Goal: Task Accomplishment & Management: Use online tool/utility

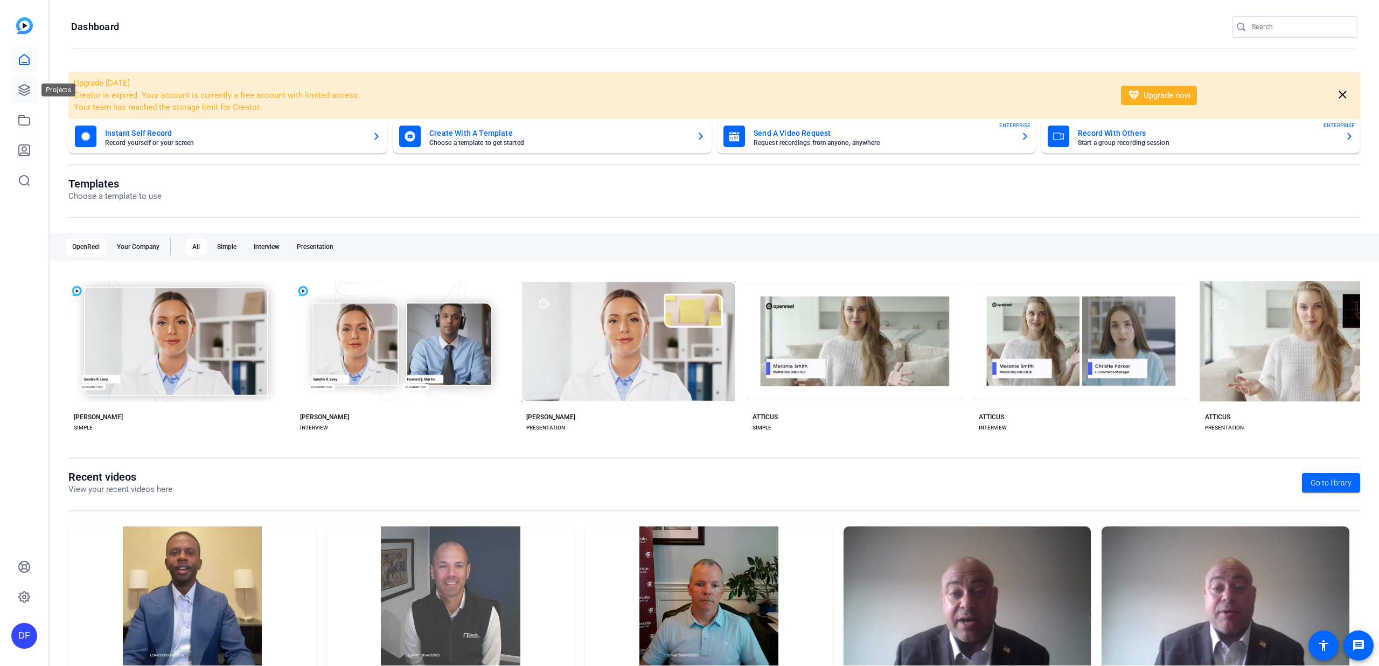
click at [20, 88] on icon at bounding box center [24, 90] width 11 height 11
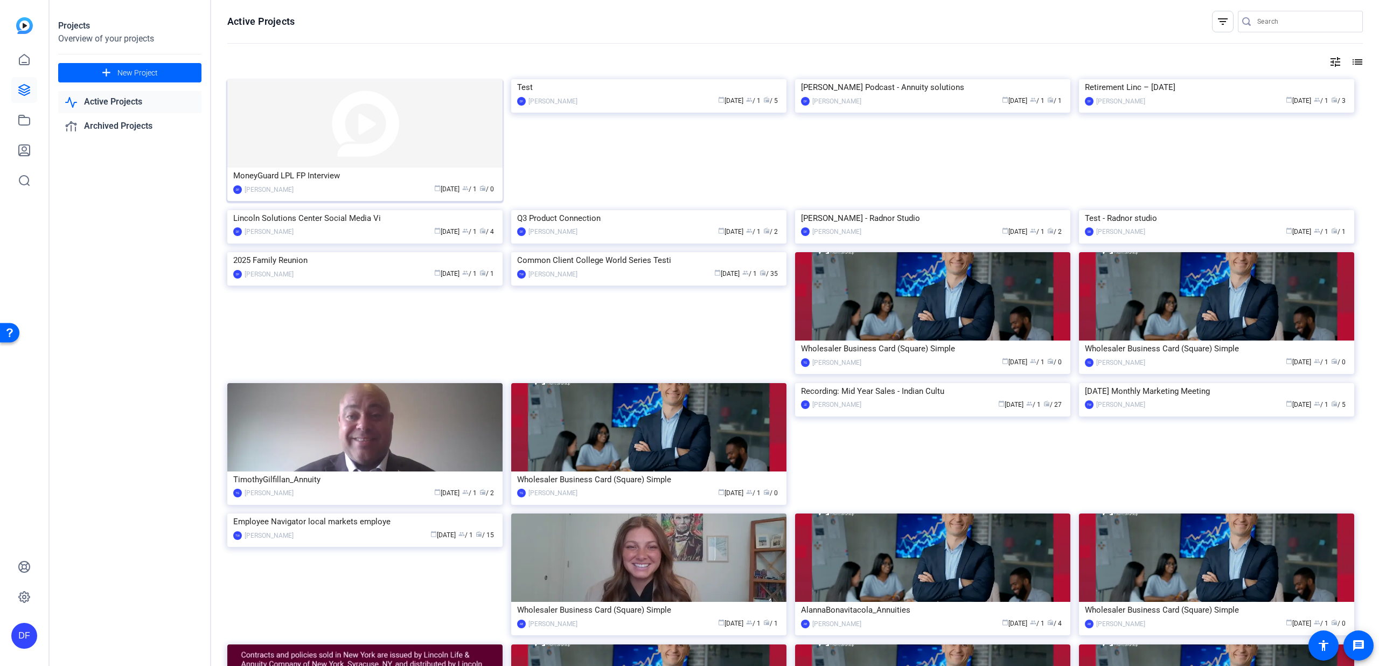
click at [411, 135] on img at bounding box center [364, 123] width 275 height 88
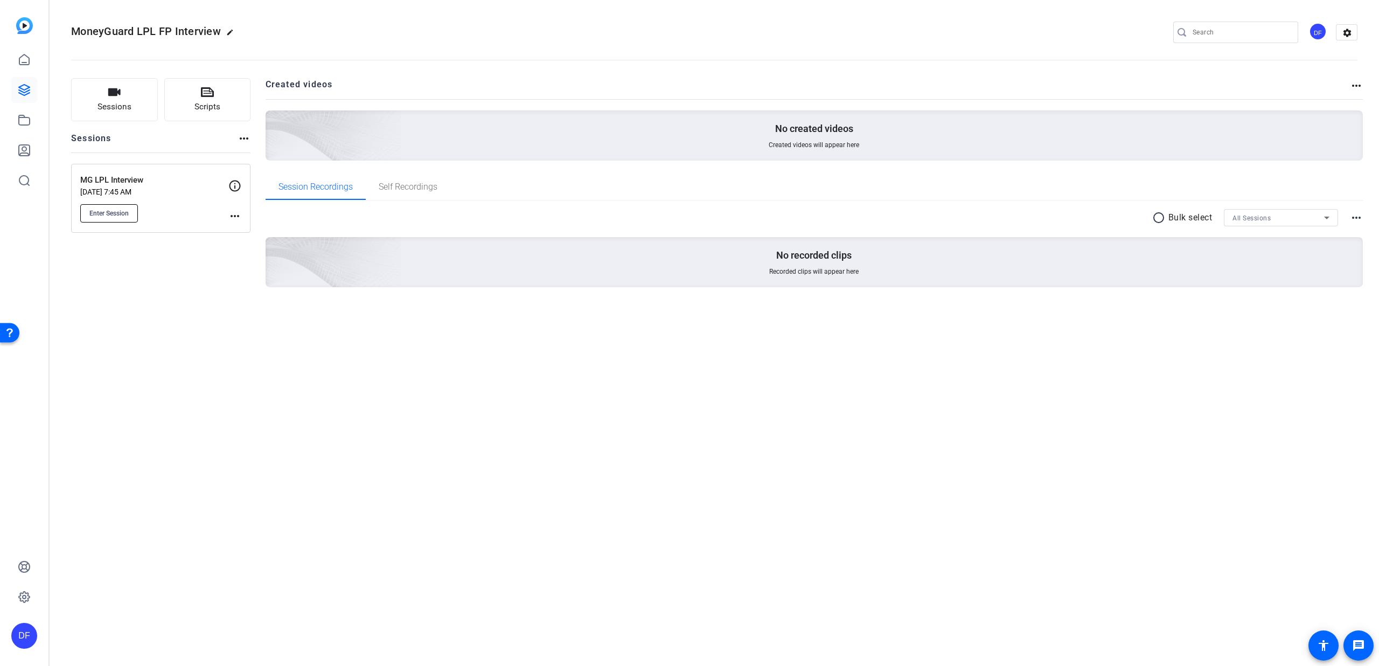
click at [110, 209] on span "Enter Session" at bounding box center [108, 213] width 39 height 9
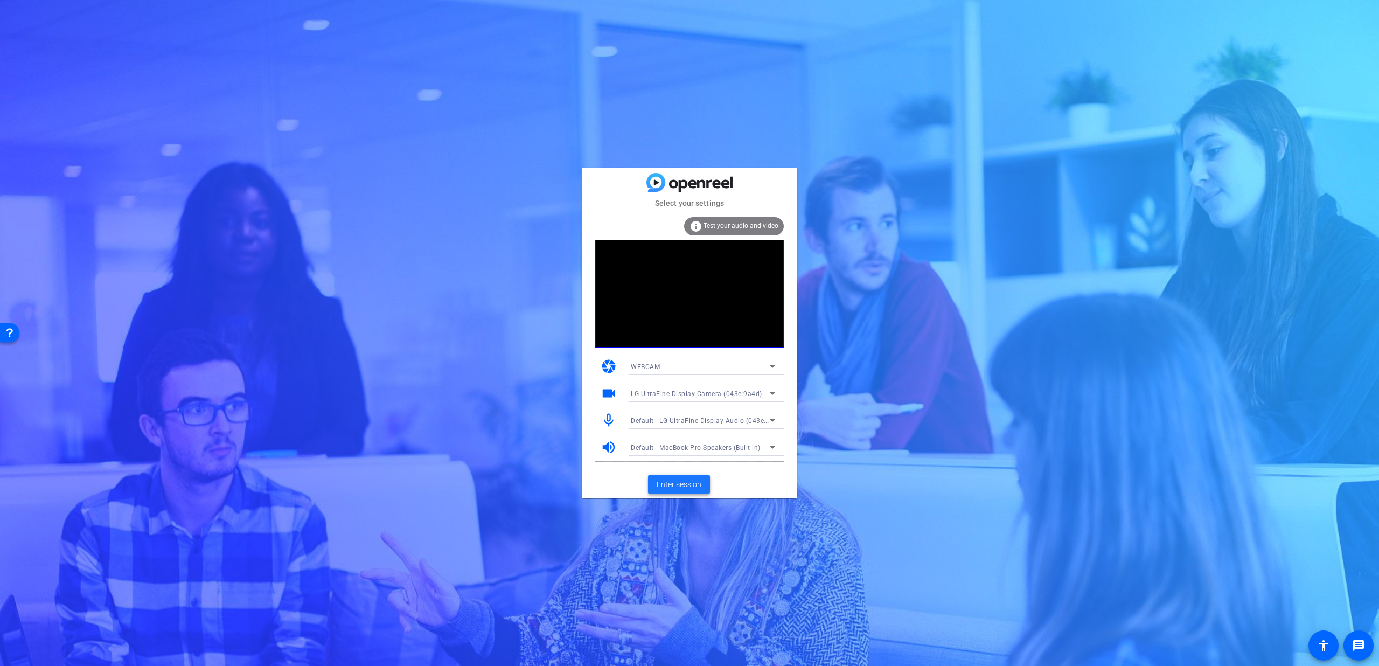
click at [688, 487] on span "Enter session" at bounding box center [679, 484] width 45 height 11
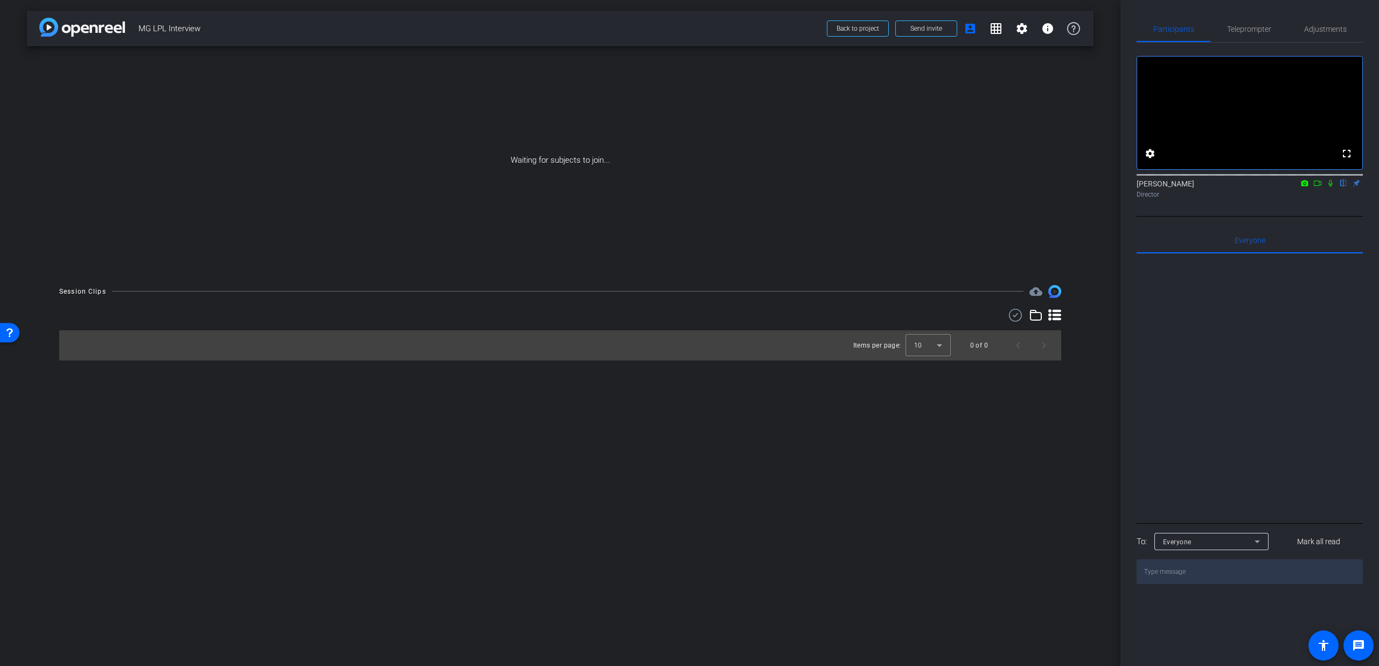
click at [1325, 188] on mat-icon at bounding box center [1330, 183] width 13 height 10
click at [1321, 187] on icon at bounding box center [1317, 183] width 9 height 8
click at [1247, 26] on span "Teleprompter" at bounding box center [1249, 29] width 44 height 8
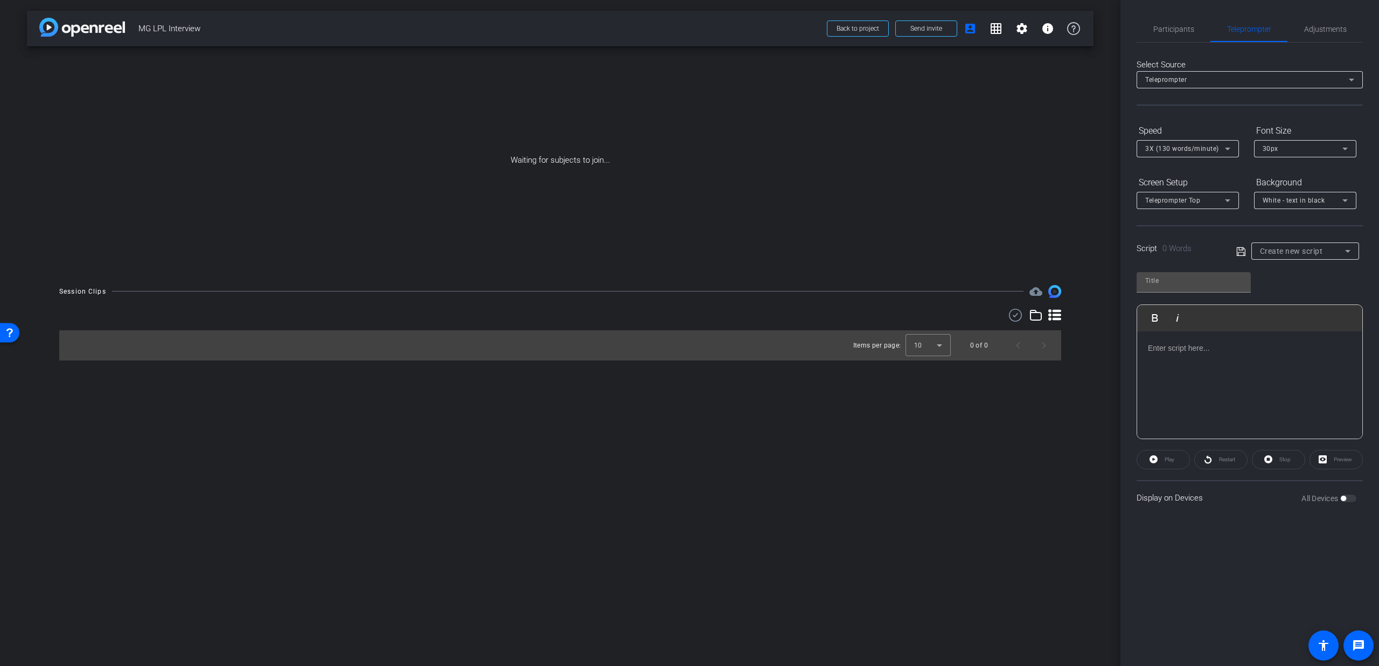
click at [1291, 247] on span "Create new script" at bounding box center [1291, 251] width 63 height 9
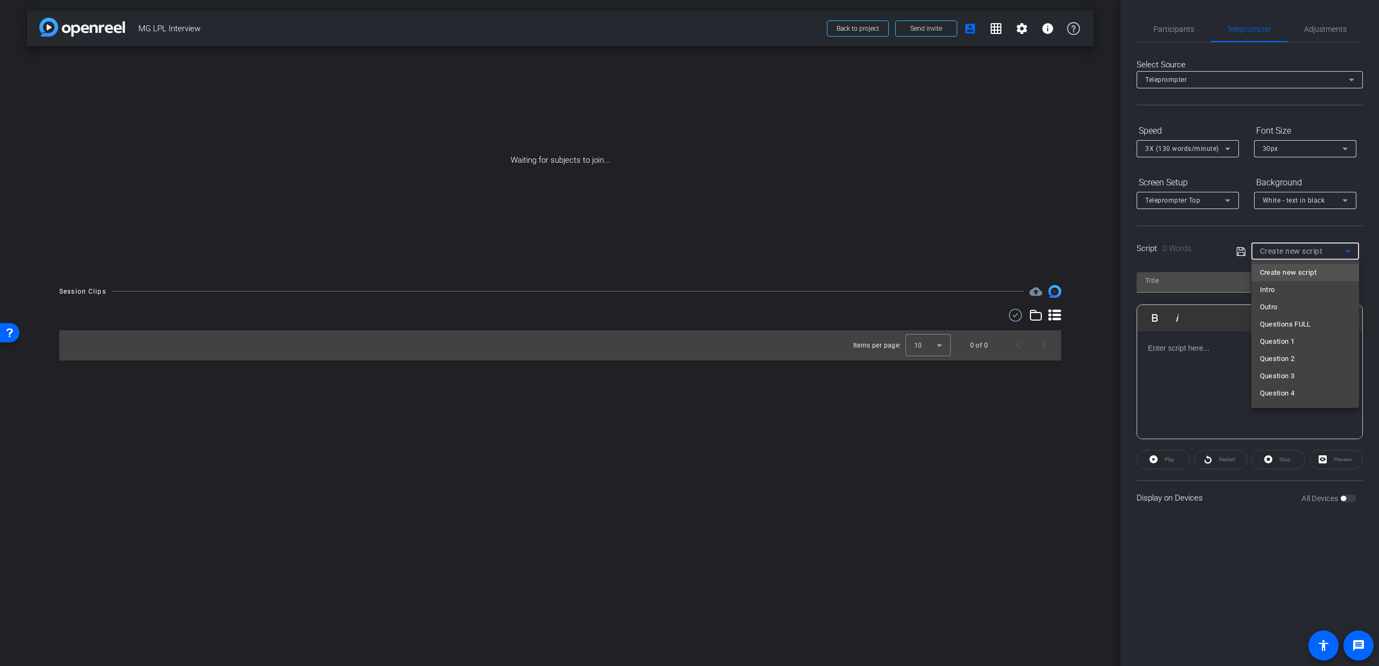
click at [0, 0] on div at bounding box center [0, 0] width 0 height 0
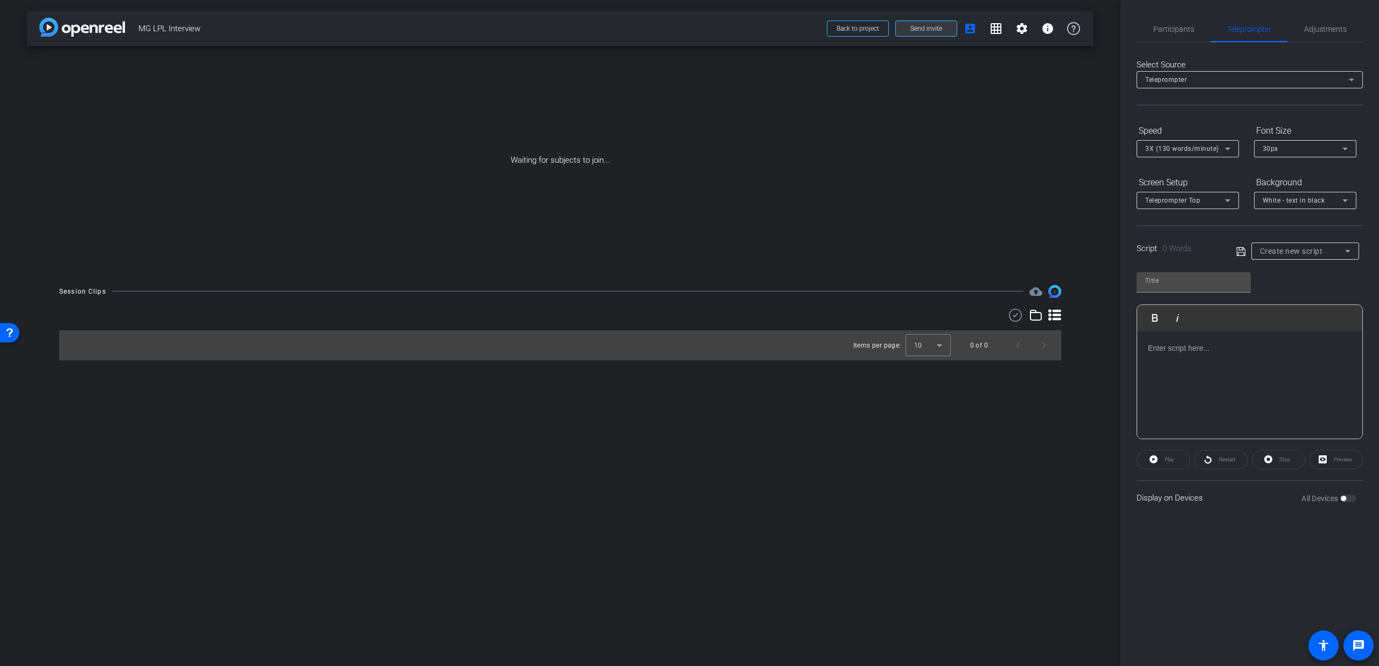
click at [930, 28] on span "Send invite" at bounding box center [926, 28] width 32 height 9
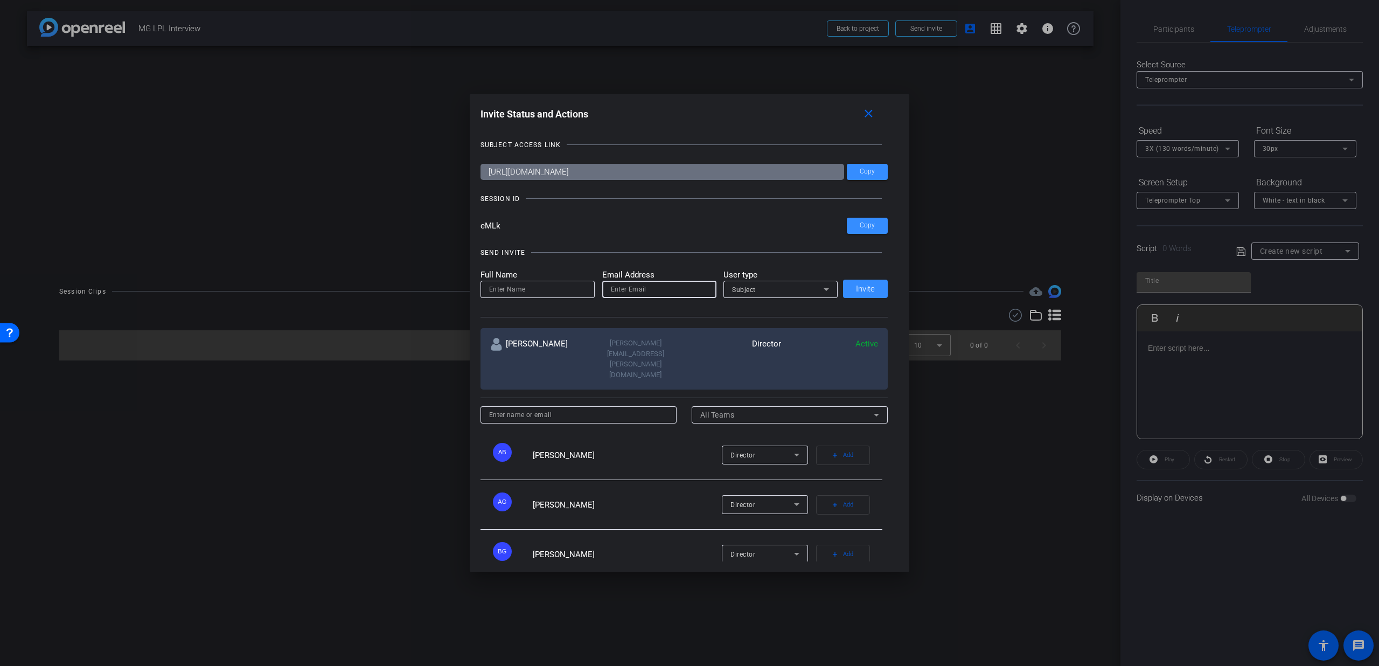
click at [645, 293] on input "email" at bounding box center [659, 289] width 97 height 13
paste input "jimmy.mcconville@lfd.com"
type input "jimmy.mcconville@lfd.com"
click at [576, 291] on input at bounding box center [537, 289] width 97 height 13
click at [507, 286] on input at bounding box center [537, 289] width 97 height 13
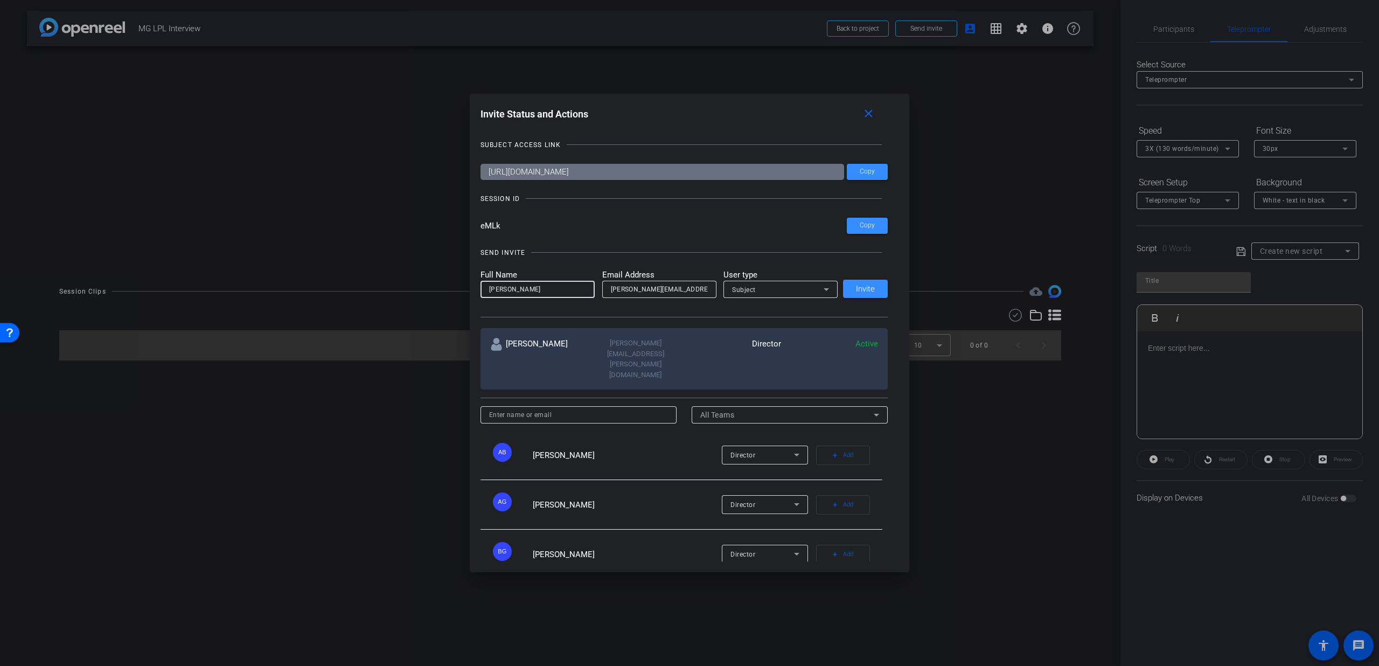
type input "Jimmy McConville"
click at [784, 301] on div at bounding box center [780, 304] width 114 height 12
click at [781, 293] on div "Subject" at bounding box center [778, 289] width 92 height 13
click at [777, 326] on mat-option "Watcher" at bounding box center [778, 327] width 114 height 17
click at [850, 289] on span at bounding box center [865, 289] width 45 height 26
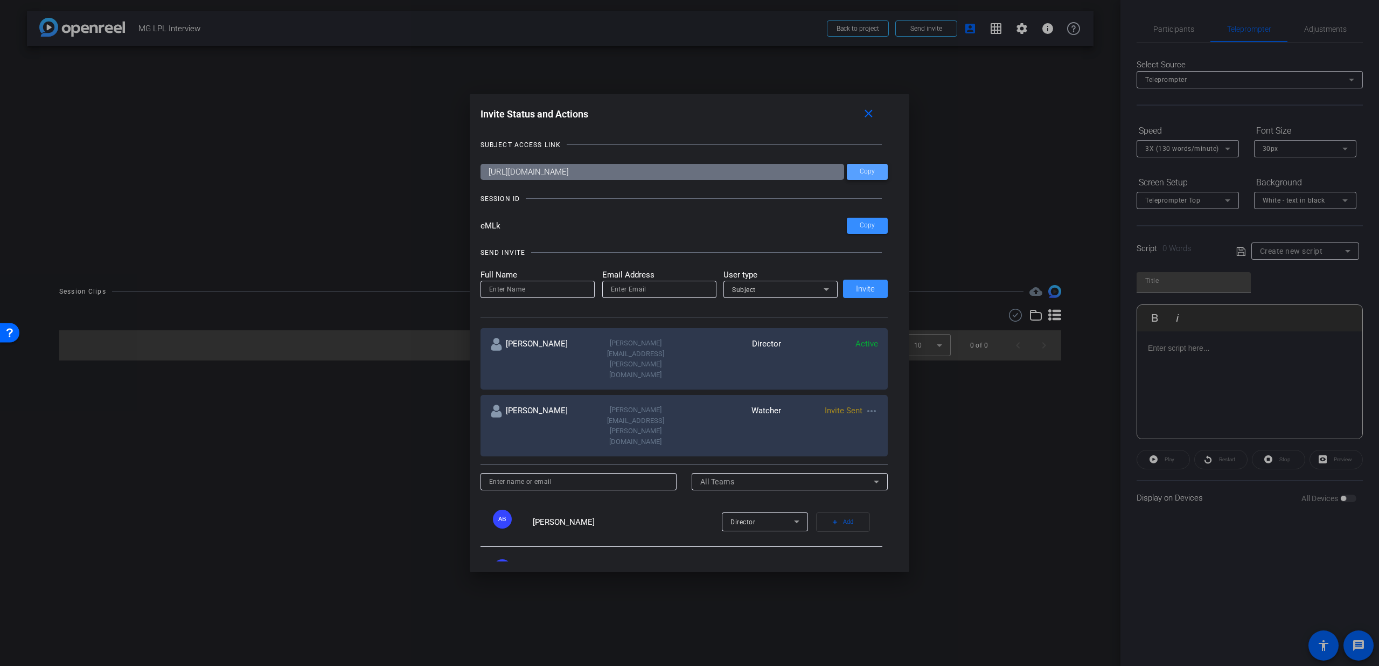
click at [864, 177] on span at bounding box center [867, 172] width 41 height 26
click at [860, 168] on span "Copy" at bounding box center [867, 171] width 15 height 8
click at [856, 223] on span at bounding box center [867, 226] width 41 height 26
click at [871, 115] on mat-icon "close" at bounding box center [868, 113] width 13 height 13
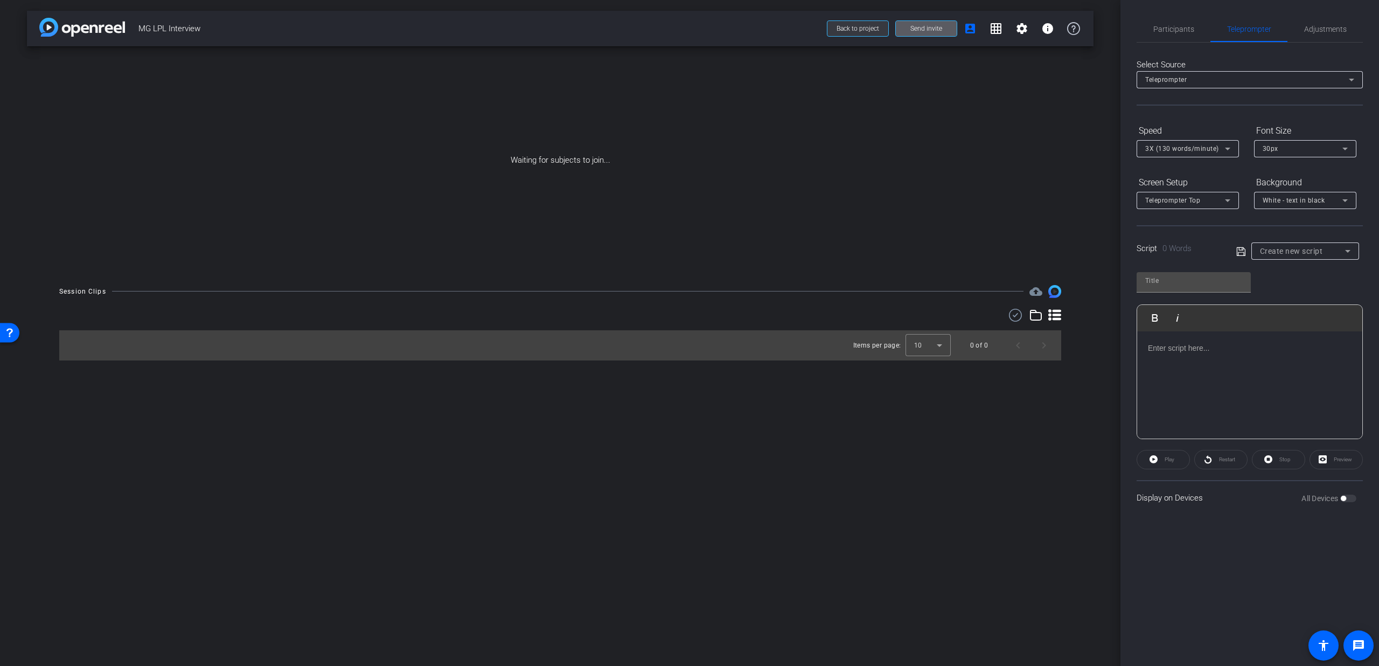
click at [868, 26] on span "Back to project" at bounding box center [857, 29] width 43 height 8
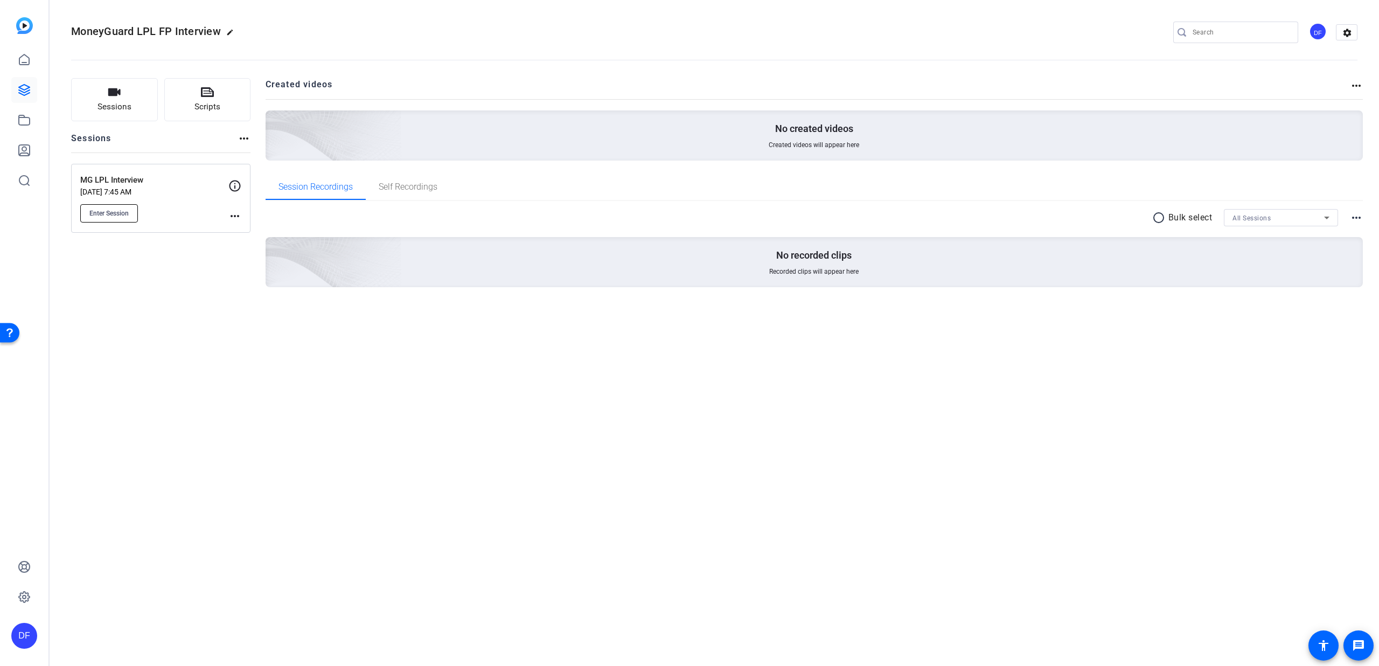
click at [110, 211] on span "Enter Session" at bounding box center [108, 213] width 39 height 9
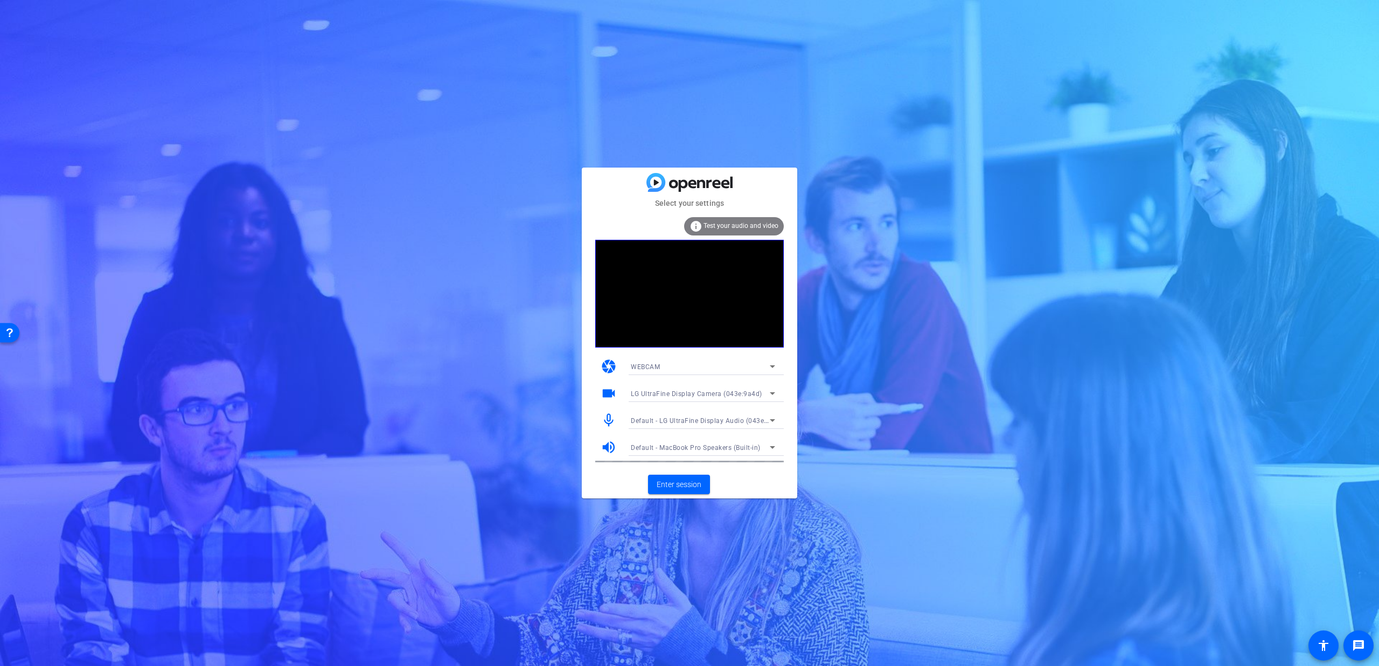
click at [723, 423] on span "Default - LG UltraFine Display Audio (043e:9a4b)" at bounding box center [707, 420] width 153 height 9
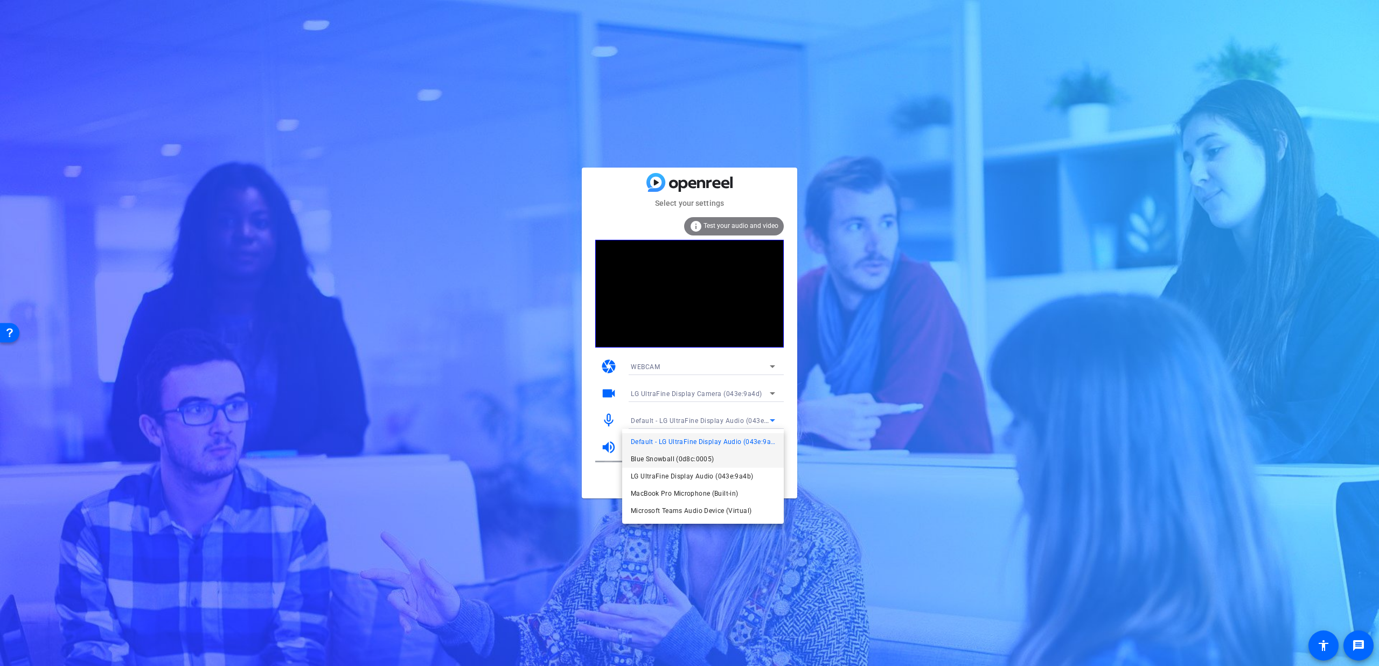
click at [25, 153] on mat-option "Blue Snowball (0d8c:0005)" at bounding box center [18, 147] width 11 height 11
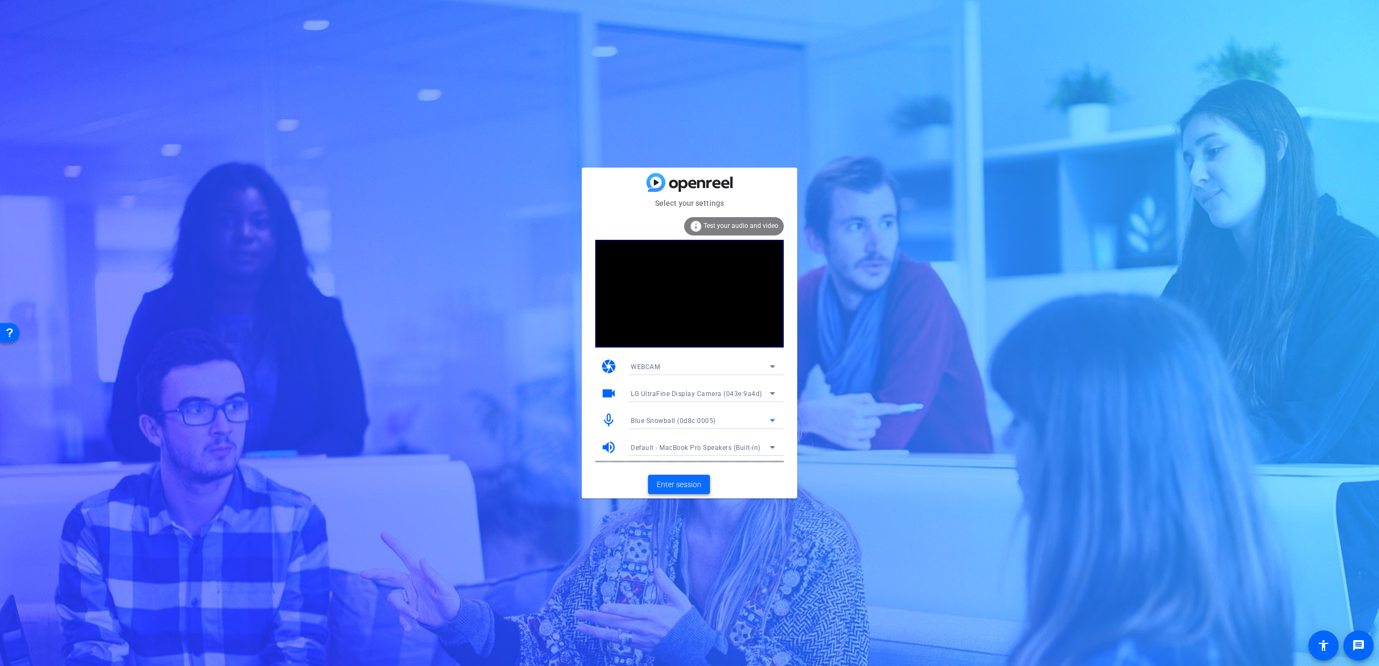
click at [681, 488] on span "Enter session" at bounding box center [679, 484] width 45 height 11
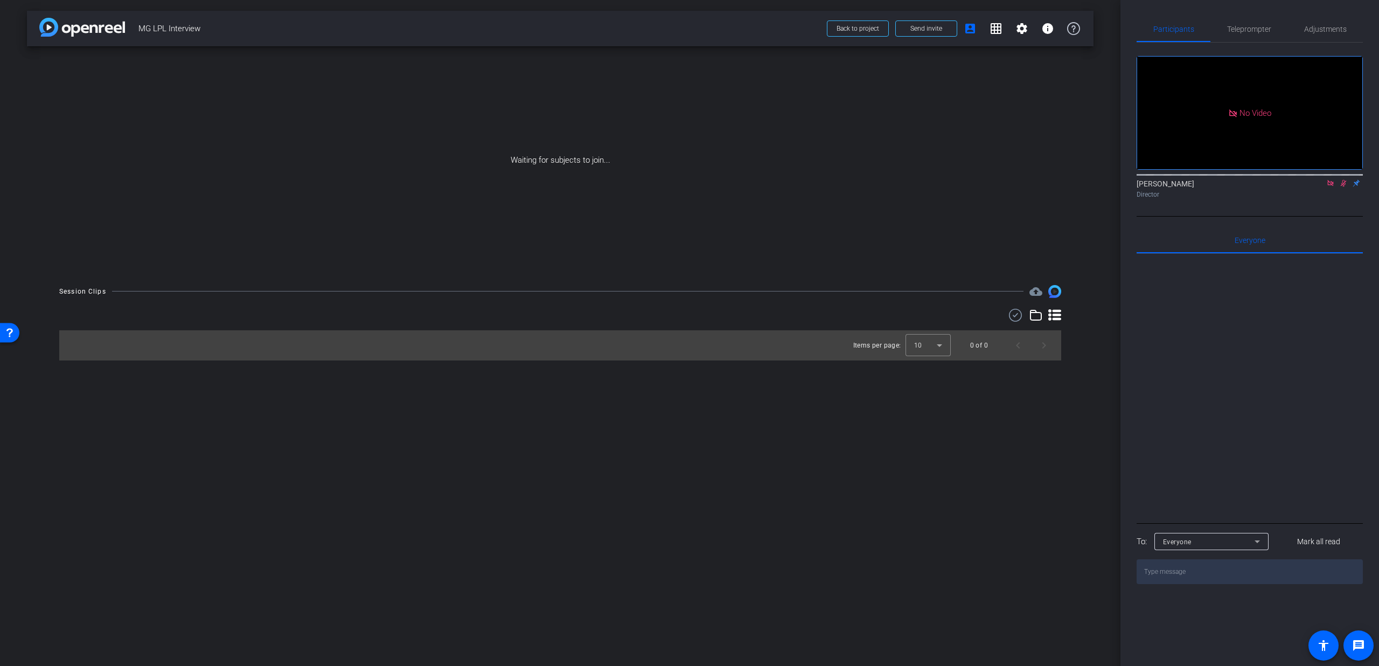
click at [1330, 186] on icon at bounding box center [1330, 183] width 6 height 6
click at [1330, 187] on icon at bounding box center [1330, 183] width 9 height 8
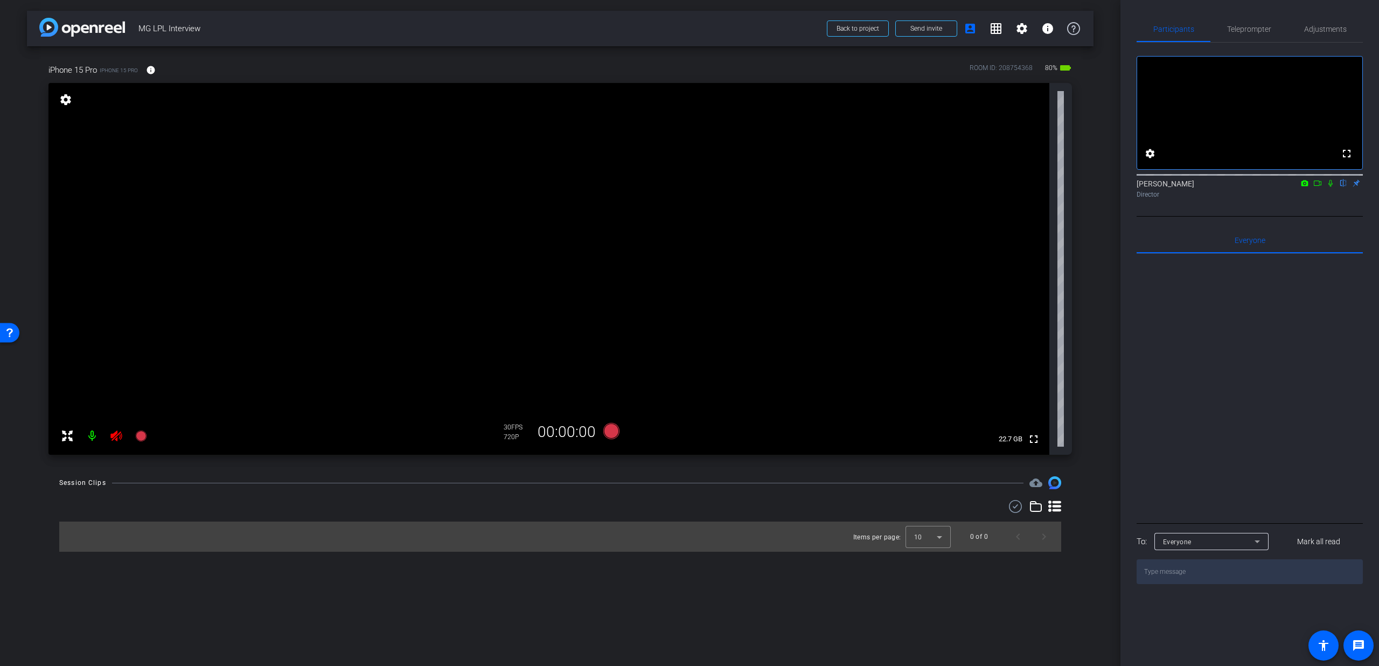
click at [118, 436] on icon at bounding box center [116, 435] width 13 height 13
click at [1236, 32] on span "Teleprompter" at bounding box center [1249, 29] width 44 height 8
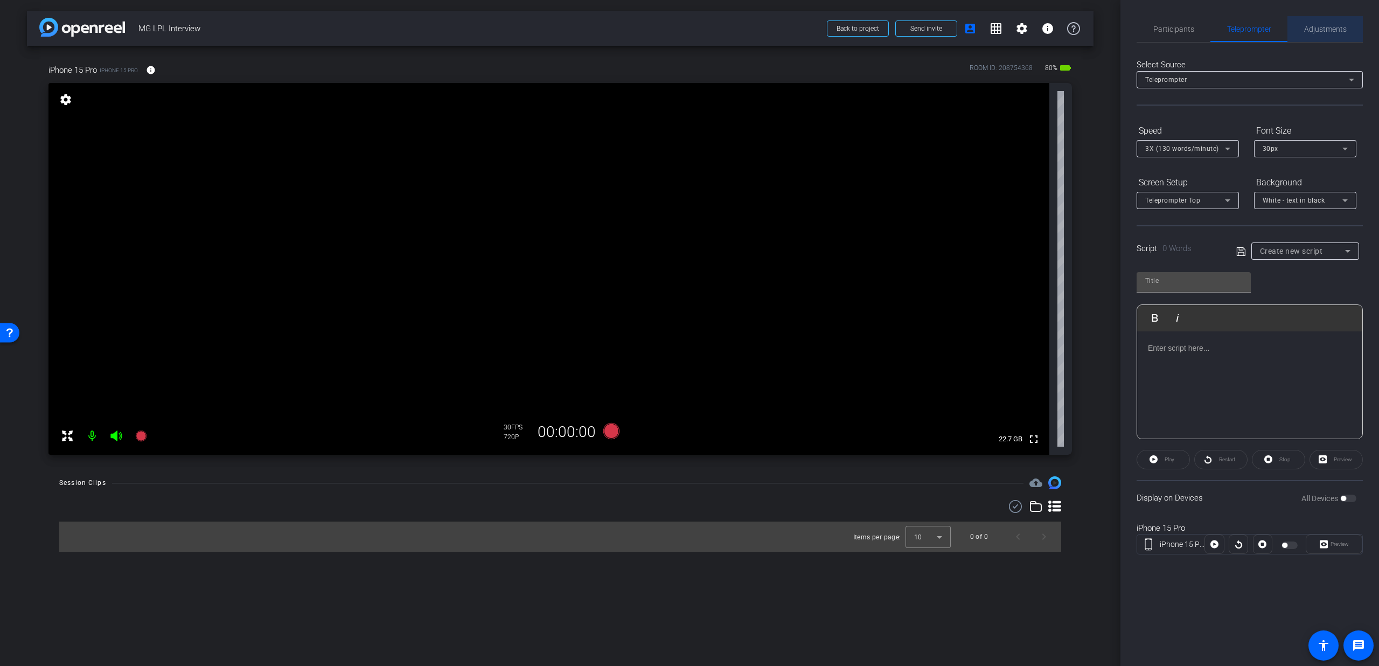
click at [1300, 36] on div "Adjustments" at bounding box center [1324, 29] width 75 height 26
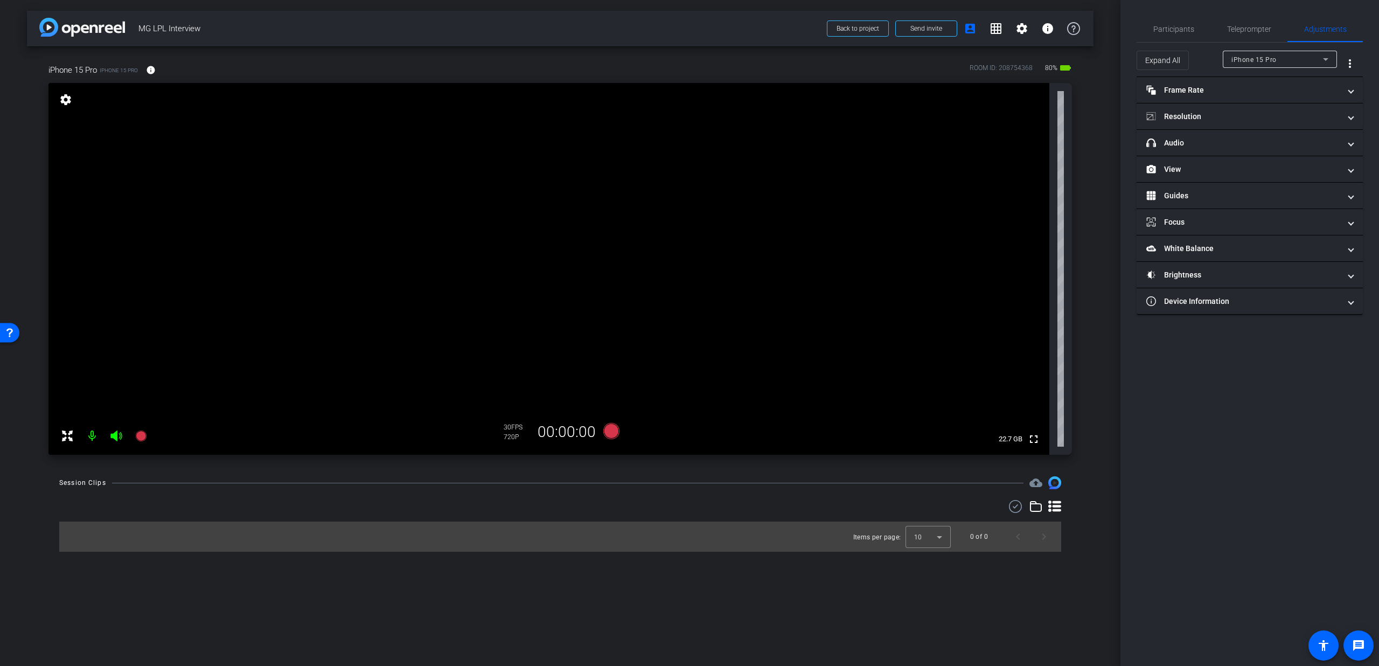
click at [1279, 58] on div "iPhone 15 Pro" at bounding box center [1277, 59] width 92 height 13
click at [1274, 61] on div at bounding box center [689, 333] width 1379 height 666
click at [1192, 33] on span "Participants" at bounding box center [1173, 29] width 41 height 8
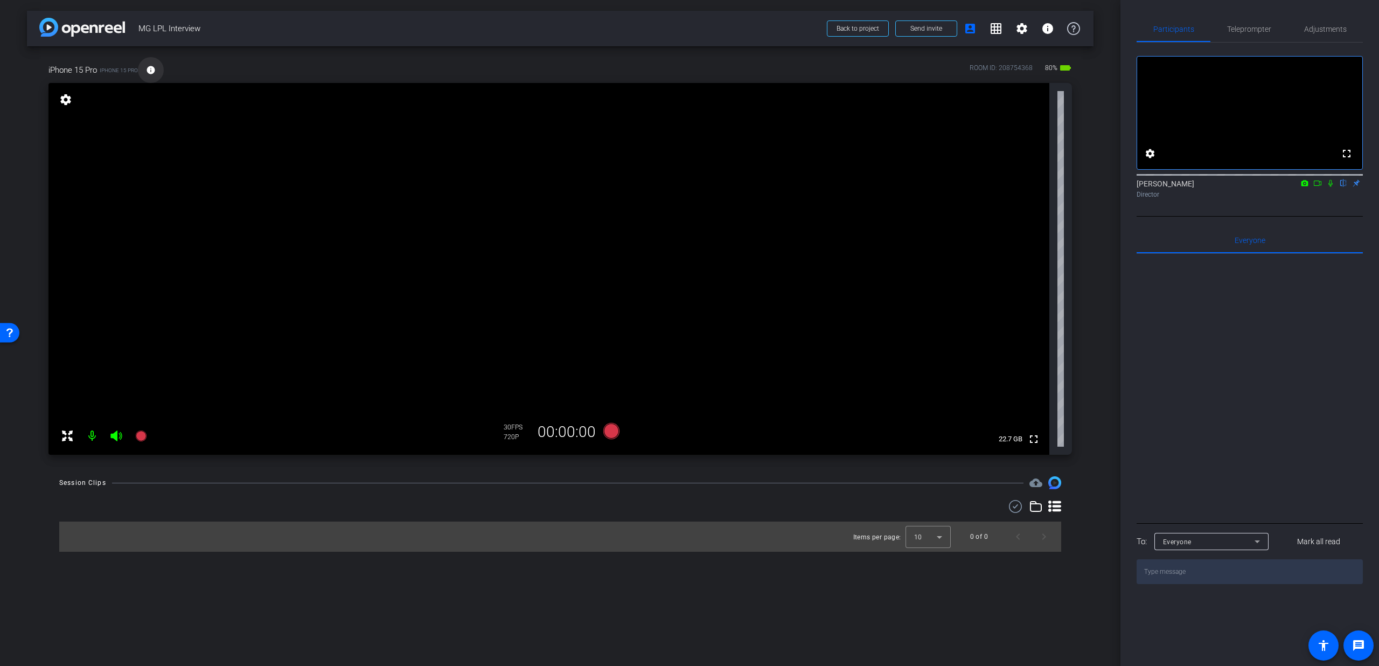
click at [151, 73] on mat-icon "info" at bounding box center [151, 70] width 10 height 10
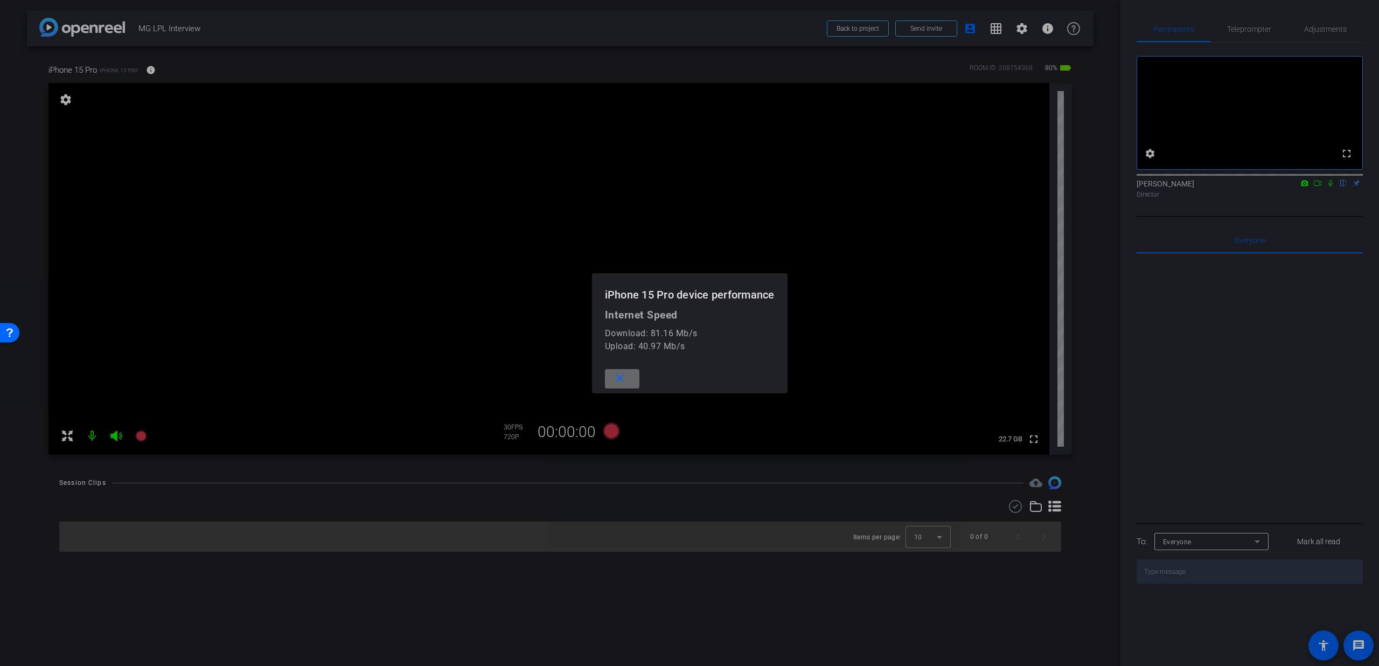
click at [619, 380] on mat-icon "close" at bounding box center [619, 378] width 13 height 13
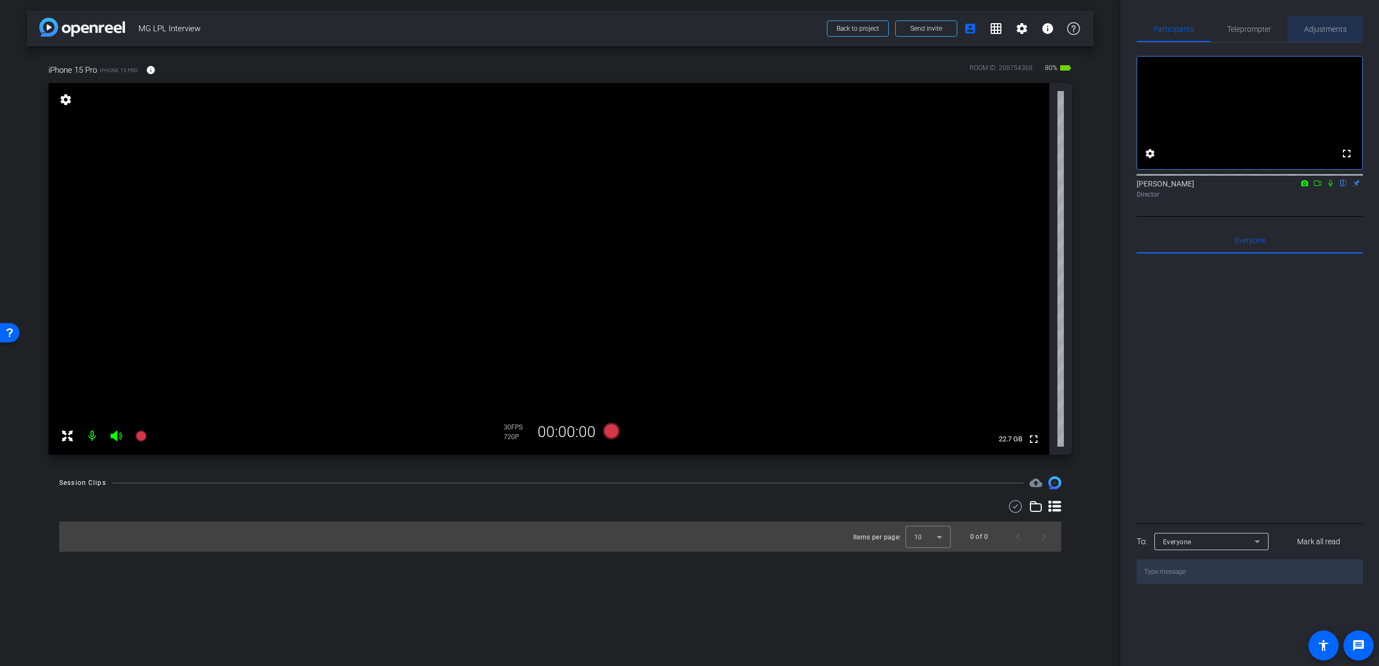
click at [1304, 33] on span "Adjustments" at bounding box center [1325, 29] width 43 height 26
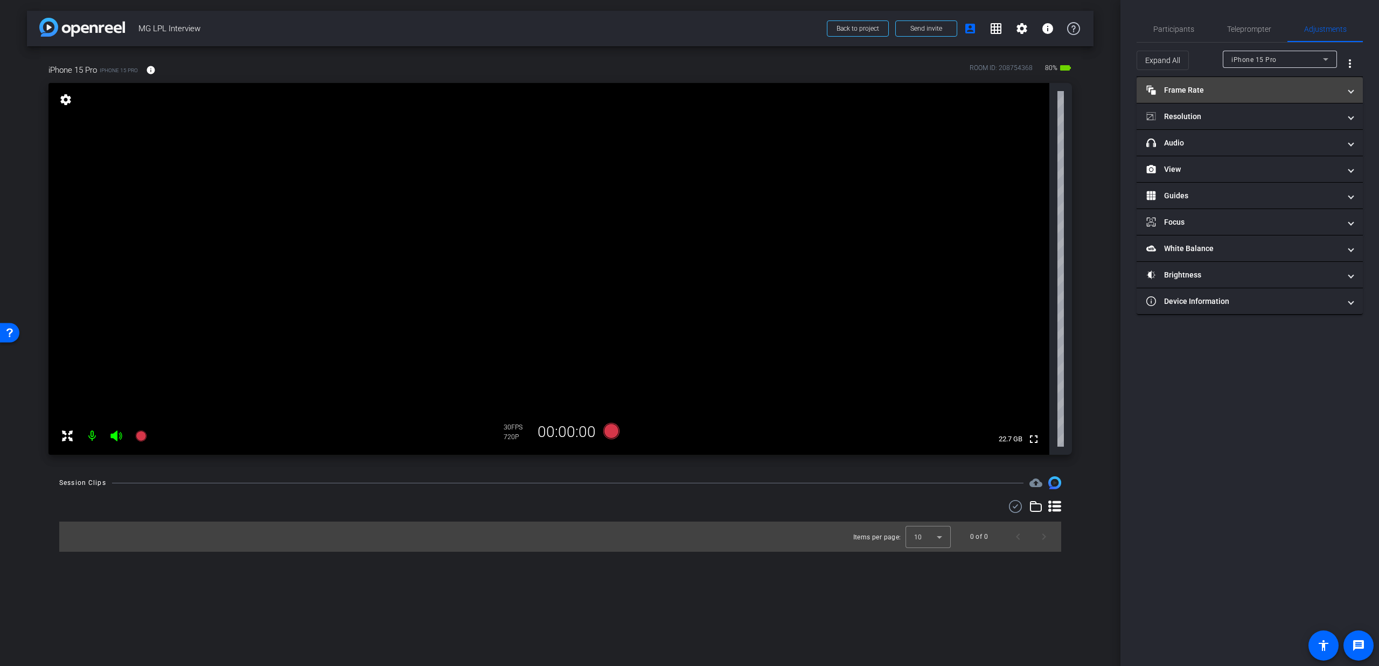
click at [1241, 89] on mat-panel-title "Frame Rate Frame Rate" at bounding box center [1243, 90] width 194 height 11
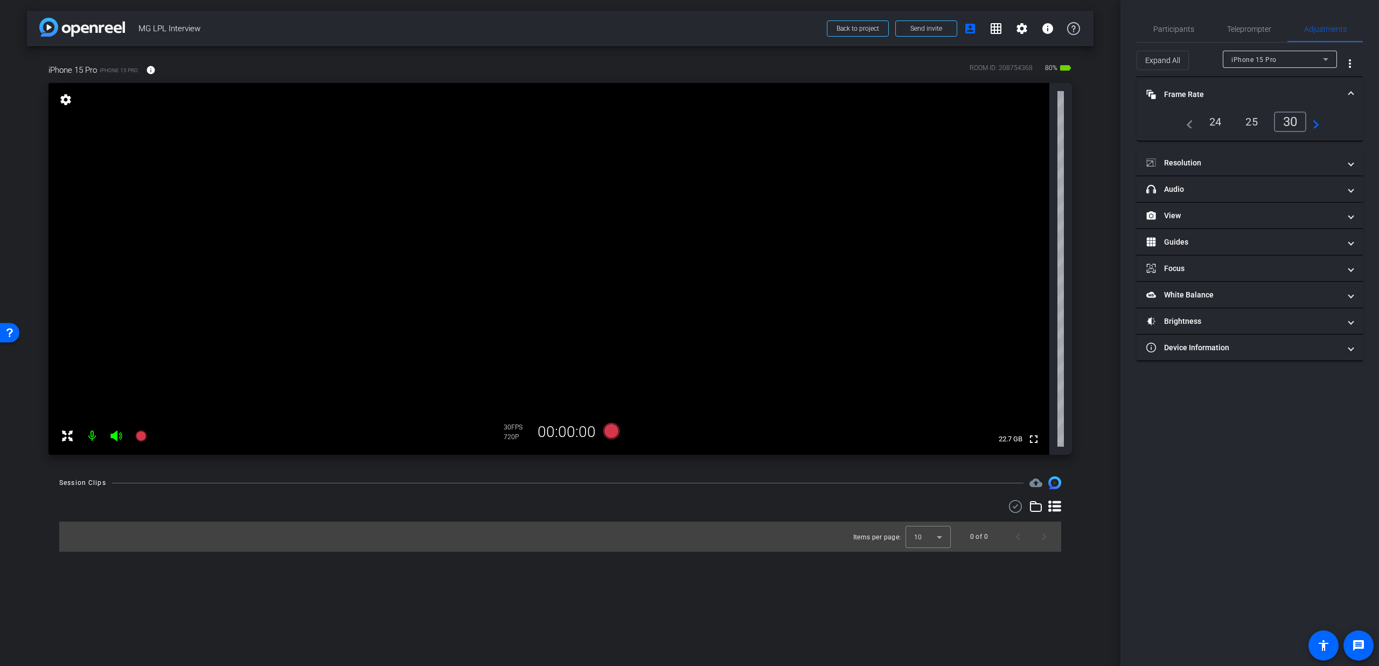
click at [1280, 85] on mat-expansion-panel-header "Frame Rate Frame Rate" at bounding box center [1249, 94] width 226 height 34
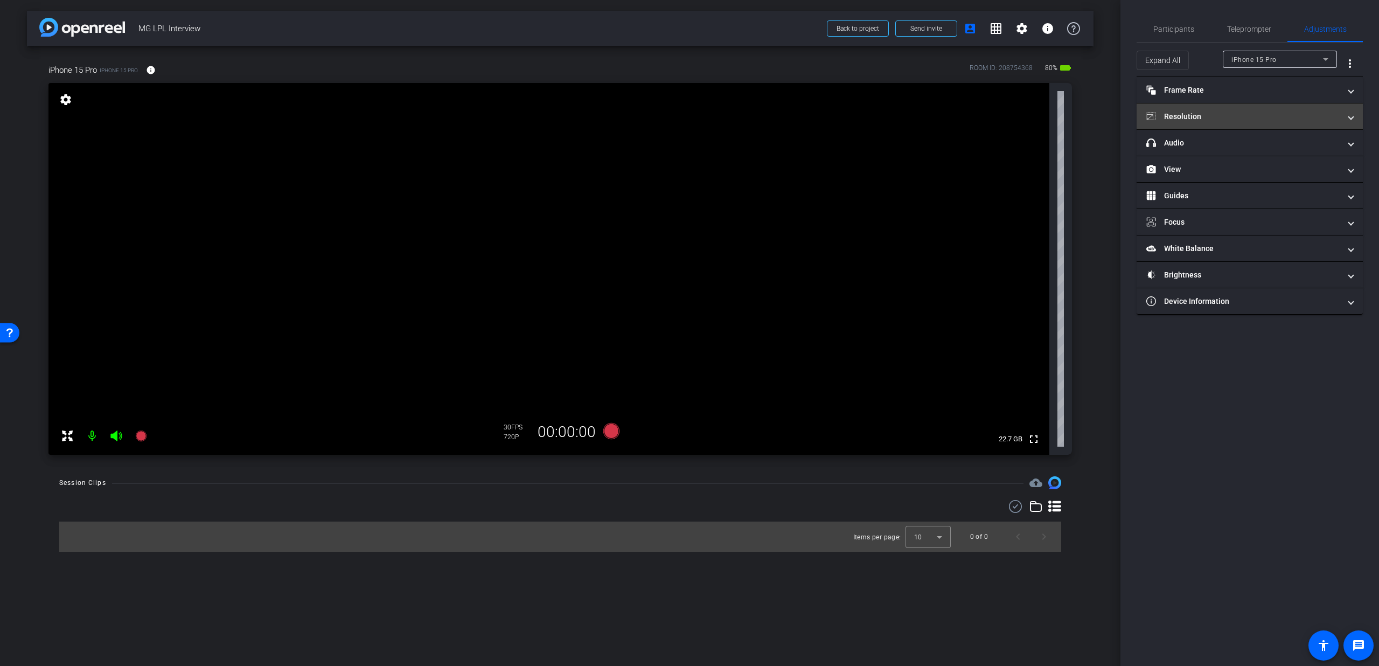
click at [1247, 124] on mat-expansion-panel-header "Resolution" at bounding box center [1249, 116] width 226 height 26
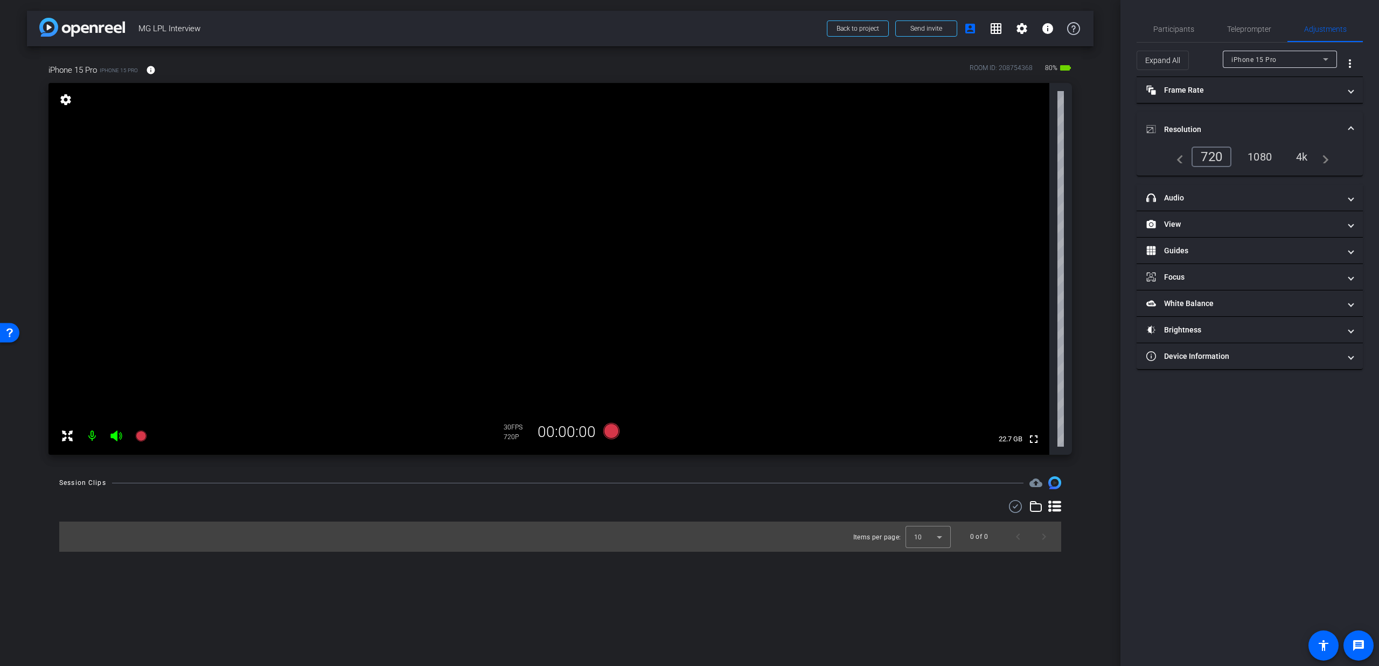
click at [1260, 150] on div "1080" at bounding box center [1259, 157] width 40 height 18
click at [1259, 130] on mat-panel-title "Resolution" at bounding box center [1243, 129] width 194 height 11
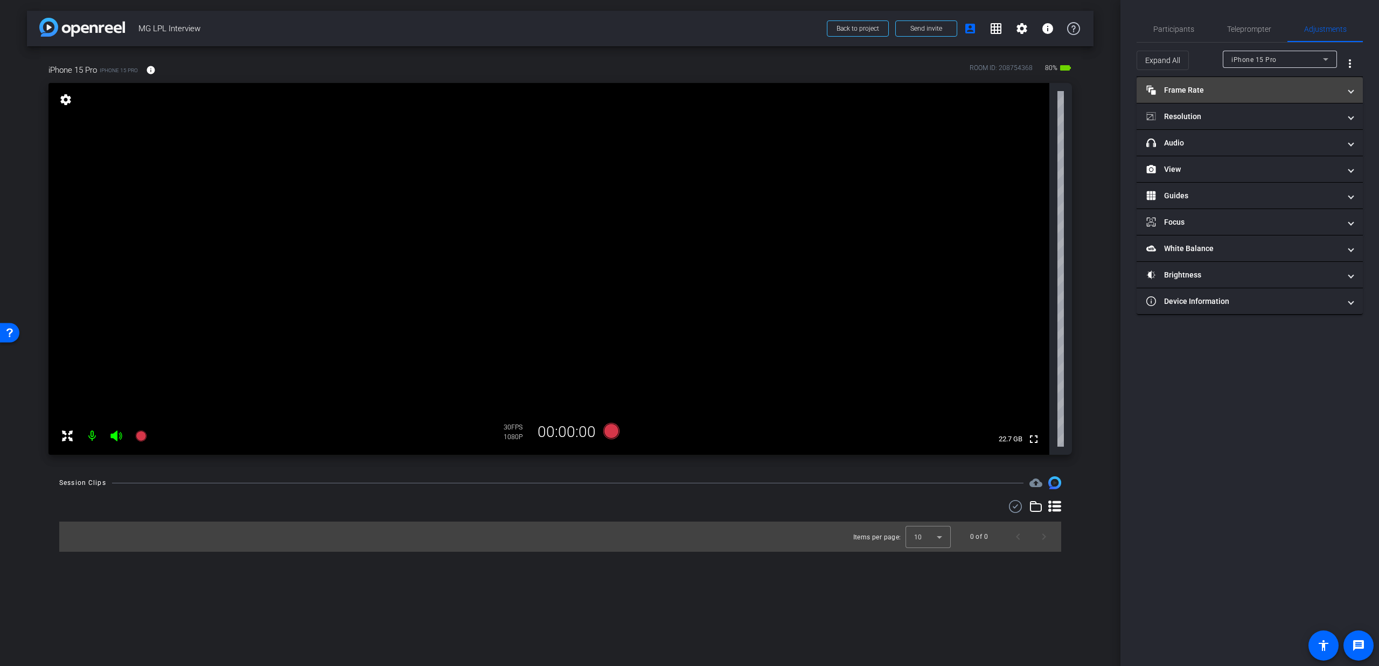
click at [1255, 96] on mat-expansion-panel-header "Frame Rate Frame Rate" at bounding box center [1249, 90] width 226 height 26
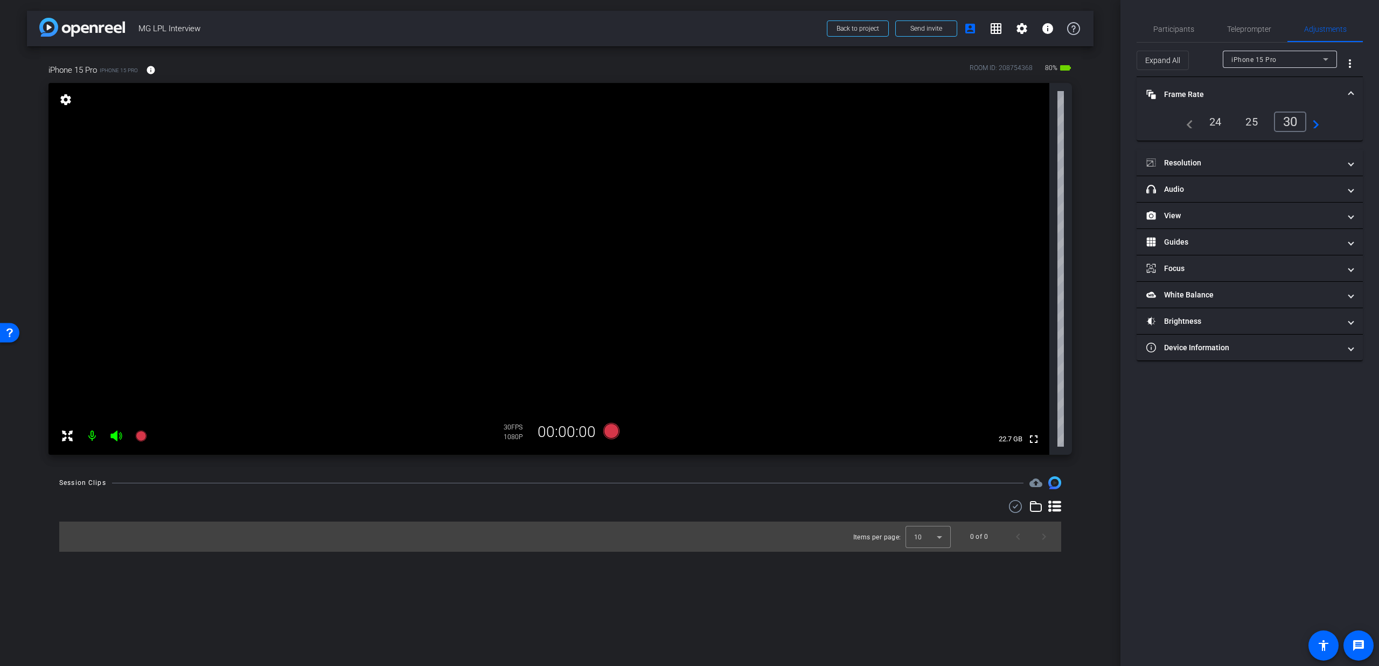
click at [1255, 96] on mat-panel-title "Frame Rate Frame Rate" at bounding box center [1243, 94] width 194 height 11
click at [1249, 25] on span "Teleprompter" at bounding box center [1249, 29] width 44 height 8
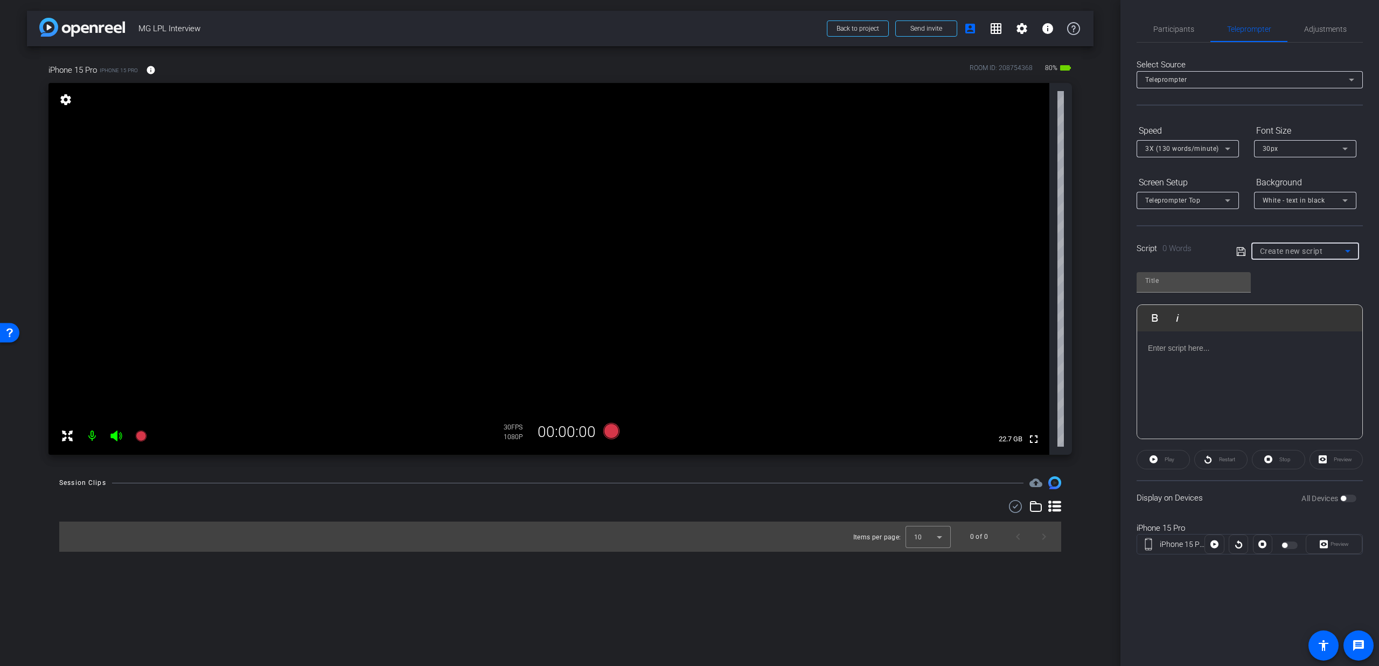
click at [1273, 250] on span "Create new script" at bounding box center [1291, 251] width 63 height 9
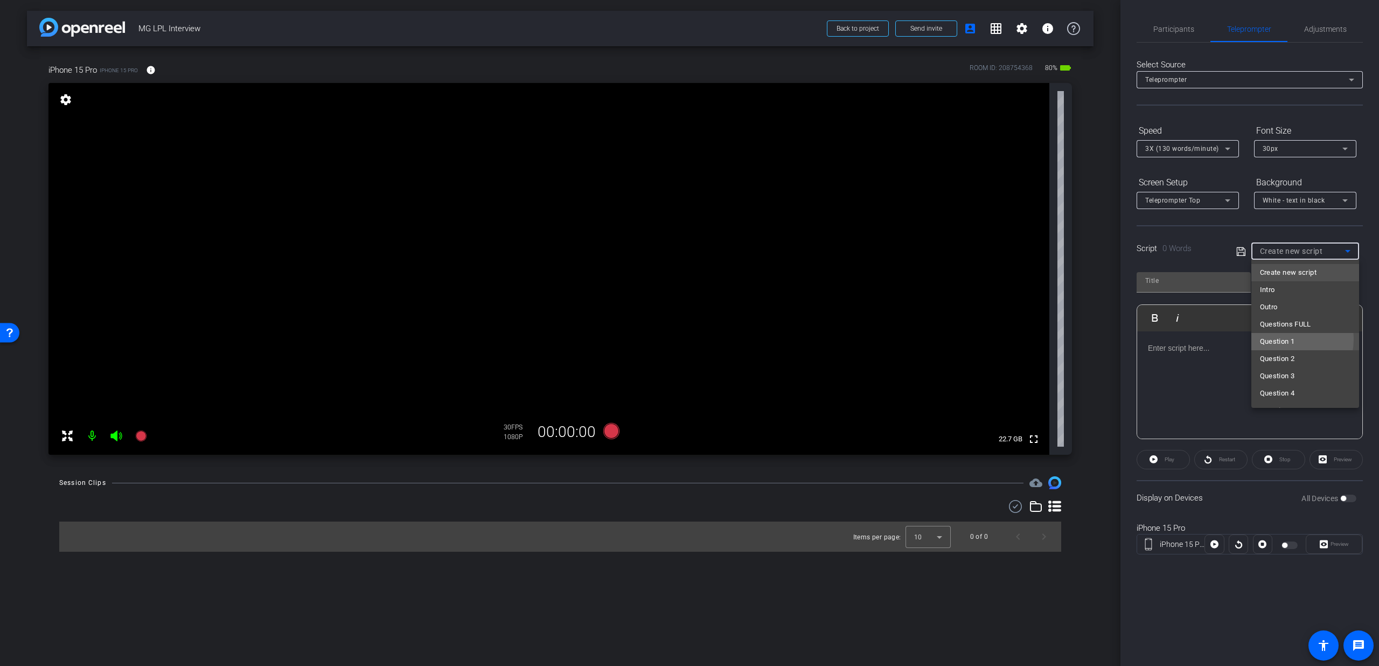
click at [1277, 339] on span "Question 1" at bounding box center [1277, 341] width 35 height 13
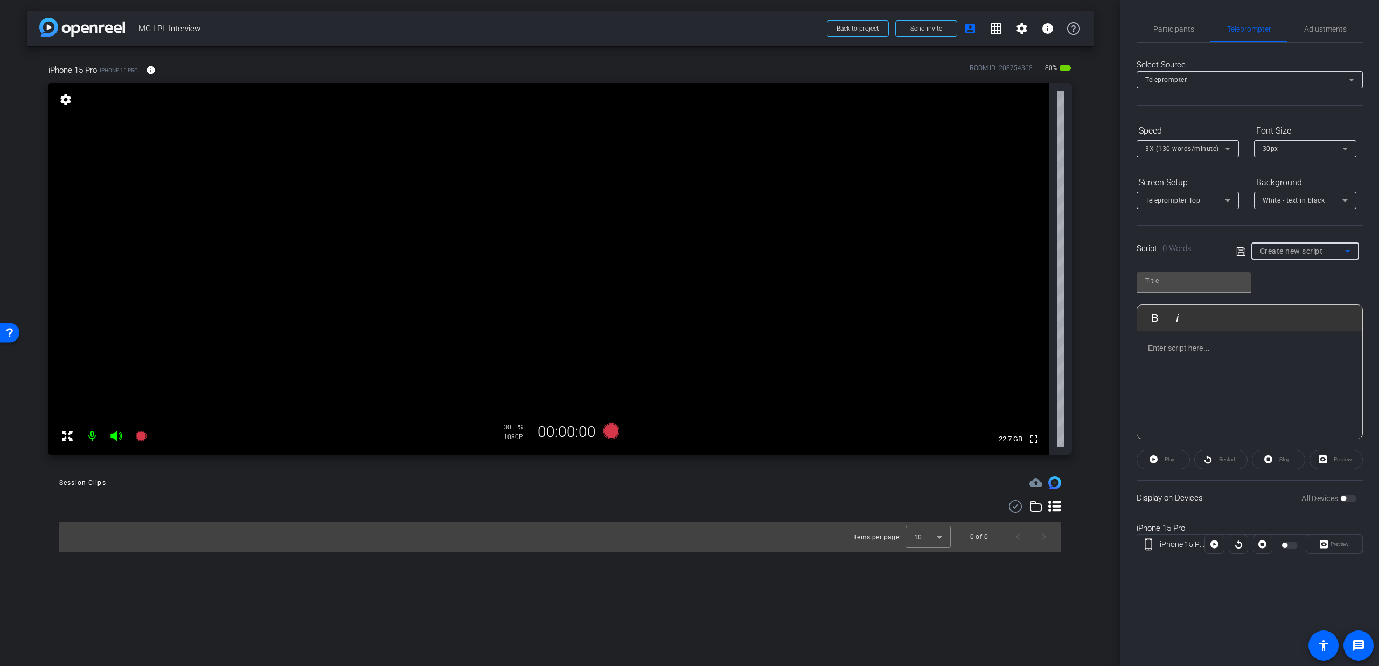
type input "Question 1"
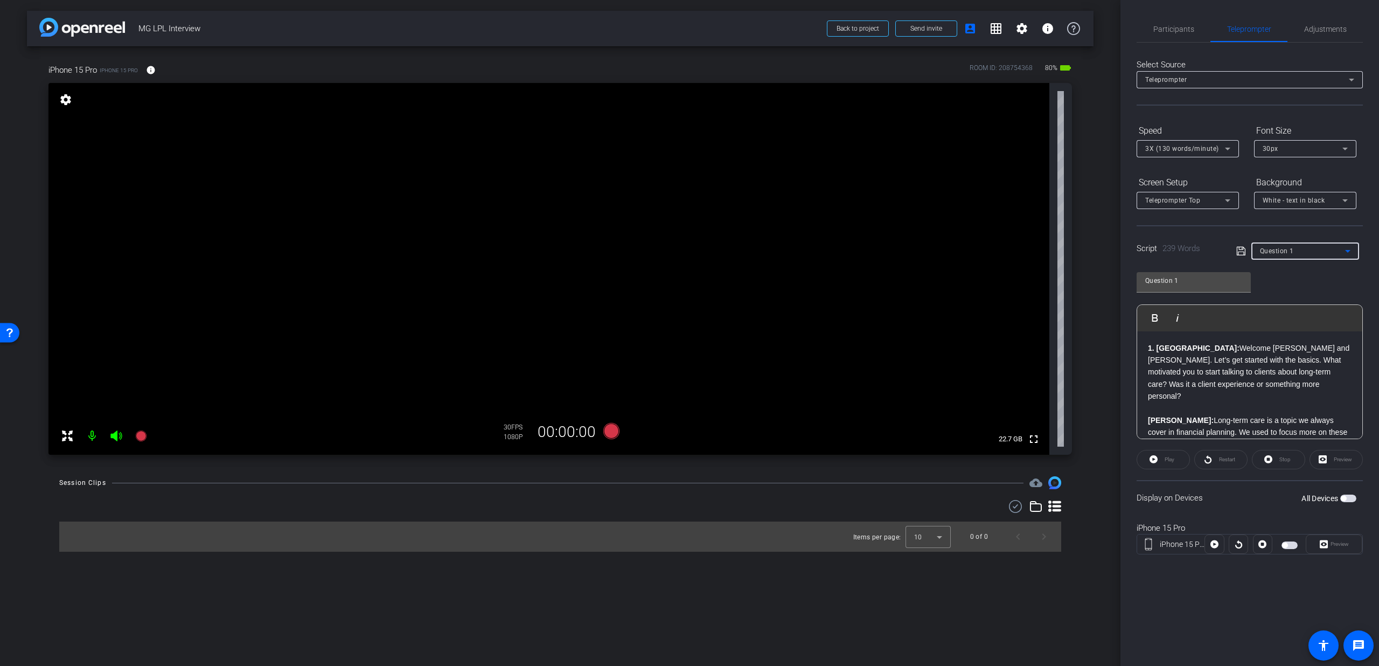
click at [1351, 500] on span "button" at bounding box center [1348, 498] width 16 height 8
click at [1167, 460] on span "Play" at bounding box center [1169, 459] width 10 height 6
click at [1318, 543] on span at bounding box center [1333, 544] width 55 height 26
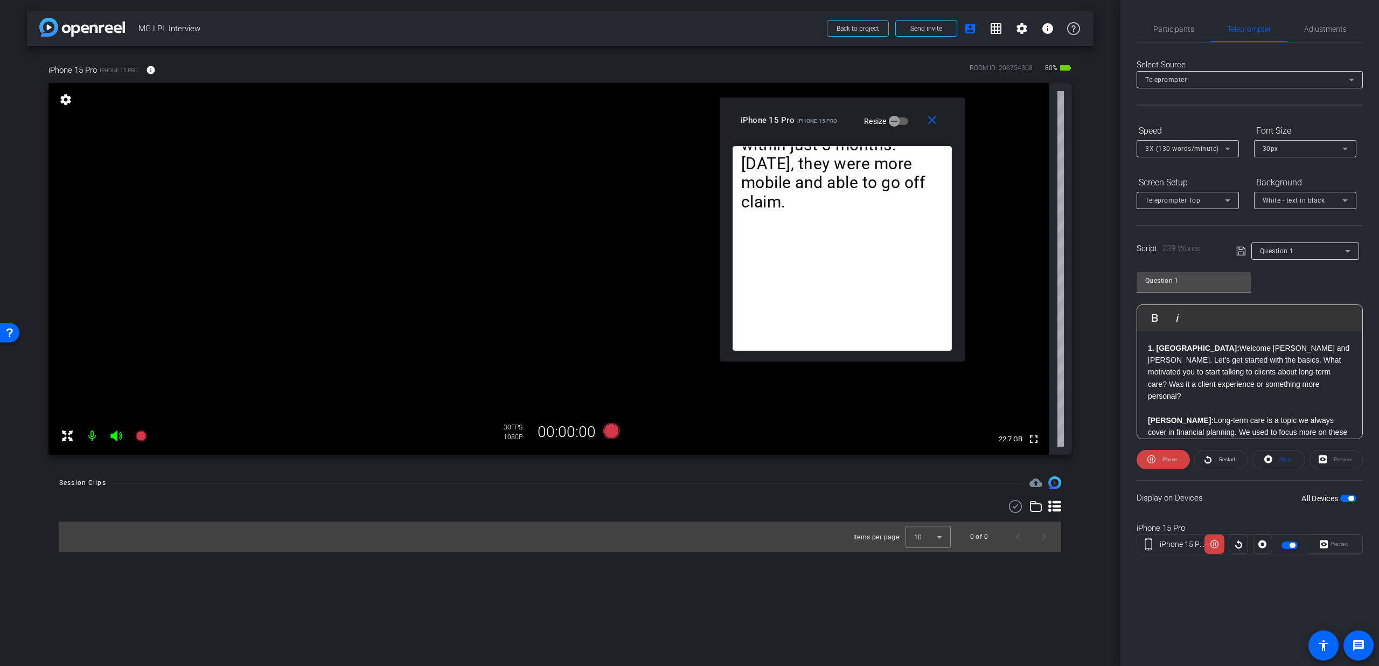
drag, startPoint x: 704, startPoint y: 227, endPoint x: 856, endPoint y: 124, distance: 184.2
click at [856, 124] on mat-slide-toggle "Resize" at bounding box center [878, 120] width 60 height 17
click at [1184, 143] on div "3X (130 words/minute)" at bounding box center [1185, 148] width 80 height 13
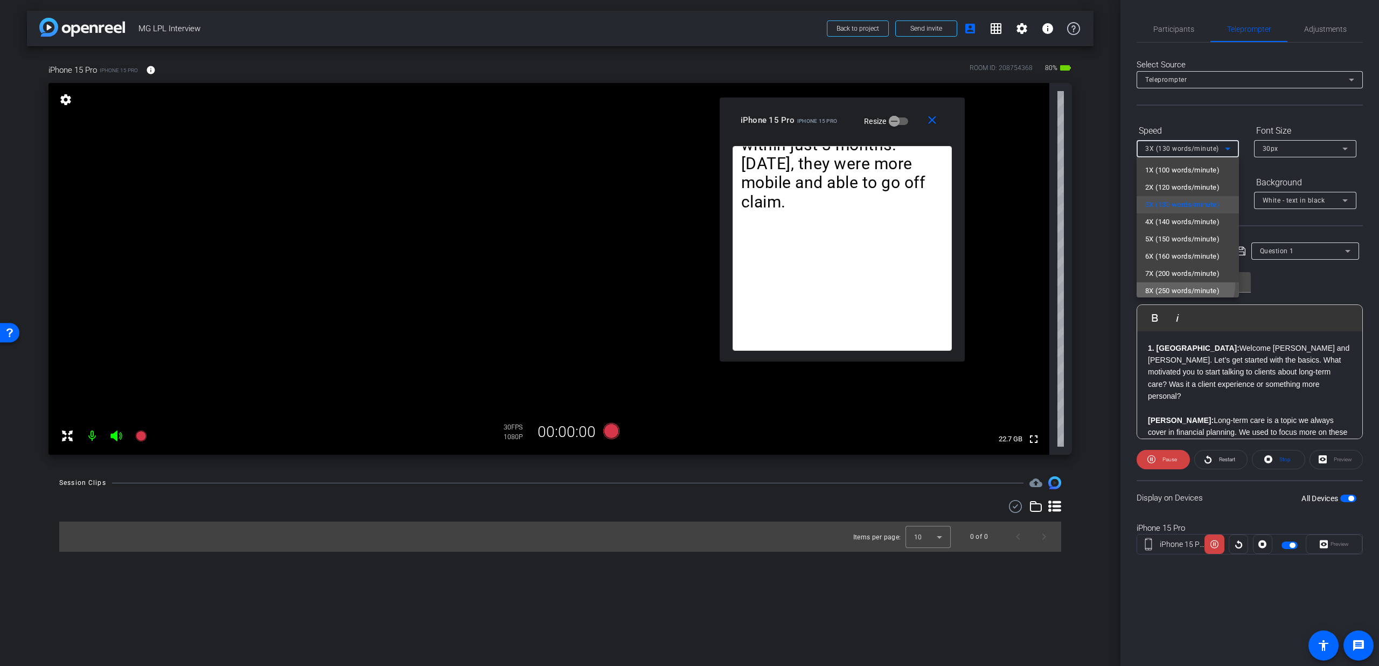
click at [1173, 283] on mat-option "8X (250 words/minute)" at bounding box center [1187, 290] width 102 height 17
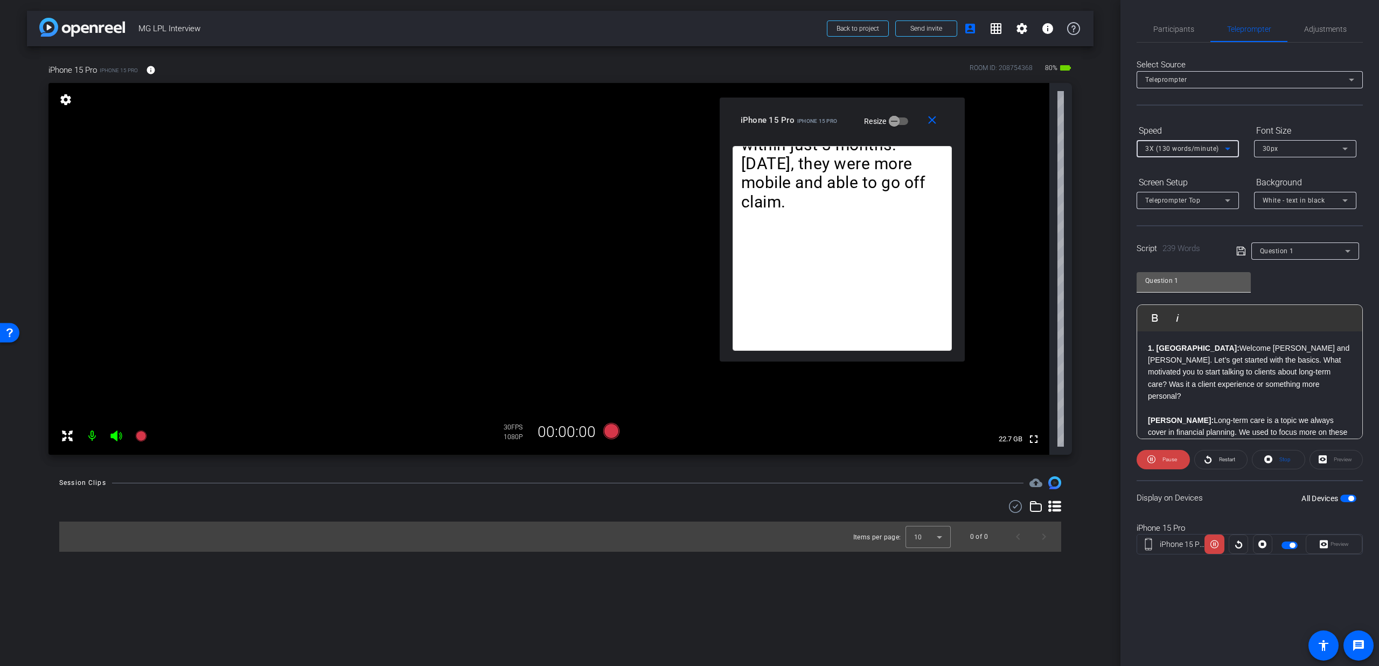
scroll to position [2, 0]
click at [1177, 457] on span at bounding box center [1162, 459] width 53 height 26
click at [1196, 146] on span "8X (250 words/minute)" at bounding box center [1182, 149] width 74 height 8
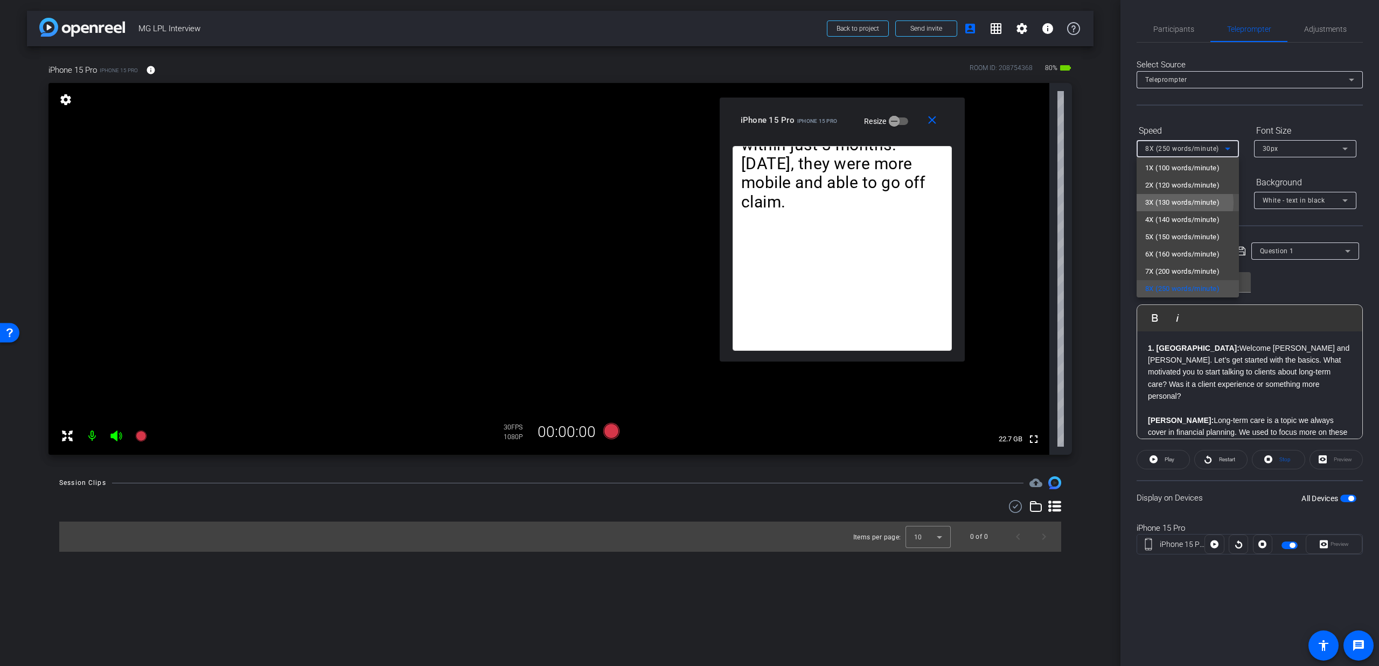
click at [1180, 202] on span "3X (130 words/minute)" at bounding box center [1182, 202] width 74 height 13
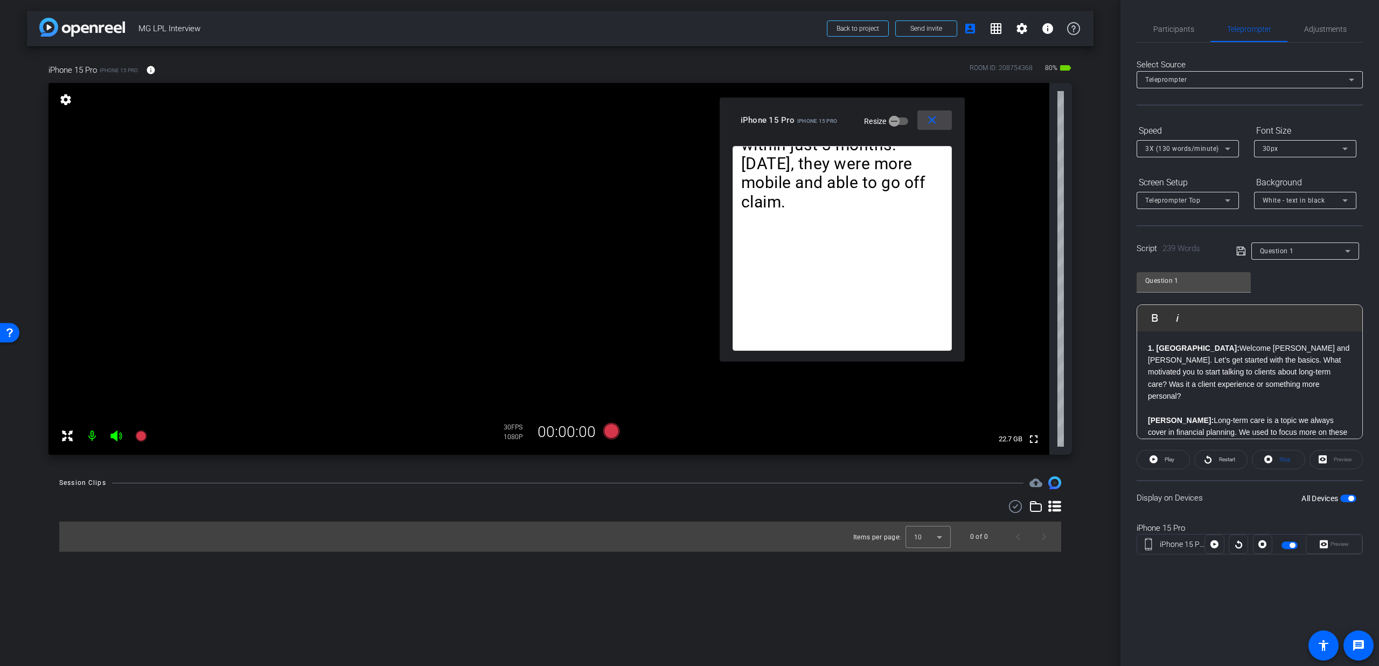
click at [934, 122] on mat-icon "close" at bounding box center [931, 120] width 13 height 13
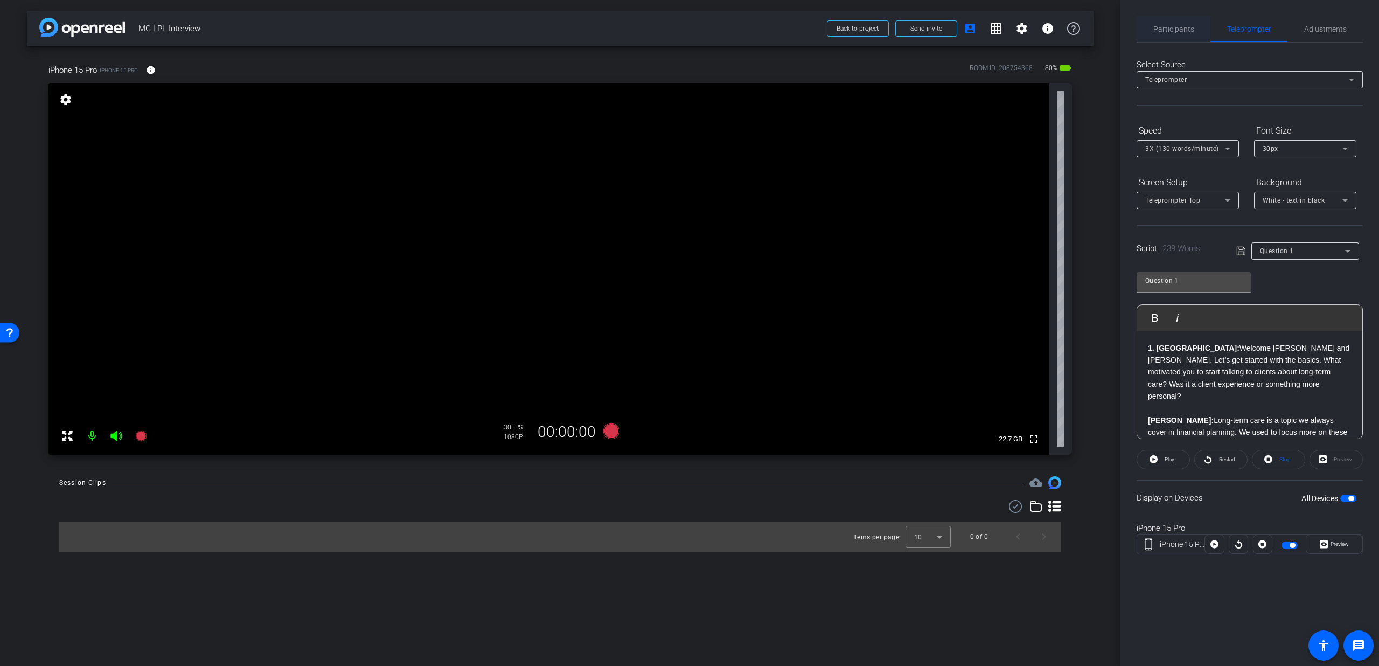
click at [1147, 40] on div "Participants" at bounding box center [1173, 29] width 74 height 26
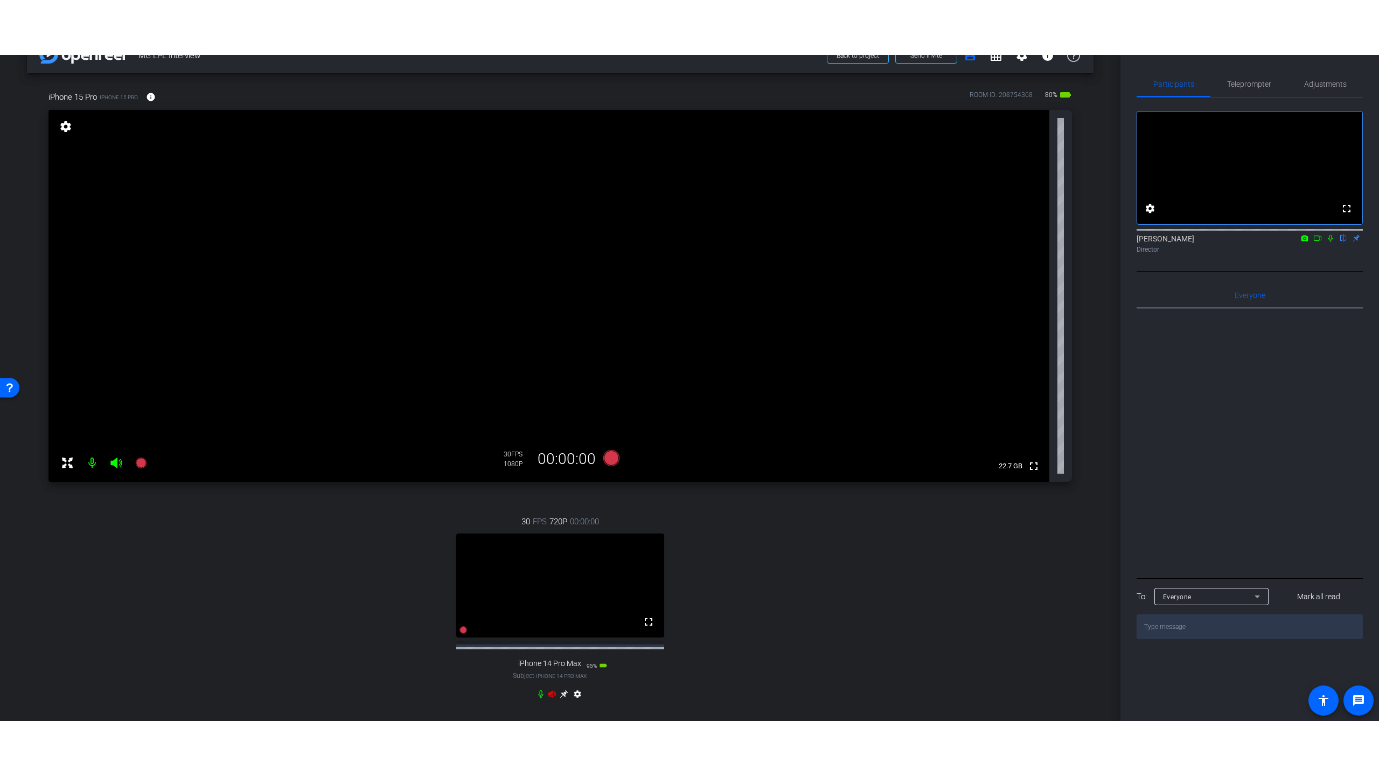
scroll to position [35, 0]
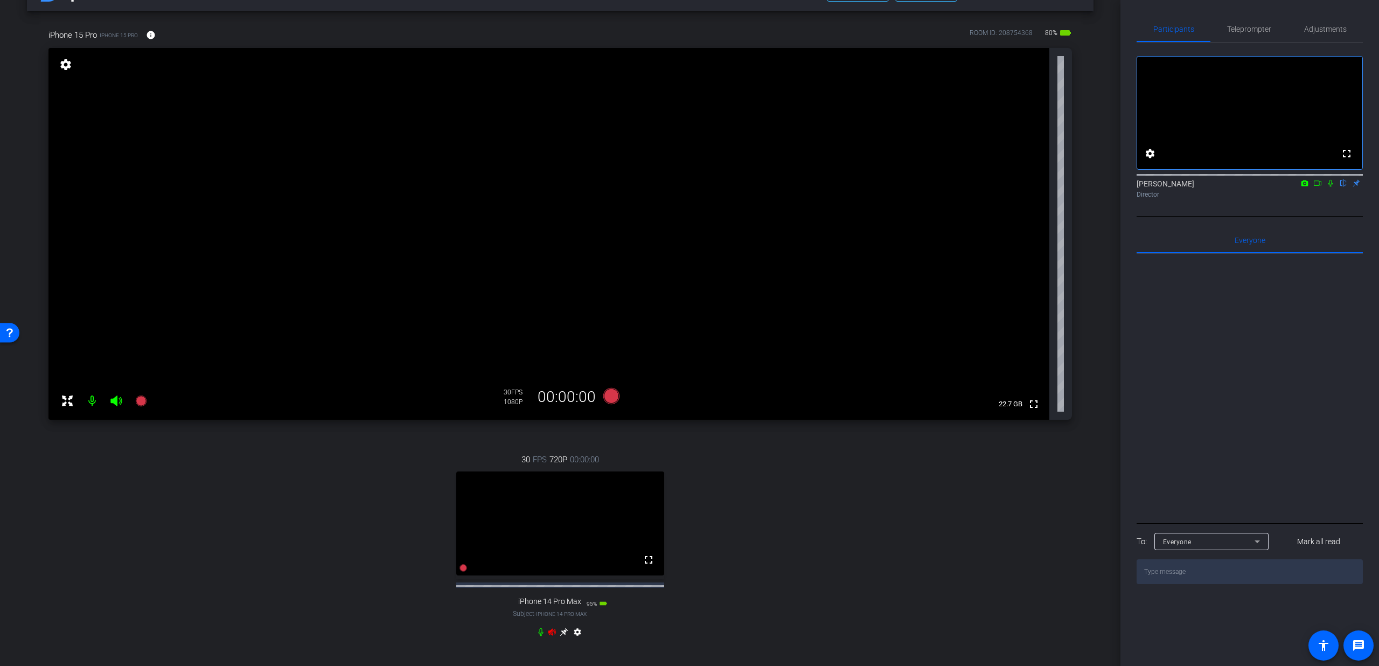
click at [547, 640] on div "settings" at bounding box center [560, 633] width 48 height 13
click at [548, 635] on icon at bounding box center [552, 631] width 8 height 7
click at [642, 566] on mat-icon "fullscreen" at bounding box center [648, 559] width 13 height 13
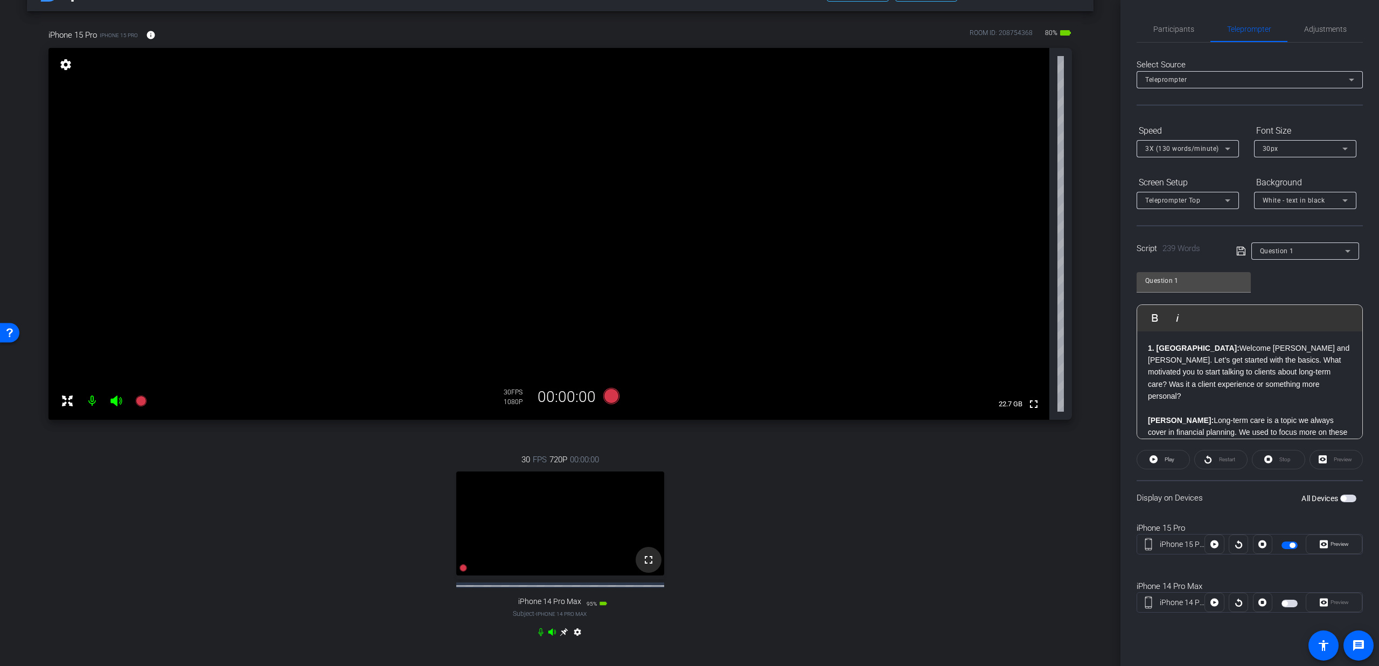
click at [648, 566] on mat-icon "fullscreen" at bounding box center [648, 559] width 13 height 13
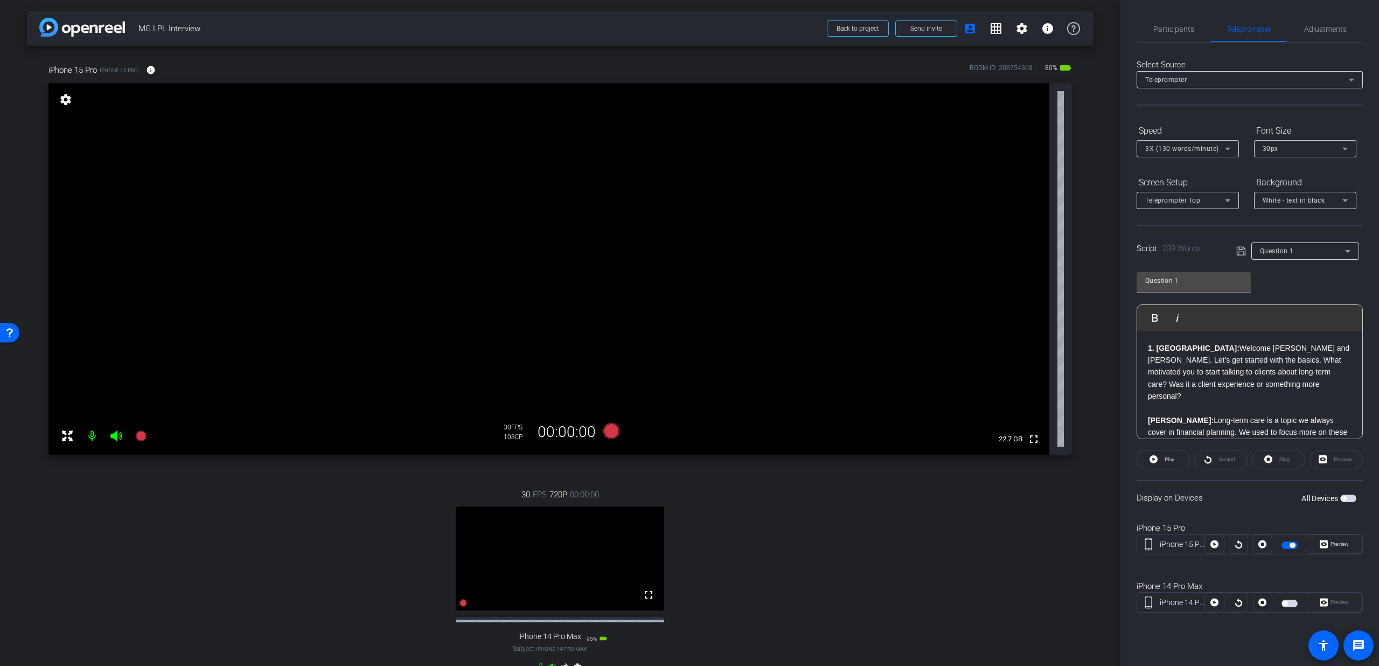
click at [1291, 605] on span "button" at bounding box center [1289, 603] width 16 height 8
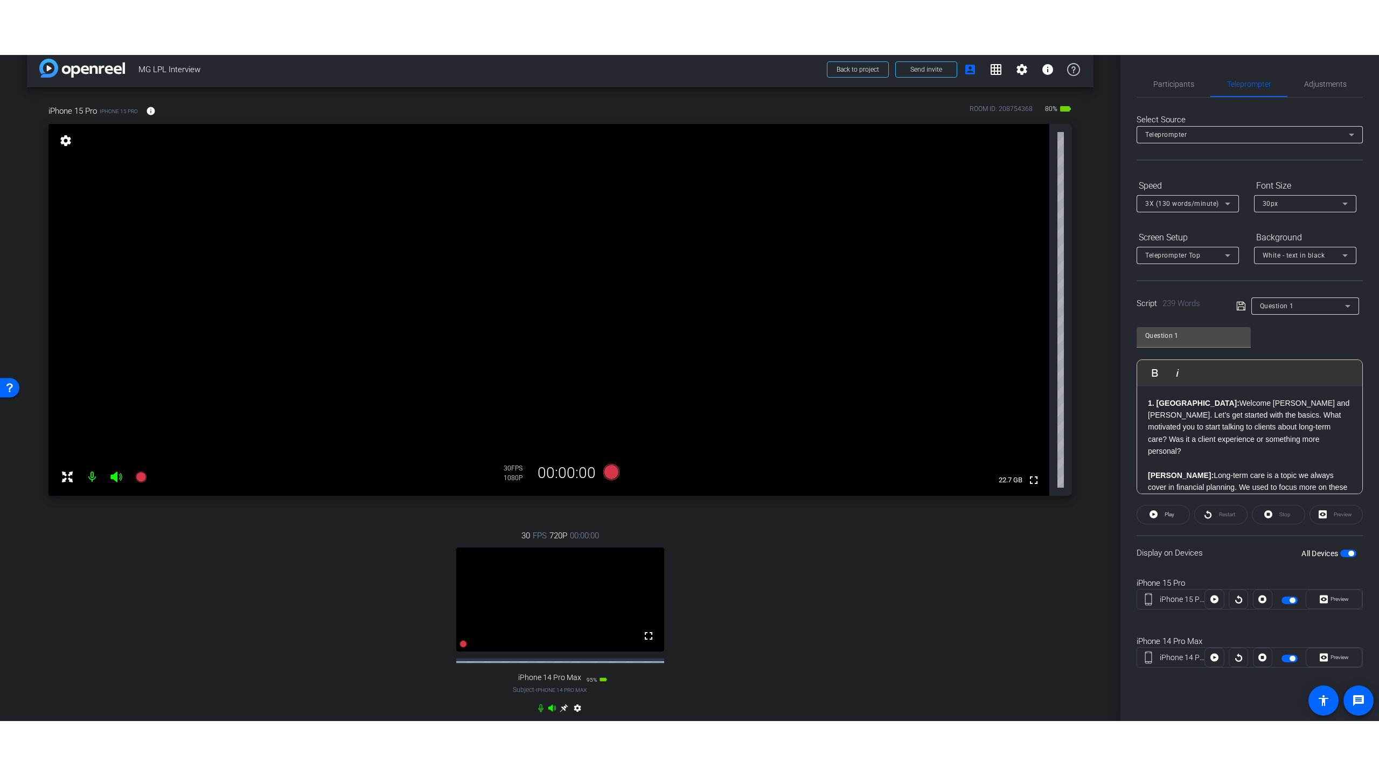
scroll to position [8, 0]
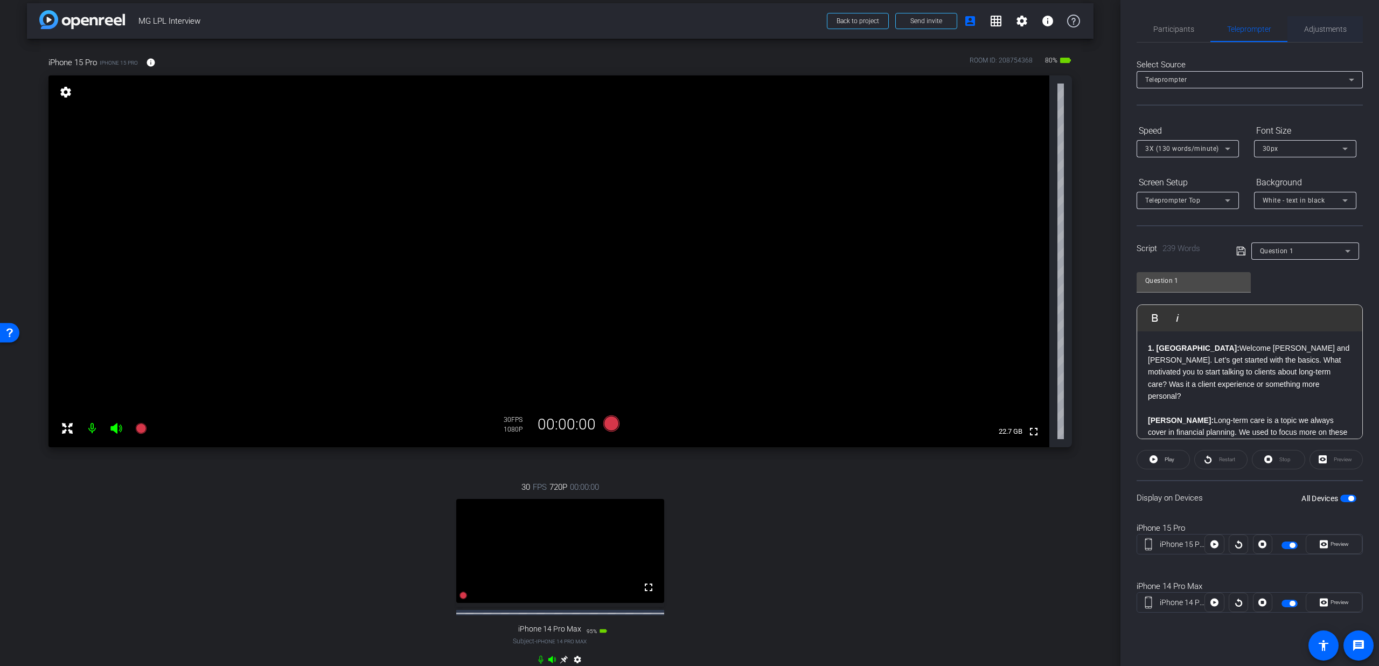
click at [1317, 22] on span "Adjustments" at bounding box center [1325, 29] width 43 height 26
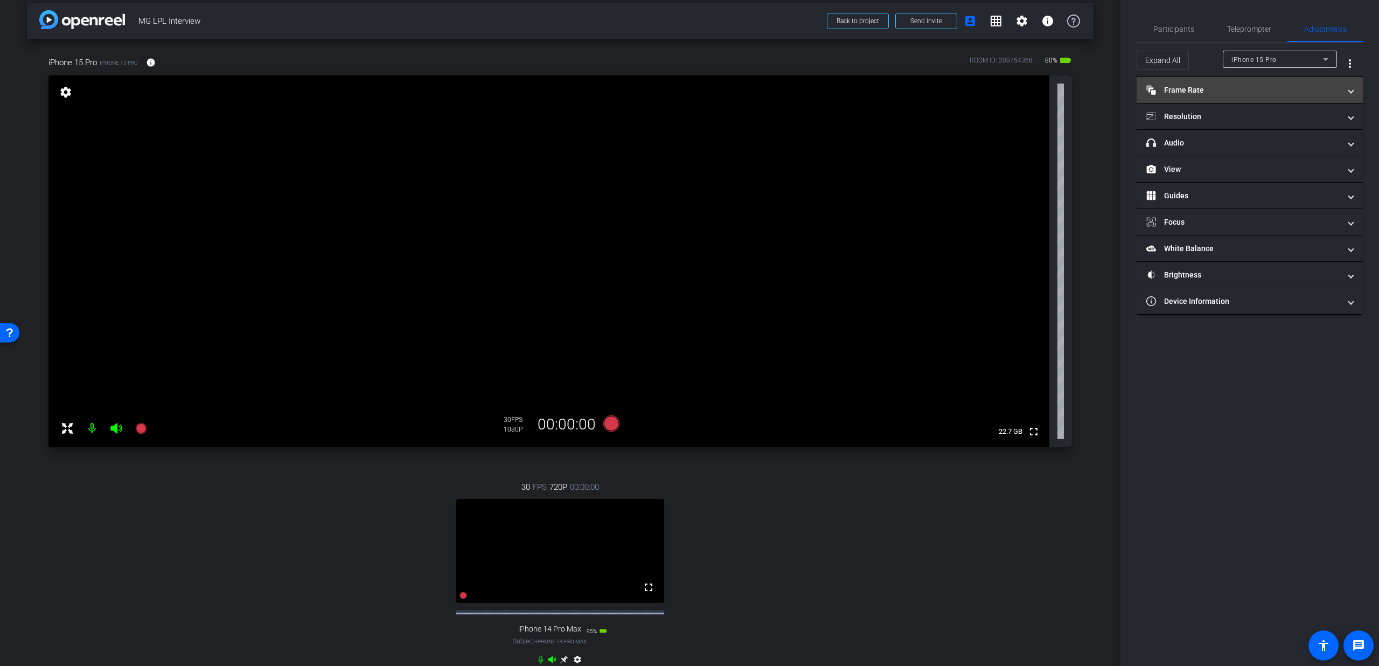
click at [1268, 85] on mat-panel-title "Frame Rate Frame Rate" at bounding box center [1243, 90] width 194 height 11
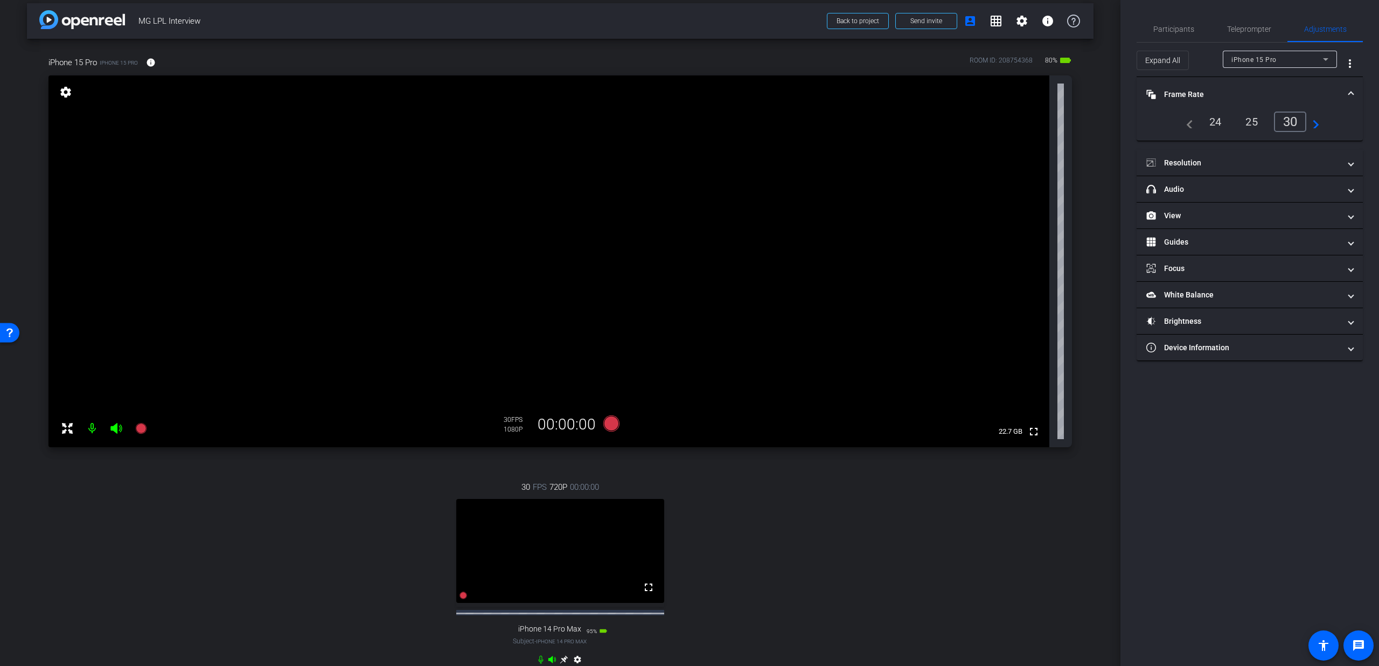
click at [1281, 62] on div "iPhone 15 Pro" at bounding box center [1277, 59] width 92 height 13
click at [1268, 94] on span "iPhone 14 Pro Max" at bounding box center [1261, 98] width 60 height 13
click at [1282, 92] on mat-panel-title "Frame Rate Frame Rate" at bounding box center [1243, 94] width 194 height 11
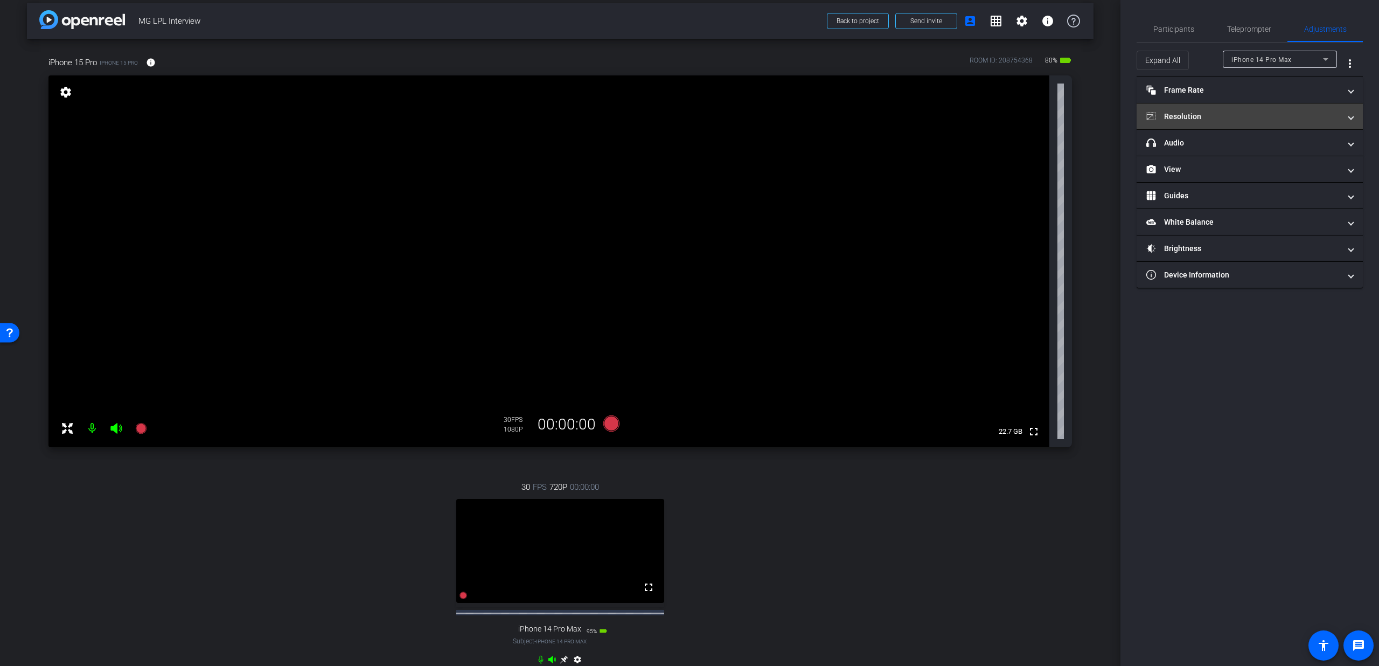
click at [1272, 117] on mat-panel-title "Resolution" at bounding box center [1243, 116] width 194 height 11
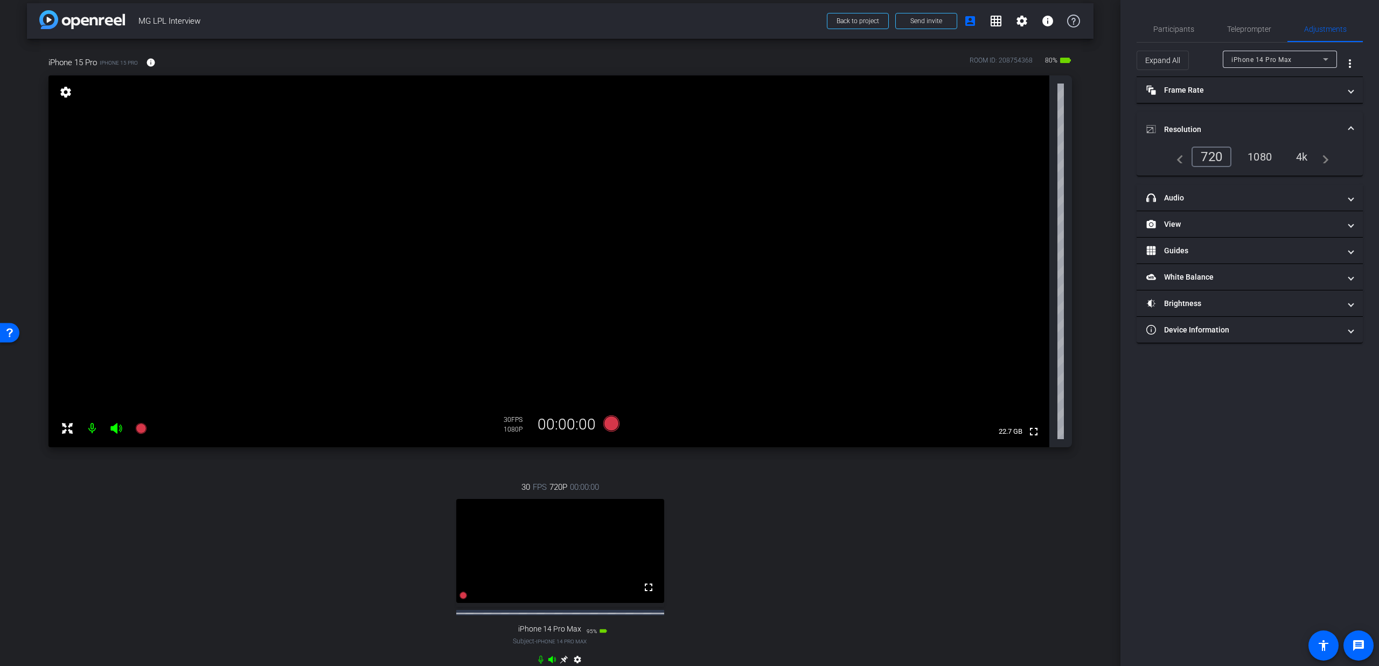
click at [1261, 151] on div "1080" at bounding box center [1259, 157] width 40 height 18
click at [1277, 127] on mat-panel-title "Resolution" at bounding box center [1243, 129] width 194 height 11
click at [1247, 29] on span "Teleprompter" at bounding box center [1249, 29] width 44 height 8
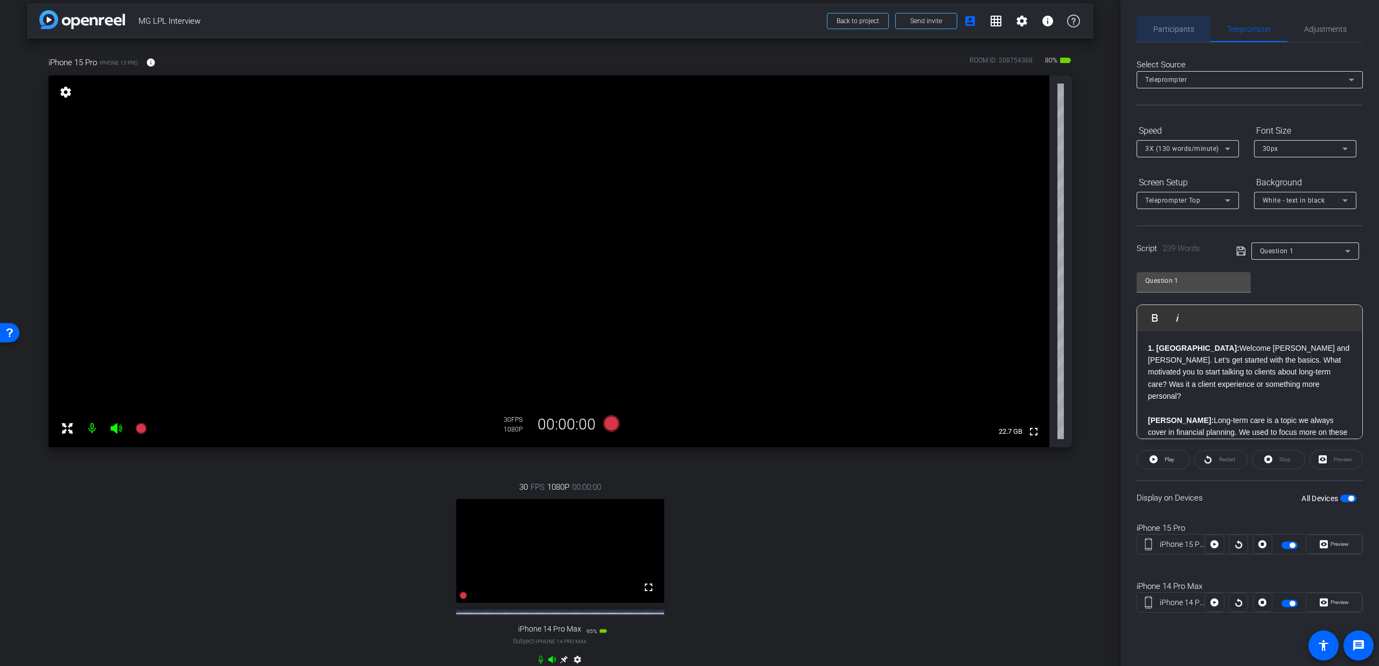
click at [1183, 33] on span "Participants" at bounding box center [1173, 29] width 41 height 8
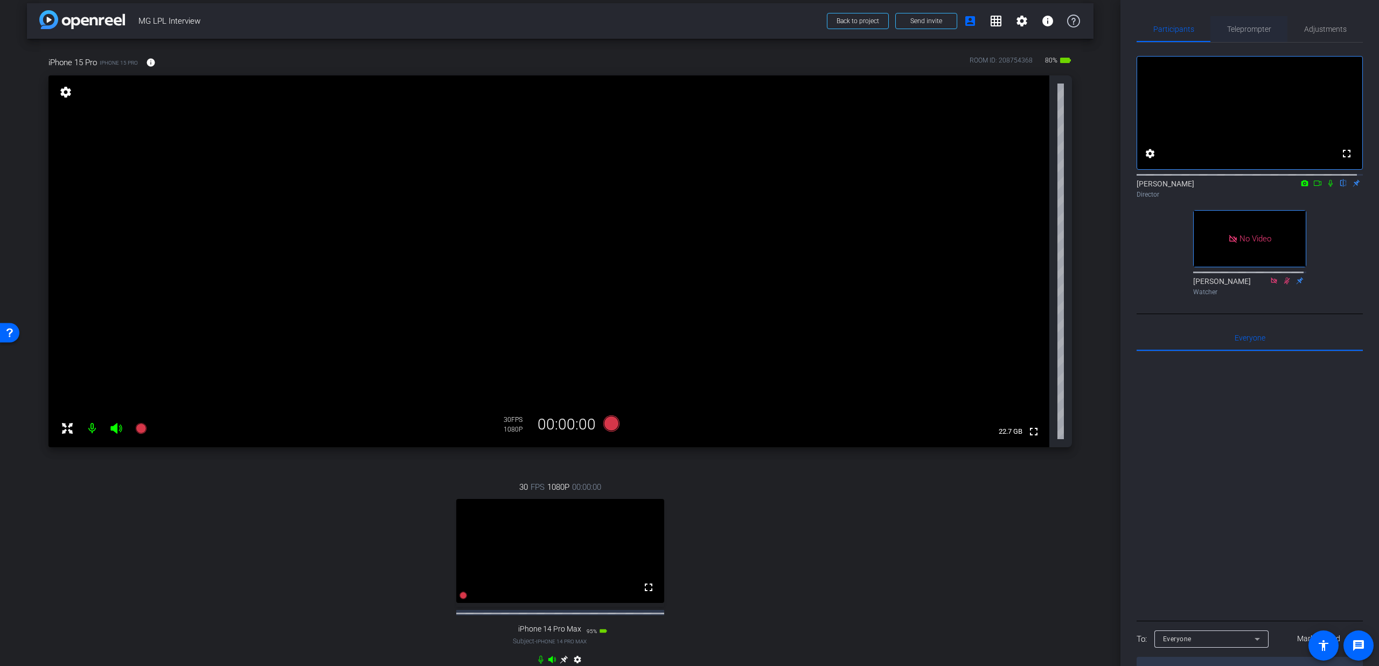
click at [1239, 33] on span "Teleprompter" at bounding box center [1249, 29] width 44 height 26
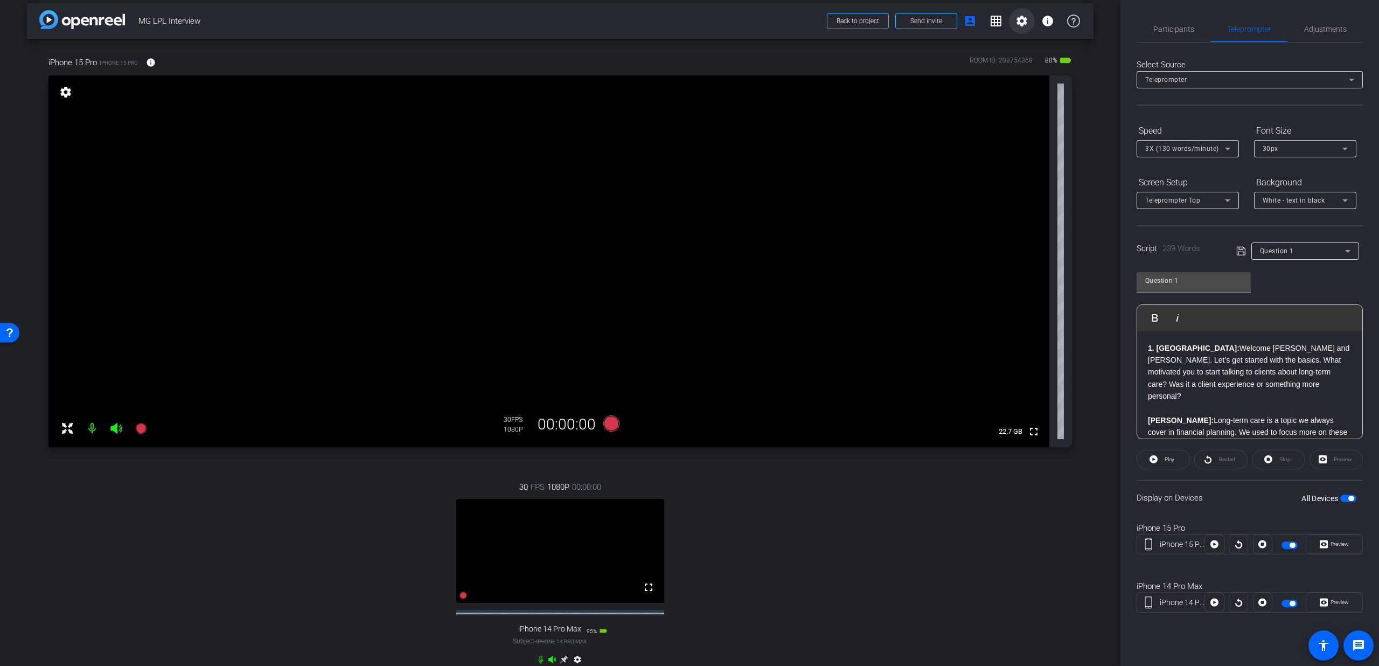
click at [1015, 20] on mat-icon "settings" at bounding box center [1021, 21] width 13 height 13
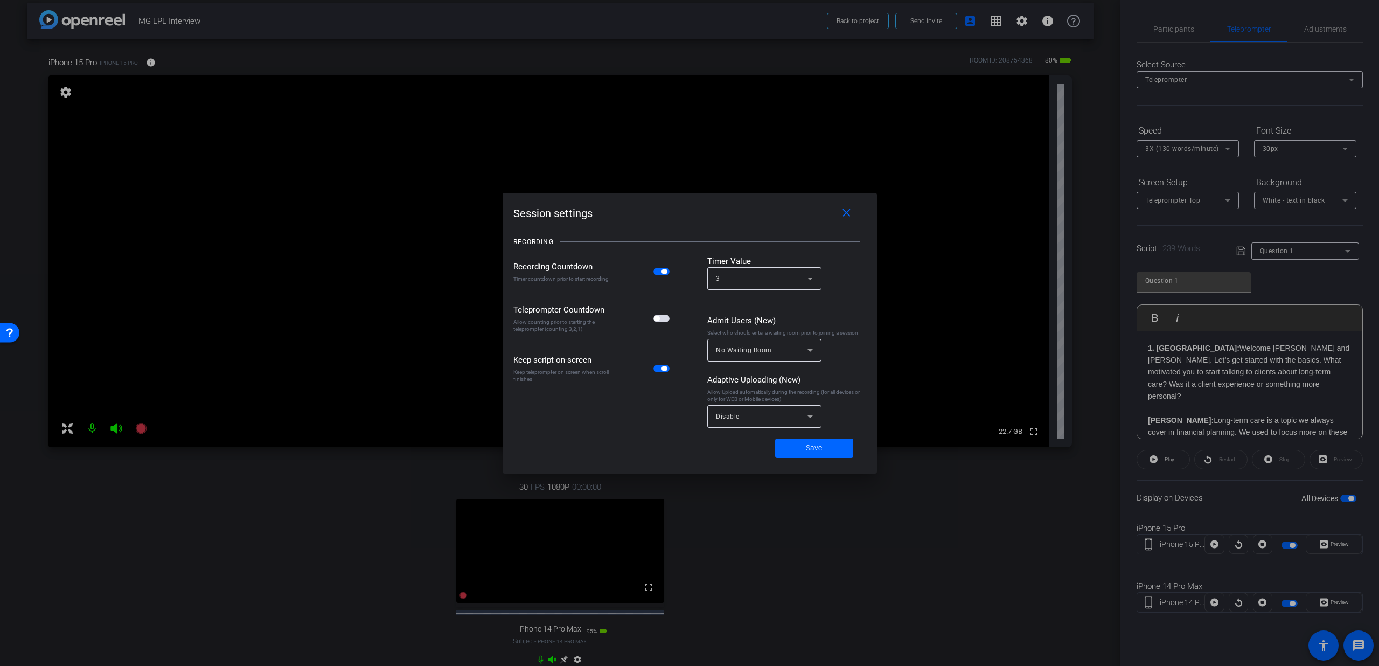
click at [665, 318] on span "button" at bounding box center [661, 319] width 16 height 8
click at [811, 450] on span "Save" at bounding box center [814, 447] width 16 height 11
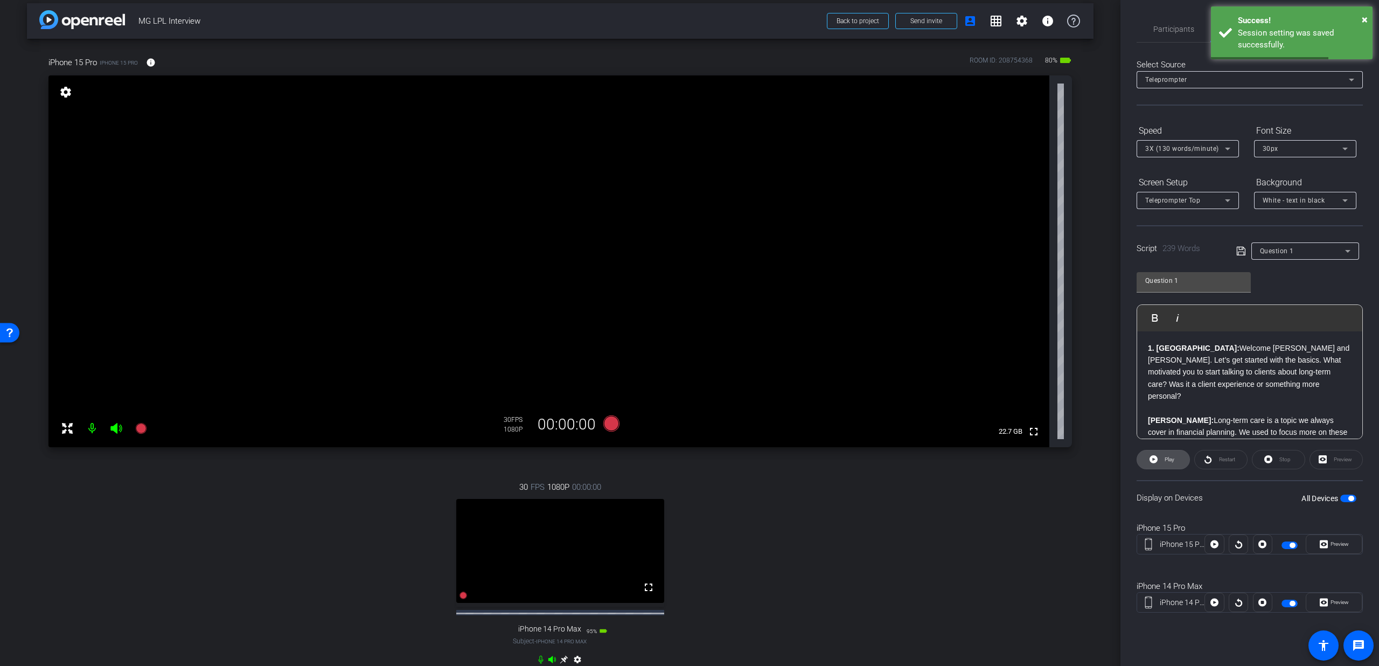
click at [1173, 465] on span "Play" at bounding box center [1168, 459] width 12 height 15
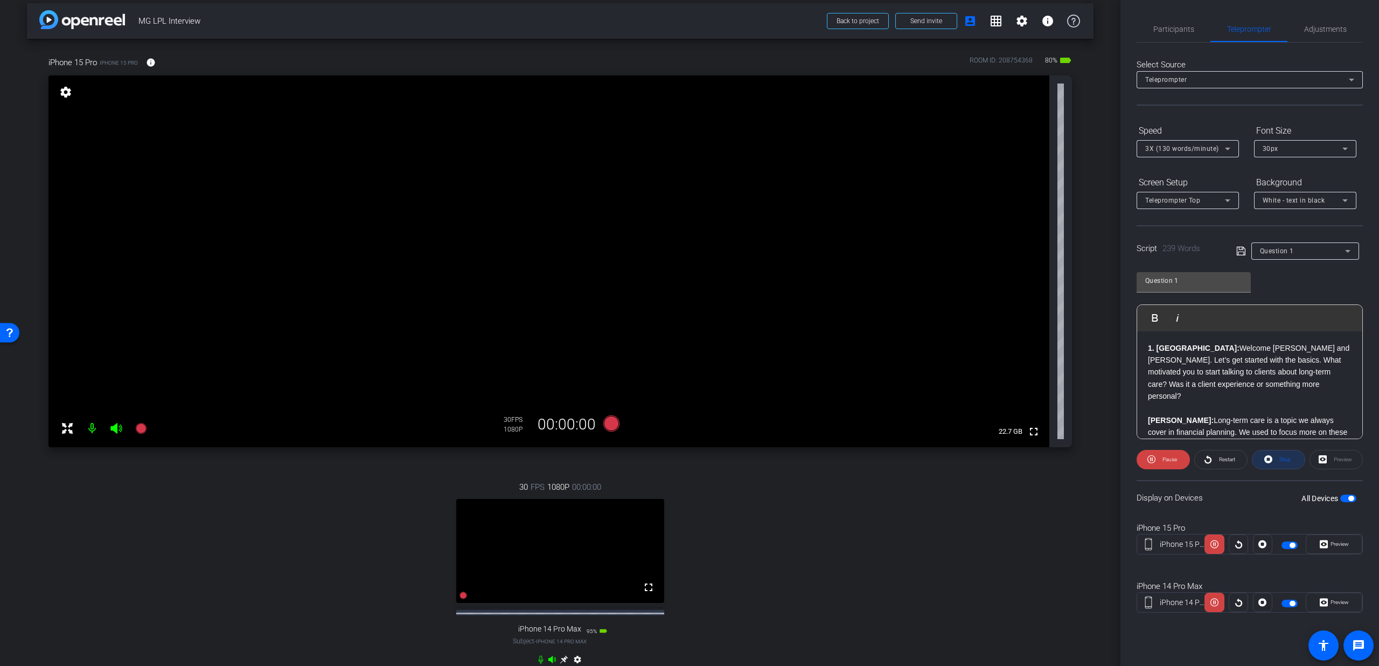
click at [1274, 457] on span at bounding box center [1278, 459] width 52 height 26
click at [1169, 32] on span "Participants" at bounding box center [1173, 29] width 41 height 8
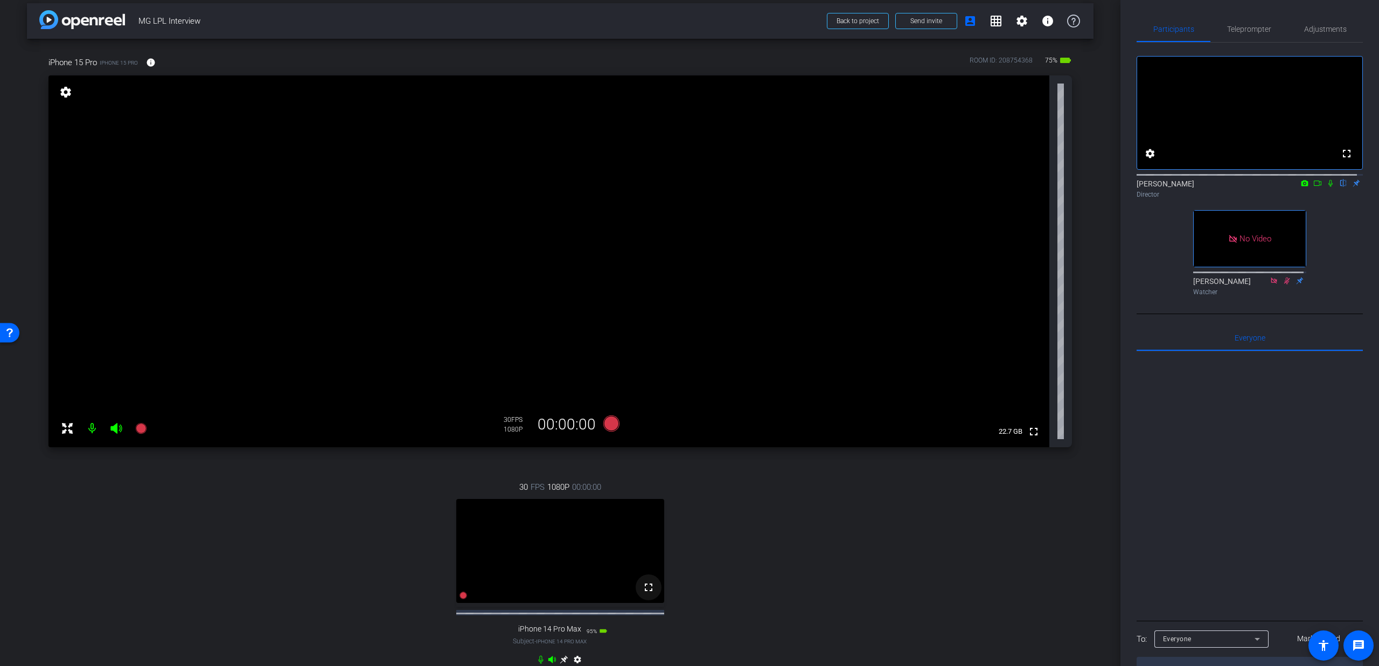
click at [642, 593] on mat-icon "fullscreen" at bounding box center [648, 587] width 13 height 13
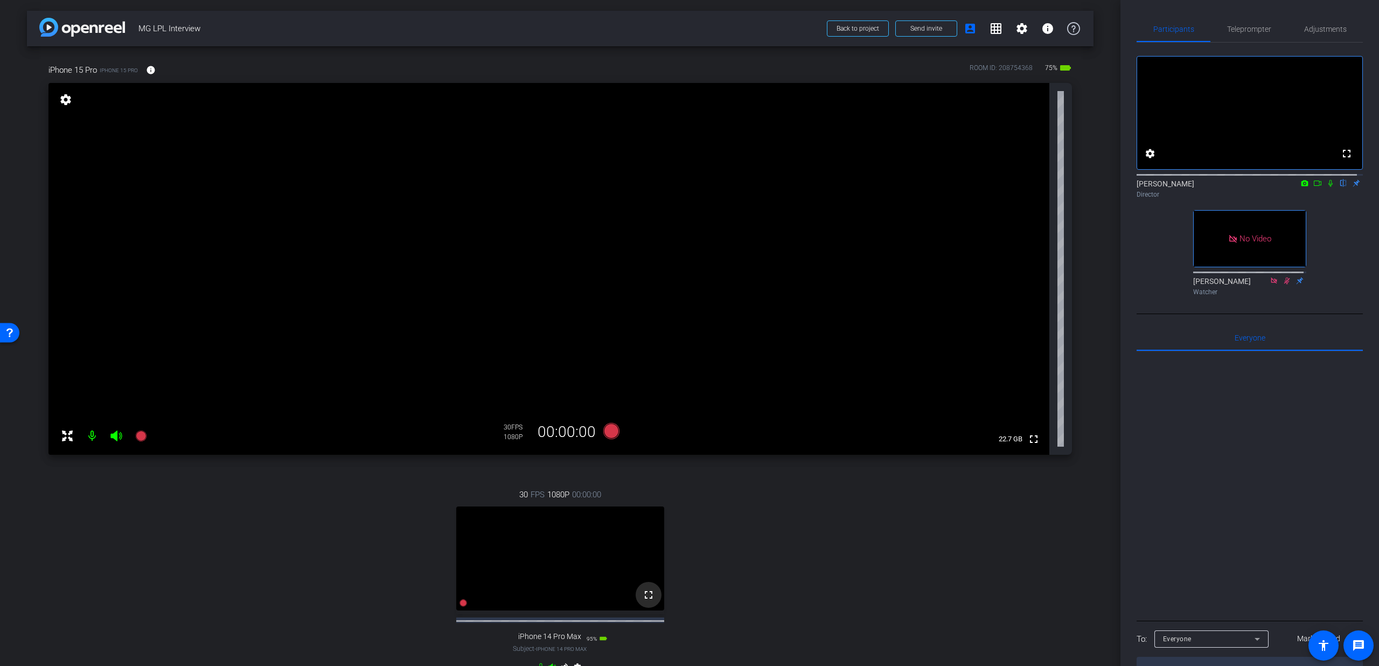
click at [642, 601] on mat-icon "fullscreen" at bounding box center [648, 594] width 13 height 13
click at [1245, 32] on span "Teleprompter" at bounding box center [1249, 29] width 44 height 8
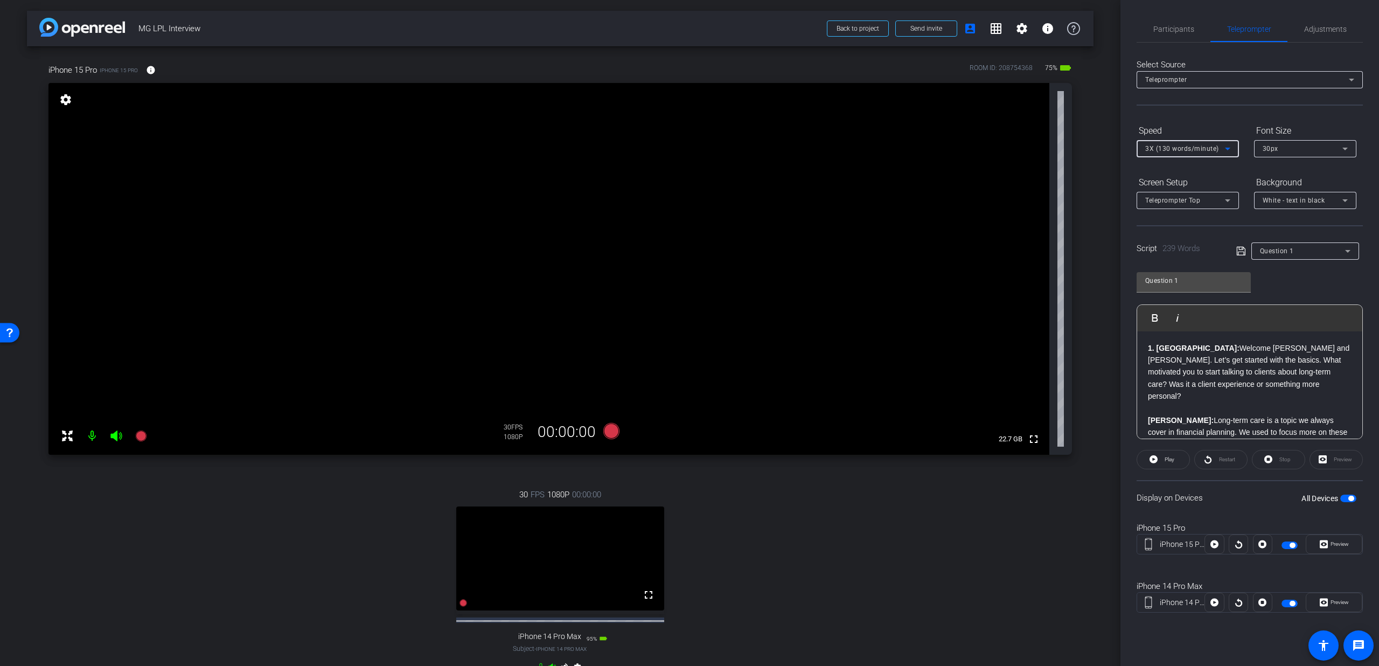
click at [1197, 151] on span "3X (130 words/minute)" at bounding box center [1182, 149] width 74 height 8
click at [1178, 218] on span "4X (140 words/minute)" at bounding box center [1182, 221] width 74 height 13
click at [1167, 463] on span "Play" at bounding box center [1168, 459] width 12 height 15
click at [1335, 607] on span "Preview" at bounding box center [1338, 602] width 21 height 15
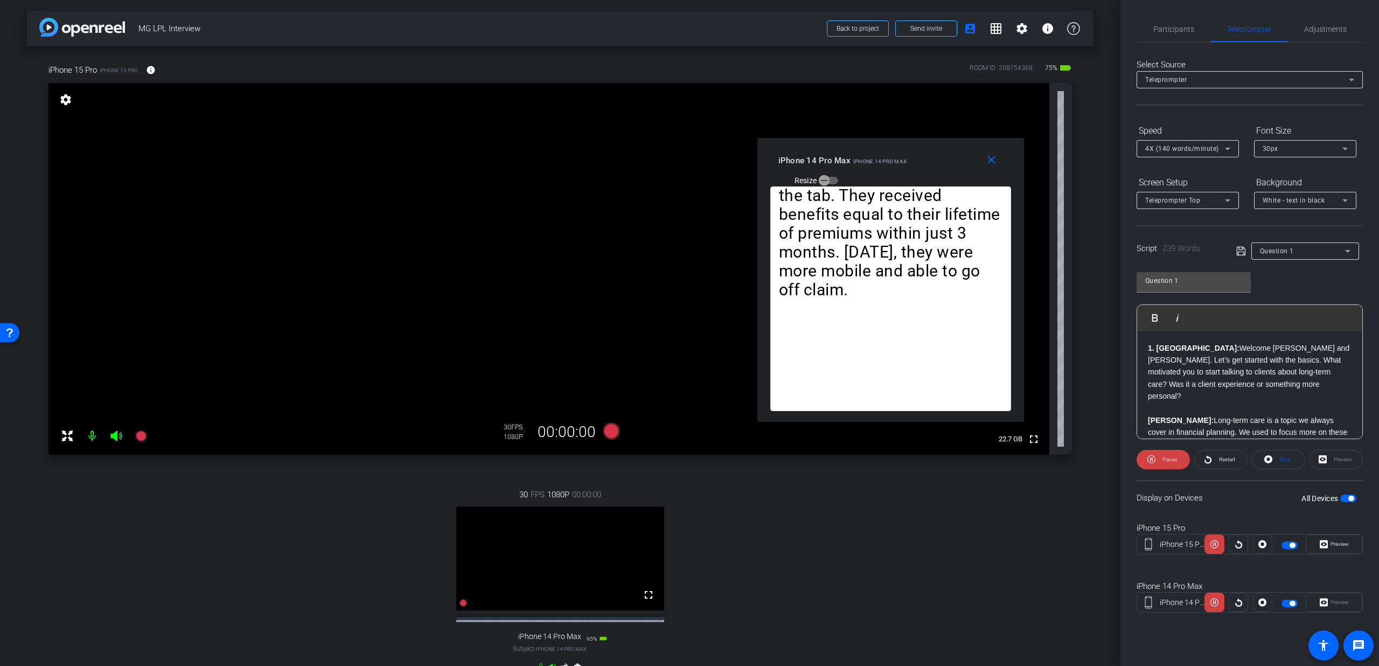
drag, startPoint x: 724, startPoint y: 217, endPoint x: 925, endPoint y: 163, distance: 207.8
click at [925, 163] on div "iPhone 14 Pro Max iPhone 14 Pro Max Resize" at bounding box center [894, 170] width 233 height 38
click at [1171, 459] on span "Pause" at bounding box center [1169, 459] width 15 height 6
drag, startPoint x: 985, startPoint y: 159, endPoint x: 1035, endPoint y: 213, distance: 72.8
click at [985, 160] on mat-icon "close" at bounding box center [990, 159] width 13 height 13
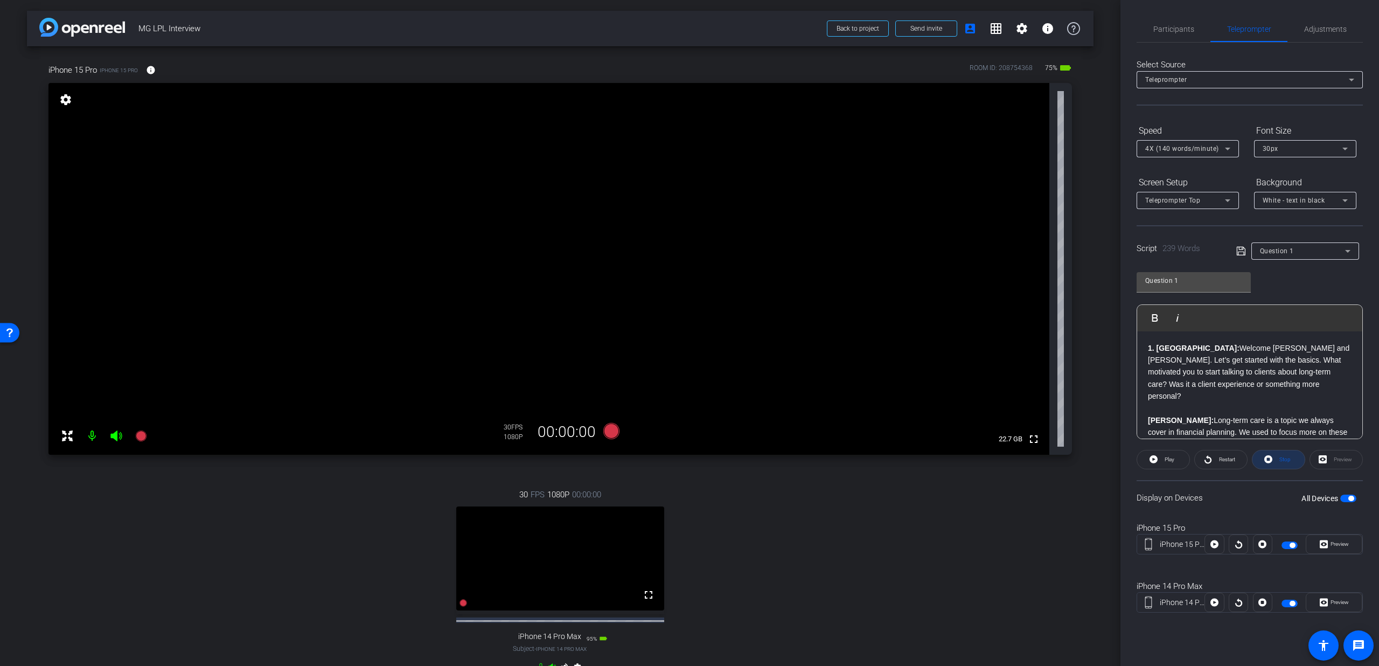
click at [1267, 459] on icon at bounding box center [1268, 458] width 8 height 13
click at [1224, 461] on div "Restart" at bounding box center [1220, 459] width 53 height 19
click at [613, 434] on icon at bounding box center [611, 431] width 16 height 16
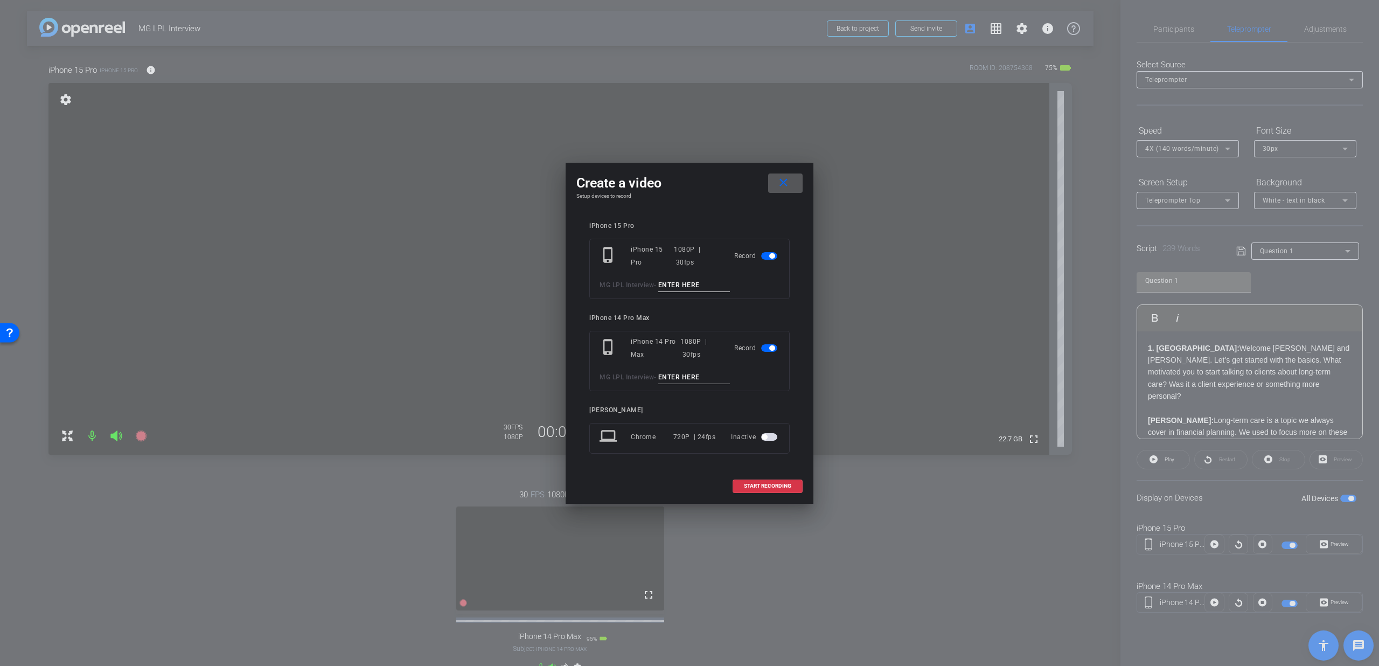
click at [688, 282] on input at bounding box center [694, 284] width 72 height 13
type input "Q1 T1"
click at [698, 379] on input at bounding box center [694, 377] width 72 height 13
type input "Q1 T1"
click at [759, 483] on span "START RECORDING" at bounding box center [767, 485] width 47 height 5
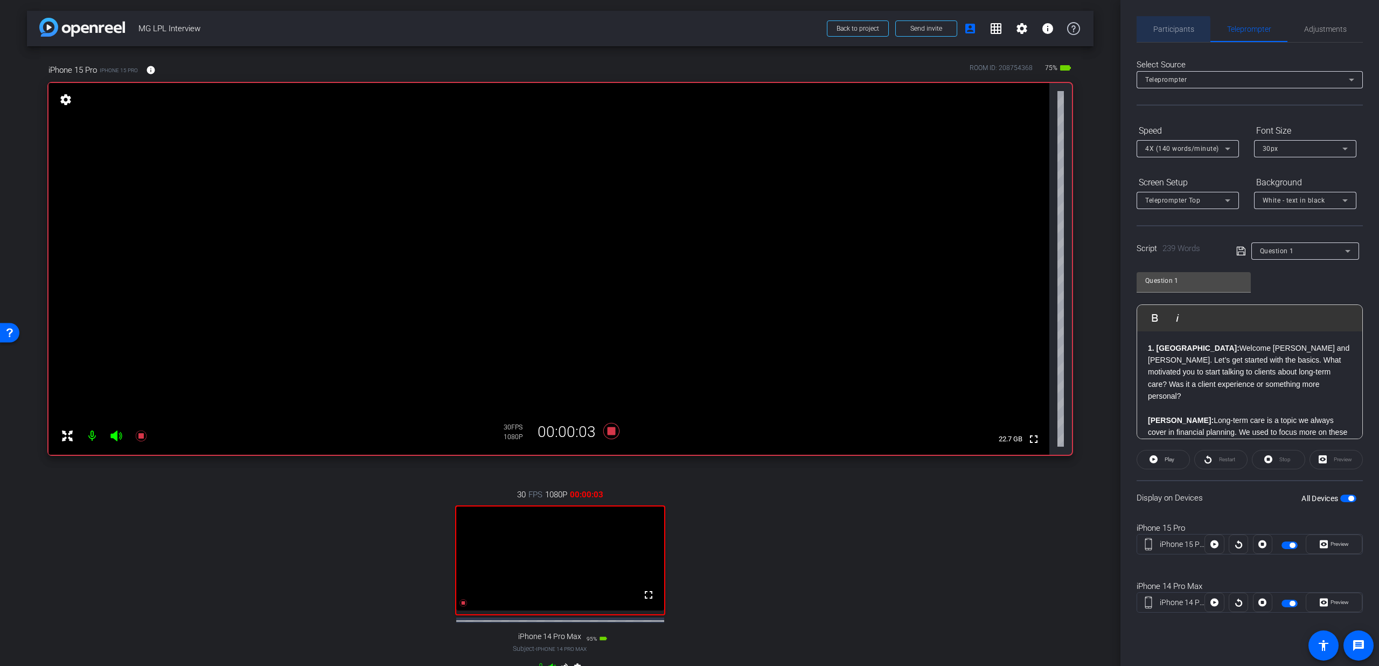
click at [1163, 33] on span "Participants" at bounding box center [1173, 29] width 41 height 8
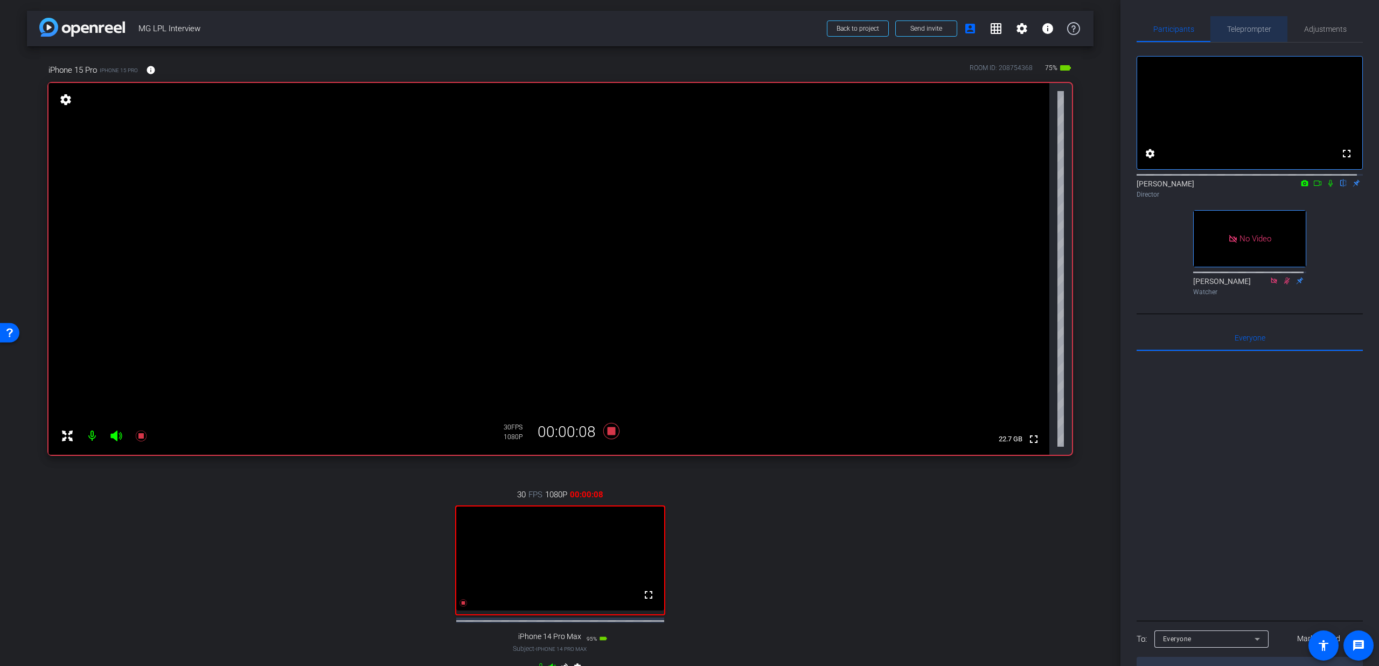
click at [1248, 32] on span "Teleprompter" at bounding box center [1249, 29] width 44 height 8
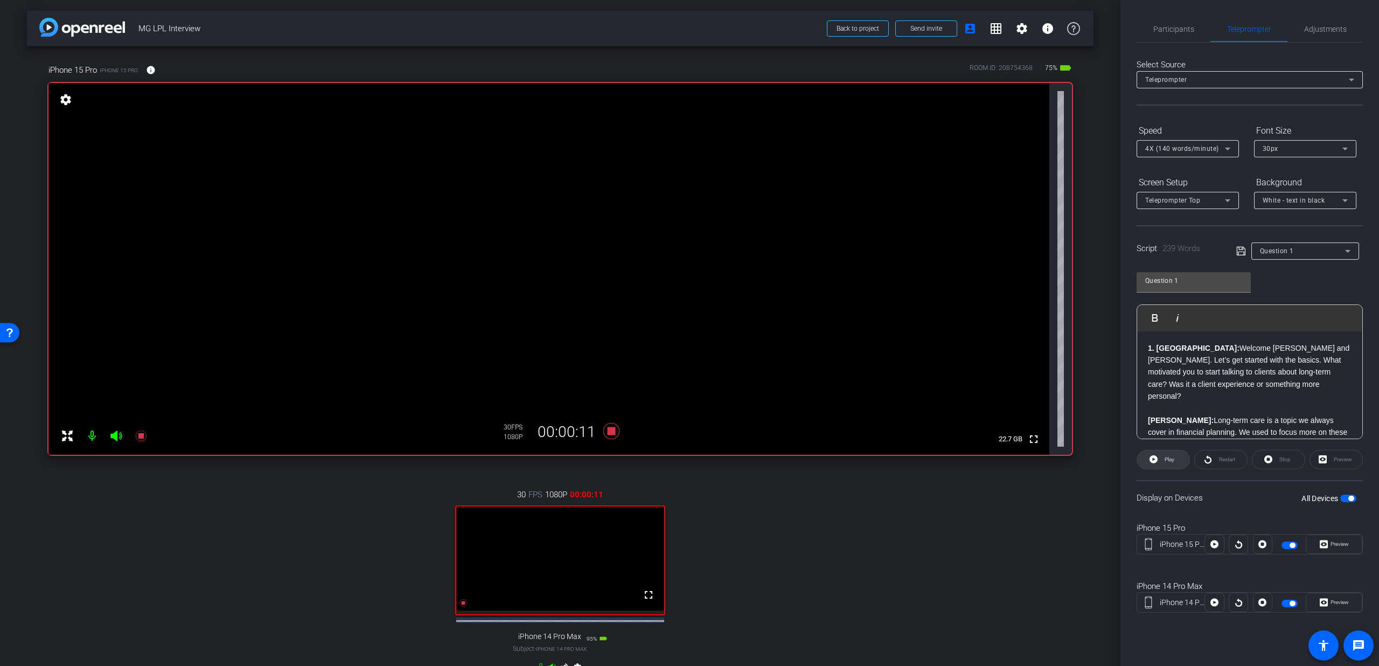
click at [1174, 463] on span at bounding box center [1163, 459] width 52 height 26
click at [1176, 42] on div "Participants Teleprompter Adjustments" at bounding box center [1249, 29] width 226 height 26
click at [1181, 32] on span "Participants" at bounding box center [1173, 29] width 41 height 8
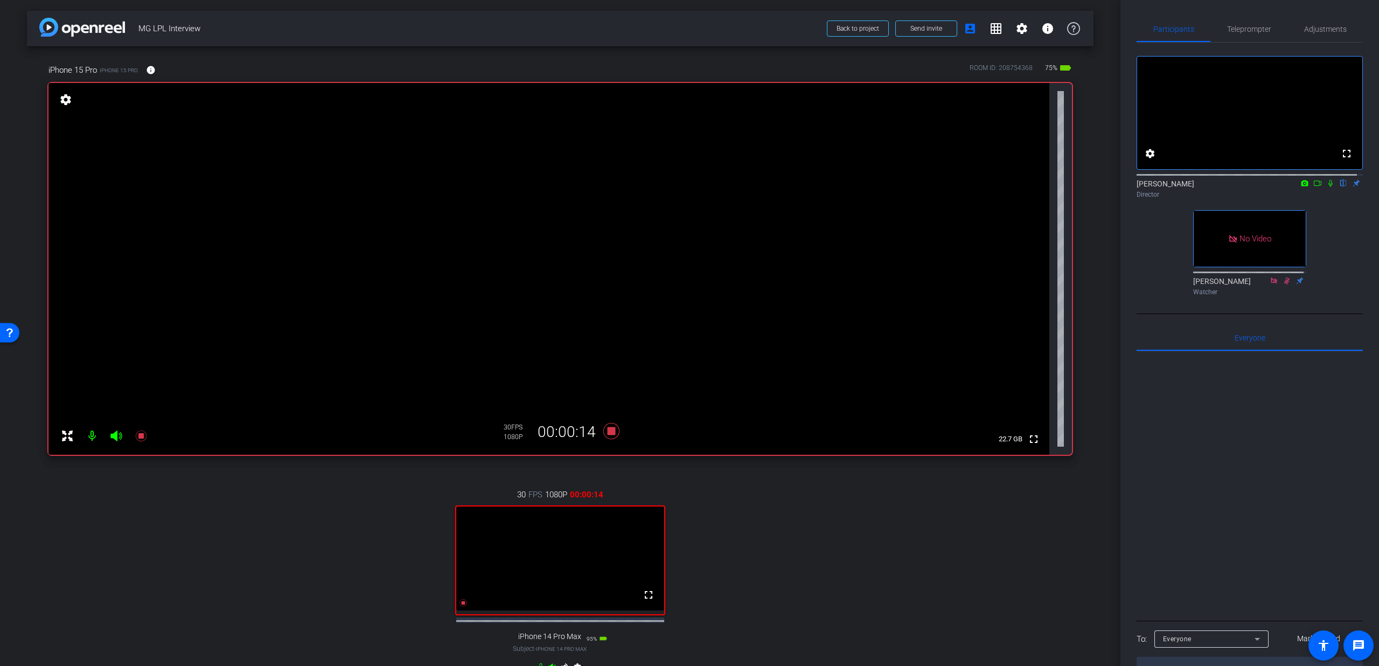
click at [1326, 187] on icon at bounding box center [1330, 183] width 9 height 8
click at [1227, 22] on span "Teleprompter" at bounding box center [1249, 29] width 44 height 26
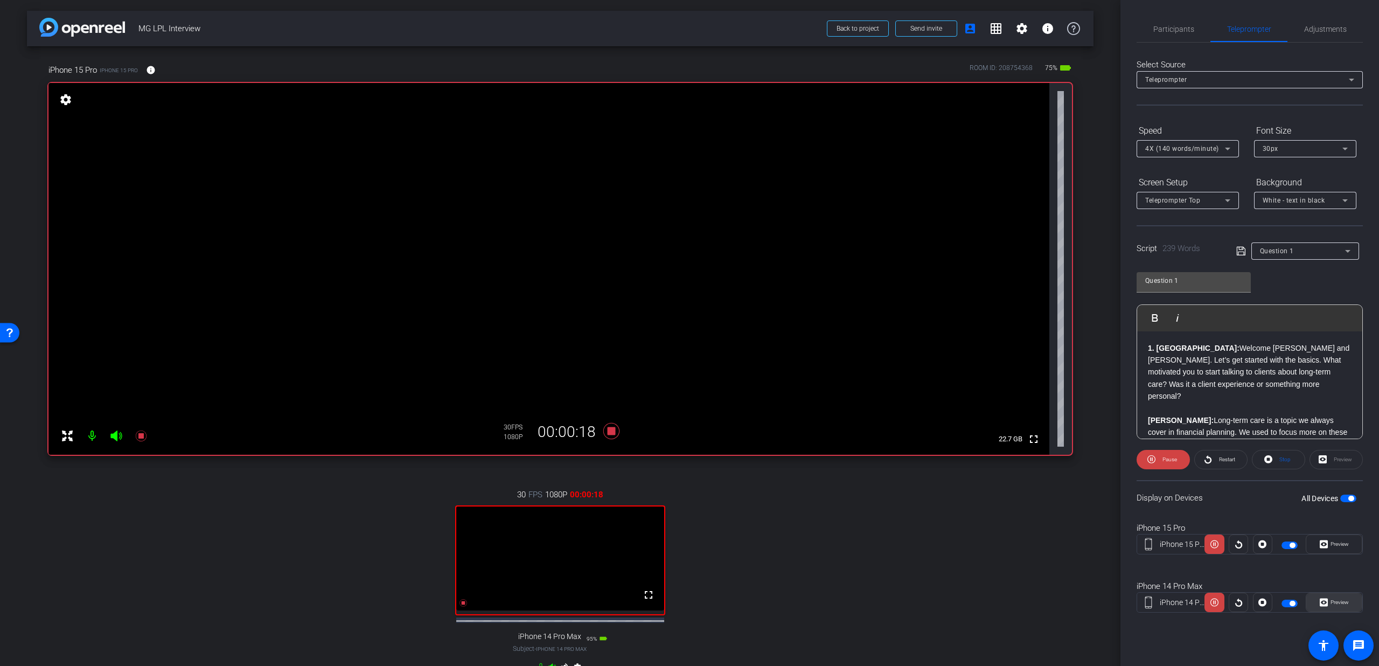
click at [1324, 602] on icon at bounding box center [1323, 602] width 8 height 16
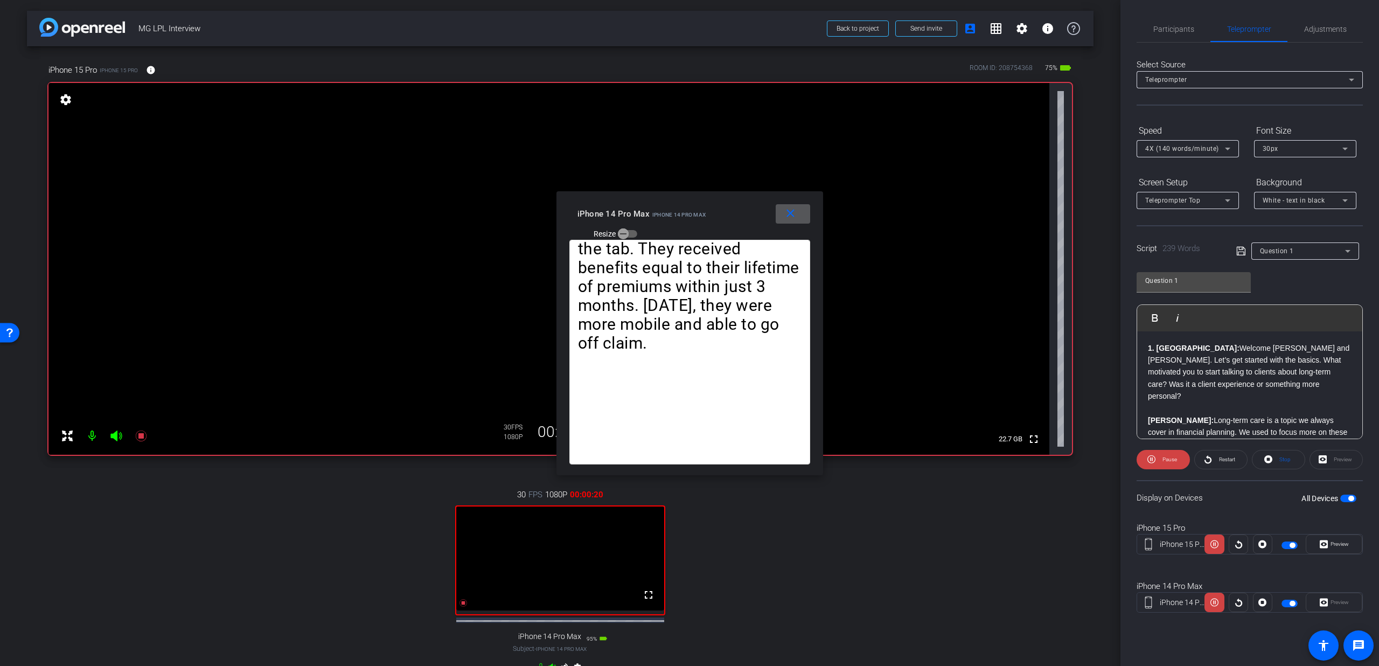
click at [1175, 148] on span "4X (140 words/minute)" at bounding box center [1182, 149] width 74 height 8
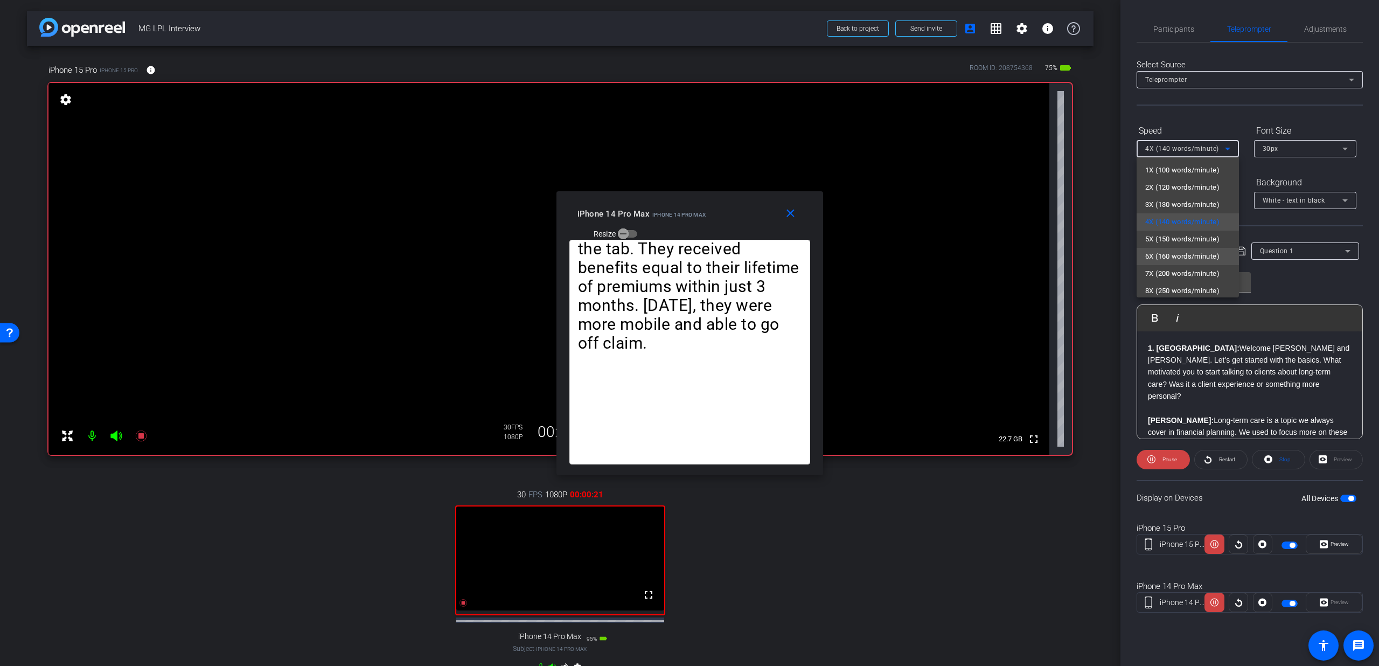
click at [1188, 256] on span "6X (160 words/minute)" at bounding box center [1182, 256] width 74 height 13
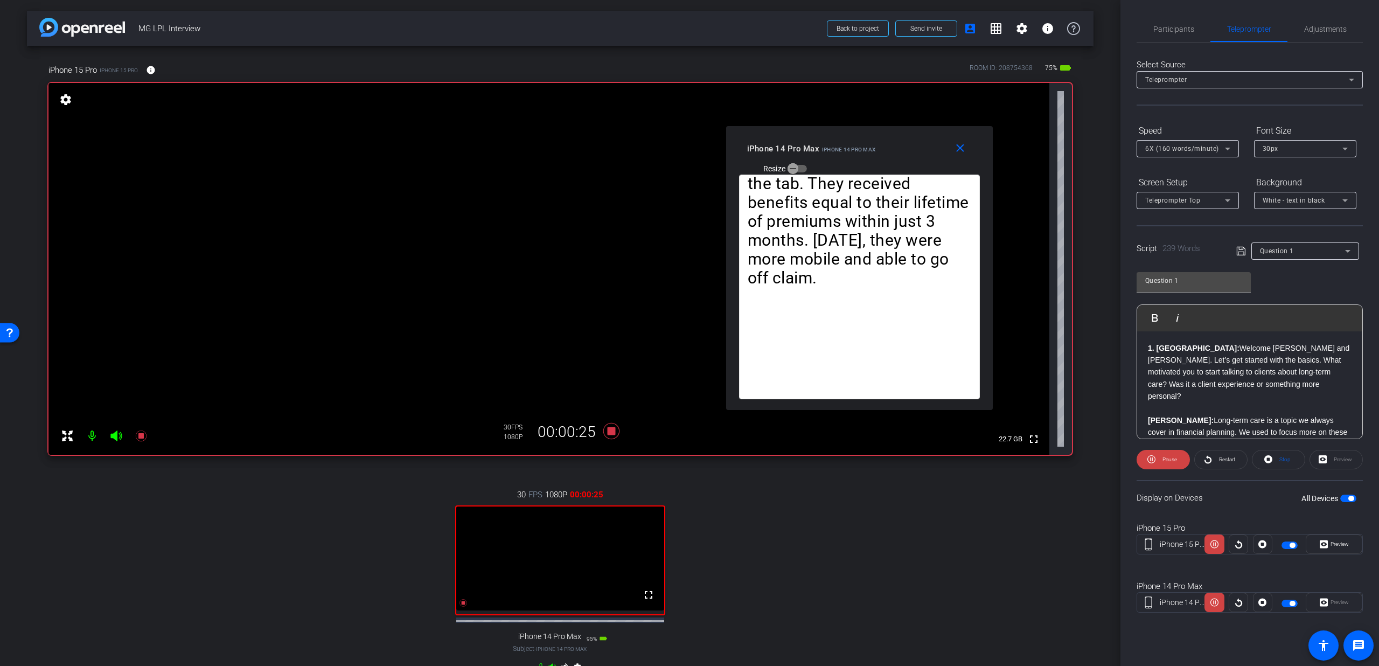
drag, startPoint x: 678, startPoint y: 213, endPoint x: 848, endPoint y: 148, distance: 181.7
click at [848, 148] on span "iPhone 14 Pro Max" at bounding box center [848, 149] width 53 height 6
click at [1169, 151] on span "6X (160 words/minute)" at bounding box center [1182, 149] width 74 height 8
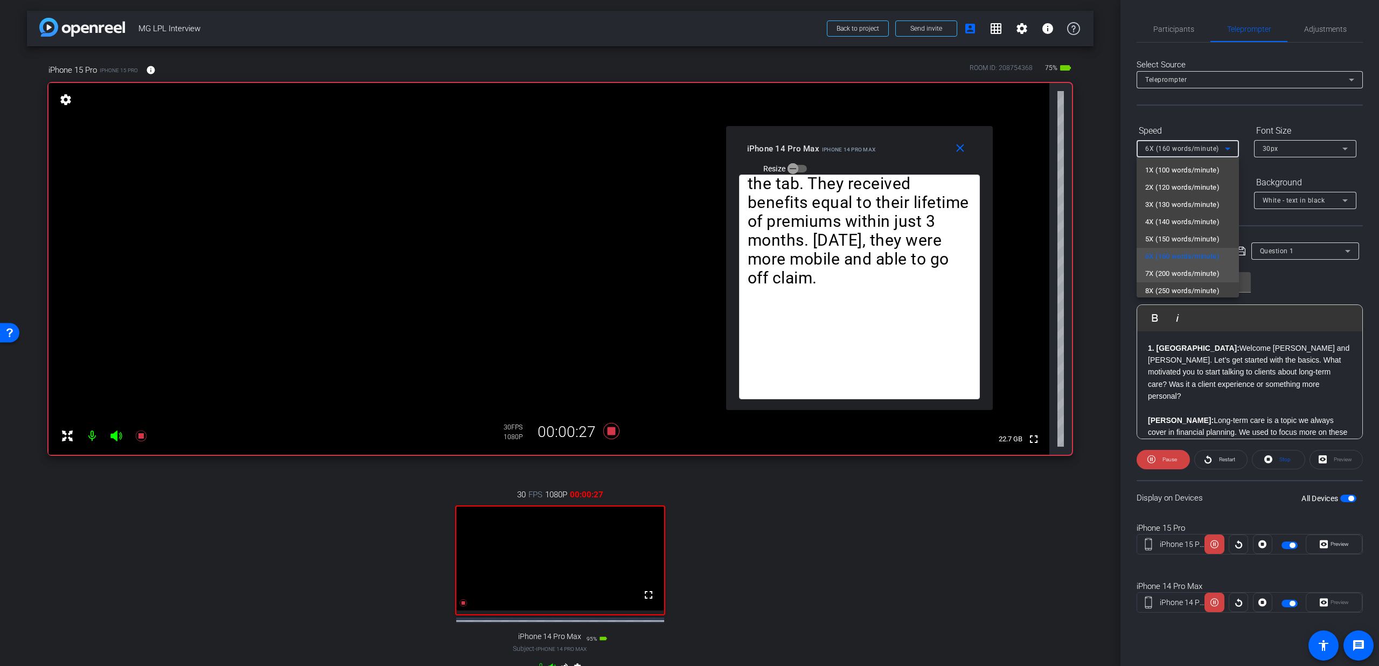
click at [1170, 276] on span "7X (200 words/minute)" at bounding box center [1182, 273] width 74 height 13
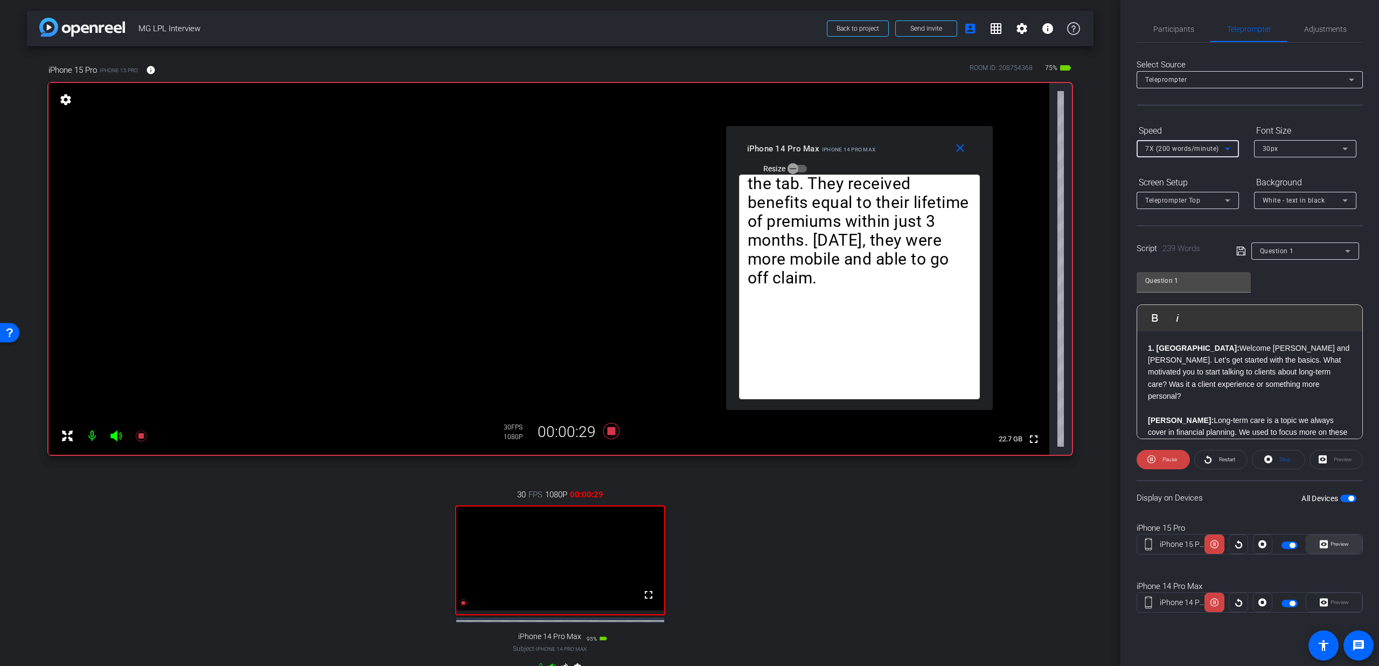
click at [1333, 550] on span "Preview" at bounding box center [1338, 543] width 21 height 15
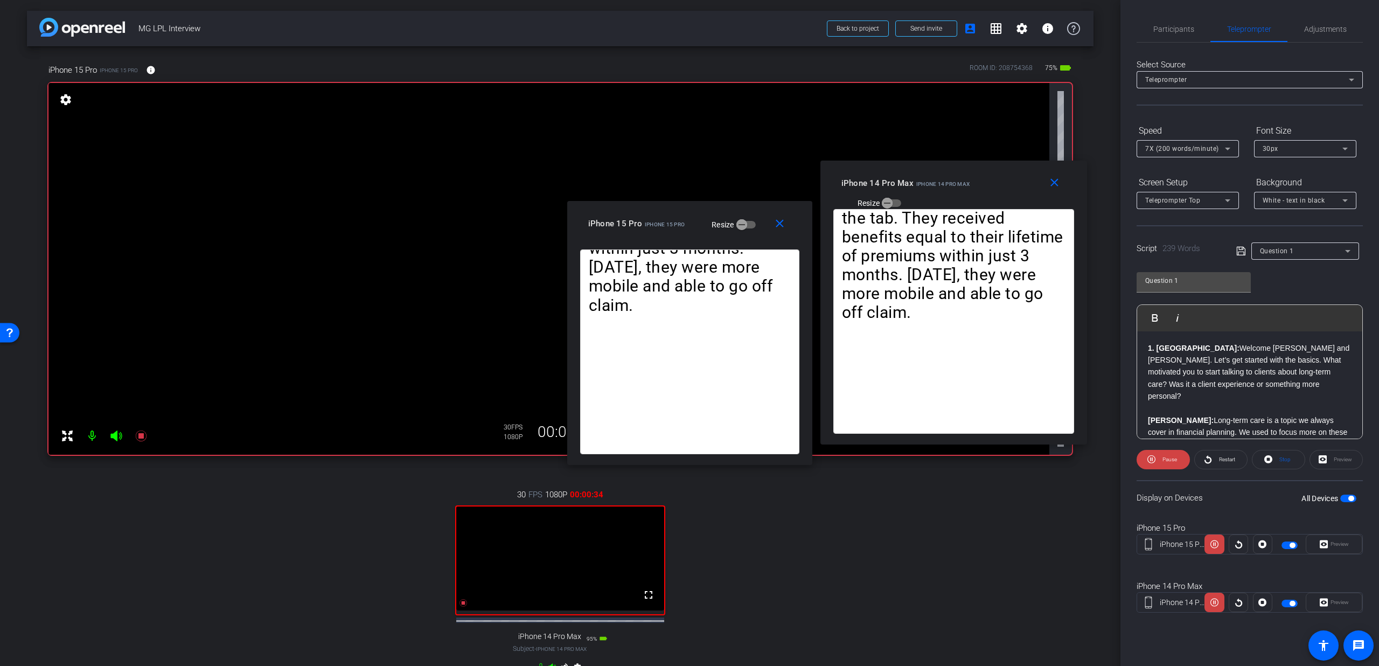
drag, startPoint x: 914, startPoint y: 157, endPoint x: 1008, endPoint y: 192, distance: 100.4
click at [1008, 192] on div "iPhone 14 Pro Max iPhone 14 Pro Max Resize" at bounding box center [957, 192] width 233 height 38
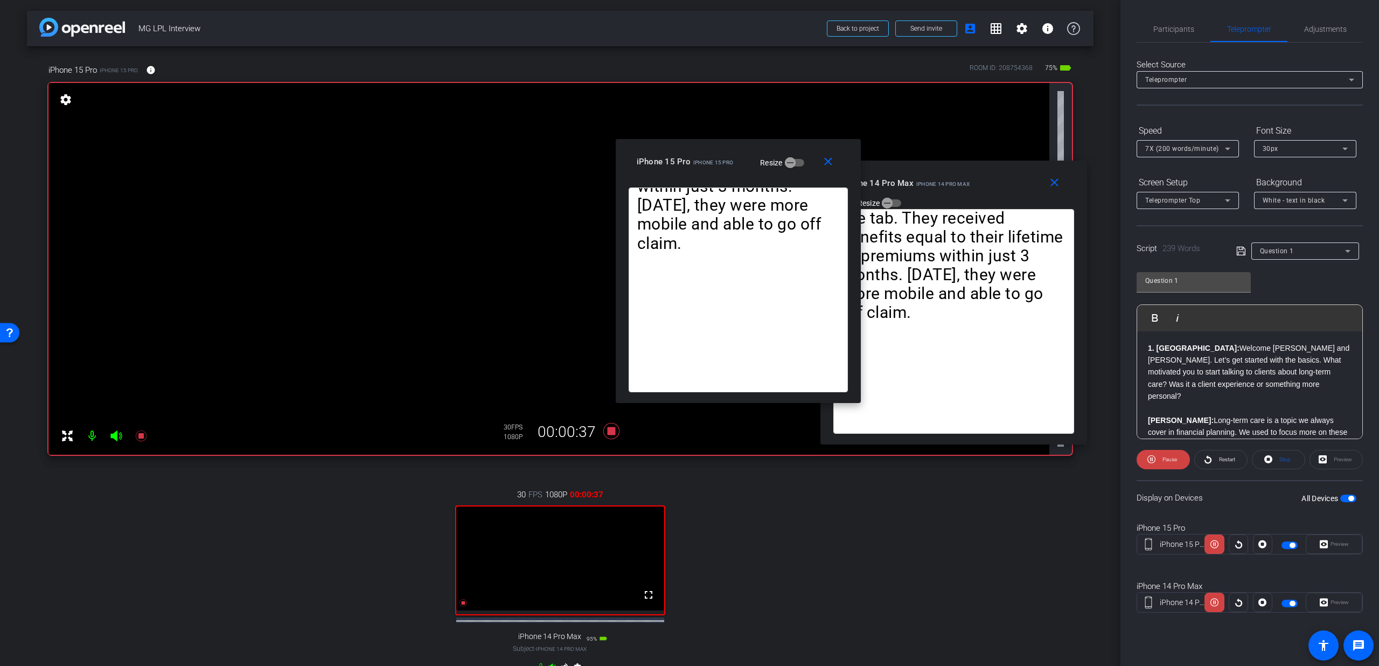
drag, startPoint x: 691, startPoint y: 226, endPoint x: 739, endPoint y: 164, distance: 79.1
click at [739, 164] on div "iPhone 15 Pro iPhone 15 Pro Resize" at bounding box center [742, 161] width 211 height 19
click at [1191, 151] on span "7X (200 words/minute)" at bounding box center [1182, 149] width 74 height 8
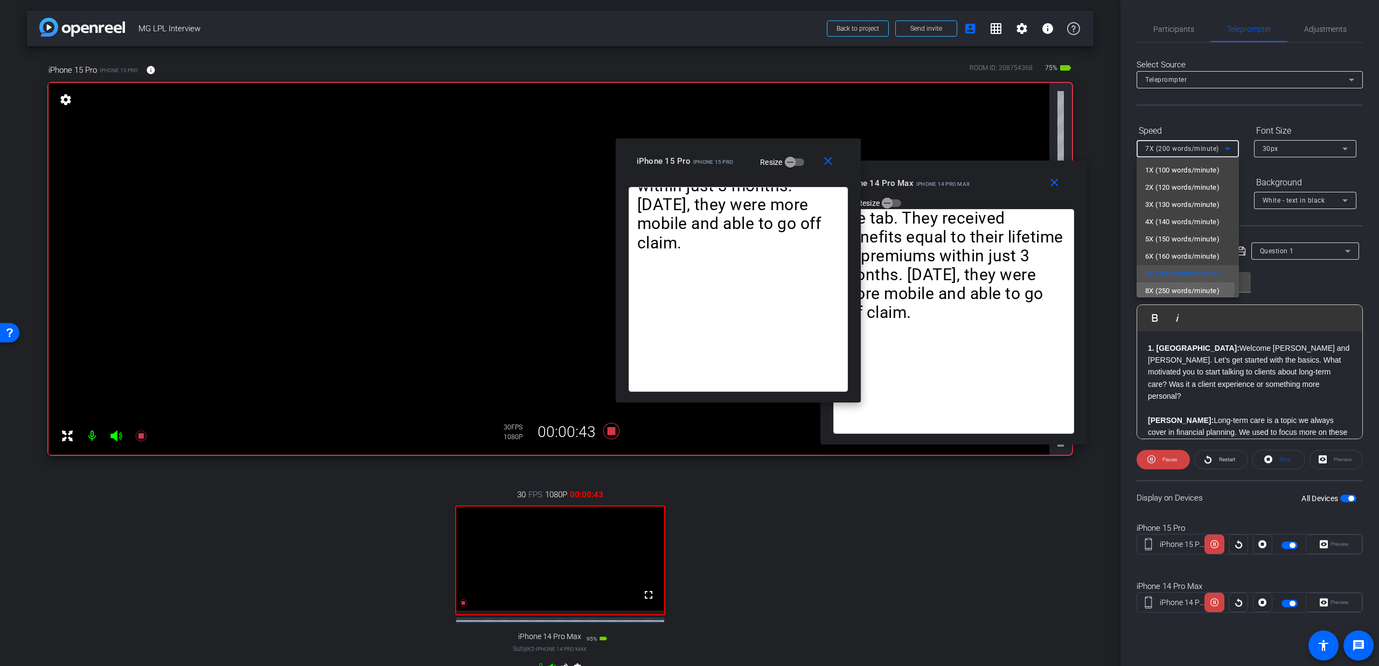
click at [1179, 287] on span "8X (250 words/minute)" at bounding box center [1182, 290] width 74 height 13
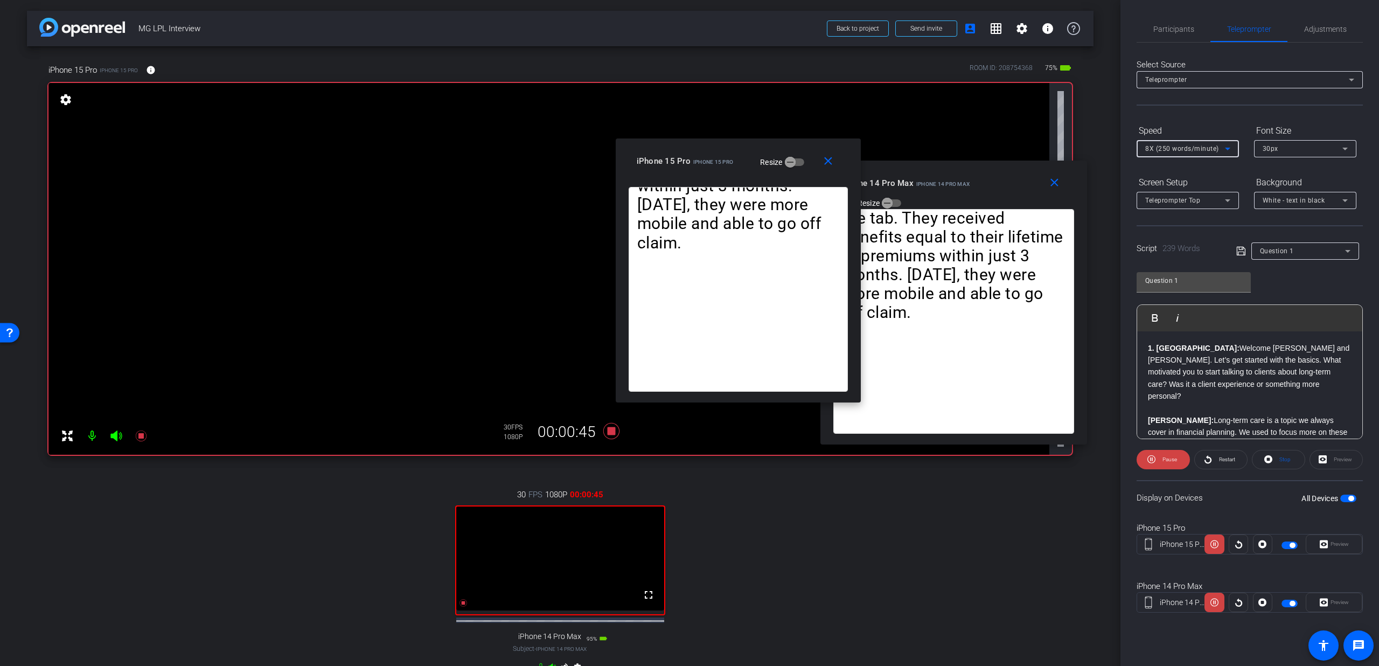
click at [1161, 156] on div "8X (250 words/minute)" at bounding box center [1187, 148] width 85 height 17
click at [1157, 232] on span "5X (150 words/minute)" at bounding box center [1182, 237] width 74 height 13
click at [1158, 26] on span "Participants" at bounding box center [1173, 29] width 41 height 8
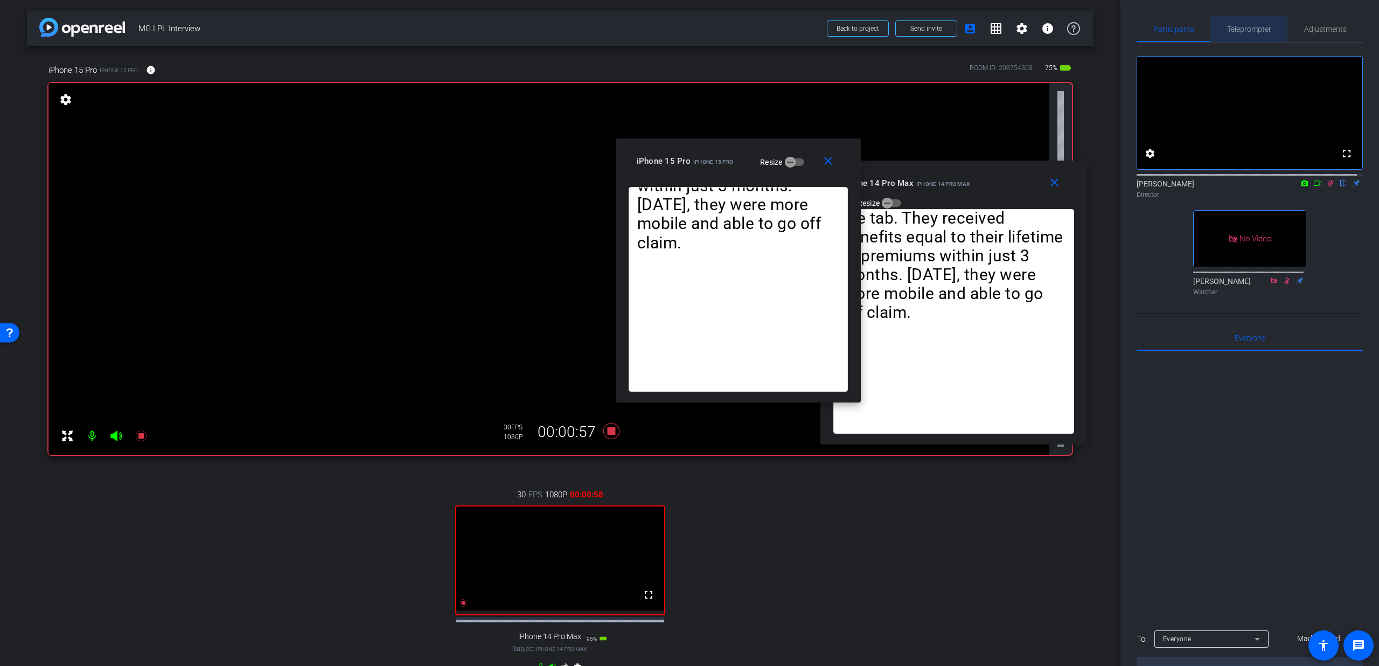
click at [1243, 26] on span "Teleprompter" at bounding box center [1249, 29] width 44 height 8
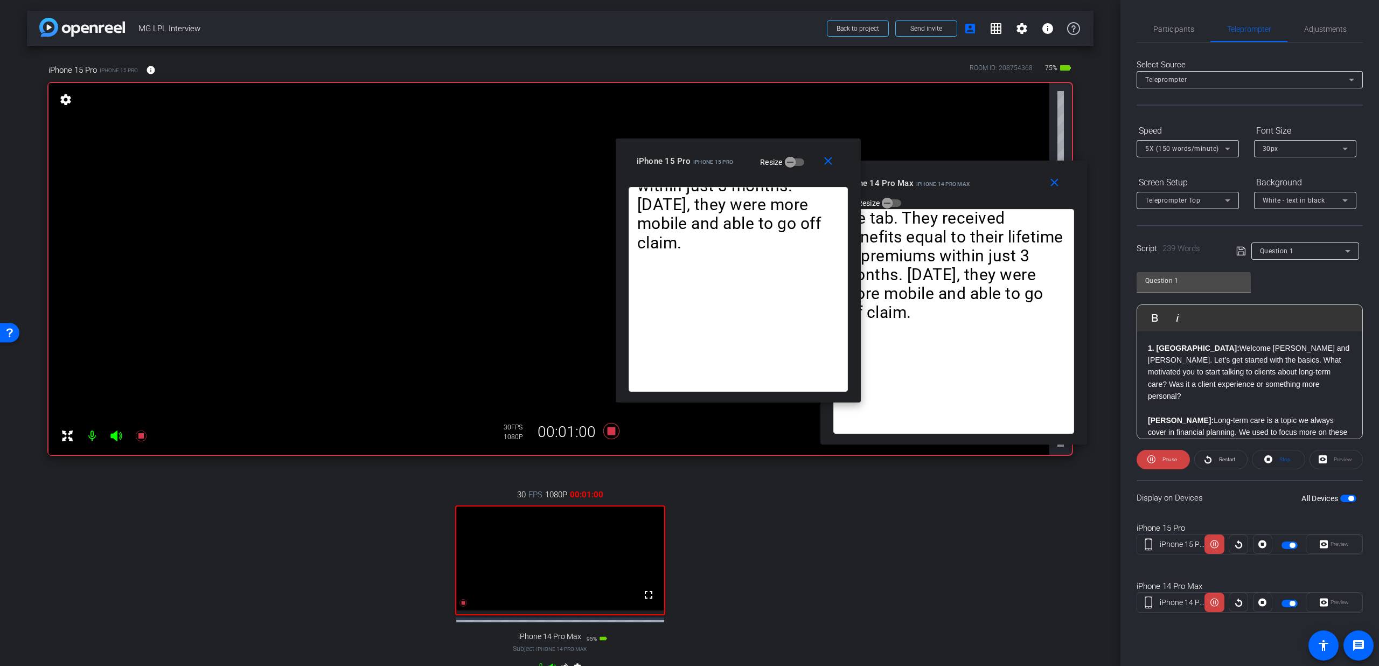
scroll to position [13, 0]
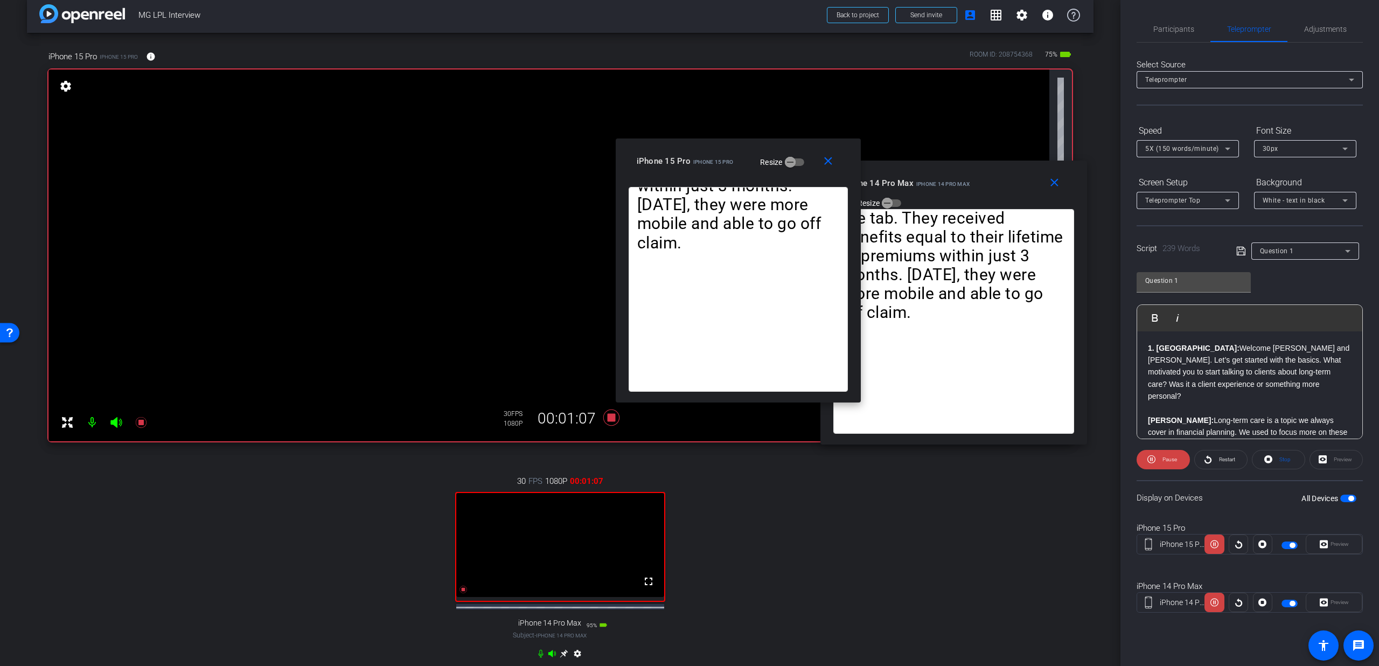
click at [1203, 147] on span "5X (150 words/minute)" at bounding box center [1182, 149] width 74 height 8
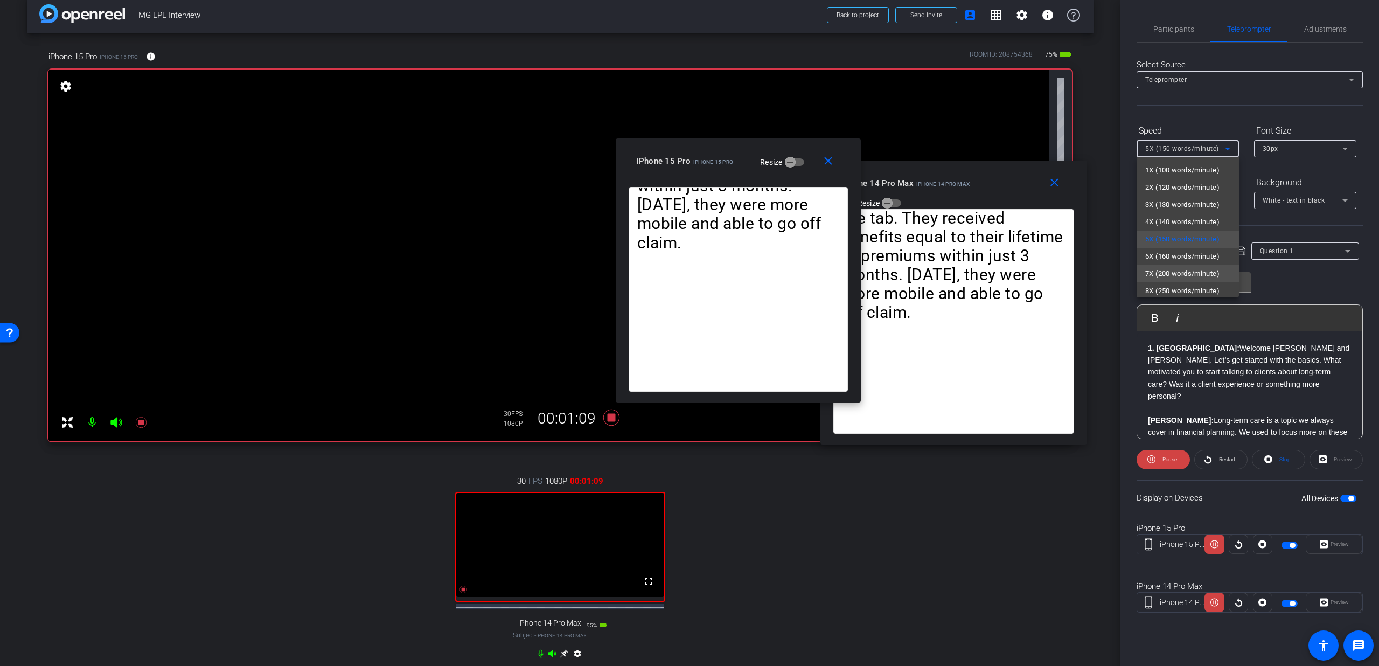
click at [1191, 266] on mat-option "7X (200 words/minute)" at bounding box center [1187, 273] width 102 height 17
click at [1158, 148] on span "7X (200 words/minute)" at bounding box center [1182, 149] width 74 height 8
click at [1160, 242] on span "5X (150 words/minute)" at bounding box center [1182, 239] width 74 height 13
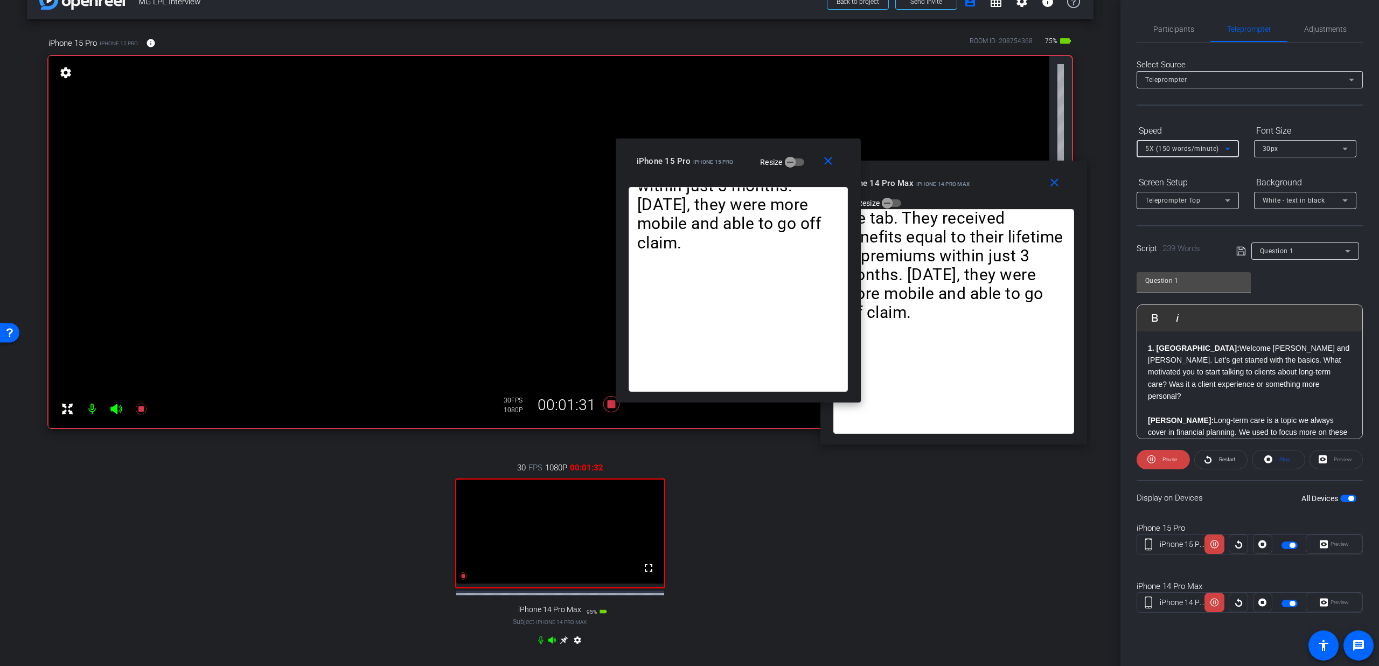
click at [536, 644] on icon at bounding box center [540, 640] width 9 height 9
click at [823, 160] on mat-icon "close" at bounding box center [827, 161] width 13 height 13
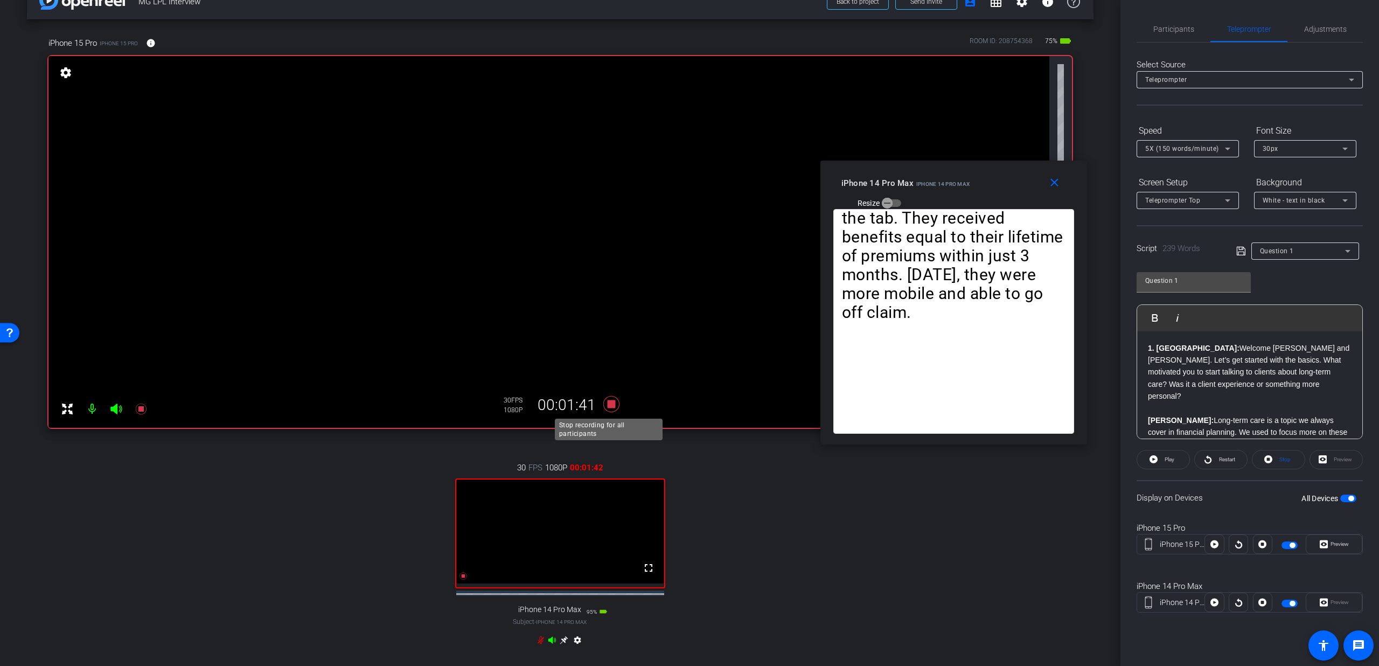
click at [605, 409] on icon at bounding box center [611, 403] width 26 height 19
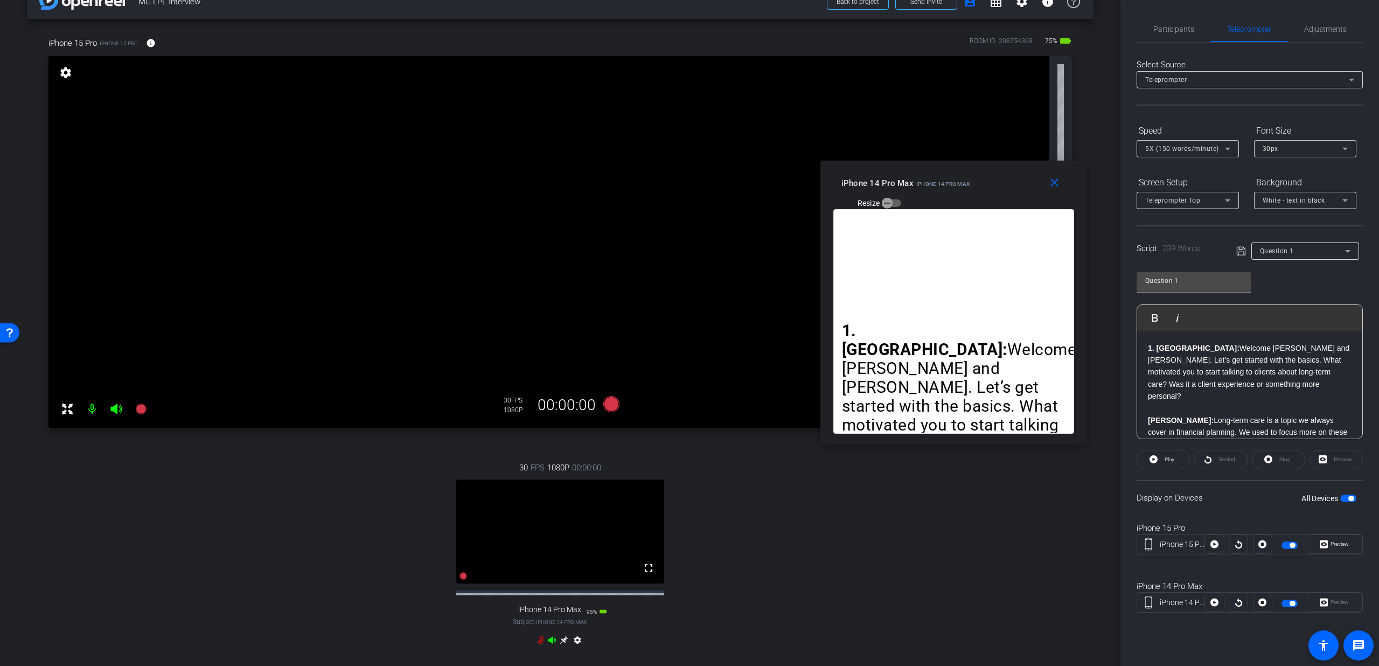
click at [539, 644] on icon at bounding box center [540, 640] width 9 height 9
click at [1051, 179] on mat-icon "close" at bounding box center [1053, 182] width 13 height 13
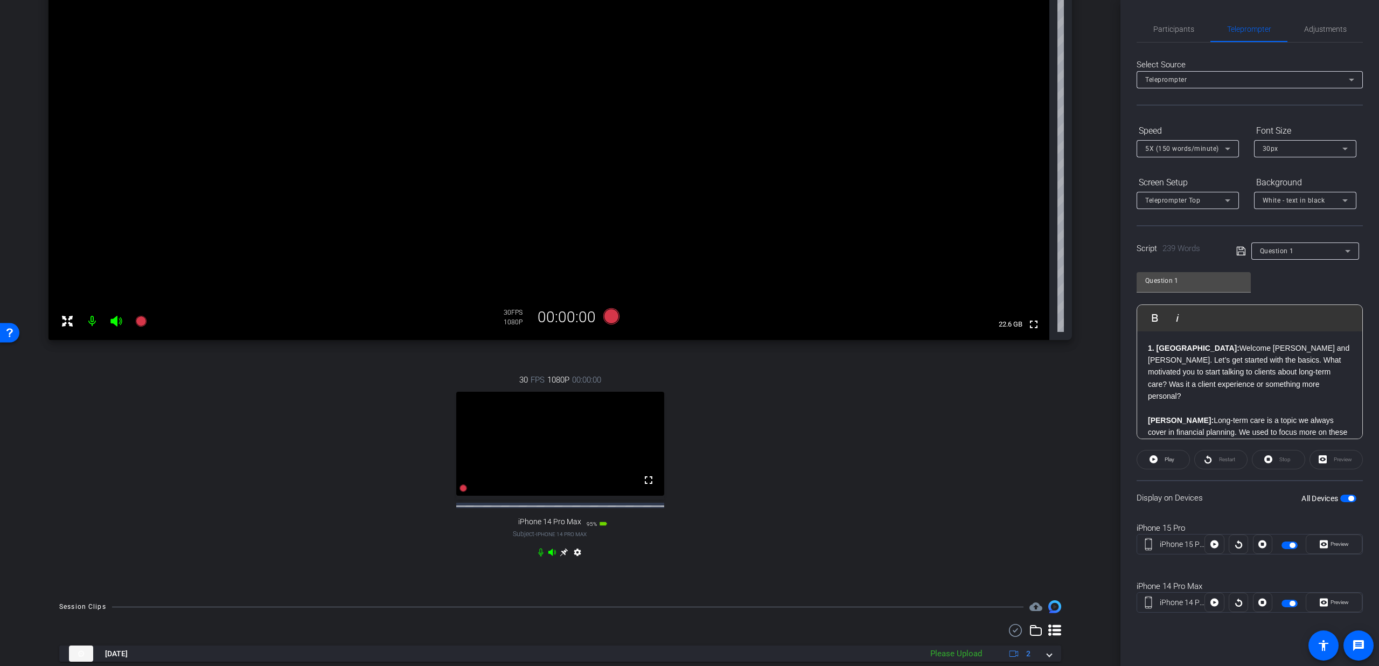
scroll to position [158, 0]
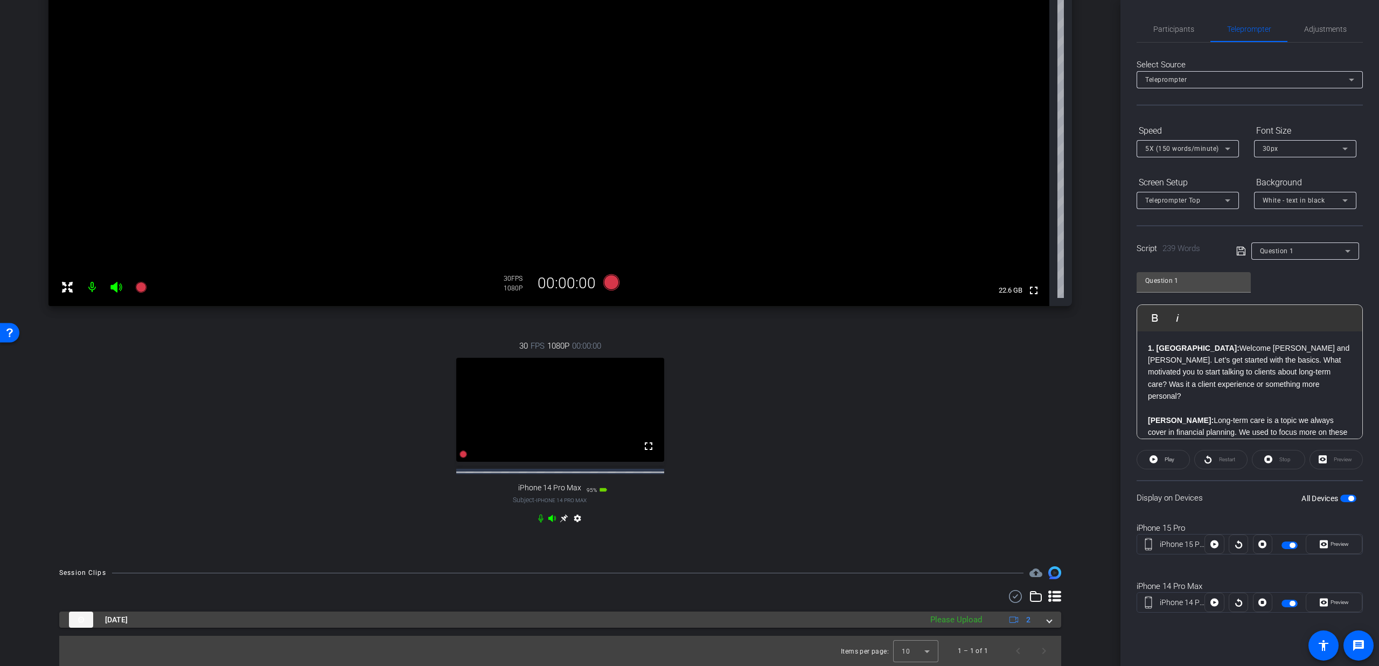
click at [1037, 622] on div "Aug 26, 2025 Please Upload 2" at bounding box center [558, 619] width 978 height 16
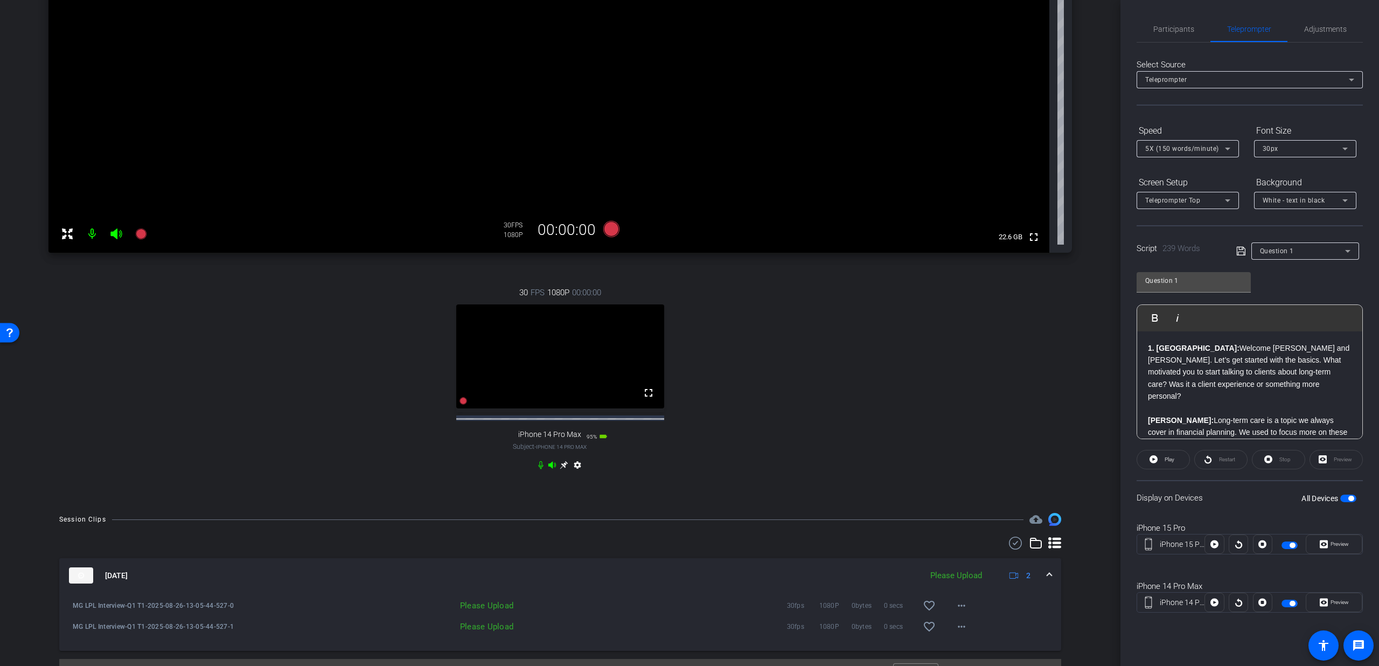
scroll to position [235, 0]
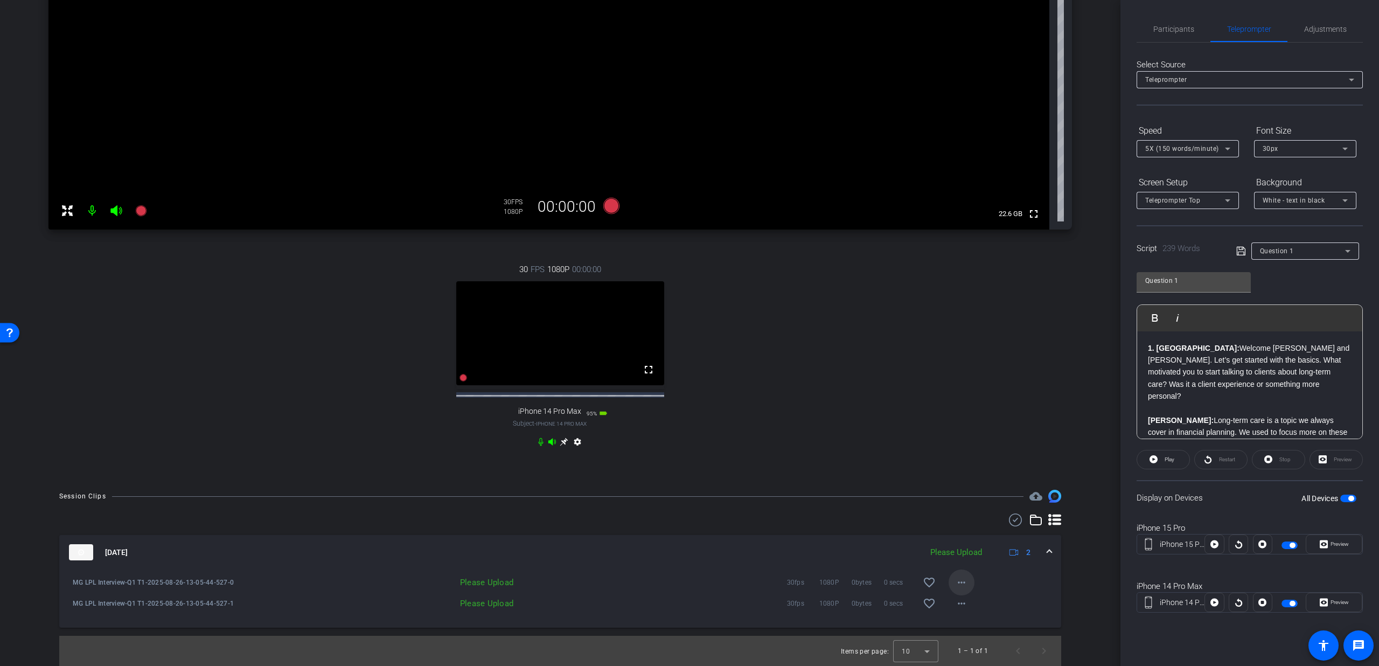
click at [955, 585] on mat-icon "more_horiz" at bounding box center [961, 582] width 13 height 13
click at [958, 604] on span "Upload" at bounding box center [972, 604] width 43 height 13
click at [955, 605] on mat-icon "more_horiz" at bounding box center [961, 603] width 13 height 13
drag, startPoint x: 960, startPoint y: 623, endPoint x: 963, endPoint y: 616, distance: 8.0
click at [960, 623] on span "Upload" at bounding box center [972, 625] width 43 height 13
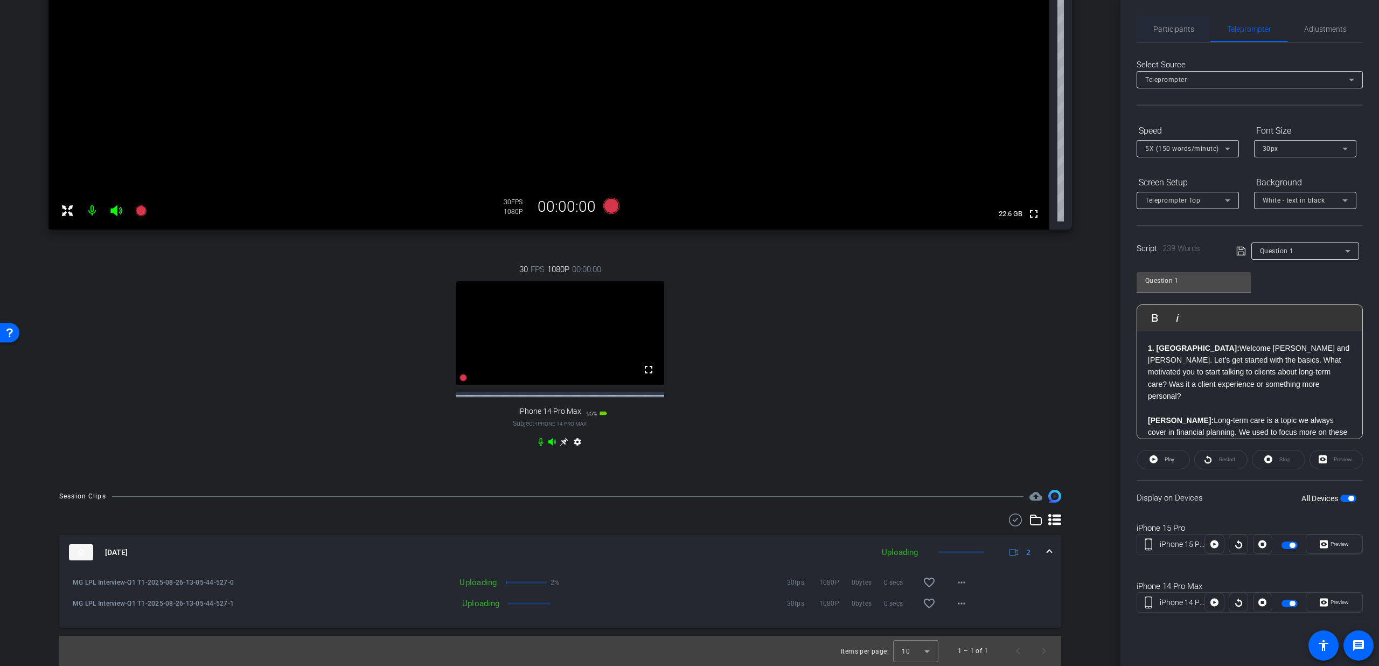
drag, startPoint x: 1180, startPoint y: 44, endPoint x: 1179, endPoint y: 33, distance: 10.8
click at [1180, 44] on div "Select Source Teleprompter Speed 5X (150 words/minute) Font Size 30px Screen Se…" at bounding box center [1249, 337] width 226 height 588
click at [1179, 31] on span "Participants" at bounding box center [1173, 29] width 41 height 8
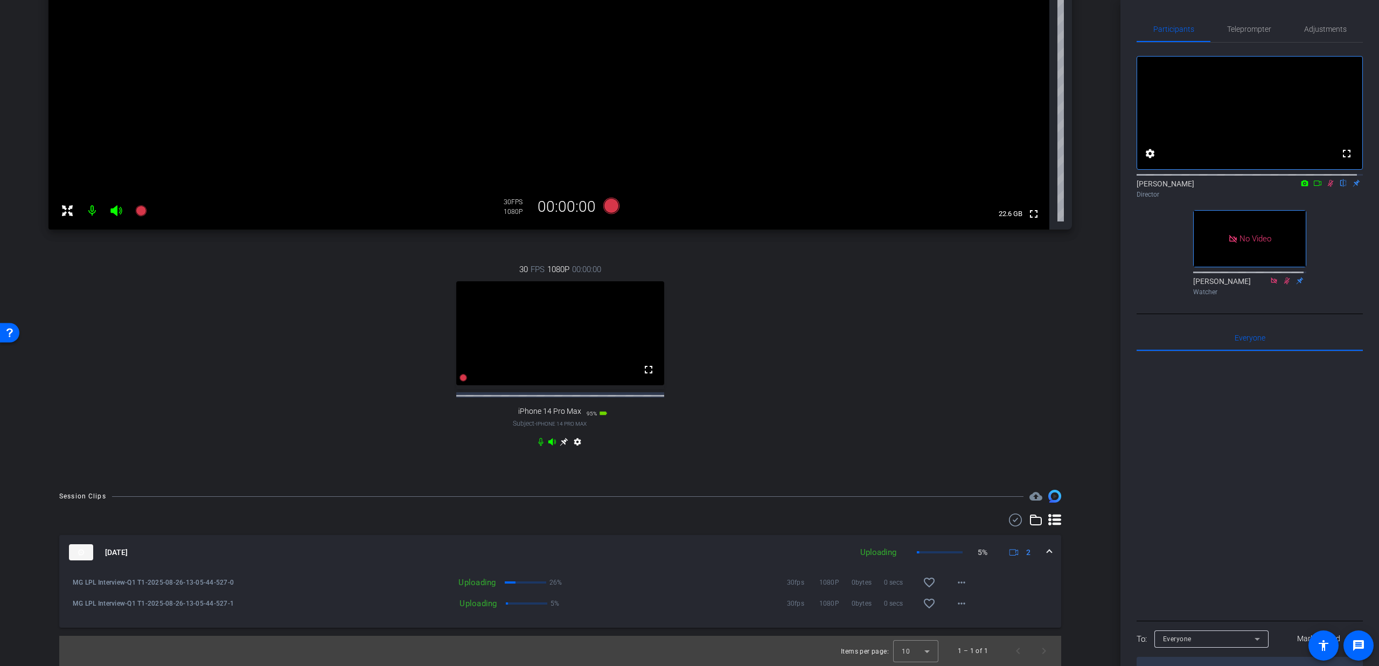
click at [1326, 187] on icon at bounding box center [1330, 183] width 9 height 8
click at [1239, 35] on span "Teleprompter" at bounding box center [1249, 29] width 44 height 26
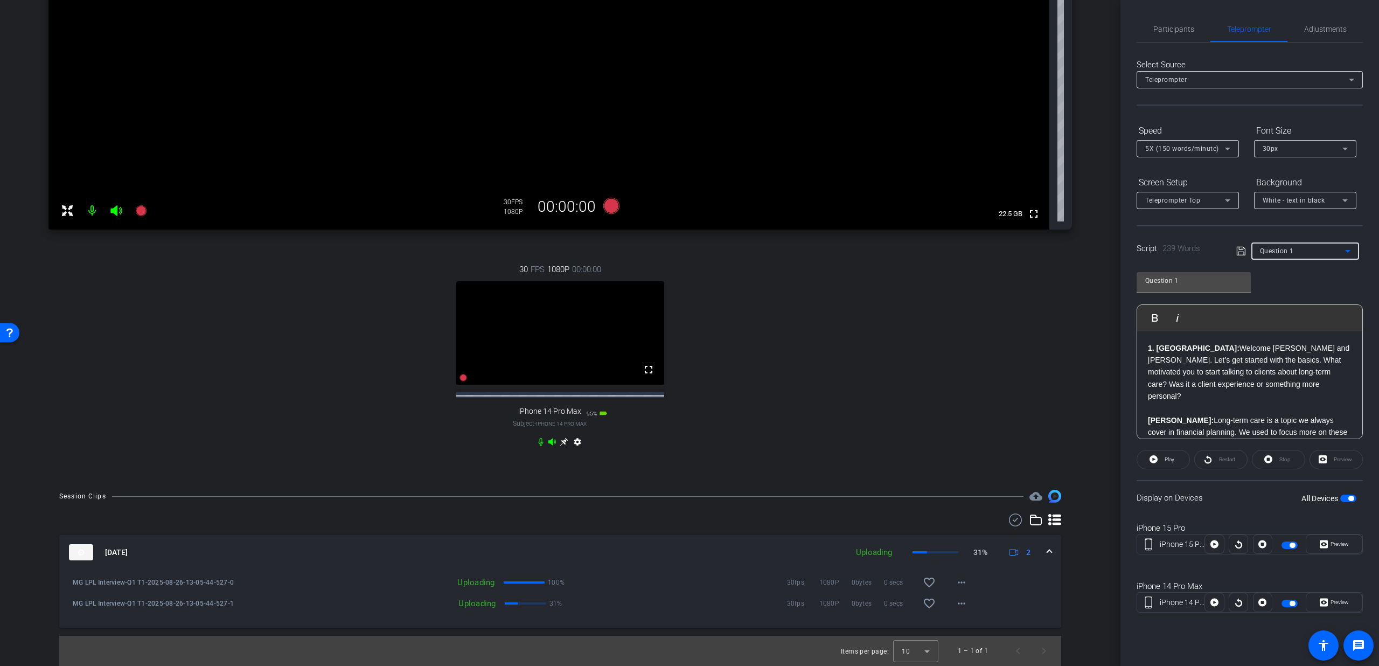
click at [1289, 253] on span "Question 1" at bounding box center [1277, 251] width 34 height 8
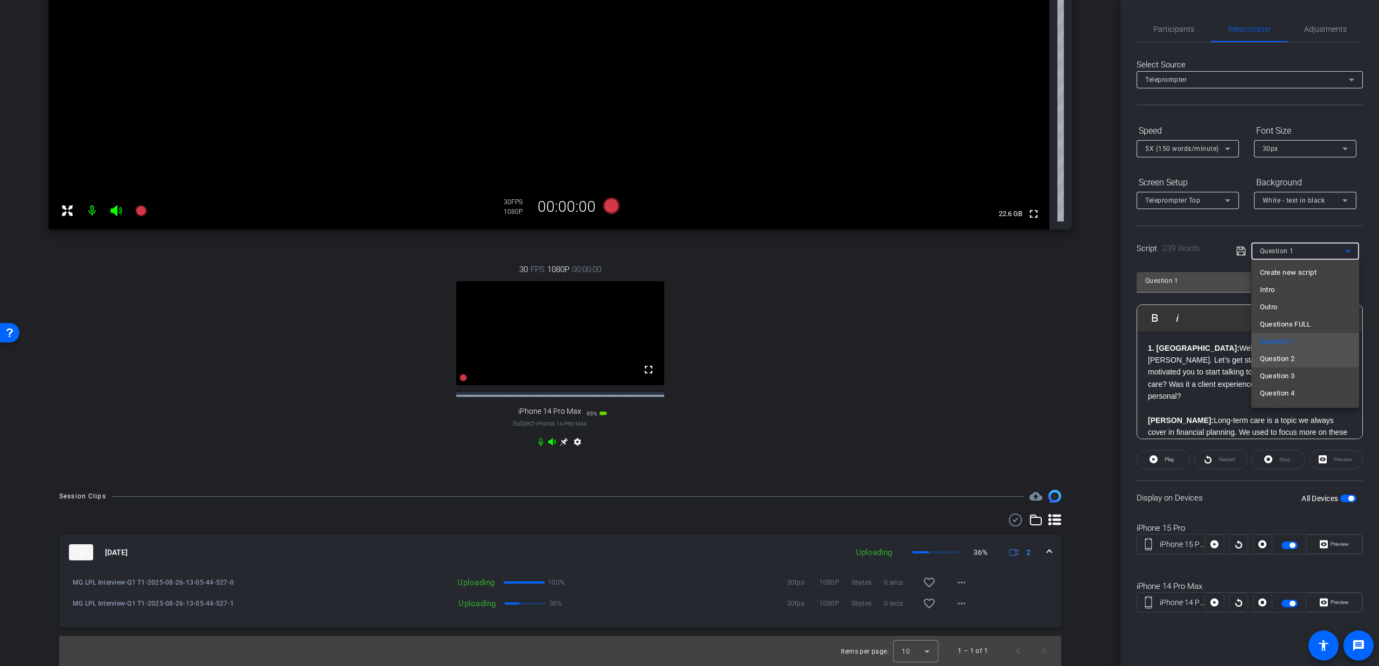
click at [1276, 355] on span "Question 2" at bounding box center [1277, 358] width 35 height 13
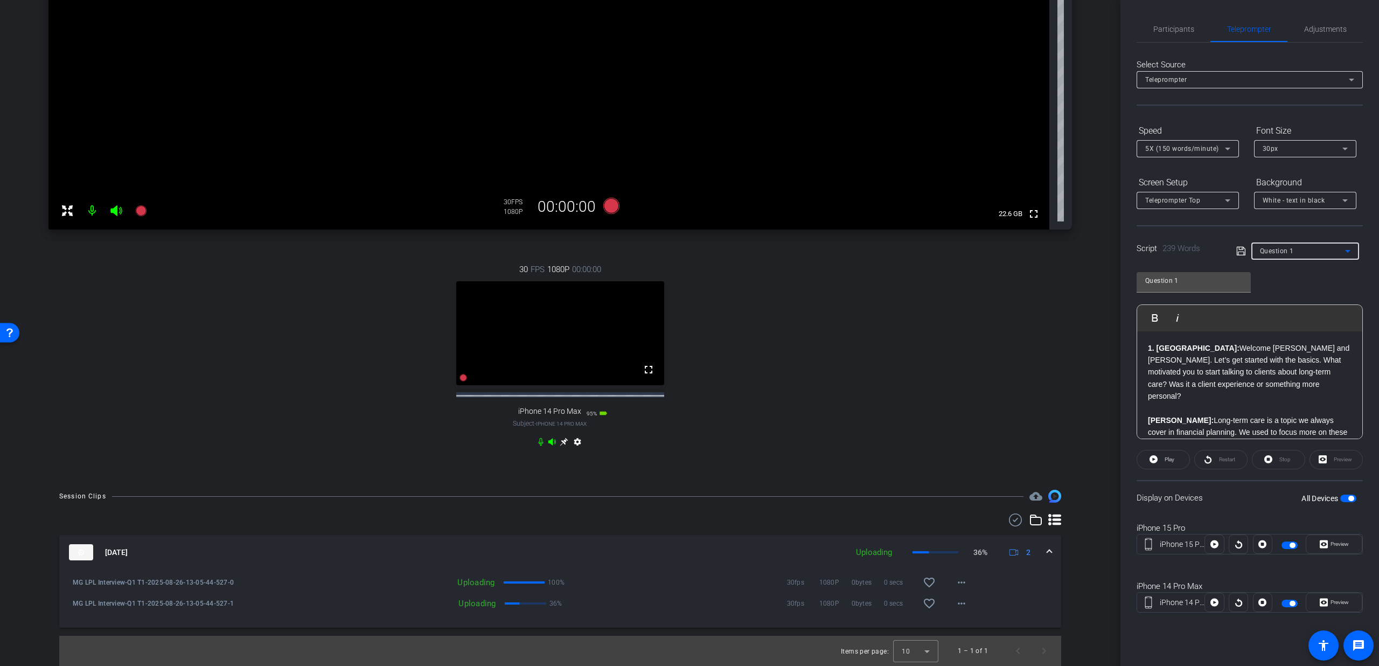
type input "Question 2"
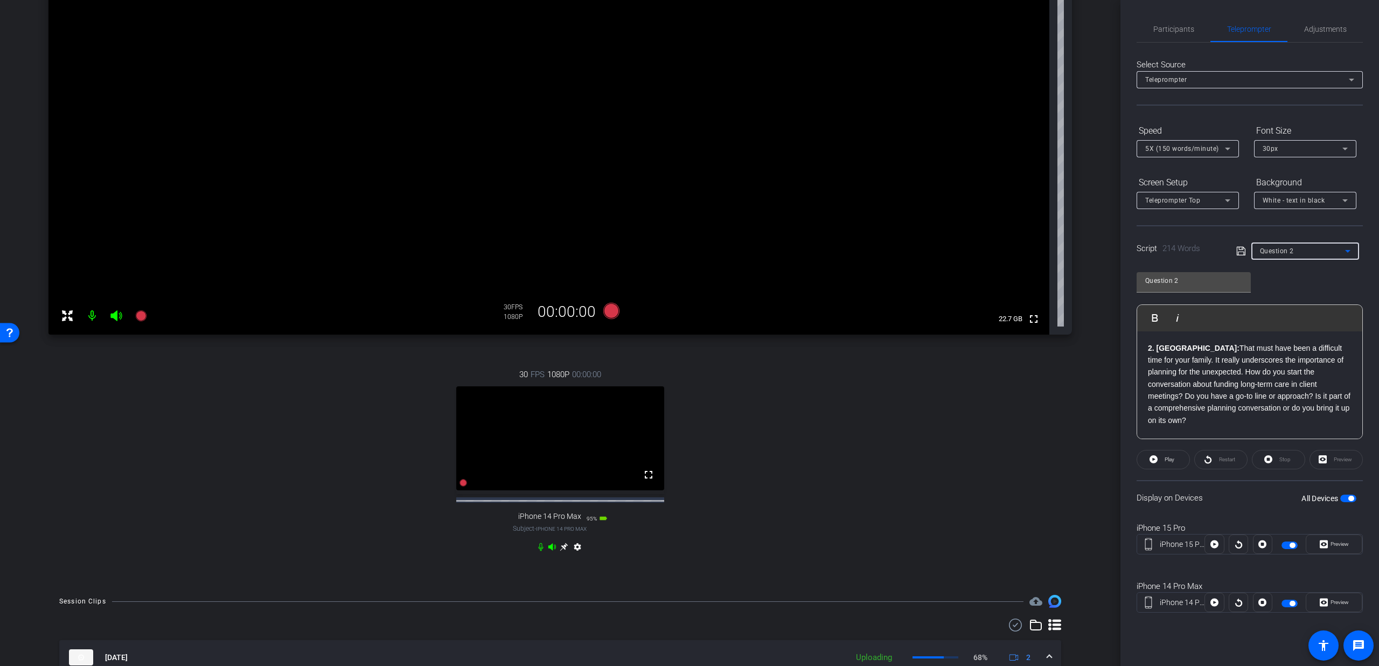
scroll to position [113, 0]
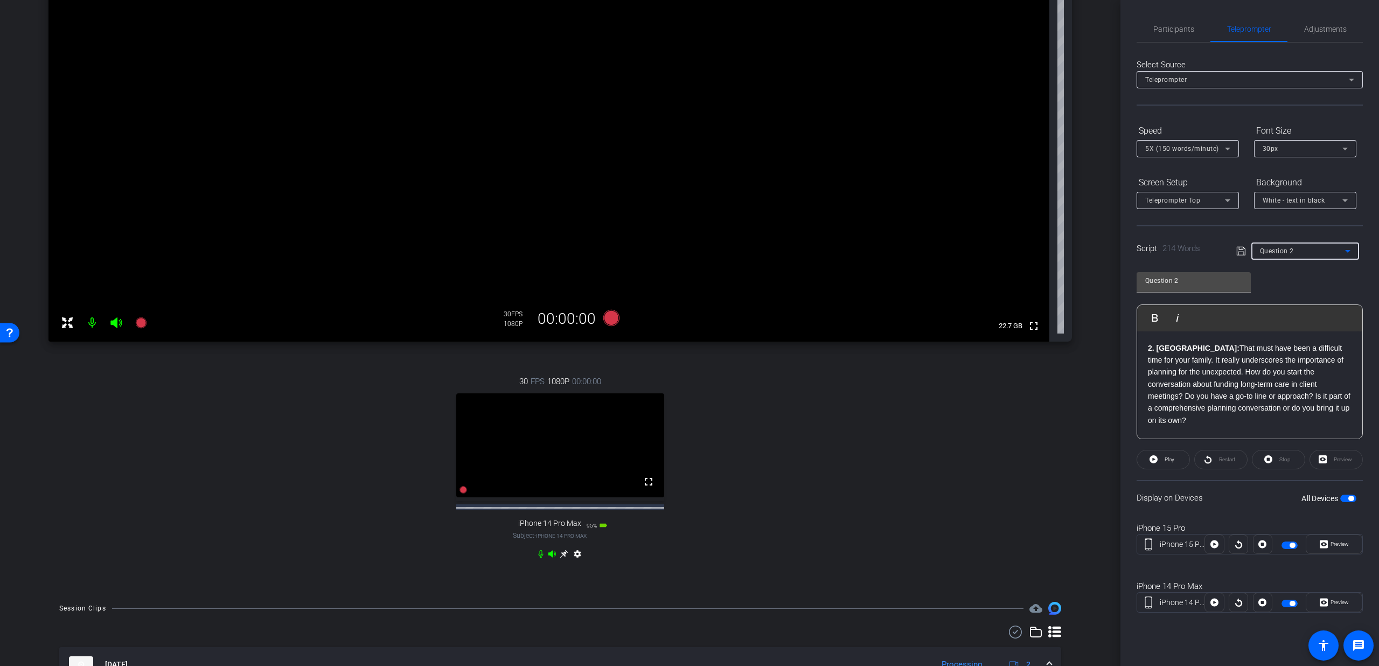
click at [1344, 495] on span "button" at bounding box center [1348, 498] width 16 height 8
click at [1344, 495] on span "button" at bounding box center [1342, 497] width 5 height 5
click at [1304, 254] on div "Question 2" at bounding box center [1302, 250] width 85 height 13
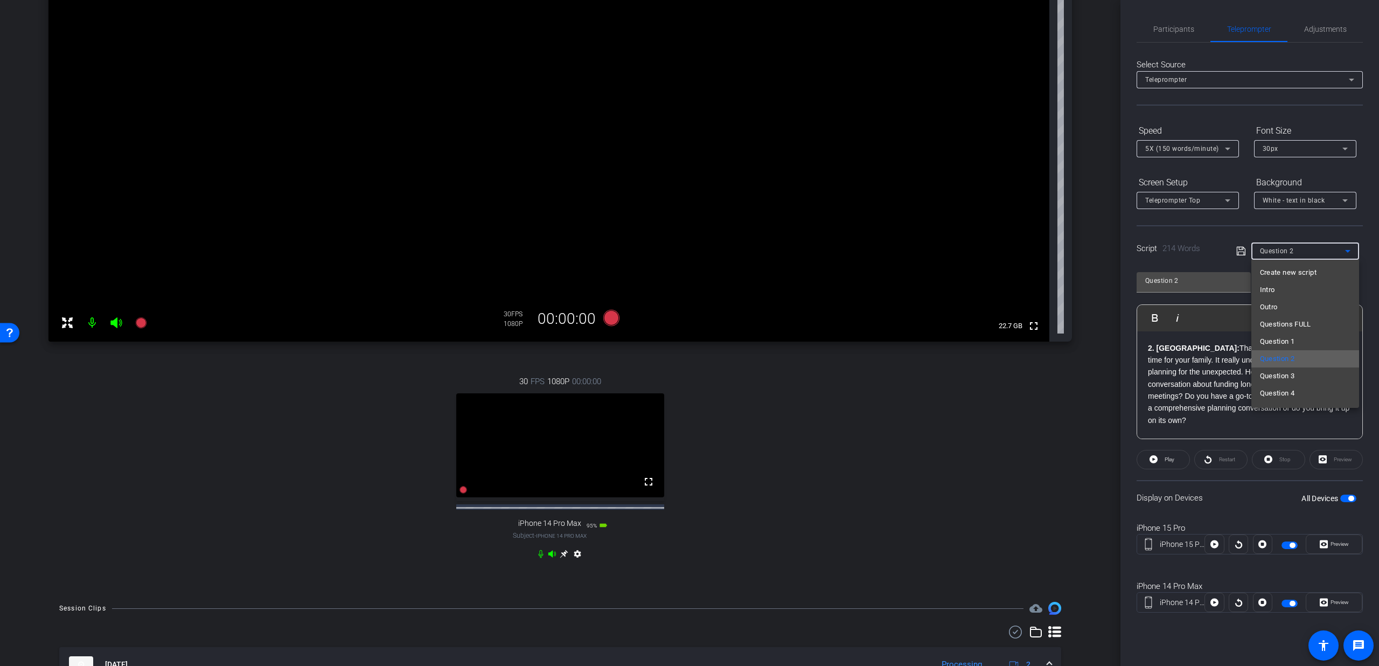
click at [1278, 361] on span "Question 2" at bounding box center [1277, 358] width 35 height 13
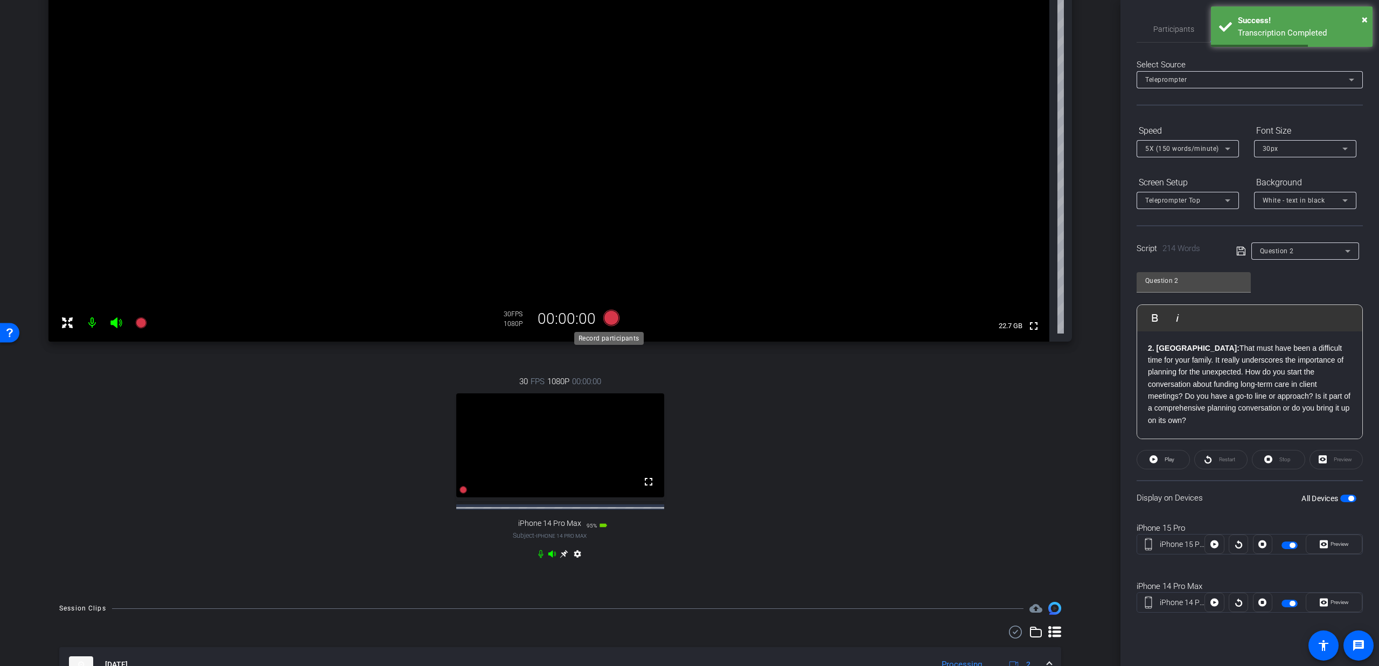
click at [609, 319] on icon at bounding box center [611, 318] width 16 height 16
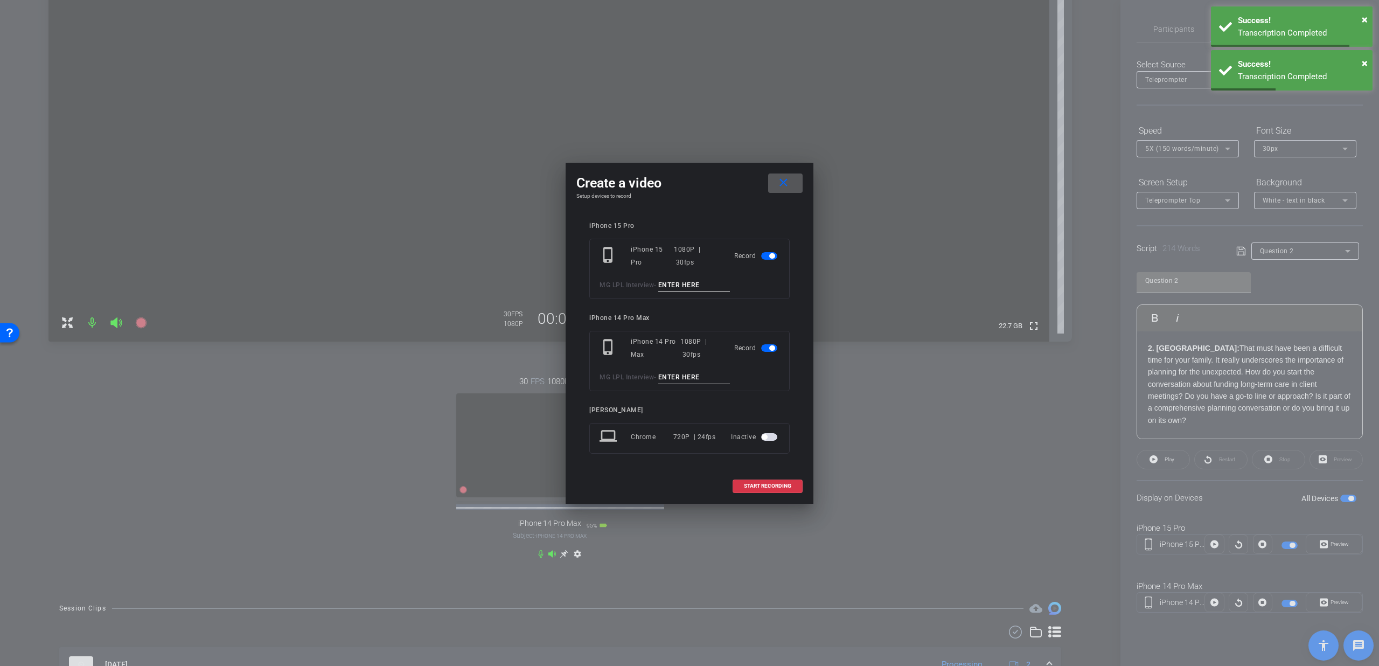
click at [668, 287] on input at bounding box center [694, 284] width 72 height 13
type input "Q2 T2"
click at [683, 376] on input at bounding box center [694, 377] width 72 height 13
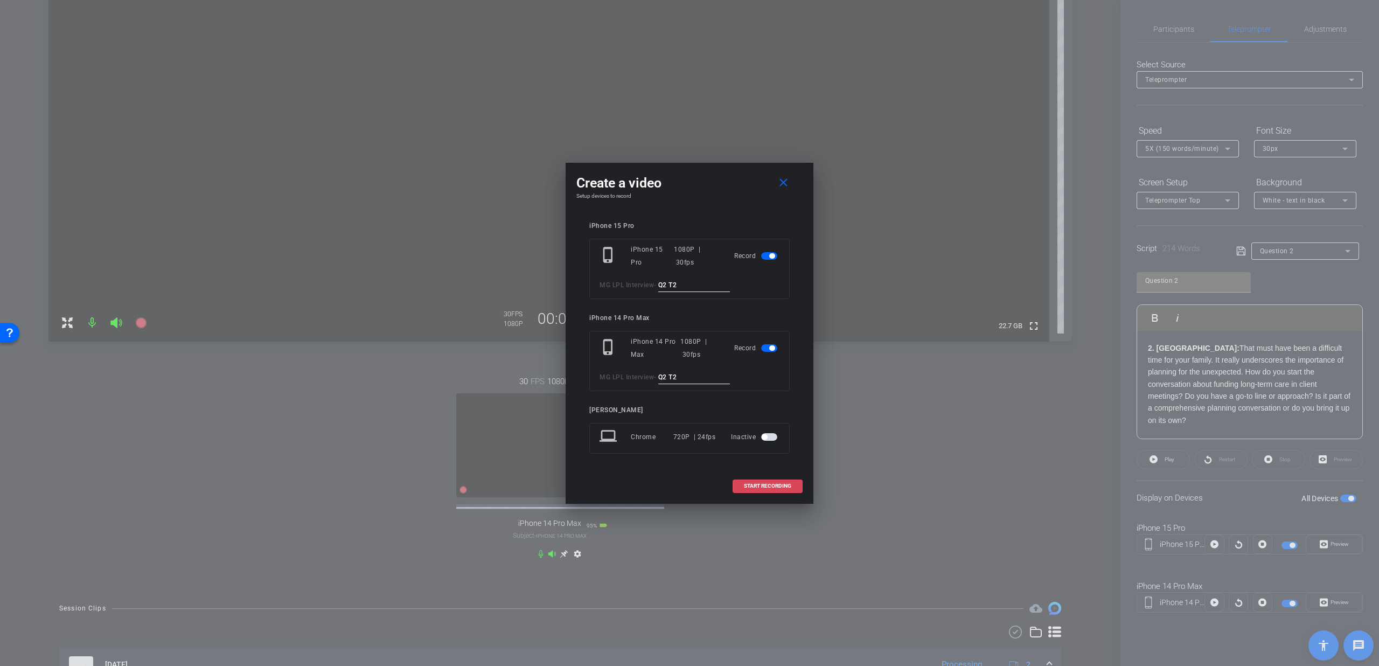
type input "Q2 T2"
click at [734, 481] on span at bounding box center [767, 486] width 69 height 26
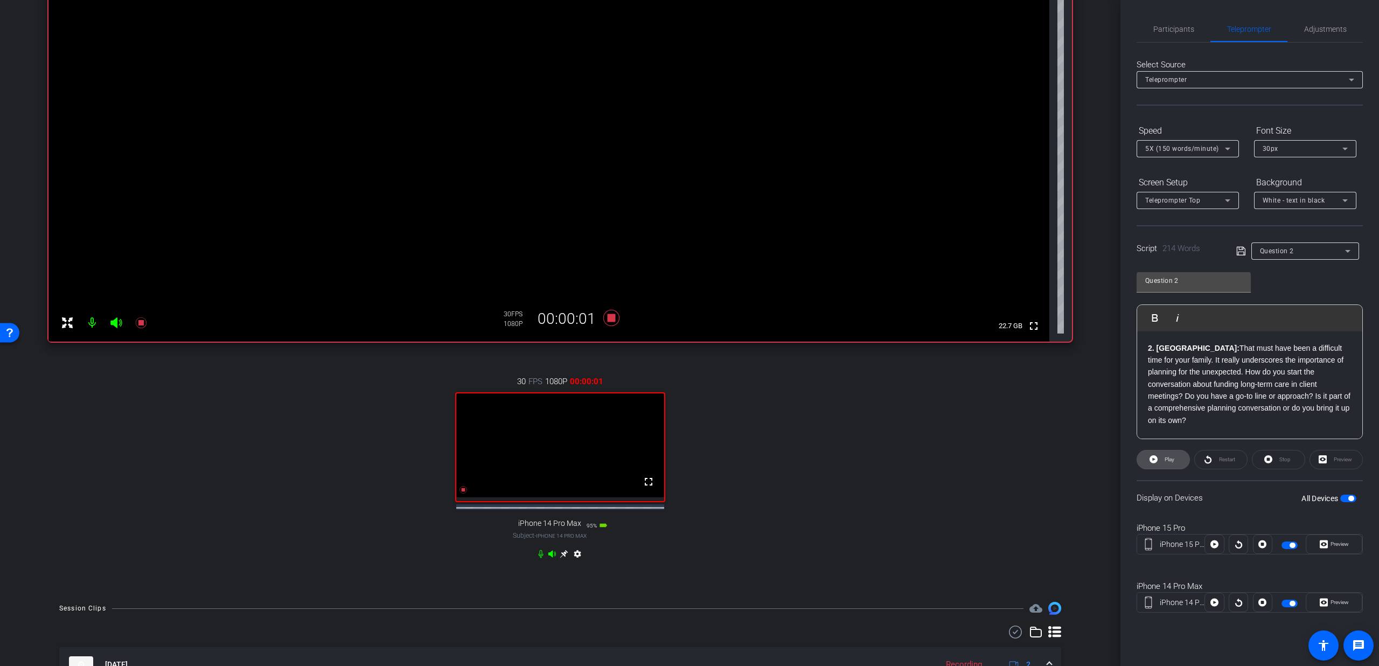
click at [1165, 457] on span "Play" at bounding box center [1169, 459] width 10 height 6
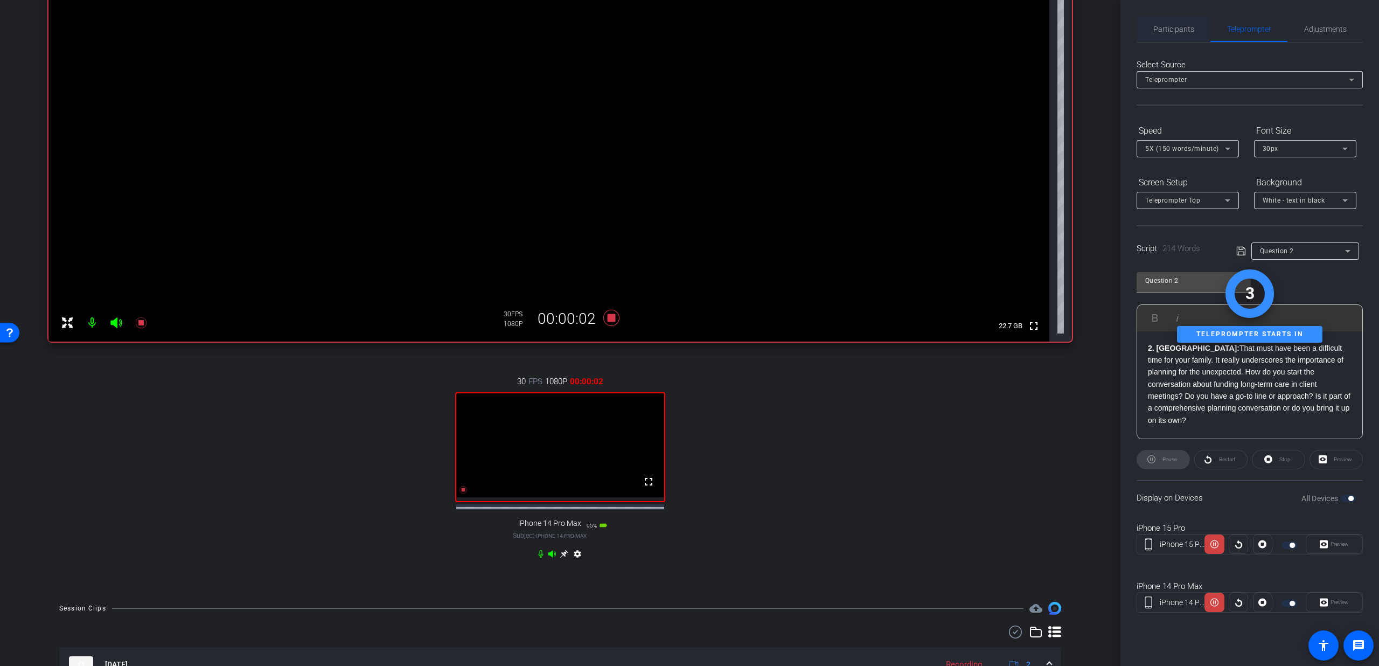
click at [1171, 20] on span "Participants" at bounding box center [1173, 29] width 41 height 26
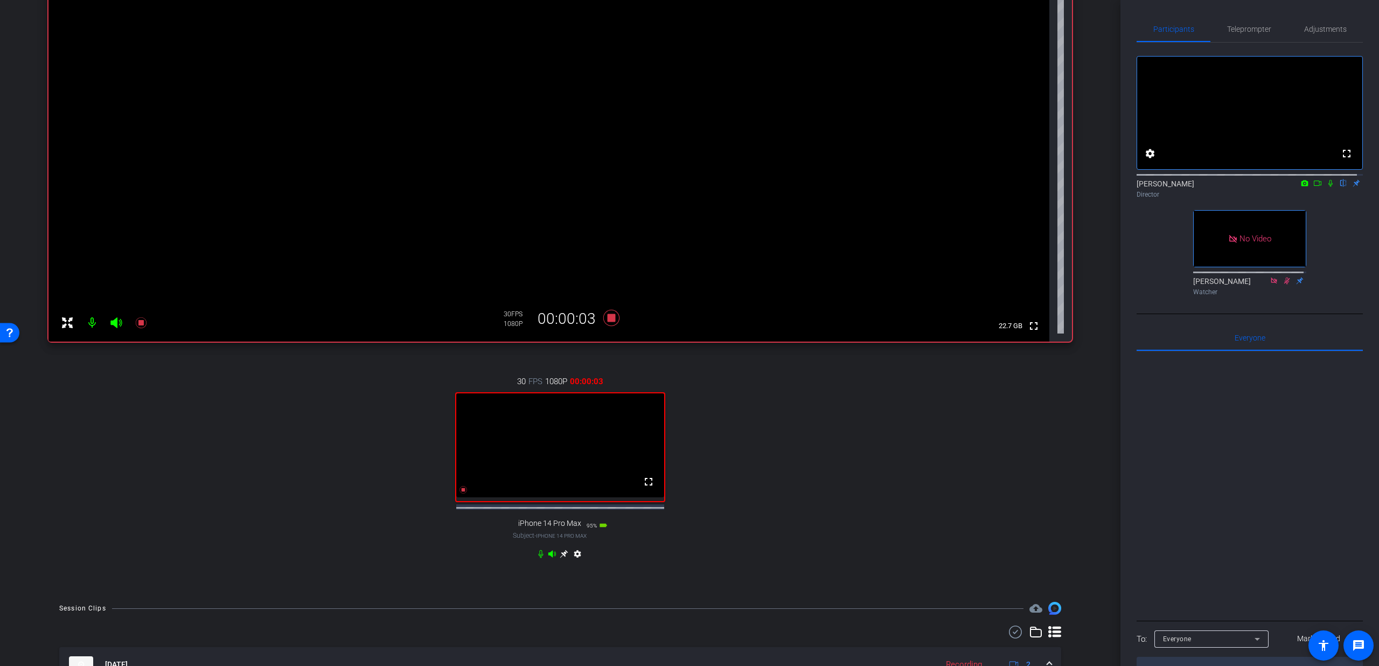
click at [1328, 187] on icon at bounding box center [1330, 183] width 4 height 7
click at [1270, 36] on div "Teleprompter" at bounding box center [1248, 29] width 77 height 26
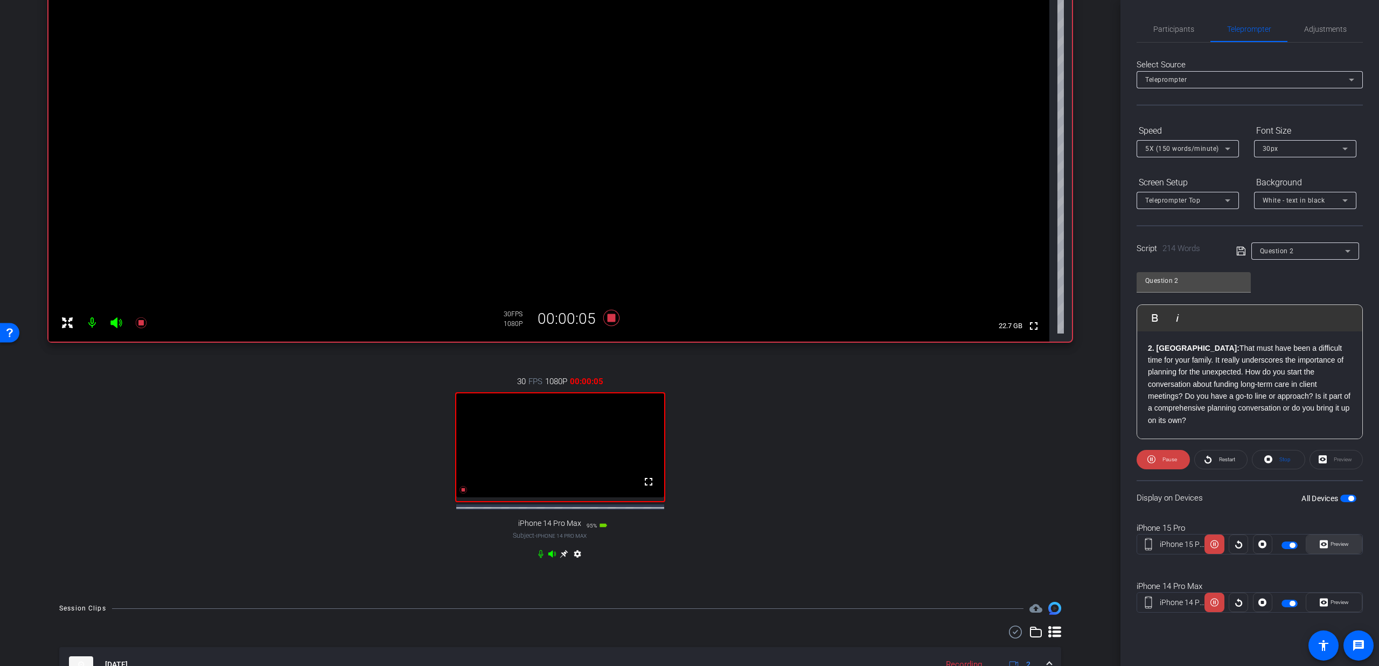
click at [1331, 550] on span "Preview" at bounding box center [1338, 543] width 21 height 15
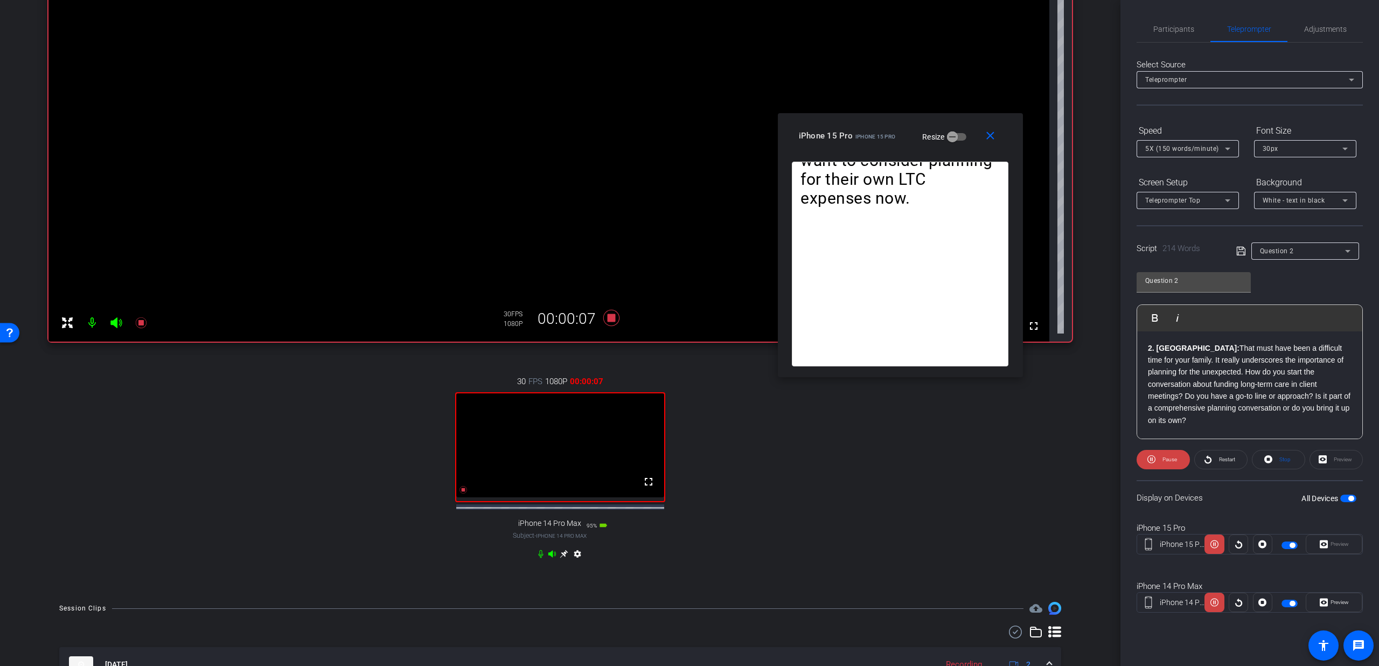
drag, startPoint x: 676, startPoint y: 222, endPoint x: 886, endPoint y: 135, distance: 228.1
click at [886, 135] on span "iPhone 15 Pro" at bounding box center [875, 137] width 40 height 6
click at [1343, 604] on span "Preview" at bounding box center [1339, 602] width 18 height 6
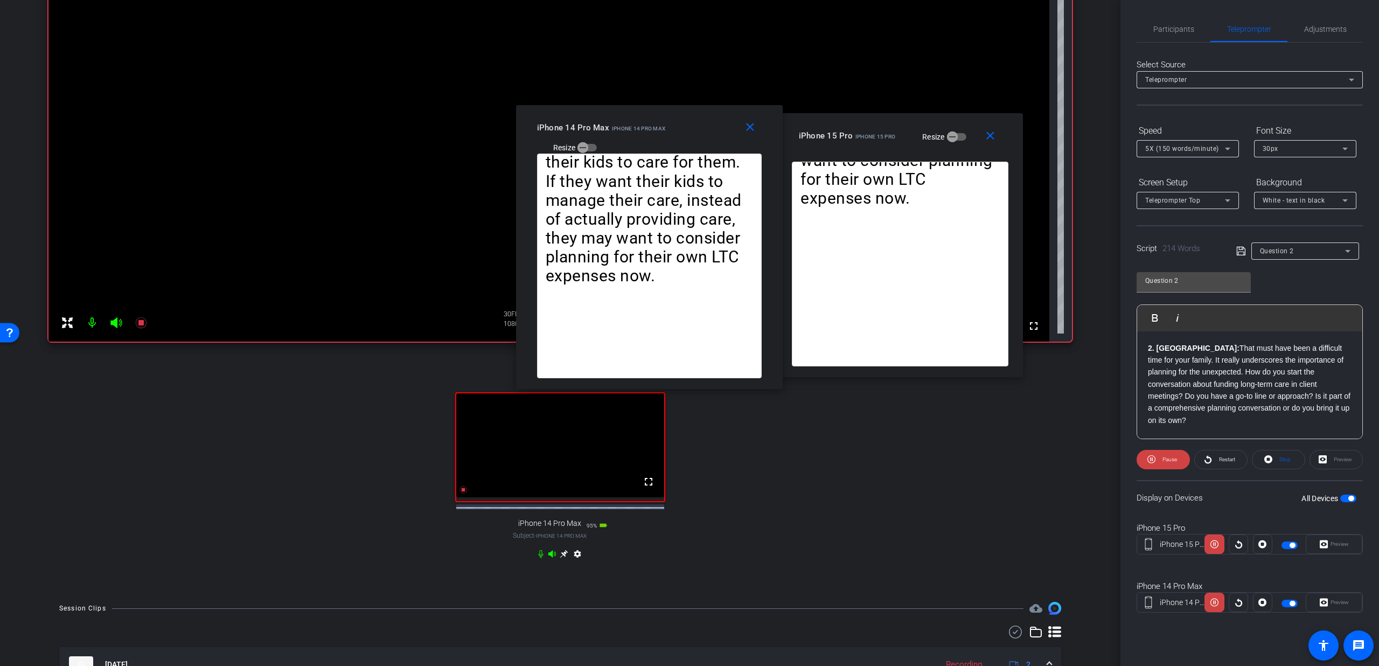
drag, startPoint x: 699, startPoint y: 222, endPoint x: 658, endPoint y: 136, distance: 95.2
click at [658, 136] on div "iPhone 14 Pro Max iPhone 14 Pro Max Resize" at bounding box center [653, 137] width 233 height 38
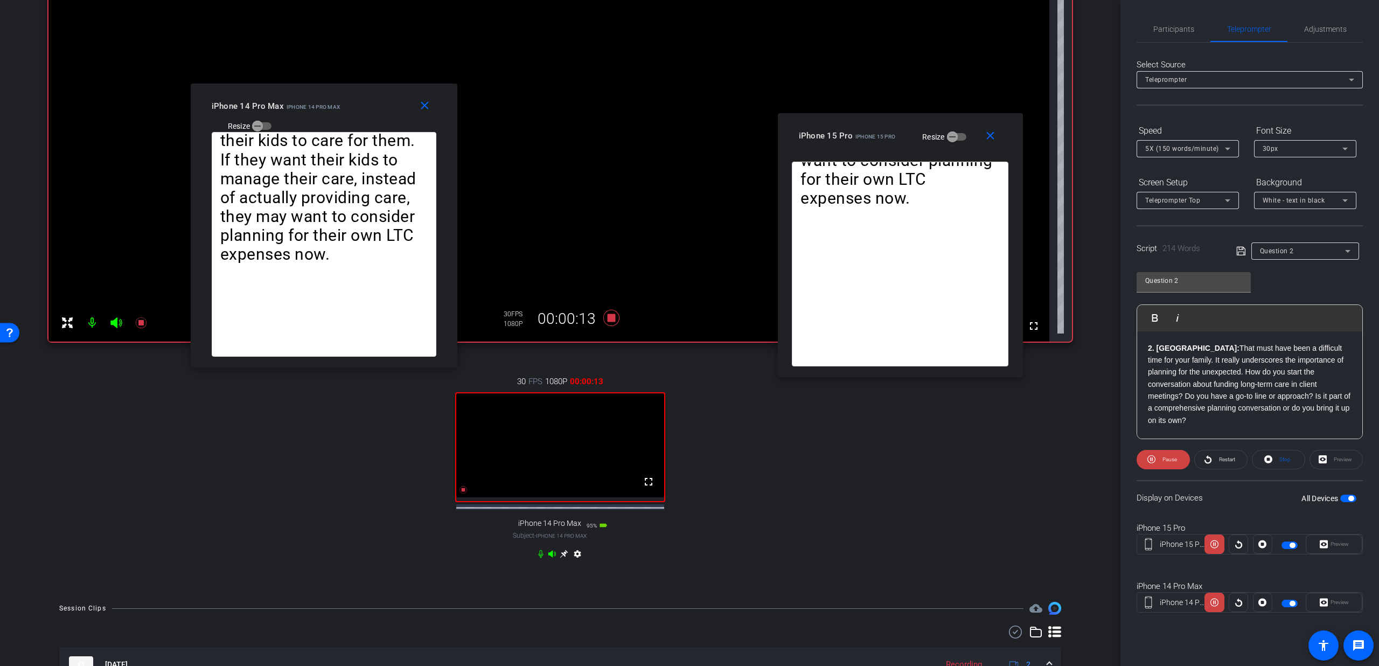
drag, startPoint x: 655, startPoint y: 141, endPoint x: 331, endPoint y: 120, distance: 324.9
click at [331, 120] on div "iPhone 14 Pro Max iPhone 14 Pro Max Resize" at bounding box center [328, 115] width 233 height 38
click at [538, 558] on icon at bounding box center [540, 554] width 5 height 8
click at [1185, 139] on div "Speed" at bounding box center [1187, 131] width 102 height 18
click at [1182, 148] on span "5X (150 words/minute)" at bounding box center [1182, 149] width 74 height 8
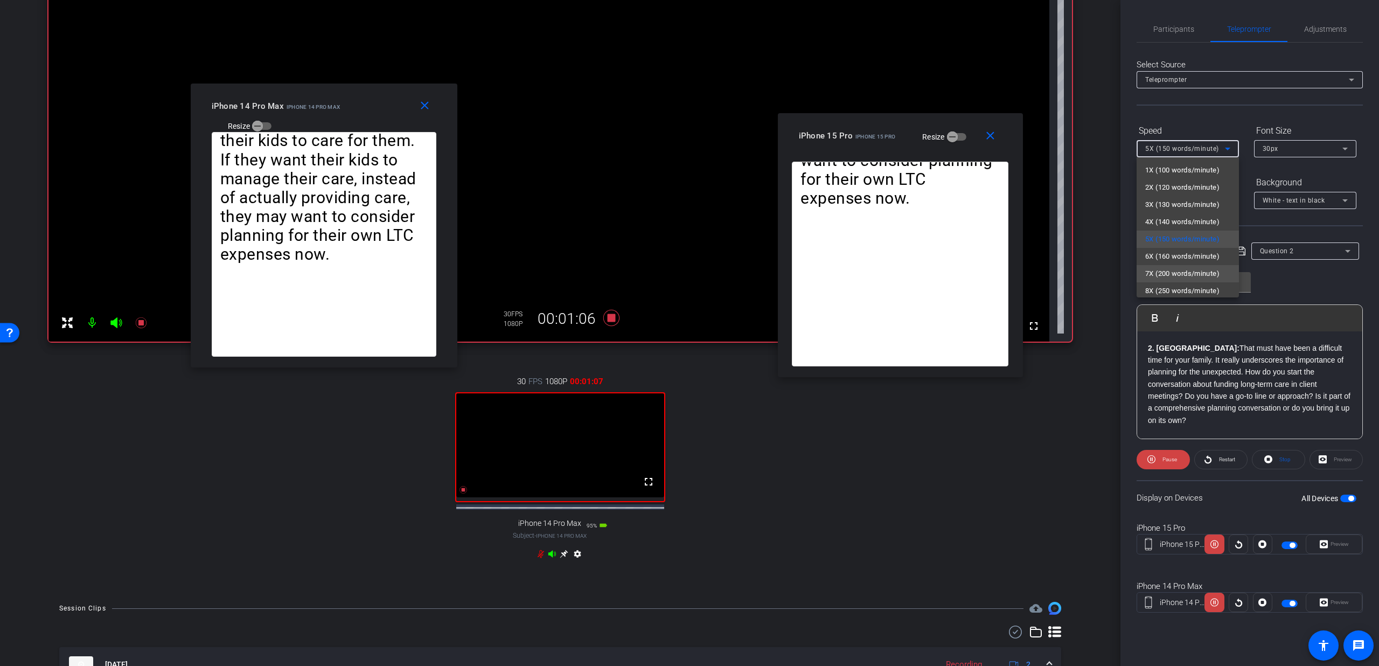
click at [1169, 268] on span "7X (200 words/minute)" at bounding box center [1182, 273] width 74 height 13
click at [1179, 155] on div "7X (200 words/minute)" at bounding box center [1185, 148] width 80 height 13
click at [1167, 242] on span "5X (150 words/minute)" at bounding box center [1182, 239] width 74 height 13
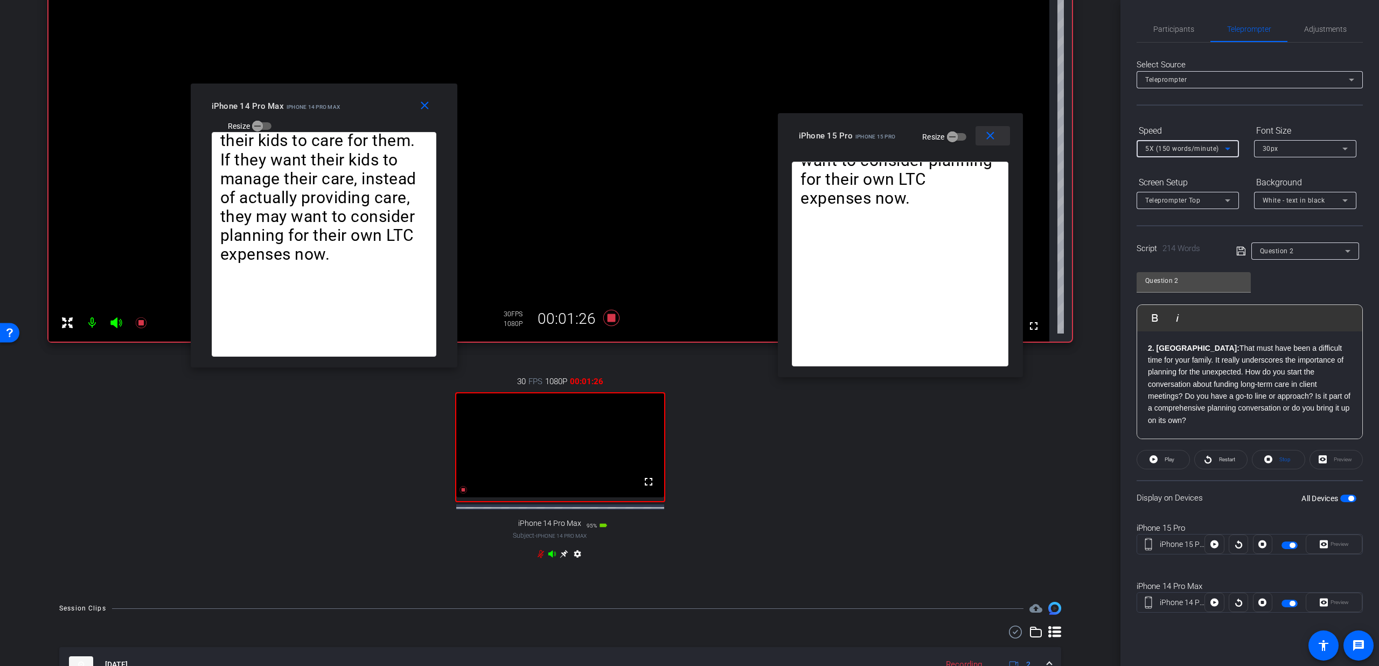
click at [998, 137] on span at bounding box center [992, 136] width 34 height 26
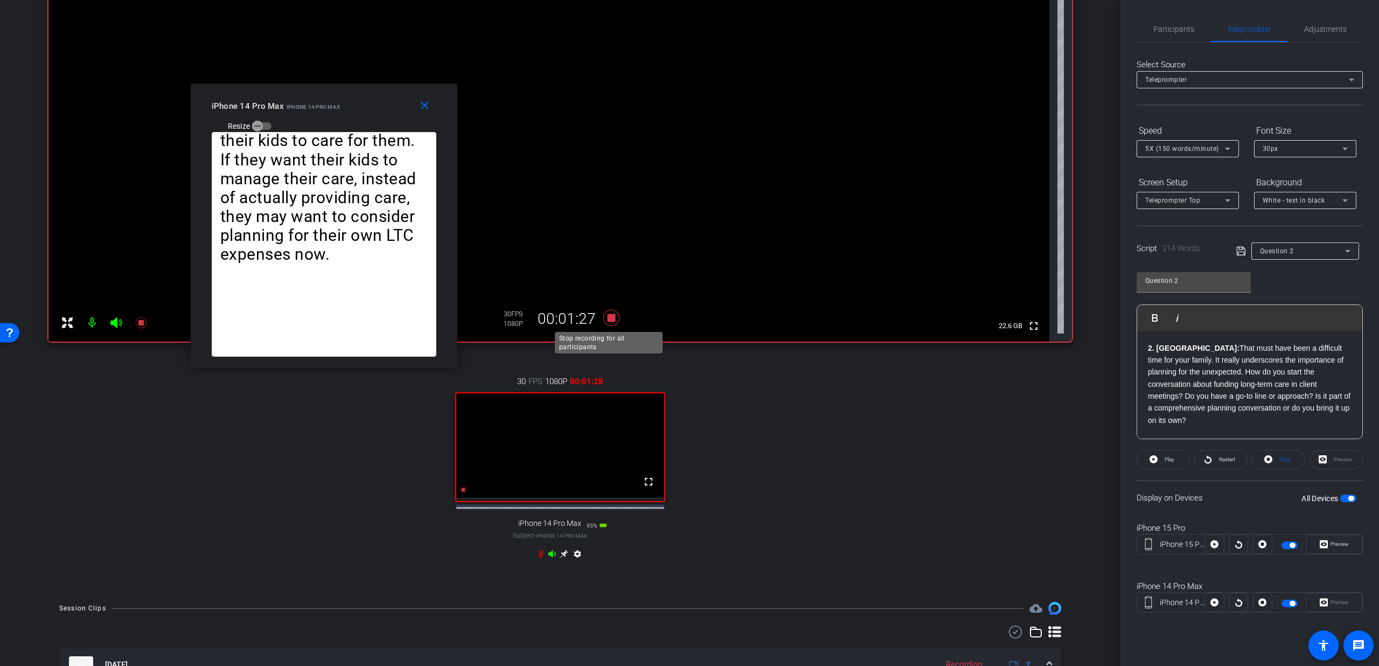
click at [603, 321] on icon at bounding box center [611, 317] width 26 height 19
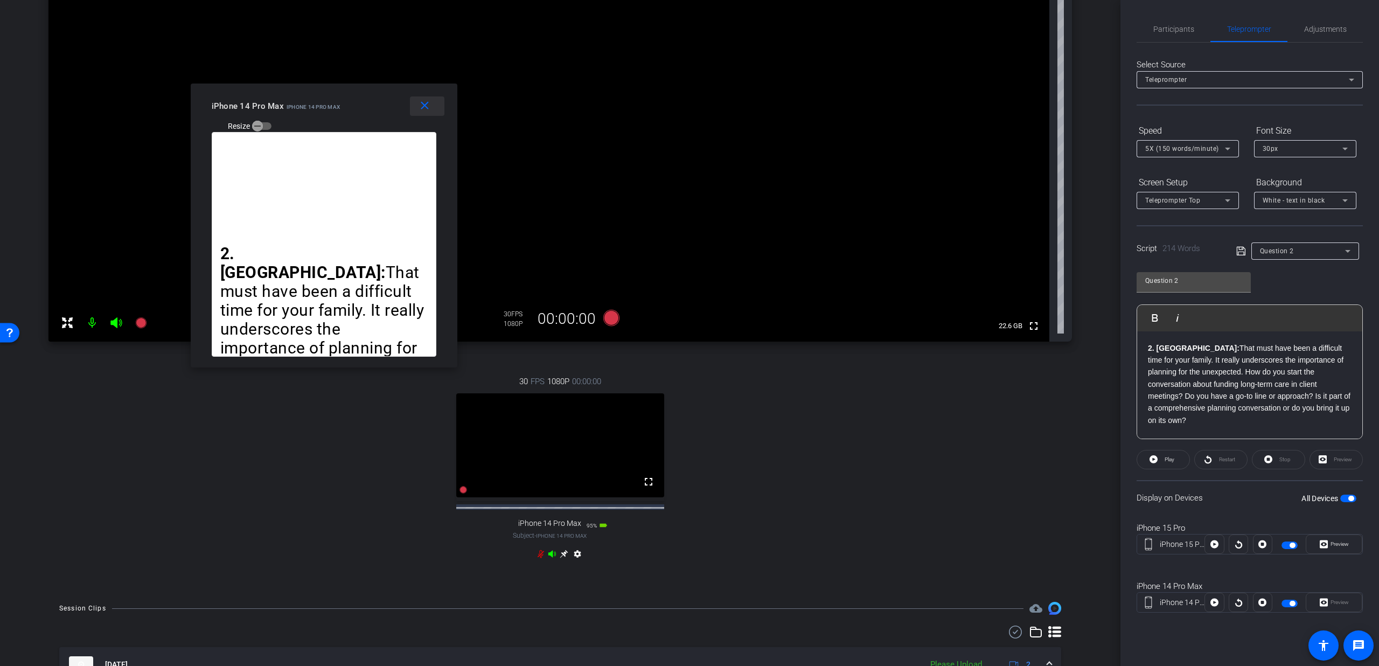
click at [426, 113] on span at bounding box center [427, 106] width 34 height 26
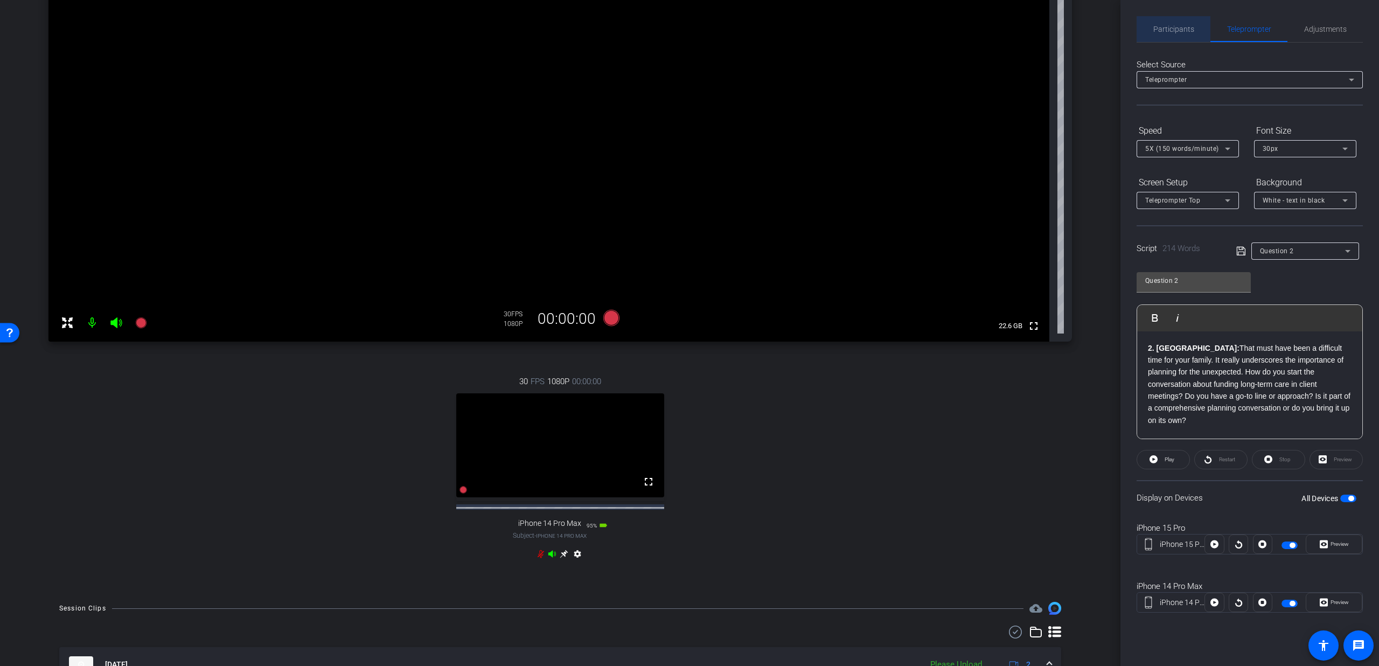
click at [1191, 25] on span "Participants" at bounding box center [1173, 29] width 41 height 8
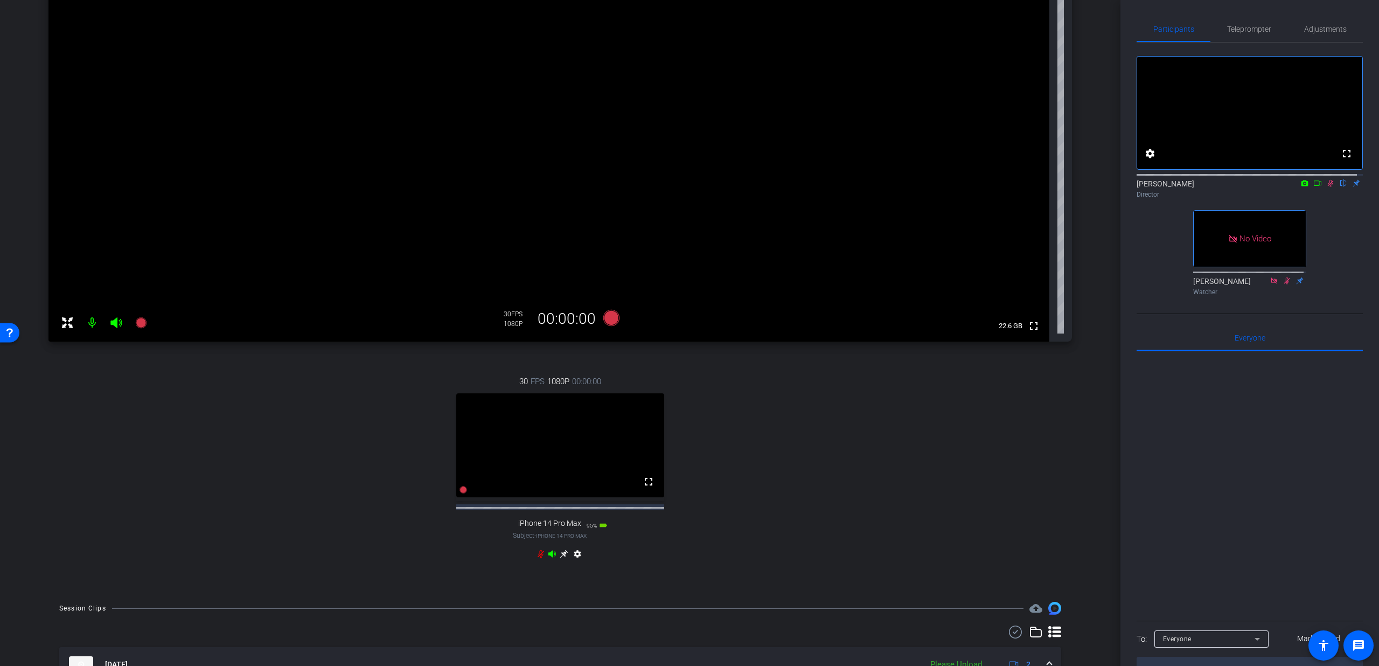
click at [1326, 187] on icon at bounding box center [1330, 183] width 9 height 8
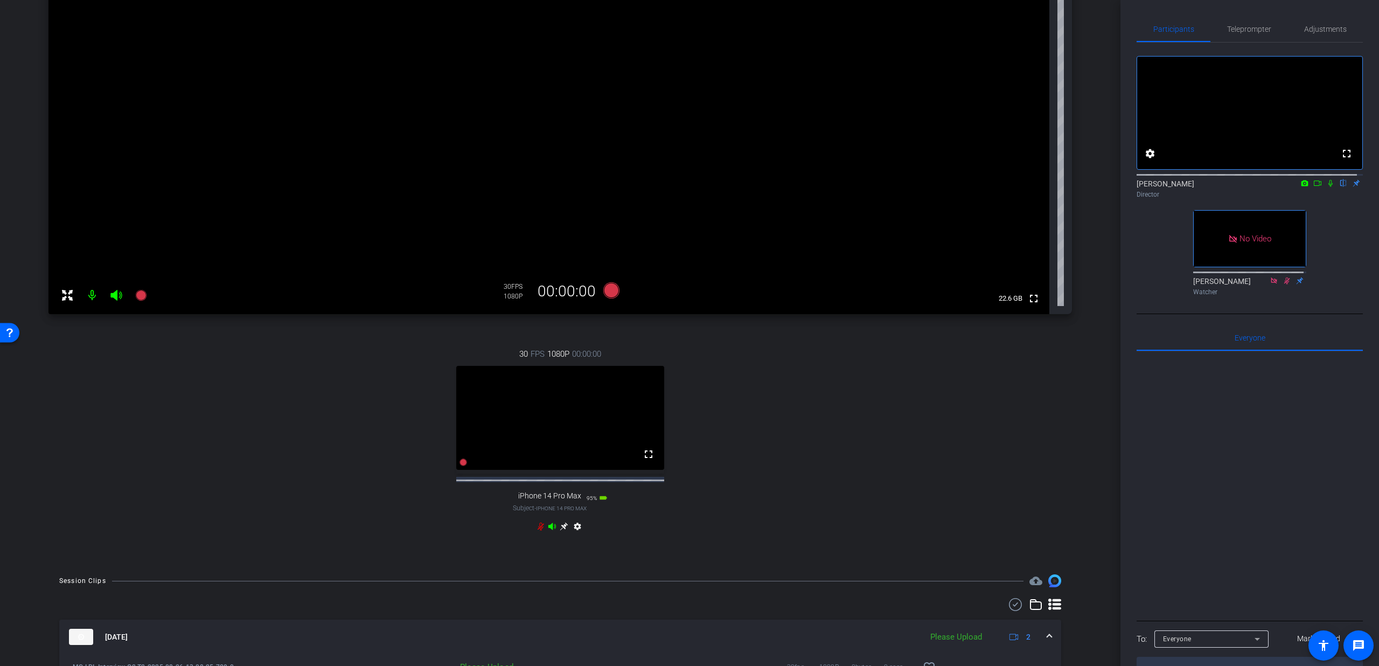
click at [537, 530] on icon at bounding box center [540, 526] width 9 height 9
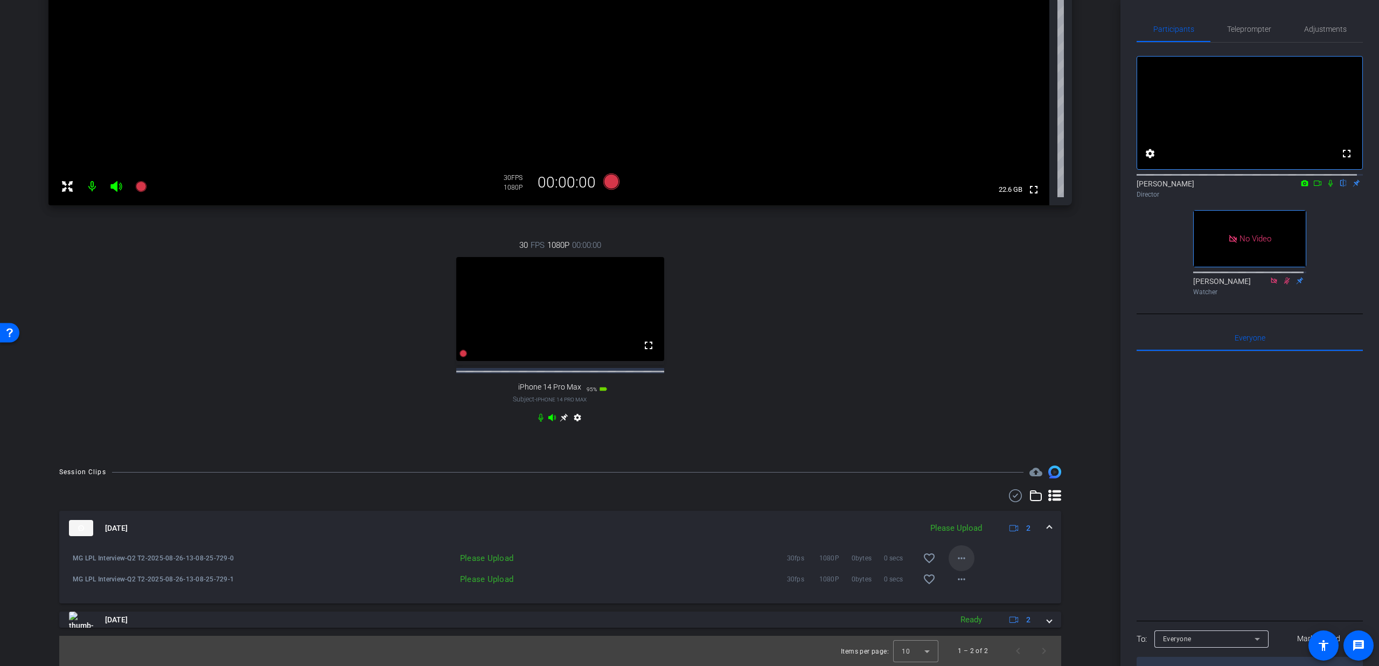
click at [955, 561] on mat-icon "more_horiz" at bounding box center [961, 557] width 13 height 13
click at [960, 576] on span "Upload" at bounding box center [972, 580] width 43 height 13
click at [955, 581] on mat-icon "more_horiz" at bounding box center [961, 578] width 13 height 13
click at [958, 599] on span "Upload" at bounding box center [972, 601] width 43 height 13
click at [1047, 529] on span at bounding box center [1049, 527] width 4 height 11
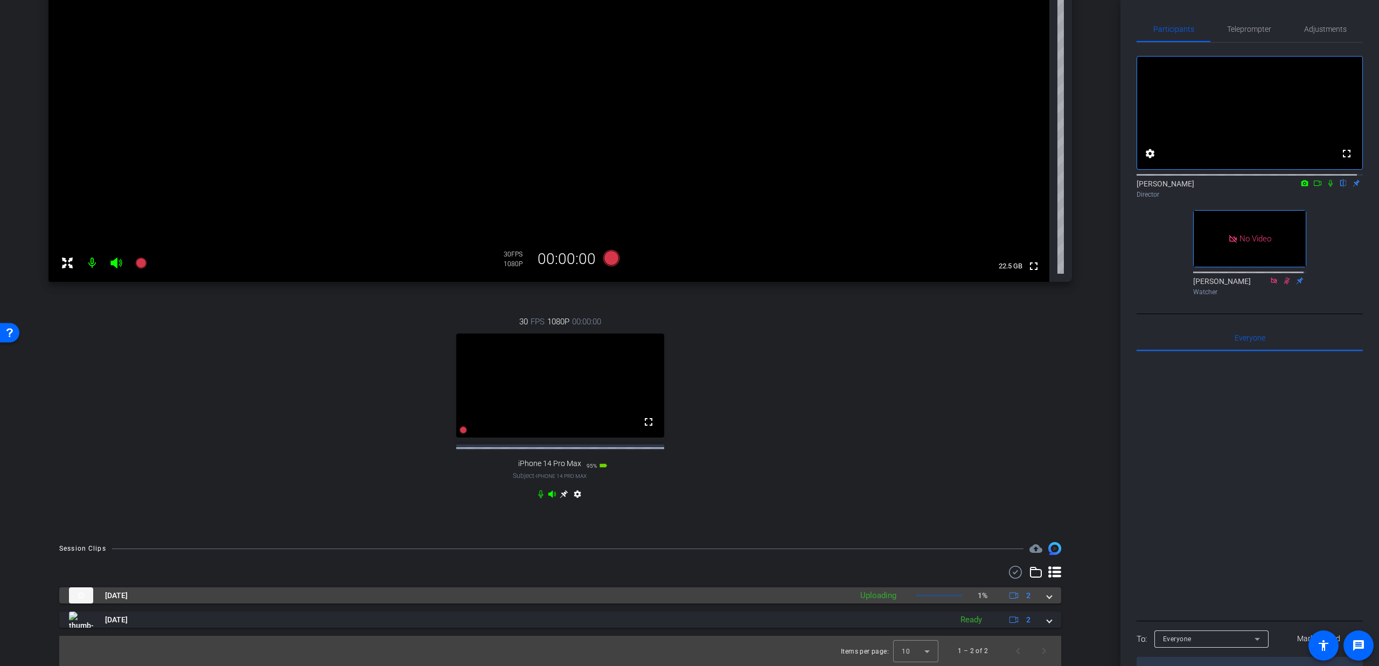
scroll to position [183, 0]
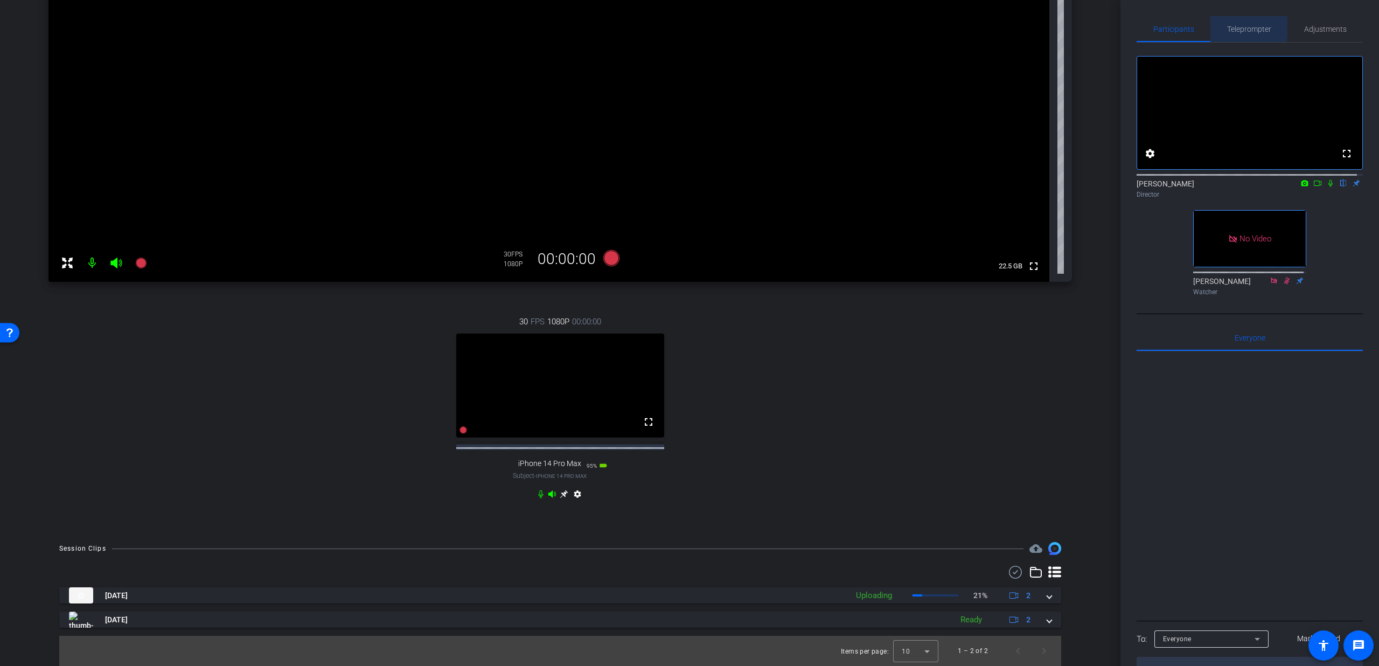
click at [1230, 28] on span "Teleprompter" at bounding box center [1249, 29] width 44 height 8
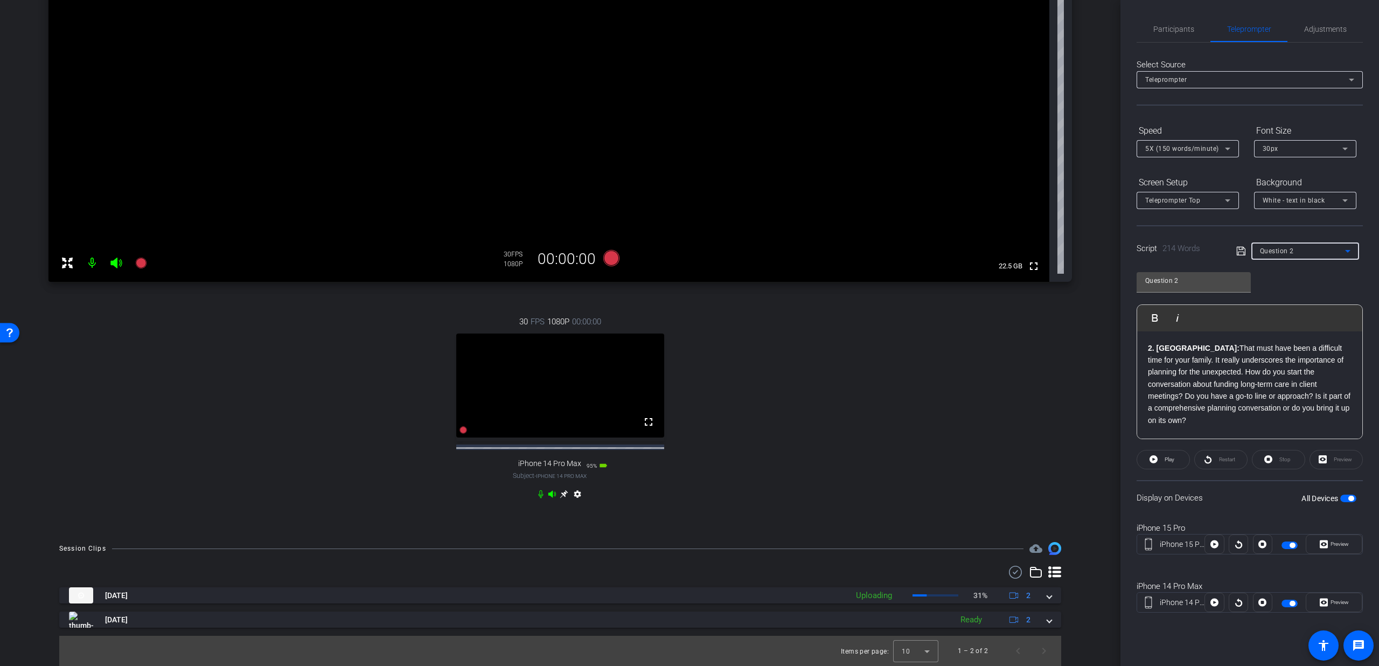
click at [1319, 248] on div "Question 2" at bounding box center [1302, 250] width 85 height 13
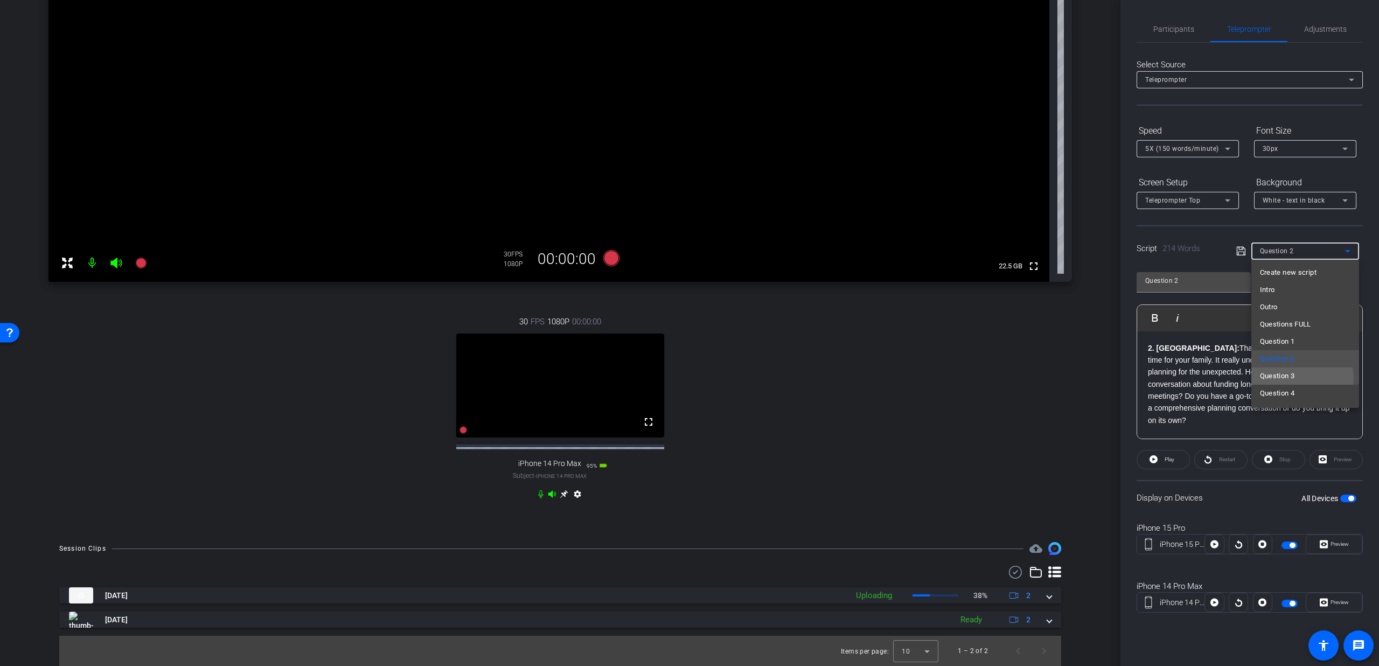
click at [1286, 378] on span "Question 3" at bounding box center [1277, 375] width 35 height 13
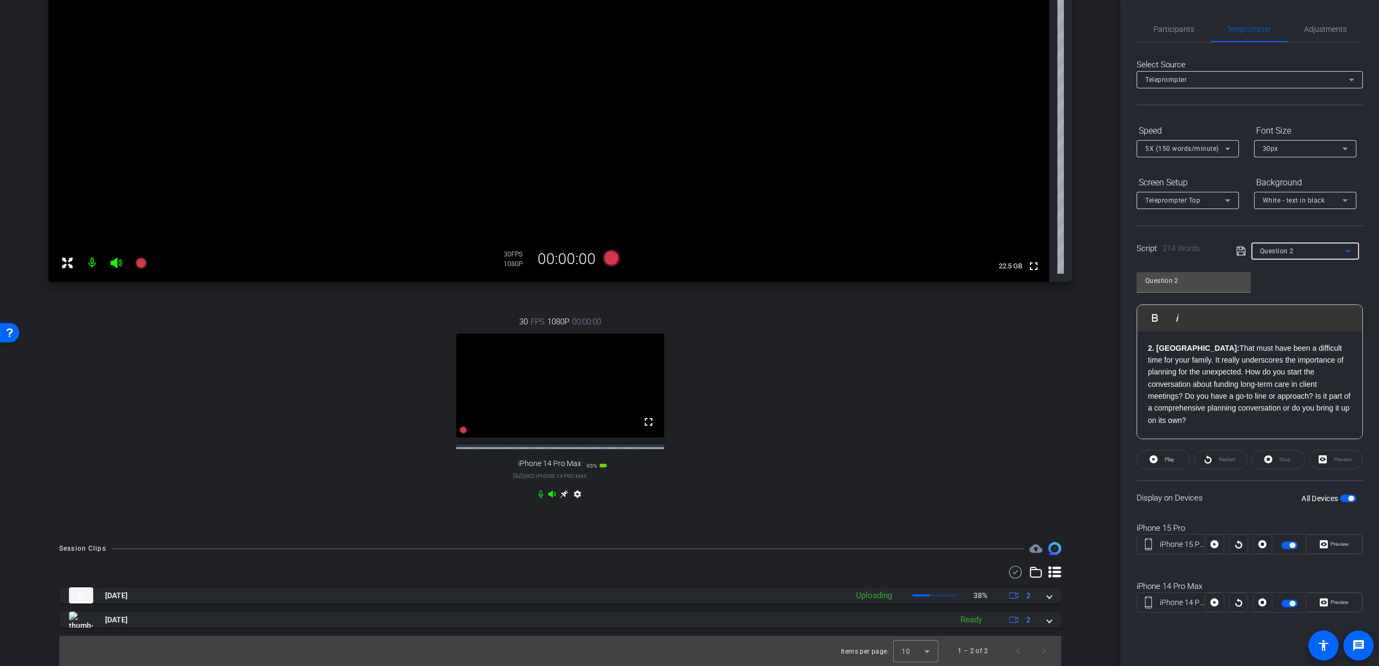
type input "Question 3"
click at [1350, 498] on span "button" at bounding box center [1350, 497] width 5 height 5
click at [1350, 498] on span "button" at bounding box center [1348, 498] width 16 height 8
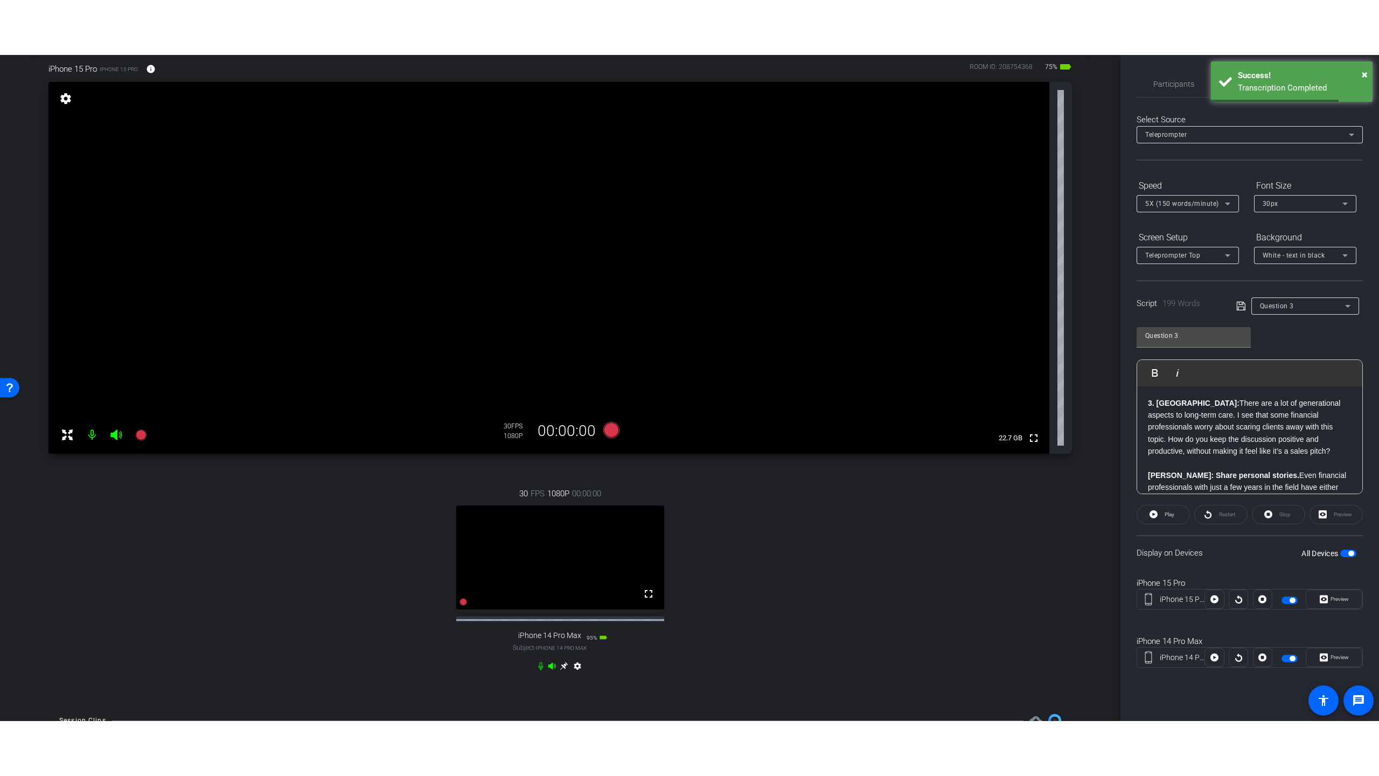
scroll to position [1, 0]
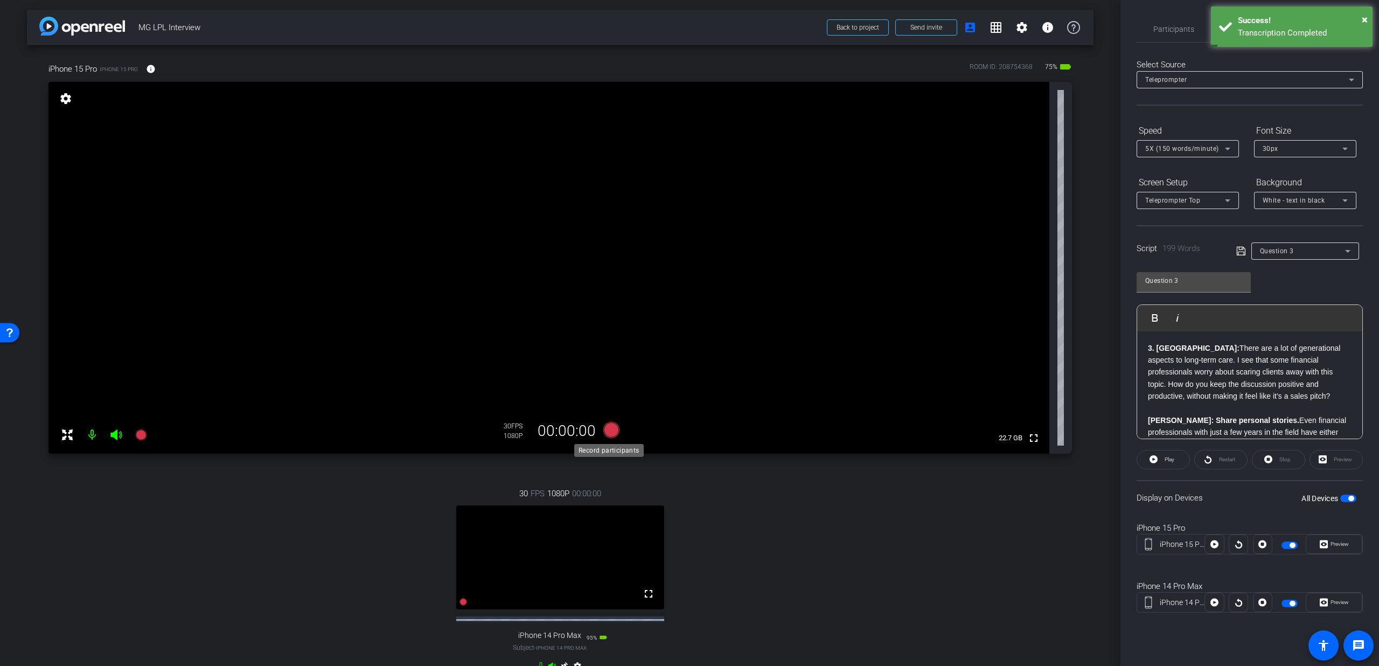
click at [606, 430] on icon at bounding box center [611, 430] width 16 height 16
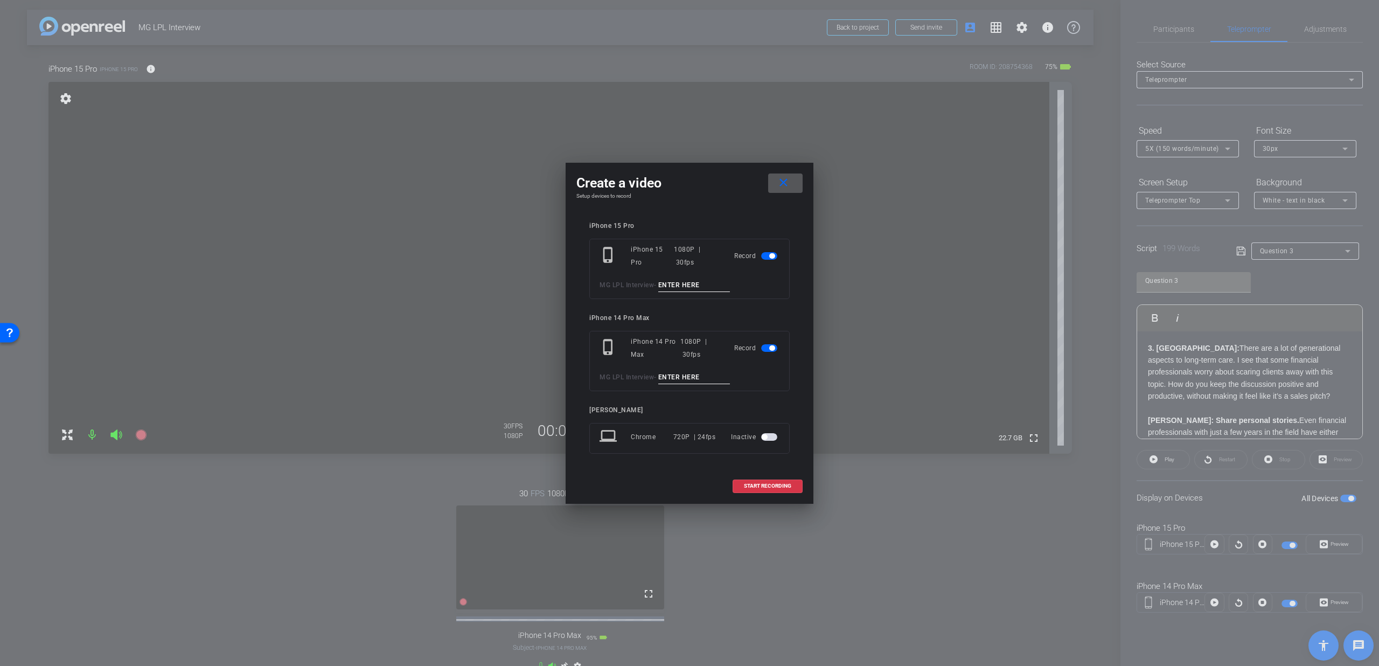
click at [686, 288] on input at bounding box center [694, 284] width 72 height 13
type input "Q3 T1"
click at [689, 375] on input at bounding box center [694, 377] width 72 height 13
type input "Q3 T1"
click at [754, 490] on span at bounding box center [767, 486] width 69 height 26
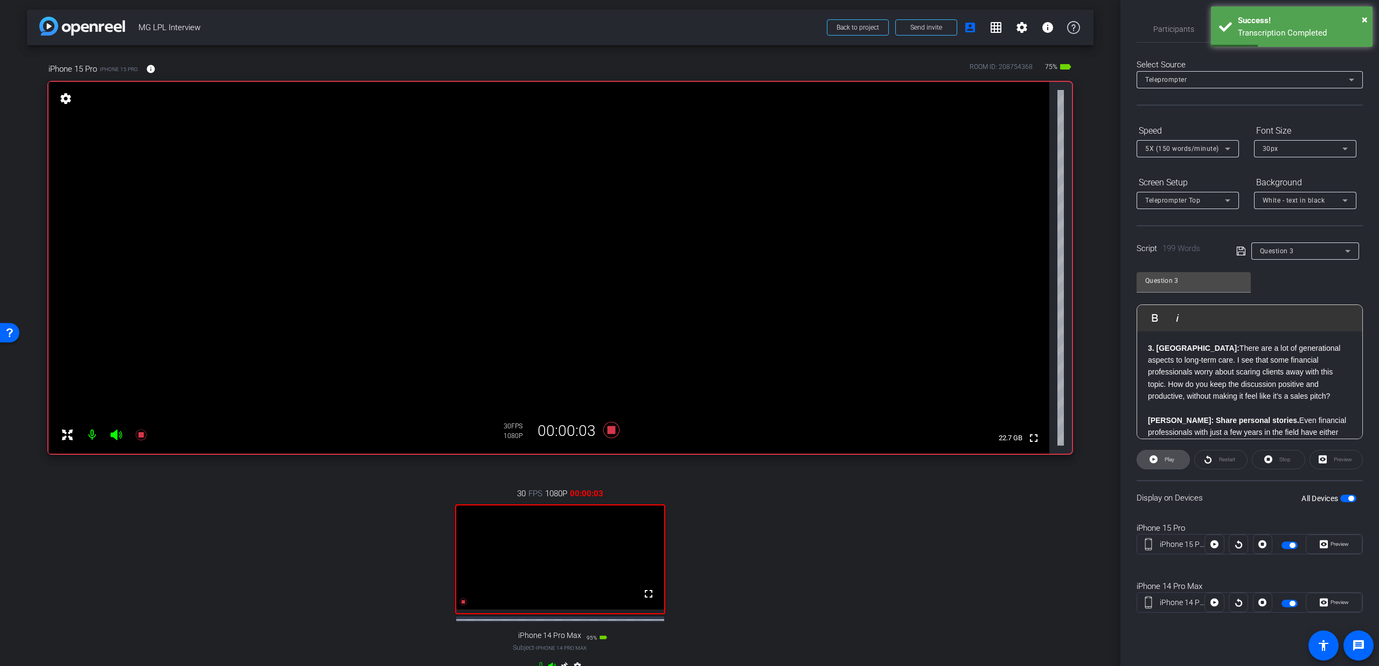
click at [1161, 464] on span at bounding box center [1163, 459] width 52 height 26
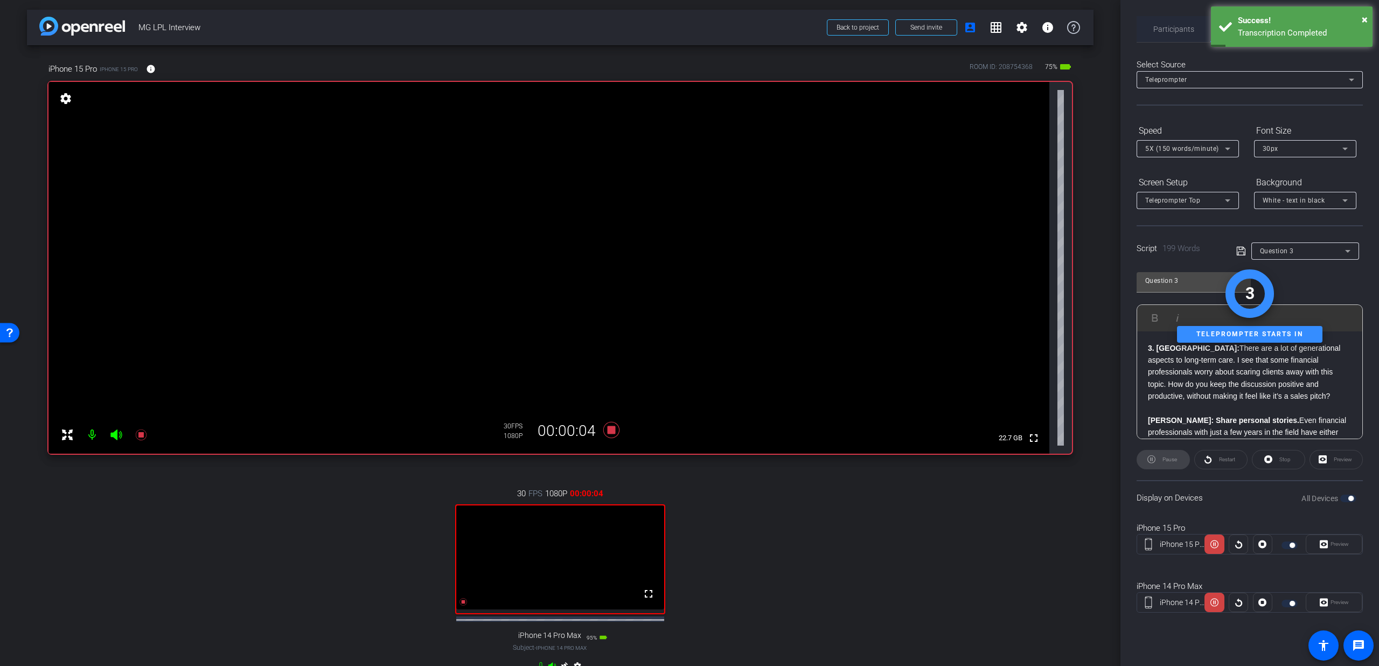
click at [1163, 30] on span "Participants" at bounding box center [1173, 29] width 41 height 8
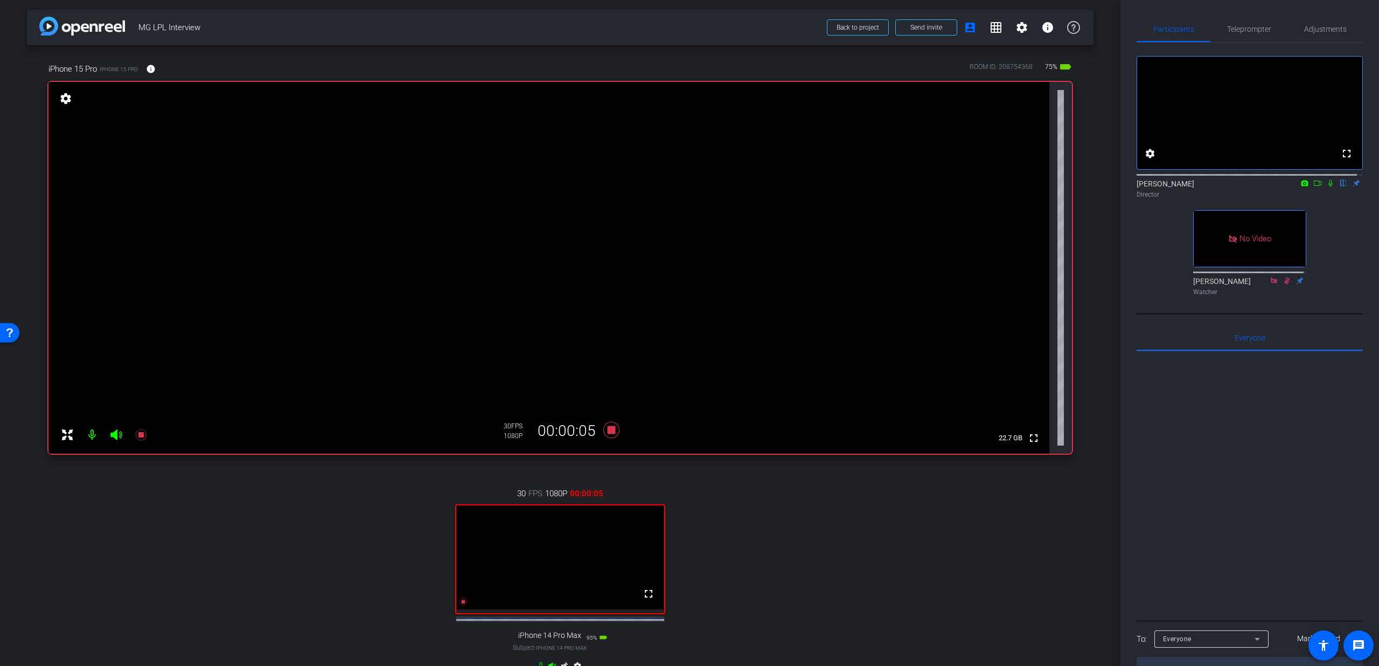
click at [1328, 187] on icon at bounding box center [1330, 183] width 4 height 7
click at [1262, 36] on span "Teleprompter" at bounding box center [1249, 29] width 44 height 26
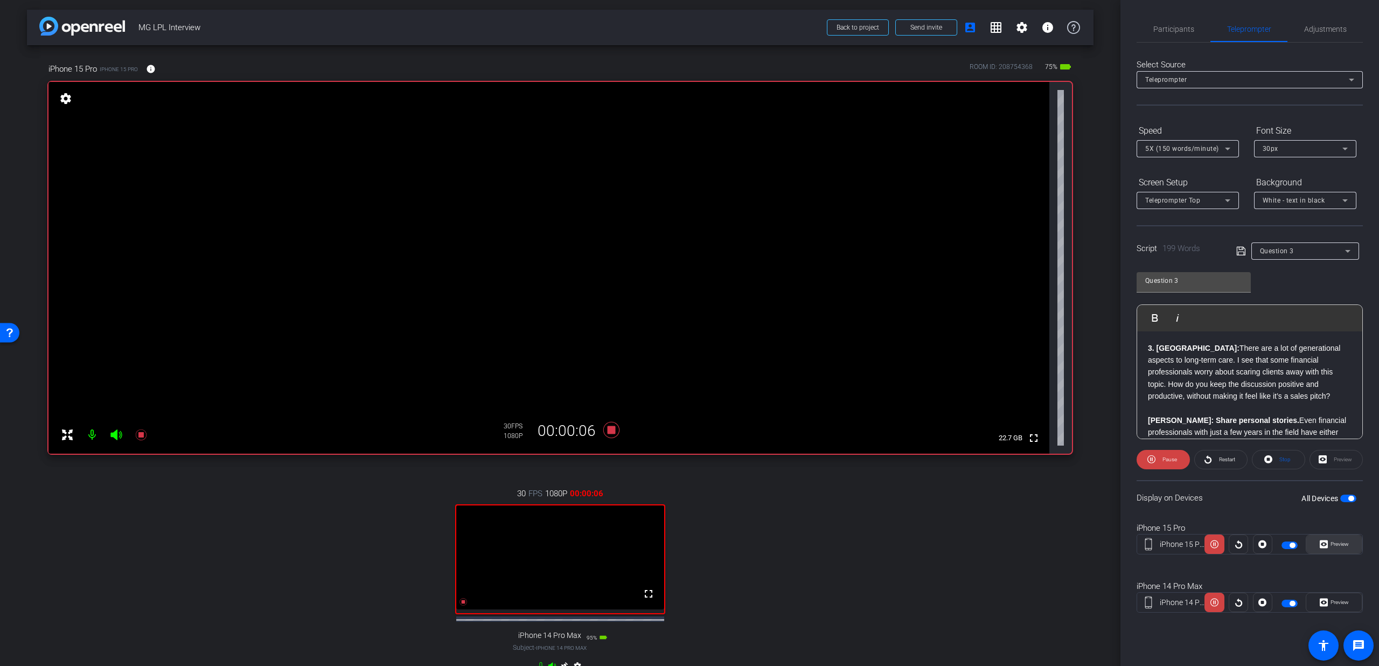
click at [1325, 543] on icon at bounding box center [1323, 544] width 8 height 16
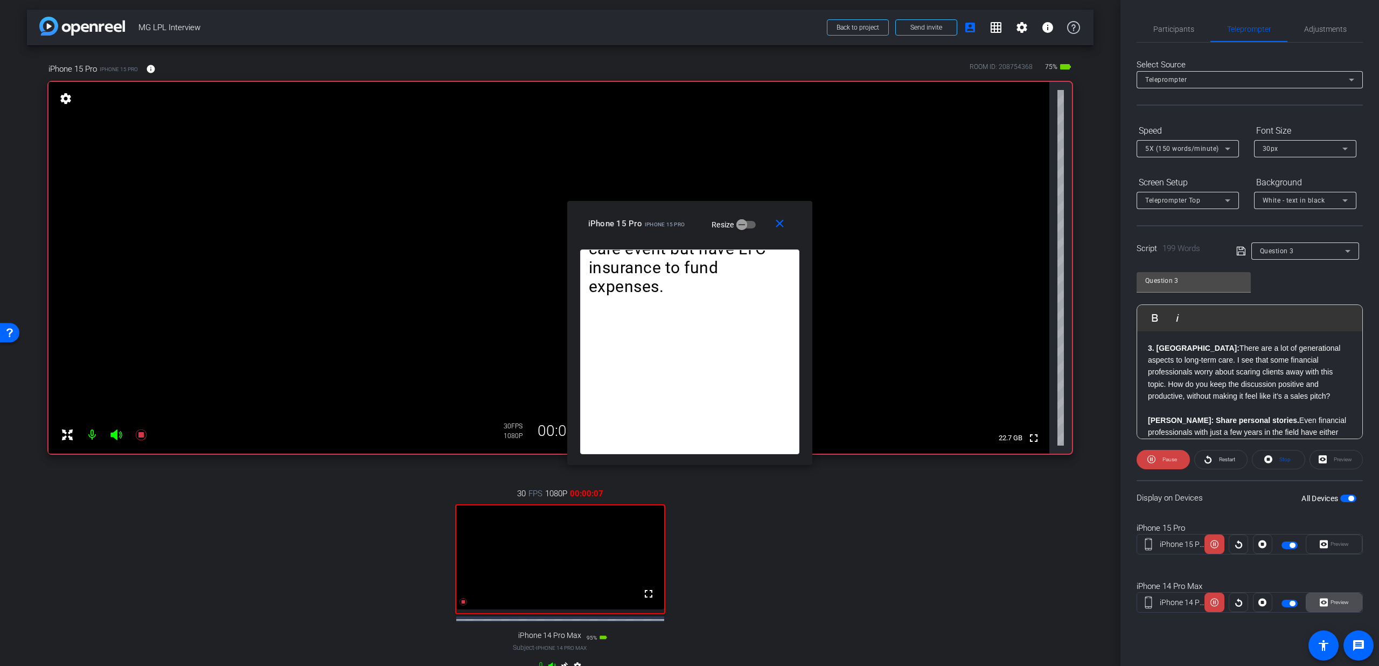
click at [1322, 608] on icon at bounding box center [1323, 602] width 8 height 16
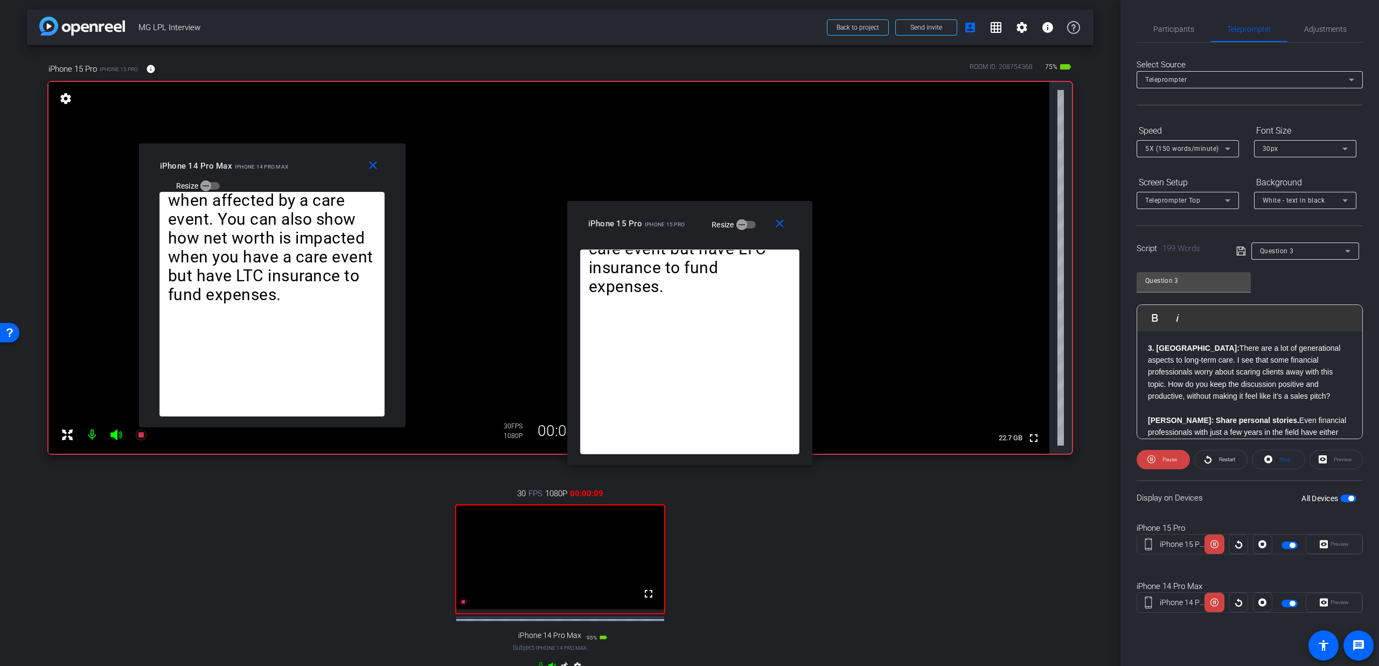
drag, startPoint x: 725, startPoint y: 225, endPoint x: 308, endPoint y: 177, distance: 420.1
click at [308, 177] on div "iPhone 14 Pro Max iPhone 14 Pro Max Resize" at bounding box center [276, 175] width 233 height 38
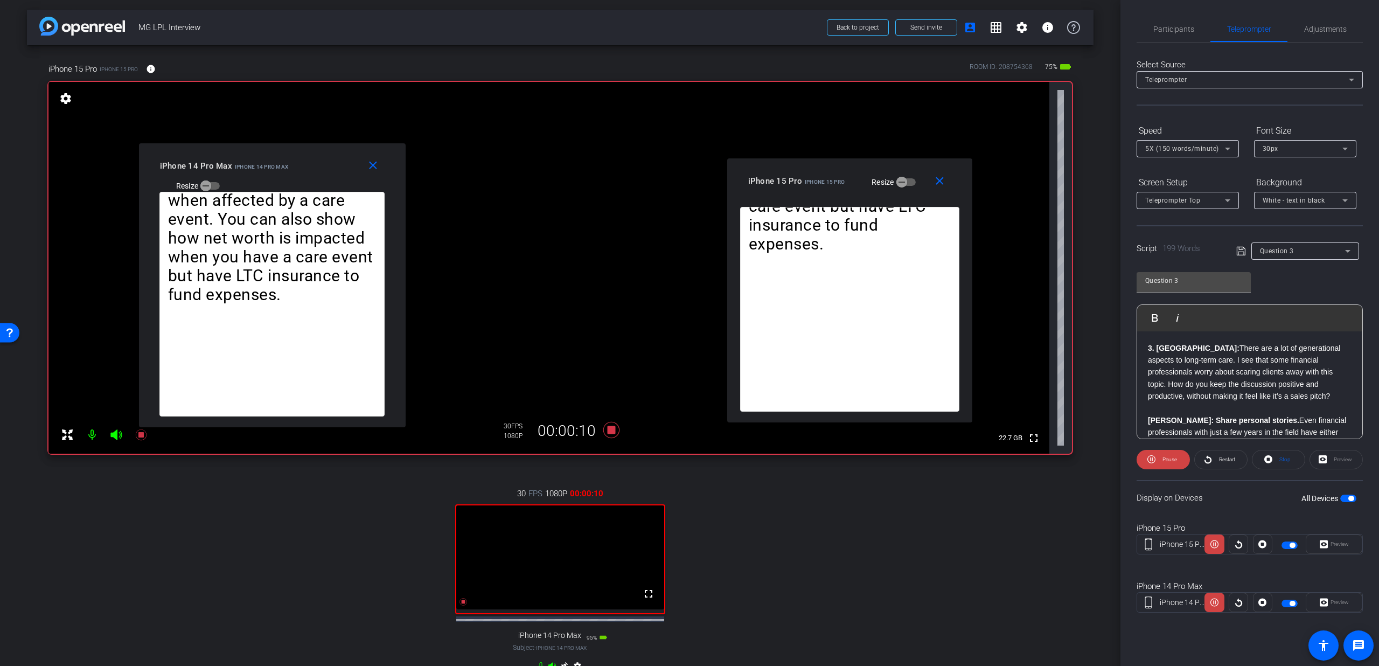
drag, startPoint x: 682, startPoint y: 228, endPoint x: 842, endPoint y: 186, distance: 165.5
click at [842, 186] on div "iPhone 15 Pro iPhone 15 Pro Resize" at bounding box center [853, 180] width 211 height 19
click at [642, 600] on mat-icon "fullscreen" at bounding box center [648, 593] width 13 height 13
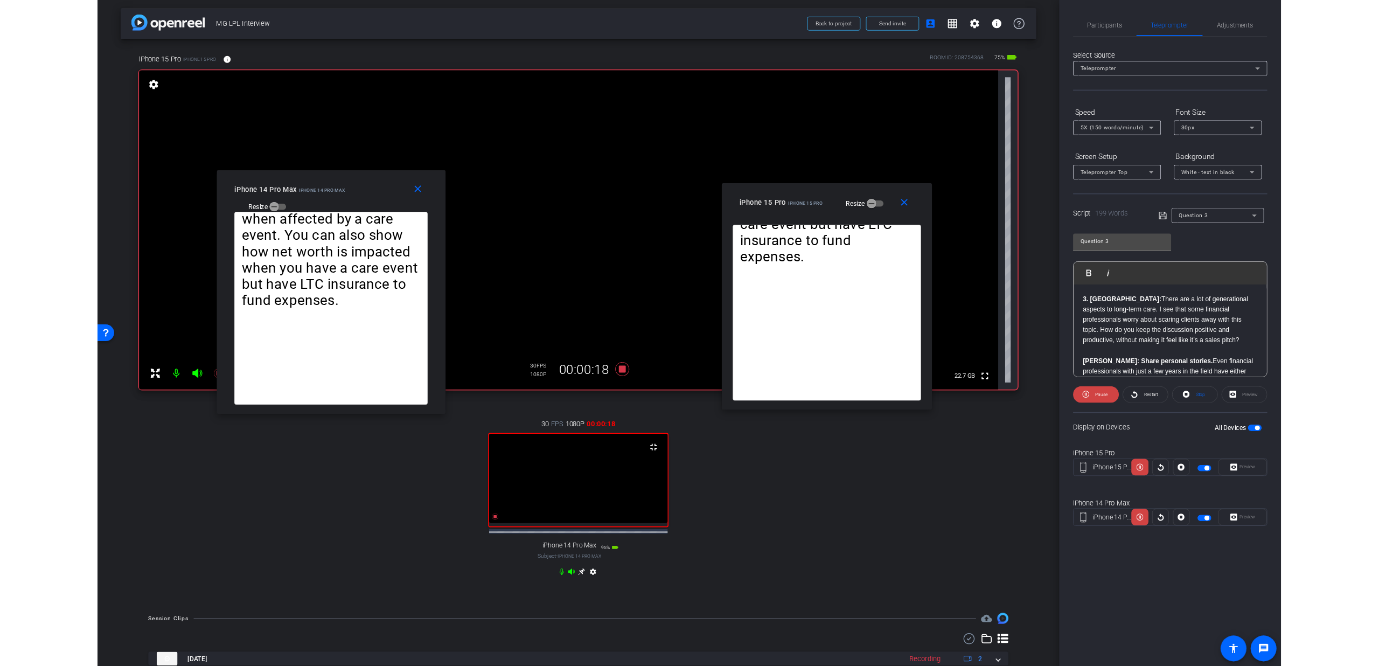
scroll to position [0, 0]
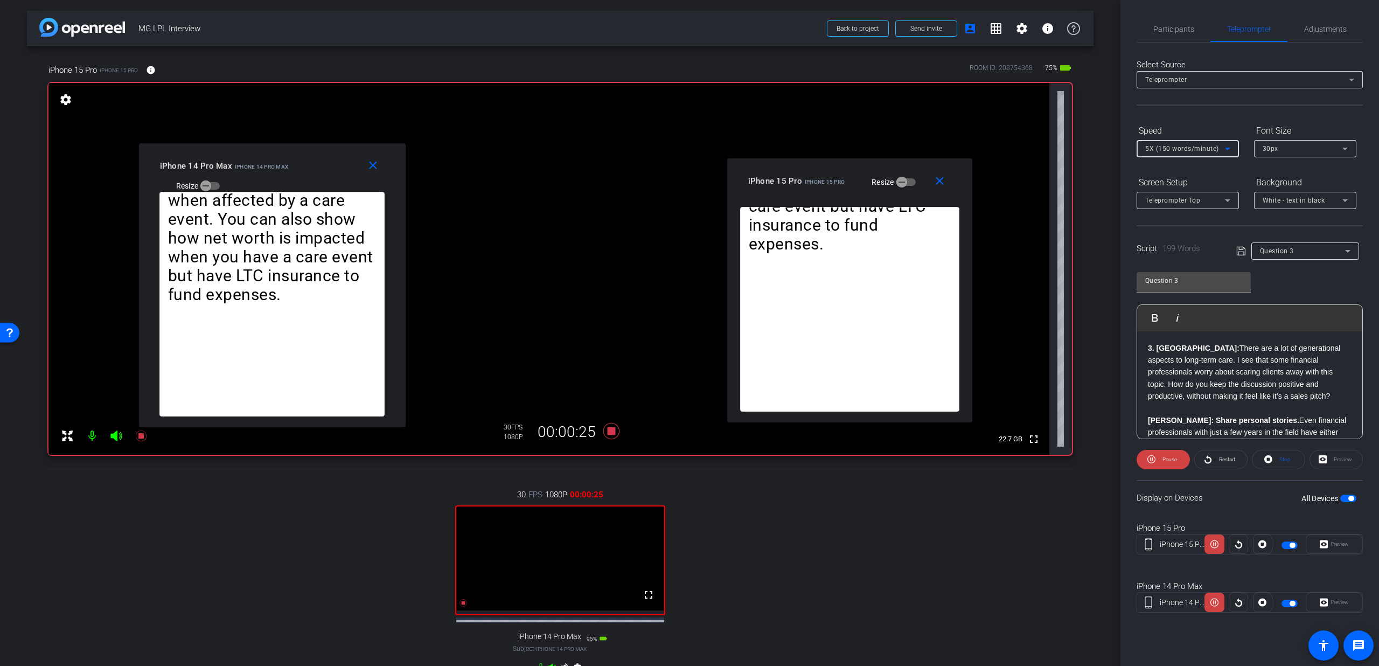
click at [1186, 152] on span "5X (150 words/minute)" at bounding box center [1182, 149] width 74 height 8
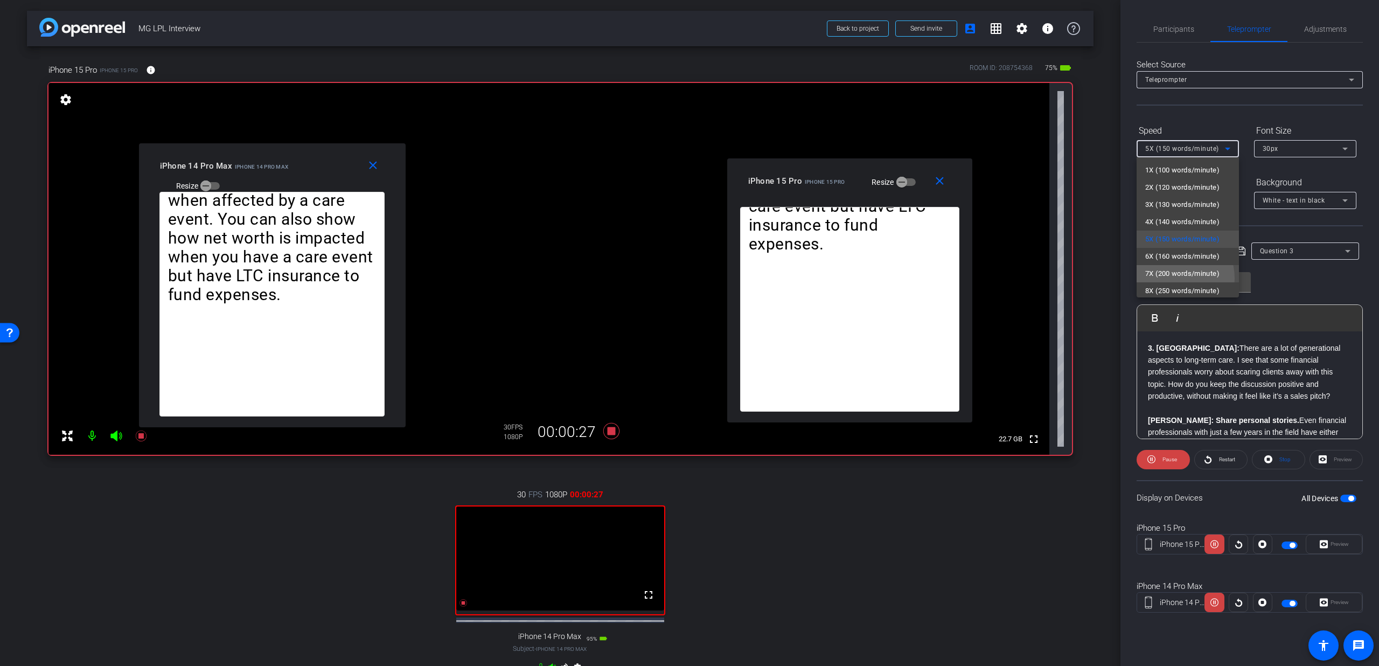
click at [1169, 278] on span "7X (200 words/minute)" at bounding box center [1182, 273] width 74 height 13
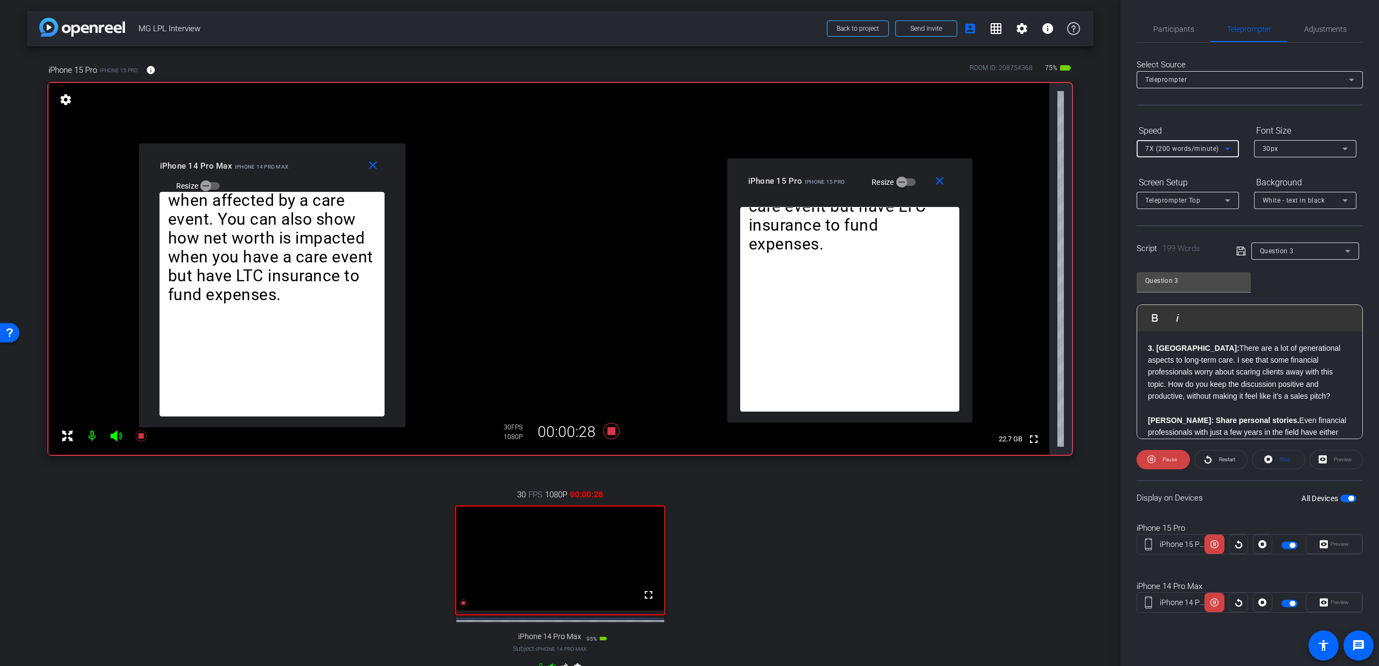
scroll to position [13, 0]
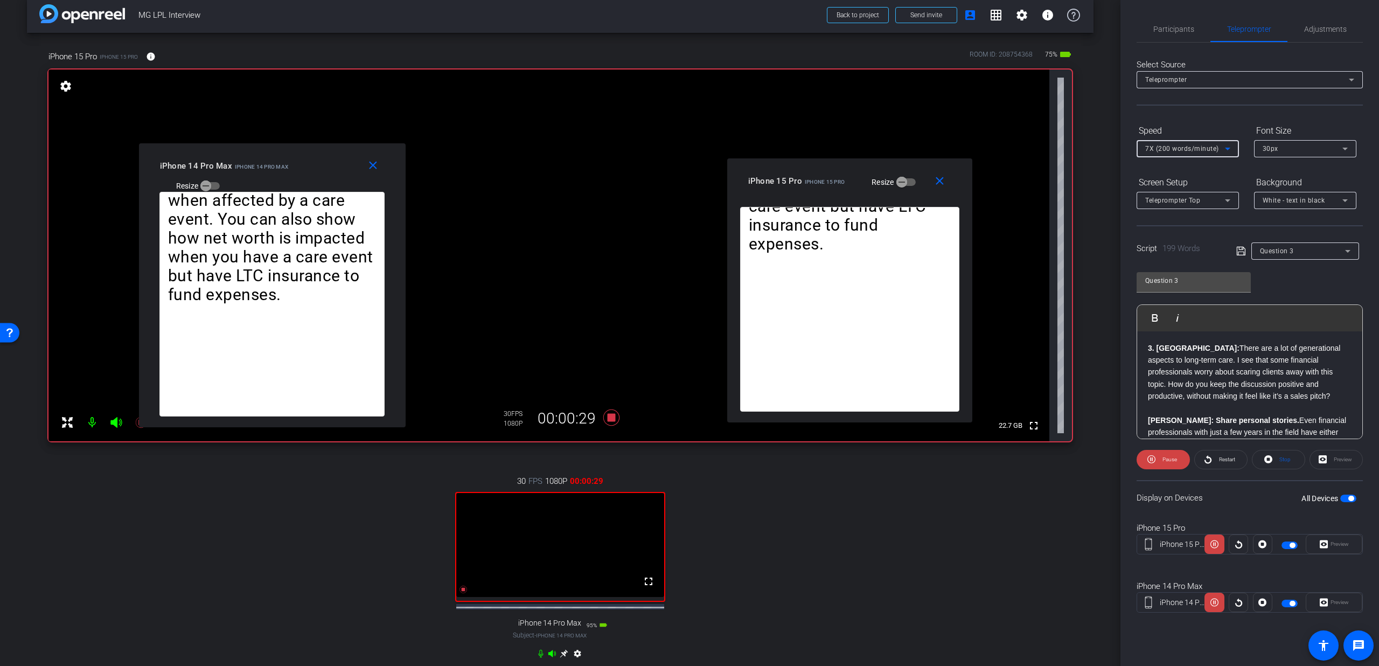
click at [536, 658] on icon at bounding box center [540, 653] width 9 height 9
click at [1188, 150] on span "7X (200 words/minute)" at bounding box center [1182, 149] width 74 height 8
click at [1159, 252] on span "6X (160 words/minute)" at bounding box center [1182, 256] width 74 height 13
click at [1156, 33] on span "Participants" at bounding box center [1173, 29] width 41 height 8
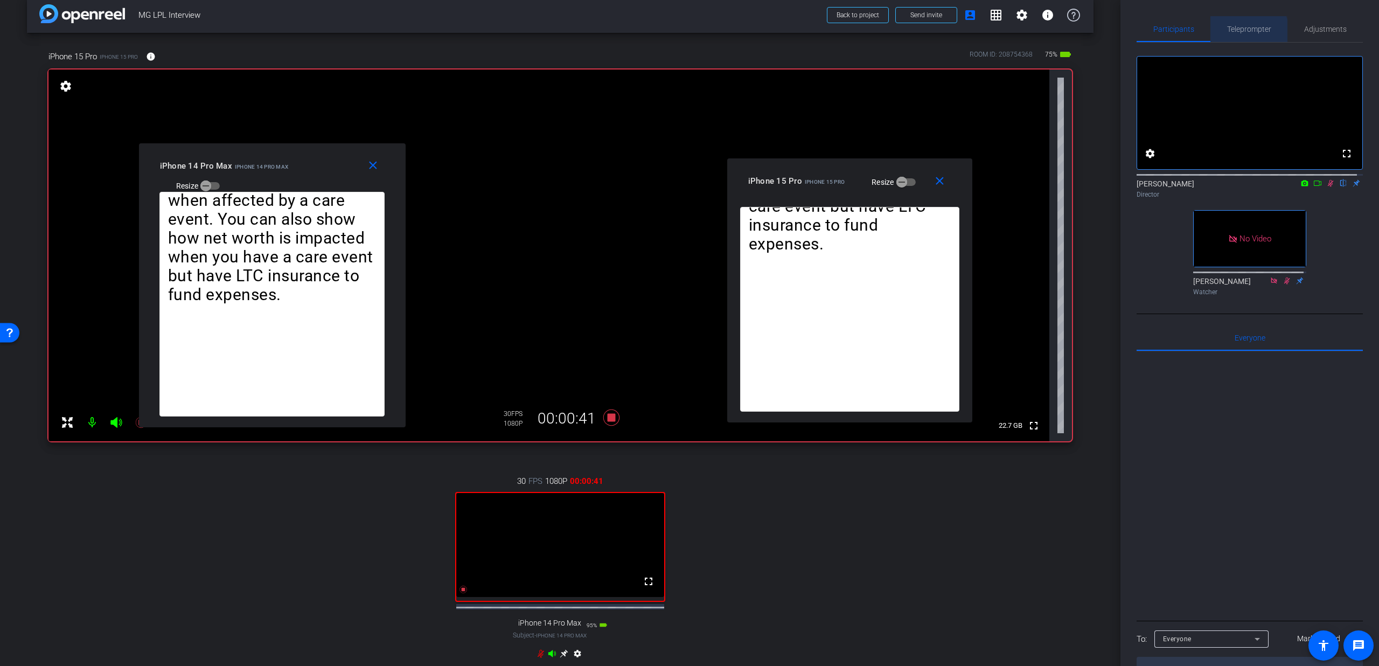
click at [1240, 33] on span "Teleprompter" at bounding box center [1249, 29] width 44 height 26
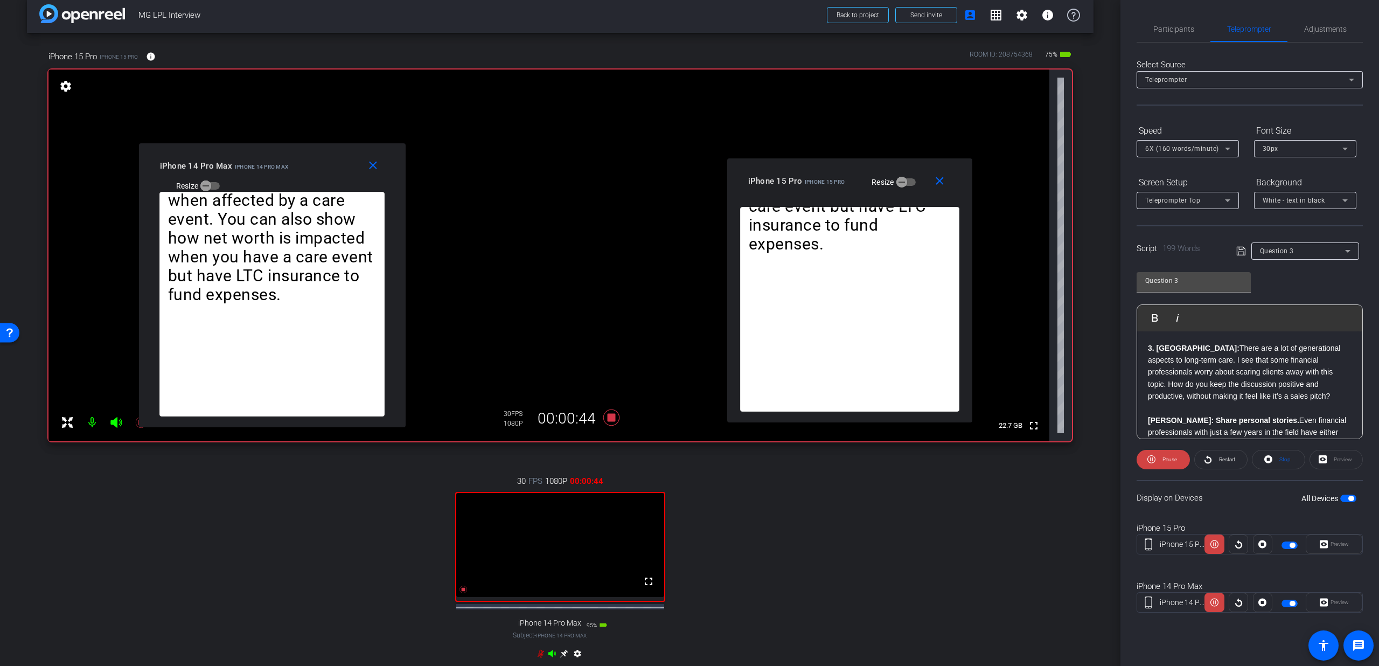
click at [1188, 150] on span "6X (160 words/minute)" at bounding box center [1182, 149] width 74 height 8
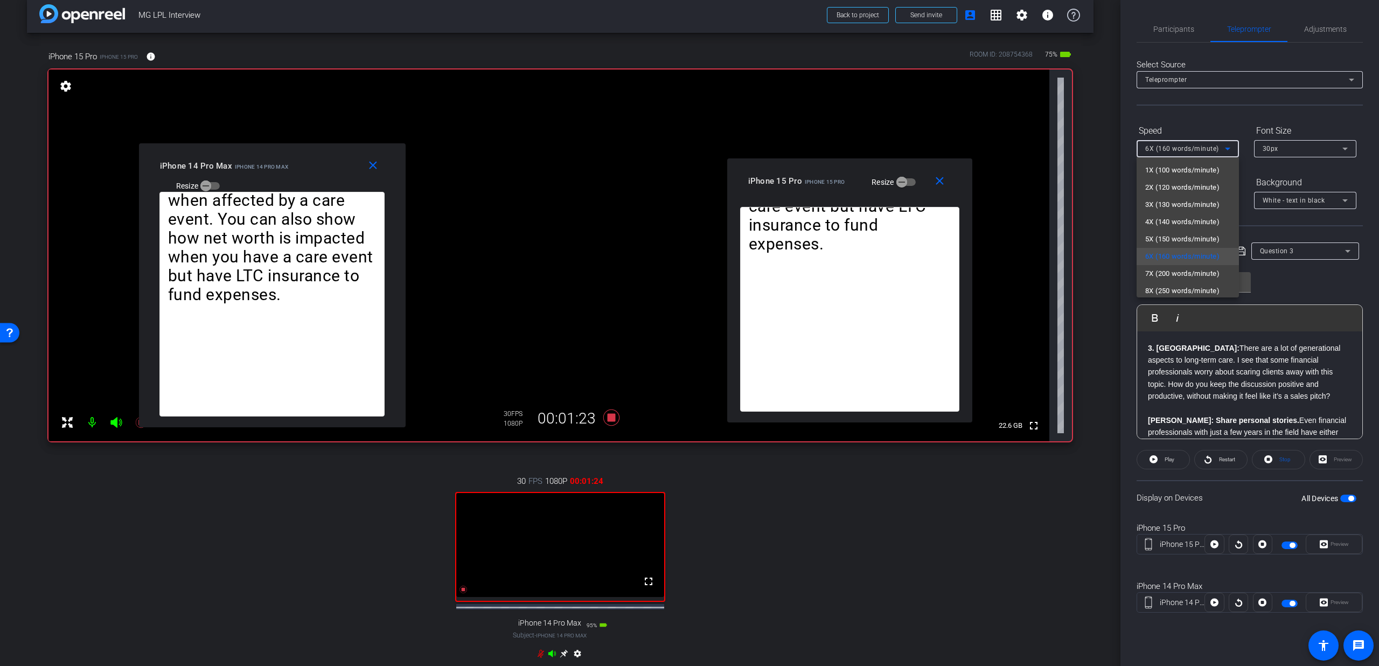
click at [941, 178] on div at bounding box center [689, 333] width 1379 height 666
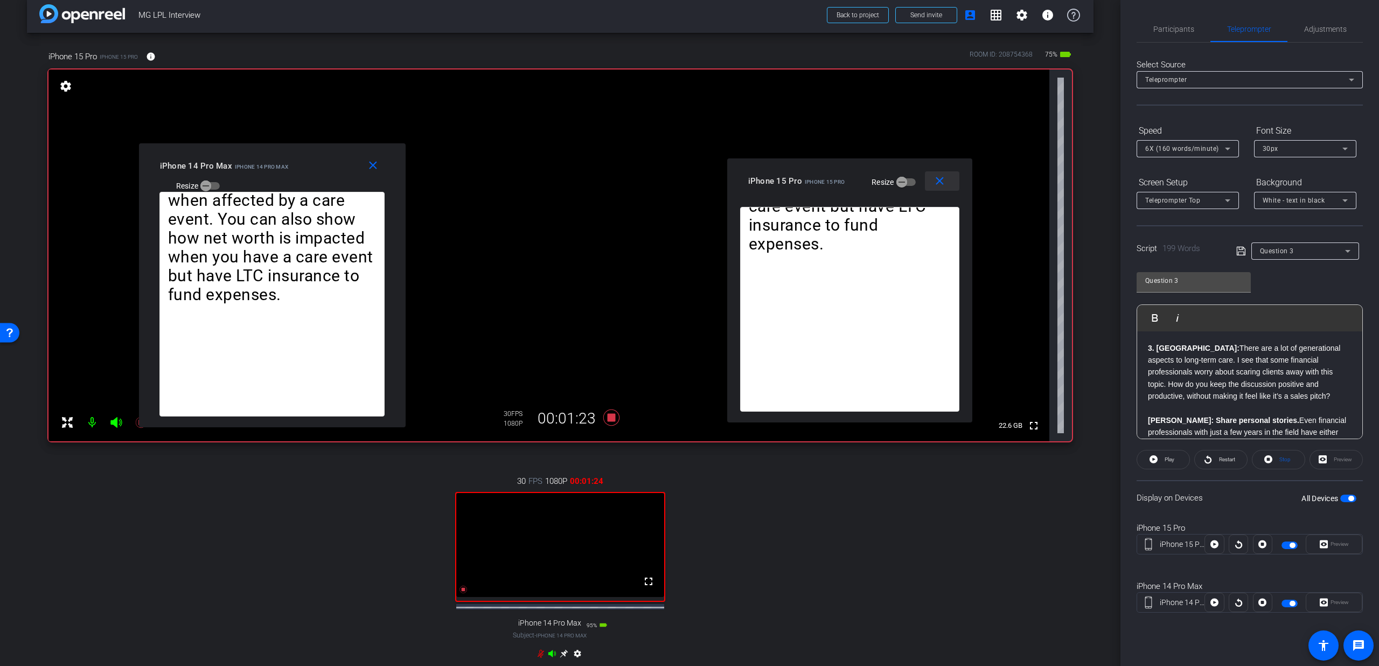
click at [941, 179] on mat-icon "close" at bounding box center [939, 180] width 13 height 13
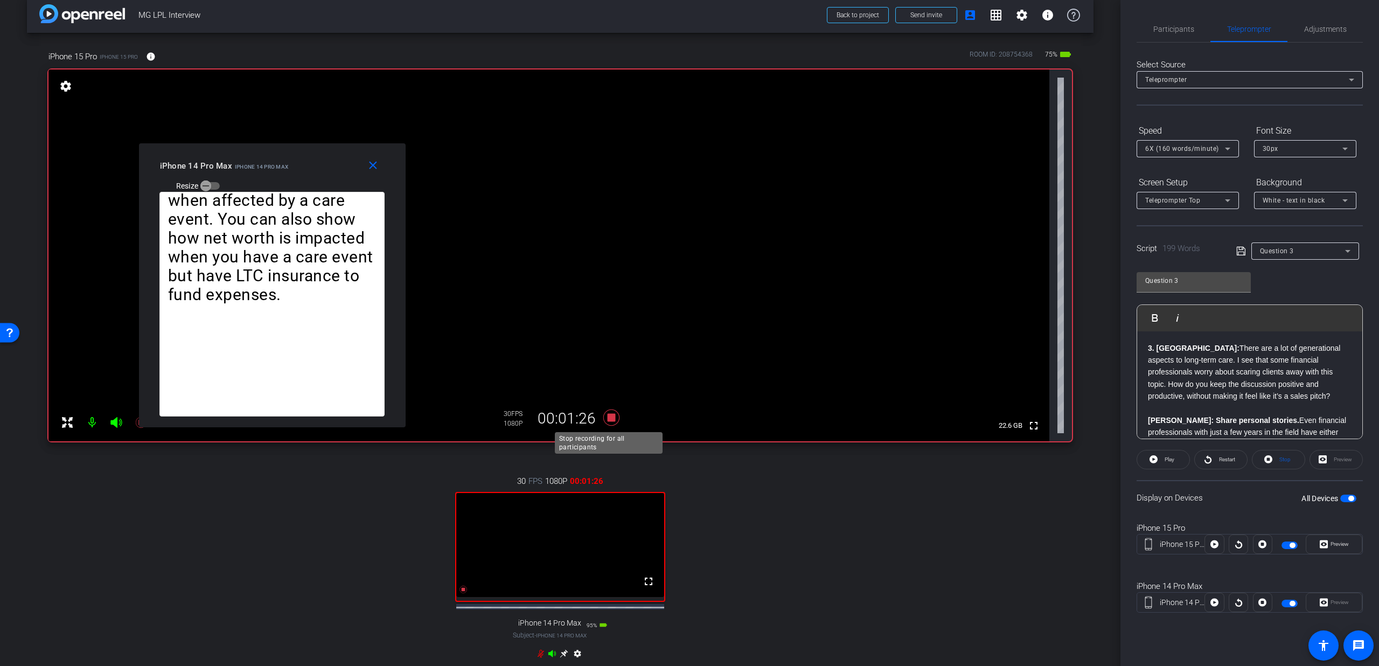
click at [611, 421] on icon at bounding box center [611, 417] width 16 height 16
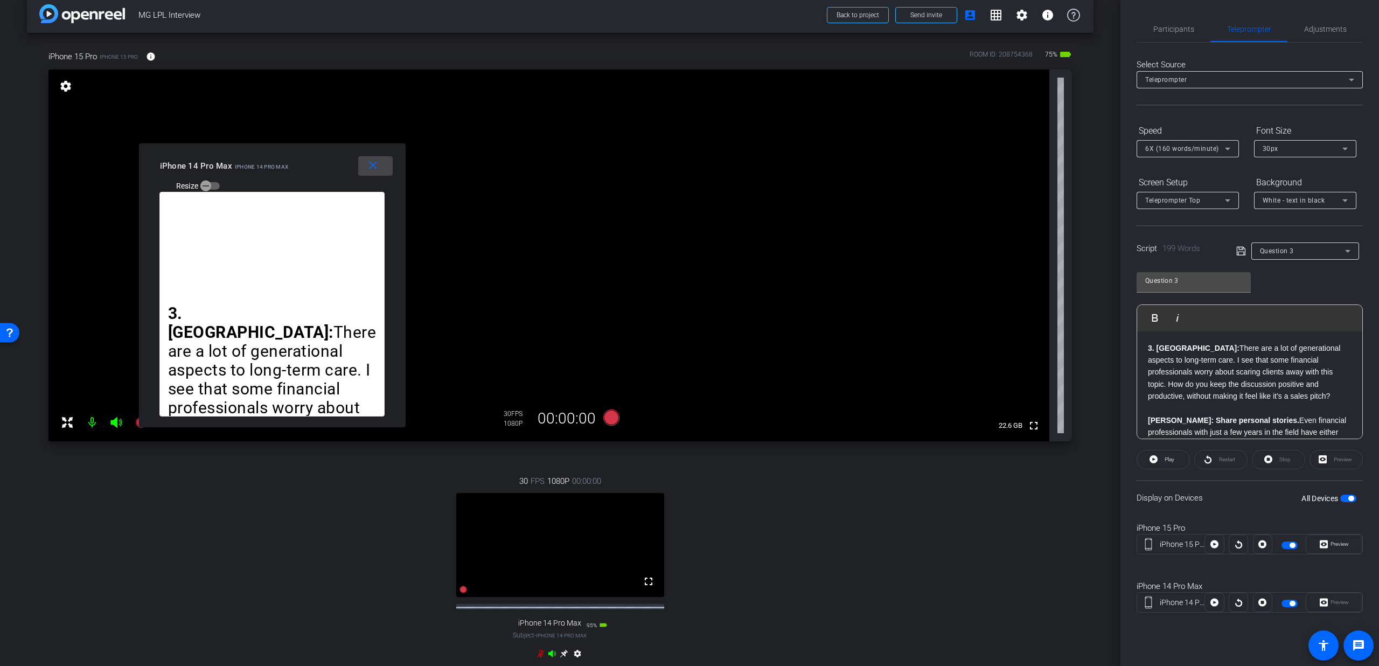
click at [367, 171] on mat-icon "close" at bounding box center [372, 165] width 13 height 13
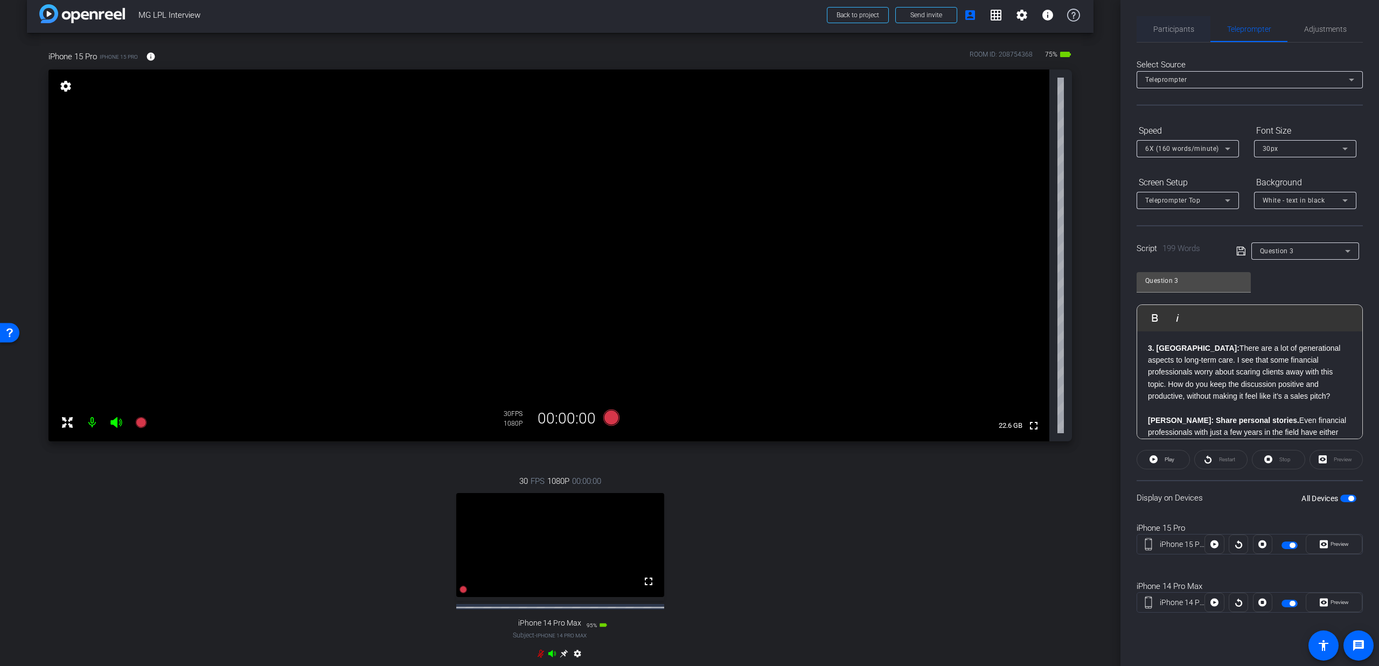
click at [1176, 38] on span "Participants" at bounding box center [1173, 29] width 41 height 26
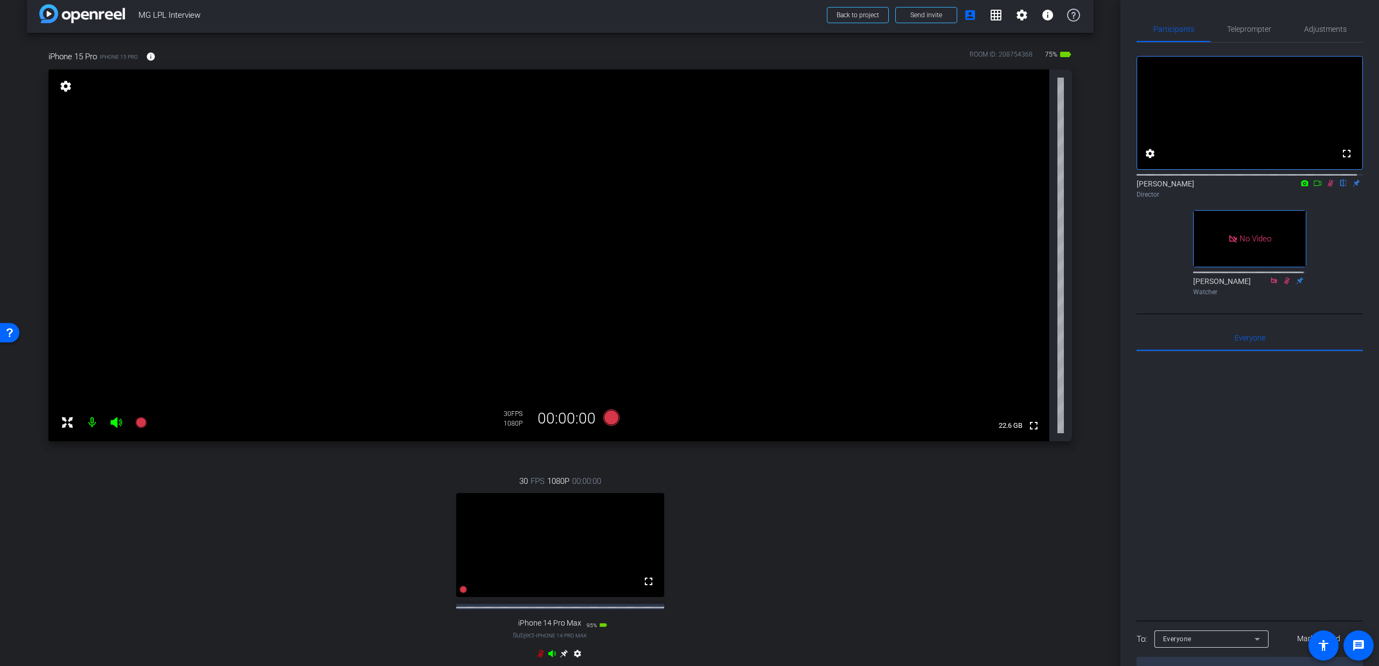
click at [1328, 187] on icon at bounding box center [1331, 183] width 6 height 7
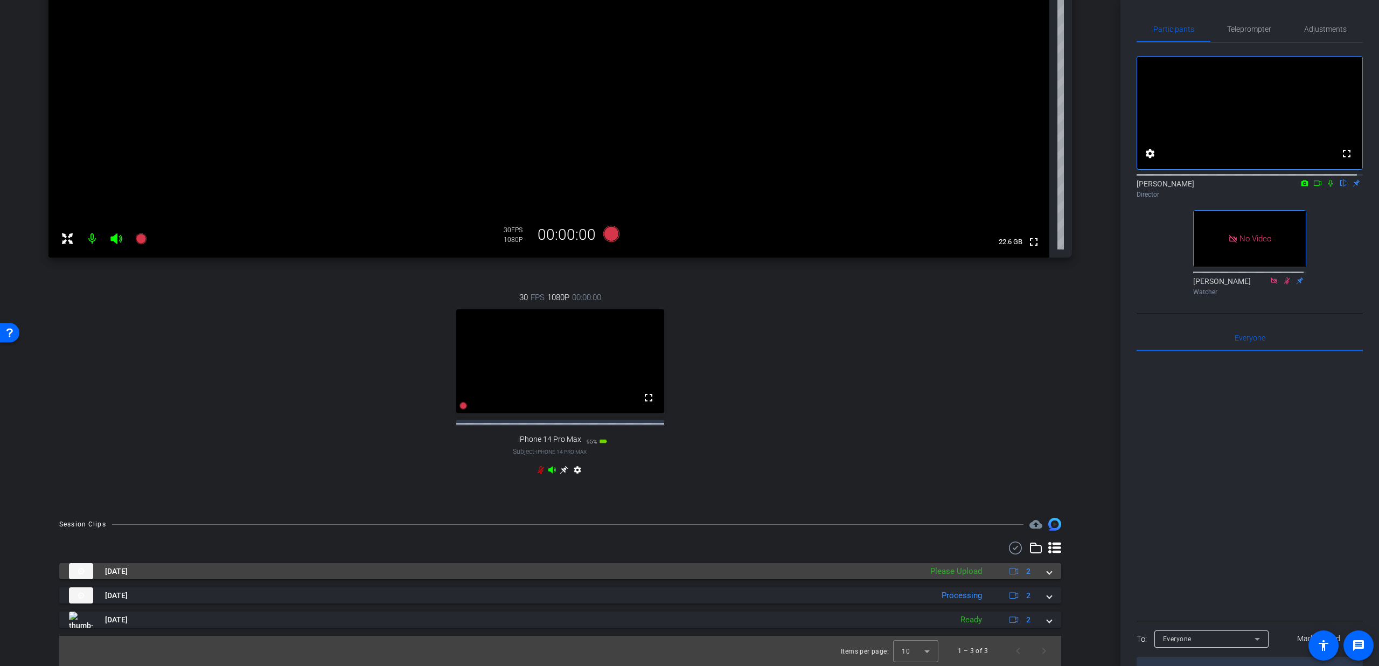
click at [1047, 575] on span at bounding box center [1049, 570] width 4 height 11
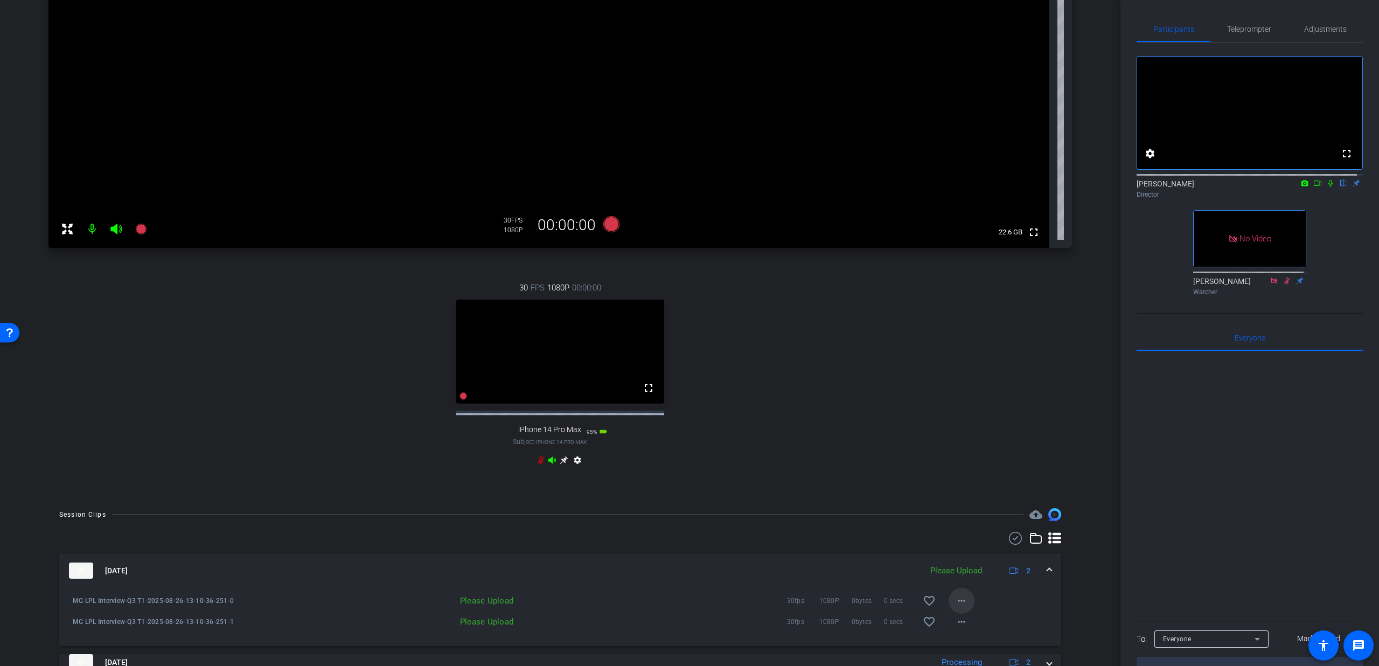
click at [962, 607] on mat-icon "more_horiz" at bounding box center [961, 600] width 13 height 13
click at [966, 558] on span "Upload" at bounding box center [972, 561] width 43 height 13
click at [963, 632] on span at bounding box center [961, 622] width 26 height 26
click at [960, 579] on span "Upload" at bounding box center [972, 582] width 43 height 13
click at [1047, 576] on span at bounding box center [1049, 570] width 4 height 11
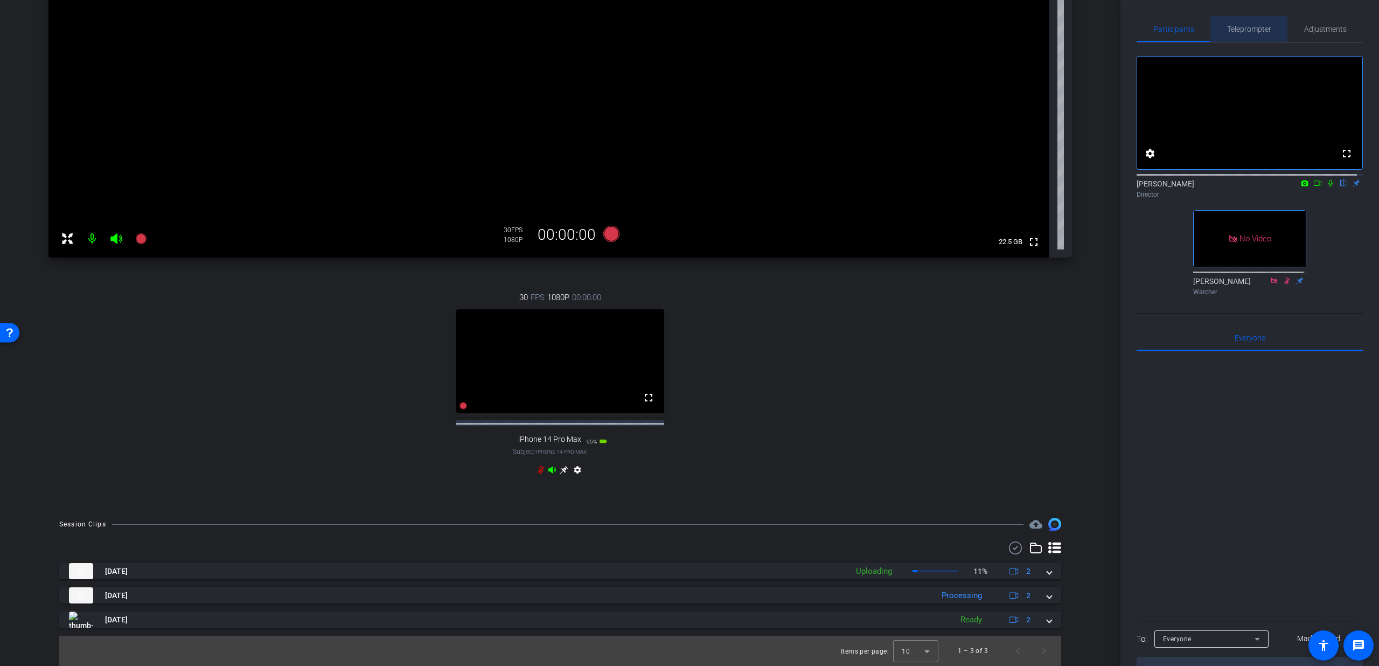
click at [1235, 25] on span "Teleprompter" at bounding box center [1249, 29] width 44 height 8
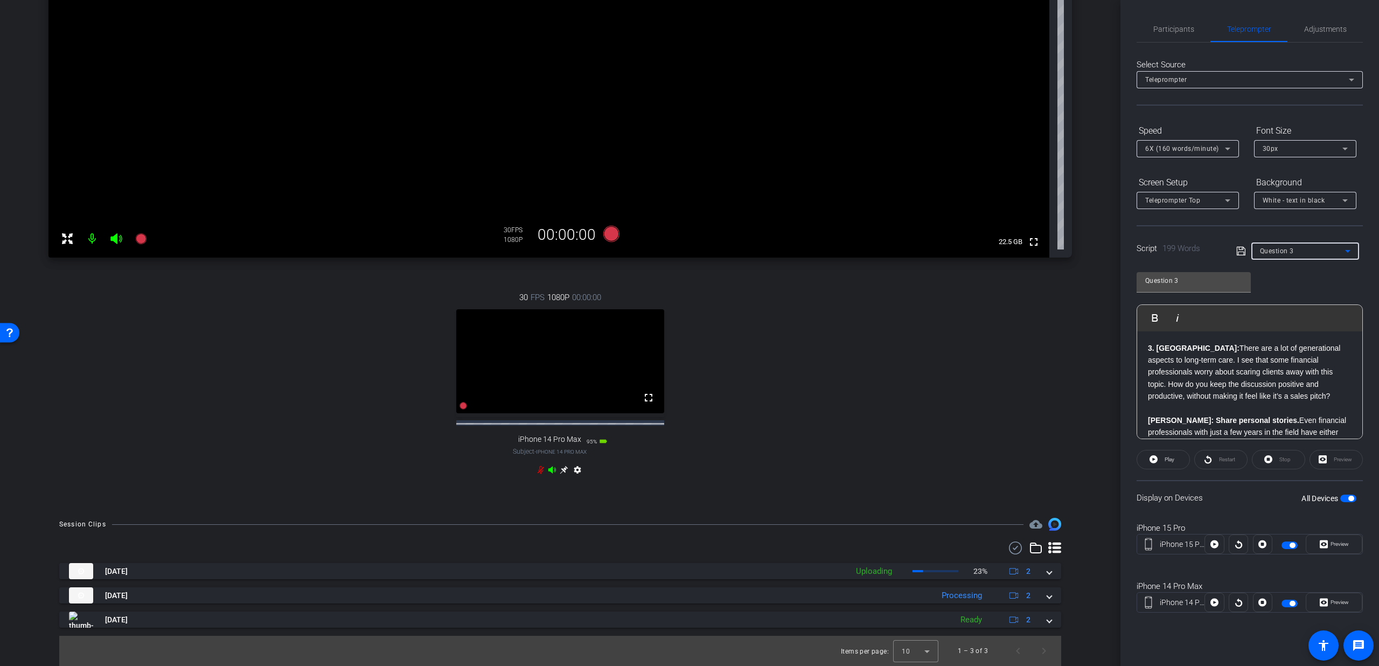
click at [1300, 249] on div "Question 3" at bounding box center [1302, 250] width 85 height 13
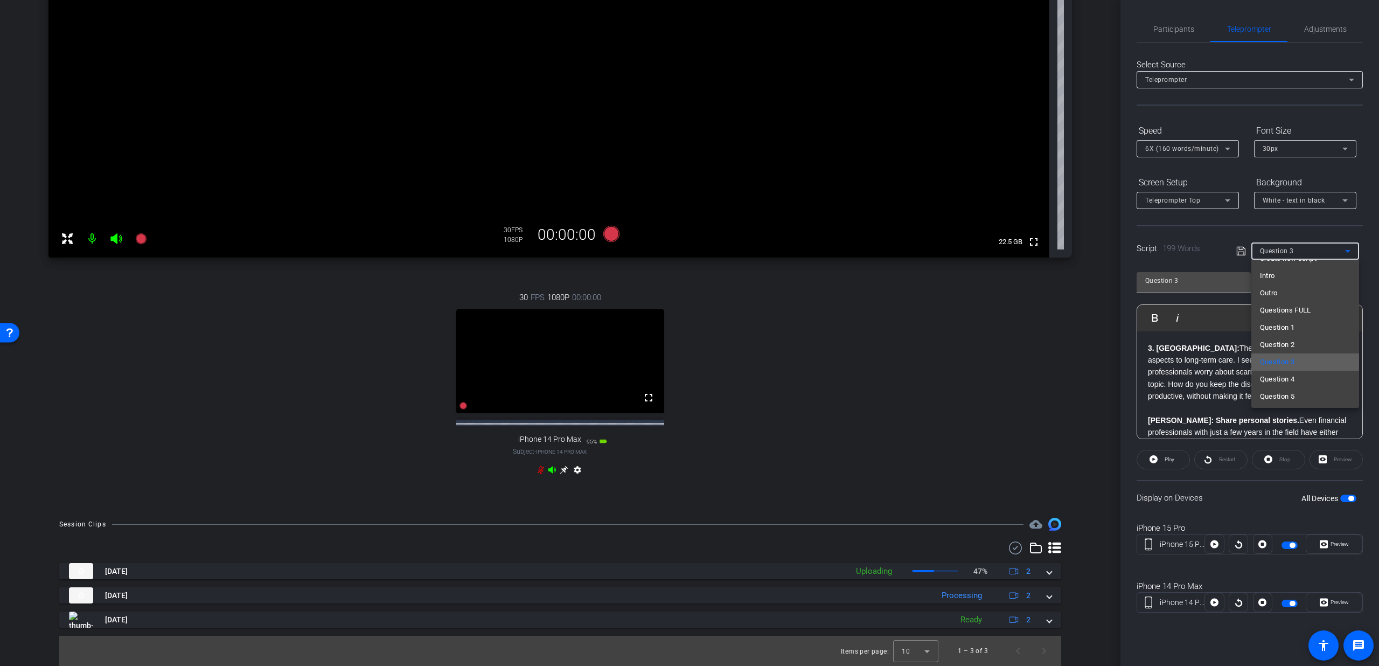
scroll to position [21, 0]
click at [1293, 373] on span "Question 4" at bounding box center [1277, 372] width 35 height 13
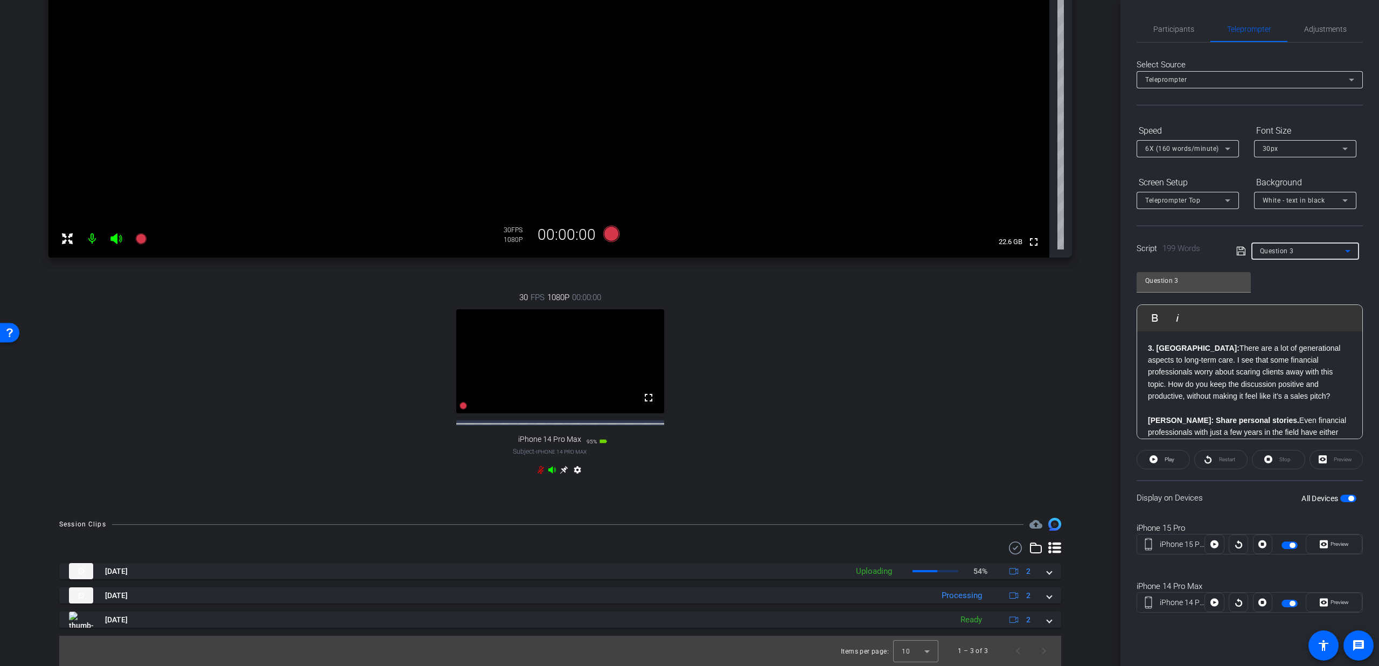
type input "Question 4"
click at [539, 470] on icon at bounding box center [540, 470] width 6 height 8
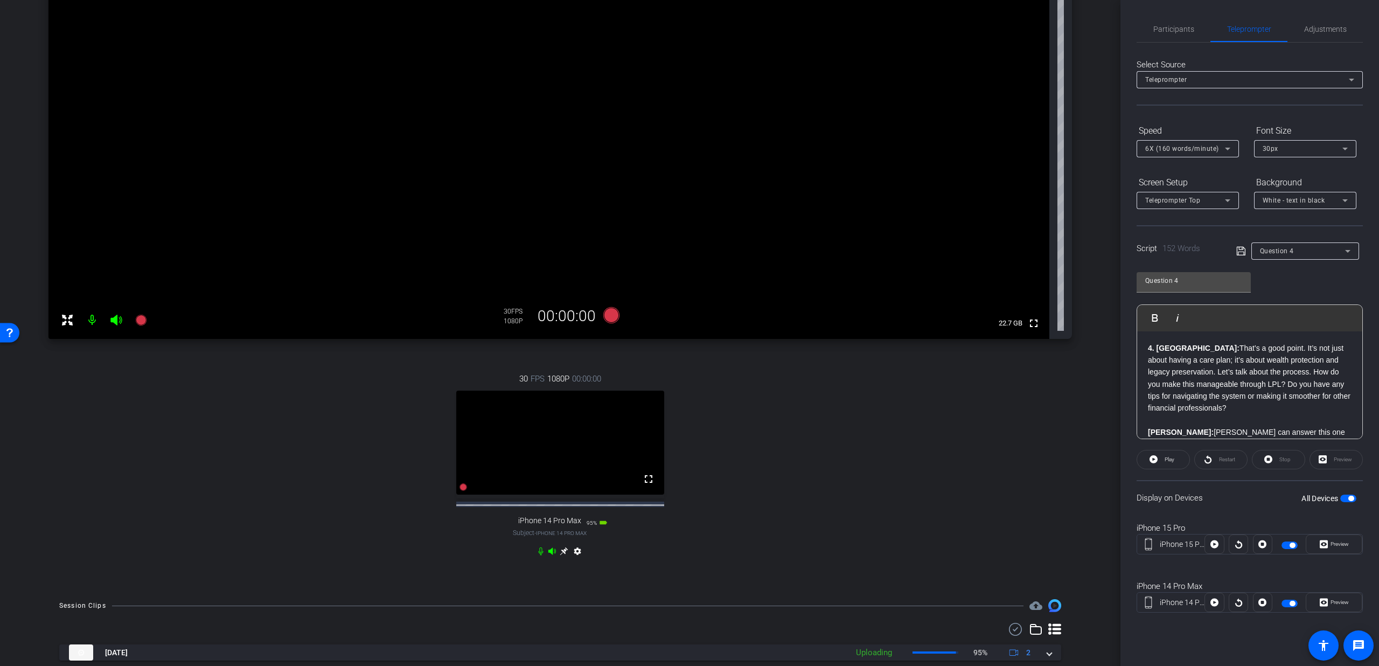
scroll to position [55, 0]
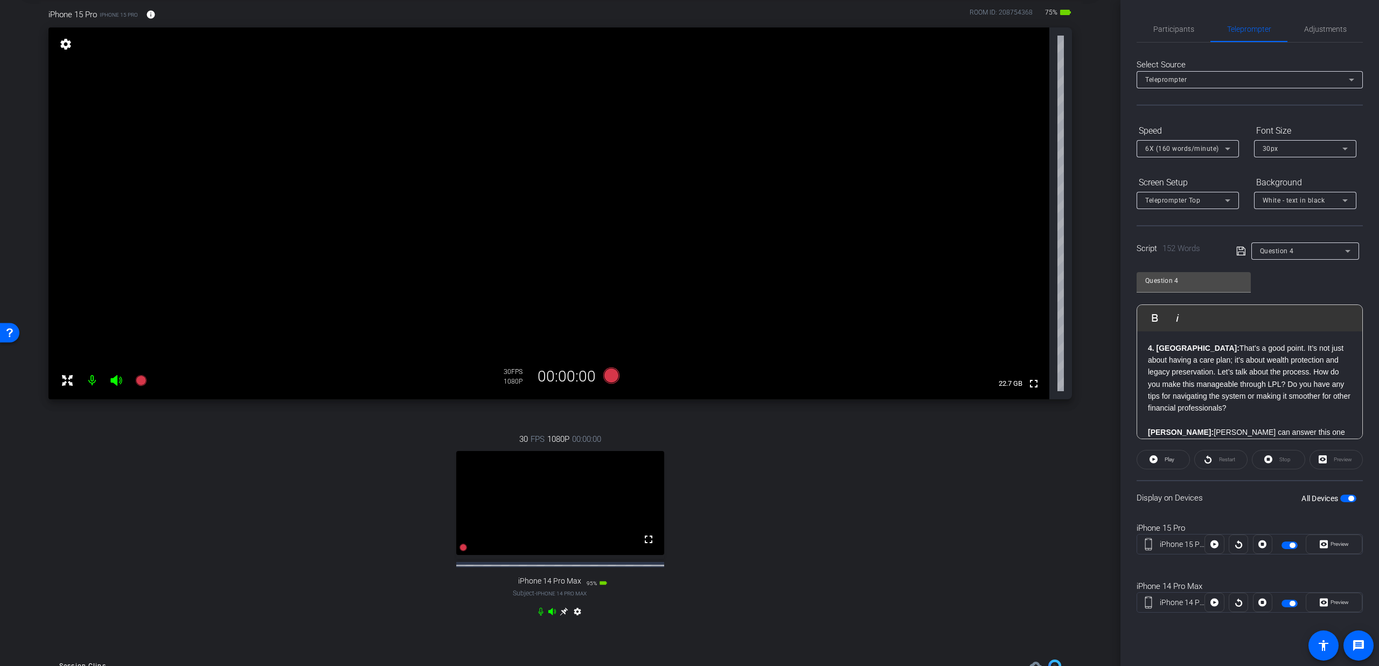
click at [1343, 498] on span "button" at bounding box center [1348, 498] width 16 height 8
click at [1343, 498] on span "button" at bounding box center [1342, 497] width 5 height 5
click at [607, 375] on icon at bounding box center [611, 375] width 16 height 16
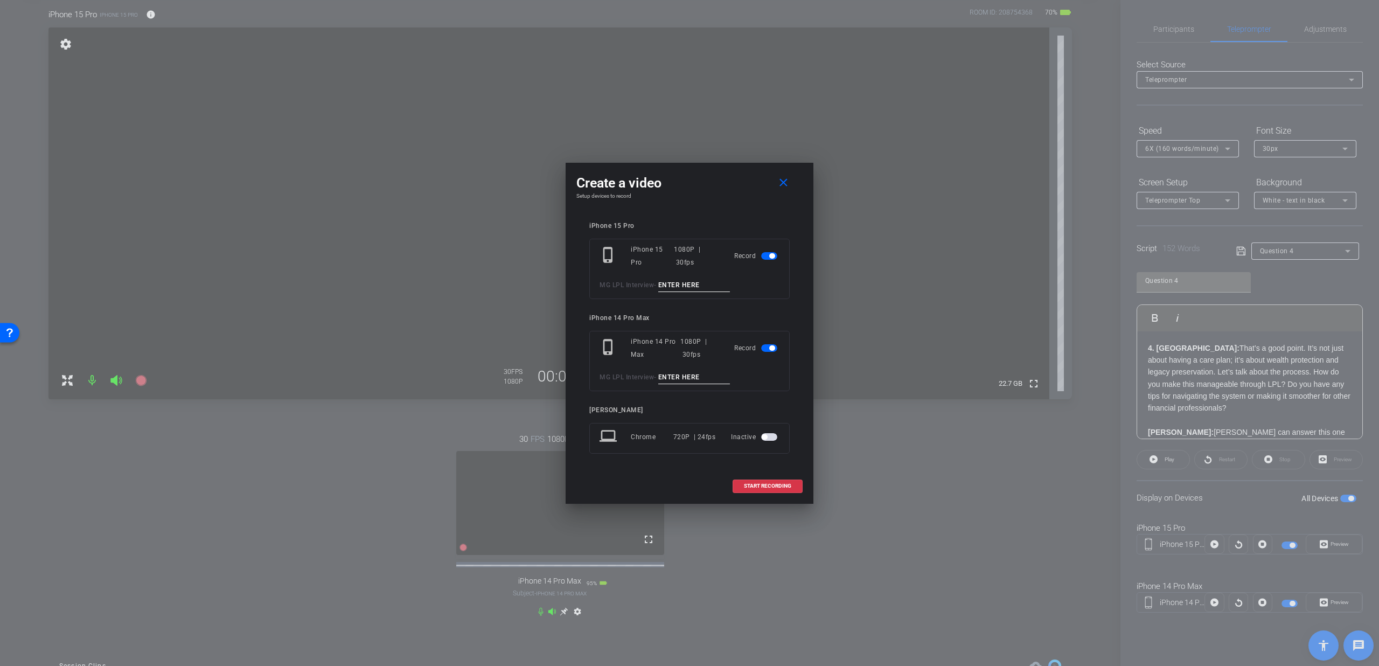
click at [701, 286] on input at bounding box center [694, 284] width 72 height 13
type input "Q4 T1"
click at [702, 375] on input at bounding box center [694, 377] width 72 height 13
type input "Q4 T1"
click at [763, 484] on span "START RECORDING" at bounding box center [767, 485] width 47 height 5
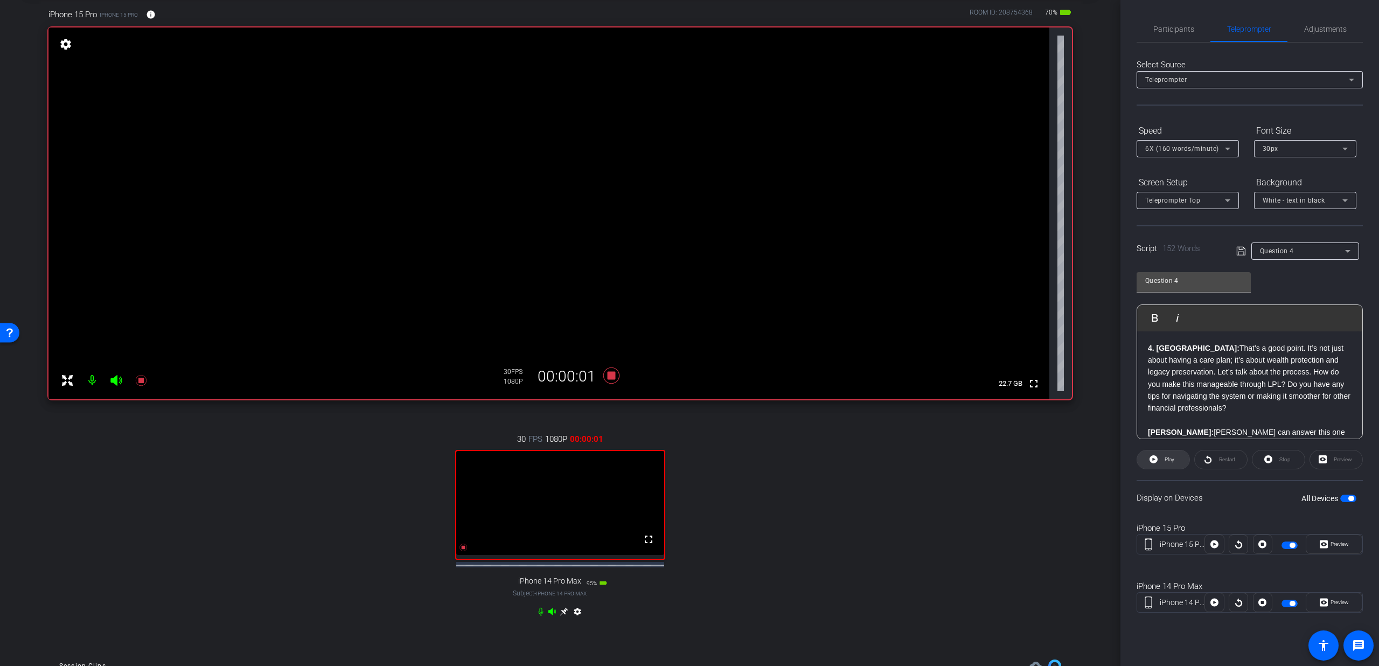
click at [1167, 459] on span "Play" at bounding box center [1169, 459] width 10 height 6
click at [1179, 42] on div "Participants Teleprompter Adjustments" at bounding box center [1249, 29] width 226 height 26
click at [1182, 30] on span "Participants" at bounding box center [1173, 29] width 41 height 8
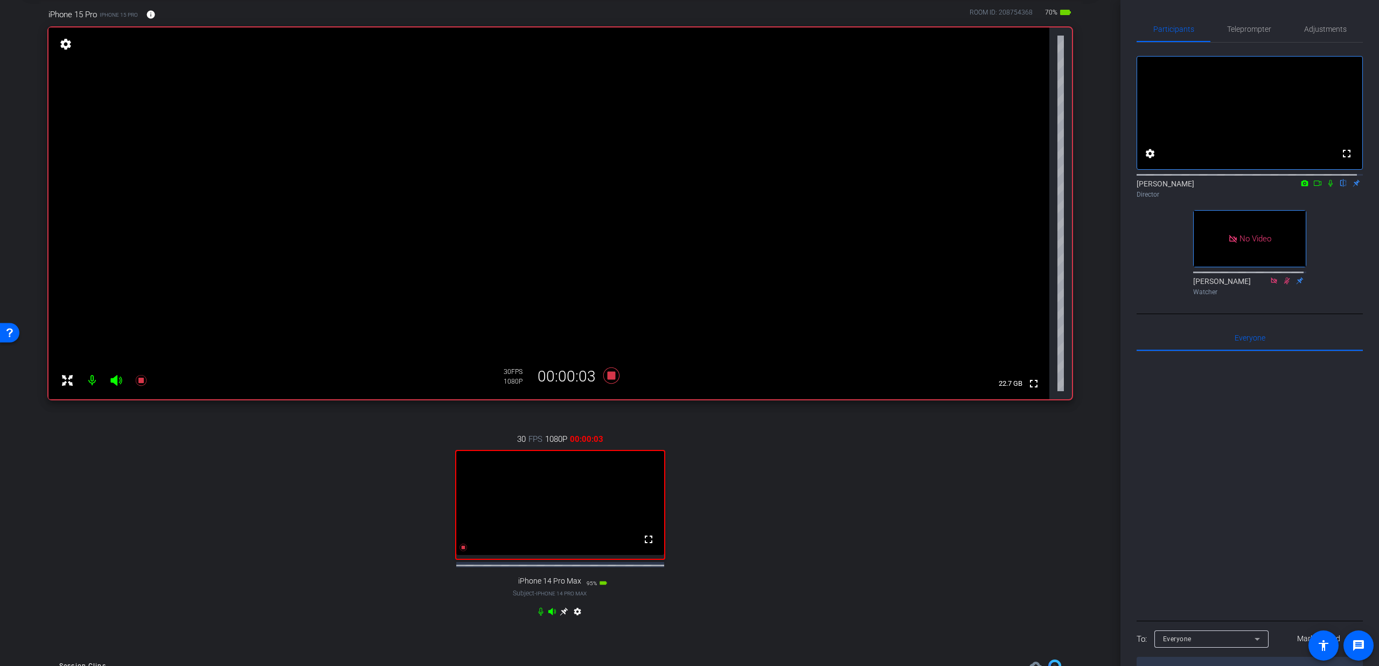
click at [1324, 188] on mat-icon at bounding box center [1330, 183] width 13 height 10
click at [1263, 38] on span "Teleprompter" at bounding box center [1249, 29] width 44 height 26
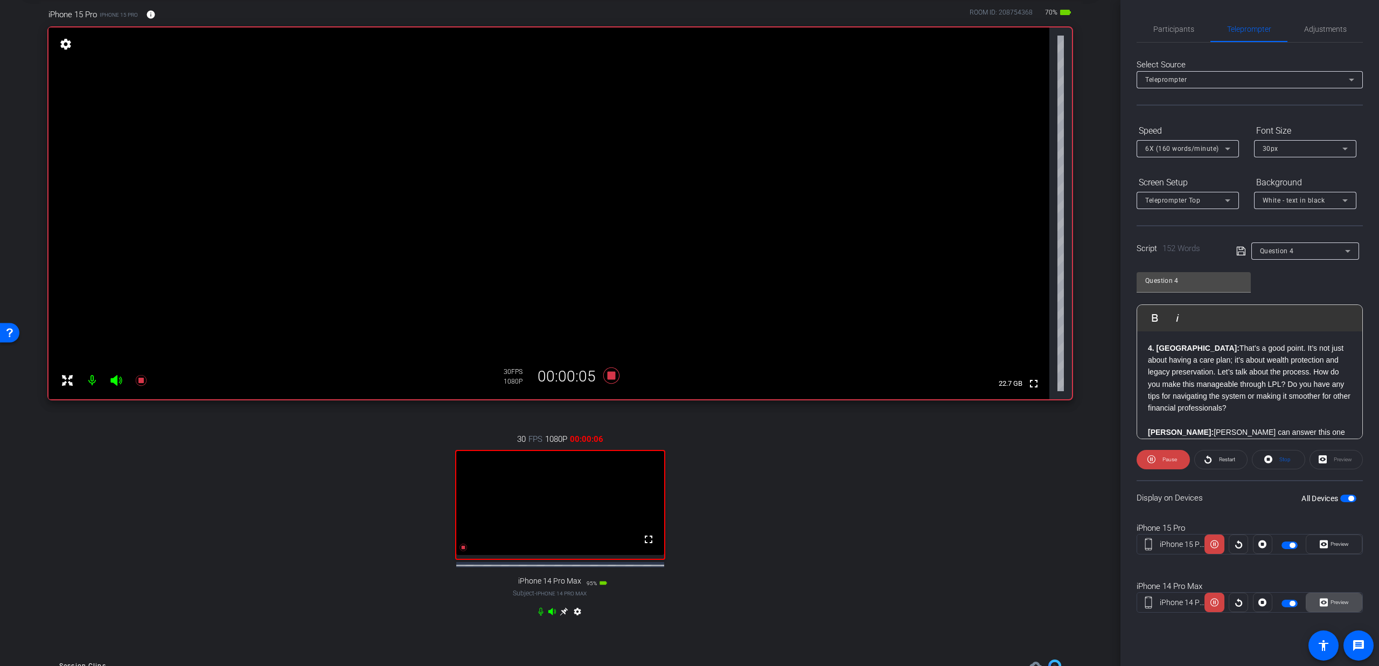
click at [1326, 594] on icon at bounding box center [1323, 602] width 8 height 16
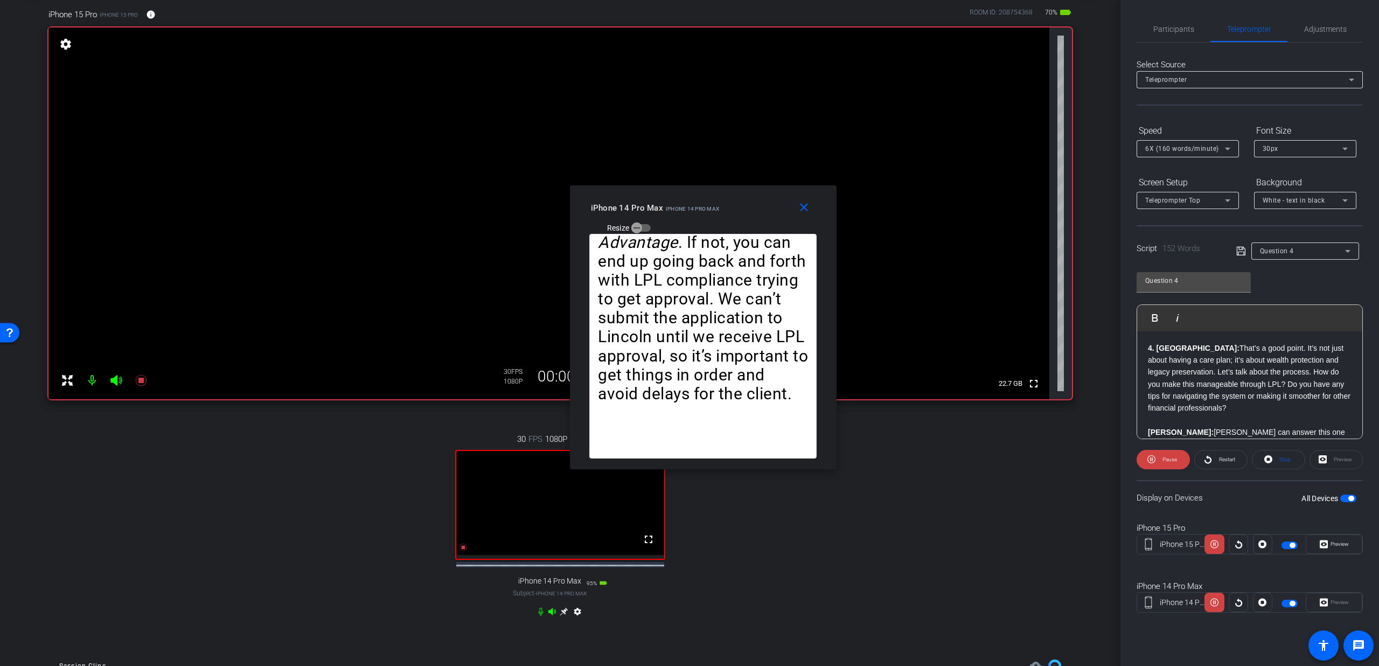
drag, startPoint x: 738, startPoint y: 220, endPoint x: 855, endPoint y: 166, distance: 128.2
click at [823, 198] on div "iPhone 14 Pro Max iPhone 14 Pro Max Resize" at bounding box center [707, 217] width 233 height 38
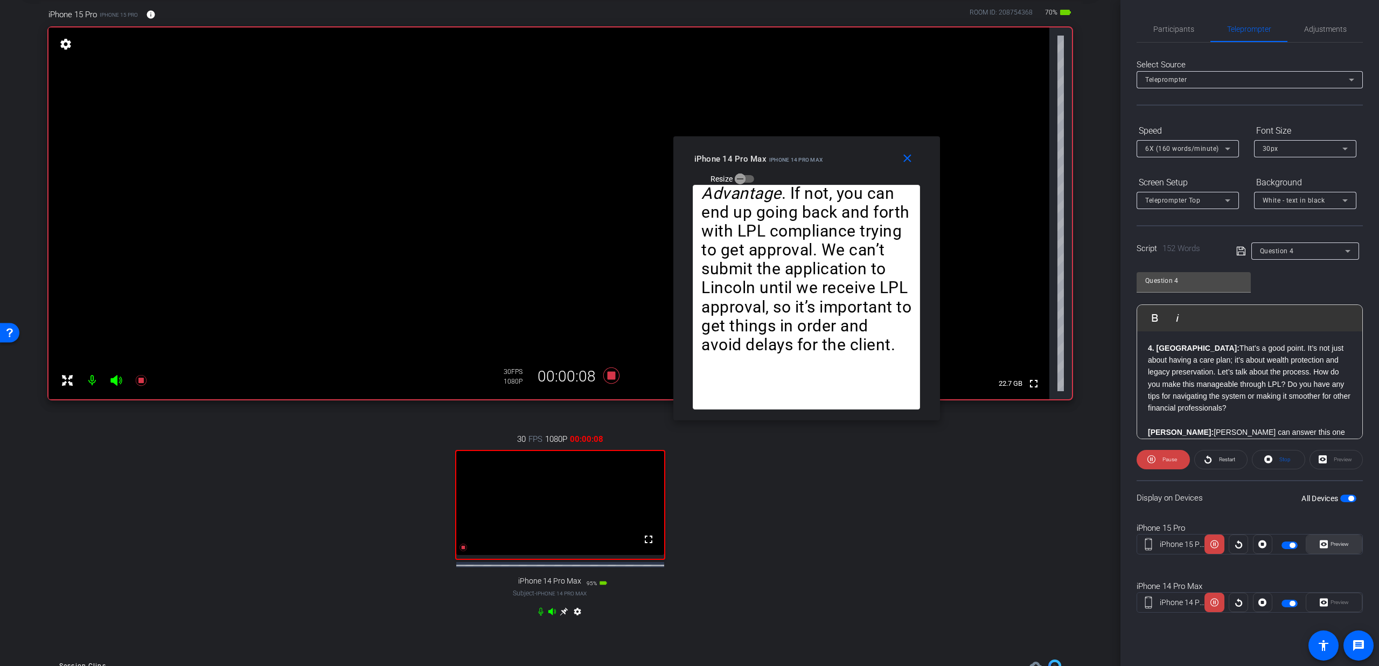
click at [1332, 536] on span at bounding box center [1333, 544] width 55 height 26
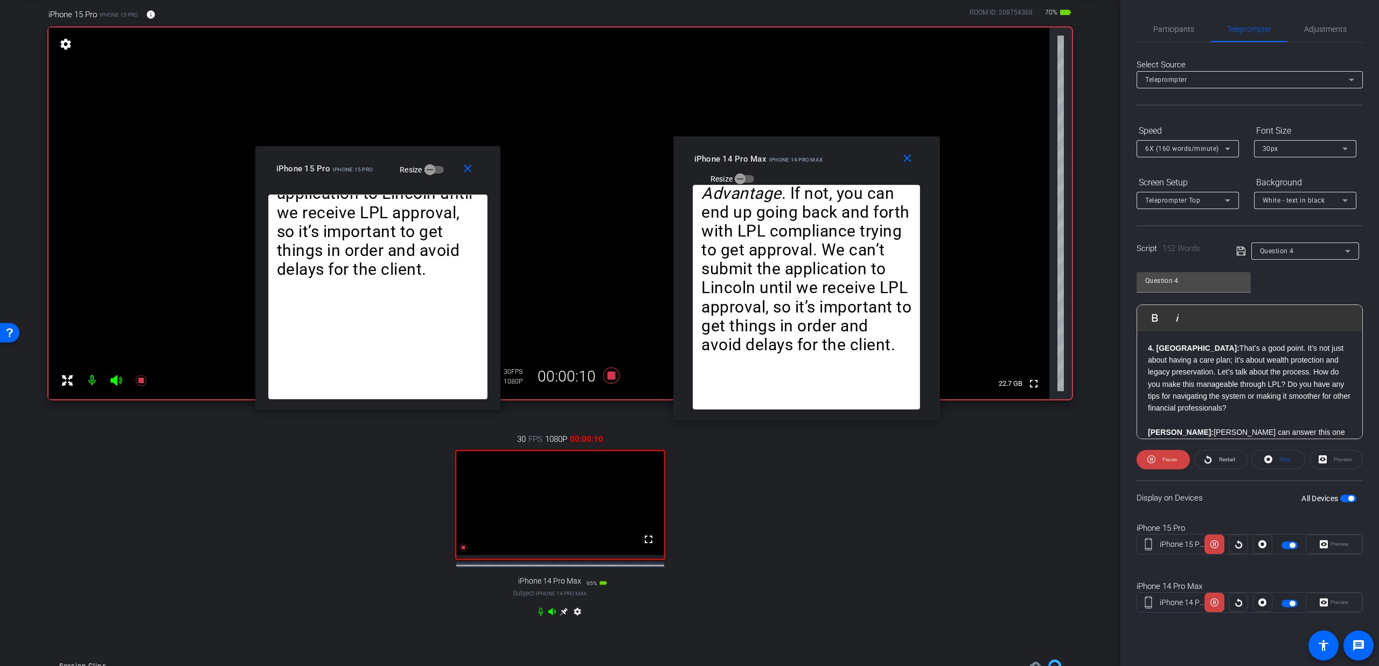
drag, startPoint x: 685, startPoint y: 233, endPoint x: 373, endPoint y: 178, distance: 316.6
click at [373, 178] on div "close iPhone 15 Pro iPhone 15 Pro Resize" at bounding box center [377, 170] width 245 height 48
click at [1180, 148] on span "6X (160 words/minute)" at bounding box center [1182, 149] width 74 height 8
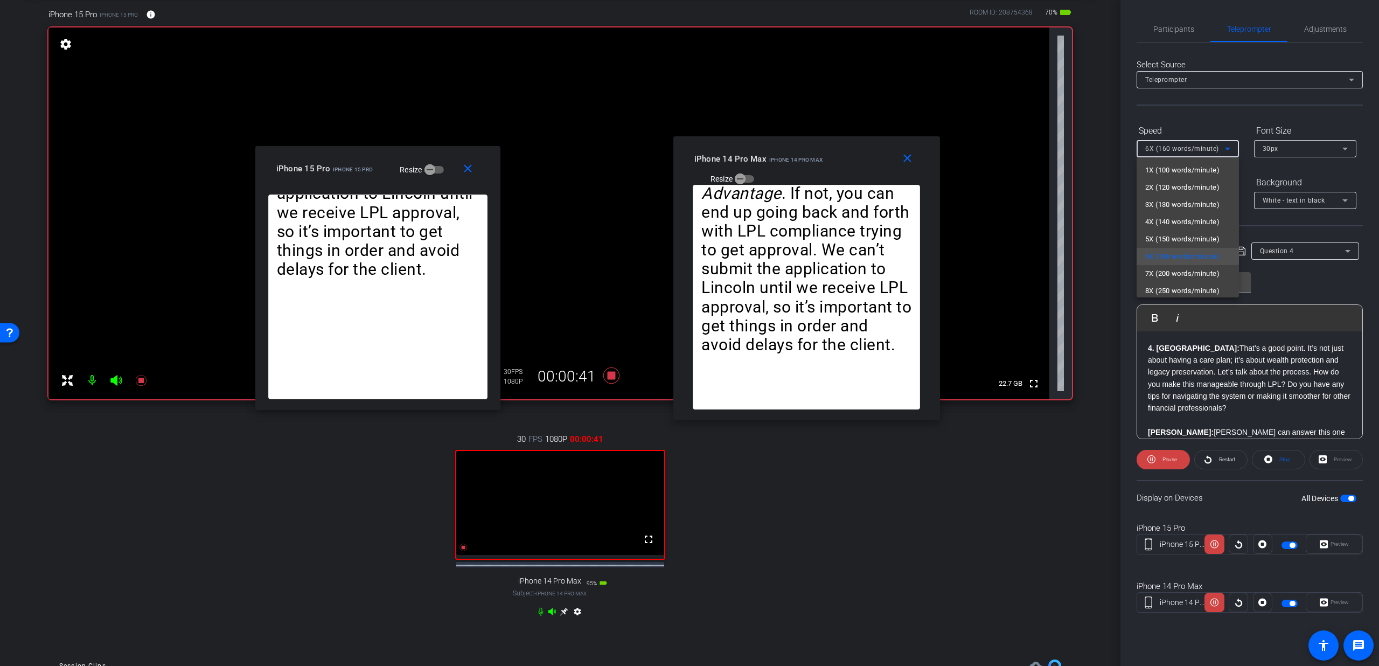
click at [605, 376] on div at bounding box center [689, 333] width 1379 height 666
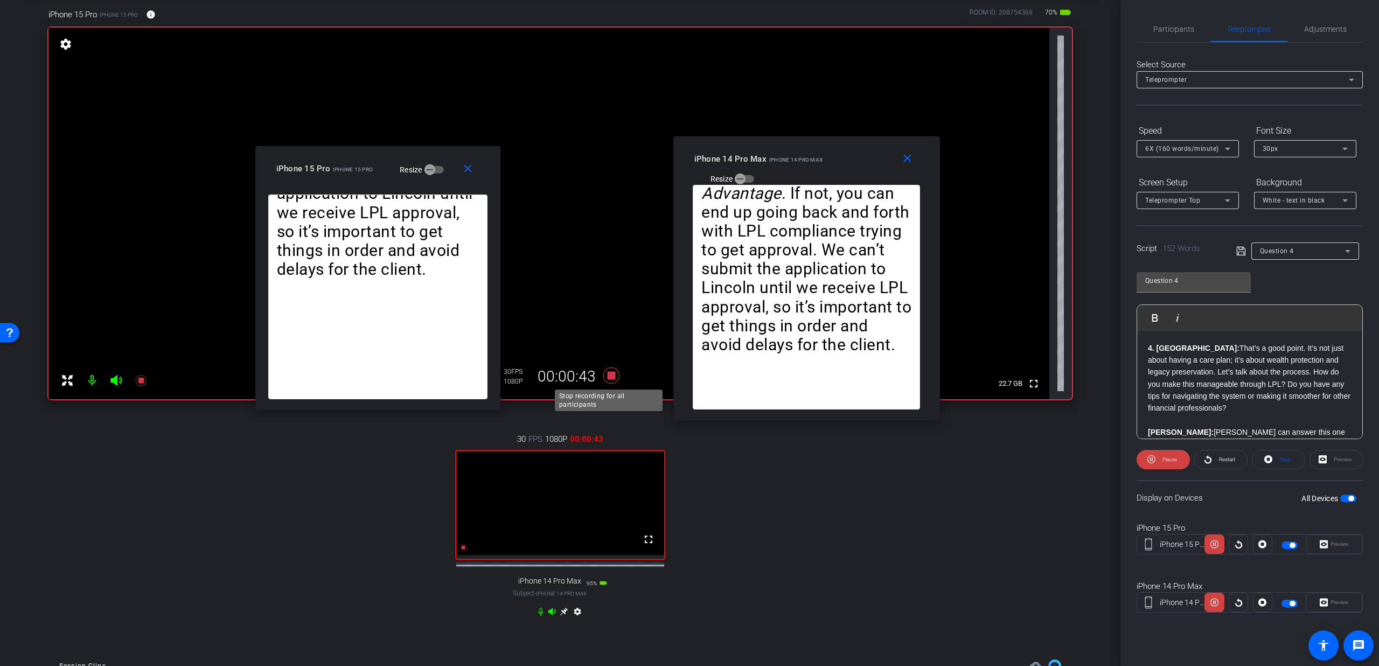
click at [606, 375] on icon at bounding box center [611, 375] width 16 height 16
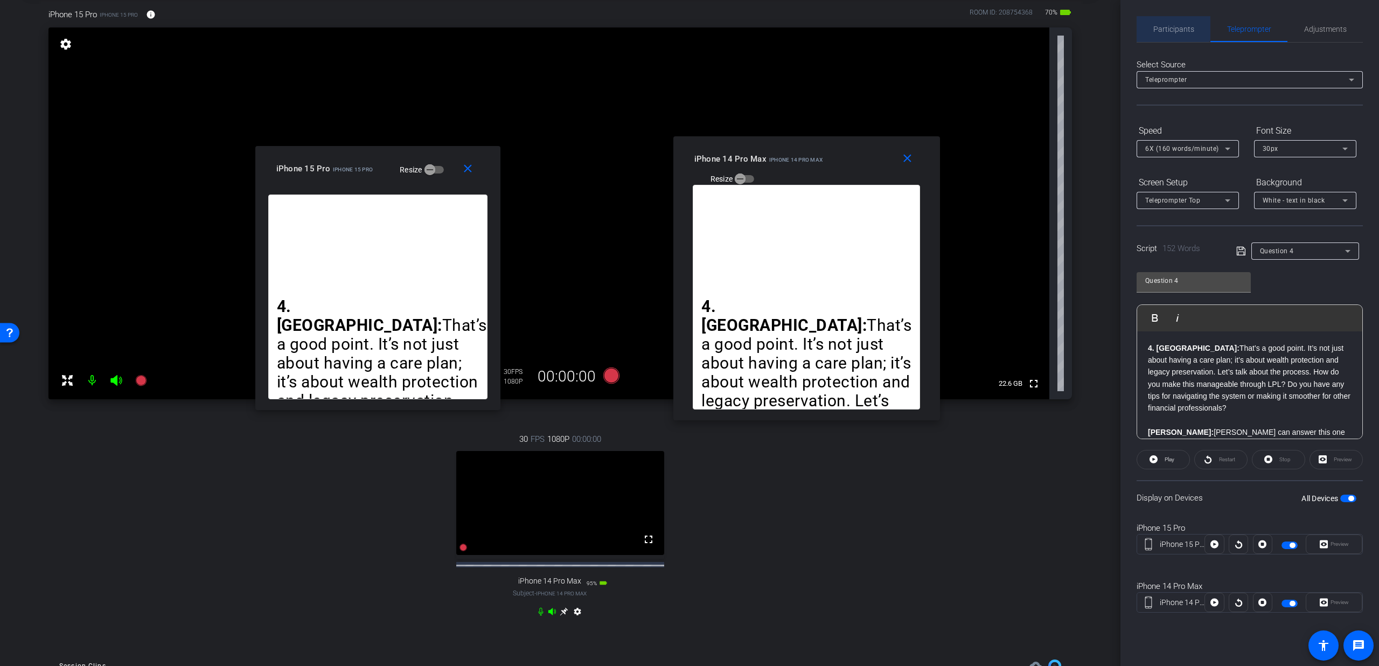
click at [1170, 28] on span "Participants" at bounding box center [1173, 29] width 41 height 8
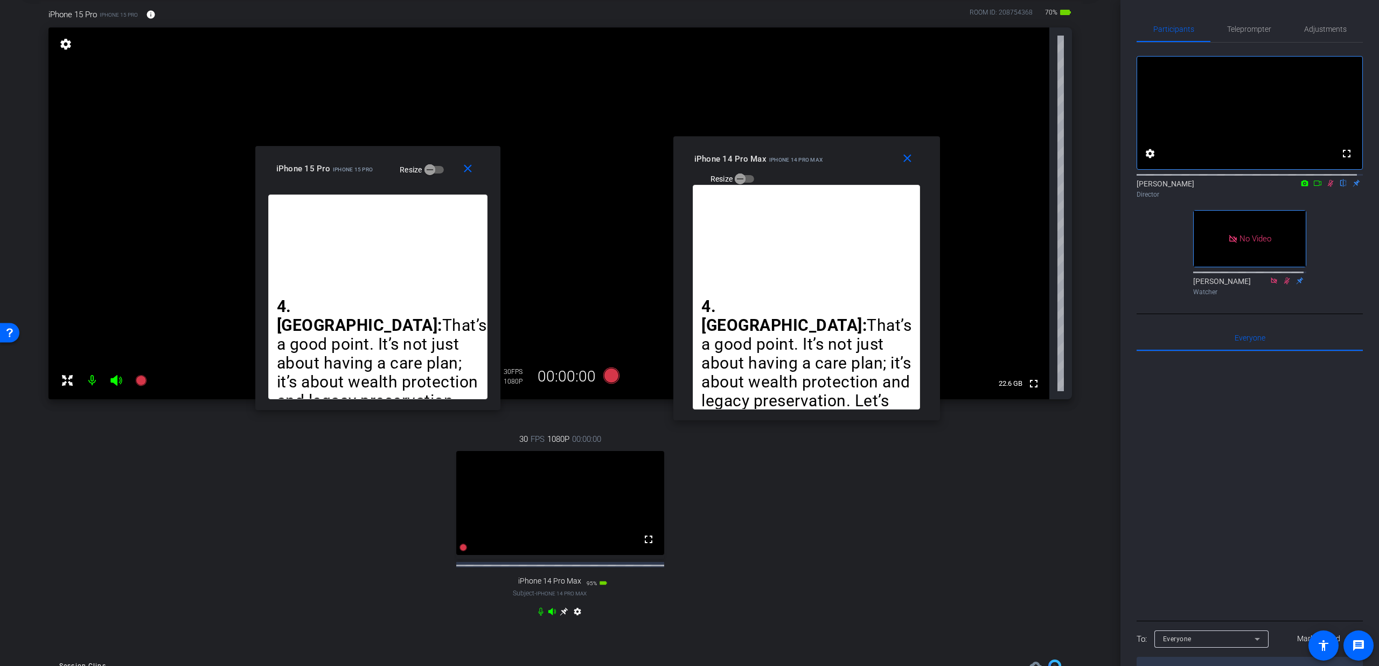
click at [1324, 188] on mat-icon at bounding box center [1330, 183] width 13 height 10
click at [902, 160] on mat-icon "close" at bounding box center [906, 158] width 13 height 13
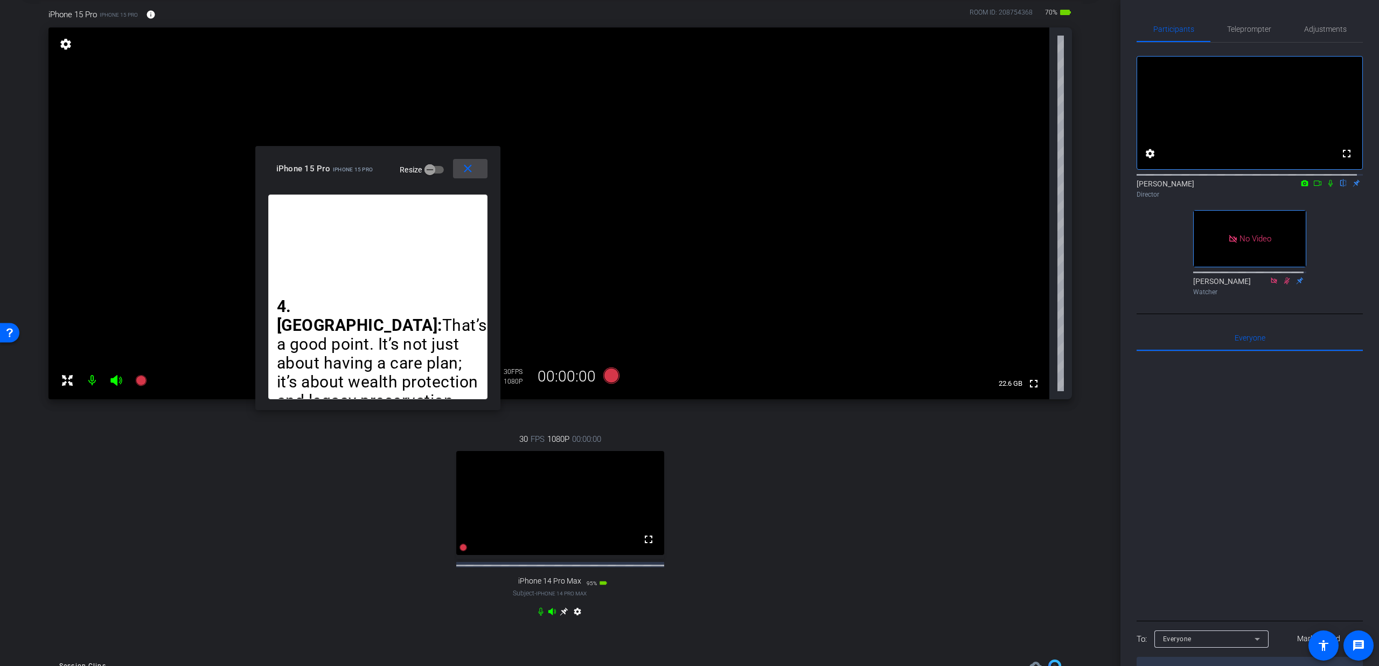
click at [462, 167] on mat-icon "close" at bounding box center [467, 168] width 13 height 13
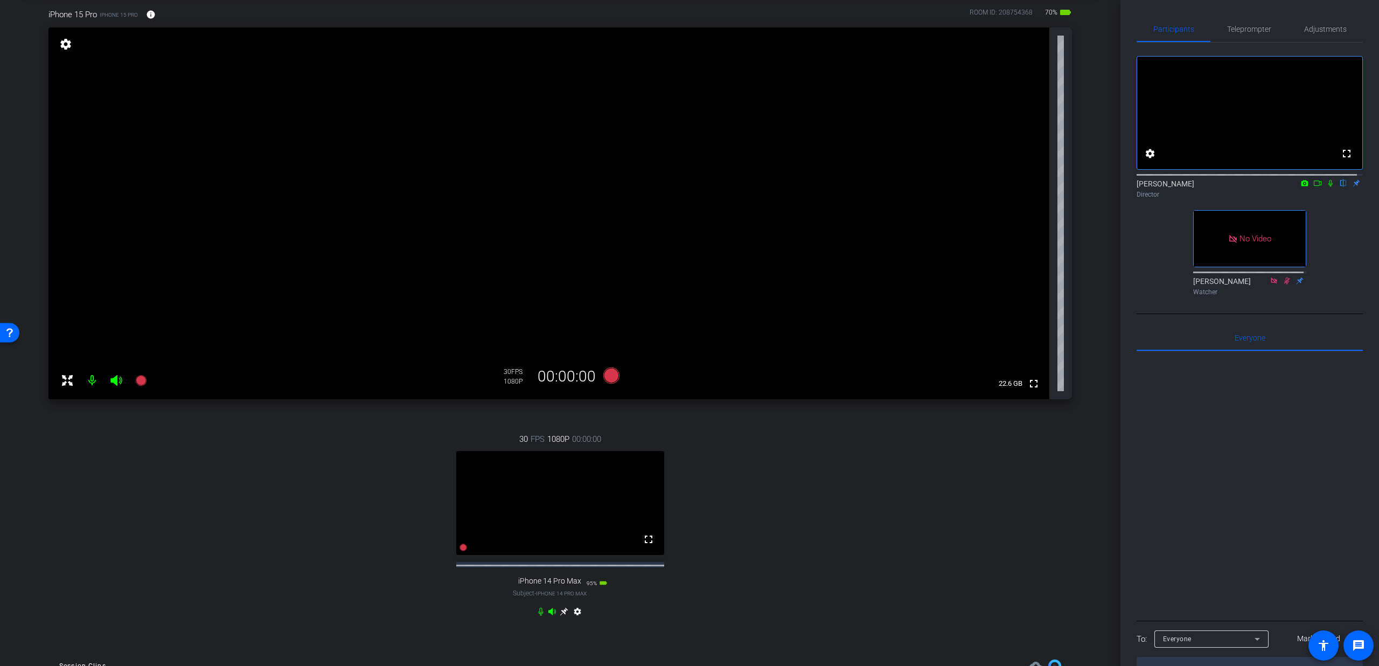
scroll to position [231, 0]
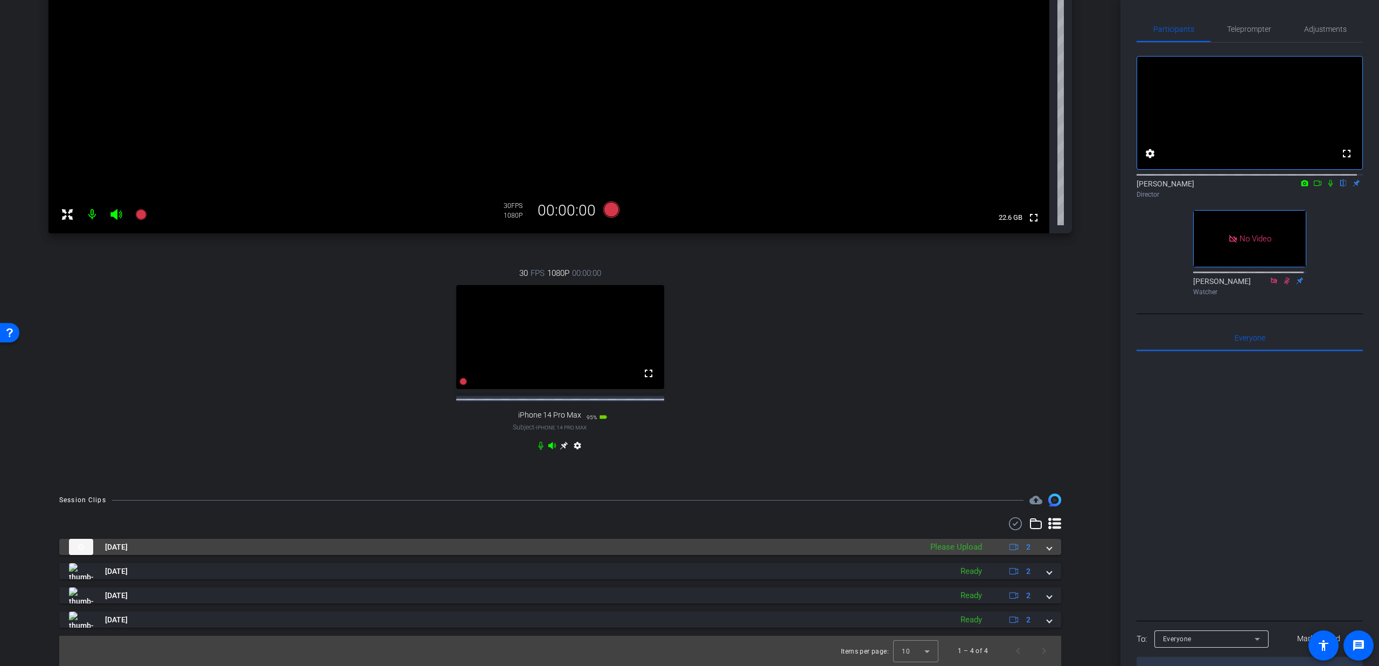
click at [1047, 547] on span at bounding box center [1049, 546] width 4 height 11
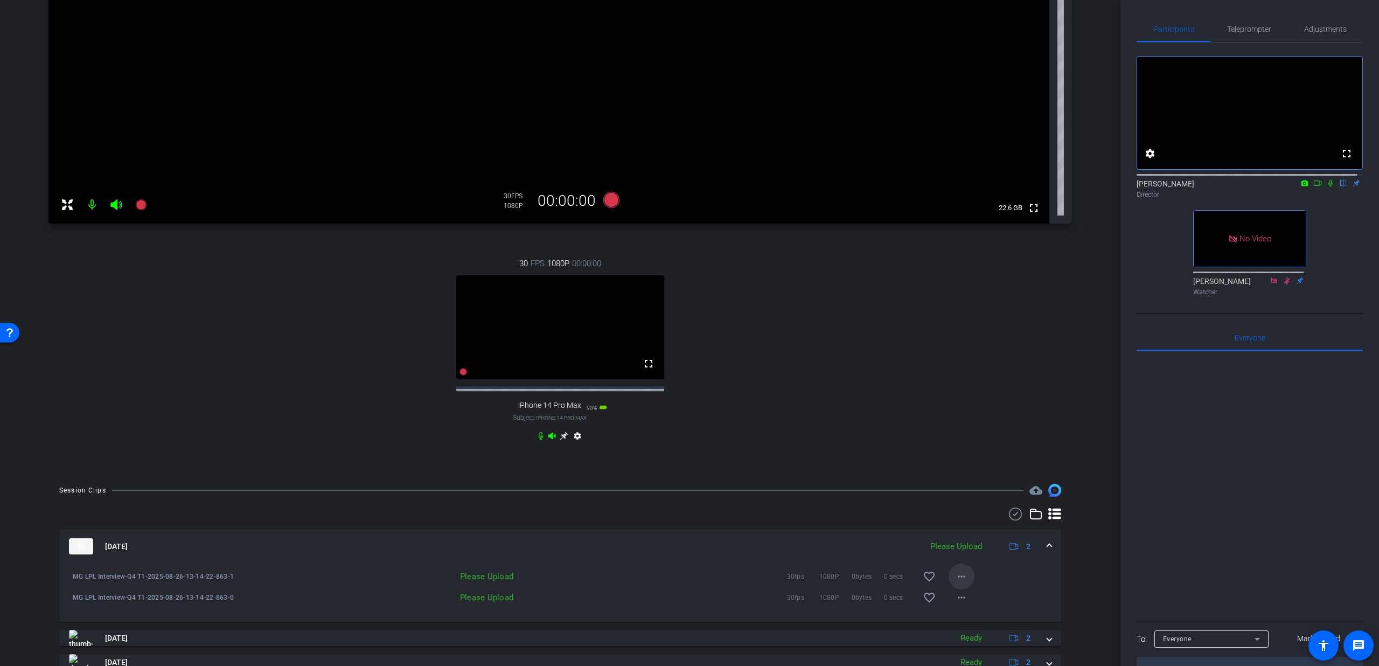
click at [962, 583] on span at bounding box center [961, 576] width 26 height 26
click at [961, 606] on span "Upload" at bounding box center [972, 608] width 43 height 13
click at [955, 604] on mat-icon "more_horiz" at bounding box center [961, 597] width 13 height 13
click at [965, 559] on span "Upload" at bounding box center [972, 557] width 43 height 13
click at [1244, 30] on span "Teleprompter" at bounding box center [1249, 29] width 44 height 8
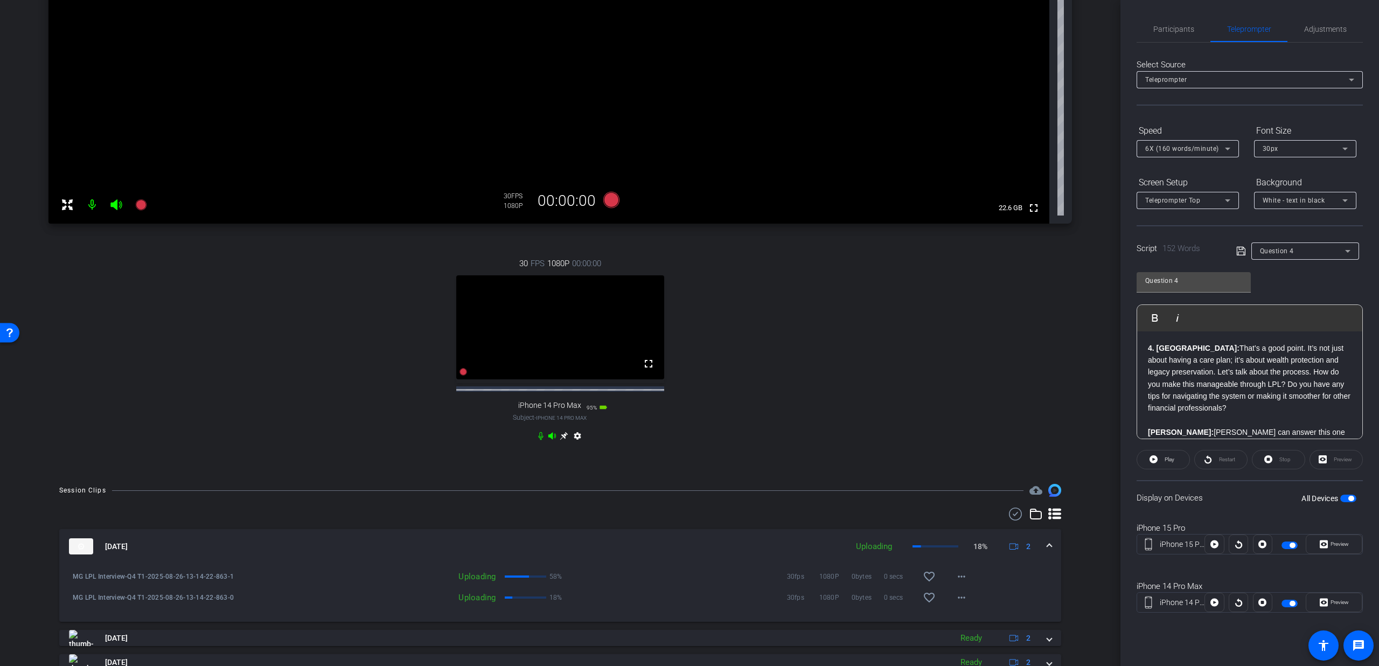
click at [1318, 251] on div "Question 4" at bounding box center [1302, 250] width 85 height 13
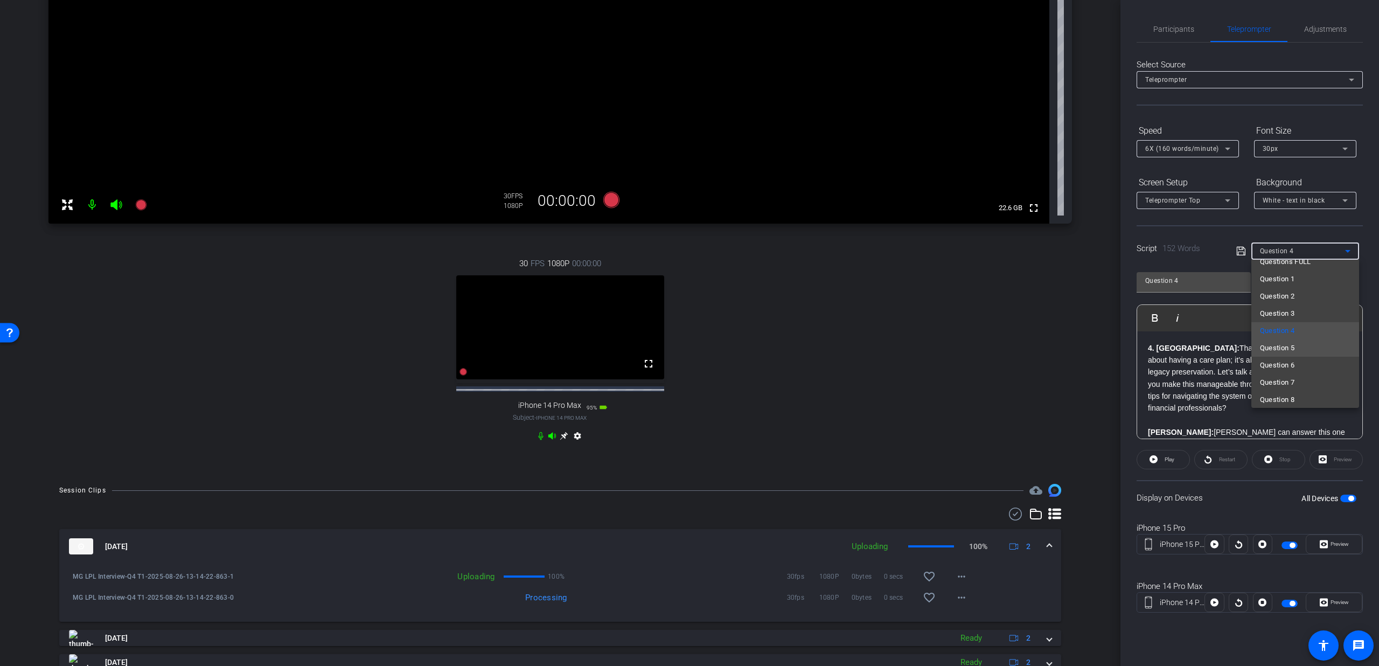
scroll to position [49, 0]
click at [1288, 360] on span "Question 5" at bounding box center [1277, 361] width 35 height 13
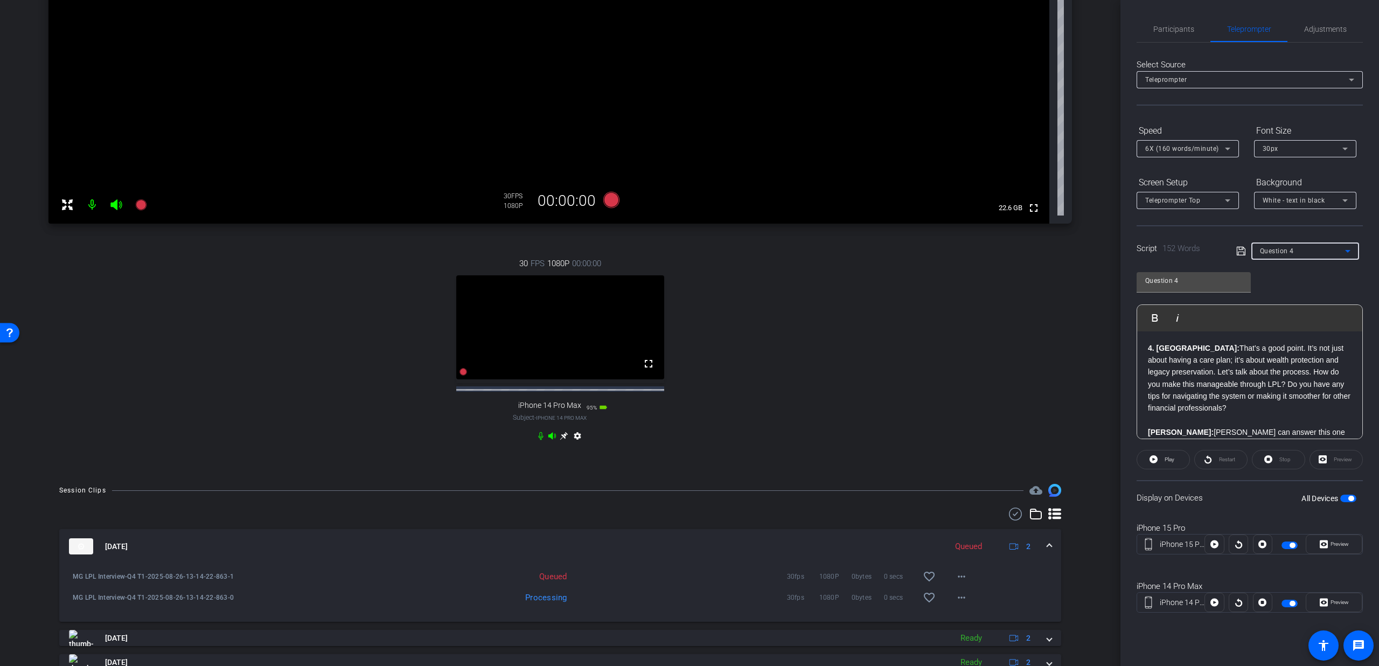
type input "Question 5"
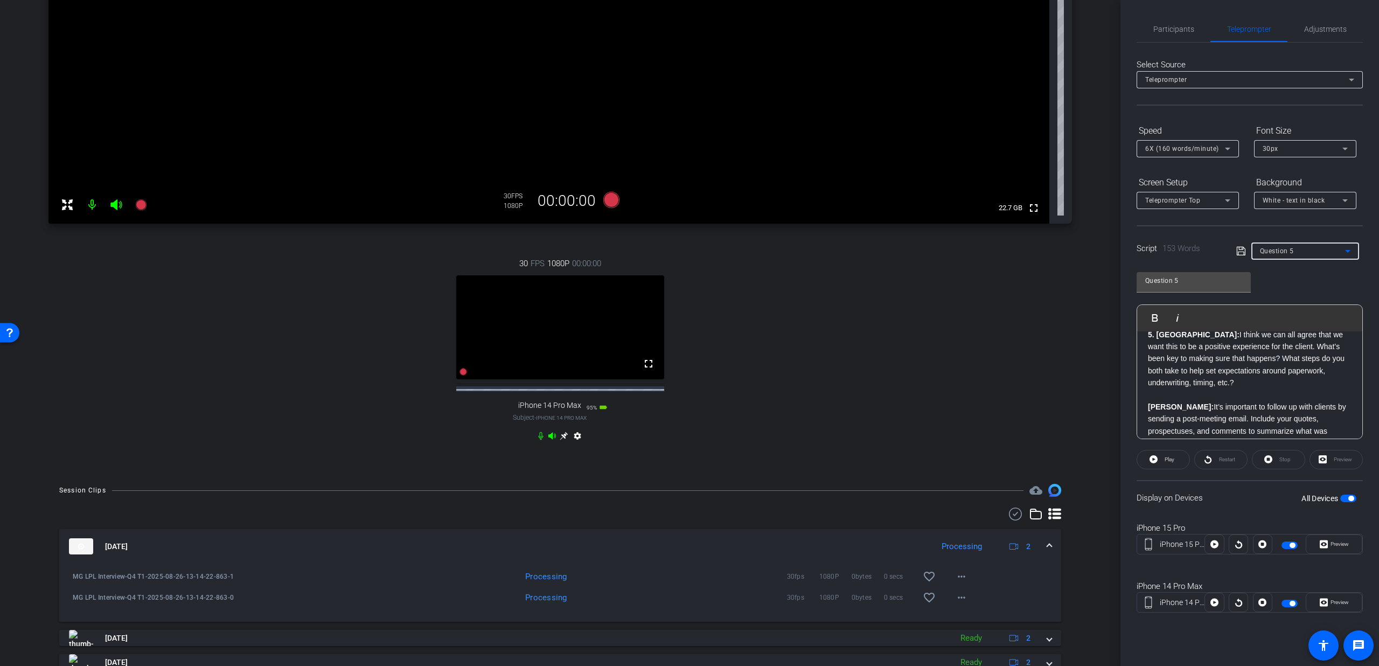
scroll to position [0, 0]
click at [1343, 492] on mat-slide-toggle "All Devices" at bounding box center [1328, 498] width 55 height 12
click at [1347, 497] on span "button" at bounding box center [1348, 498] width 16 height 8
click at [1348, 496] on span "button" at bounding box center [1348, 498] width 16 height 8
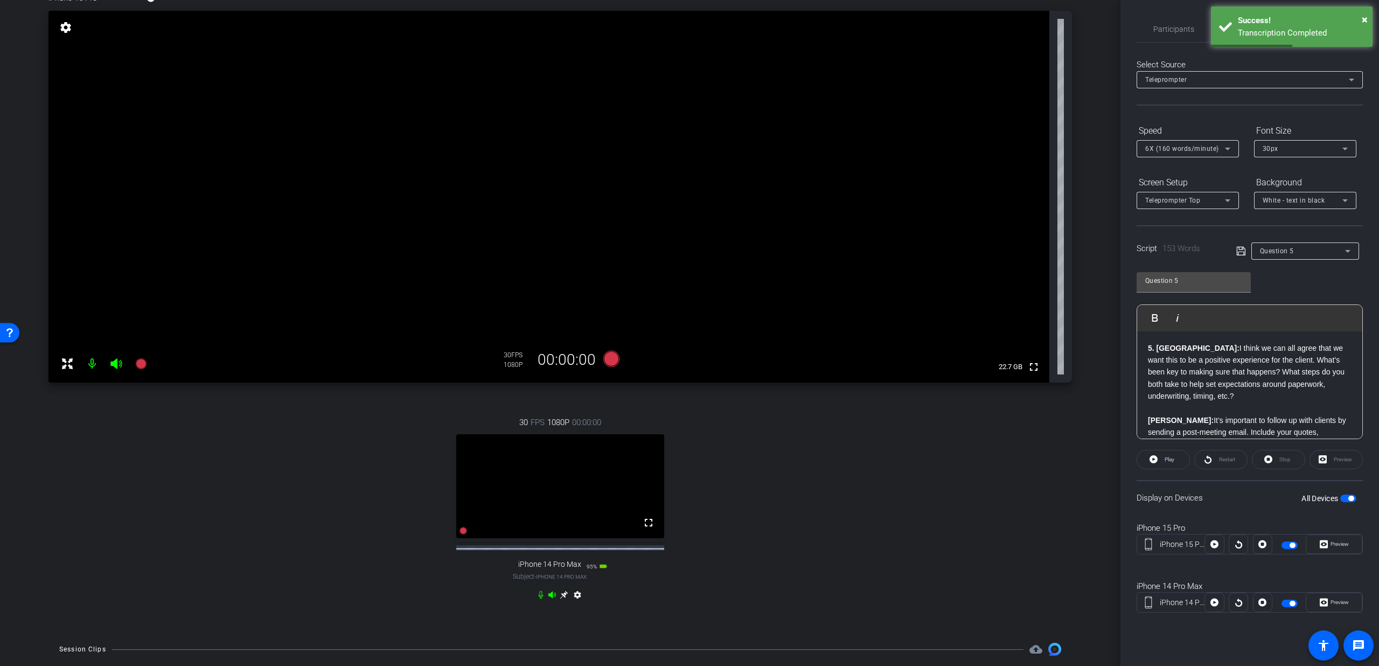
scroll to position [65, 0]
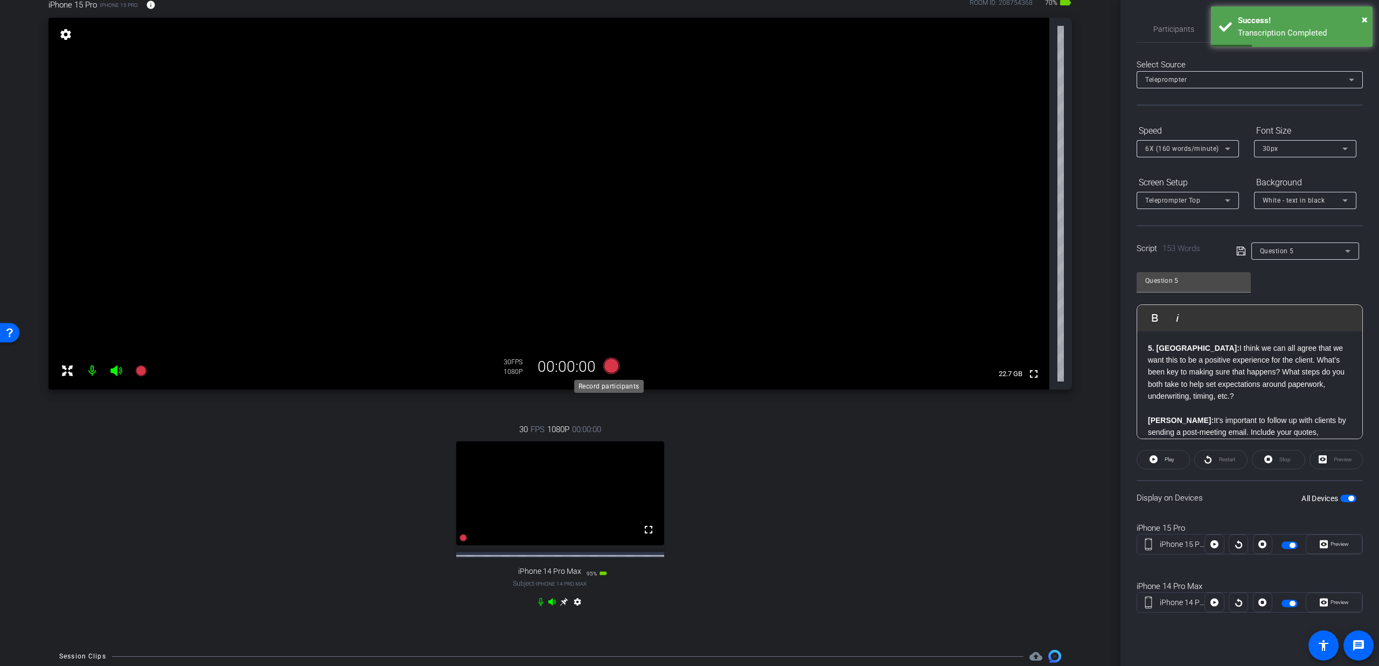
click at [611, 365] on icon at bounding box center [611, 366] width 16 height 16
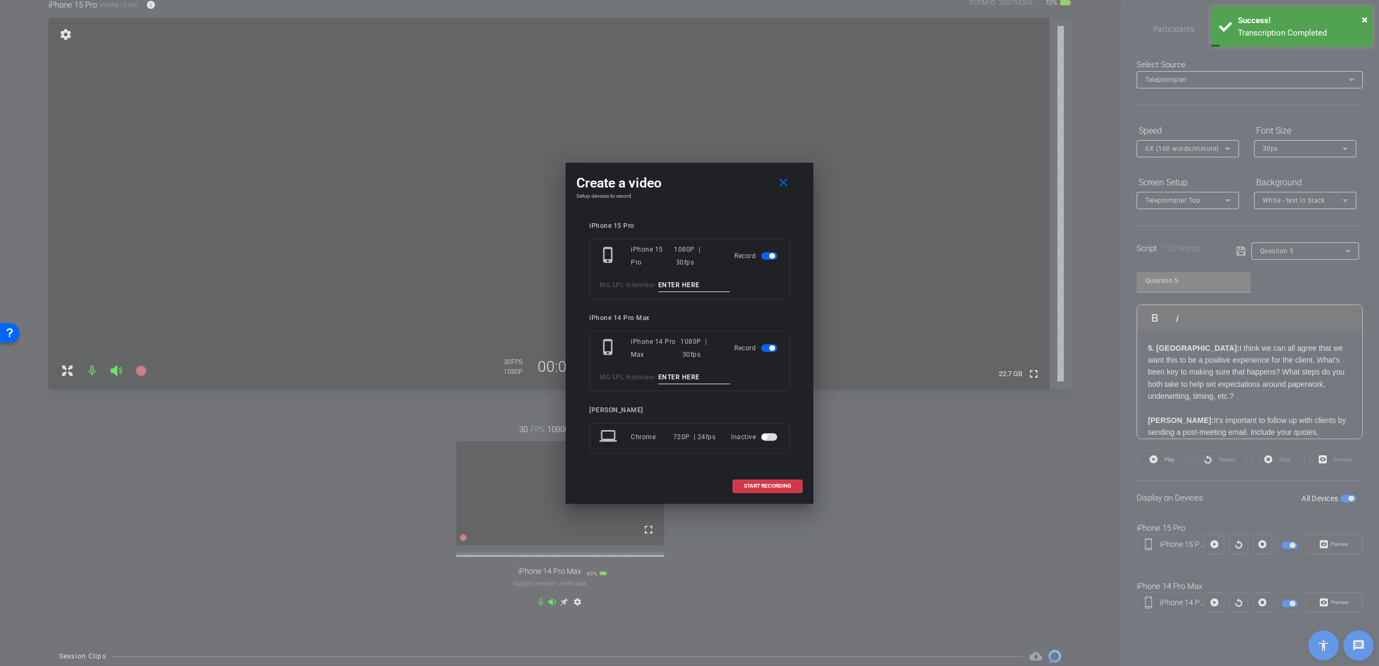
click at [675, 284] on input at bounding box center [694, 284] width 72 height 13
type input "Q5 T1"
click at [671, 373] on input at bounding box center [694, 377] width 72 height 13
type input "Q5 T1"
click at [745, 491] on span at bounding box center [767, 486] width 69 height 26
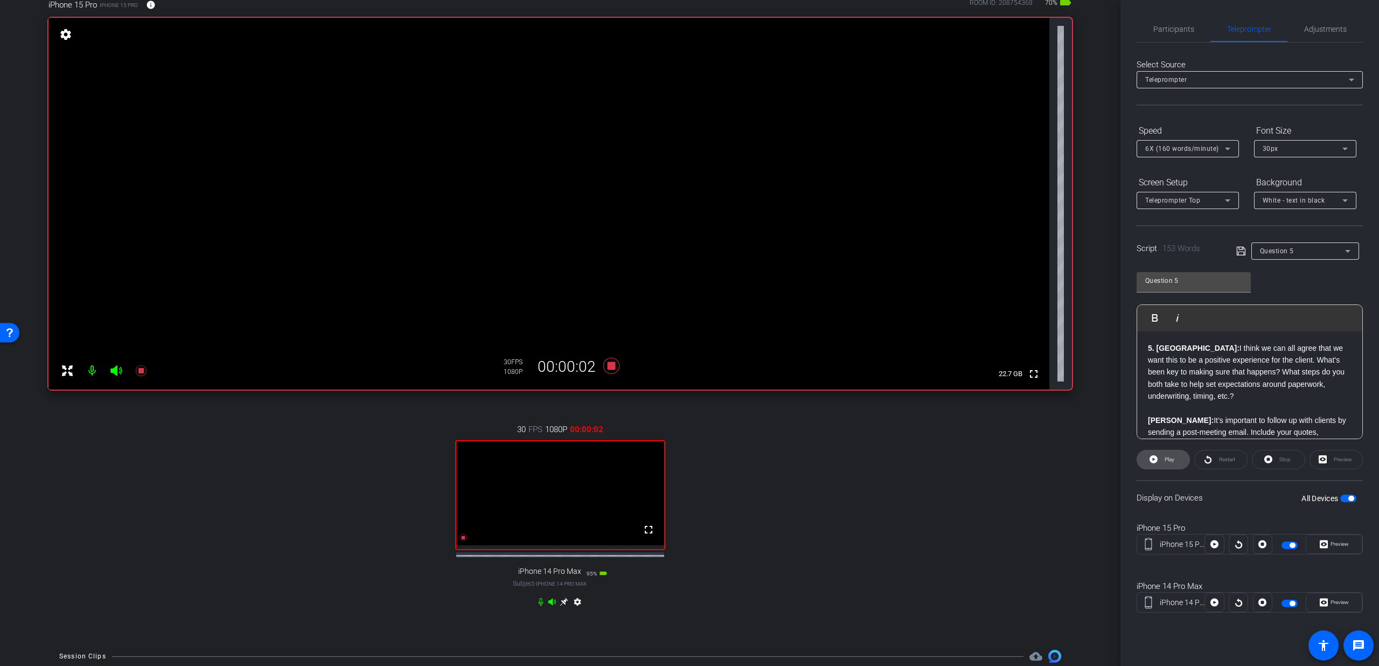
click at [1169, 458] on span "Play" at bounding box center [1169, 459] width 10 height 6
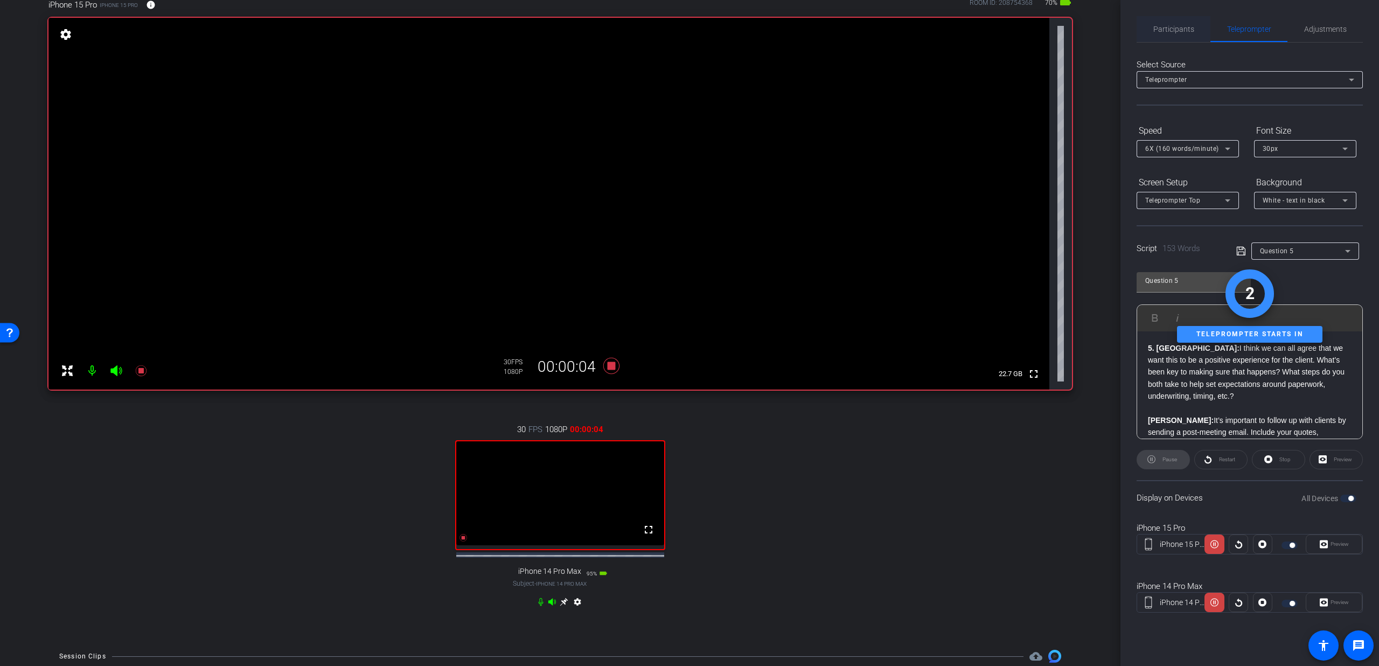
click at [1174, 29] on span "Participants" at bounding box center [1173, 29] width 41 height 8
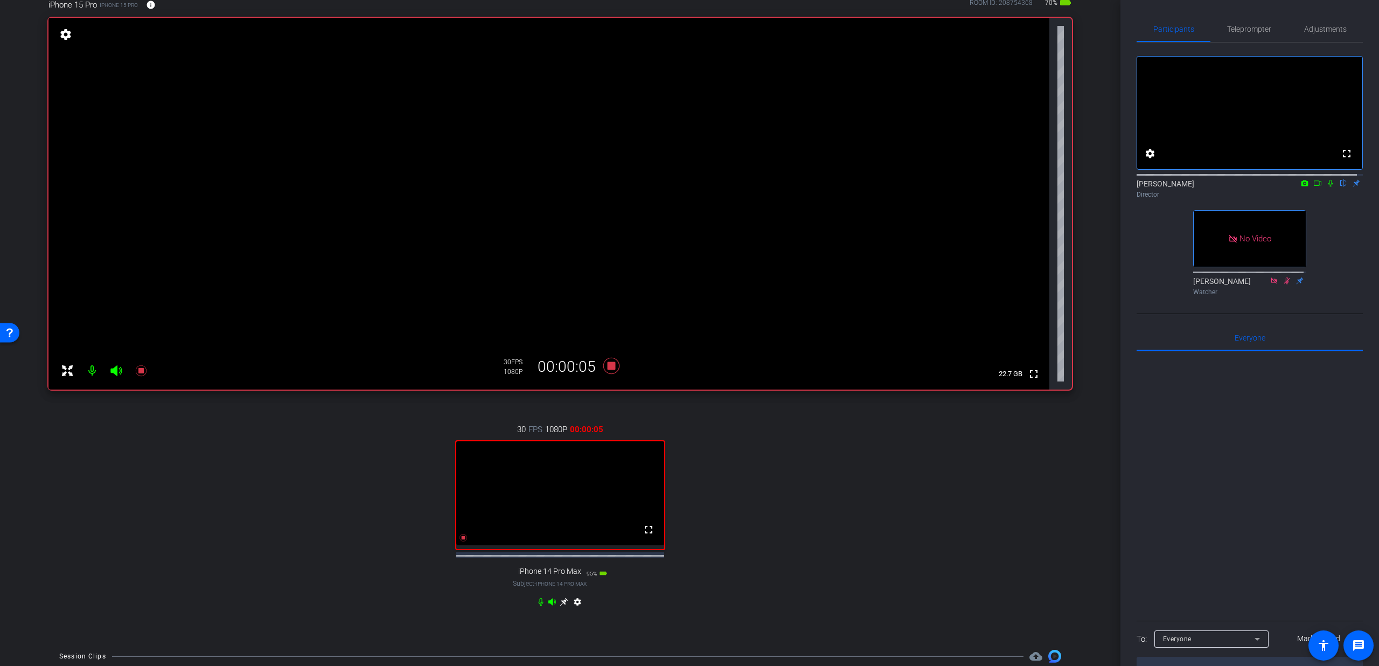
click at [1326, 187] on icon at bounding box center [1330, 183] width 9 height 8
click at [1237, 27] on span "Teleprompter" at bounding box center [1249, 29] width 44 height 8
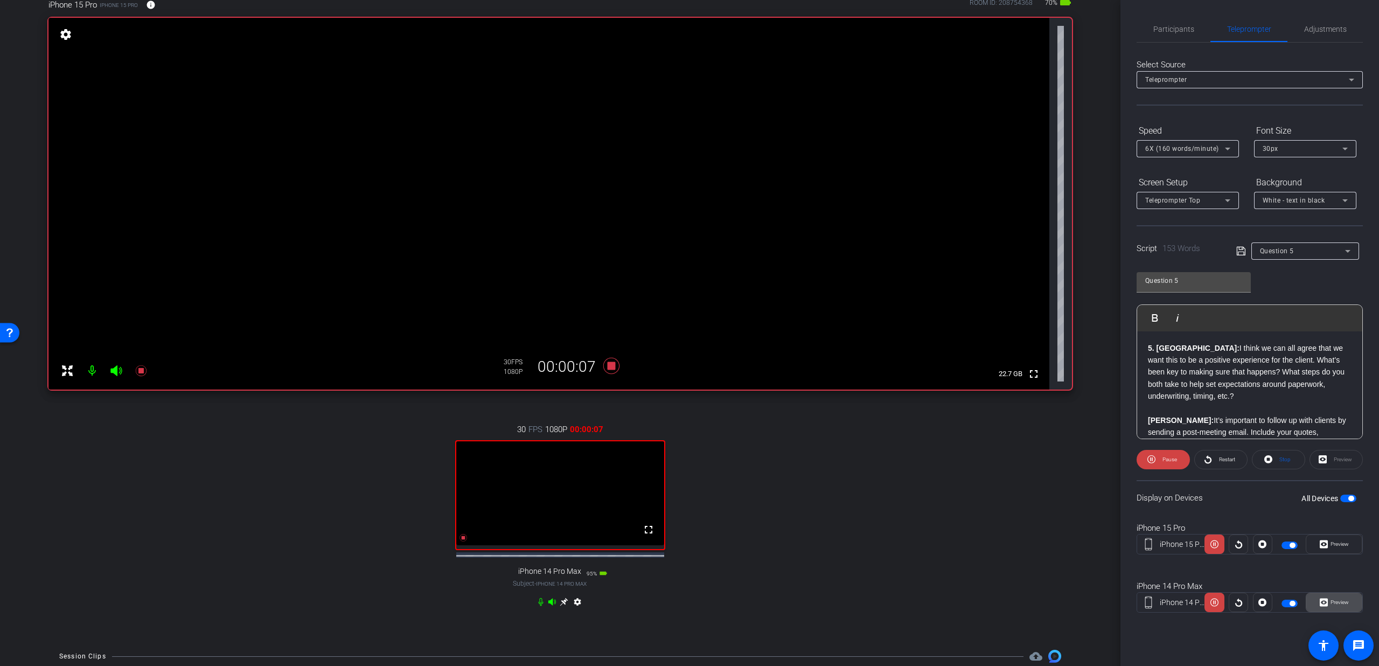
click at [1330, 604] on span "Preview" at bounding box center [1339, 602] width 18 height 6
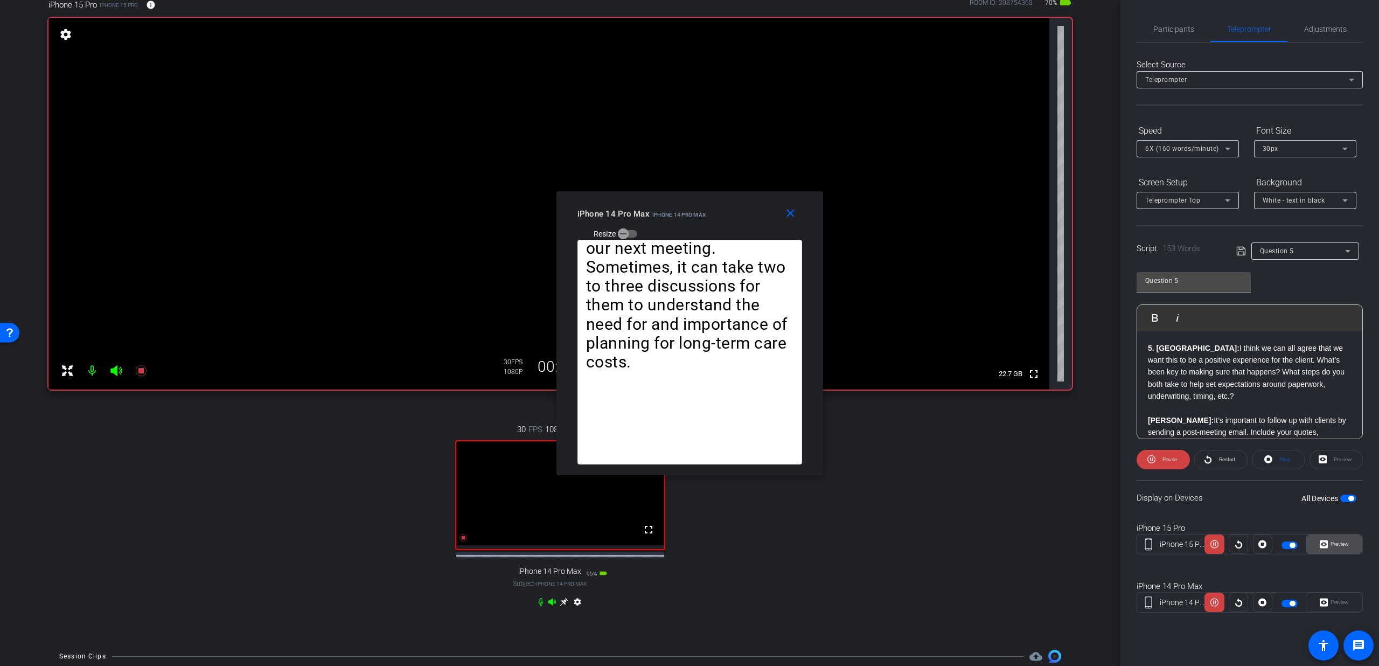
click at [1323, 542] on icon at bounding box center [1323, 544] width 8 height 8
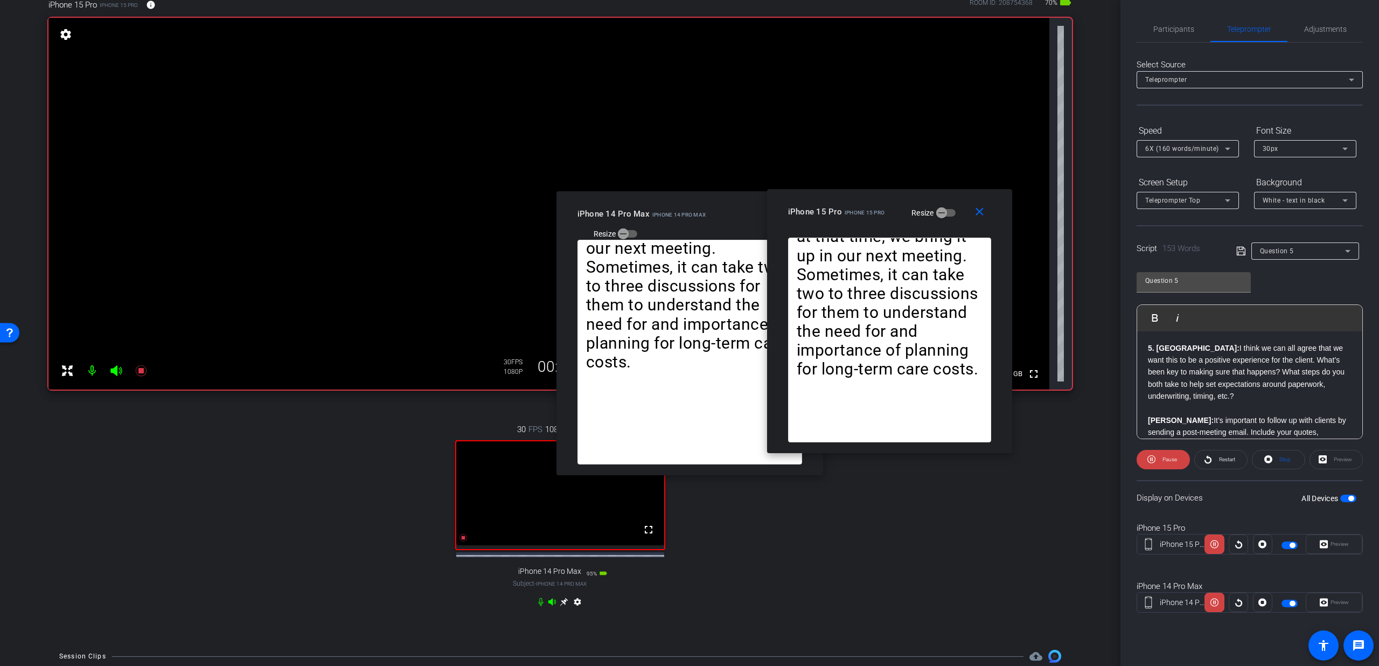
drag, startPoint x: 680, startPoint y: 226, endPoint x: 887, endPoint y: 208, distance: 207.6
click at [884, 209] on span "iPhone 15 Pro" at bounding box center [864, 212] width 40 height 6
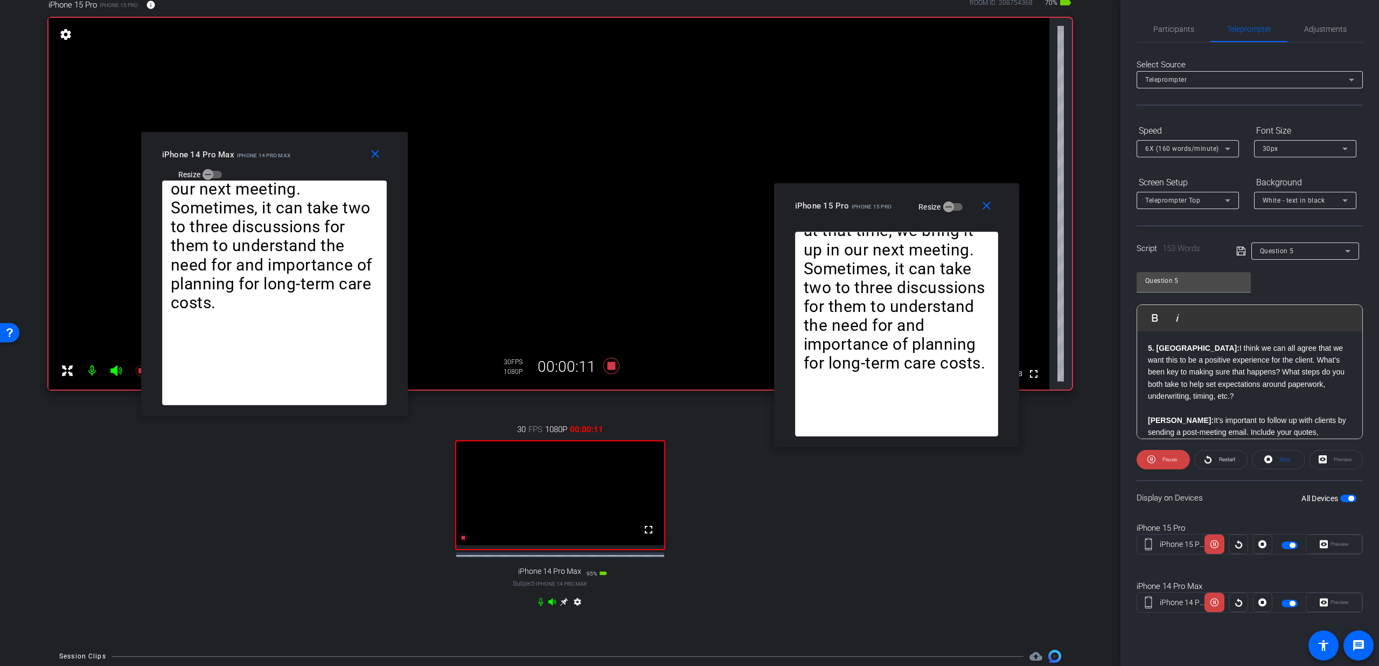
drag, startPoint x: 707, startPoint y: 226, endPoint x: 292, endPoint y: 167, distance: 419.4
click at [292, 167] on div "iPhone 14 Pro Max iPhone 14 Pro Max Resize" at bounding box center [278, 164] width 233 height 38
click at [1180, 152] on span "6X (160 words/minute)" at bounding box center [1182, 149] width 74 height 8
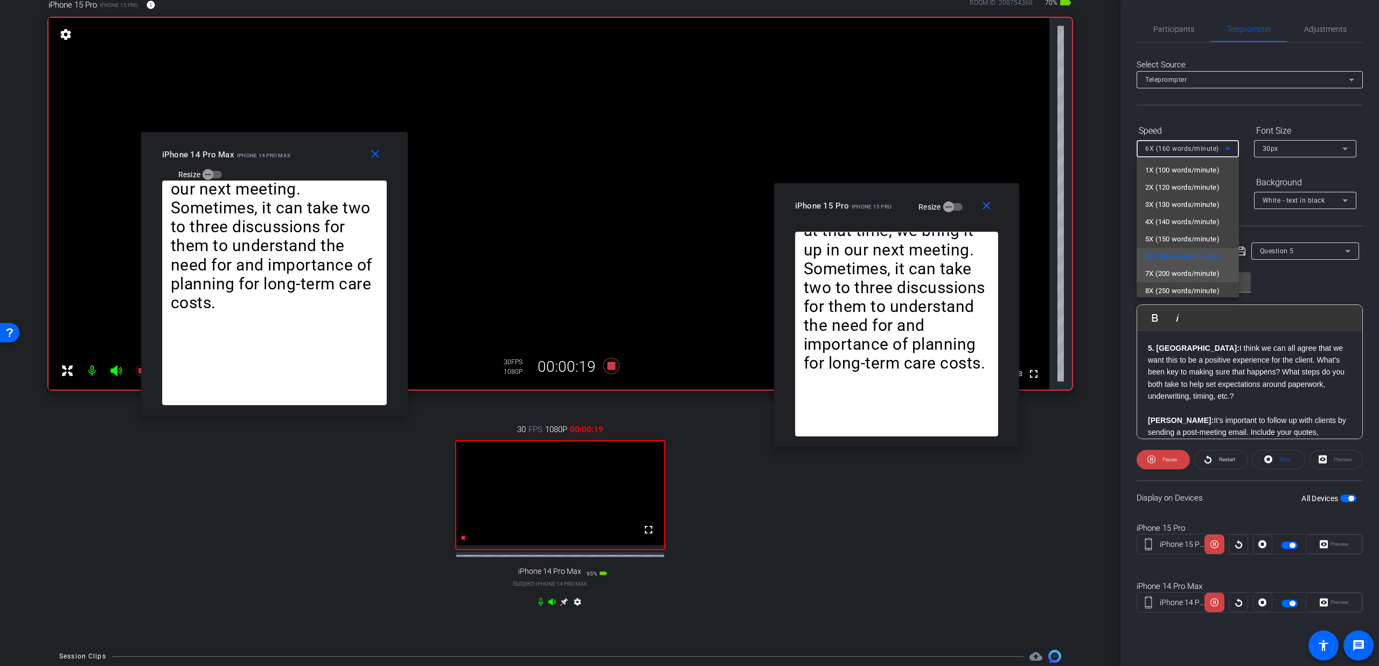
click at [1169, 277] on span "7X (200 words/minute)" at bounding box center [1182, 273] width 74 height 13
click at [1171, 149] on span "7X (200 words/minute)" at bounding box center [1182, 149] width 74 height 8
click at [1157, 243] on span "5X (150 words/minute)" at bounding box center [1182, 239] width 74 height 13
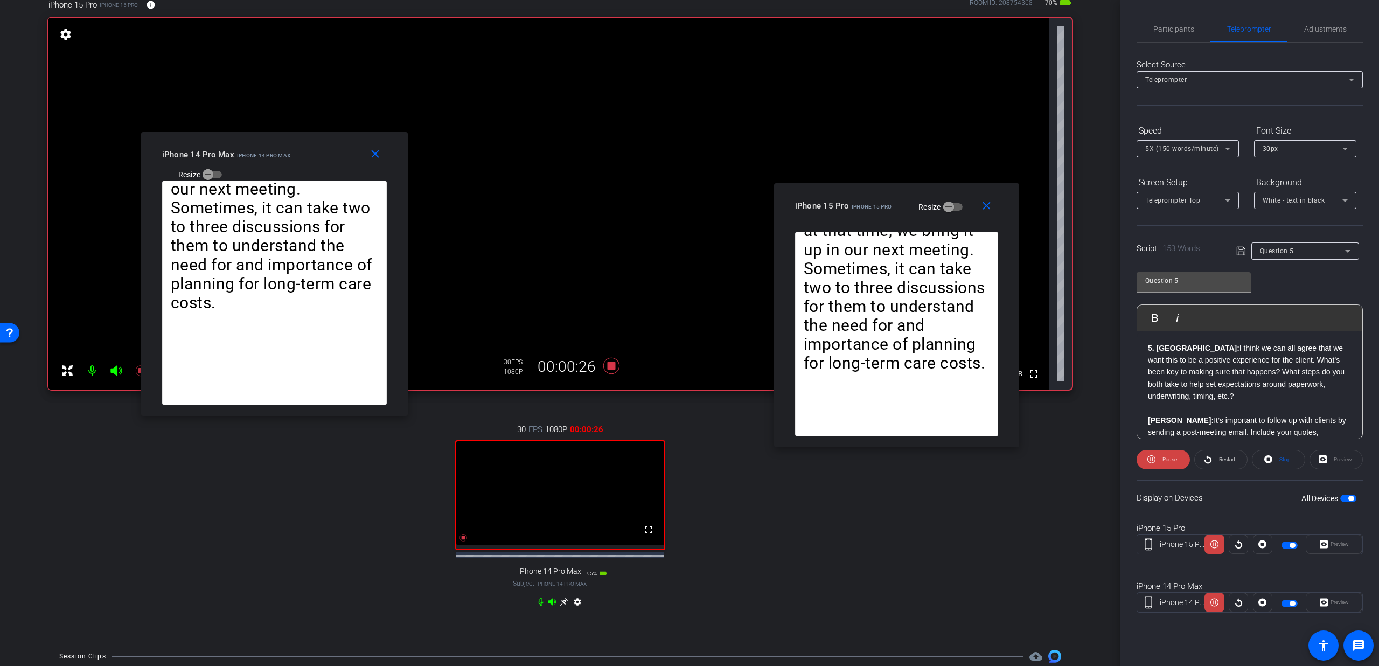
click at [538, 606] on icon at bounding box center [540, 602] width 5 height 8
click at [603, 369] on icon at bounding box center [611, 366] width 16 height 16
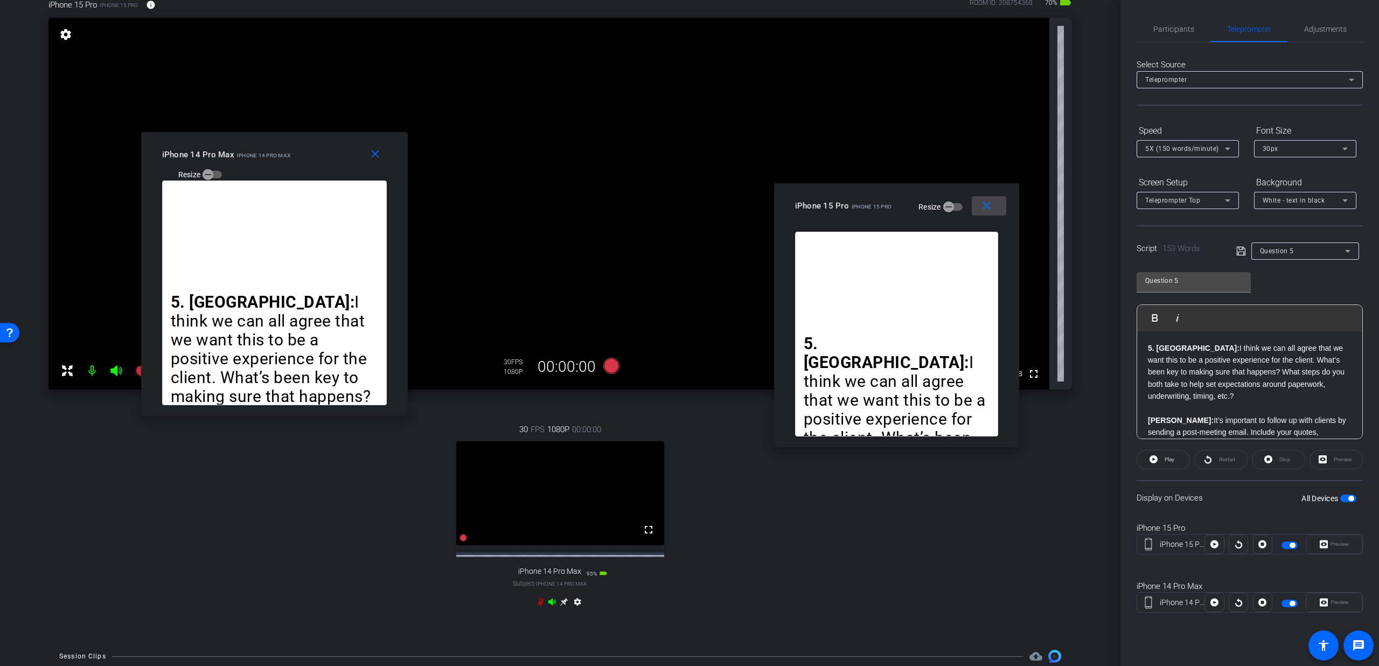
click at [988, 198] on span at bounding box center [989, 206] width 34 height 26
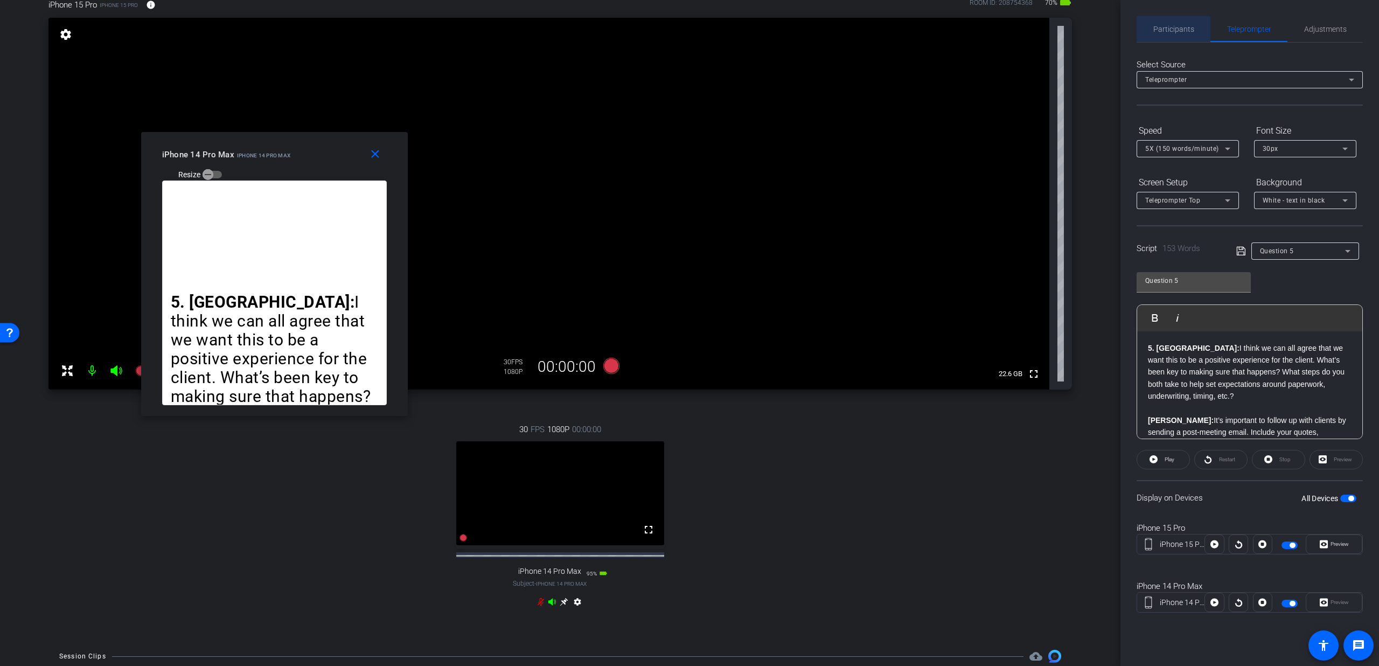
click at [1176, 35] on span "Participants" at bounding box center [1173, 29] width 41 height 26
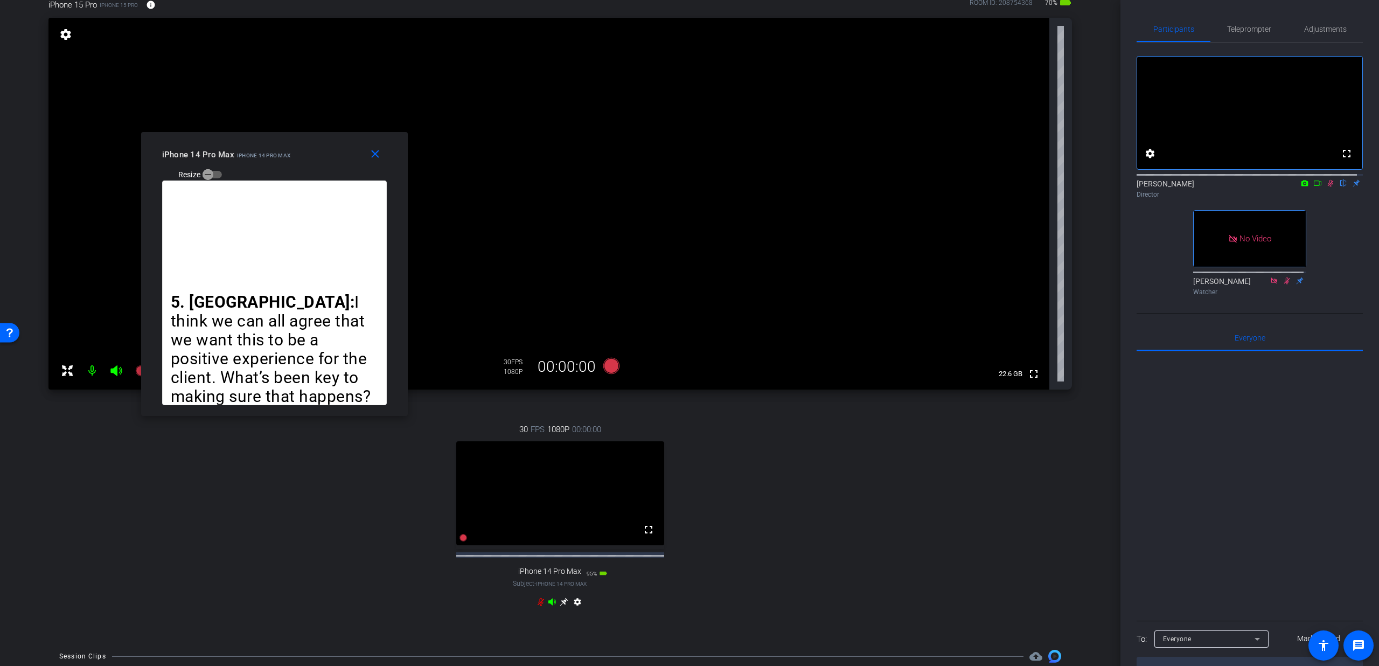
click at [1326, 187] on icon at bounding box center [1330, 183] width 9 height 8
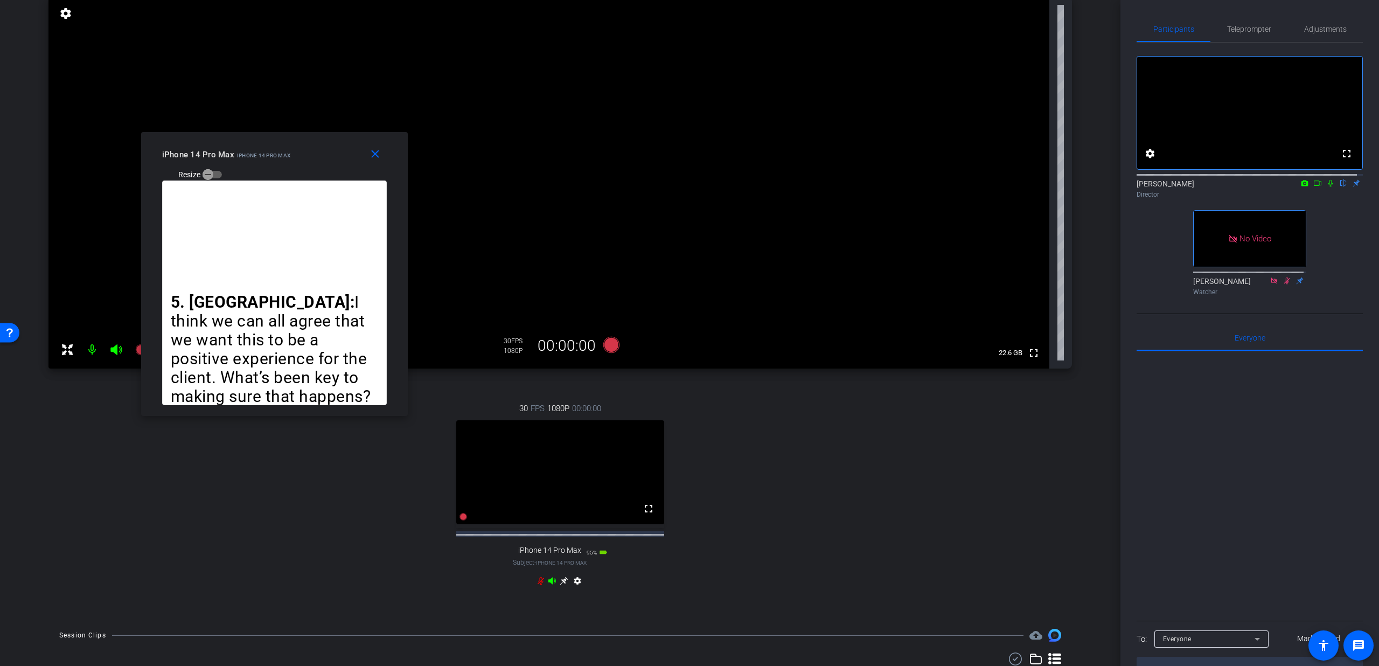
scroll to position [114, 0]
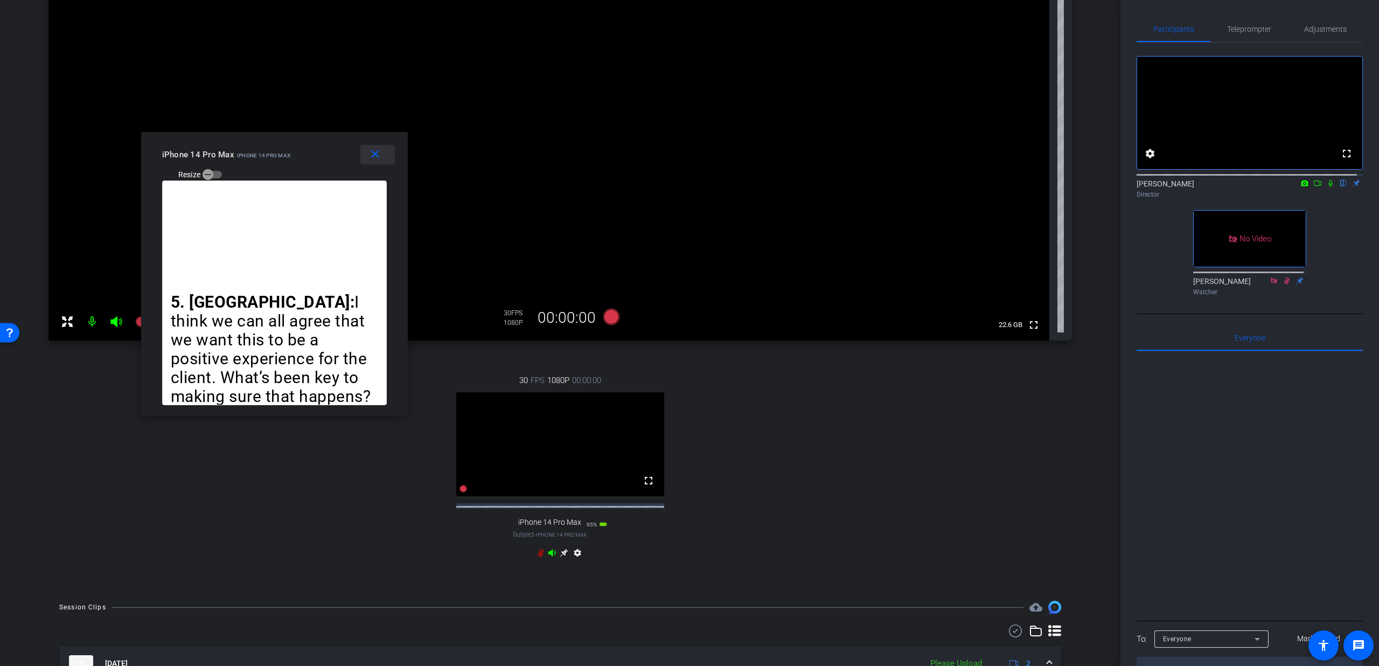
click at [369, 157] on mat-icon "close" at bounding box center [374, 154] width 13 height 13
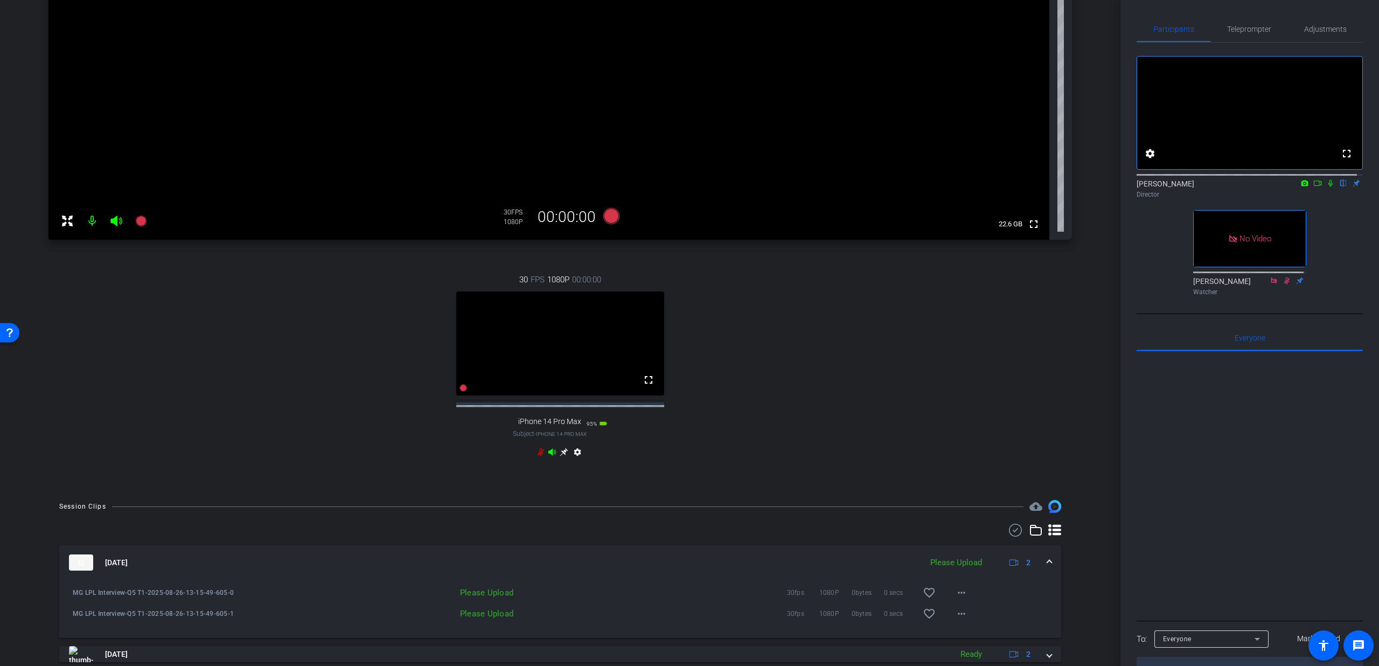
scroll to position [270, 0]
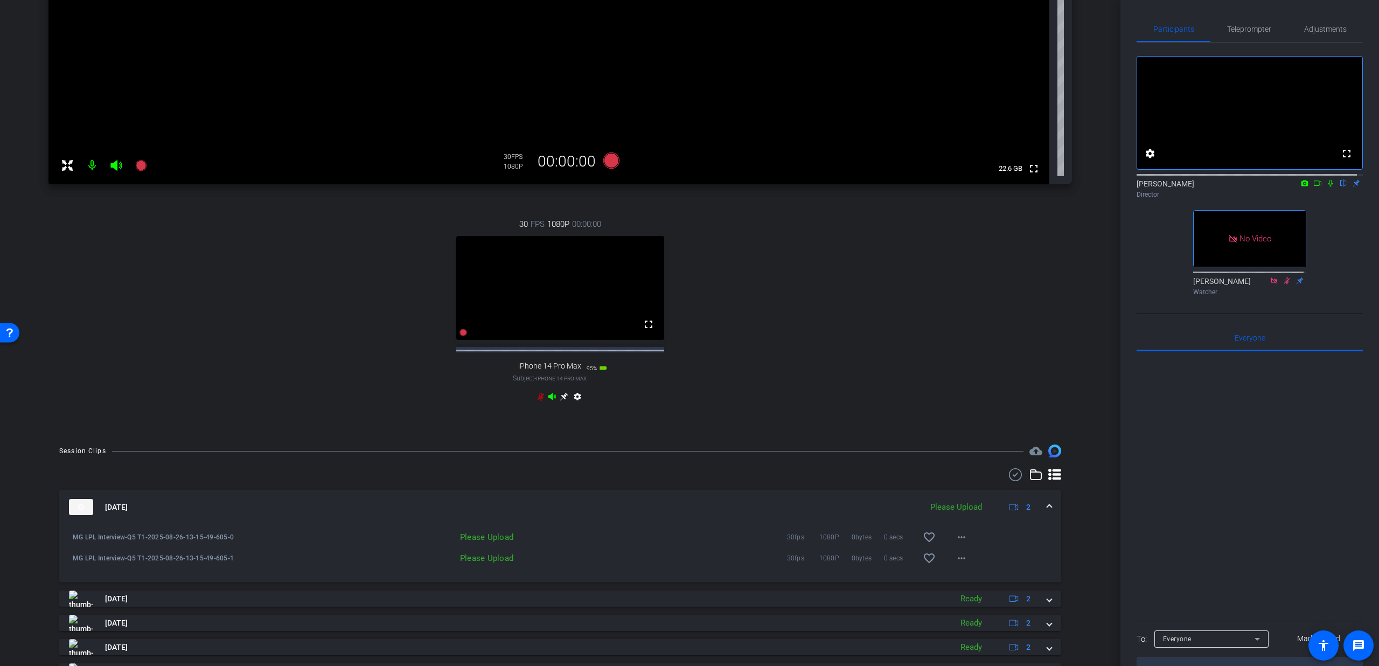
click at [537, 401] on icon at bounding box center [540, 397] width 6 height 8
click at [955, 543] on mat-icon "more_horiz" at bounding box center [961, 536] width 13 height 13
click at [958, 565] on span "Upload" at bounding box center [972, 569] width 43 height 13
click at [955, 564] on mat-icon "more_horiz" at bounding box center [961, 557] width 13 height 13
click at [962, 589] on span "Upload" at bounding box center [972, 590] width 43 height 13
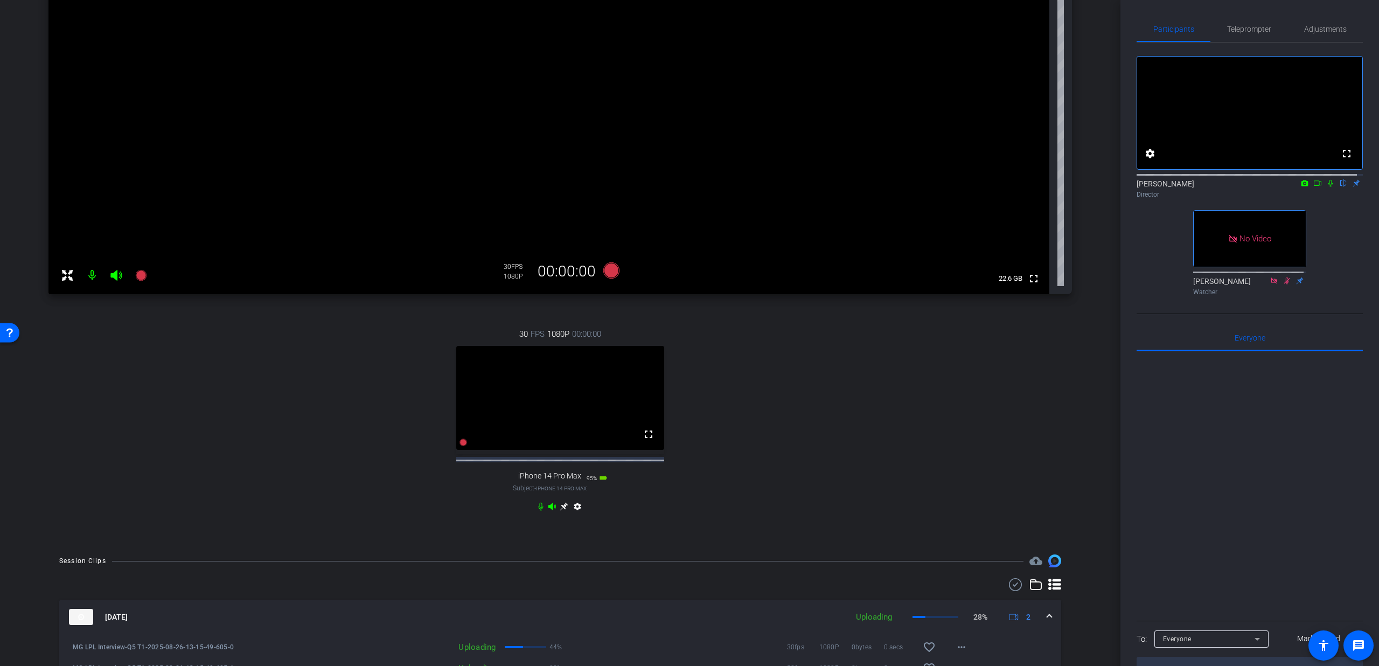
scroll to position [0, 0]
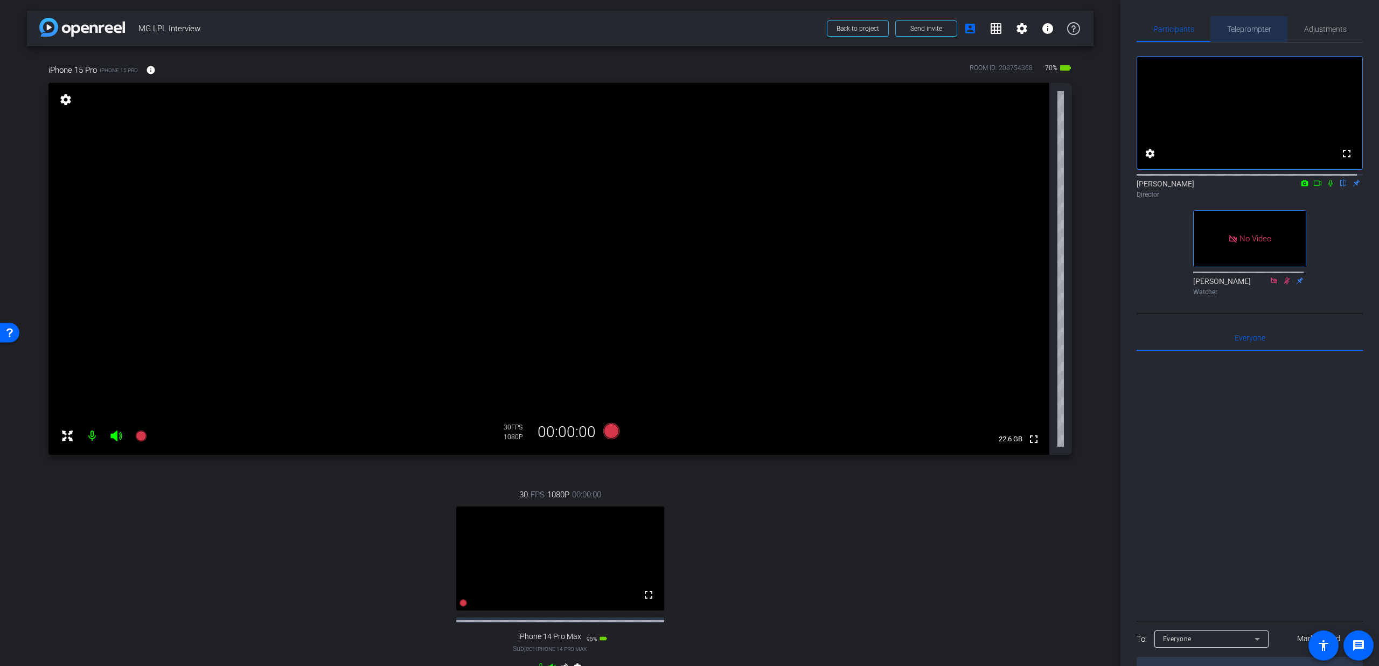
click at [1246, 32] on span "Teleprompter" at bounding box center [1249, 29] width 44 height 8
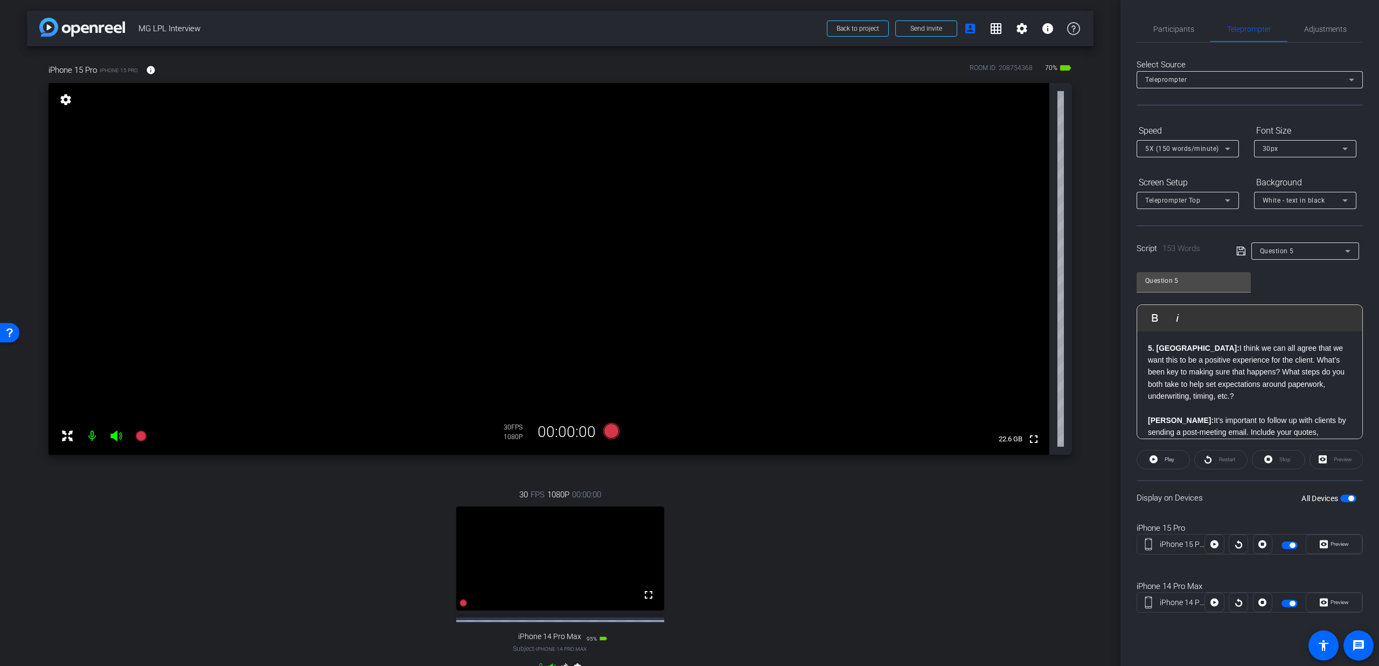
click at [1292, 257] on div "Question 5" at bounding box center [1302, 250] width 85 height 13
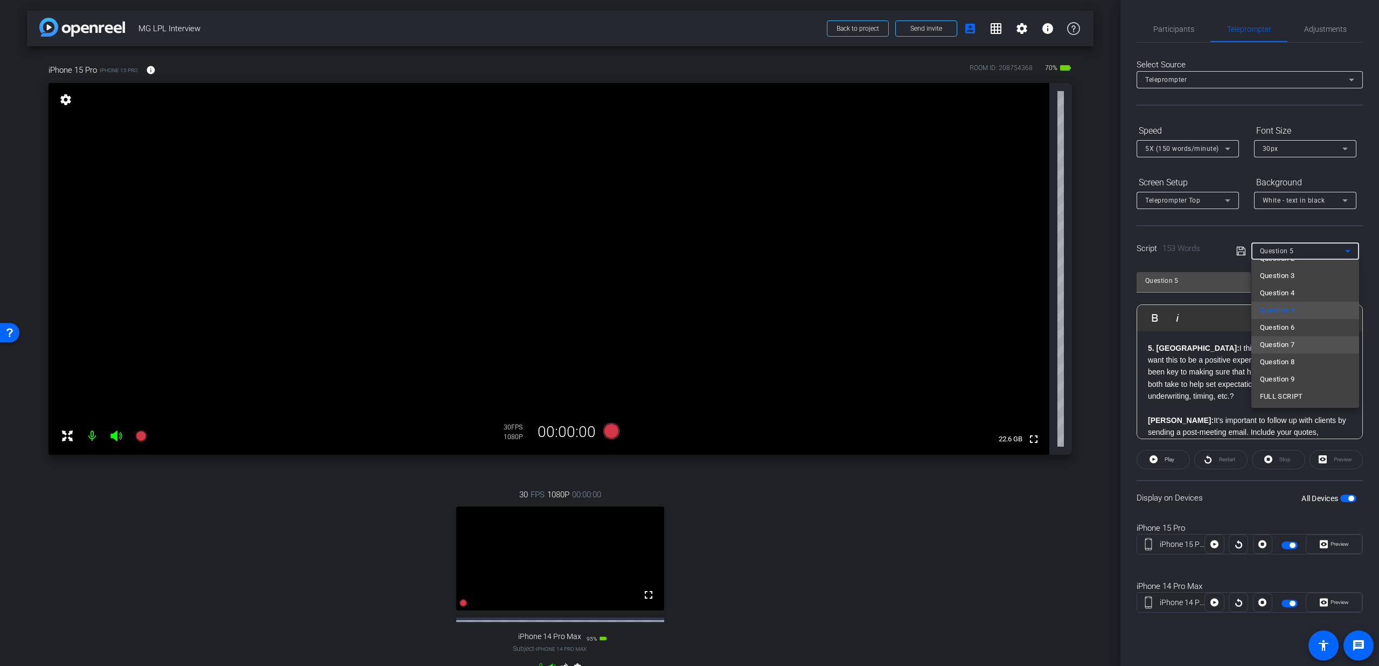
scroll to position [102, 0]
click at [1294, 330] on span "Question 6" at bounding box center [1277, 325] width 35 height 13
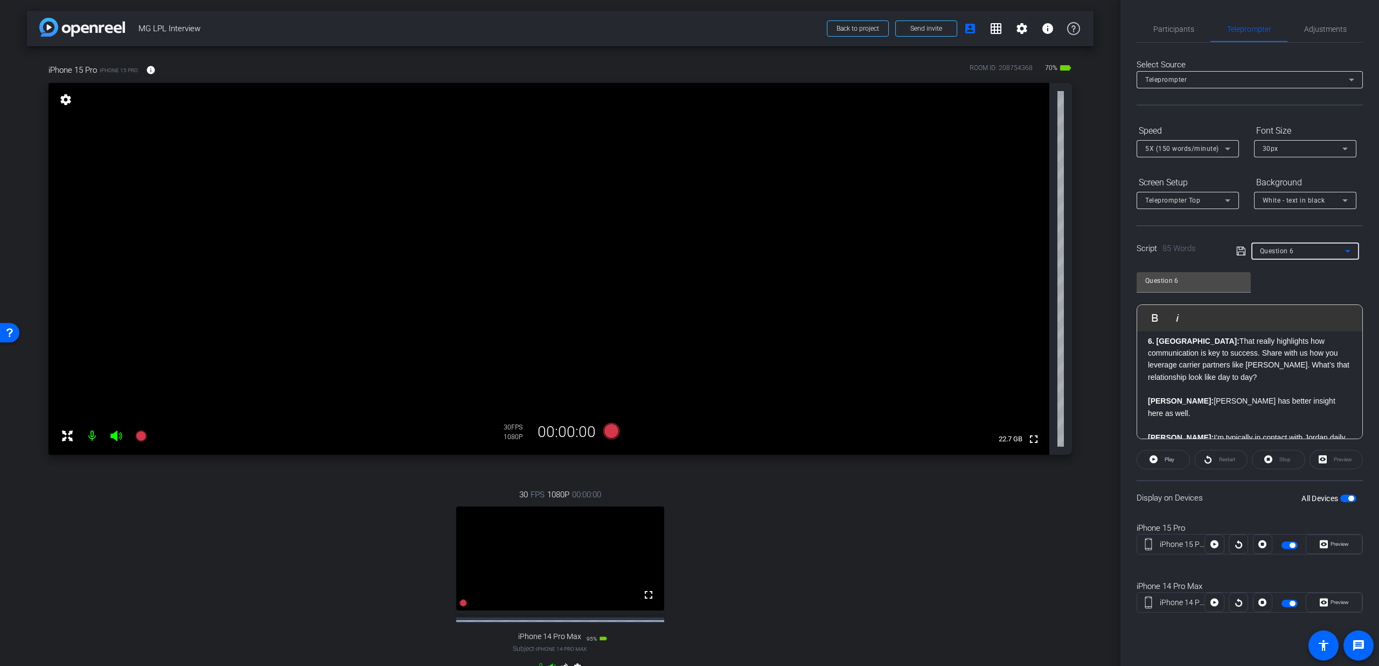
scroll to position [0, 0]
click at [1307, 243] on div "Question 6" at bounding box center [1305, 250] width 90 height 17
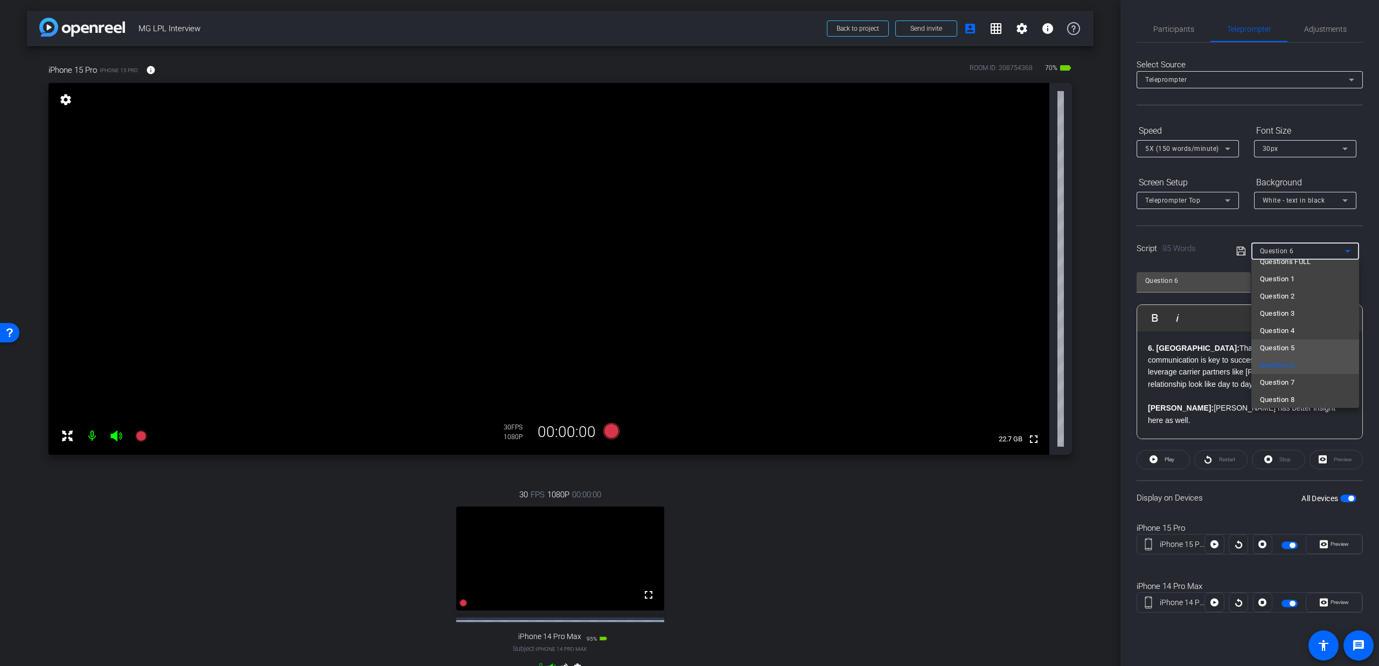
scroll to position [69, 0]
click at [1286, 376] on span "Question 7" at bounding box center [1277, 375] width 35 height 13
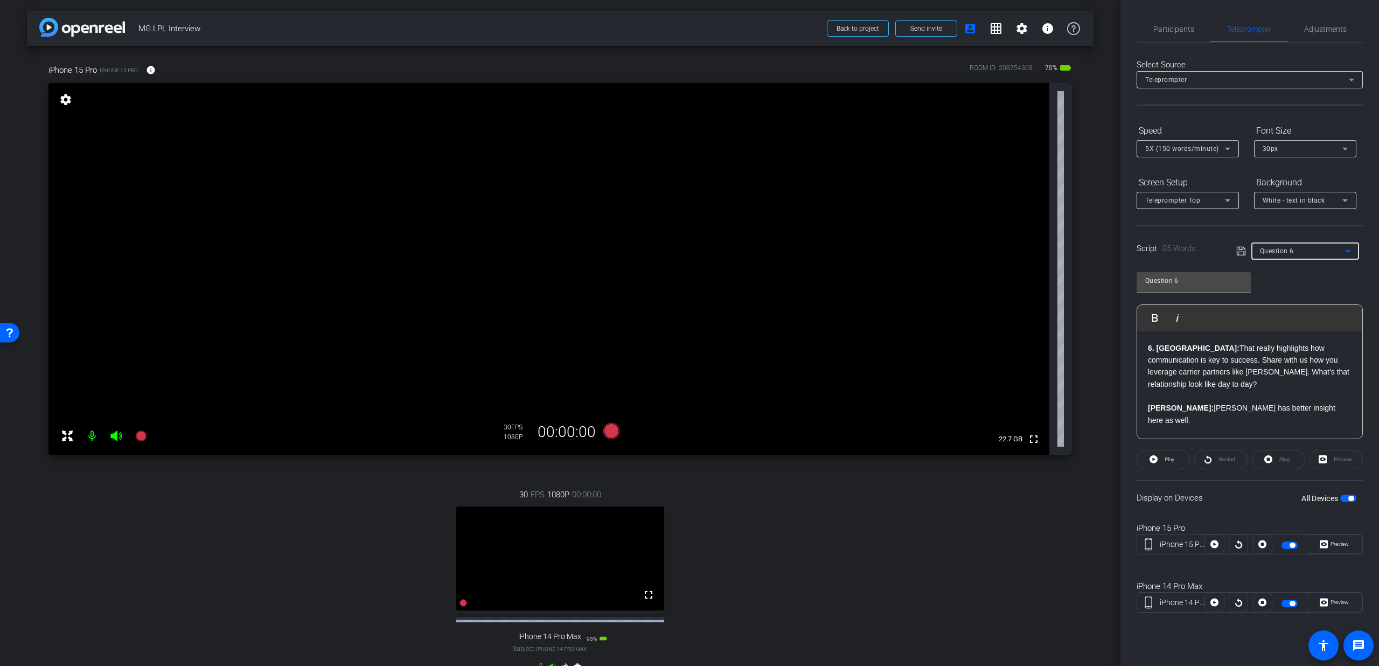
type input "Question 7"
click at [1344, 496] on span "button" at bounding box center [1348, 498] width 16 height 8
click at [1344, 496] on span "button" at bounding box center [1342, 497] width 5 height 5
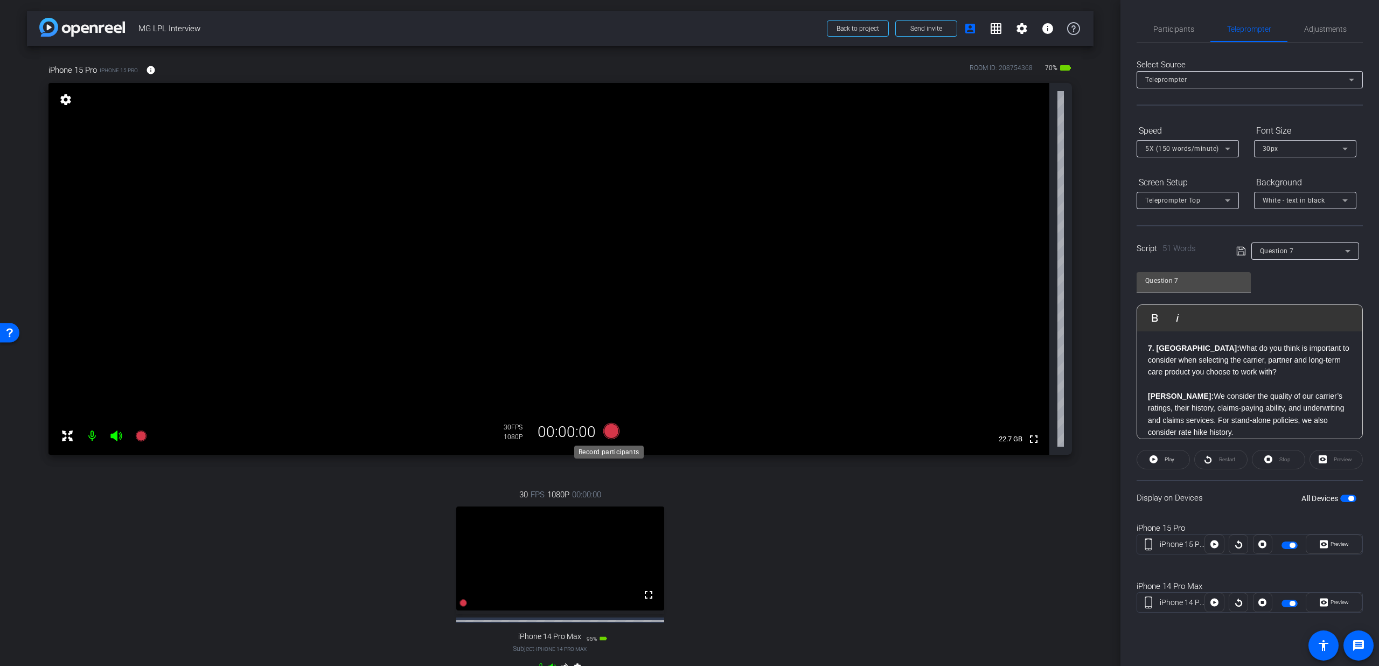
click at [607, 435] on icon at bounding box center [611, 431] width 16 height 16
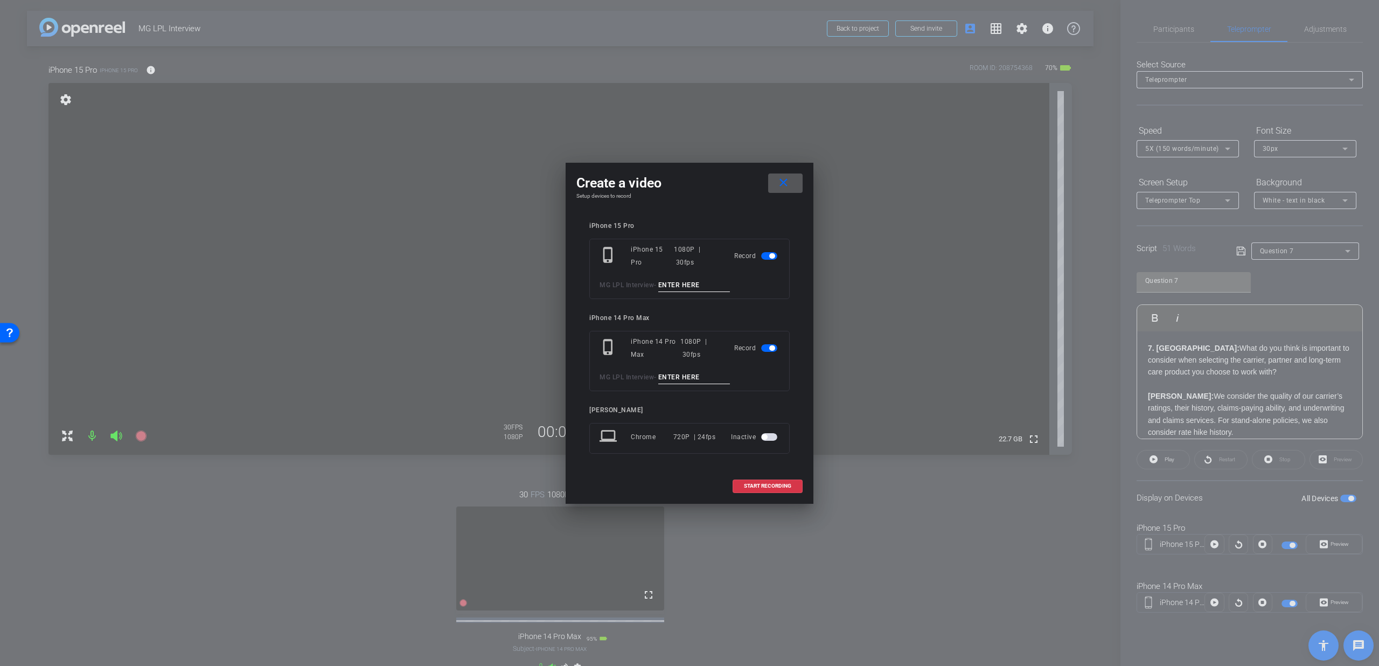
click at [694, 282] on input at bounding box center [694, 284] width 72 height 13
type input "Q7 T1"
click at [678, 378] on input at bounding box center [694, 377] width 72 height 13
type input "Q7 T1"
click at [747, 485] on span "START RECORDING" at bounding box center [767, 485] width 47 height 5
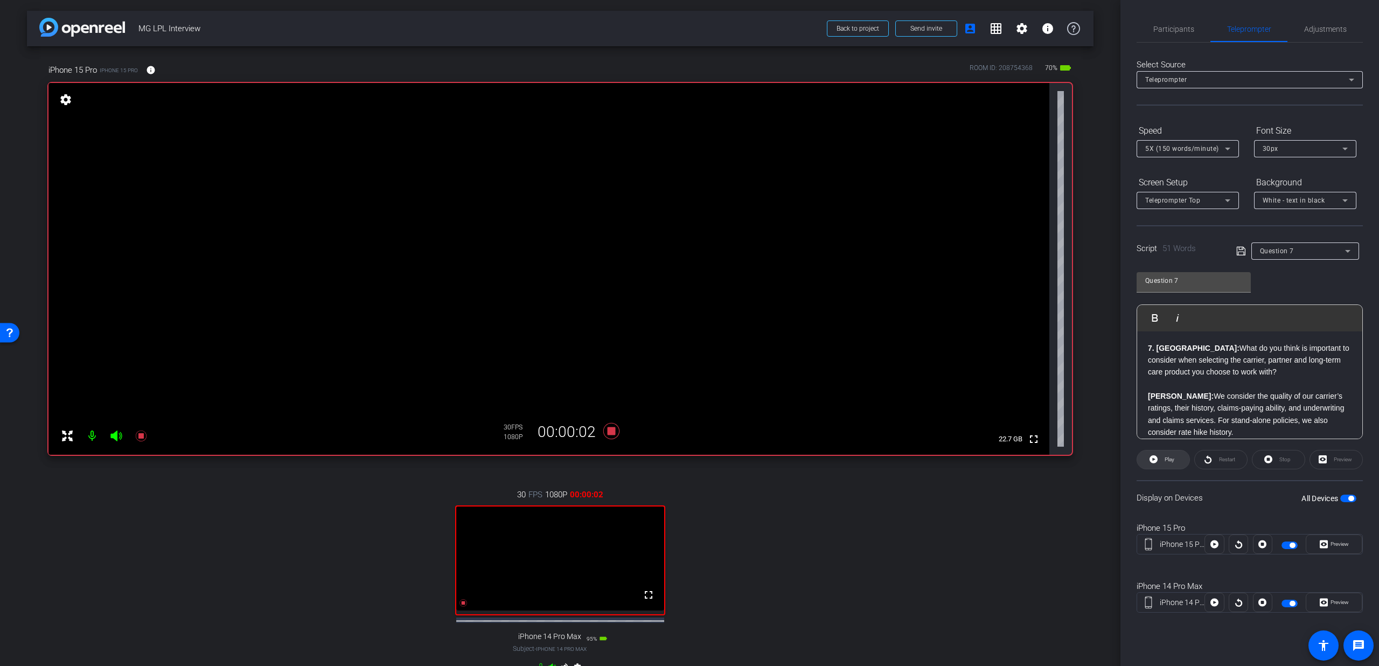
click at [1160, 462] on span at bounding box center [1163, 459] width 52 height 26
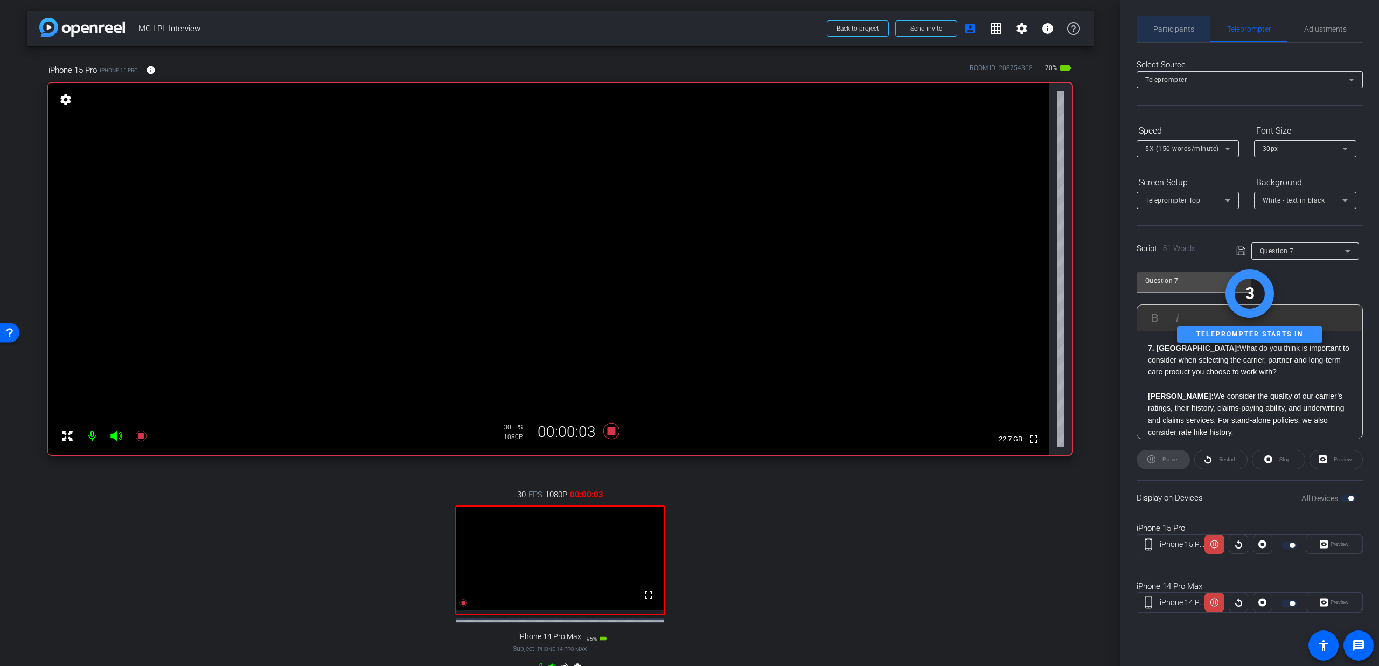
click at [1202, 32] on div "Participants" at bounding box center [1173, 29] width 74 height 26
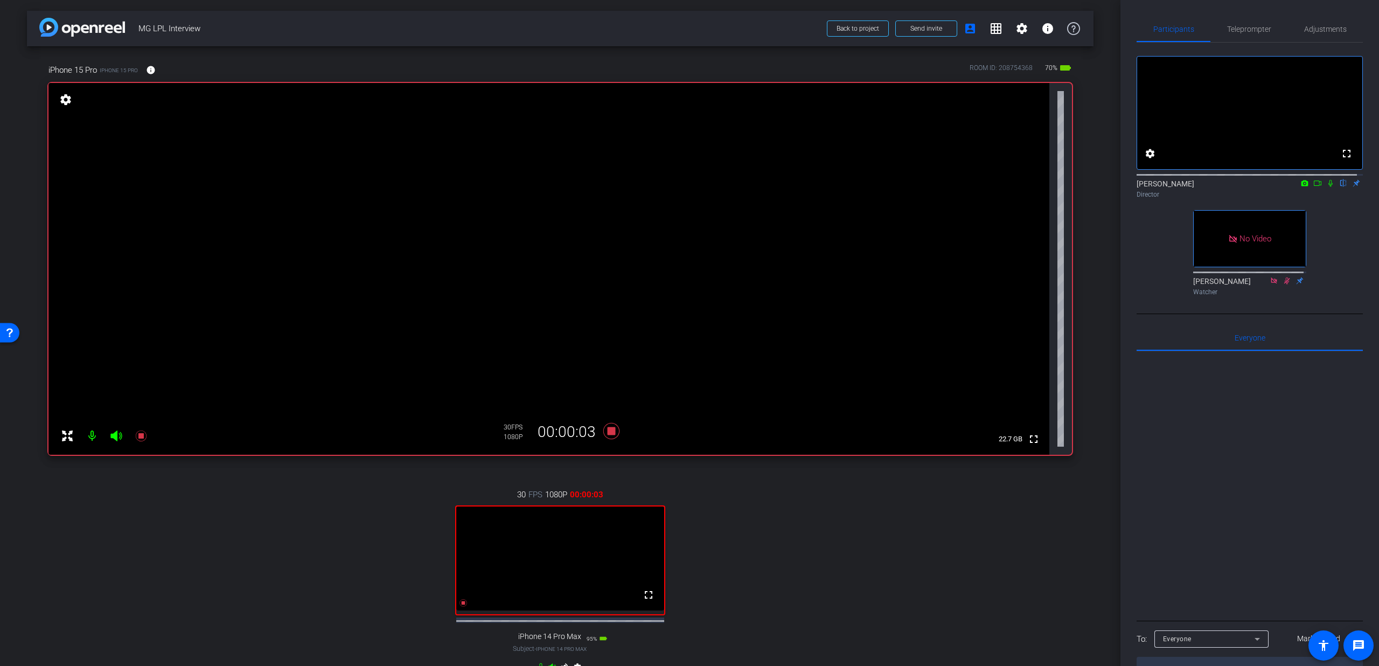
click at [1326, 187] on icon at bounding box center [1330, 183] width 9 height 8
click at [1251, 37] on span "Teleprompter" at bounding box center [1249, 29] width 44 height 26
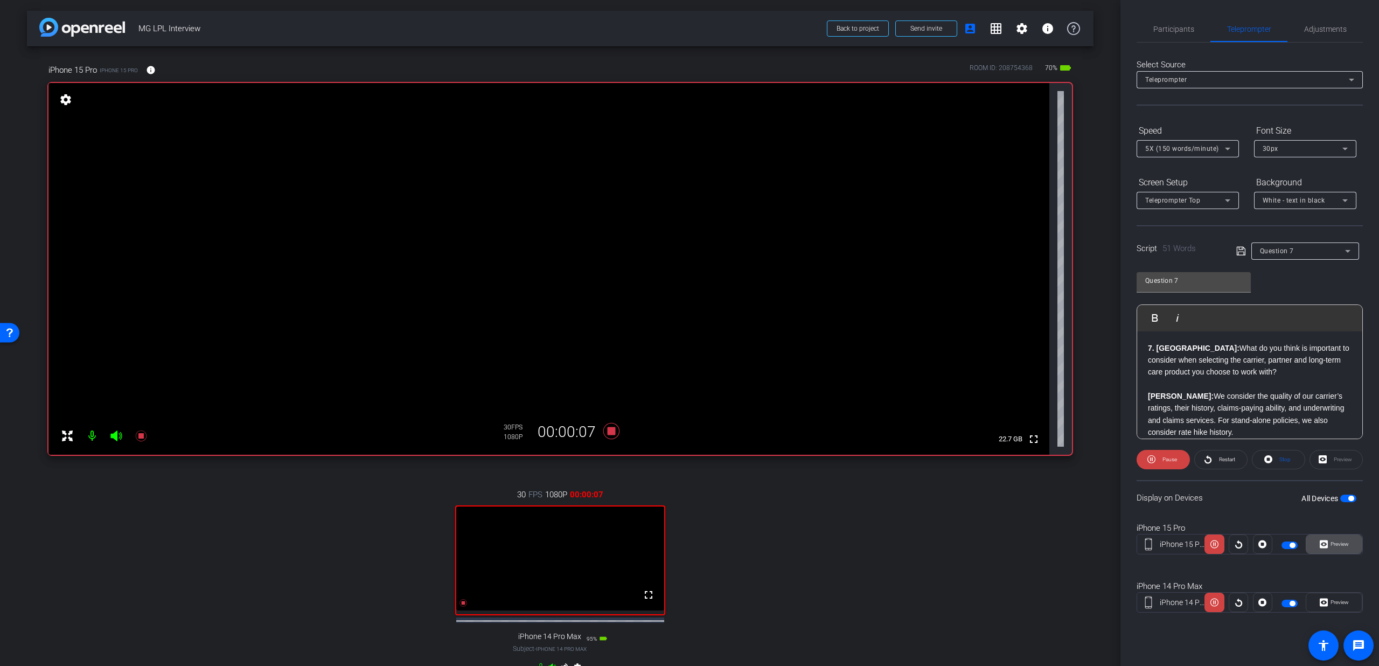
click at [1336, 539] on span "Preview" at bounding box center [1338, 543] width 21 height 15
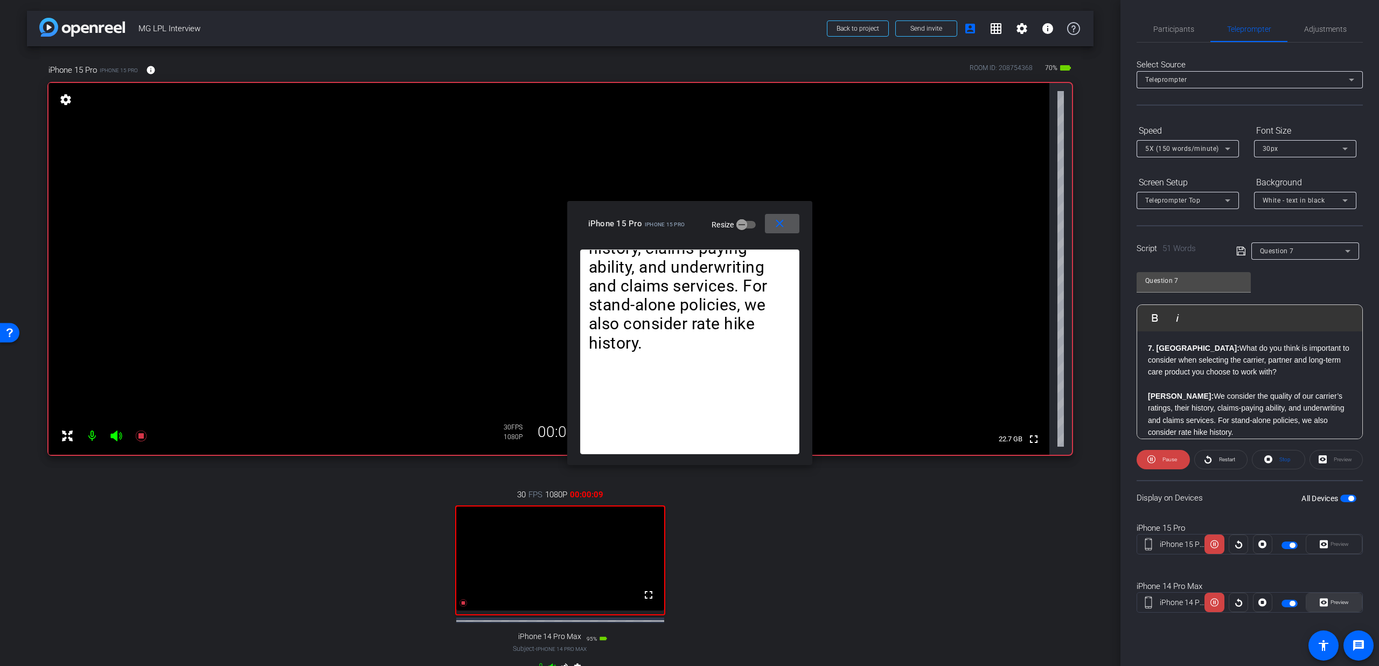
click at [1328, 602] on span "Preview" at bounding box center [1338, 602] width 21 height 15
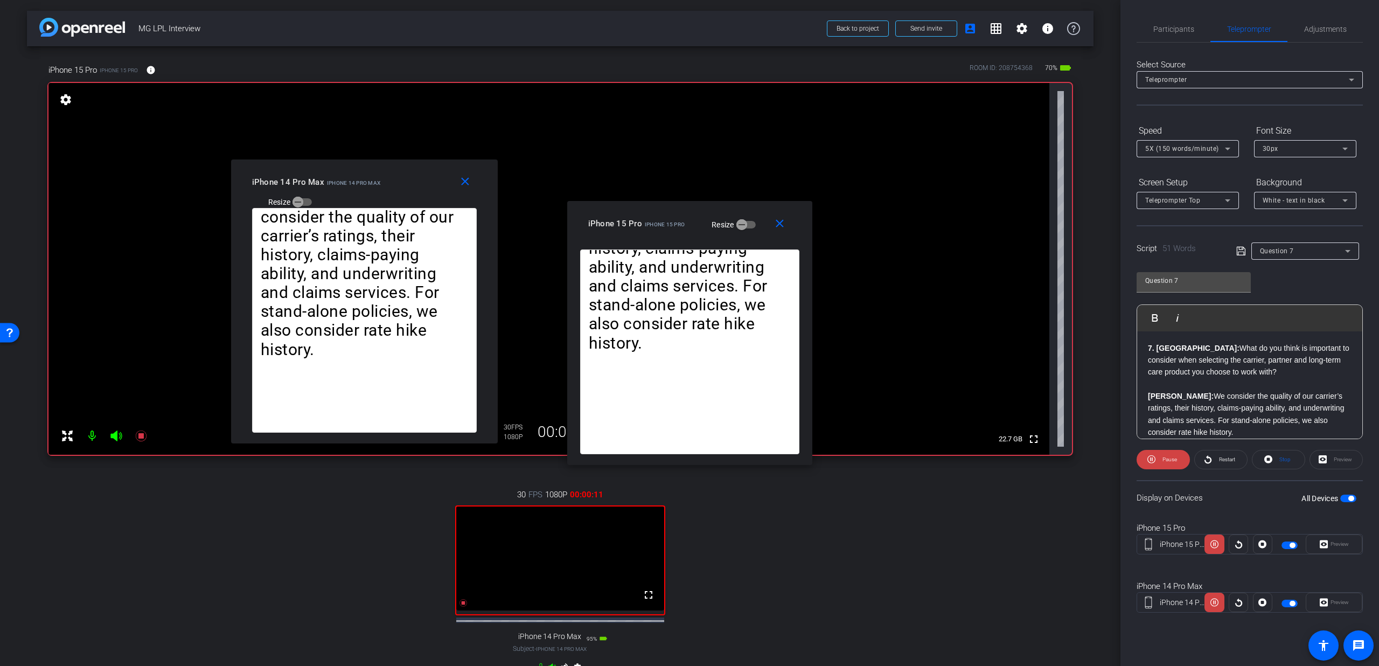
drag, startPoint x: 694, startPoint y: 226, endPoint x: 270, endPoint y: 192, distance: 425.2
click at [270, 192] on div "iPhone 14 Pro Max iPhone 14 Pro Max Resize" at bounding box center [368, 191] width 233 height 38
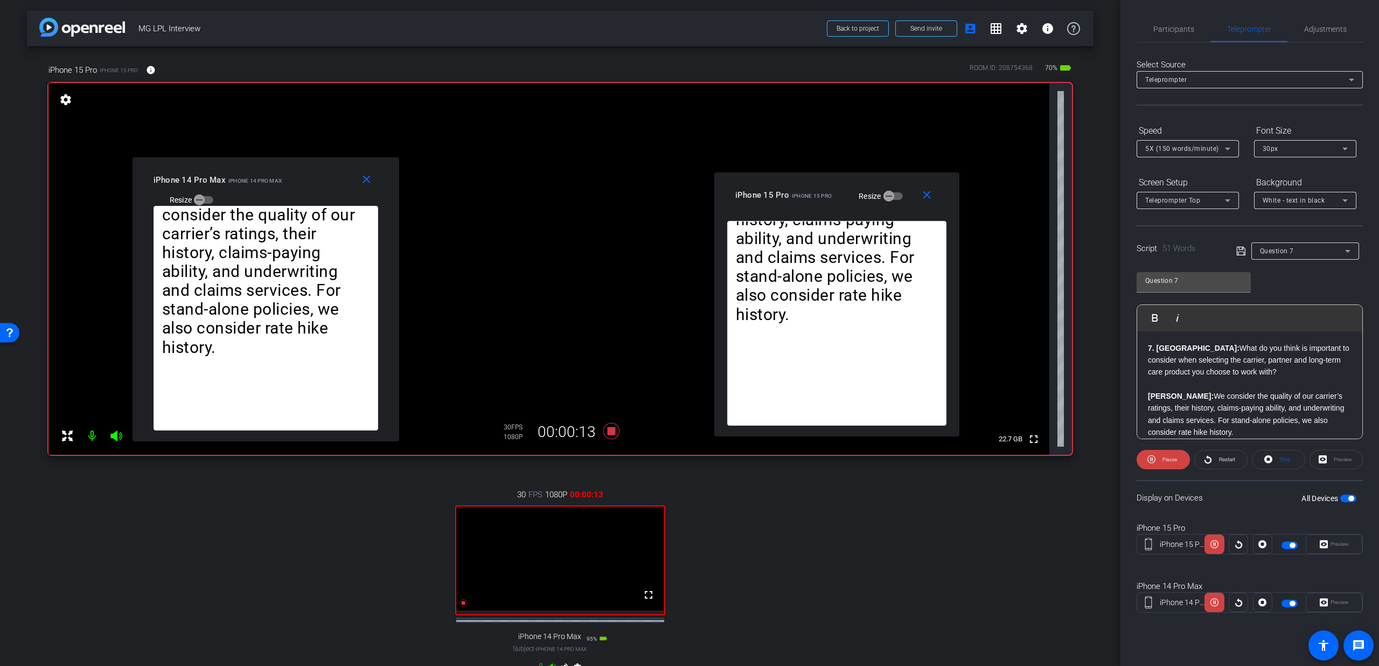
drag, startPoint x: 655, startPoint y: 230, endPoint x: 802, endPoint y: 201, distance: 149.8
click at [802, 201] on div "iPhone 15 Pro iPhone 15 Pro Resize" at bounding box center [840, 194] width 211 height 19
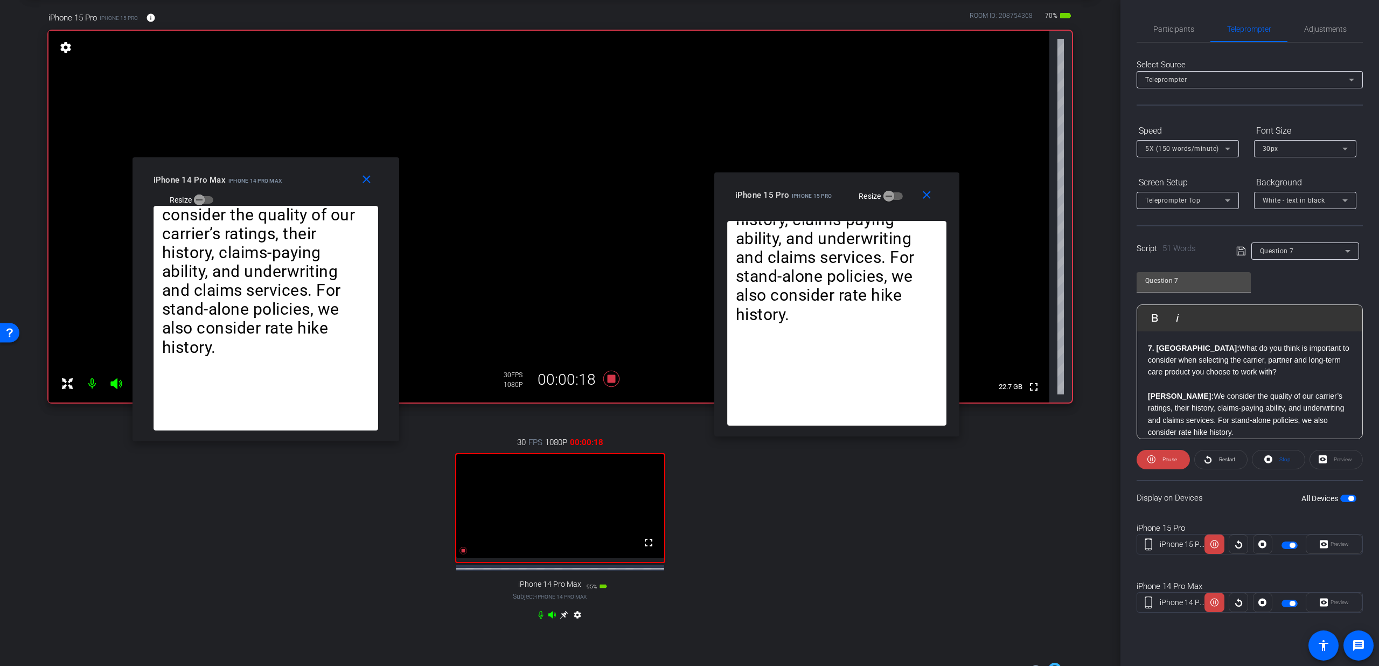
click at [537, 619] on icon at bounding box center [540, 614] width 9 height 9
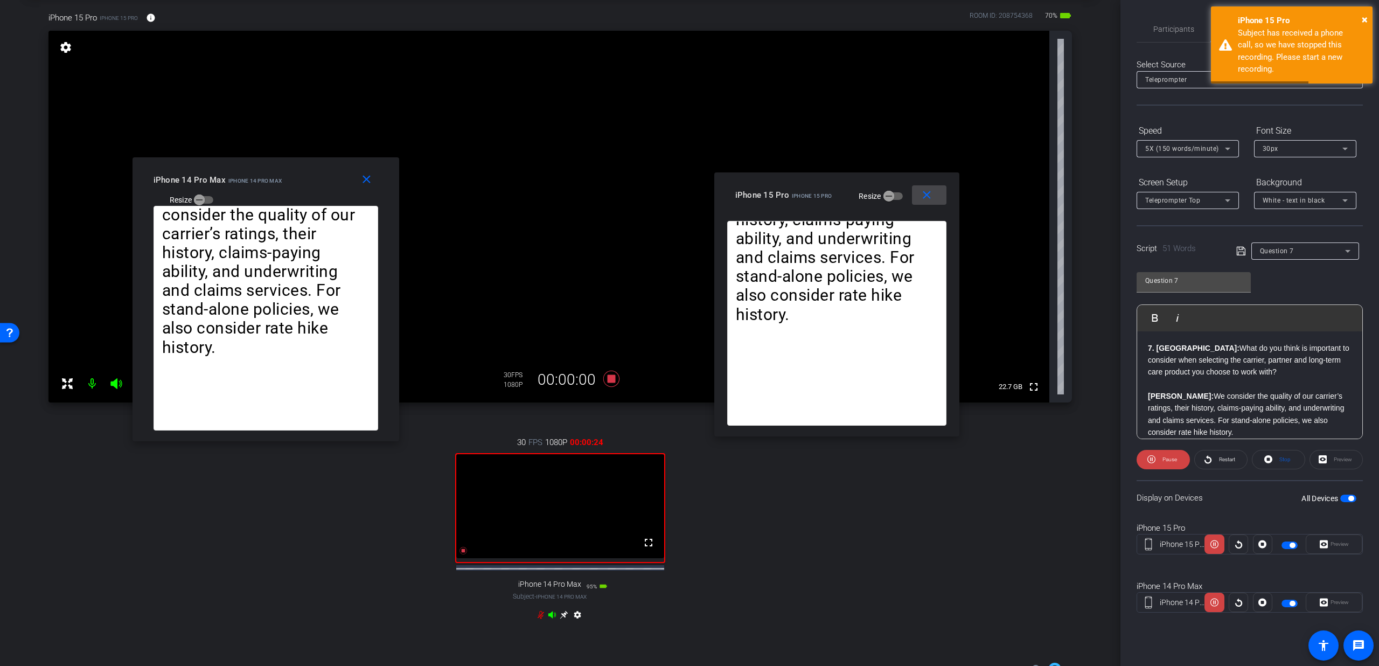
click at [940, 197] on span at bounding box center [929, 195] width 34 height 26
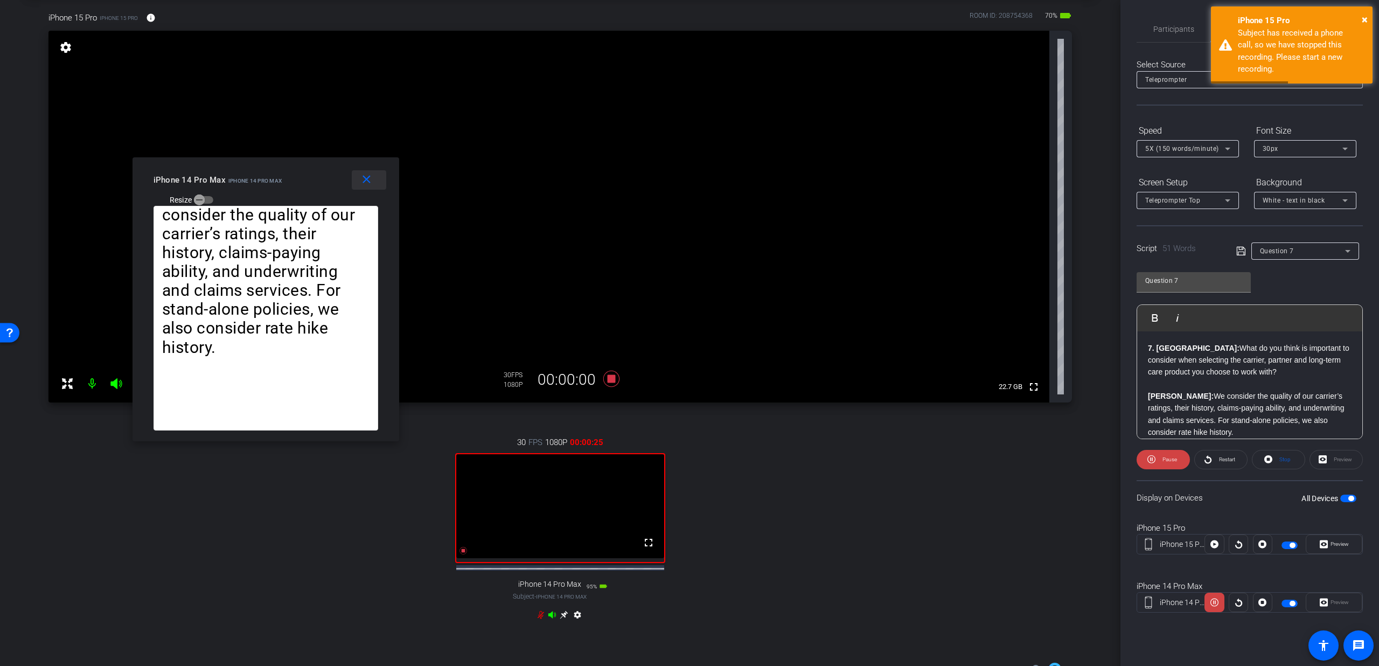
click at [352, 187] on span at bounding box center [369, 180] width 34 height 26
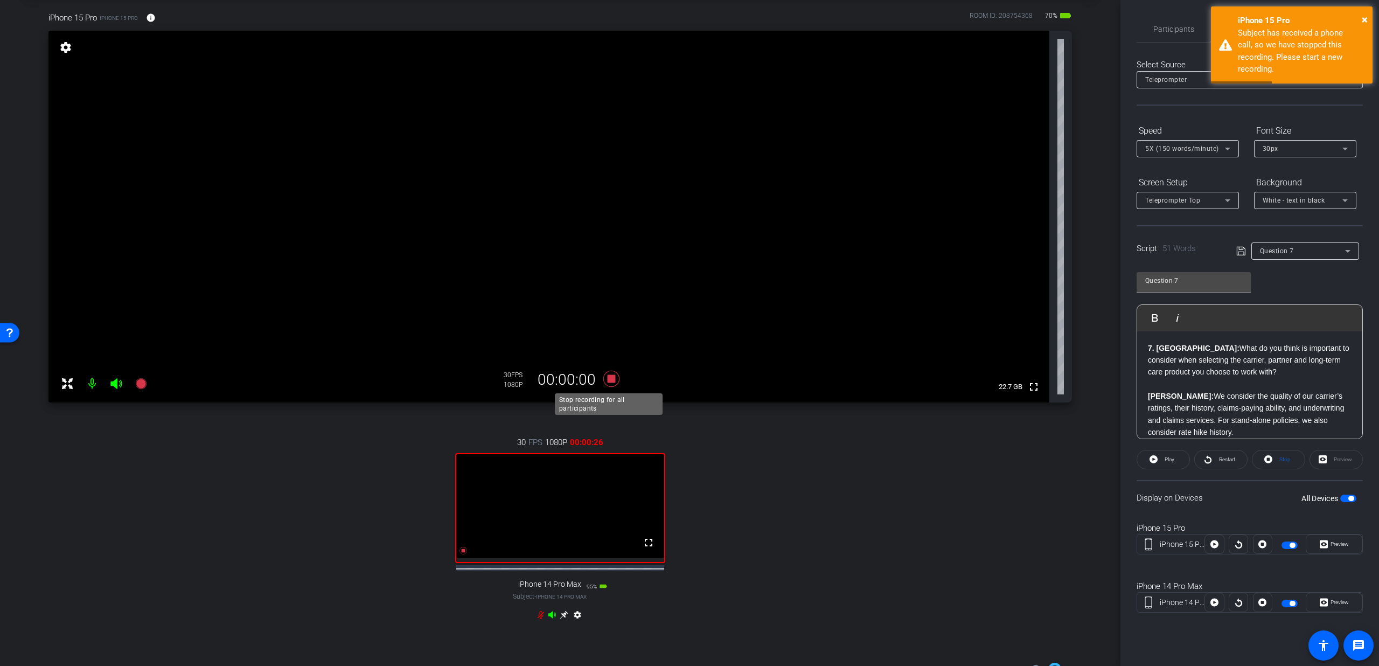
click at [613, 376] on icon at bounding box center [611, 378] width 26 height 19
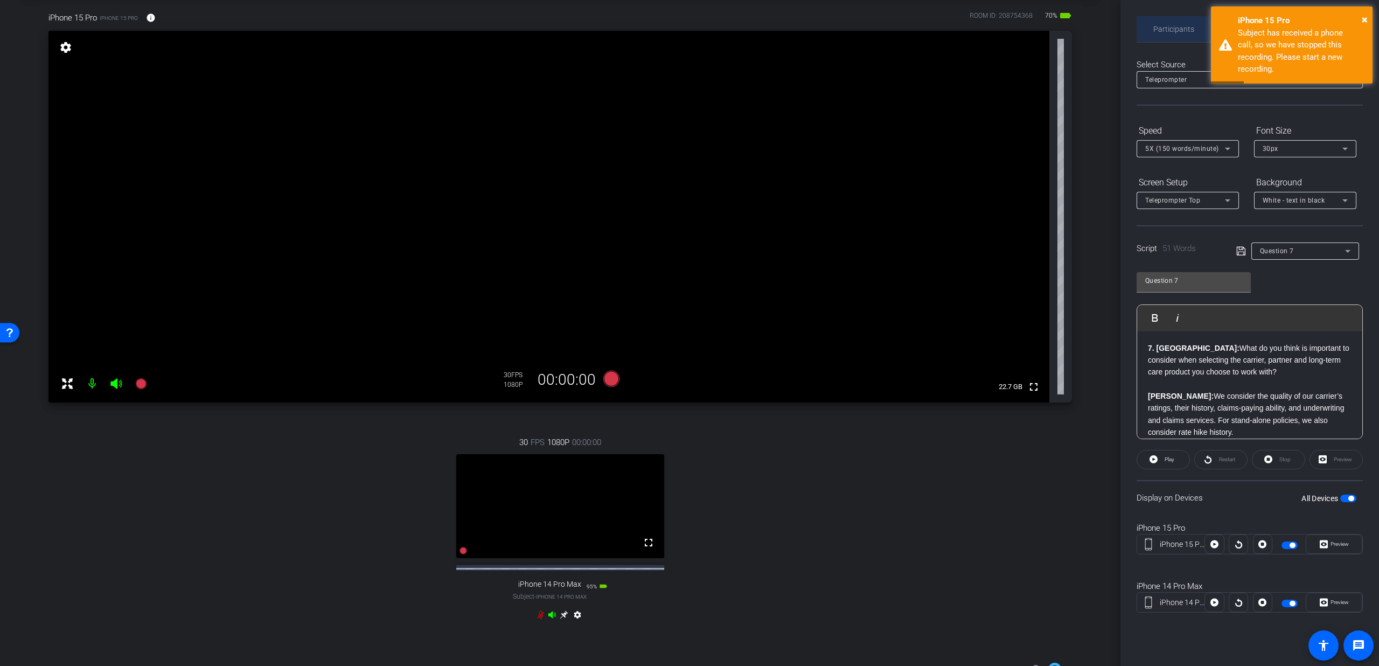
click at [1163, 33] on span "Participants" at bounding box center [1173, 29] width 41 height 26
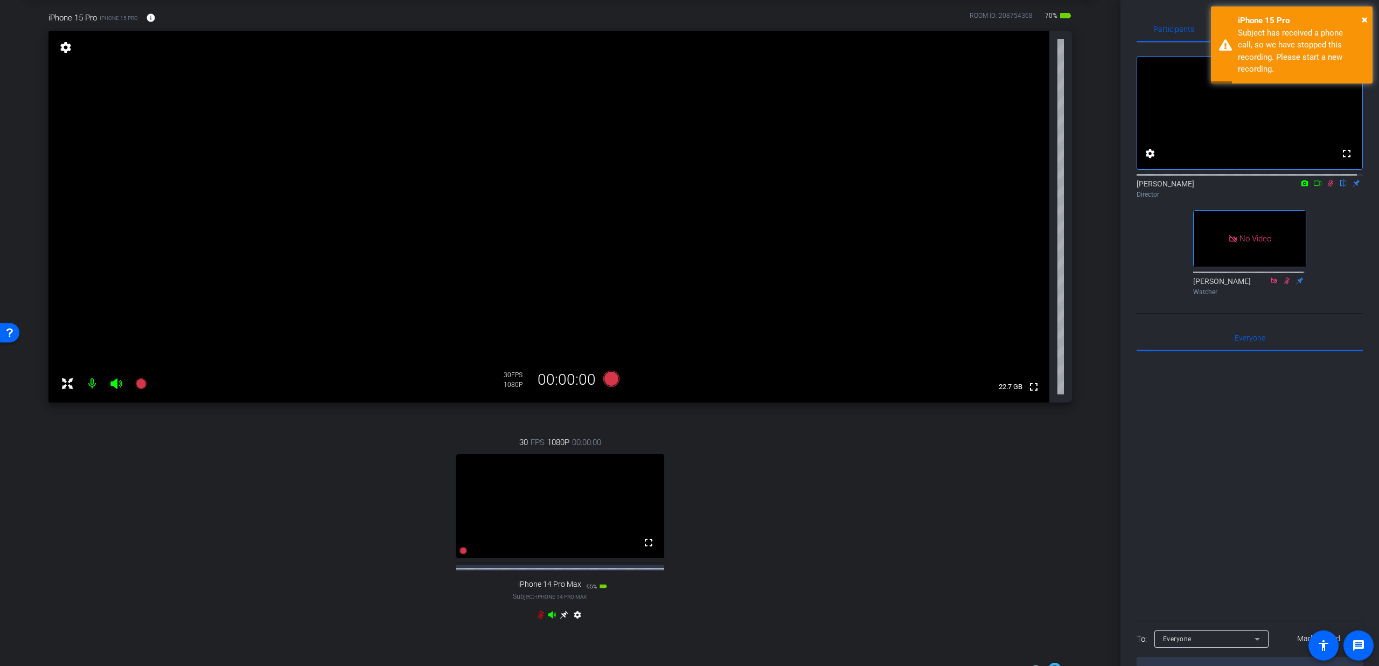
click at [1326, 187] on icon at bounding box center [1330, 183] width 9 height 8
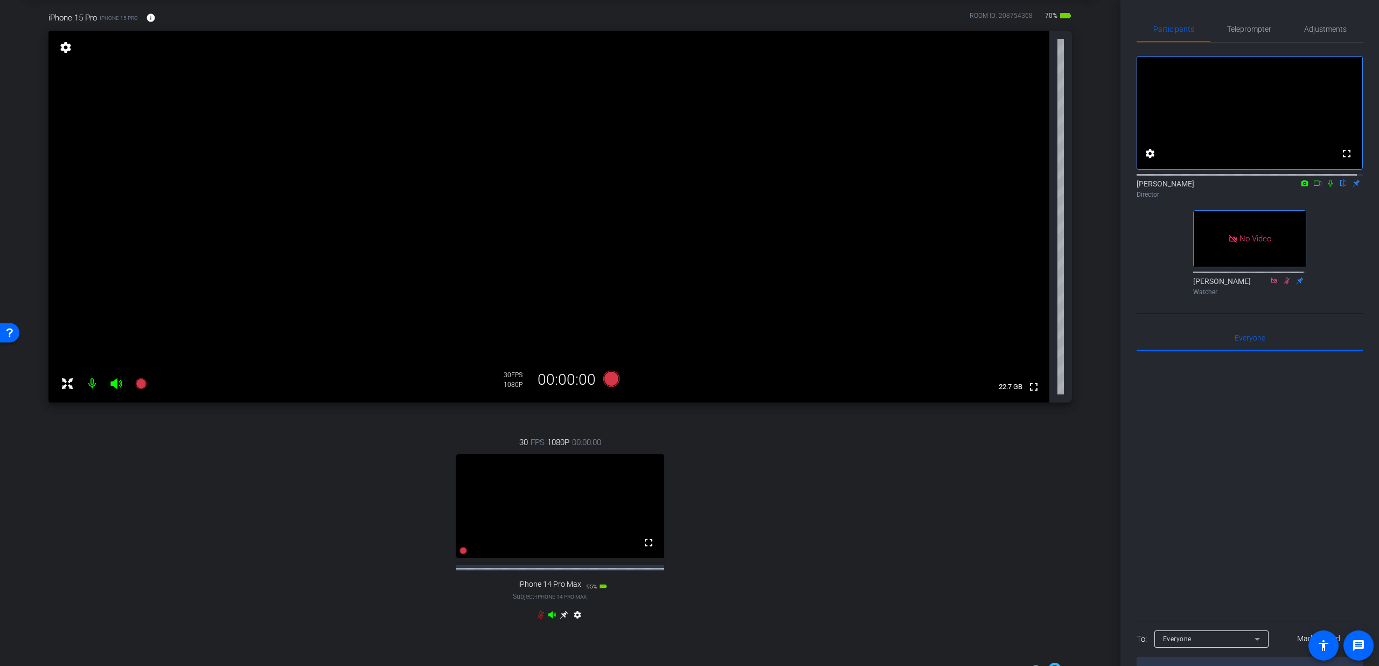
click at [536, 619] on icon at bounding box center [540, 614] width 9 height 9
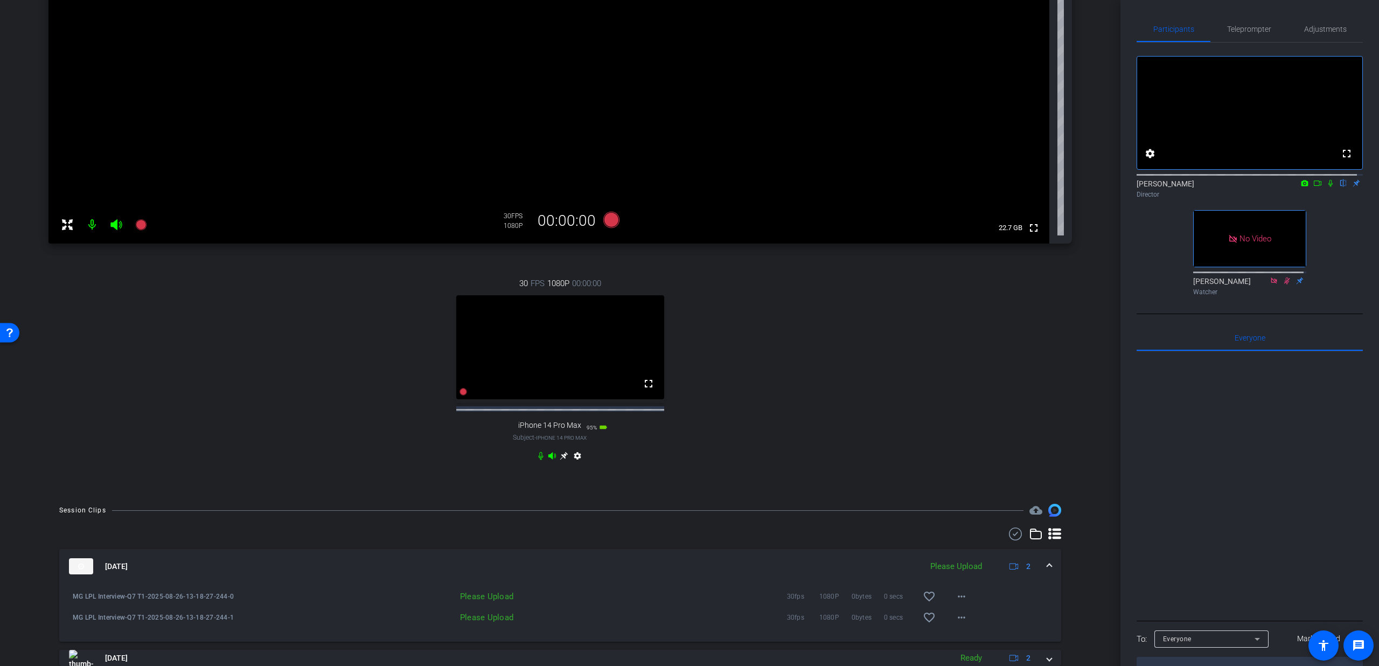
scroll to position [239, 0]
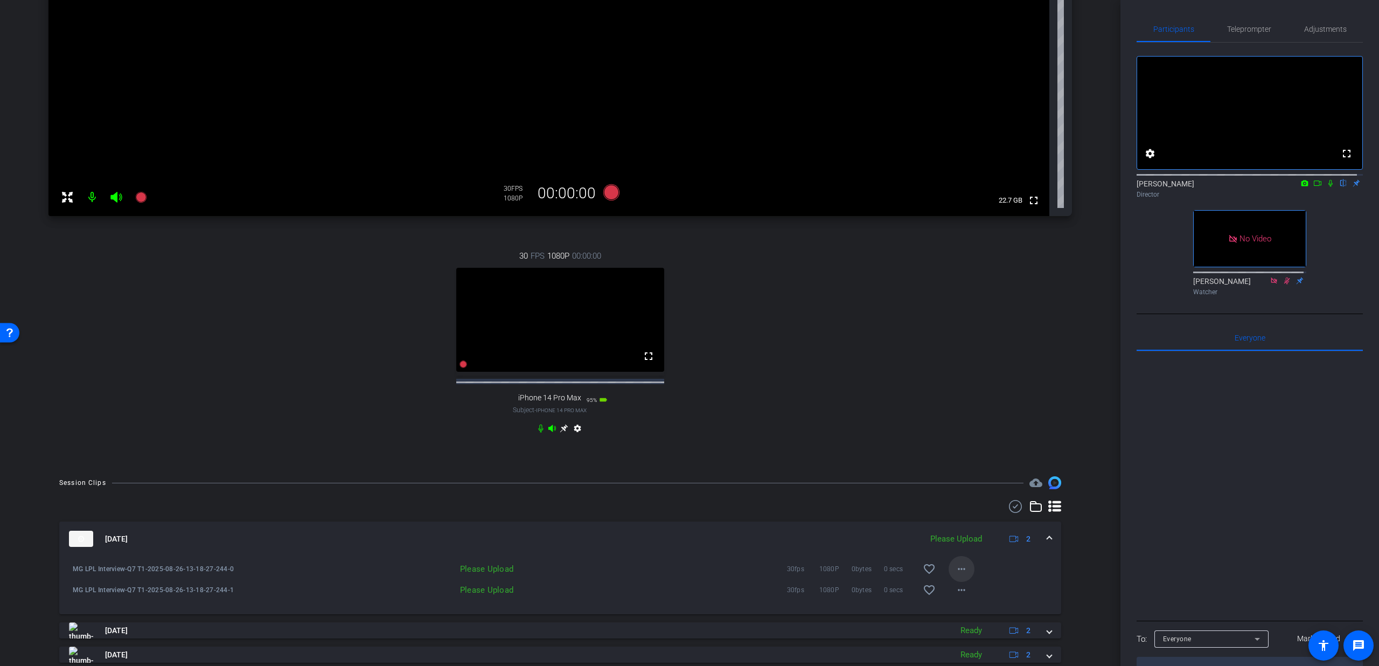
click at [956, 575] on mat-icon "more_horiz" at bounding box center [961, 568] width 13 height 13
click at [960, 600] on span "Upload" at bounding box center [972, 601] width 43 height 13
click at [959, 596] on mat-icon "more_horiz" at bounding box center [961, 589] width 13 height 13
click at [967, 619] on span "Upload" at bounding box center [972, 622] width 43 height 13
click at [1047, 544] on span at bounding box center [1049, 538] width 4 height 11
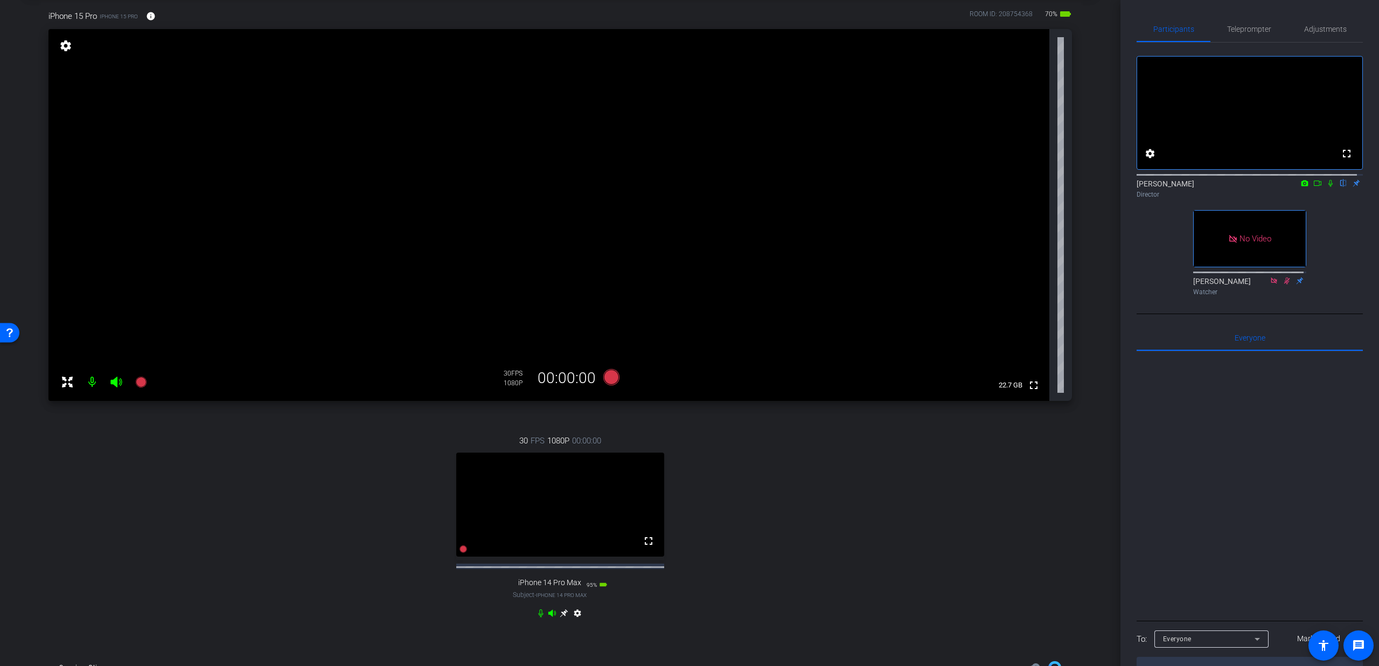
scroll to position [0, 0]
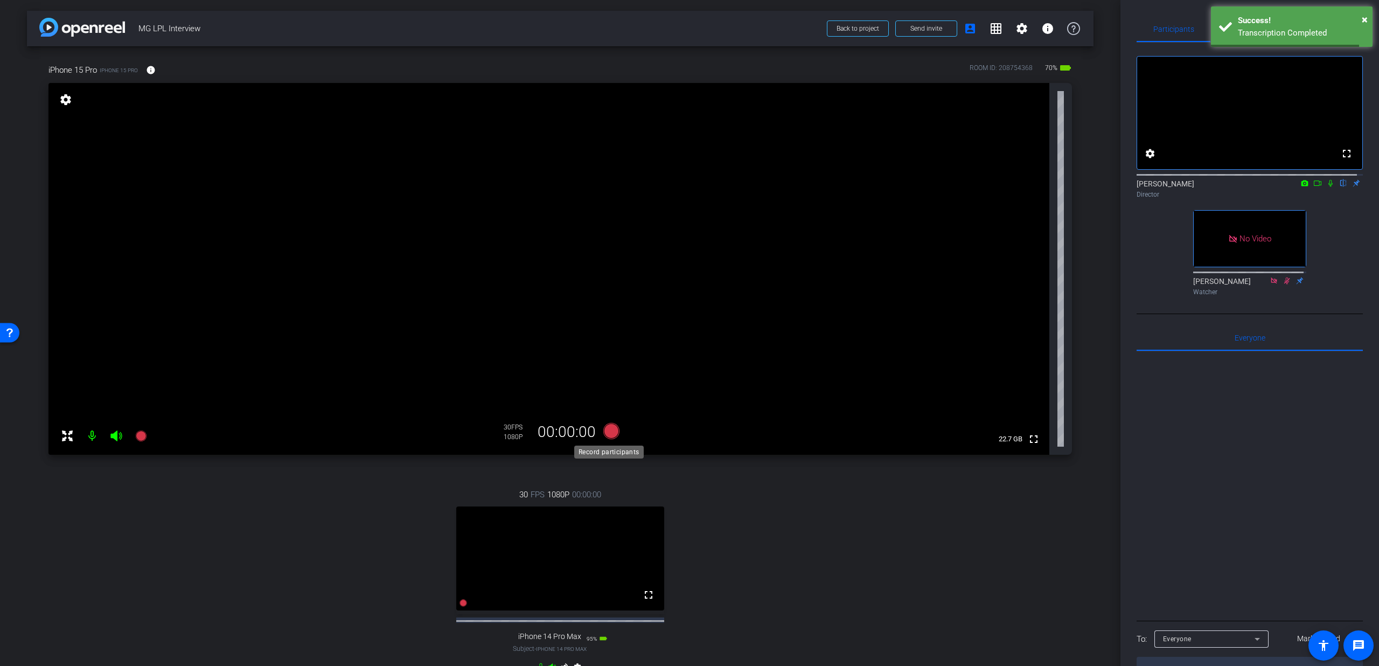
click at [613, 430] on icon at bounding box center [611, 431] width 16 height 16
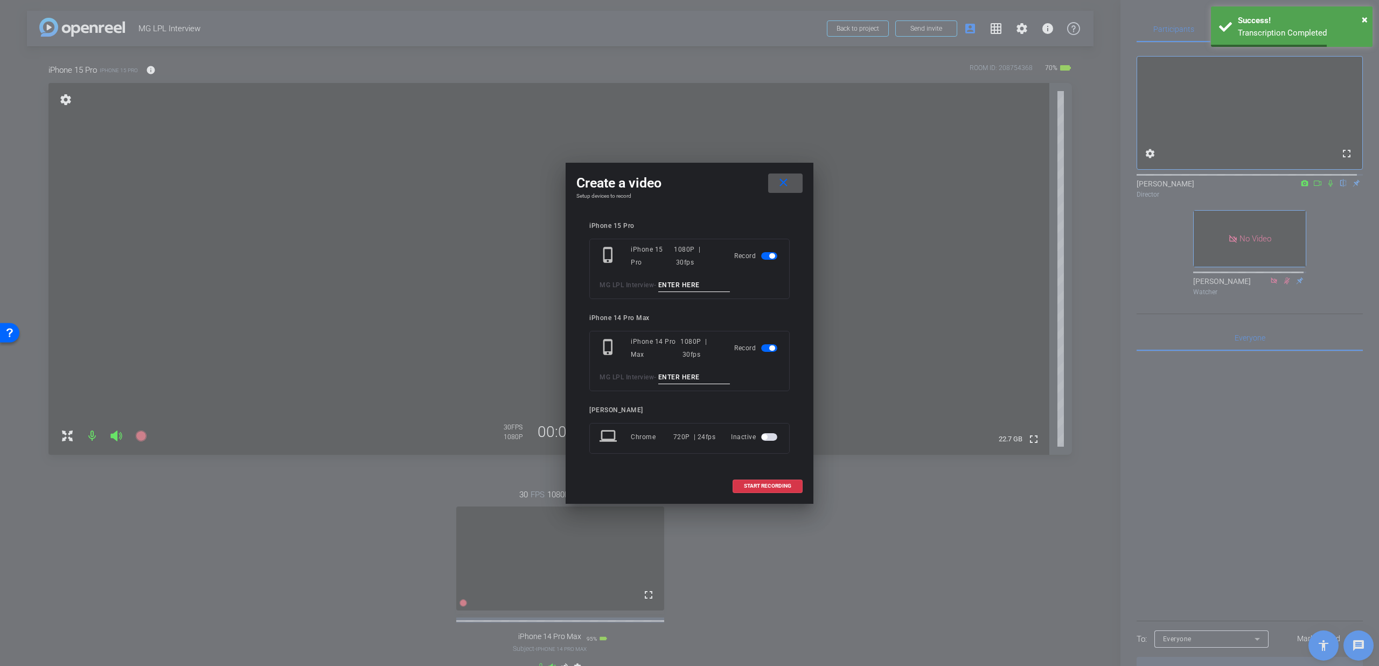
click at [672, 287] on input at bounding box center [694, 284] width 72 height 13
type input "Q7 T2"
click at [690, 378] on input at bounding box center [694, 377] width 72 height 13
type input "Q7 T2"
click at [764, 480] on span at bounding box center [767, 486] width 69 height 26
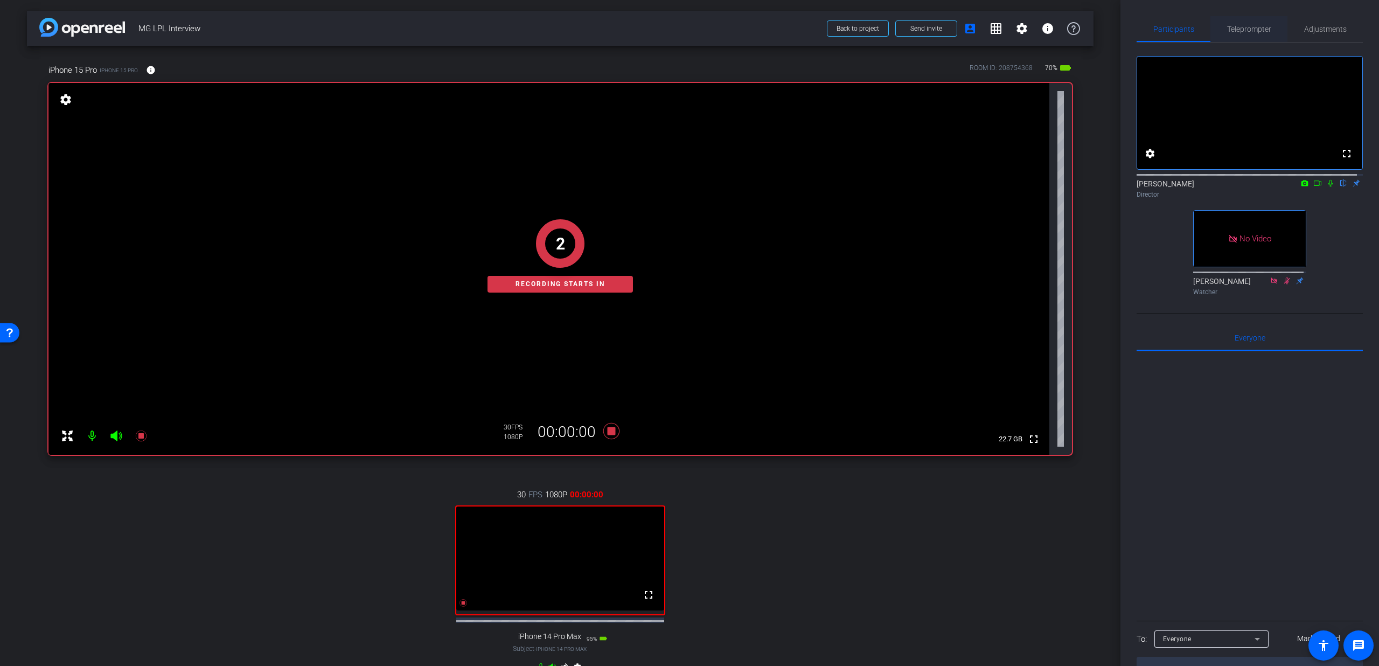
click at [1260, 32] on span "Teleprompter" at bounding box center [1249, 29] width 44 height 8
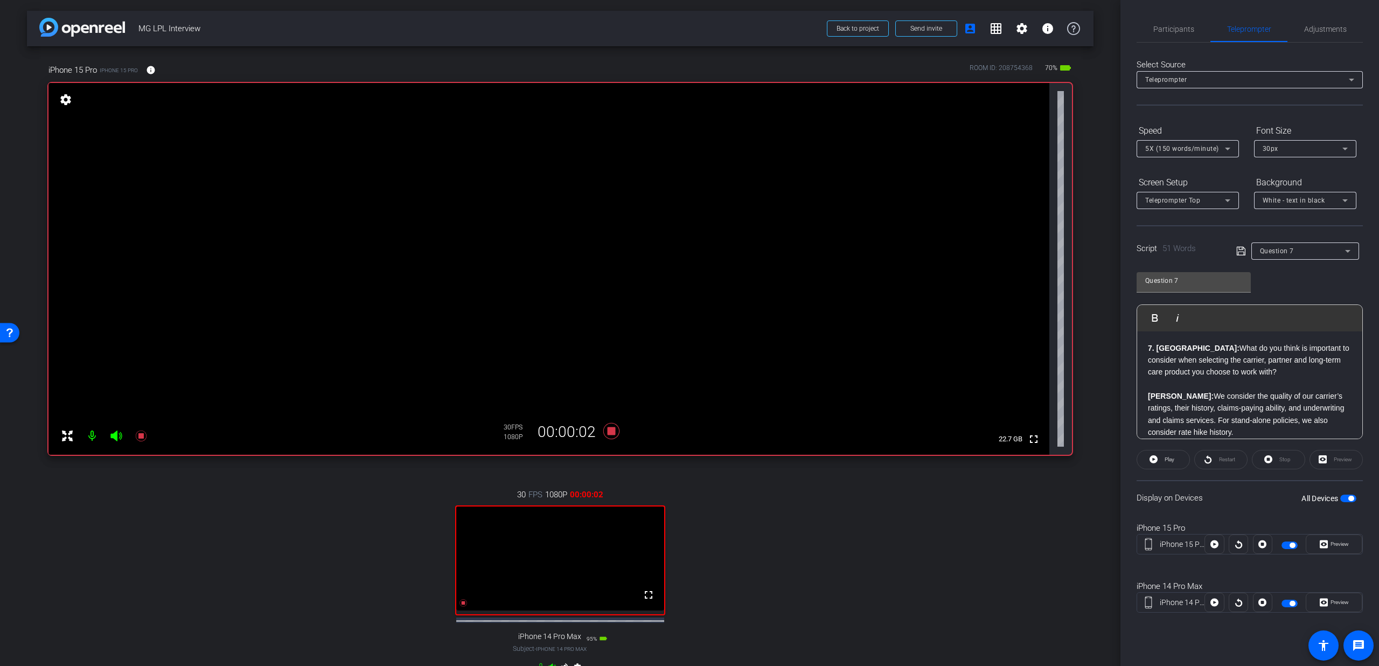
click at [1346, 496] on span "button" at bounding box center [1348, 498] width 16 height 8
click at [1346, 495] on span "button" at bounding box center [1348, 498] width 16 height 8
click at [1165, 466] on span "Play" at bounding box center [1168, 459] width 12 height 15
click at [1184, 29] on span "Participants" at bounding box center [1173, 29] width 41 height 8
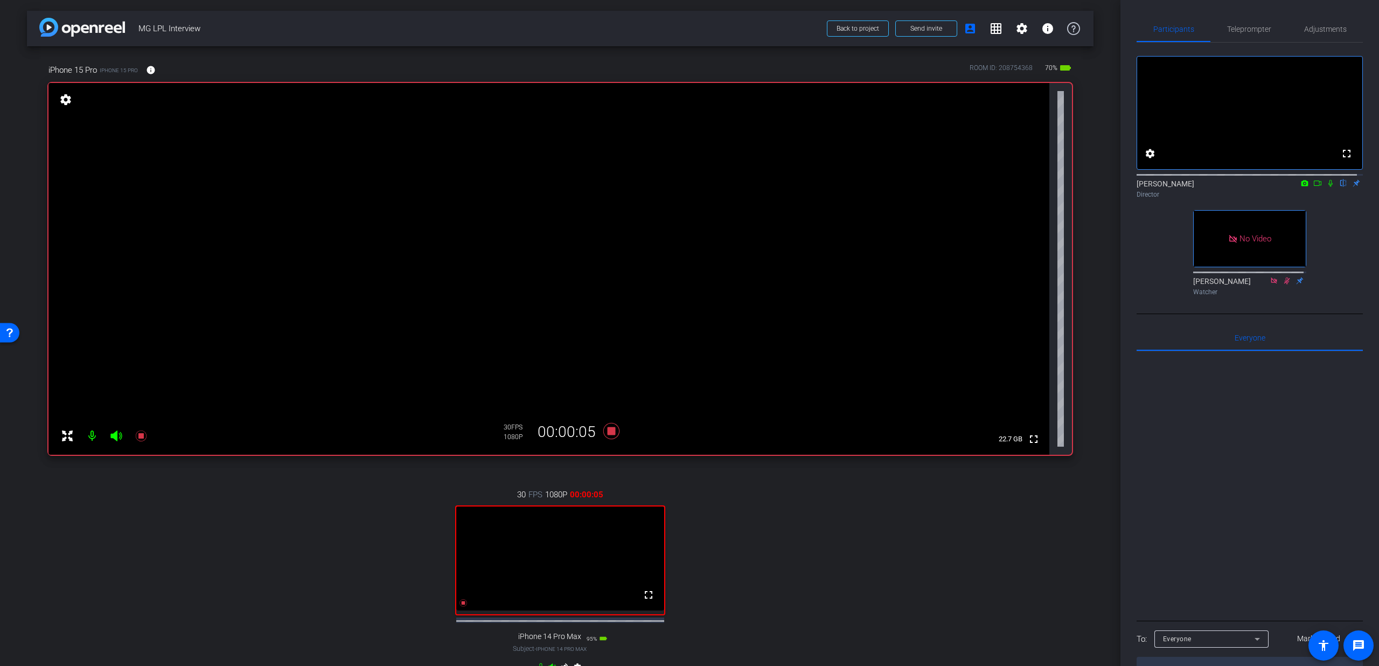
click at [1326, 187] on icon at bounding box center [1330, 183] width 9 height 8
click at [1250, 36] on span "Teleprompter" at bounding box center [1249, 29] width 44 height 26
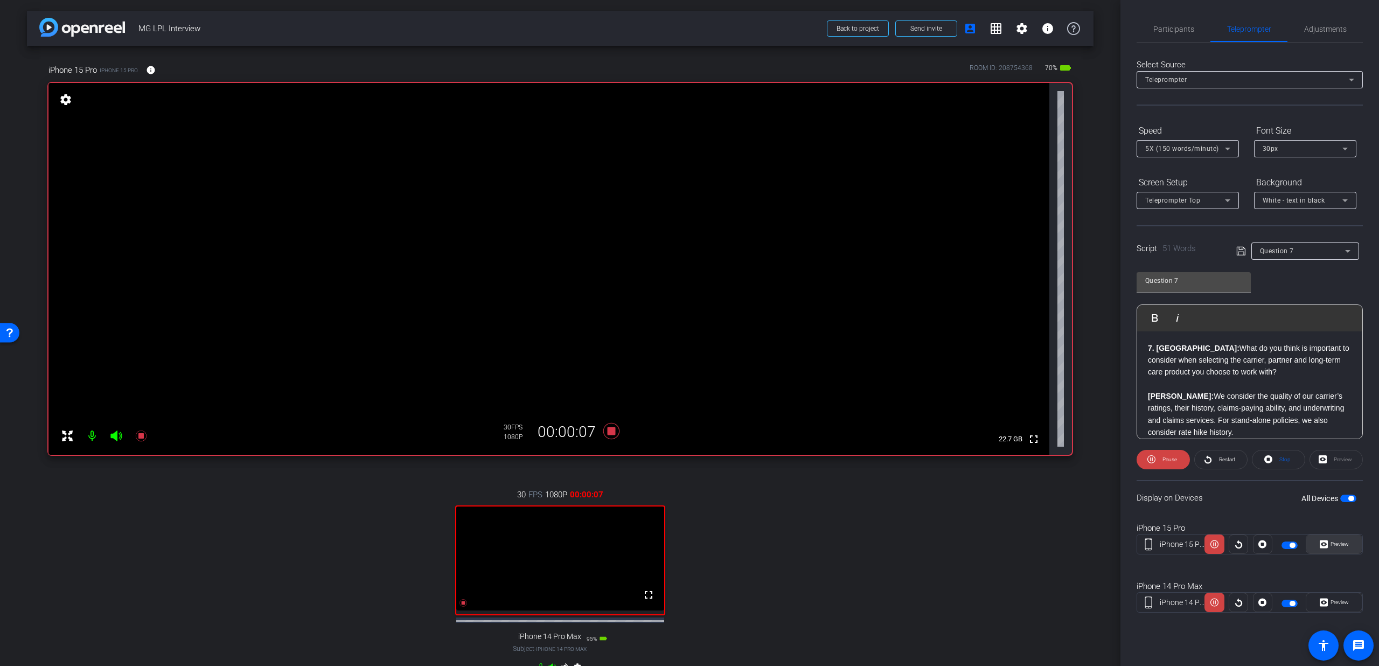
click at [1324, 550] on icon at bounding box center [1323, 544] width 8 height 16
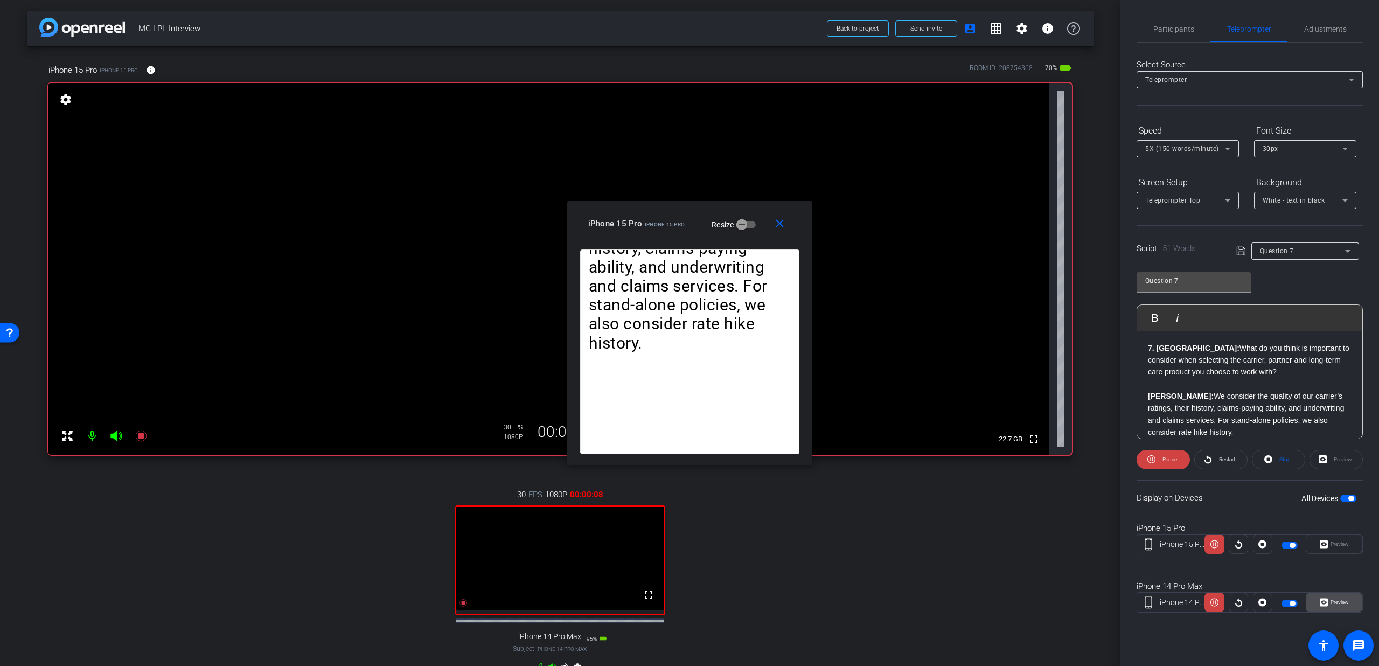
click at [1337, 601] on span "Preview" at bounding box center [1339, 602] width 18 height 6
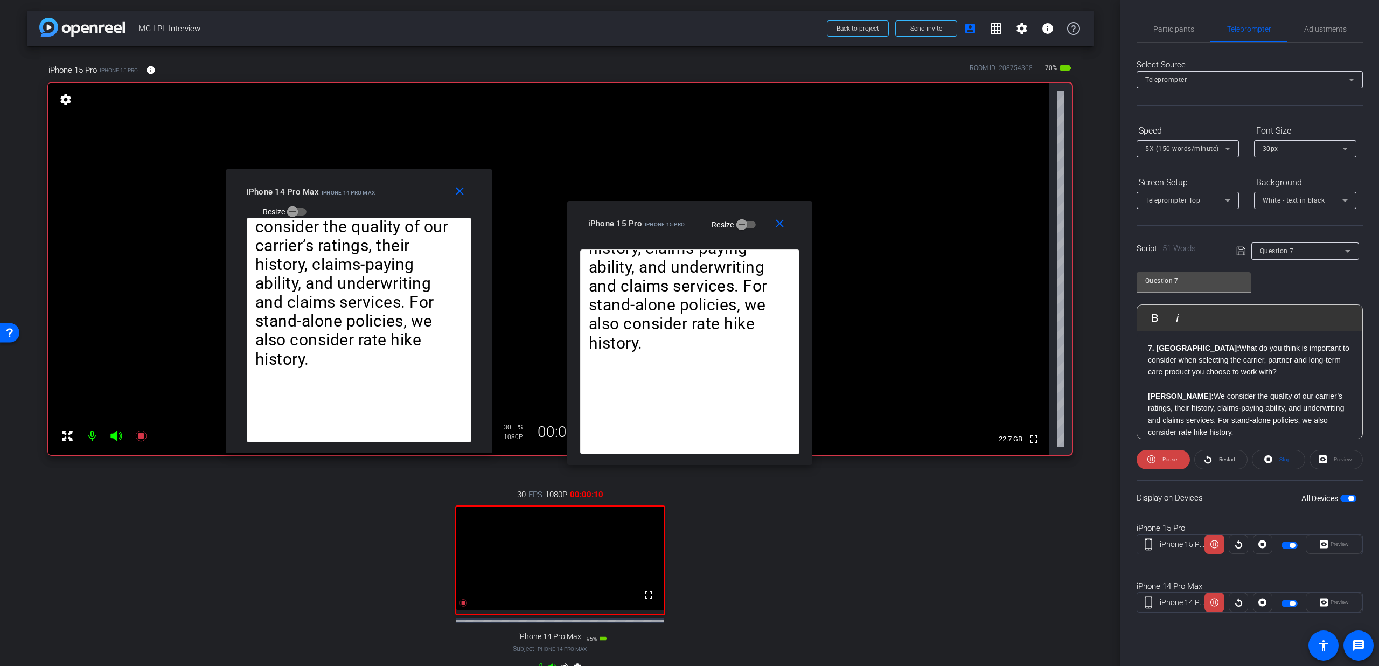
drag, startPoint x: 693, startPoint y: 223, endPoint x: 276, endPoint y: 198, distance: 417.6
click at [276, 198] on div "iPhone 14 Pro Max iPhone 14 Pro Max Resize" at bounding box center [363, 201] width 233 height 38
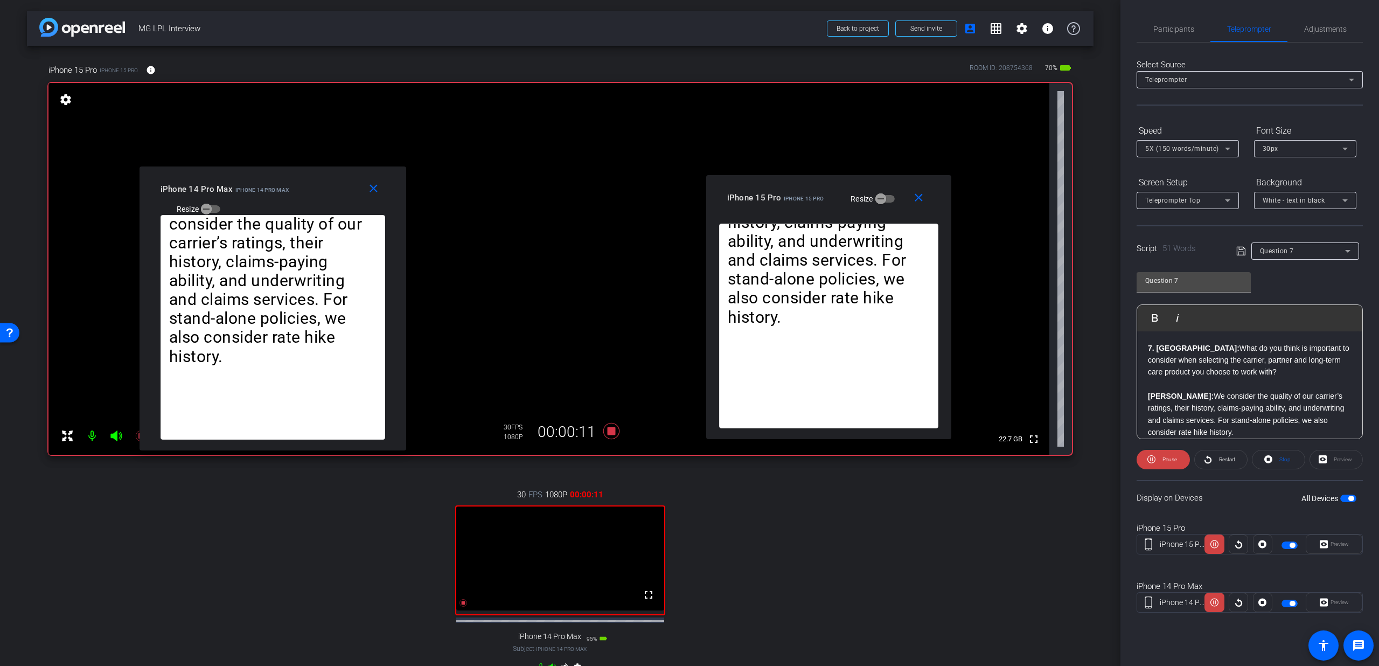
drag, startPoint x: 654, startPoint y: 225, endPoint x: 833, endPoint y: 187, distance: 182.1
click at [823, 195] on span "iPhone 15 Pro" at bounding box center [804, 198] width 40 height 6
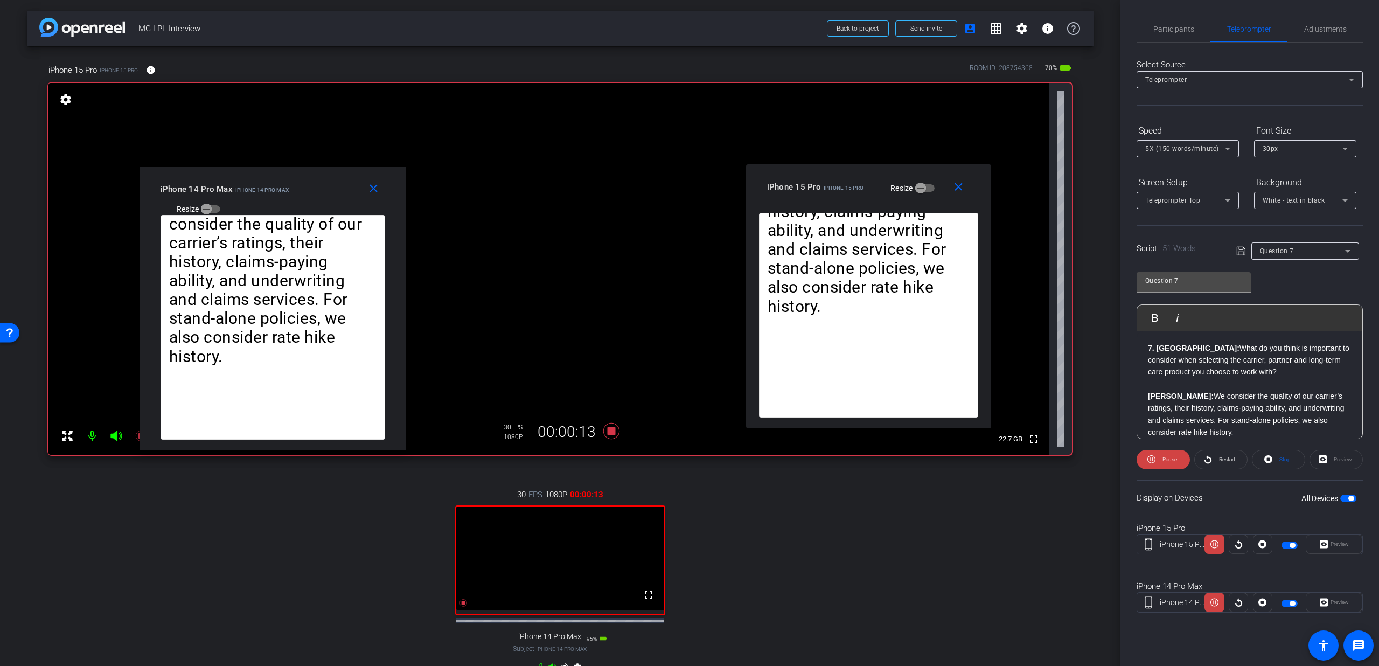
click at [1175, 148] on span "5X (150 words/minute)" at bounding box center [1182, 149] width 74 height 8
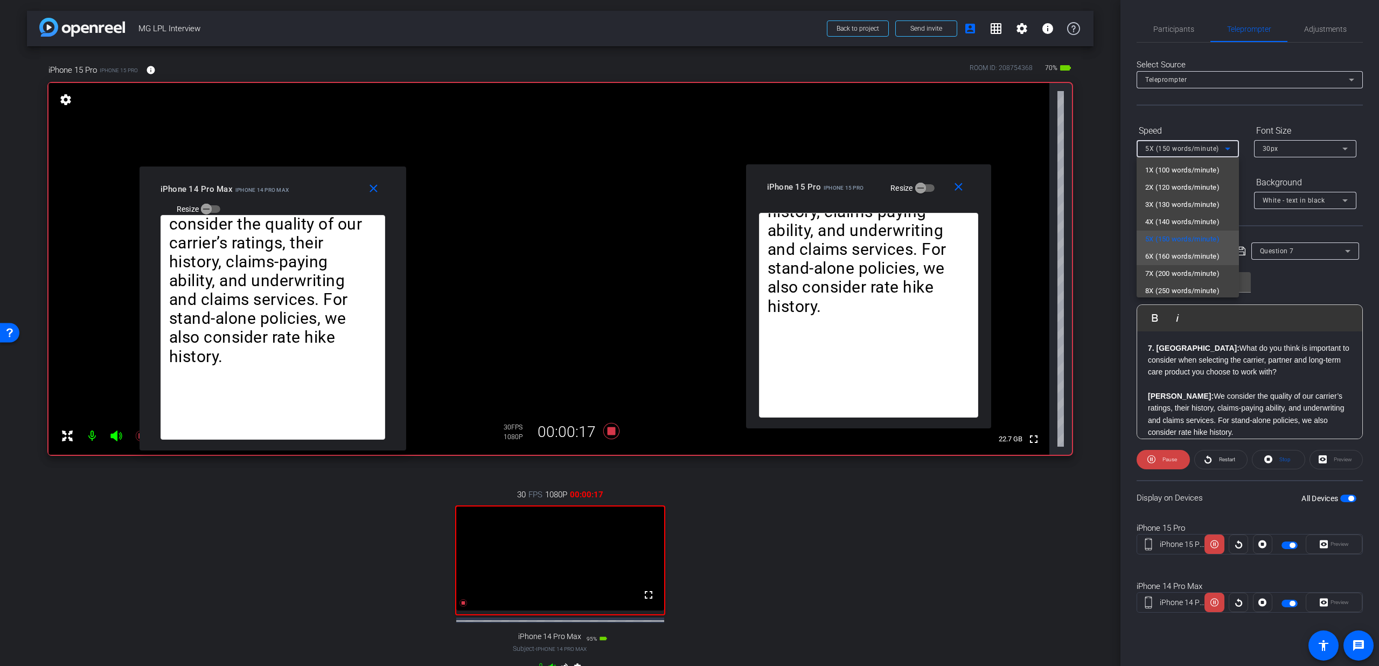
click at [1170, 254] on span "6X (160 words/minute)" at bounding box center [1182, 256] width 74 height 13
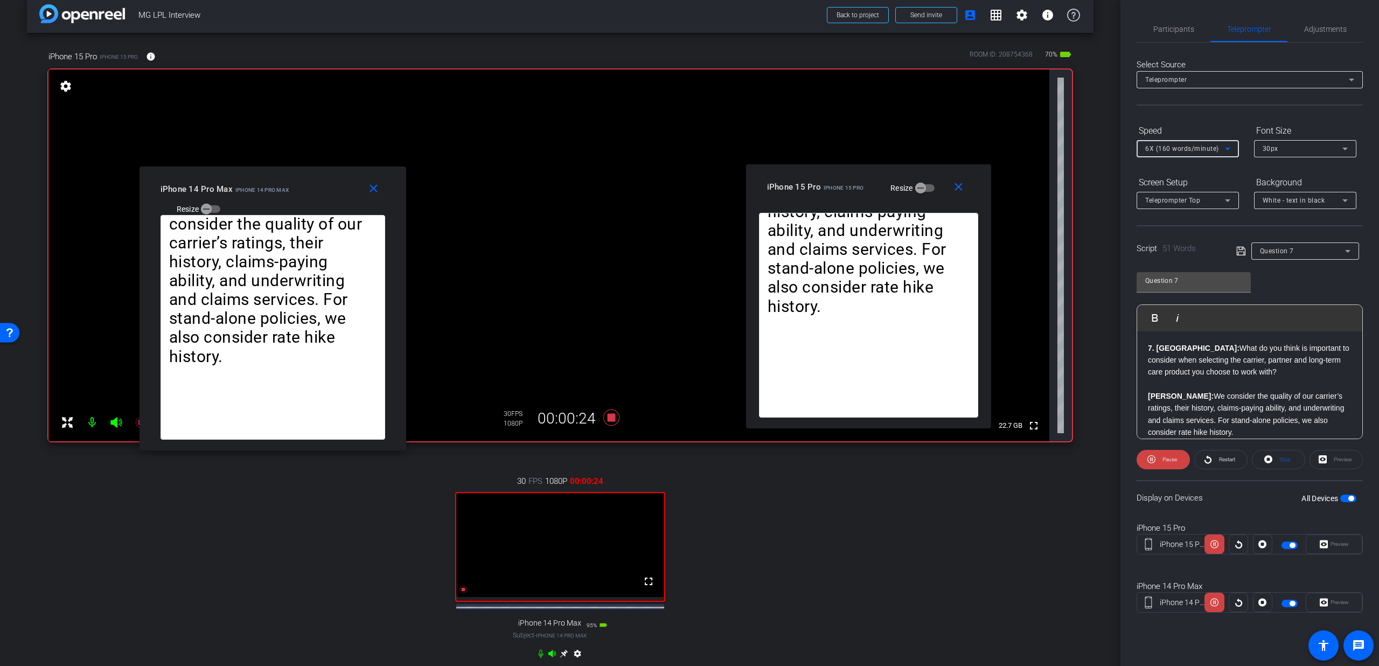
scroll to position [45, 0]
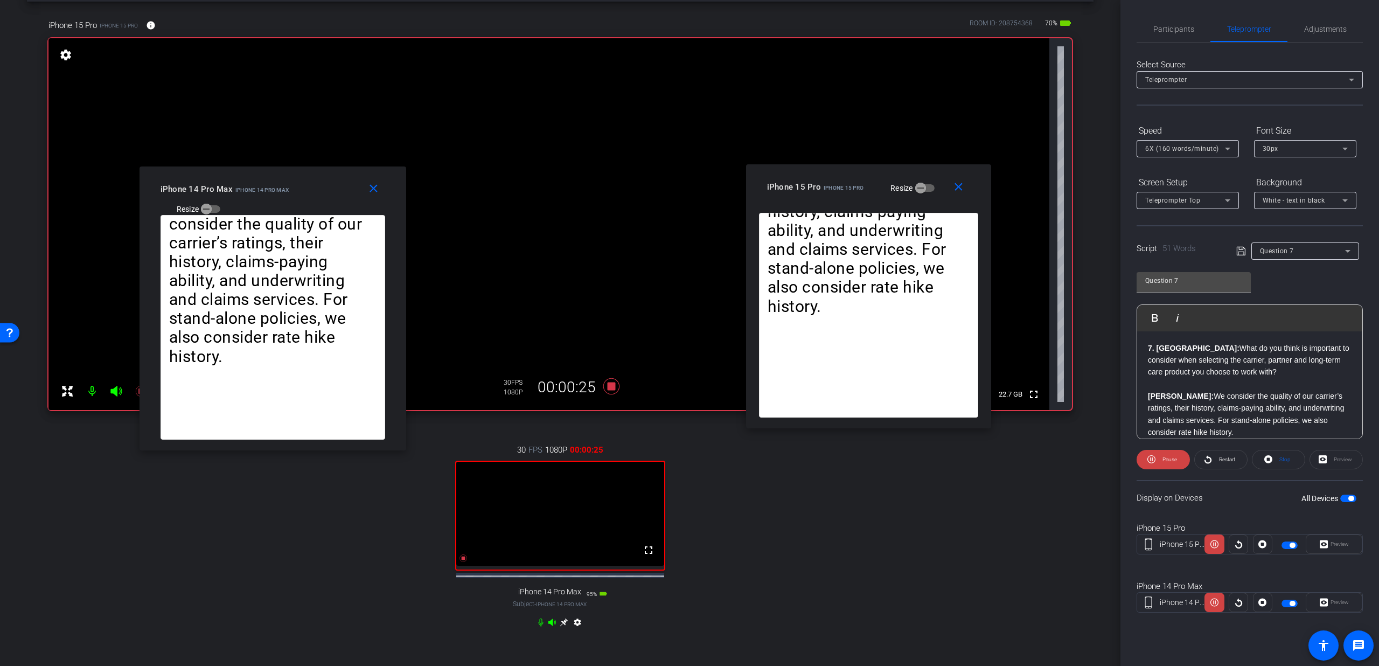
click at [536, 626] on icon at bounding box center [540, 622] width 9 height 9
click at [617, 387] on icon at bounding box center [611, 385] width 26 height 19
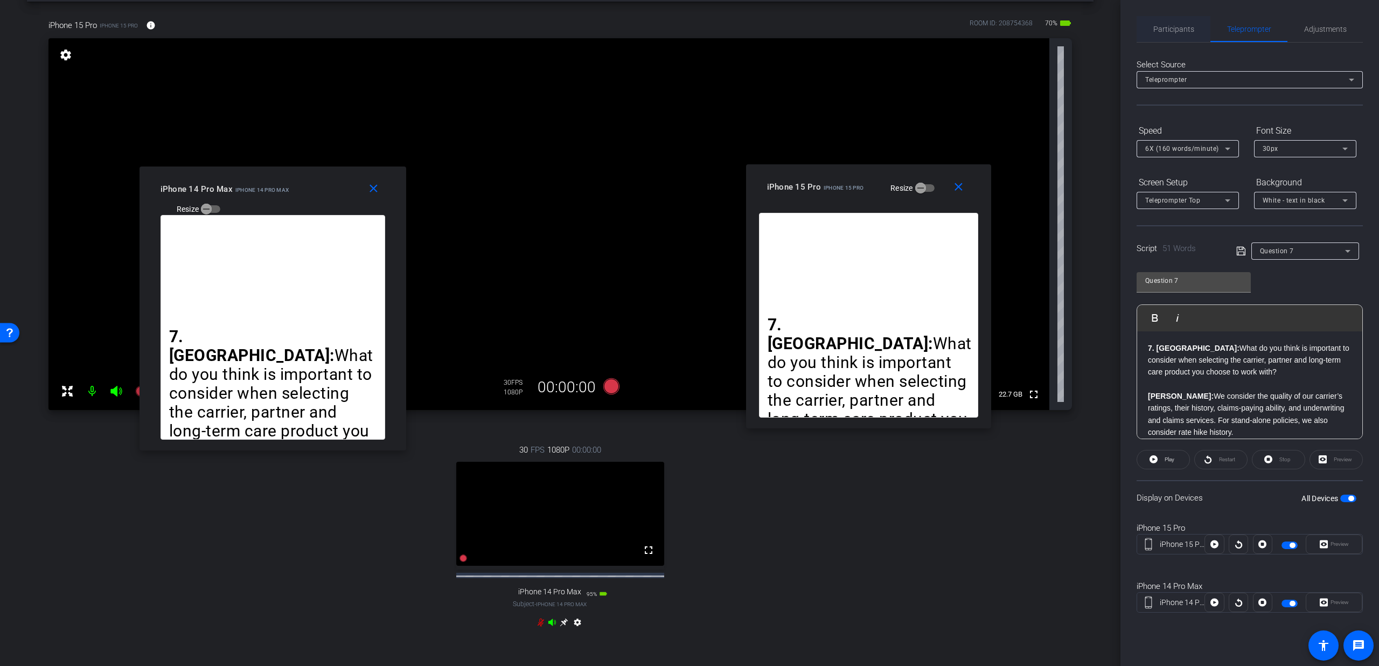
click at [1162, 27] on span "Participants" at bounding box center [1173, 29] width 41 height 8
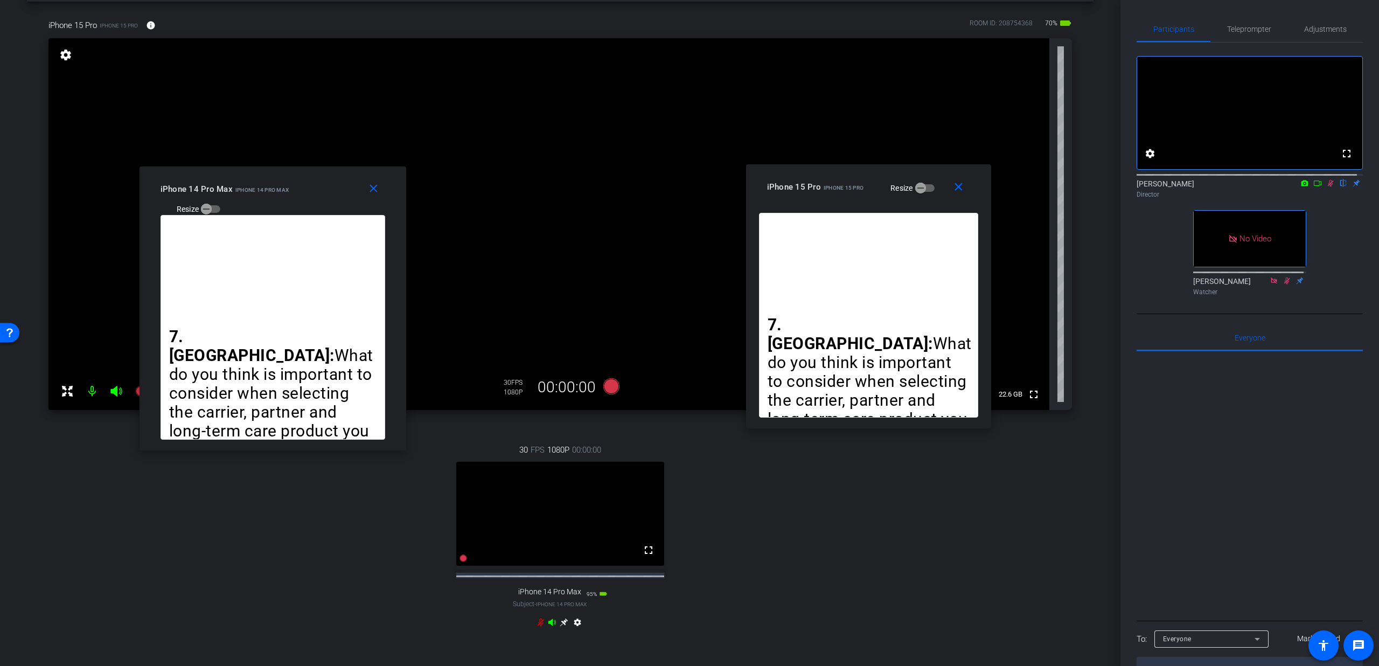
click at [1330, 188] on mat-icon at bounding box center [1330, 183] width 13 height 10
click at [965, 185] on span at bounding box center [961, 187] width 34 height 26
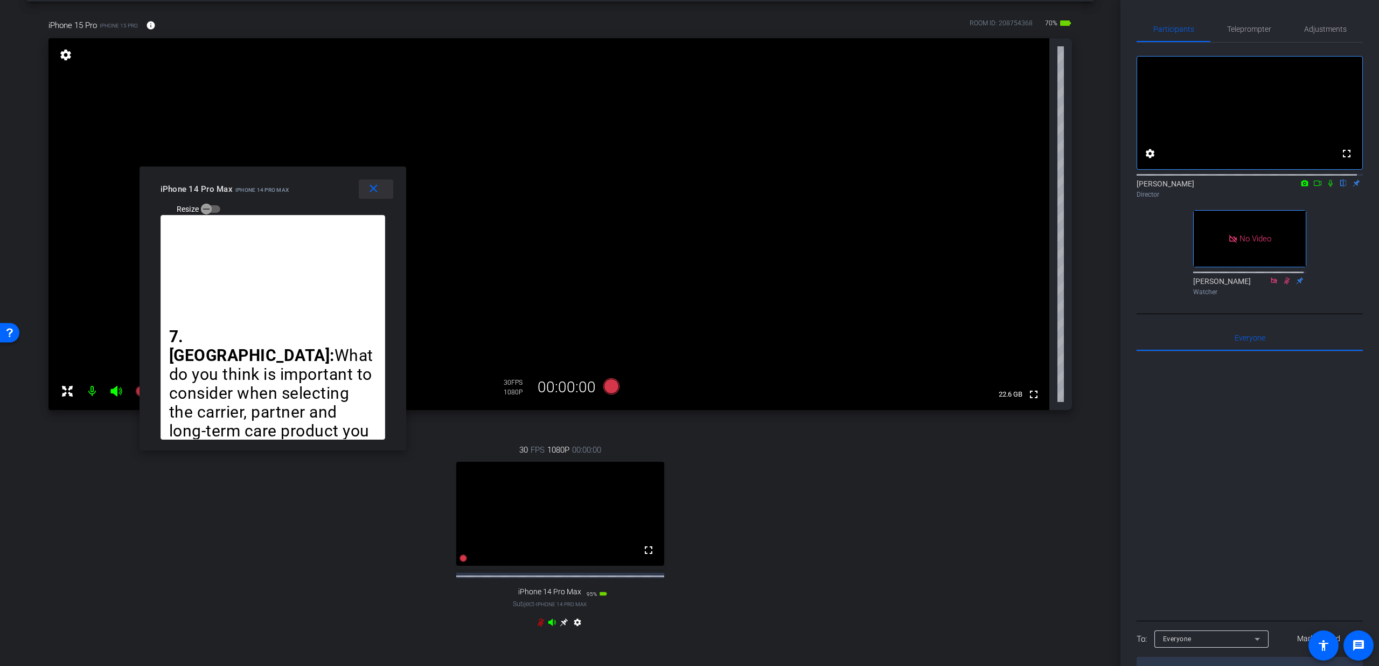
click at [373, 188] on mat-icon "close" at bounding box center [373, 188] width 13 height 13
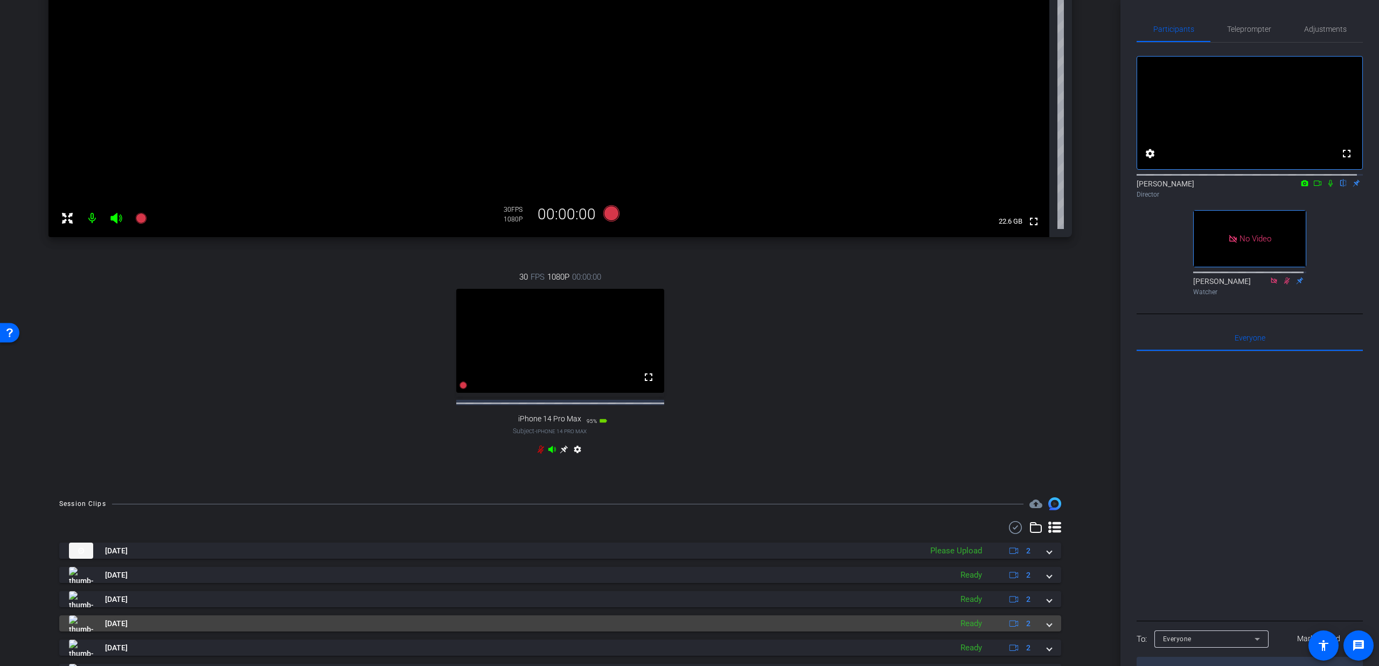
scroll to position [304, 0]
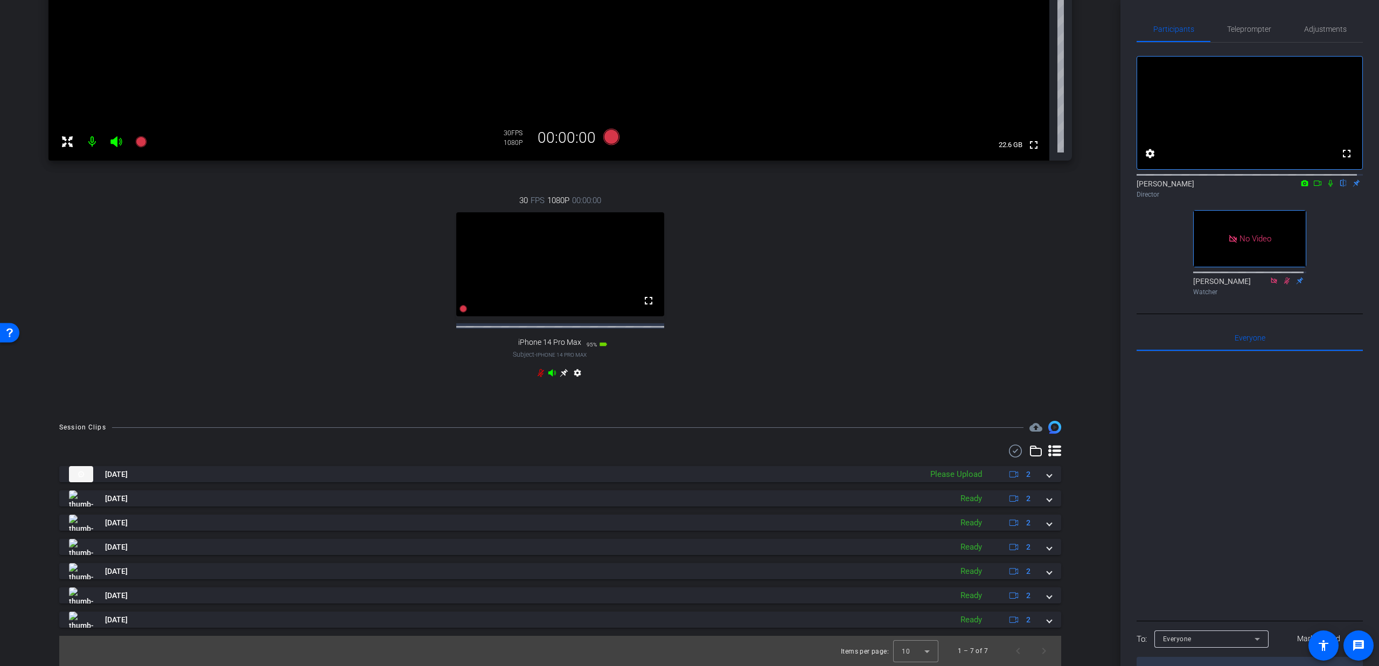
click at [537, 374] on icon at bounding box center [540, 373] width 6 height 8
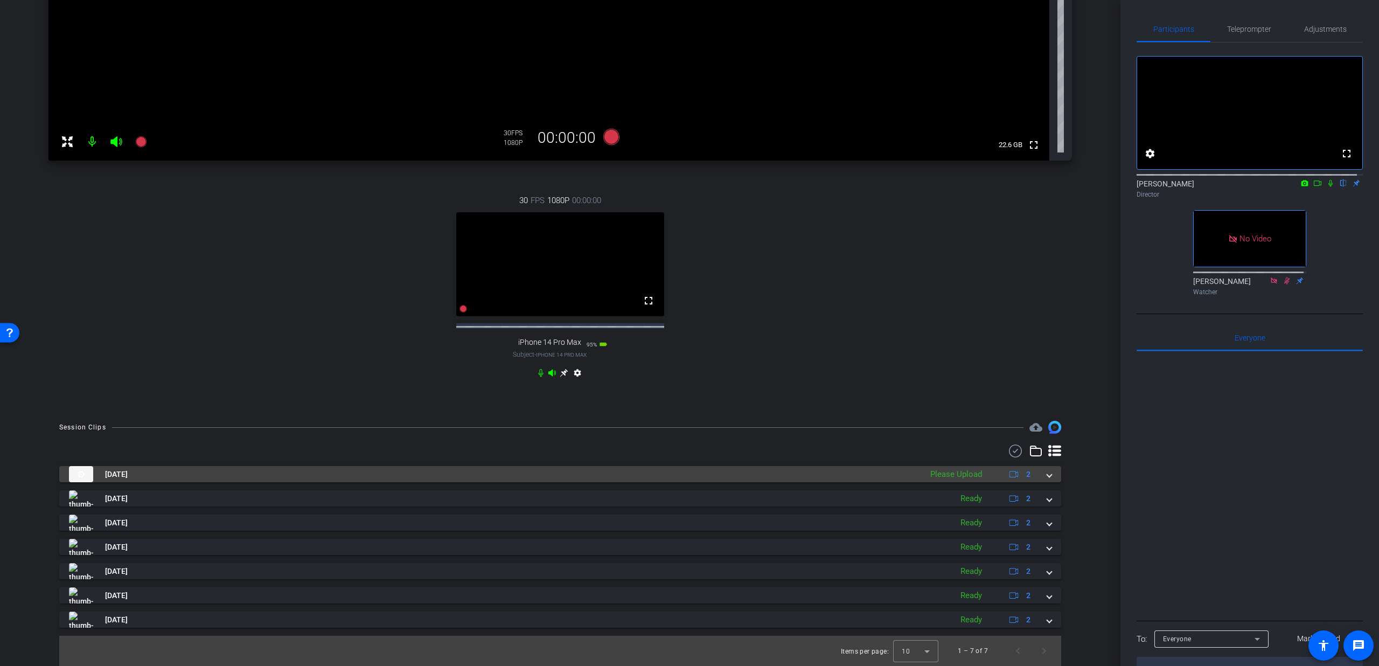
click at [1030, 473] on mat-panel-description "Please Upload 2" at bounding box center [982, 474] width 114 height 16
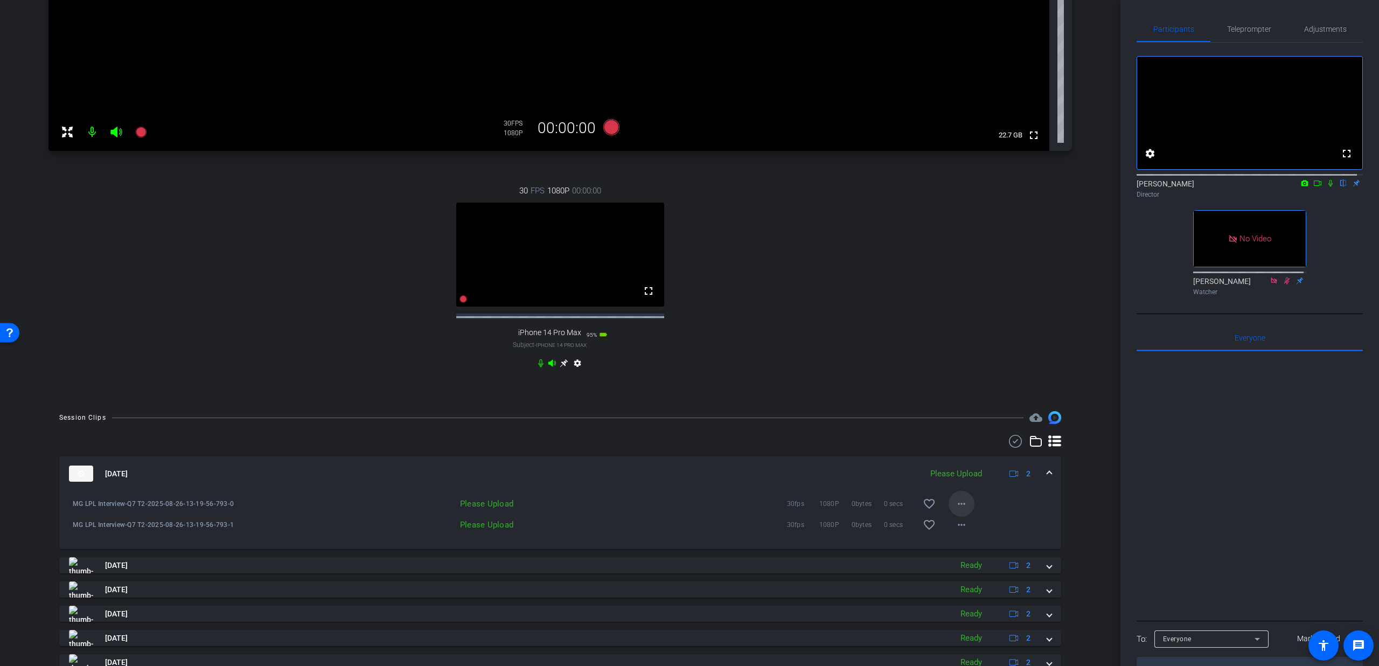
click at [955, 510] on mat-icon "more_horiz" at bounding box center [961, 503] width 13 height 13
click at [956, 535] on span "Upload" at bounding box center [972, 535] width 43 height 13
click at [956, 531] on mat-icon "more_horiz" at bounding box center [961, 524] width 13 height 13
click at [966, 550] on button "Upload" at bounding box center [972, 556] width 60 height 13
click at [1047, 479] on span at bounding box center [1049, 473] width 4 height 11
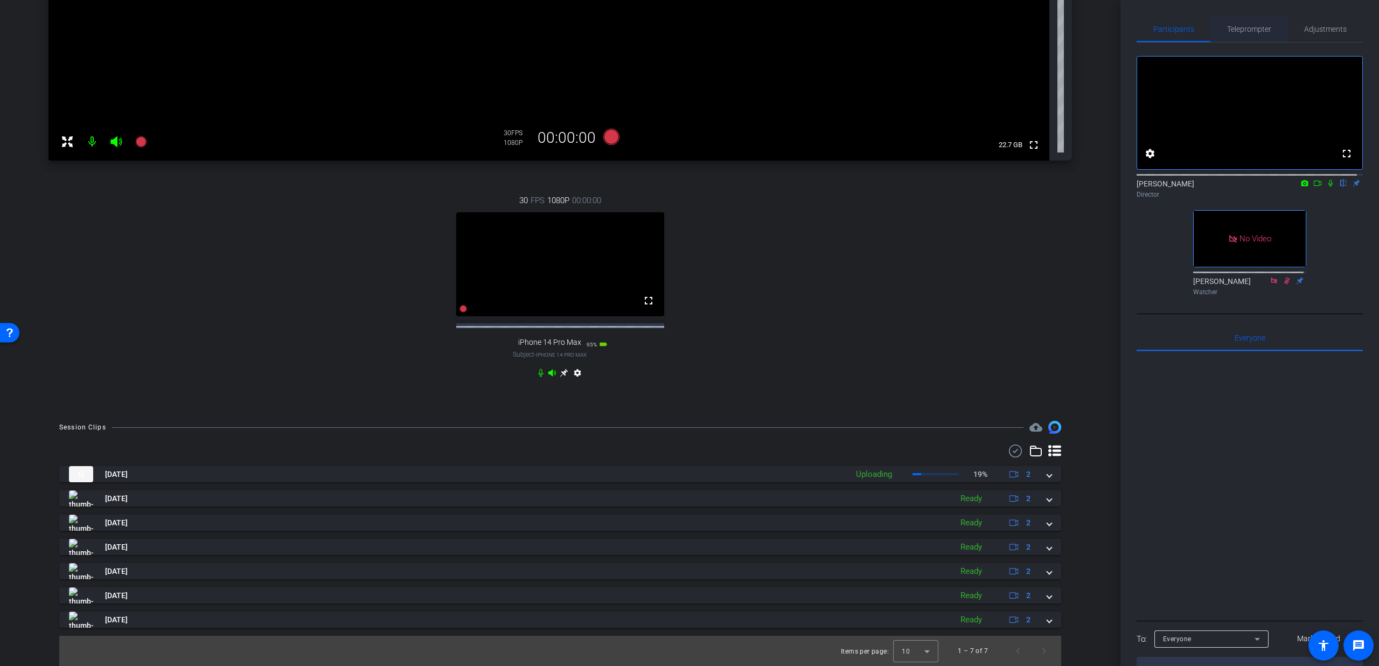
click at [1254, 28] on span "Teleprompter" at bounding box center [1249, 29] width 44 height 8
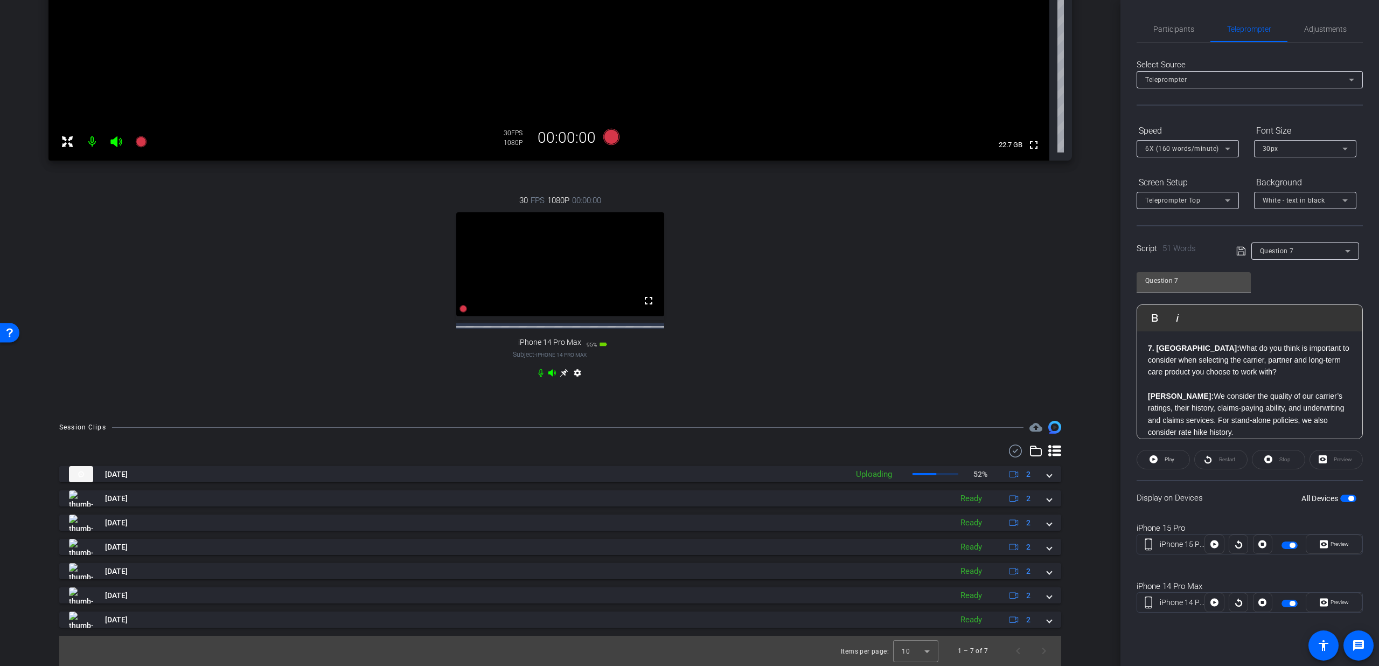
click at [1306, 246] on div "Question 7" at bounding box center [1302, 250] width 85 height 13
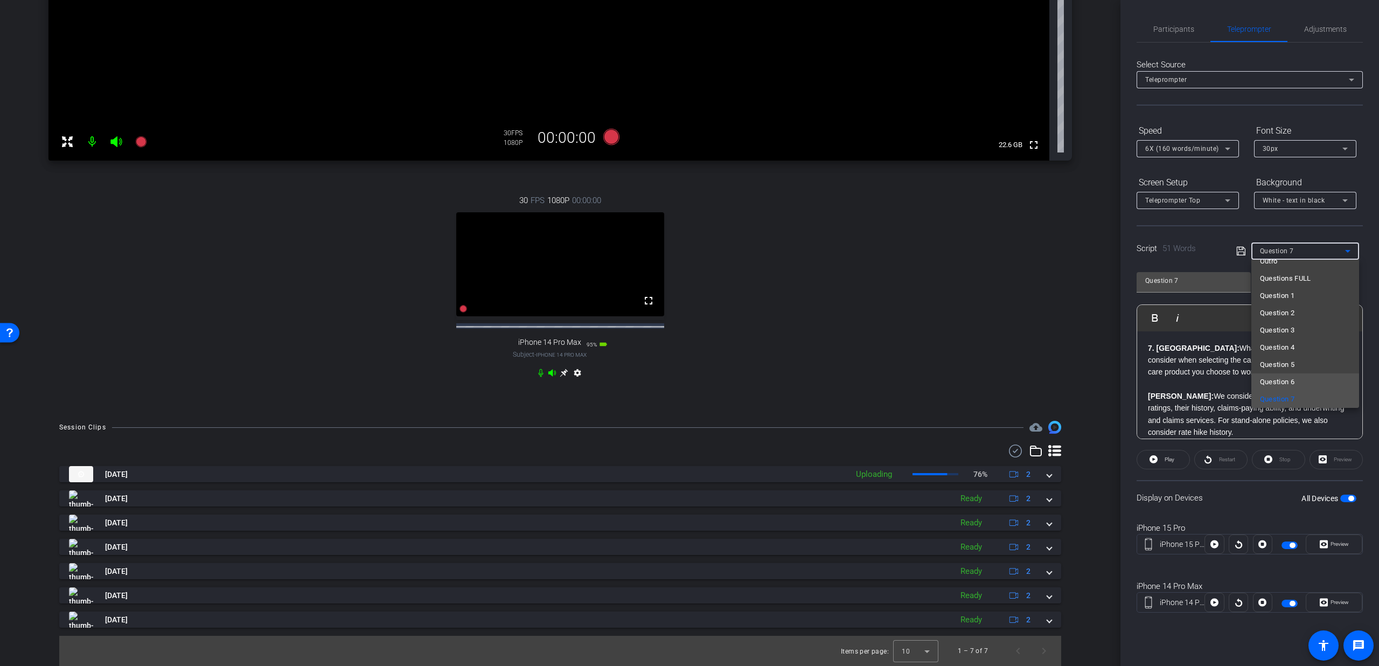
scroll to position [102, 0]
click at [1284, 362] on span "Question 8" at bounding box center [1277, 360] width 35 height 13
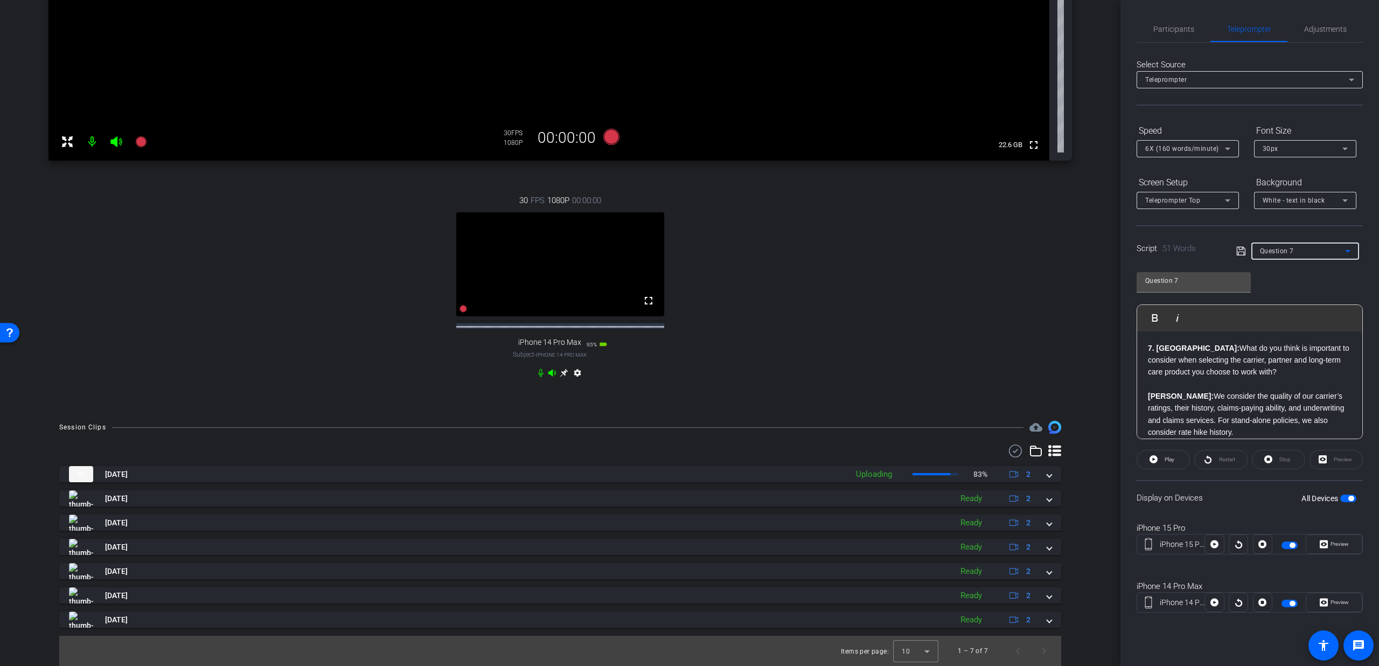
type input "Question 8"
click at [1339, 499] on label "All Devices" at bounding box center [1320, 498] width 39 height 11
click at [1340, 499] on button "All Devices" at bounding box center [1348, 498] width 16 height 8
click at [1340, 499] on span "button" at bounding box center [1342, 497] width 5 height 5
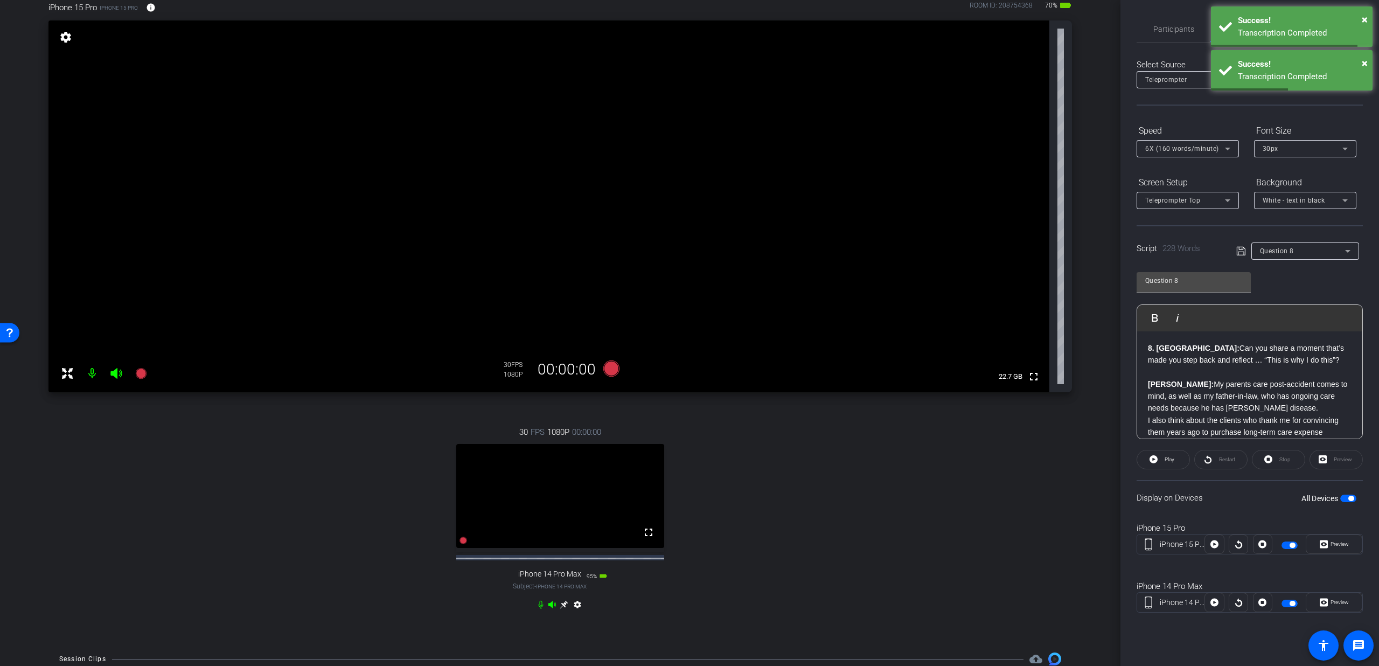
scroll to position [55, 0]
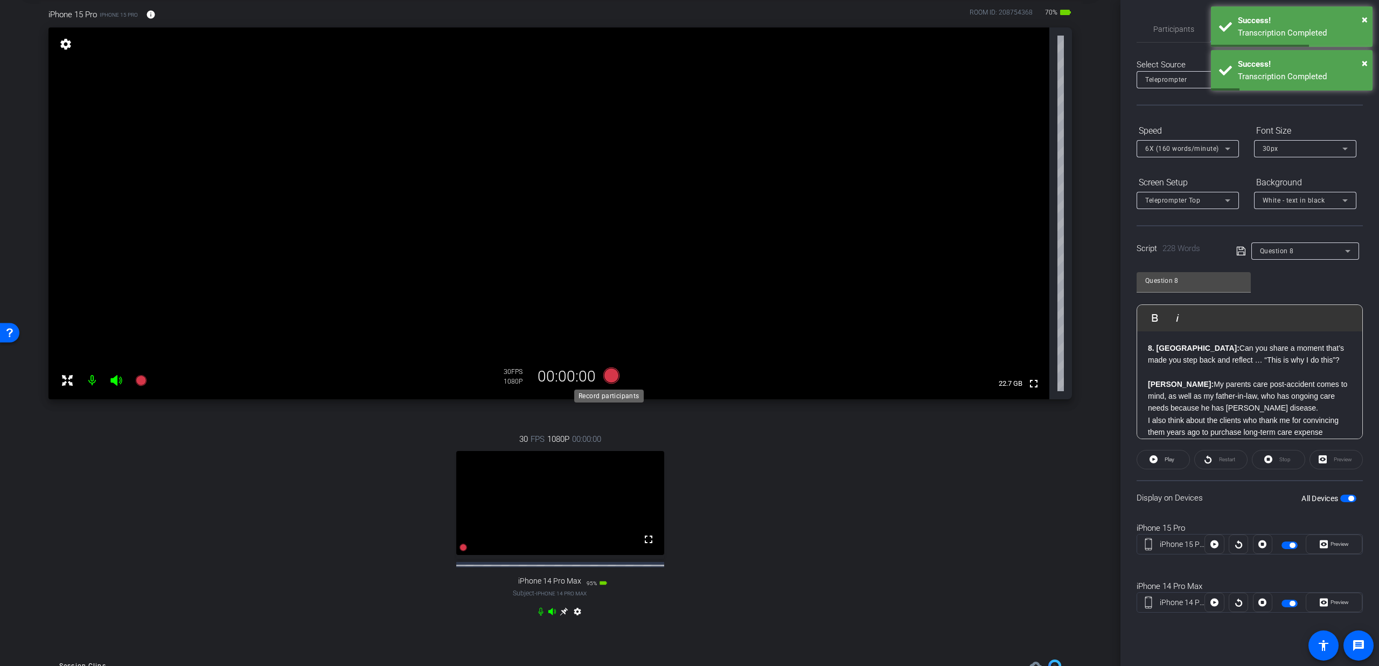
click at [605, 379] on icon at bounding box center [611, 375] width 16 height 16
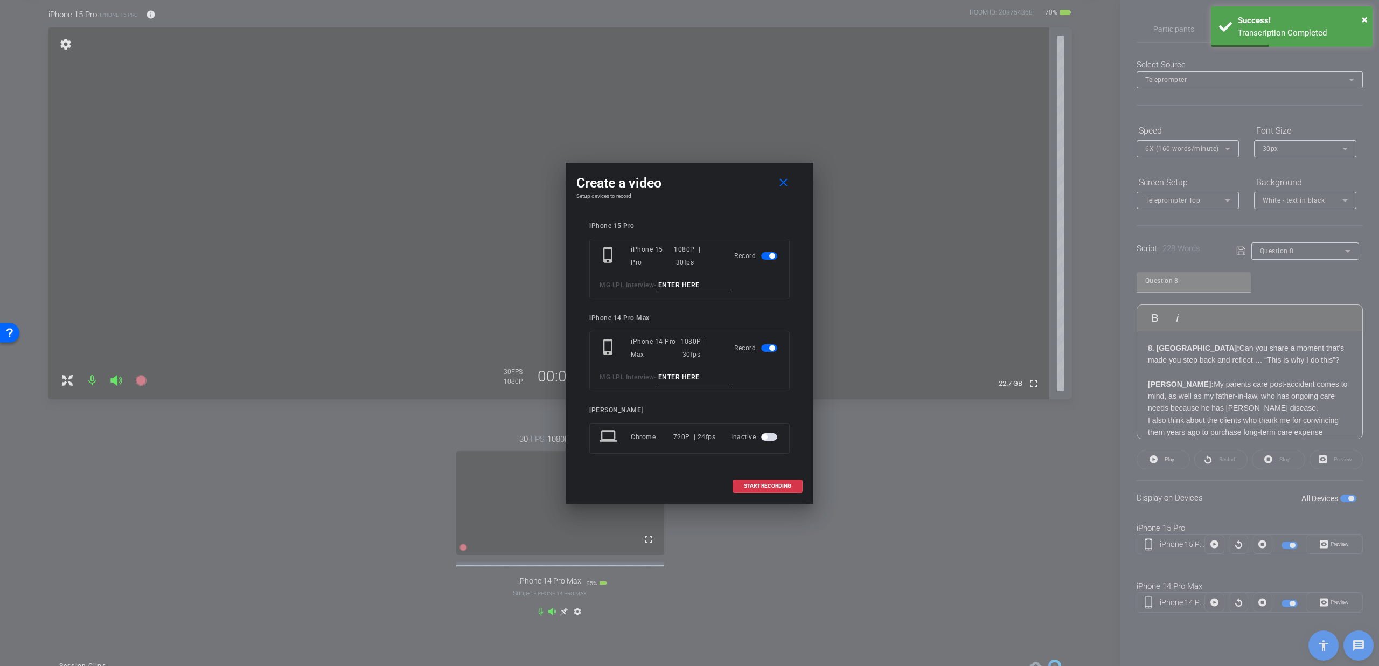
click at [678, 286] on input at bounding box center [694, 284] width 72 height 13
type input "Q8 T1"
click at [676, 375] on input at bounding box center [694, 377] width 72 height 13
type input "Q8 T1"
click at [757, 485] on span "START RECORDING" at bounding box center [767, 485] width 47 height 5
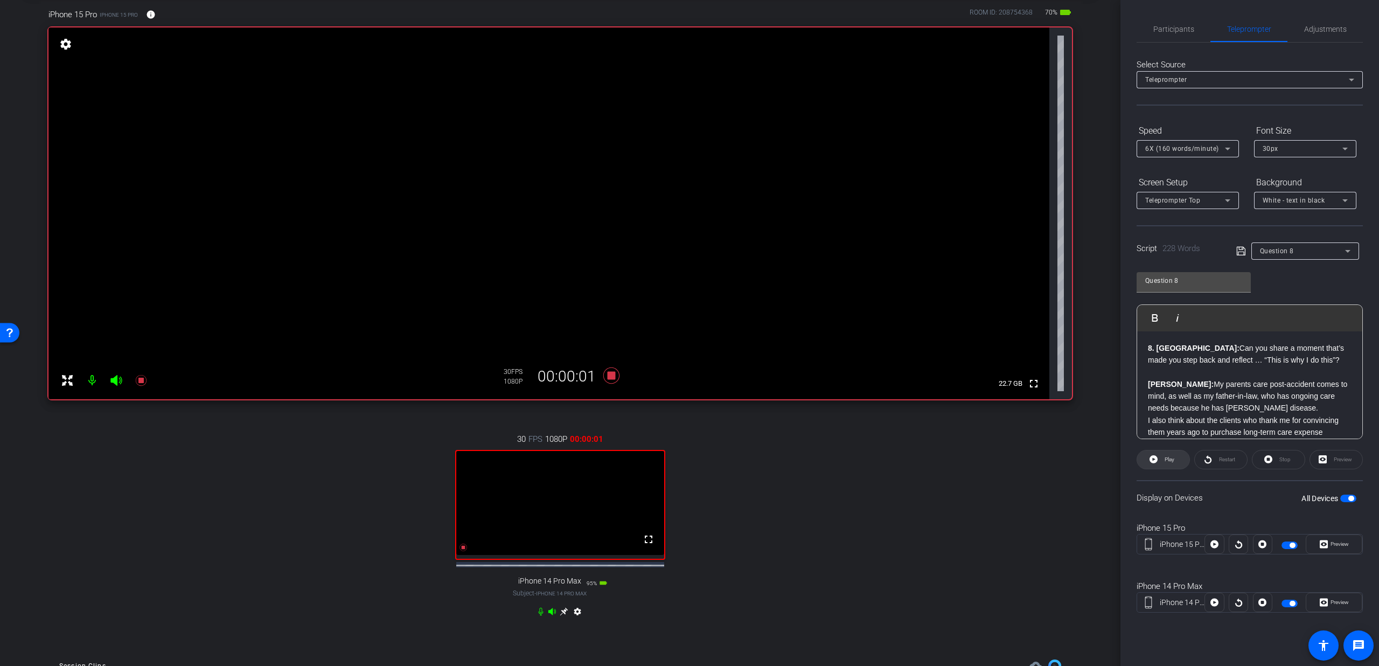
click at [1160, 458] on span at bounding box center [1163, 459] width 52 height 26
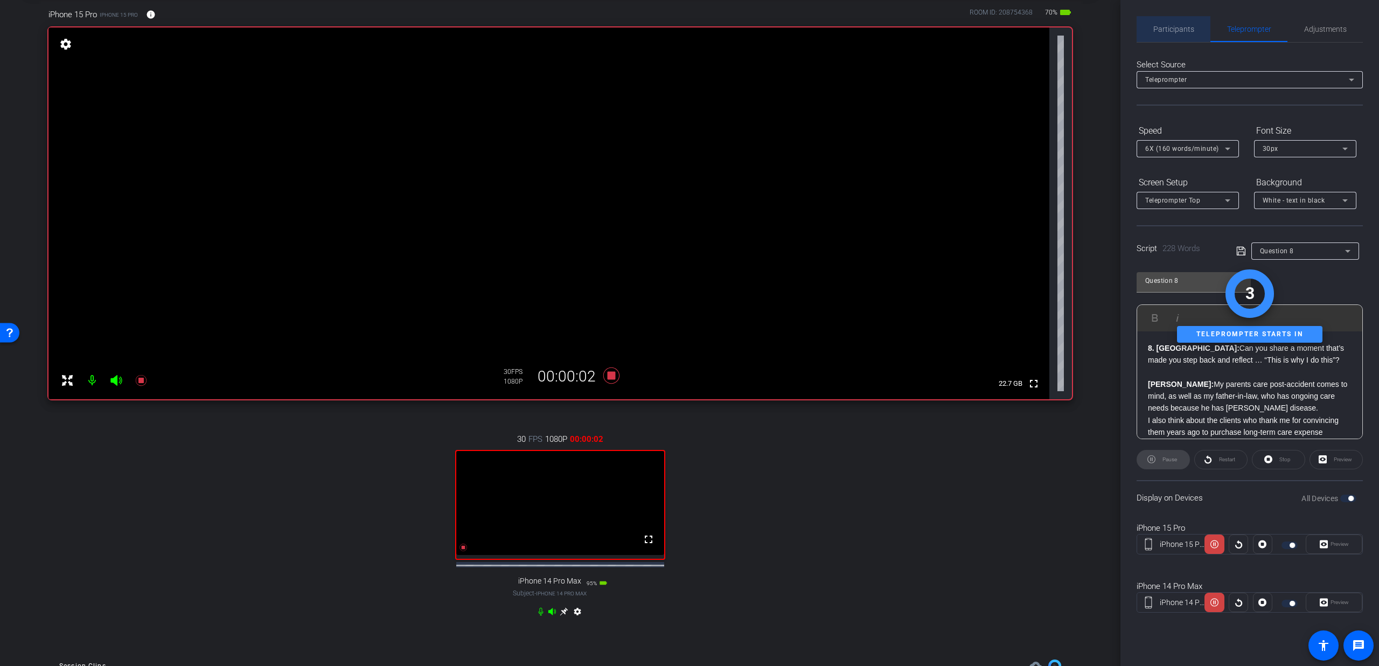
click at [1190, 38] on span "Participants" at bounding box center [1173, 29] width 41 height 26
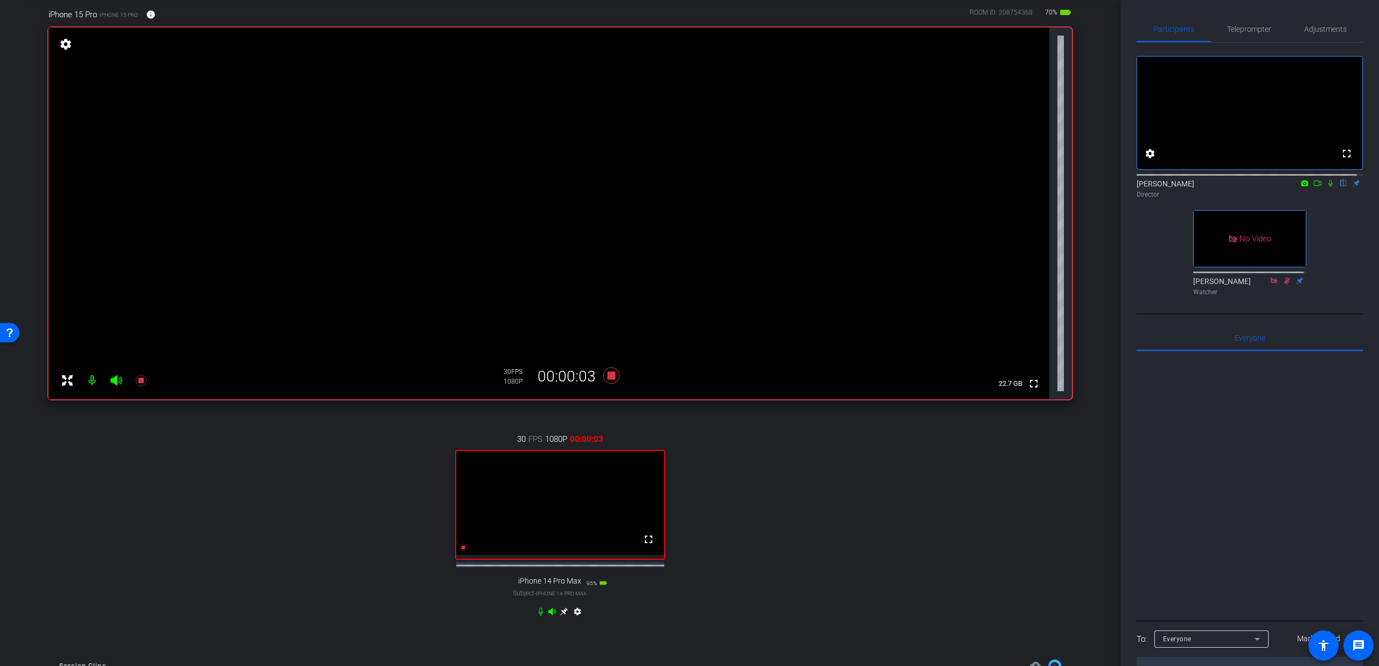
click at [1328, 187] on icon at bounding box center [1330, 183] width 4 height 7
click at [1252, 27] on span "Teleprompter" at bounding box center [1249, 29] width 44 height 8
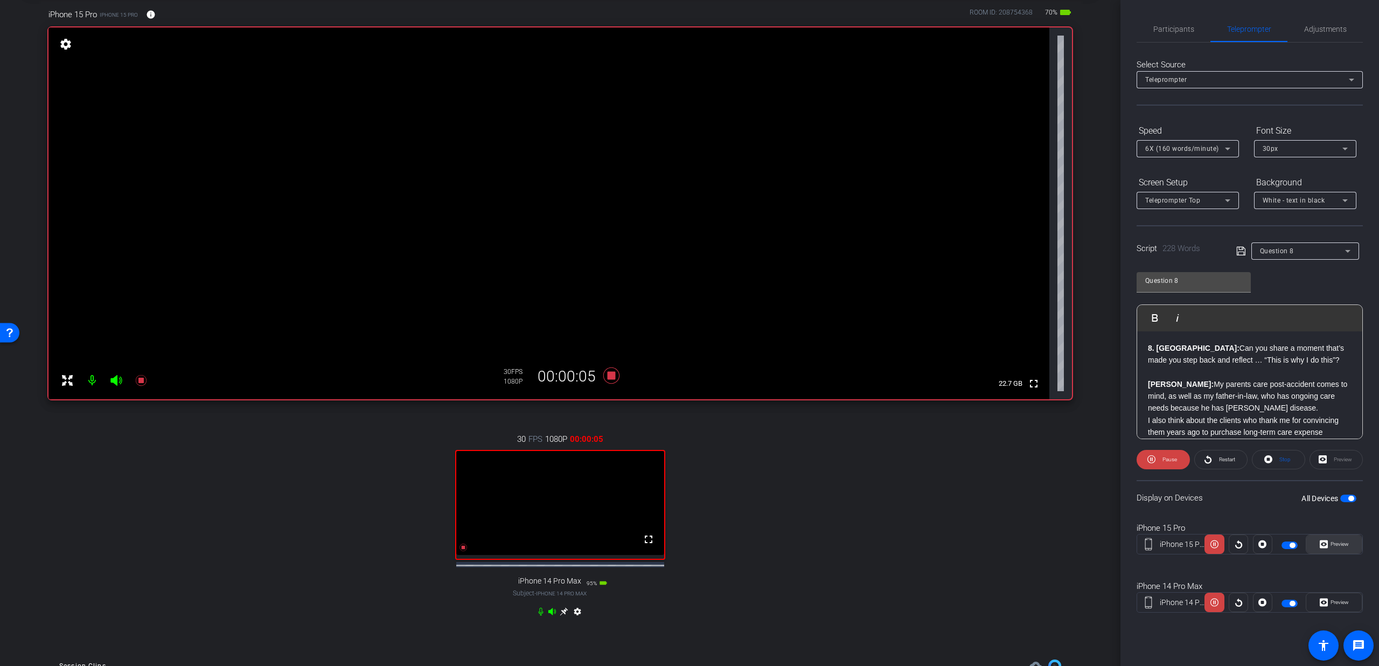
click at [1336, 544] on span "Preview" at bounding box center [1339, 544] width 18 height 6
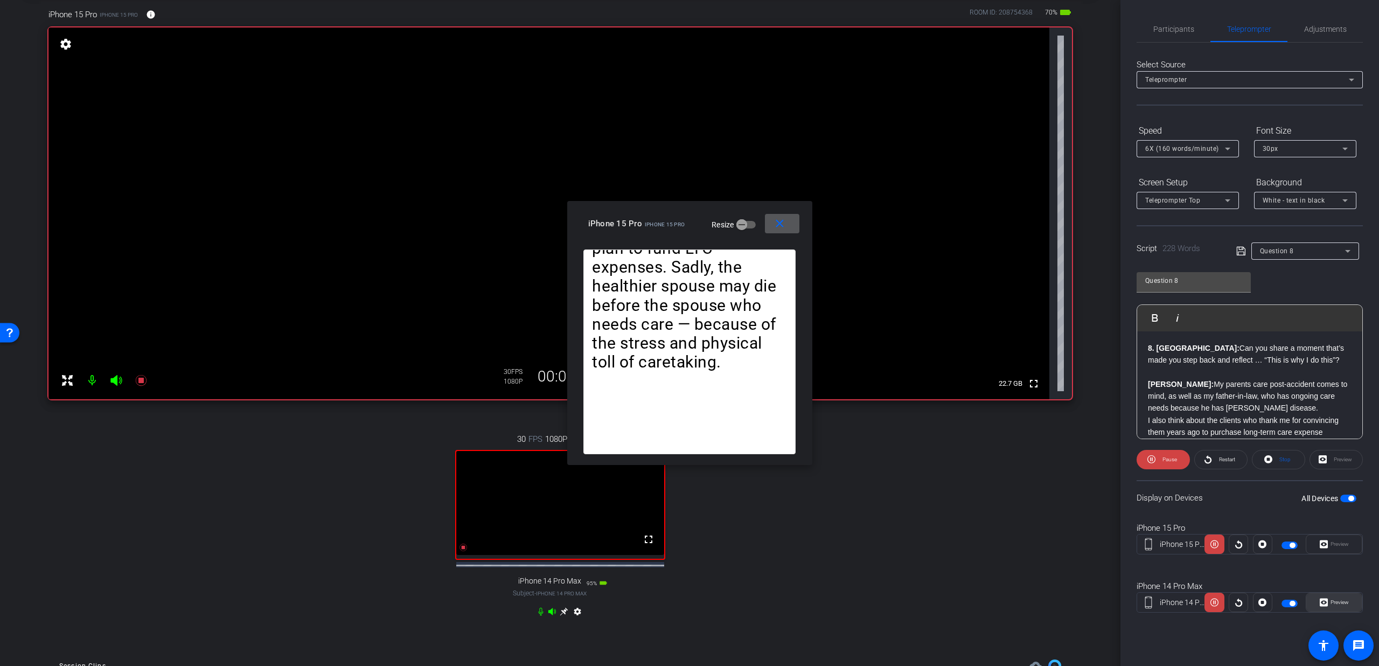
click at [1331, 597] on span "Preview" at bounding box center [1338, 602] width 21 height 15
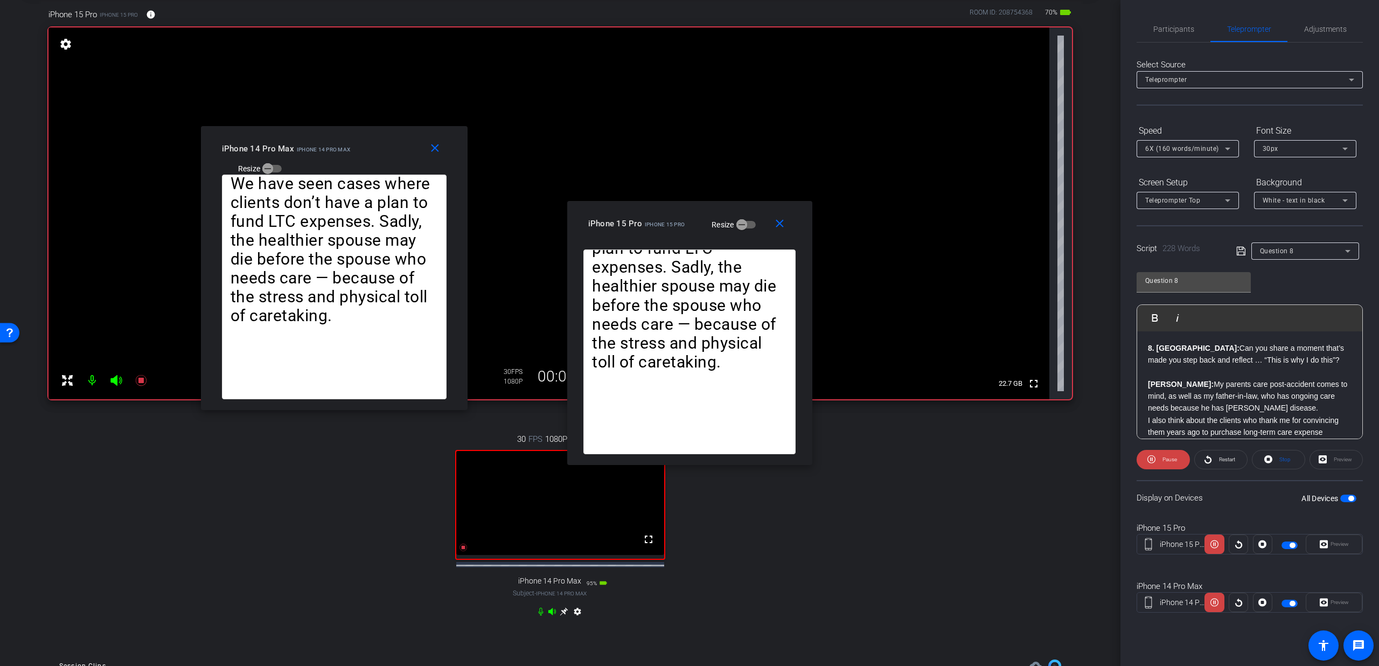
drag, startPoint x: 710, startPoint y: 220, endPoint x: 354, endPoint y: 155, distance: 361.4
click at [354, 155] on div "iPhone 14 Pro Max iPhone 14 Pro Max Resize" at bounding box center [338, 158] width 233 height 38
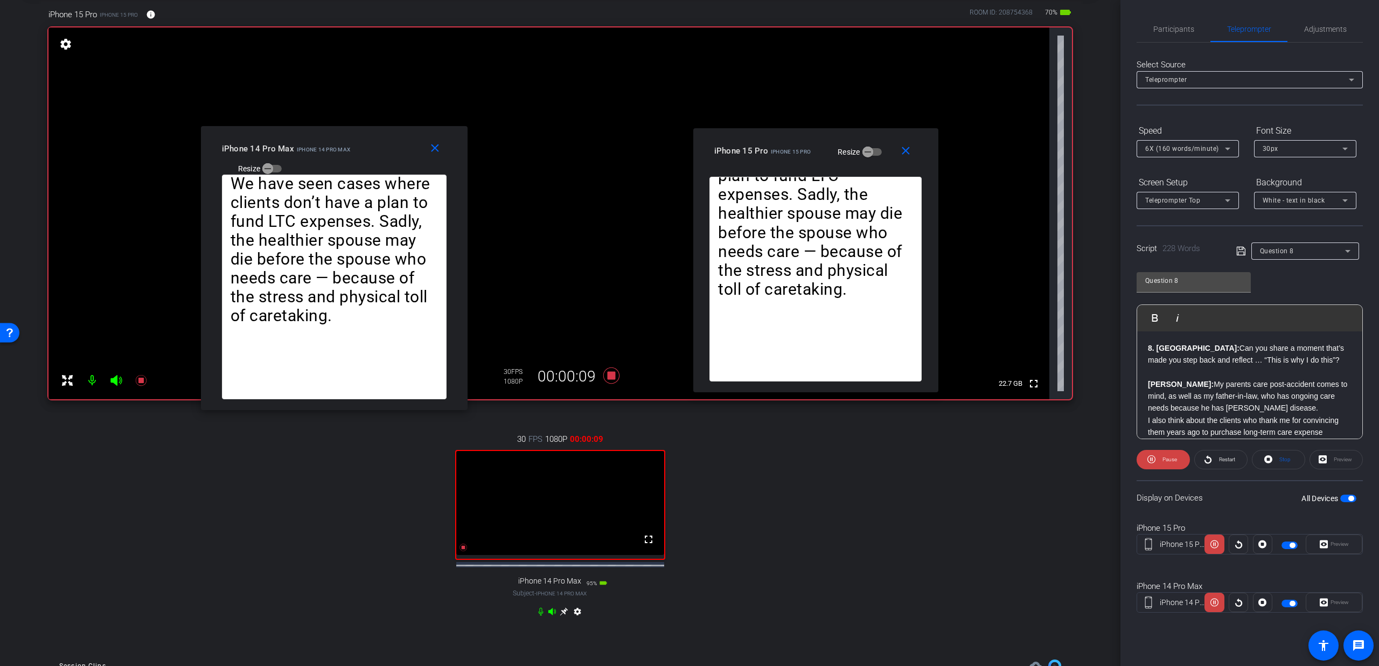
drag, startPoint x: 671, startPoint y: 221, endPoint x: 797, endPoint y: 149, distance: 145.5
click at [797, 149] on span "iPhone 15 Pro" at bounding box center [791, 152] width 40 height 6
click at [1204, 147] on span "6X (160 words/minute)" at bounding box center [1182, 149] width 74 height 8
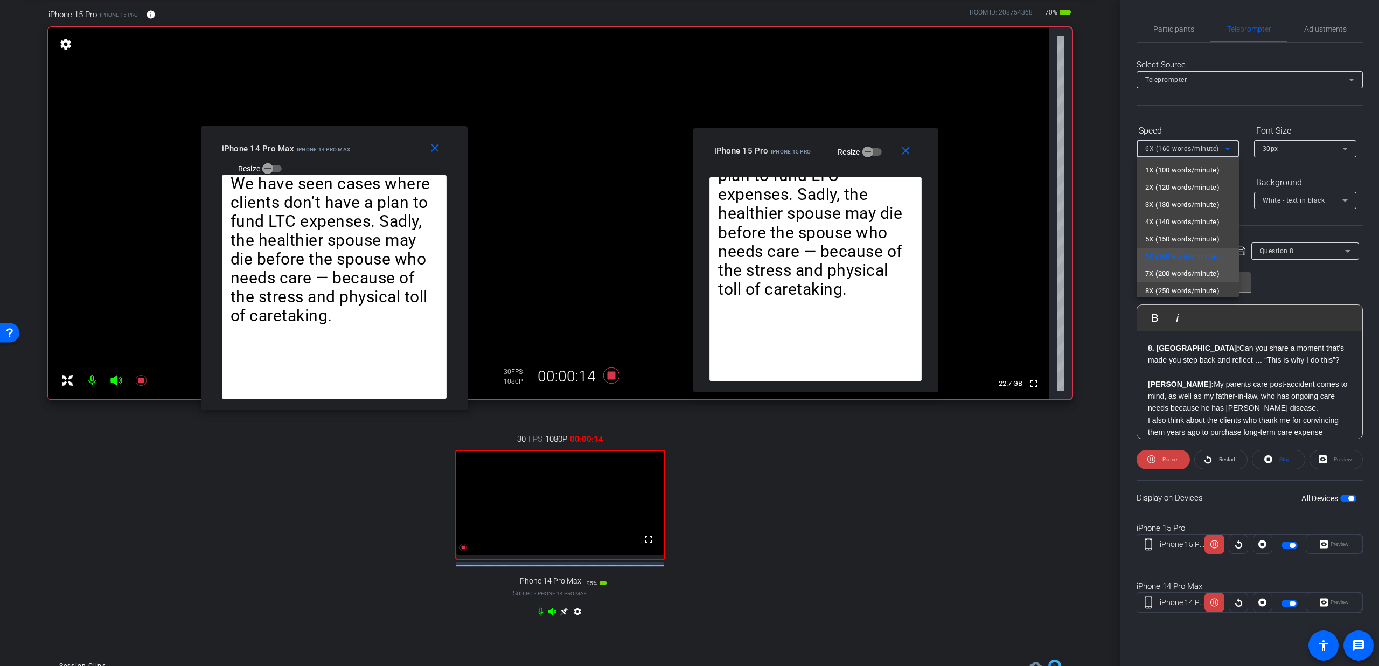
click at [1177, 269] on span "7X (200 words/minute)" at bounding box center [1182, 273] width 74 height 13
click at [1186, 152] on span "7X (200 words/minute)" at bounding box center [1182, 149] width 74 height 8
click at [1160, 248] on mat-option "6X (160 words/minute)" at bounding box center [1187, 256] width 102 height 17
click at [538, 616] on icon at bounding box center [540, 611] width 5 height 8
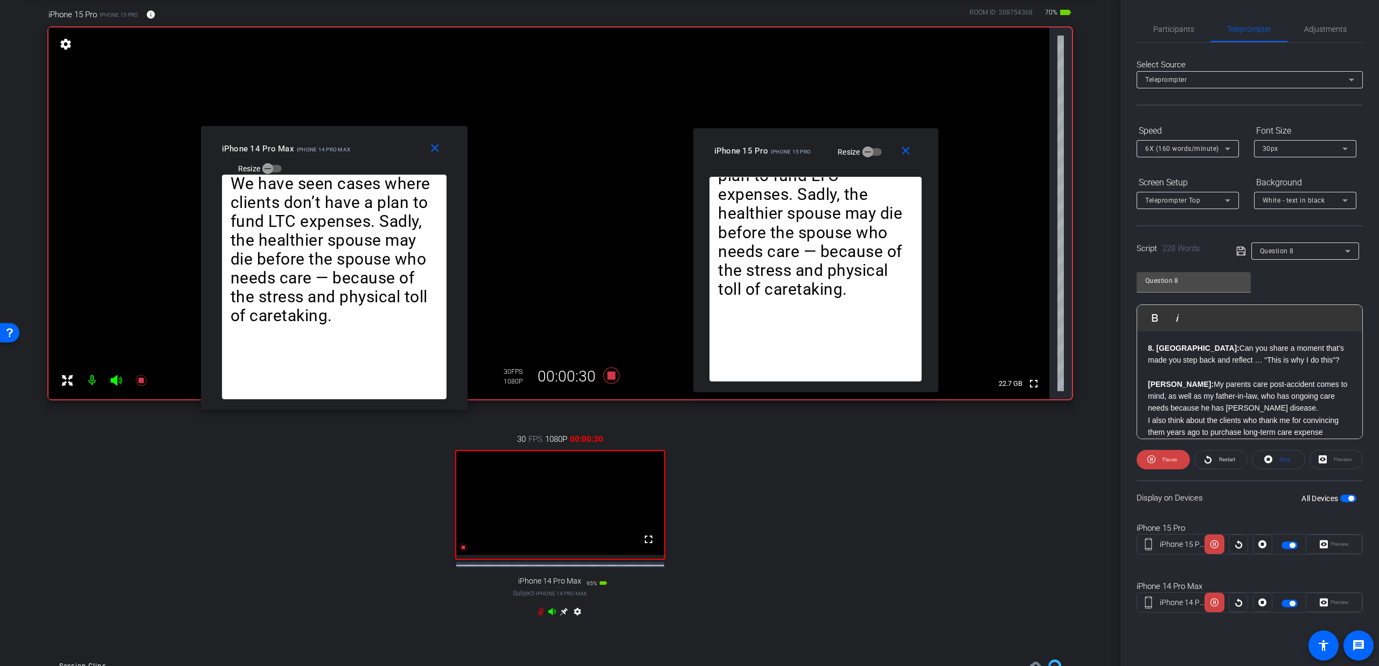
click at [1200, 150] on span "6X (160 words/minute)" at bounding box center [1182, 149] width 74 height 8
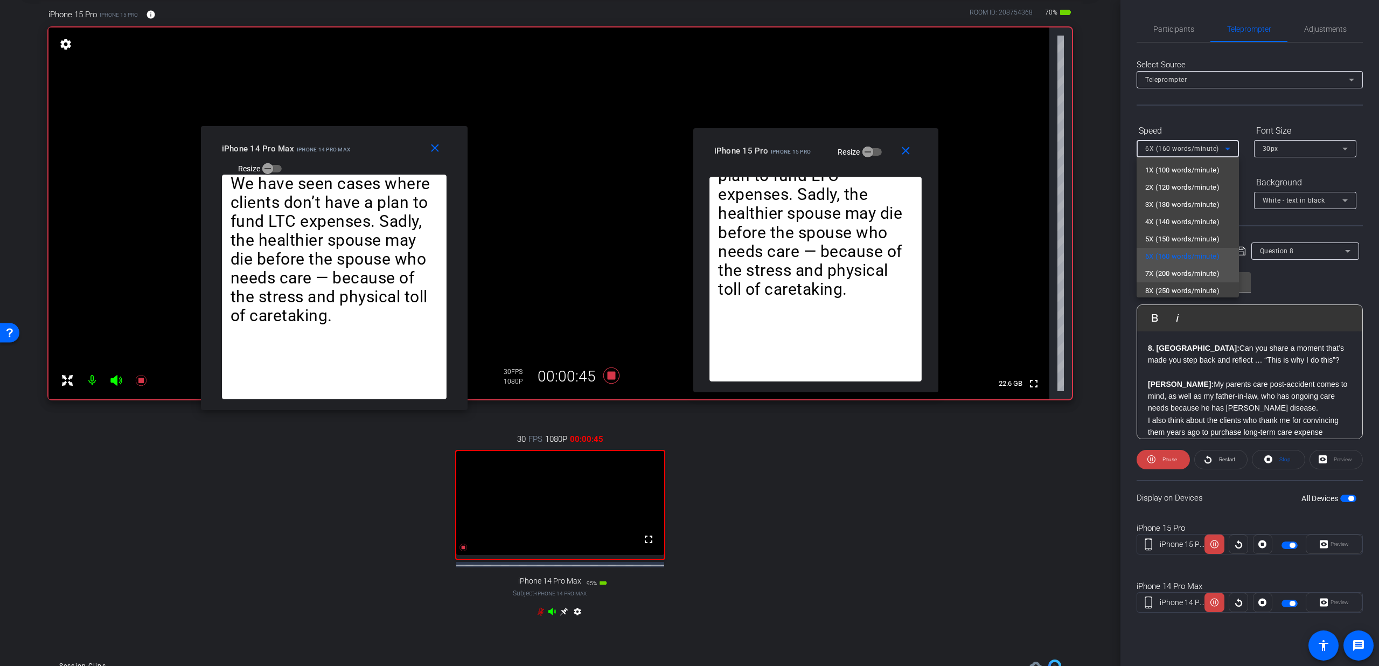
click at [1172, 268] on span "7X (200 words/minute)" at bounding box center [1182, 273] width 74 height 13
click at [1185, 152] on div "7X (200 words/minute)" at bounding box center [1185, 148] width 80 height 13
click at [1163, 253] on span "6X (160 words/minute)" at bounding box center [1182, 256] width 74 height 13
click at [1195, 152] on span "6X (160 words/minute)" at bounding box center [1182, 149] width 74 height 8
click at [1181, 273] on span "7X (200 words/minute)" at bounding box center [1182, 273] width 74 height 13
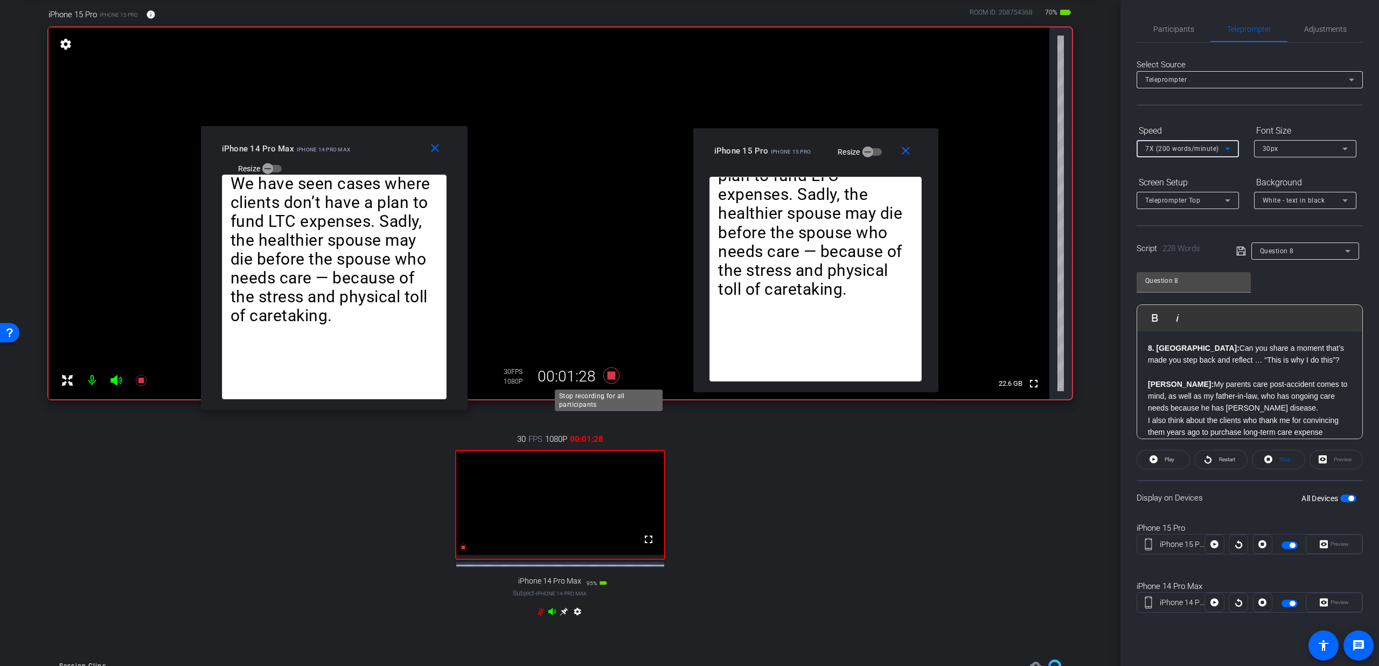
click at [606, 376] on icon at bounding box center [611, 375] width 16 height 16
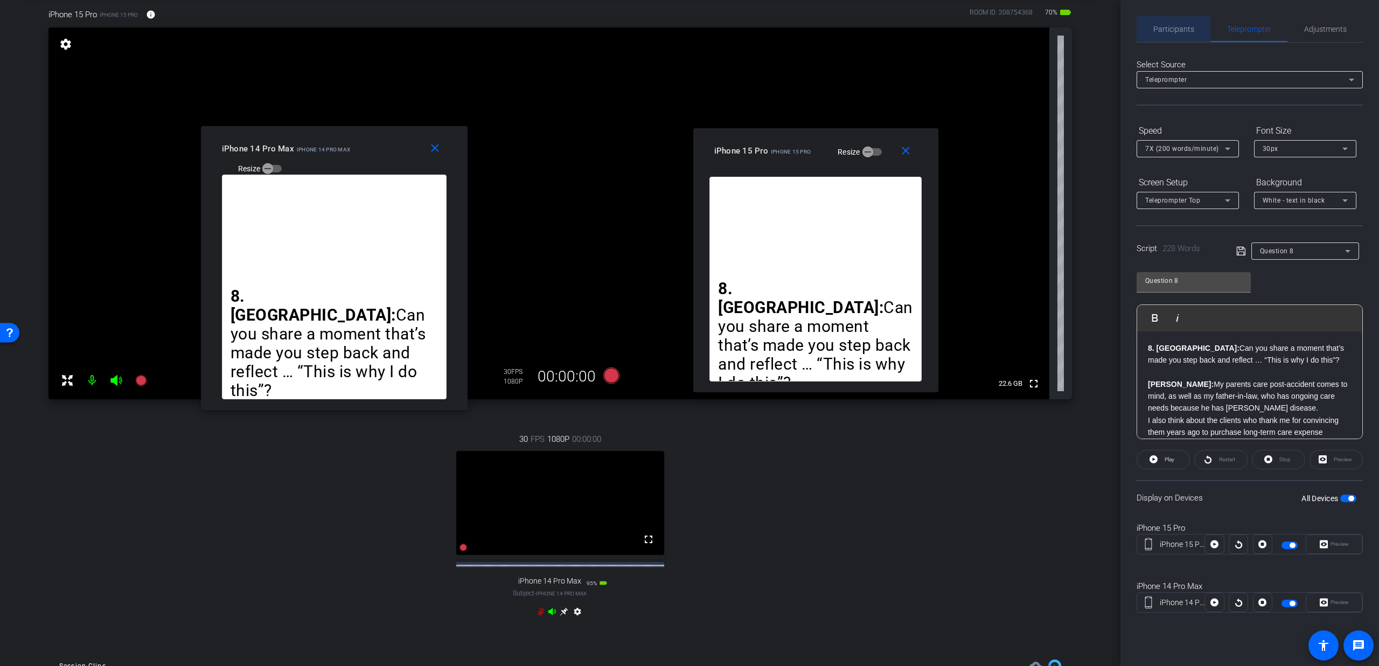
click at [1175, 33] on span "Participants" at bounding box center [1173, 29] width 41 height 8
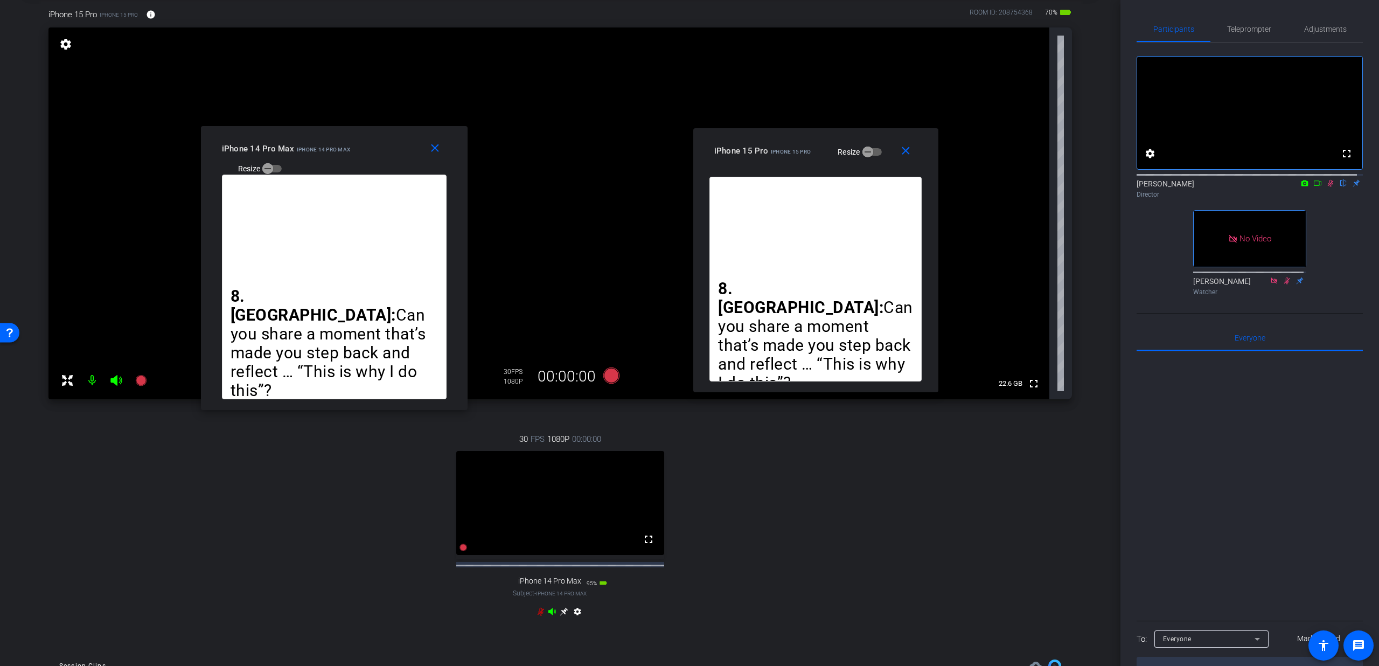
click at [1326, 187] on icon at bounding box center [1330, 183] width 9 height 8
click at [907, 155] on mat-icon "close" at bounding box center [905, 150] width 13 height 13
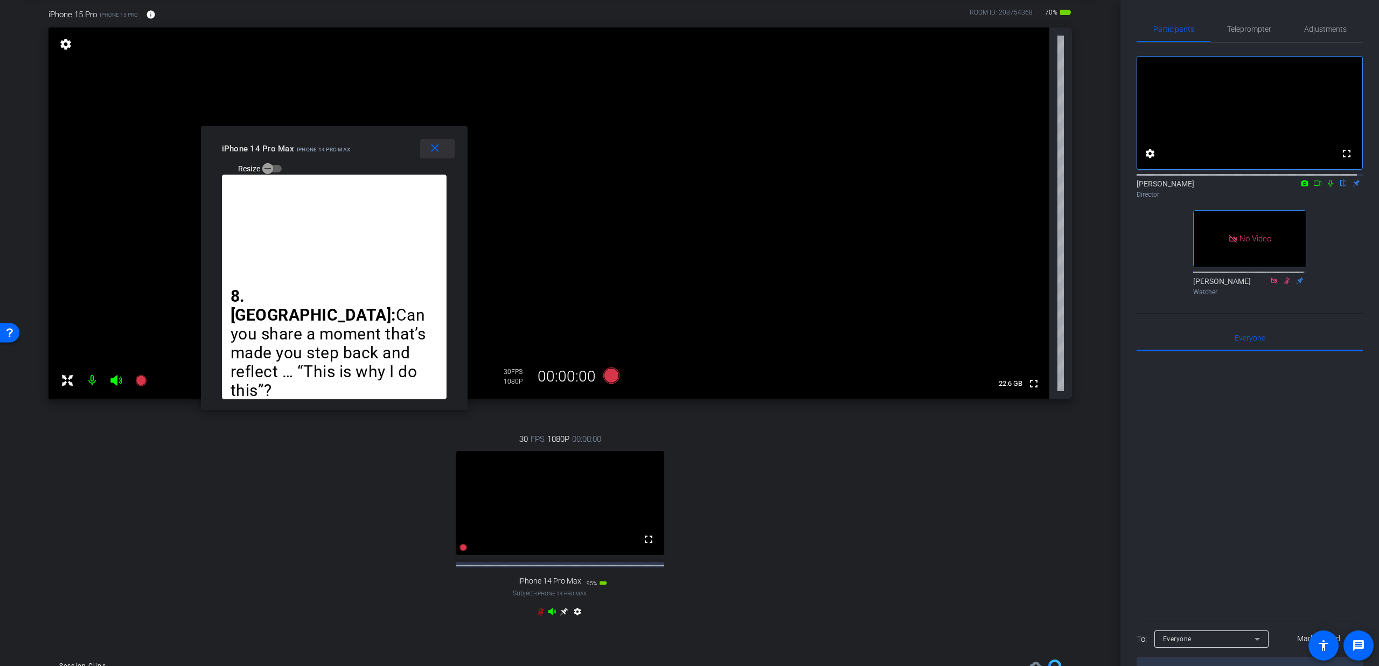
click at [438, 157] on span at bounding box center [437, 149] width 34 height 26
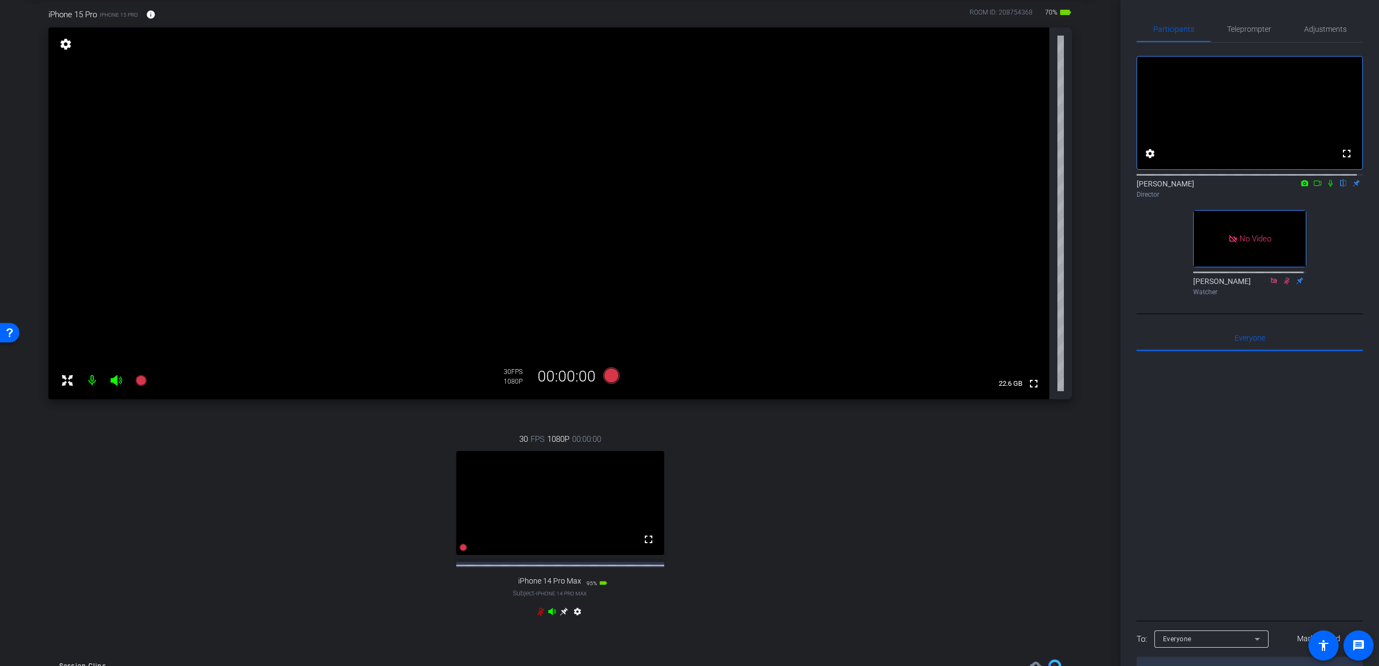
scroll to position [328, 0]
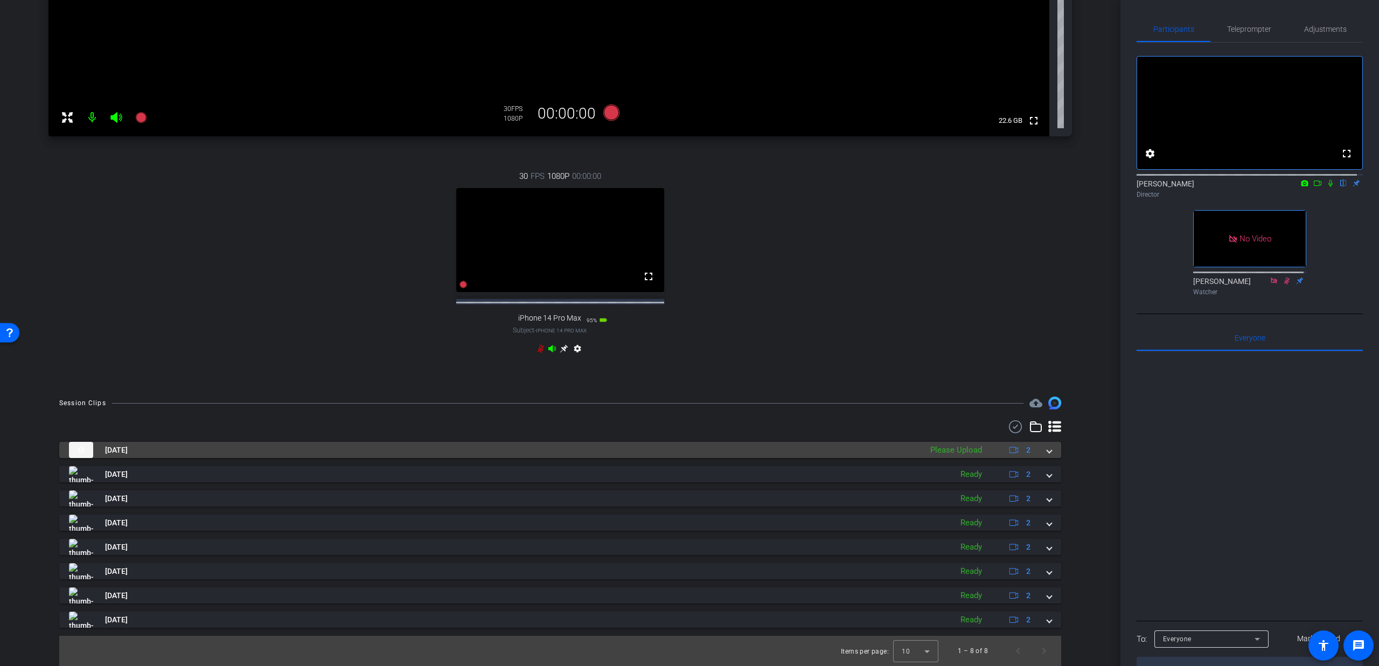
click at [1035, 449] on div "Aug 26, 2025 Please Upload 2" at bounding box center [558, 450] width 978 height 16
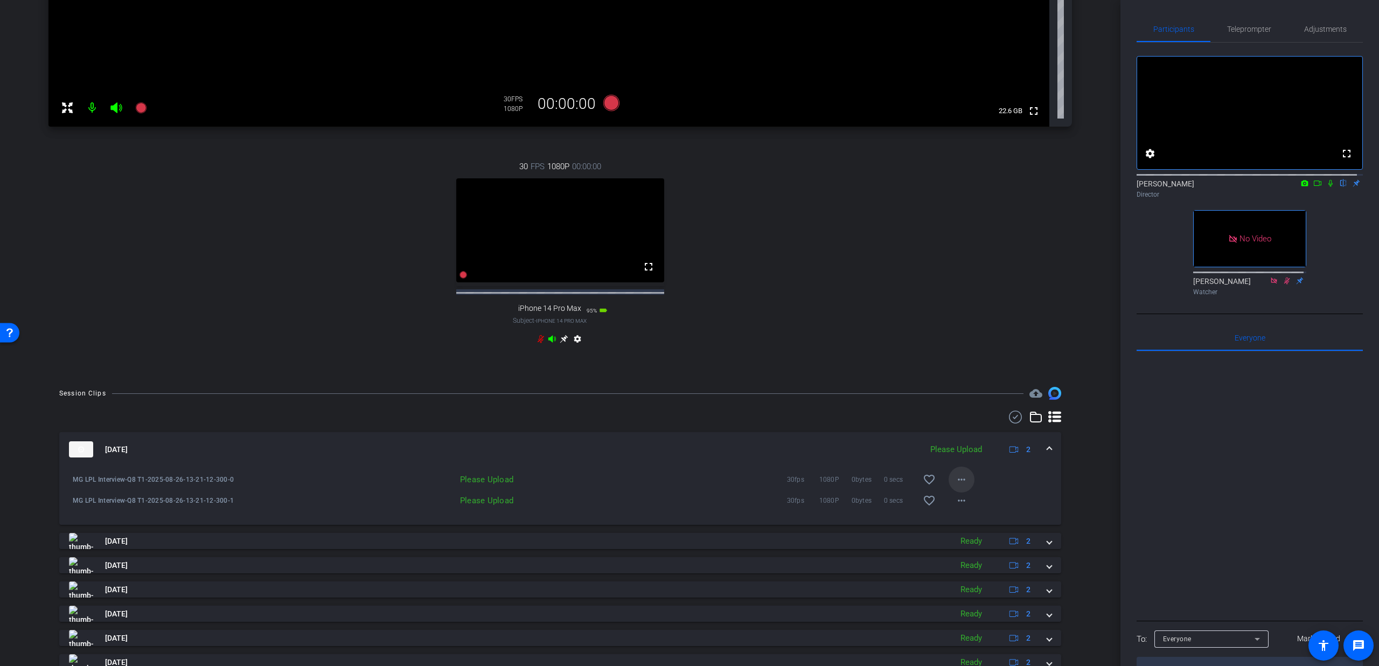
click at [962, 491] on span at bounding box center [961, 479] width 26 height 26
click at [960, 511] on span "Upload" at bounding box center [972, 511] width 43 height 13
click at [958, 507] on mat-icon "more_horiz" at bounding box center [961, 500] width 13 height 13
click at [966, 528] on span "Upload" at bounding box center [972, 532] width 43 height 13
click at [1047, 455] on span at bounding box center [1049, 449] width 4 height 11
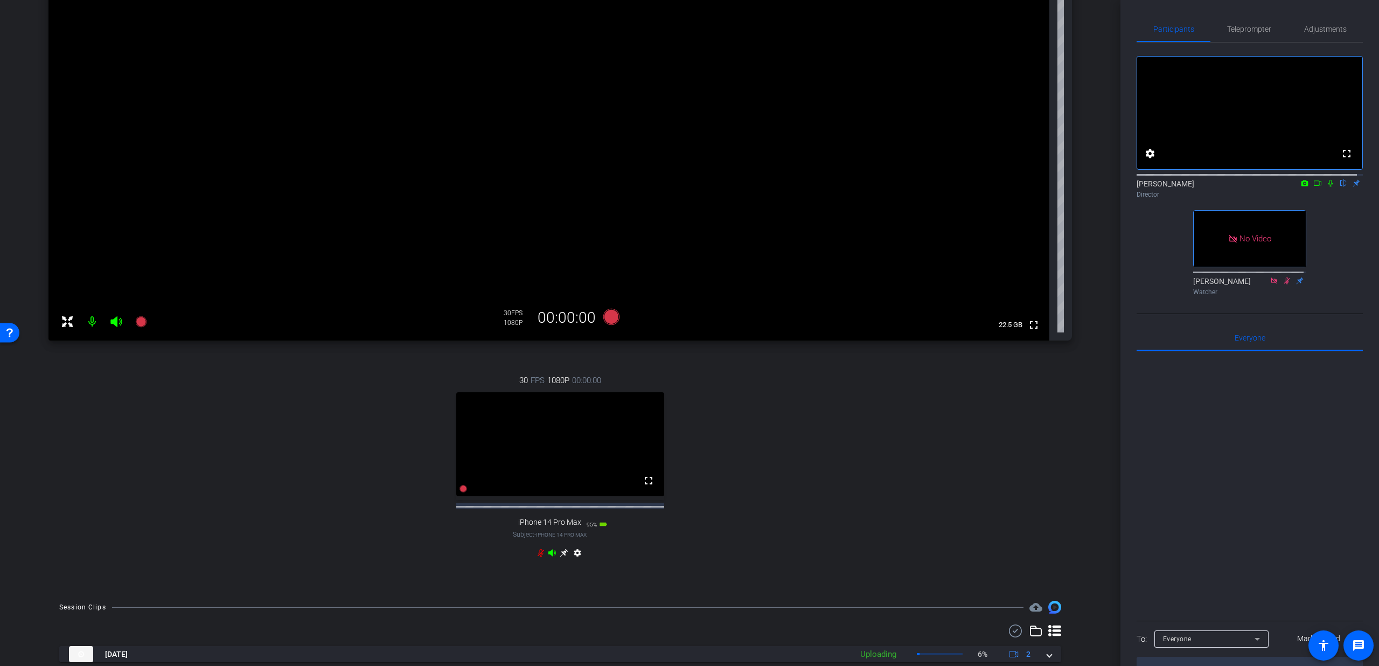
scroll to position [0, 0]
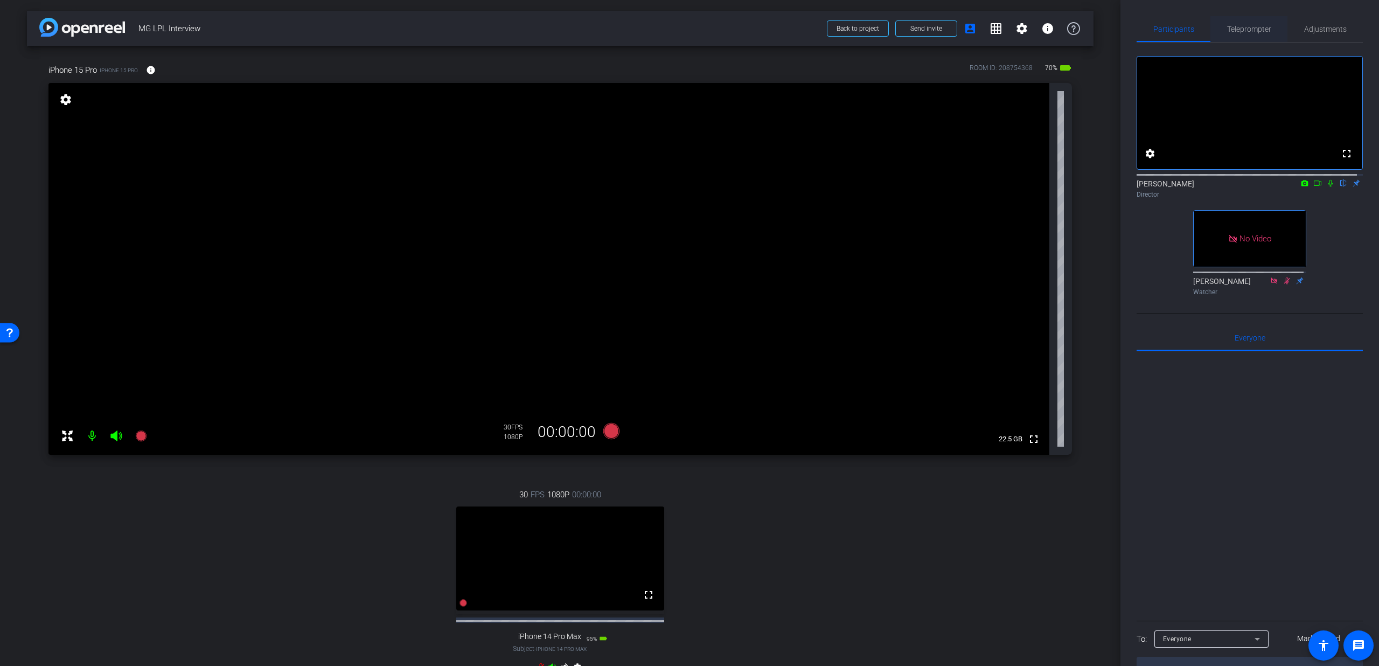
click at [1252, 24] on span "Teleprompter" at bounding box center [1249, 29] width 44 height 26
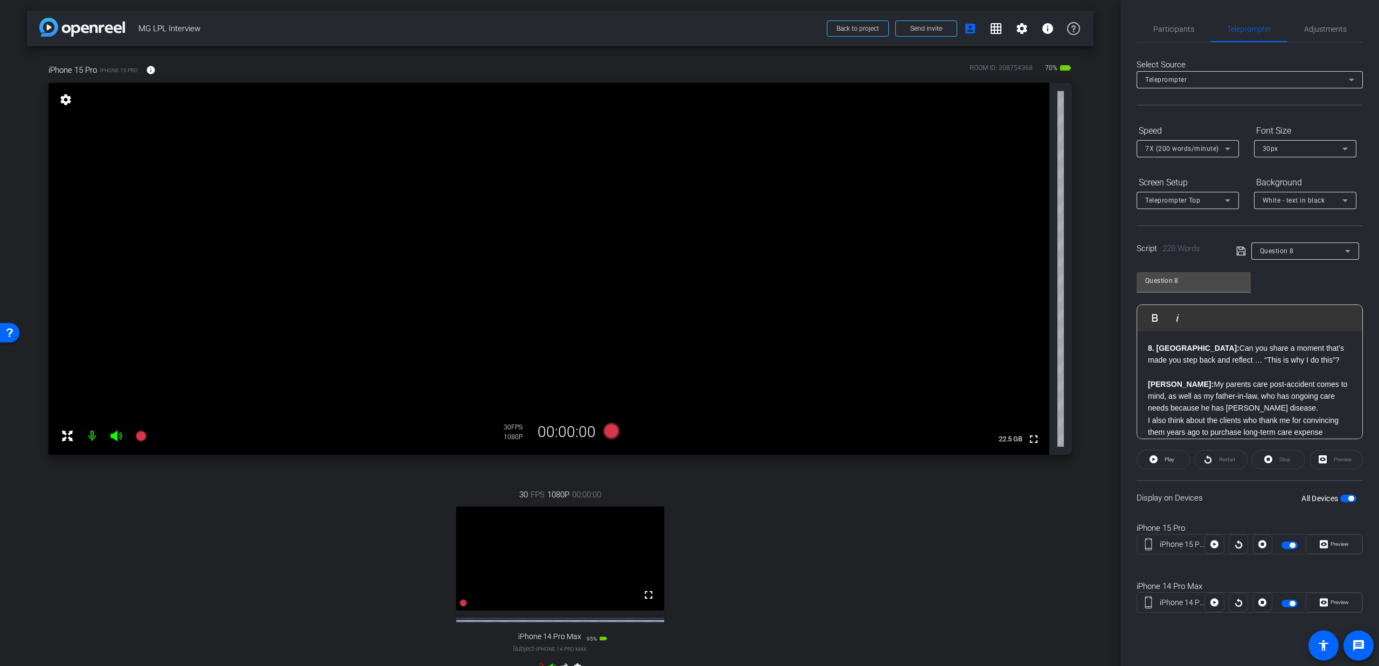
click at [1306, 250] on div "Question 8" at bounding box center [1302, 250] width 85 height 13
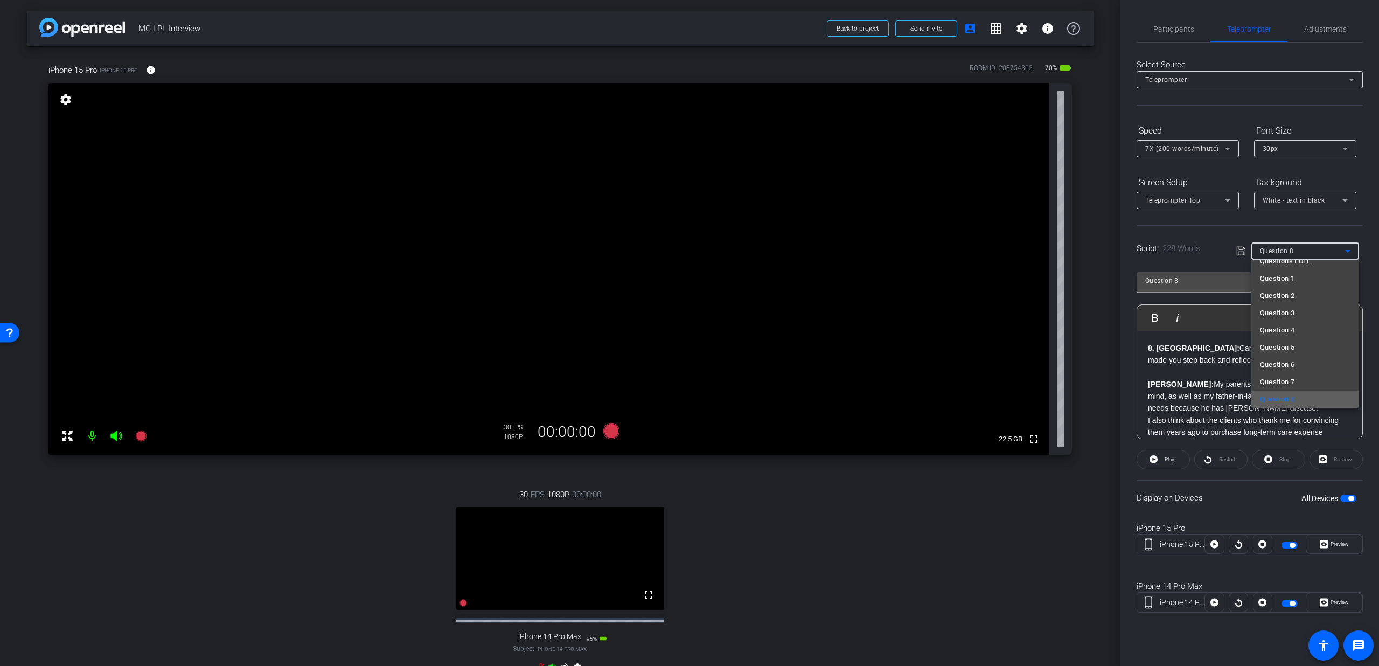
scroll to position [102, 0]
click at [1279, 372] on span "Question 9" at bounding box center [1277, 377] width 35 height 13
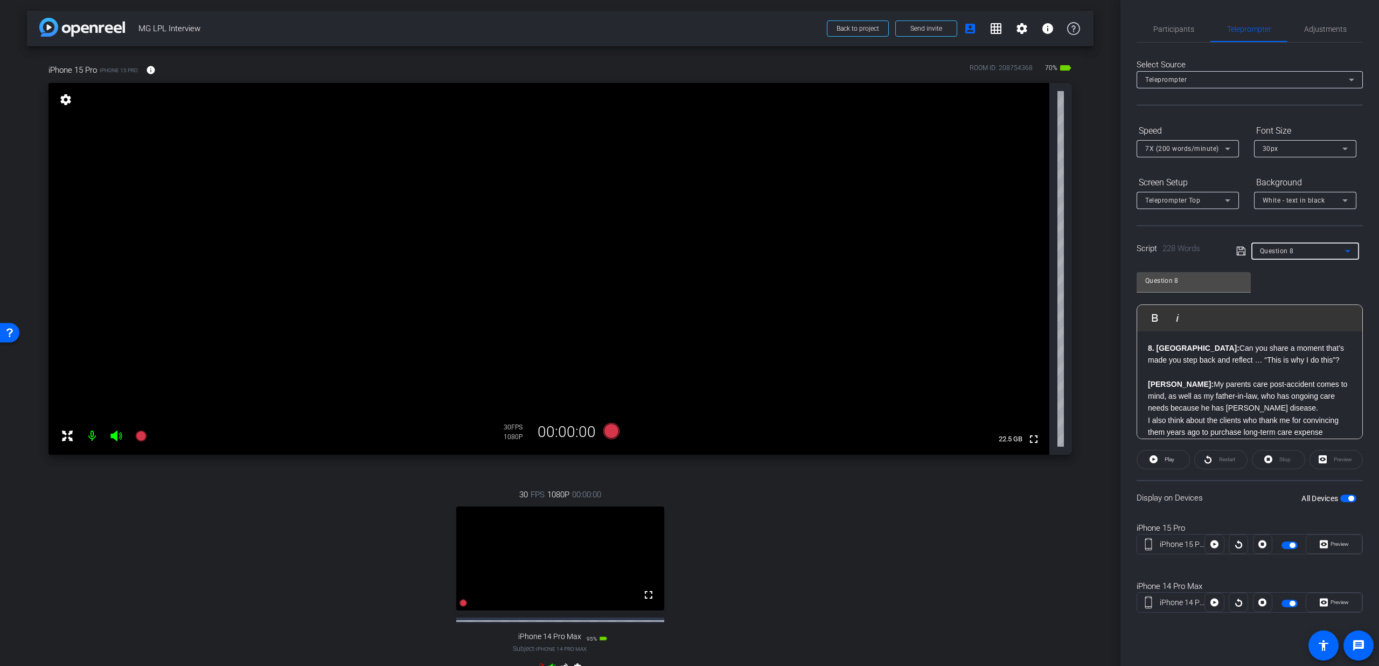
type input "Question 9"
click at [1346, 497] on span "button" at bounding box center [1348, 498] width 16 height 8
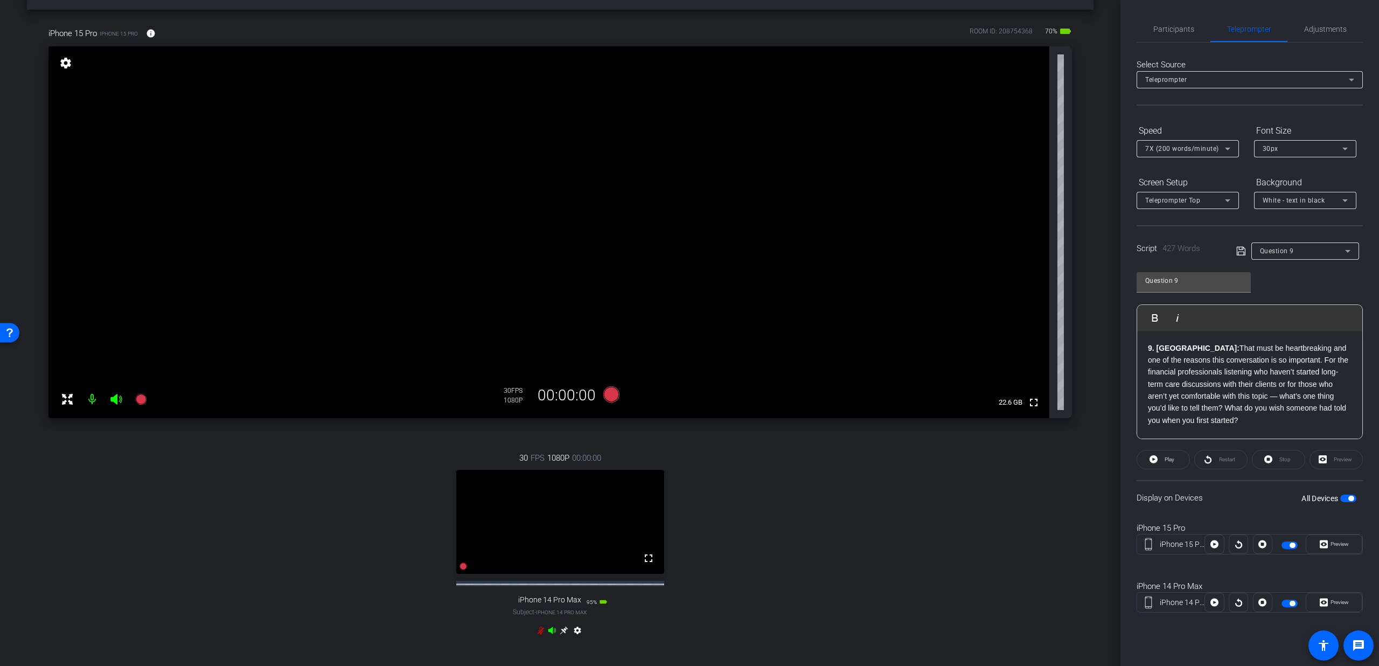
click at [537, 634] on icon at bounding box center [540, 630] width 9 height 9
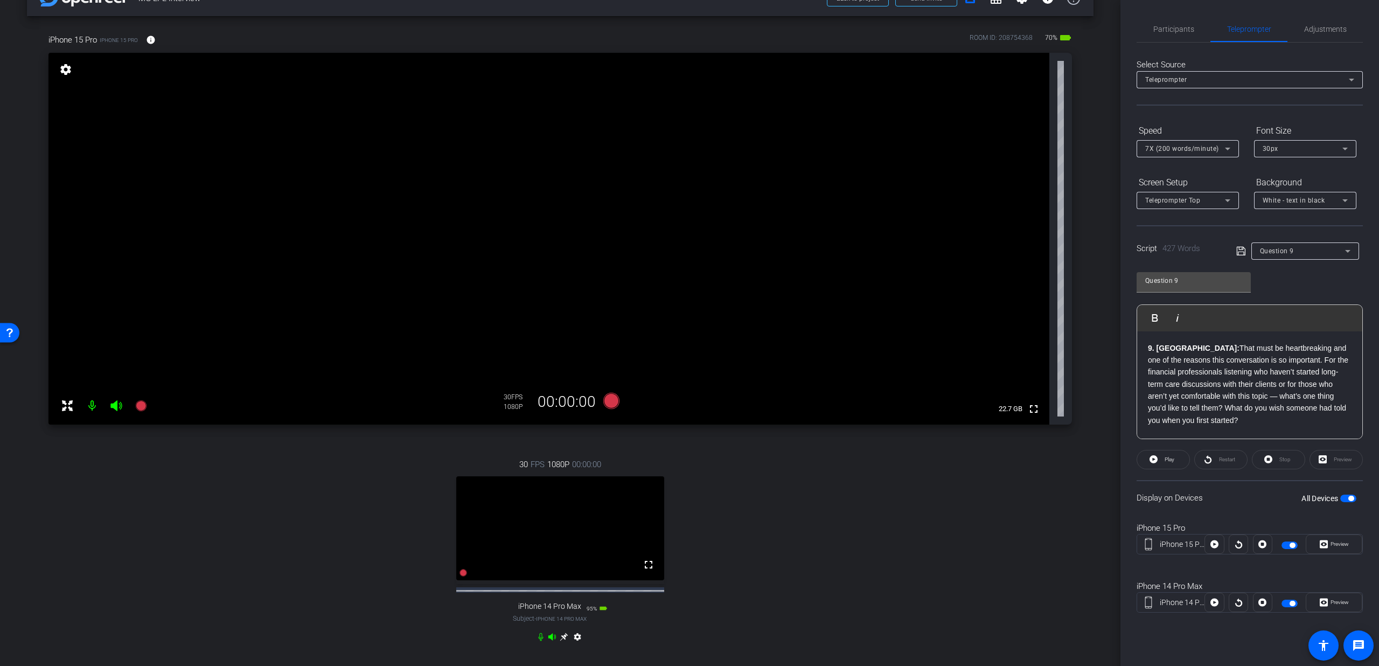
scroll to position [23, 0]
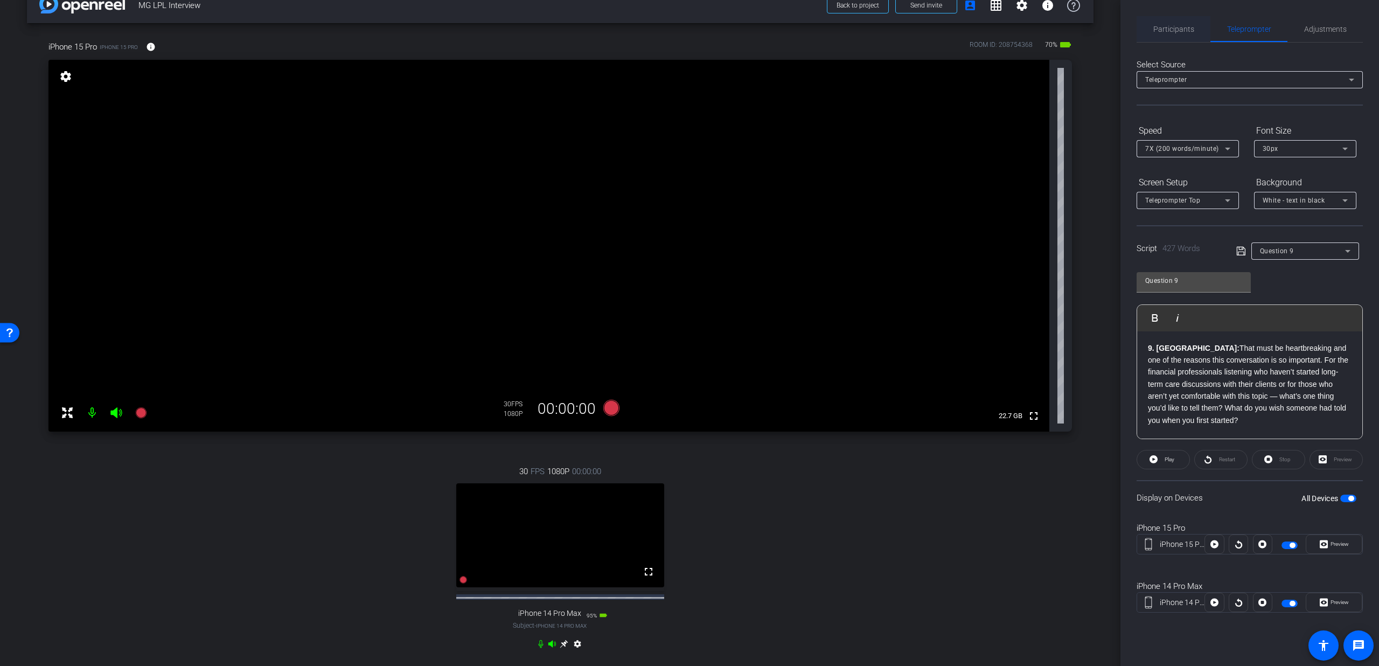
click at [1183, 33] on span "Participants" at bounding box center [1173, 29] width 41 height 8
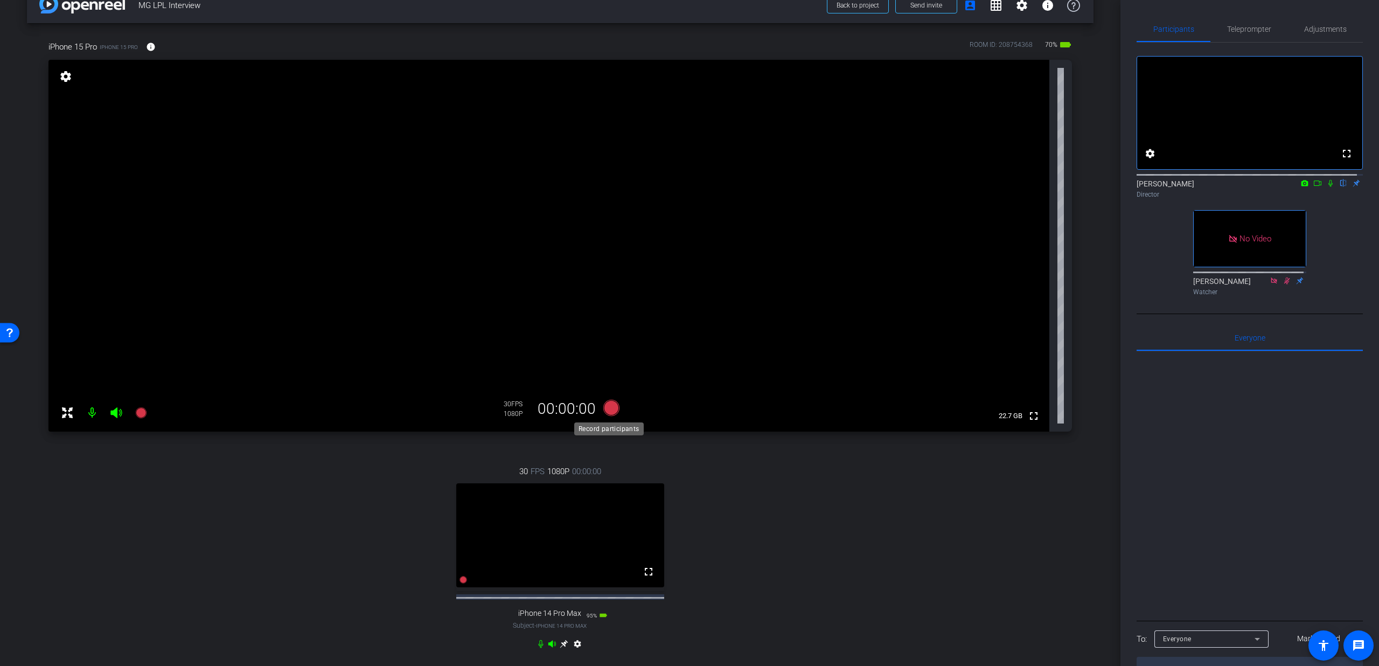
click at [604, 410] on icon at bounding box center [611, 408] width 16 height 16
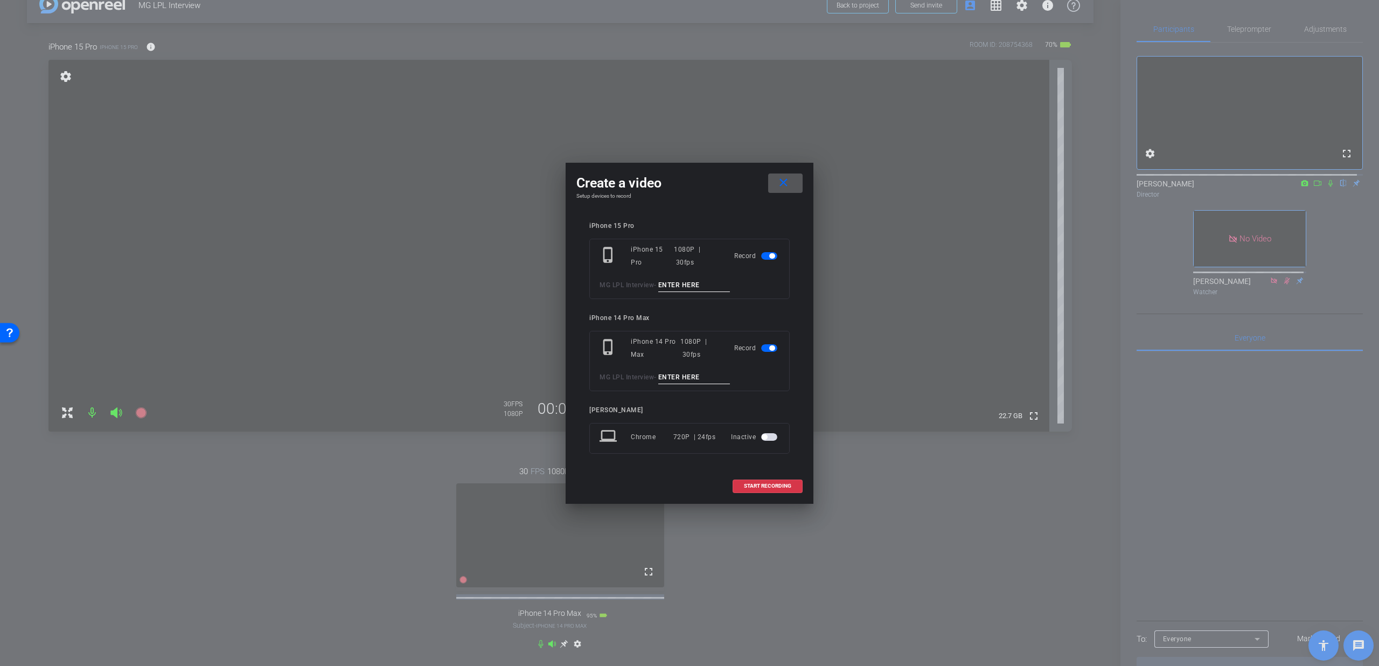
click at [683, 282] on input at bounding box center [694, 284] width 72 height 13
type input "Q9 T1"
click at [682, 375] on input at bounding box center [694, 377] width 72 height 13
type input "Q9 T1"
click at [750, 486] on span "START RECORDING" at bounding box center [767, 485] width 47 height 5
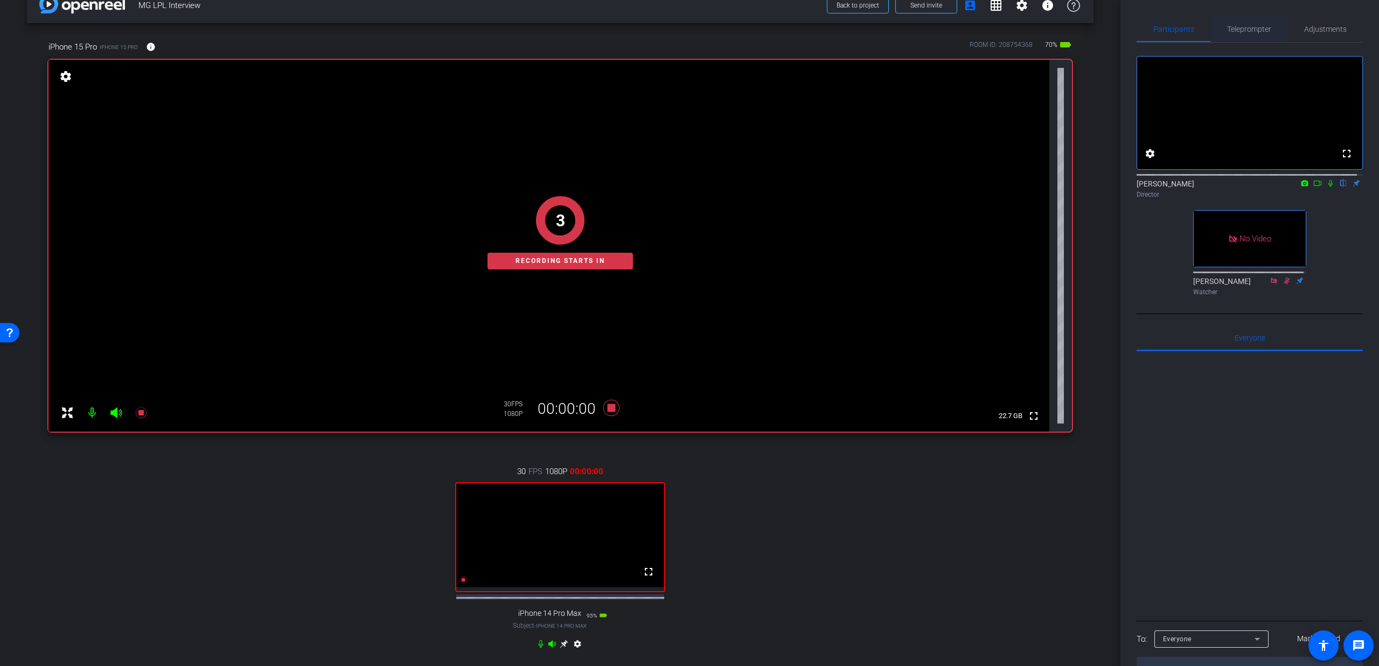
click at [1242, 23] on span "Teleprompter" at bounding box center [1249, 29] width 44 height 26
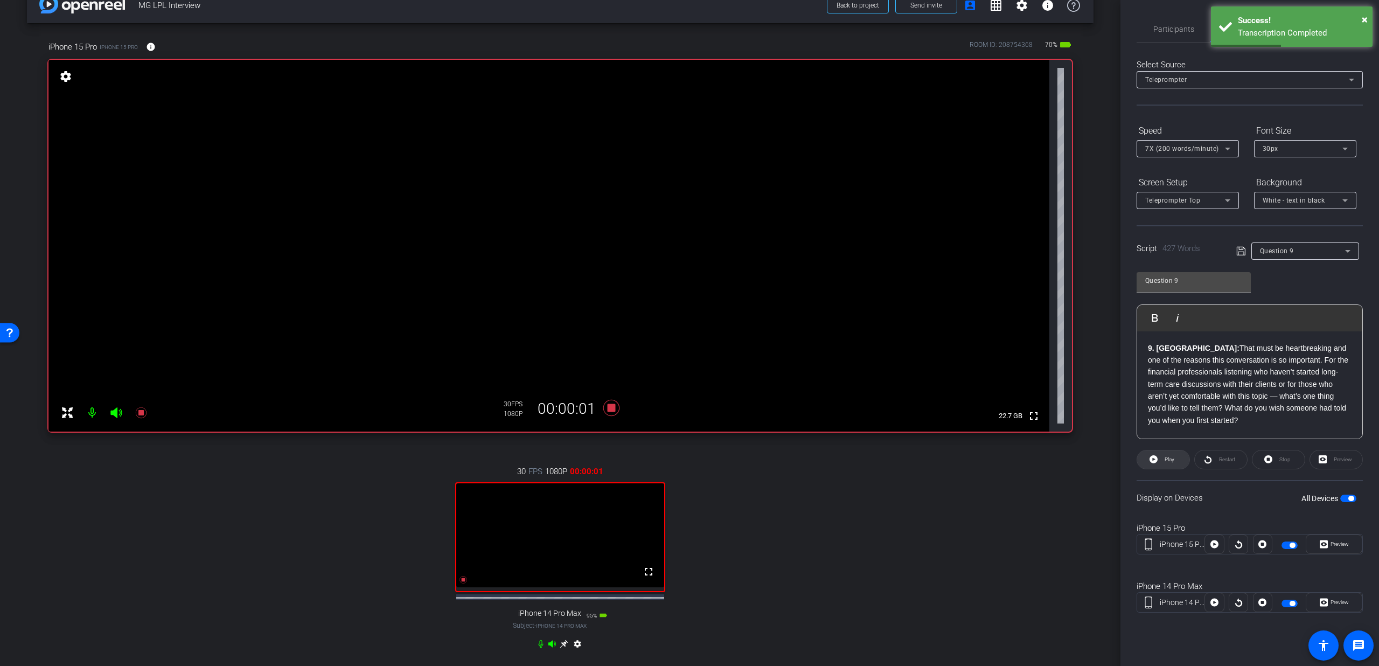
click at [1172, 456] on span "Play" at bounding box center [1169, 459] width 10 height 6
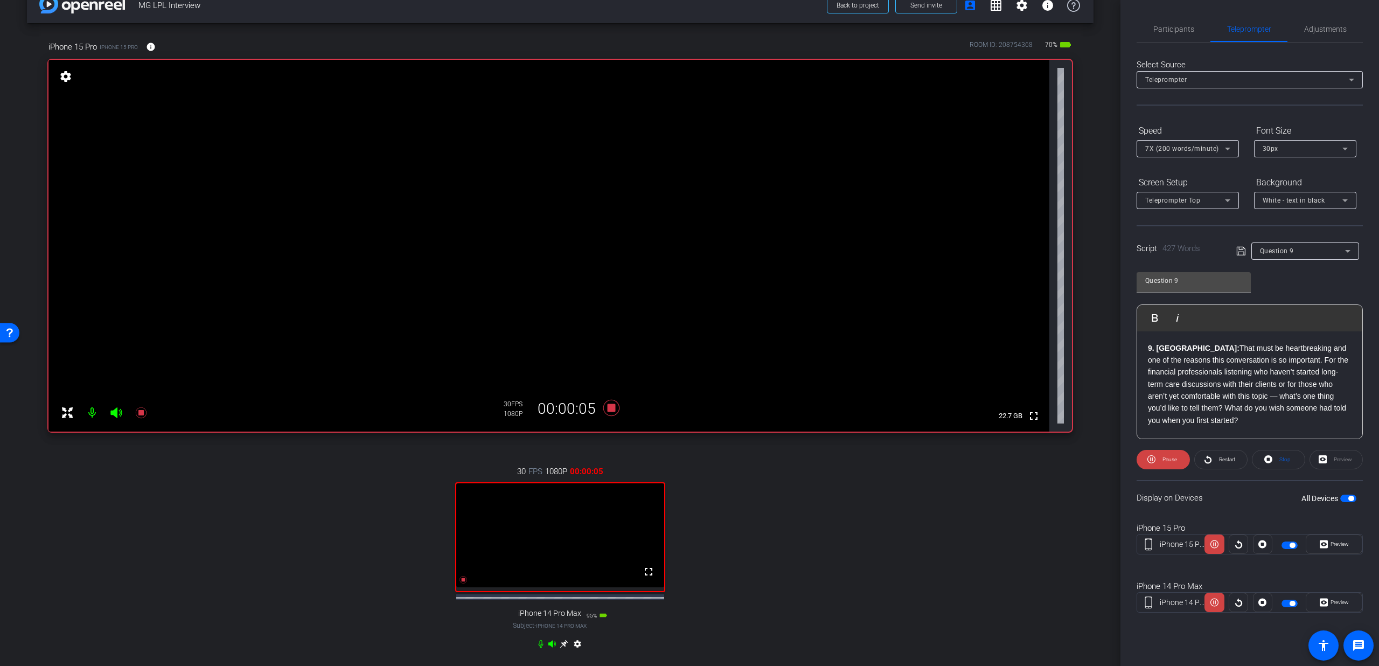
click at [1181, 150] on span "7X (200 words/minute)" at bounding box center [1182, 149] width 74 height 8
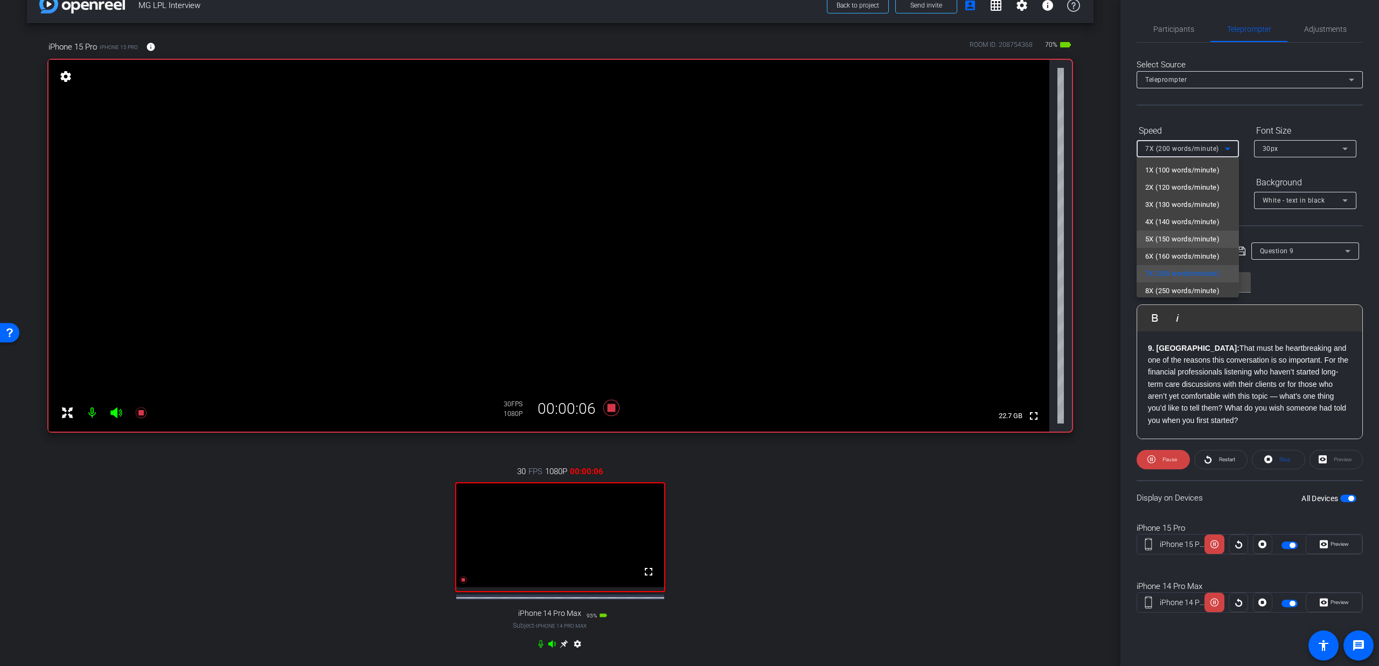
click at [1164, 241] on span "5X (150 words/minute)" at bounding box center [1182, 239] width 74 height 13
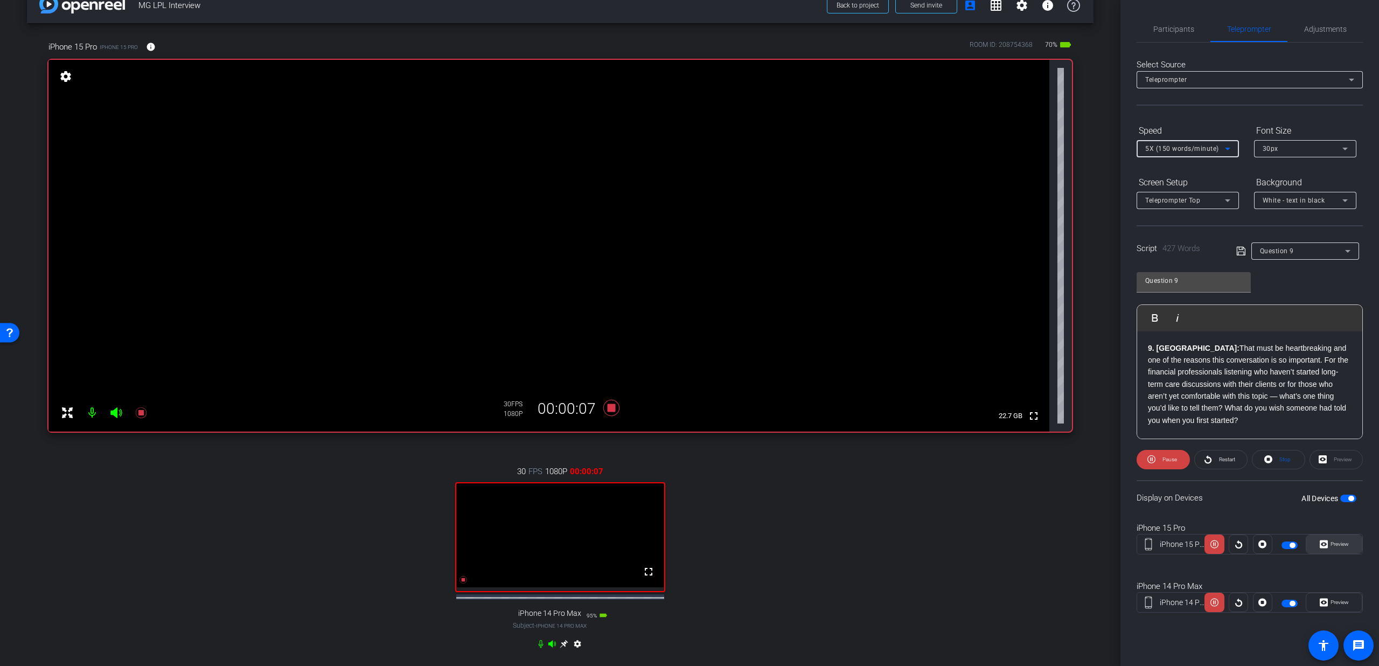
click at [1324, 541] on icon at bounding box center [1323, 544] width 8 height 8
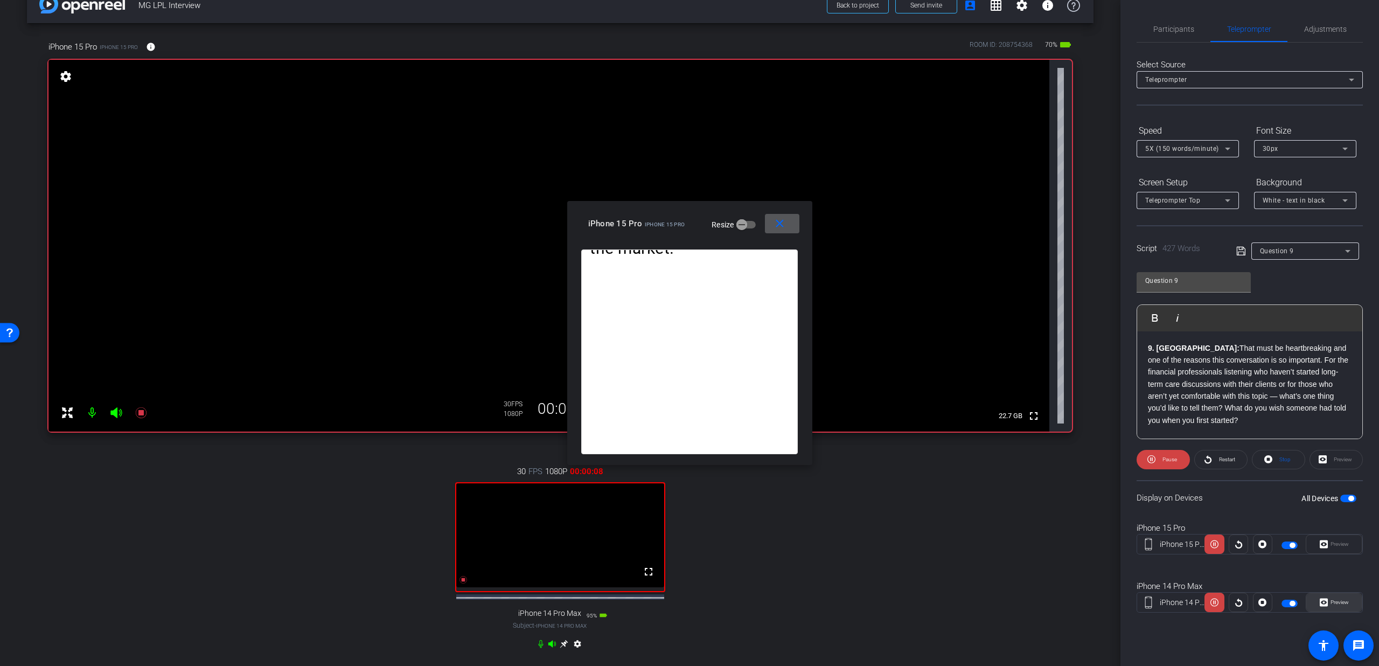
click at [1326, 605] on icon at bounding box center [1323, 602] width 8 height 8
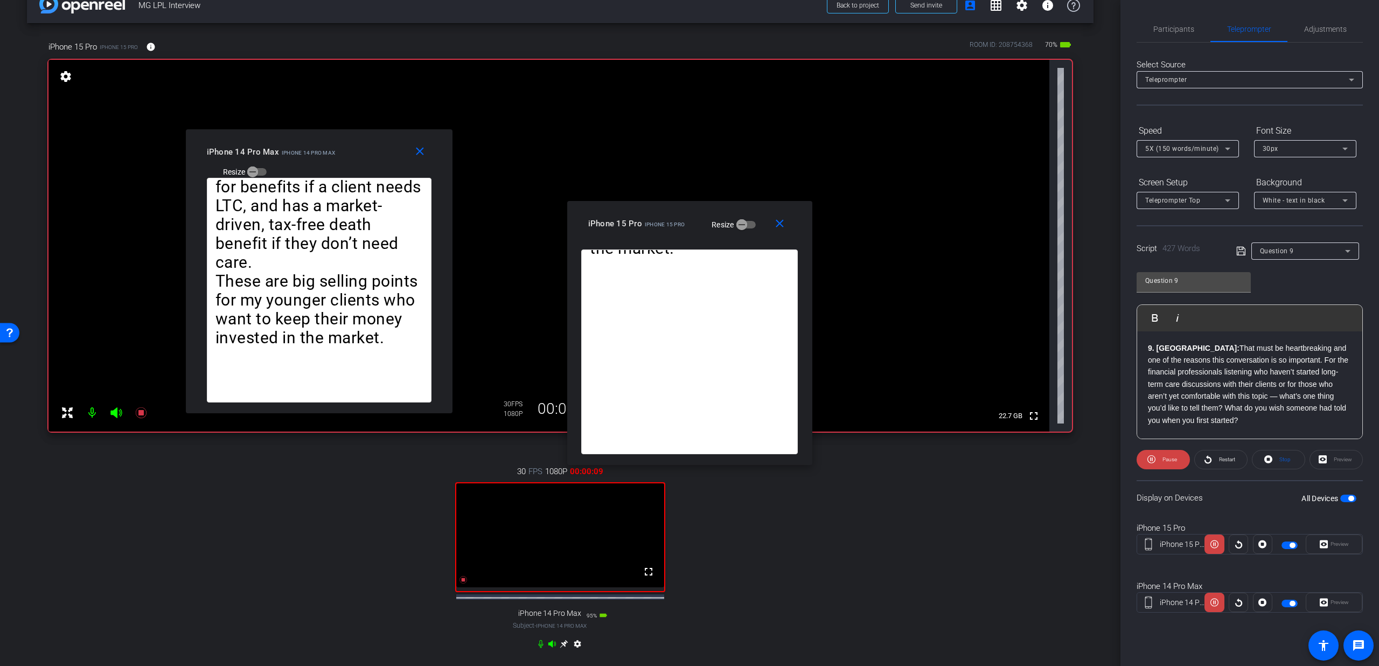
drag, startPoint x: 703, startPoint y: 219, endPoint x: 332, endPoint y: 157, distance: 375.7
click at [332, 157] on div "iPhone 14 Pro Max iPhone 14 Pro Max Resize" at bounding box center [323, 161] width 233 height 38
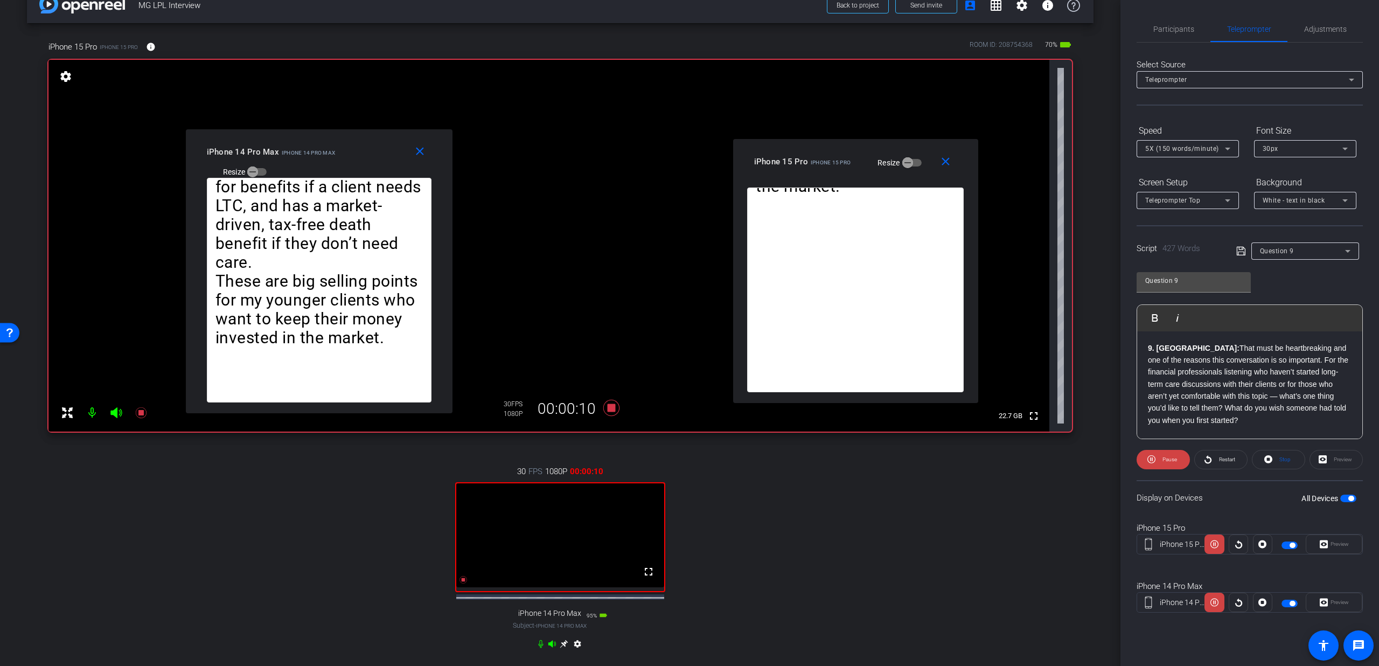
drag, startPoint x: 639, startPoint y: 227, endPoint x: 805, endPoint y: 165, distance: 177.1
click at [805, 165] on span "iPhone 15 Pro" at bounding box center [781, 162] width 54 height 10
click at [1191, 148] on span "5X (150 words/minute)" at bounding box center [1182, 149] width 74 height 8
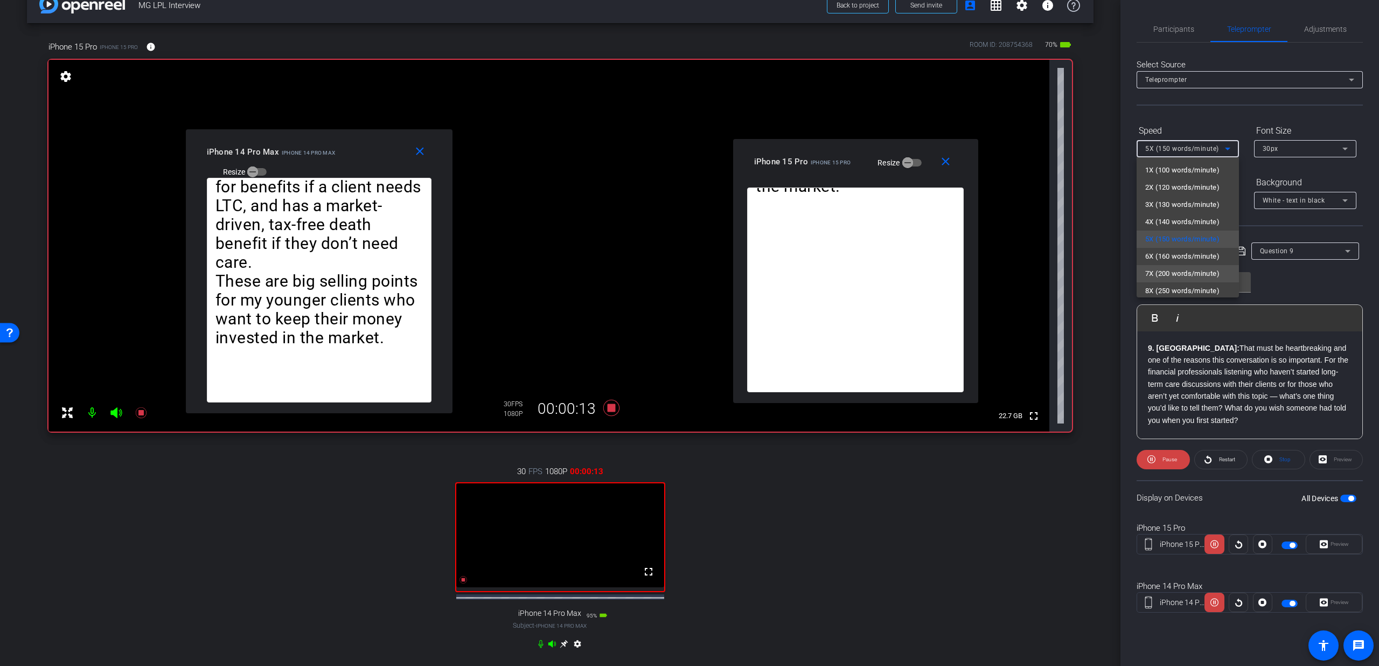
click at [1171, 269] on span "7X (200 words/minute)" at bounding box center [1182, 273] width 74 height 13
click at [1169, 152] on span "7X (200 words/minute)" at bounding box center [1182, 149] width 74 height 8
click at [534, 651] on div at bounding box center [689, 333] width 1379 height 666
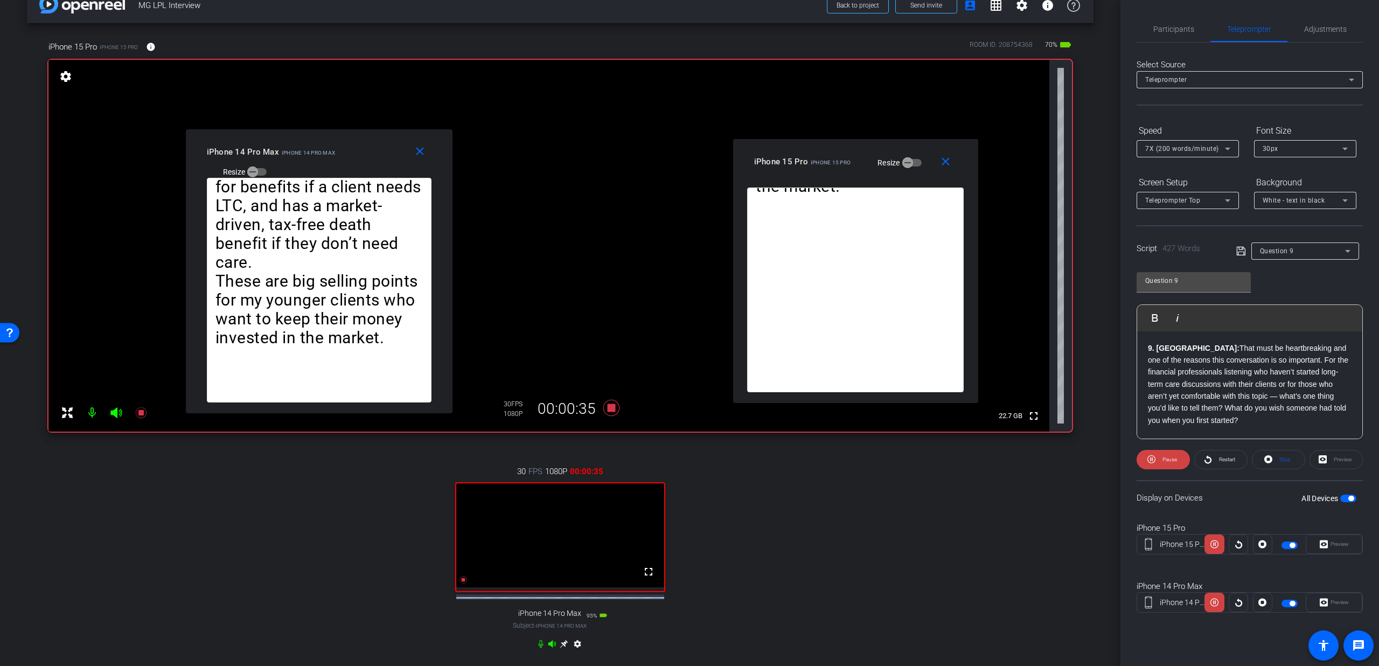
click at [538, 648] on icon at bounding box center [540, 644] width 5 height 8
click at [1181, 32] on span "Participants" at bounding box center [1173, 29] width 41 height 8
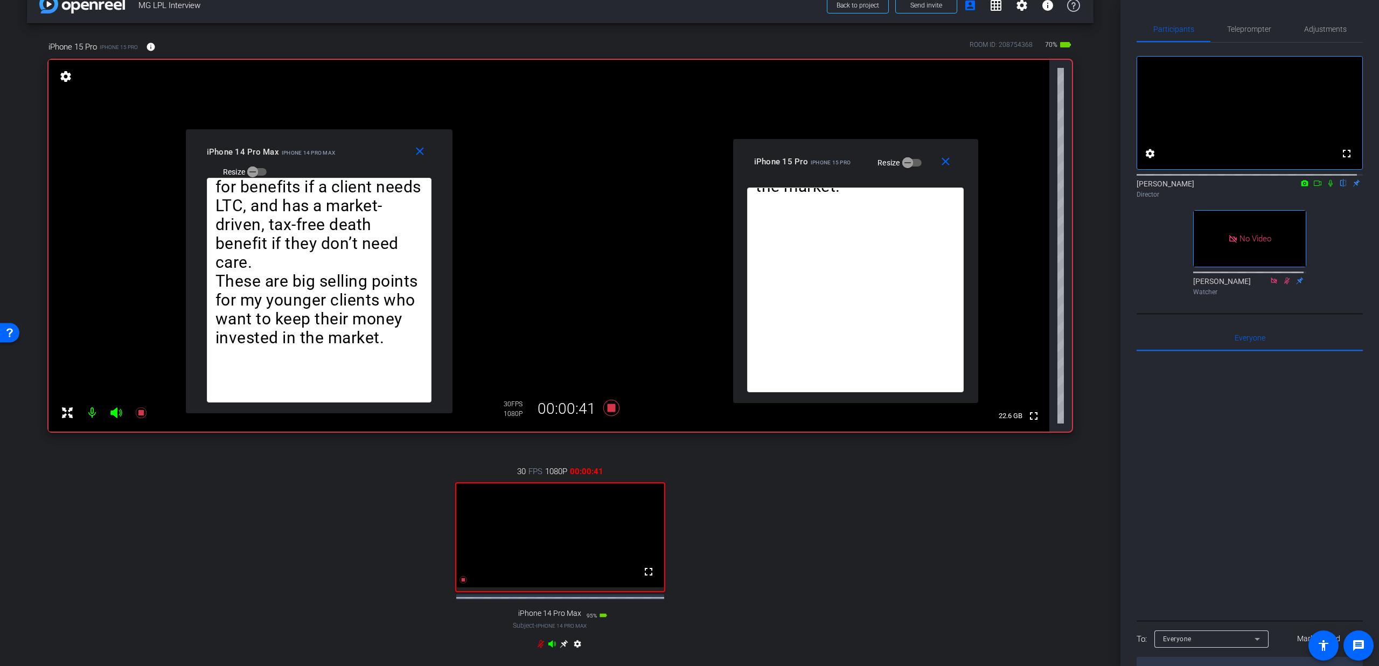
click at [1326, 187] on icon at bounding box center [1330, 183] width 9 height 8
click at [1265, 35] on span "Teleprompter" at bounding box center [1249, 29] width 44 height 26
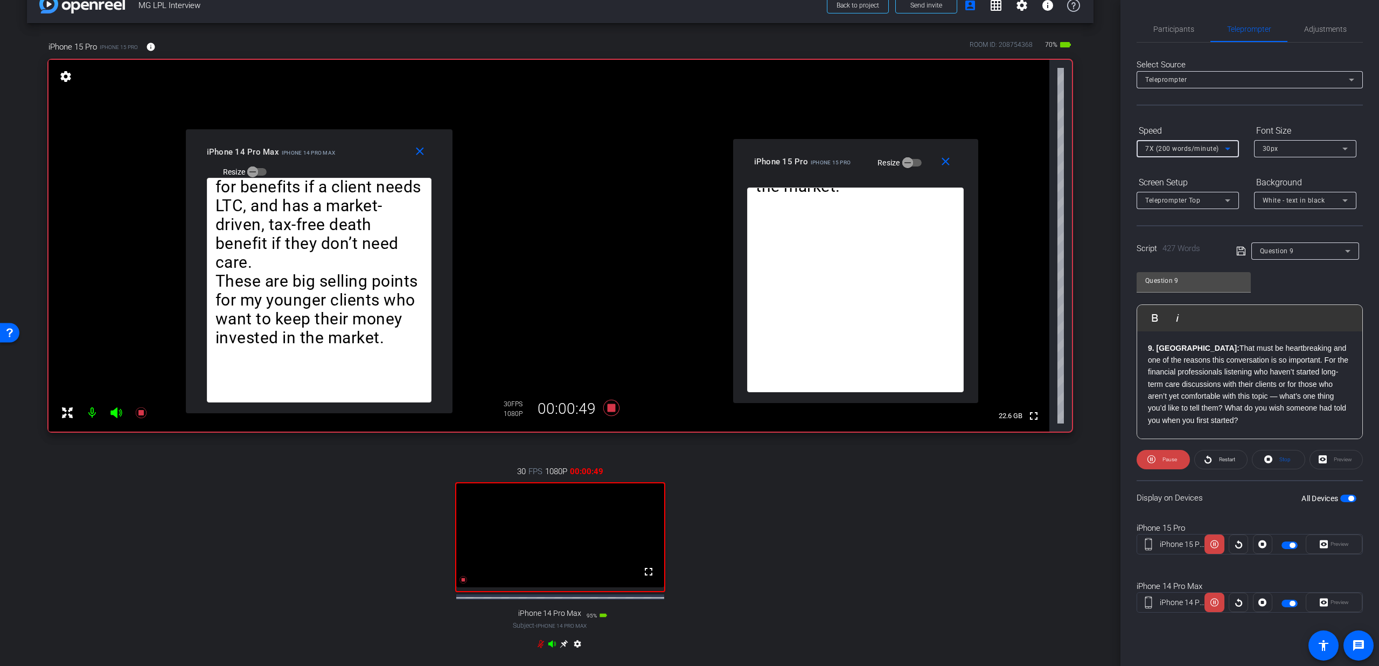
click at [1173, 150] on span "7X (200 words/minute)" at bounding box center [1182, 149] width 74 height 8
click at [1159, 242] on span "5X (150 words/minute)" at bounding box center [1182, 239] width 74 height 13
click at [1163, 152] on span "5X (150 words/minute)" at bounding box center [1182, 149] width 74 height 8
click at [1161, 217] on span "4X (140 words/minute)" at bounding box center [1182, 221] width 74 height 13
click at [1190, 138] on div "Speed" at bounding box center [1187, 131] width 102 height 18
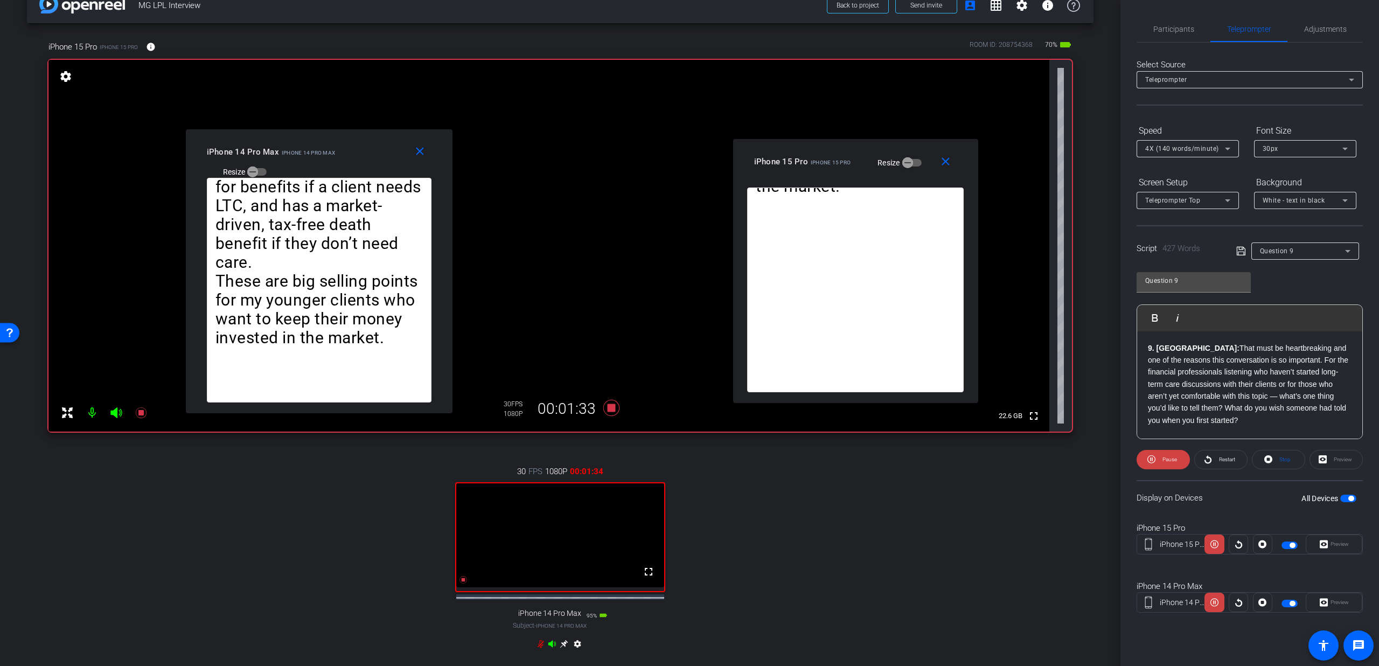
click at [1189, 159] on div at bounding box center [1187, 163] width 102 height 12
click at [1188, 152] on span "4X (140 words/minute)" at bounding box center [1182, 149] width 74 height 8
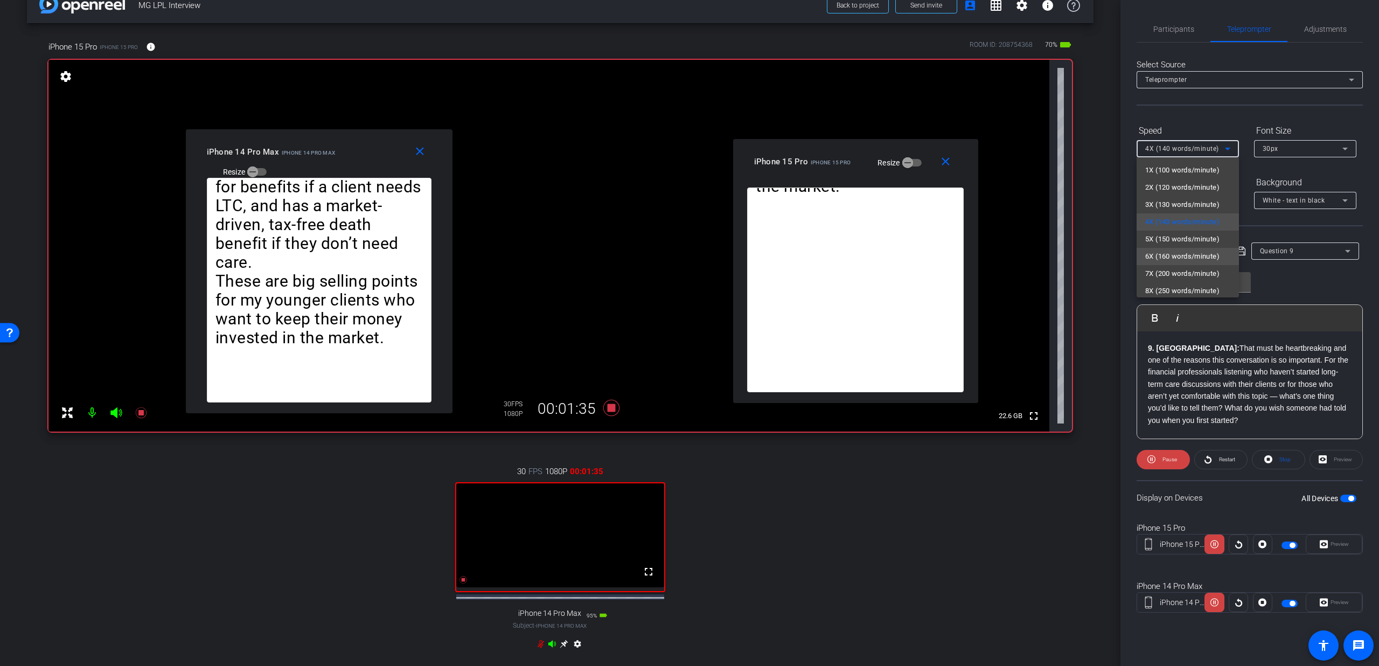
click at [1188, 259] on span "6X (160 words/minute)" at bounding box center [1182, 256] width 74 height 13
click at [1177, 150] on span "6X (160 words/minute)" at bounding box center [1182, 149] width 74 height 8
click at [1168, 278] on span "7X (200 words/minute)" at bounding box center [1182, 273] width 74 height 13
click at [1166, 147] on span "7X (200 words/minute)" at bounding box center [1182, 149] width 74 height 8
click at [1157, 238] on span "5X (150 words/minute)" at bounding box center [1182, 239] width 74 height 13
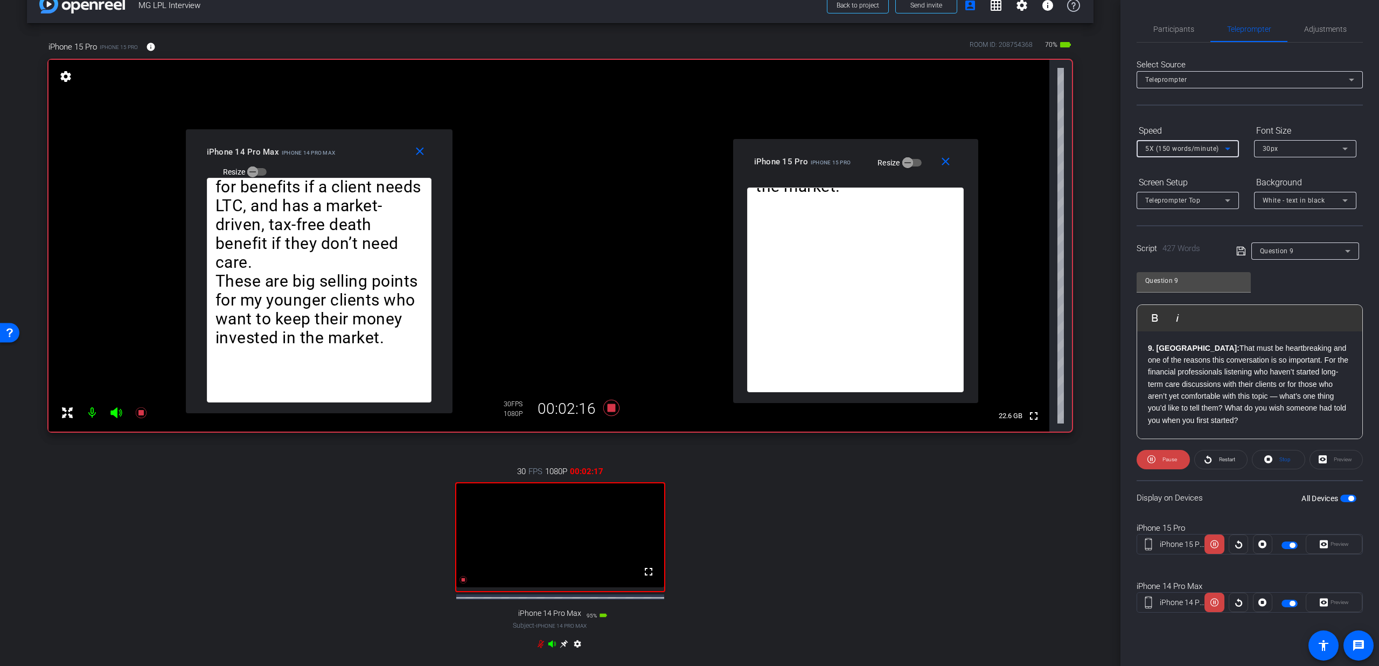
click at [1179, 154] on div "5X (150 words/minute)" at bounding box center [1185, 148] width 80 height 13
click at [1164, 215] on span "4X (140 words/minute)" at bounding box center [1182, 221] width 74 height 13
click at [1175, 150] on span "4X (140 words/minute)" at bounding box center [1182, 149] width 74 height 8
click at [1172, 201] on span "3X (130 words/minute)" at bounding box center [1182, 204] width 74 height 13
click at [610, 410] on icon at bounding box center [611, 408] width 16 height 16
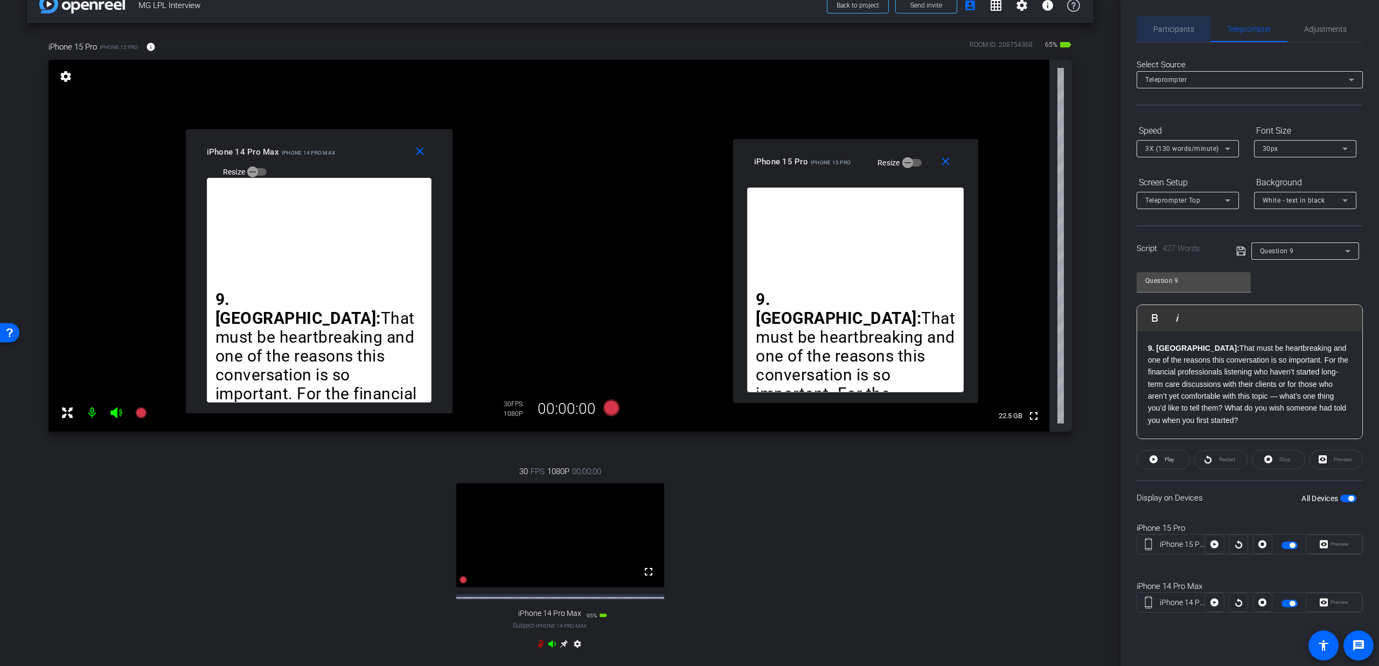
click at [1158, 26] on span "Participants" at bounding box center [1173, 29] width 41 height 8
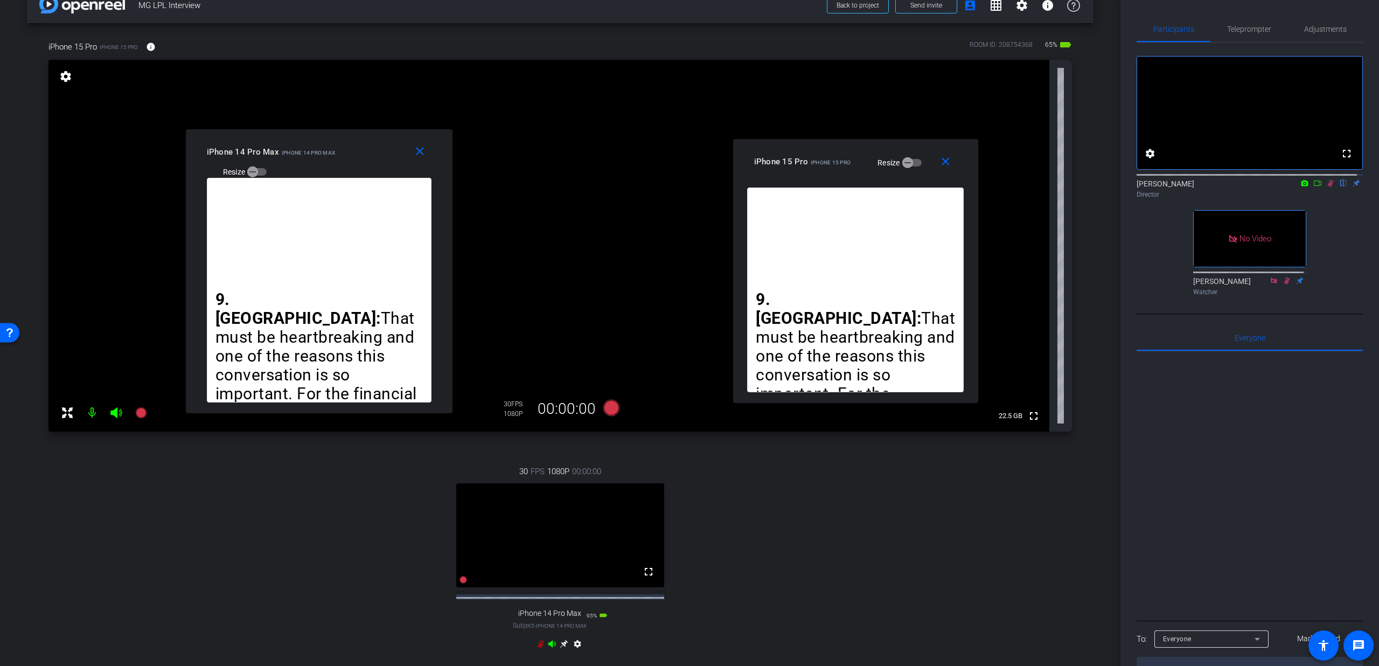
click at [1328, 187] on icon at bounding box center [1330, 183] width 9 height 8
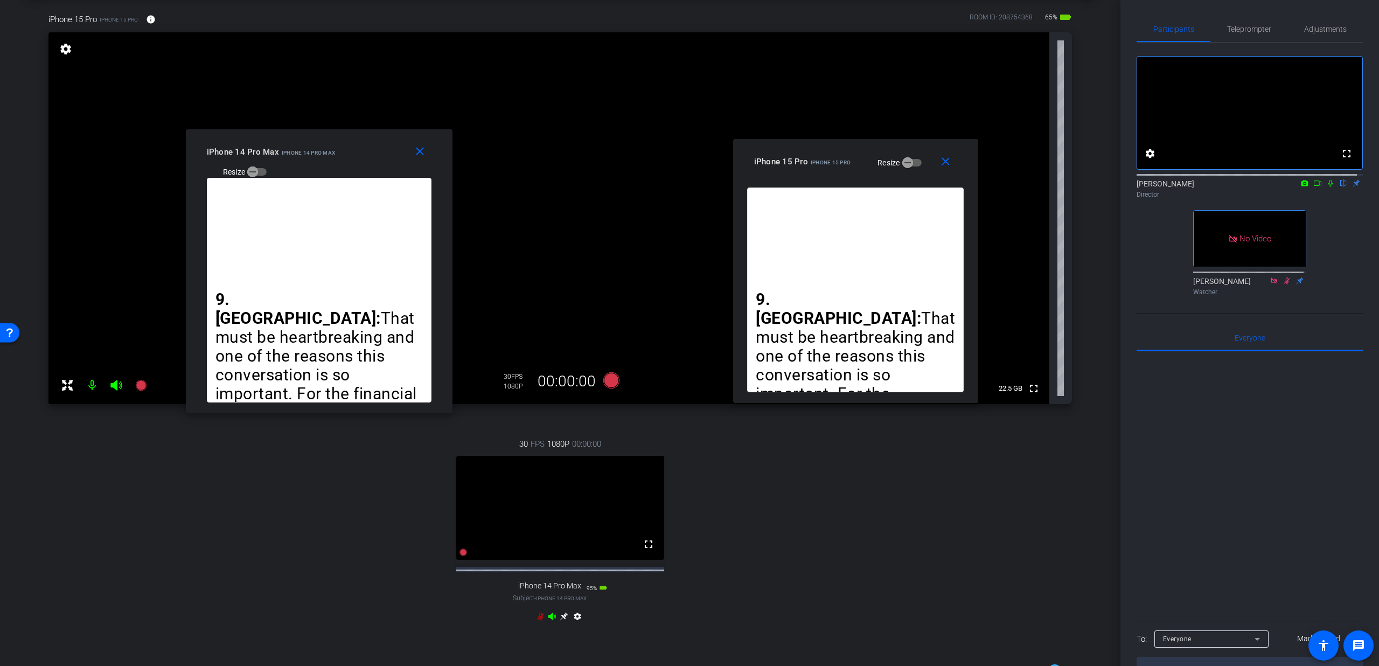
scroll to position [72, 0]
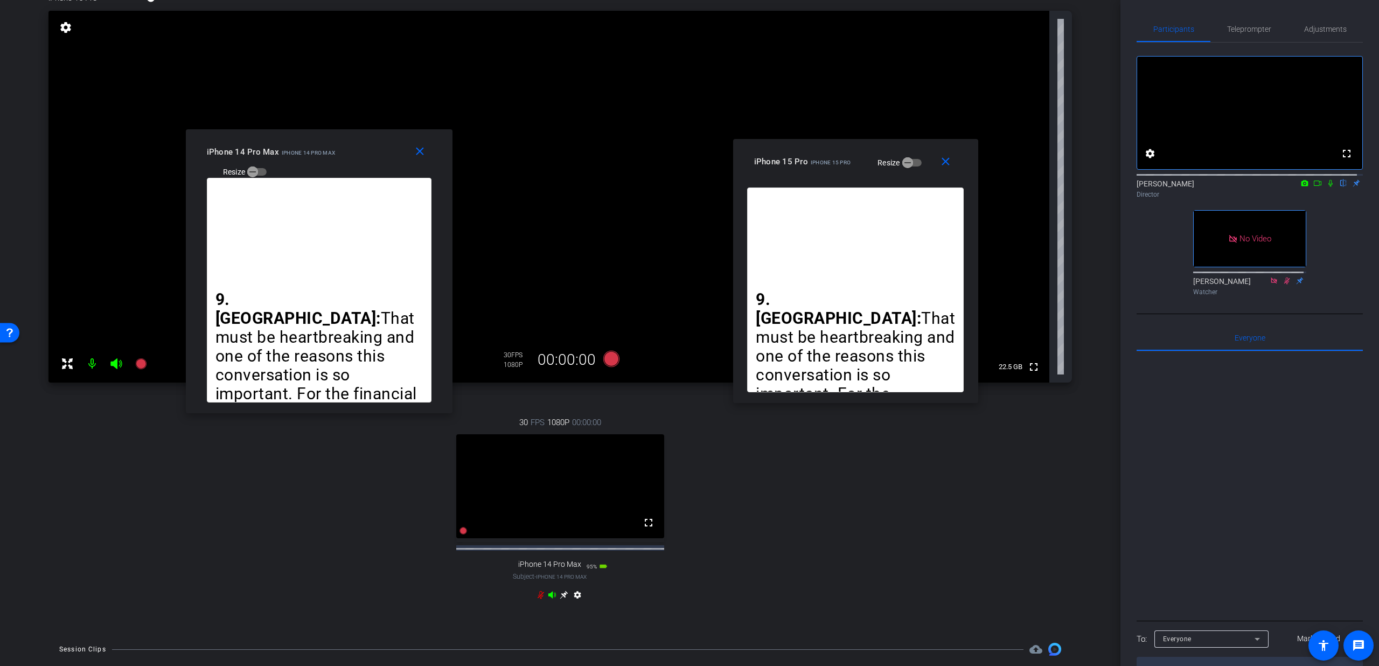
click at [536, 599] on icon at bounding box center [540, 594] width 9 height 9
click at [952, 167] on mat-icon "close" at bounding box center [945, 161] width 13 height 13
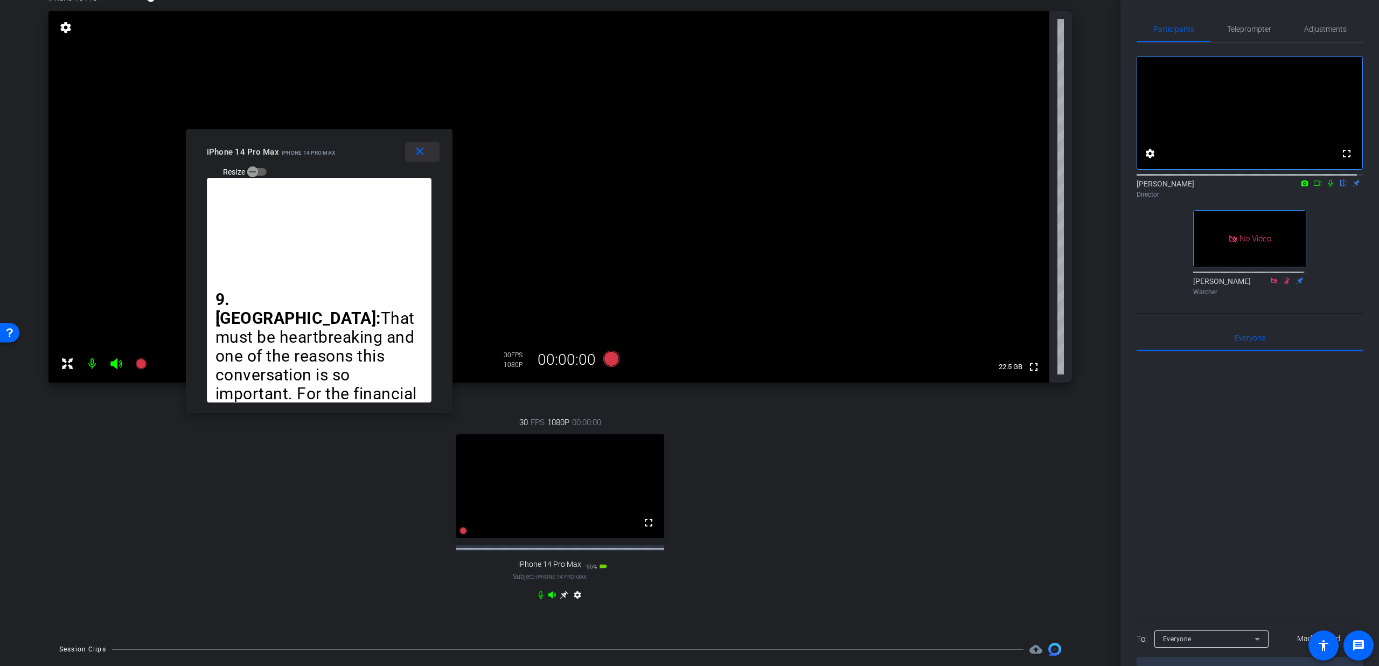
click at [413, 158] on span at bounding box center [422, 152] width 34 height 26
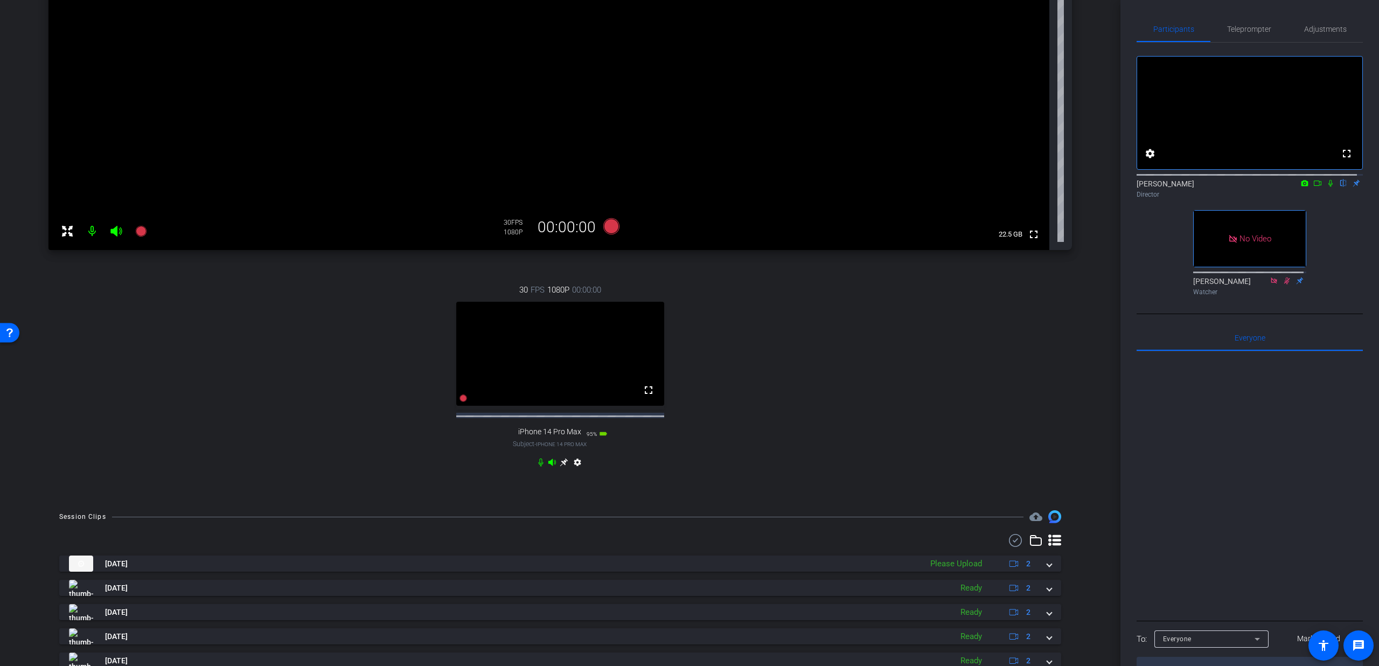
scroll to position [352, 0]
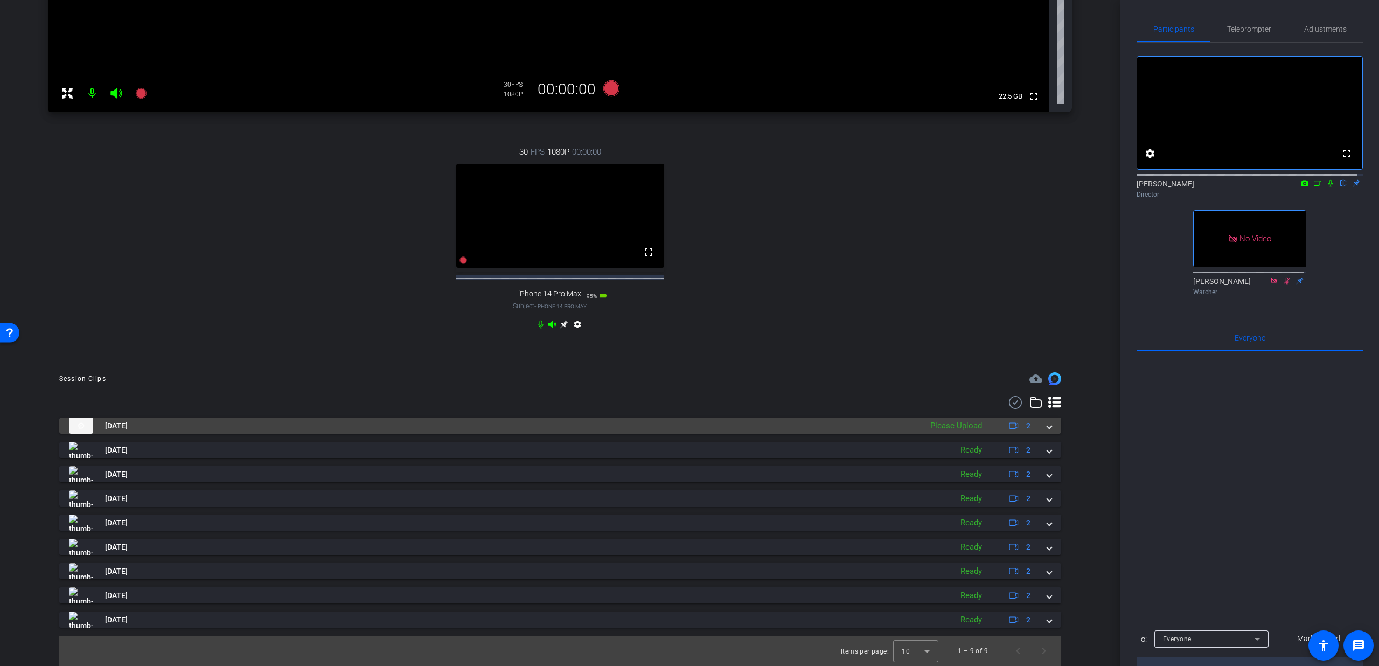
click at [1047, 427] on span at bounding box center [1049, 425] width 4 height 11
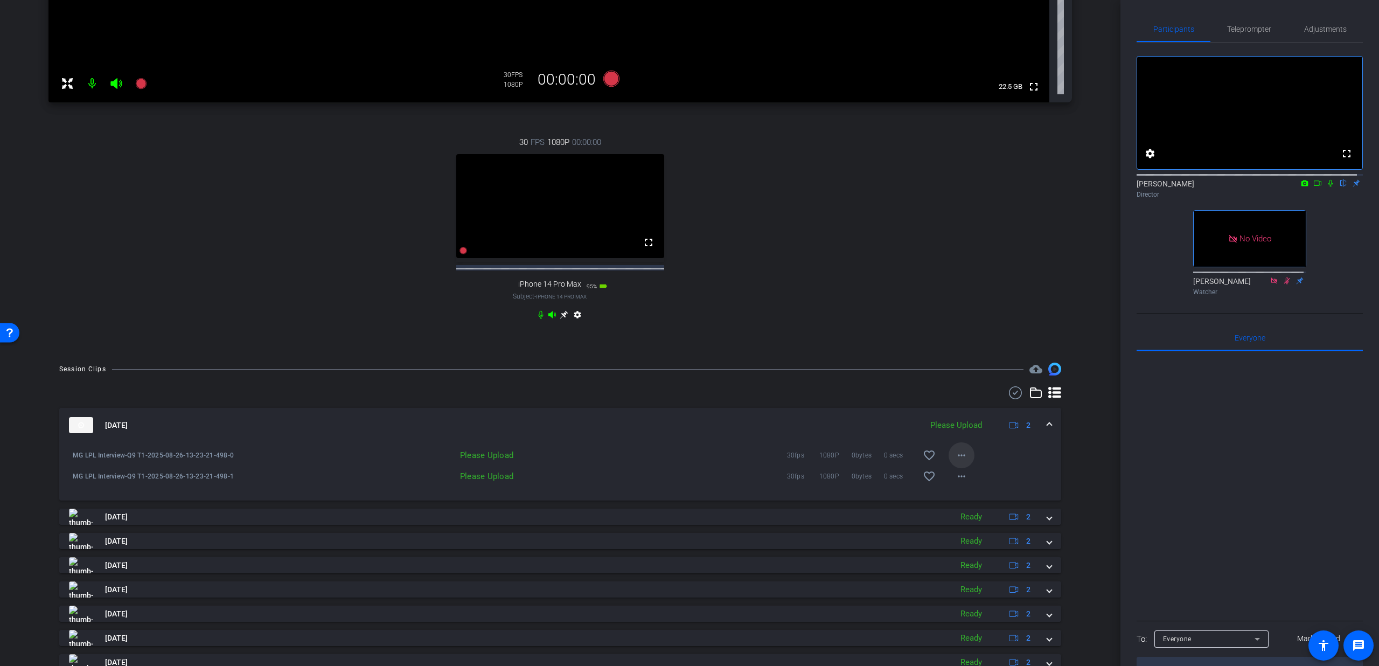
click at [955, 462] on mat-icon "more_horiz" at bounding box center [961, 455] width 13 height 13
click at [960, 481] on span "Upload" at bounding box center [972, 487] width 43 height 13
click at [956, 482] on mat-icon "more_horiz" at bounding box center [961, 476] width 13 height 13
click at [957, 504] on span "Upload" at bounding box center [972, 508] width 43 height 13
click at [1046, 435] on mat-expansion-panel-header "Aug 26, 2025 Uploading 2" at bounding box center [560, 425] width 1002 height 34
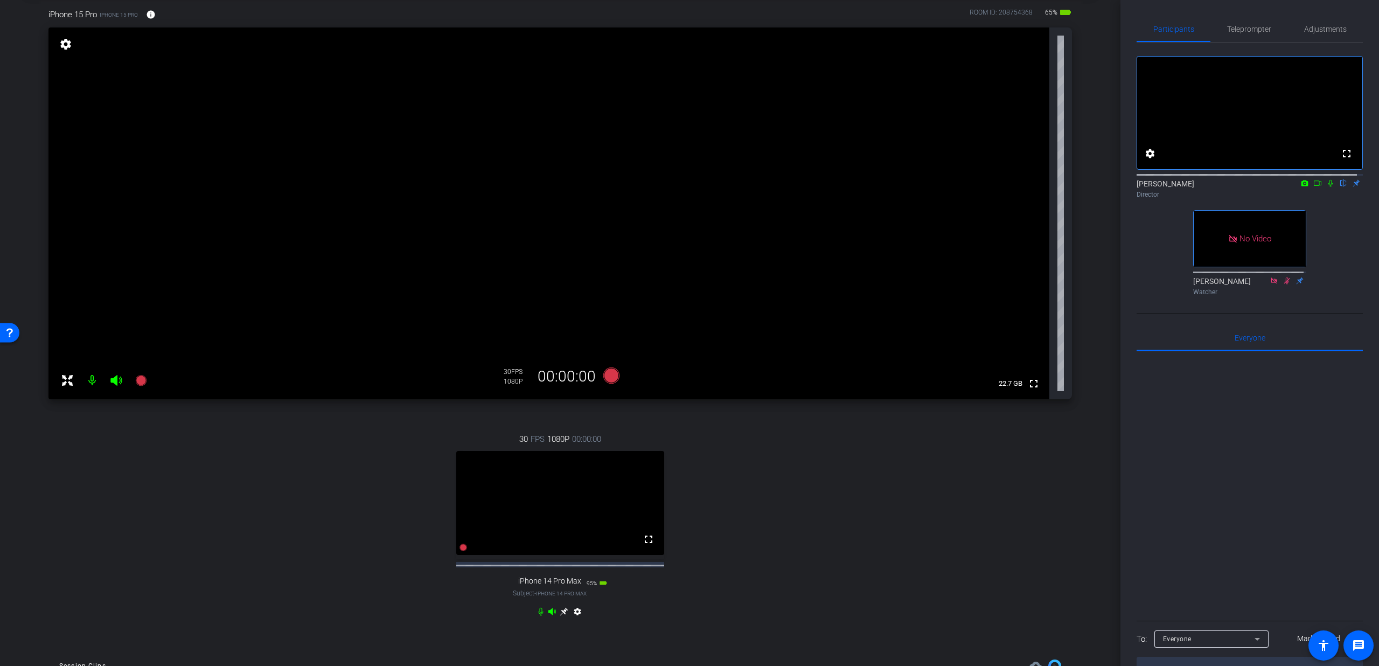
scroll to position [62, 0]
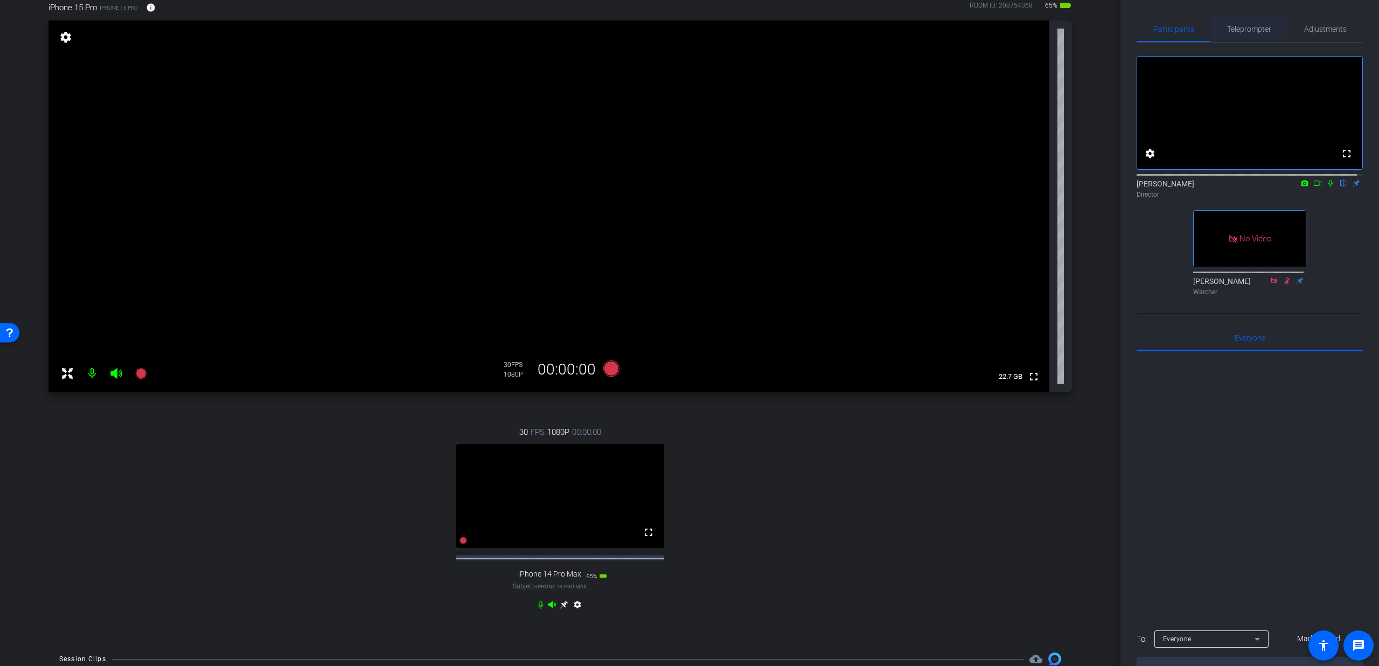
click at [1246, 27] on span "Teleprompter" at bounding box center [1249, 29] width 44 height 8
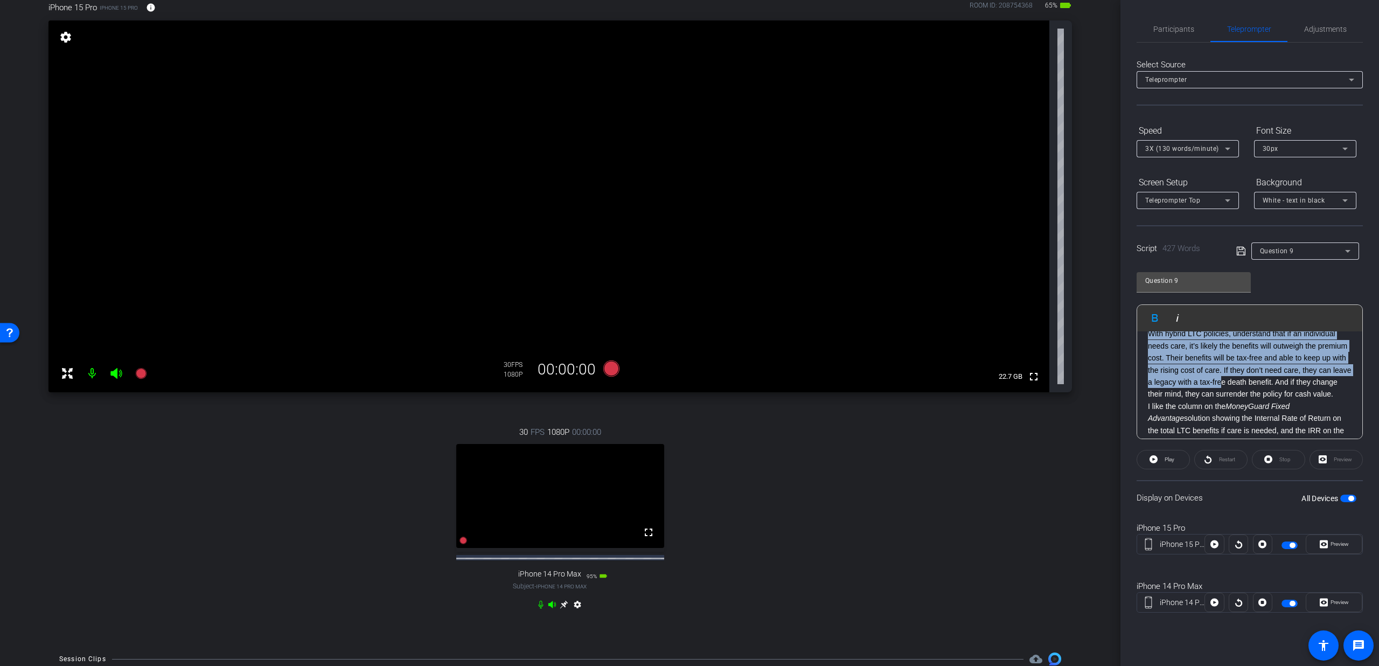
scroll to position [505, 0]
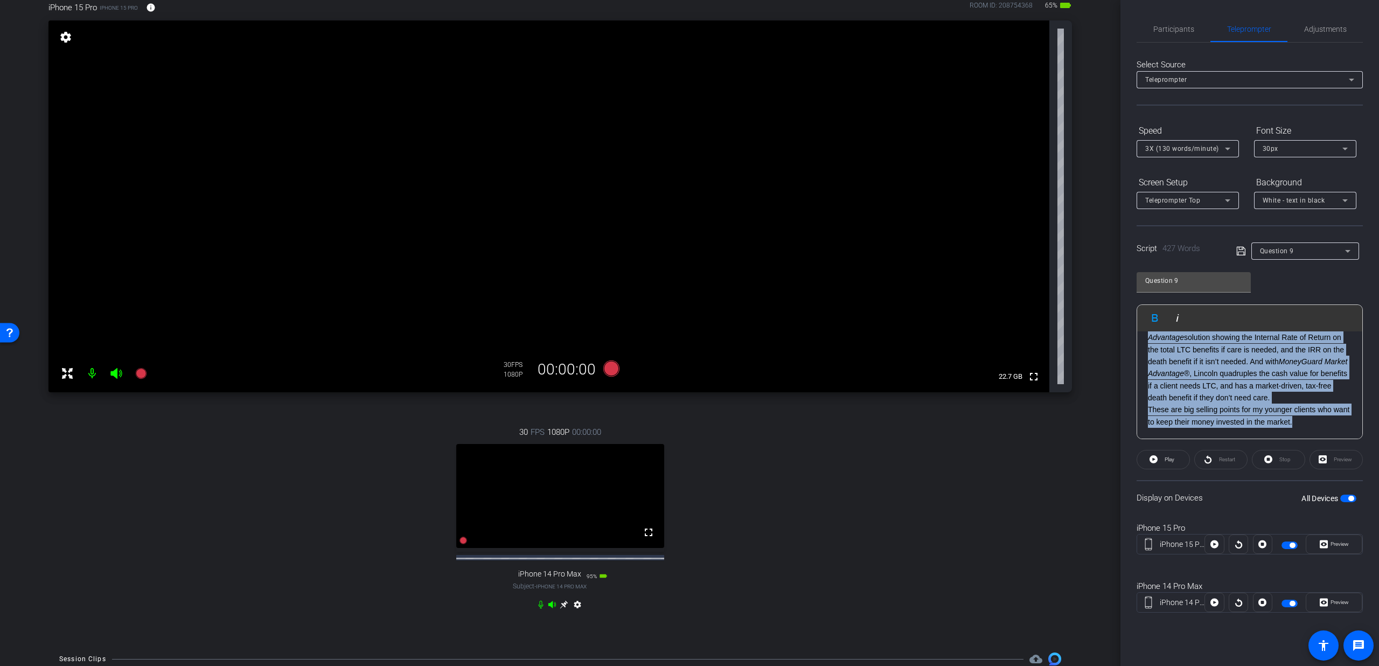
drag, startPoint x: 1149, startPoint y: 414, endPoint x: 1361, endPoint y: 430, distance: 212.8
click at [1361, 430] on div "9. Florrie: That must be heartbreaking and one of the reasons this conversation…" at bounding box center [1249, 385] width 225 height 108
copy div "Brian: Consider your own situation and your own care needs. If your parents are…"
click at [1269, 250] on span "Question 9" at bounding box center [1277, 251] width 34 height 8
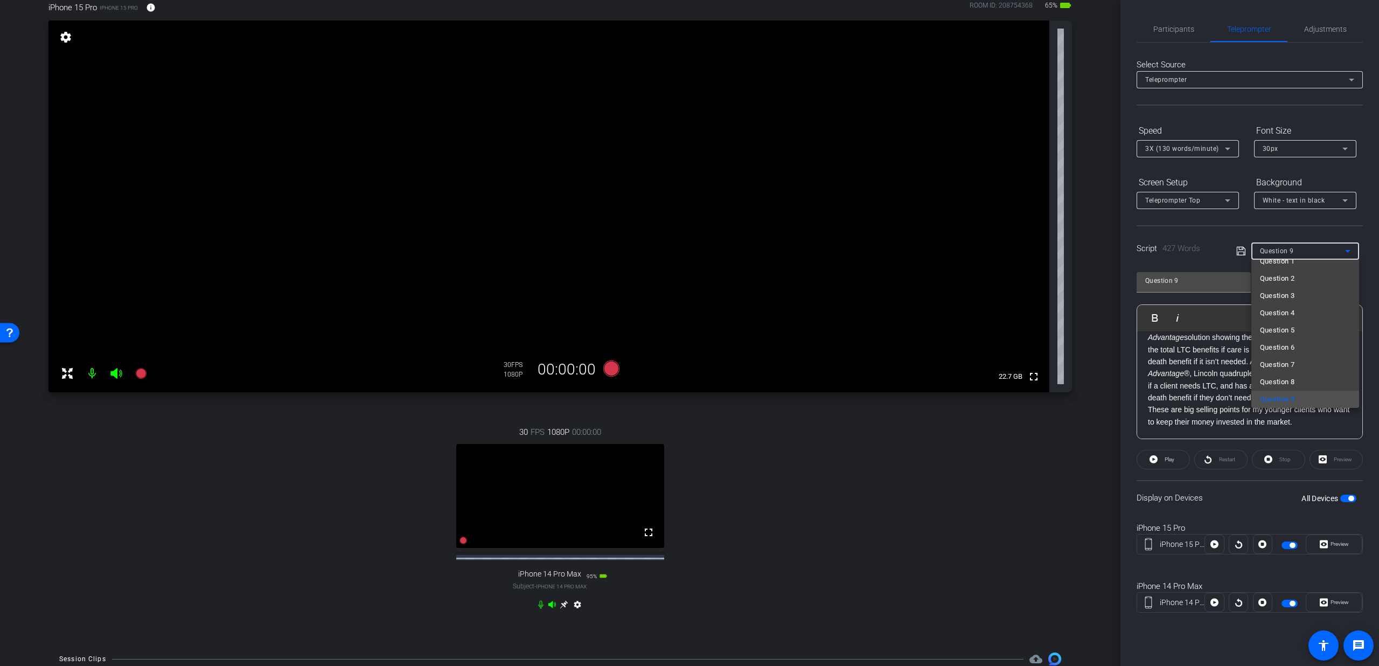
scroll to position [0, 0]
click at [1280, 277] on span "Create new script" at bounding box center [1288, 272] width 57 height 13
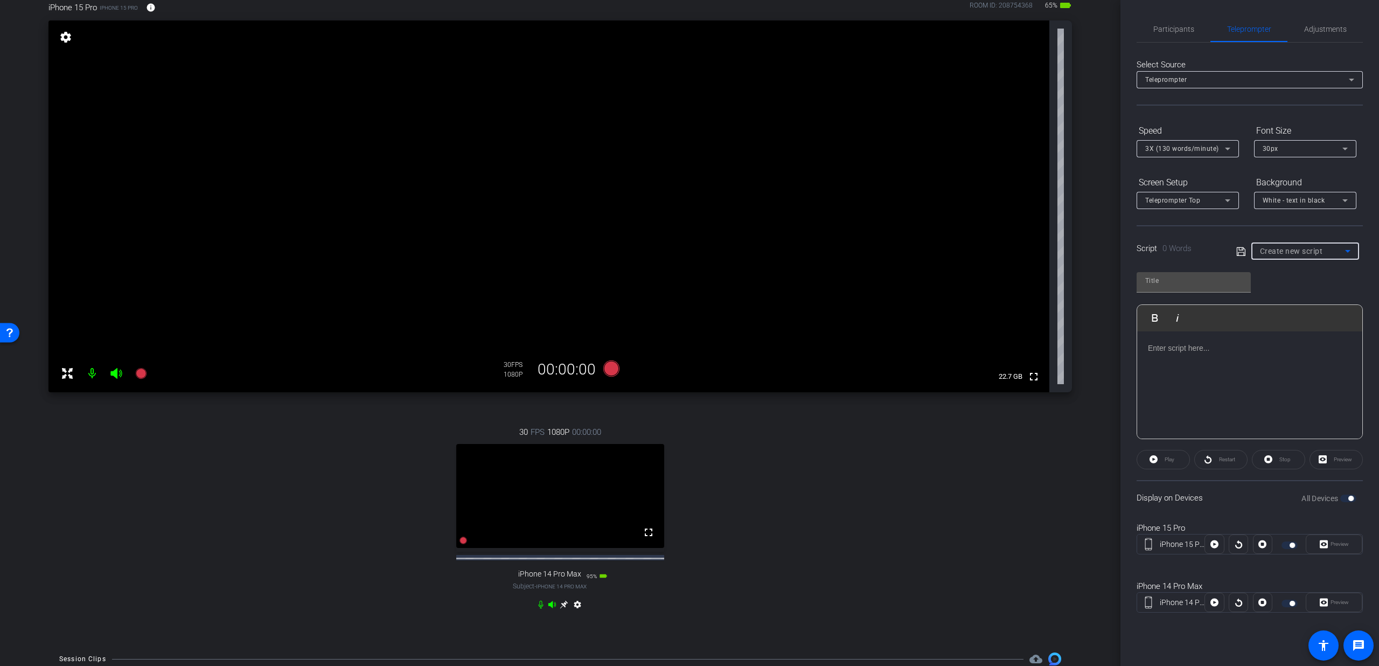
click at [1202, 371] on div at bounding box center [1249, 385] width 225 height 108
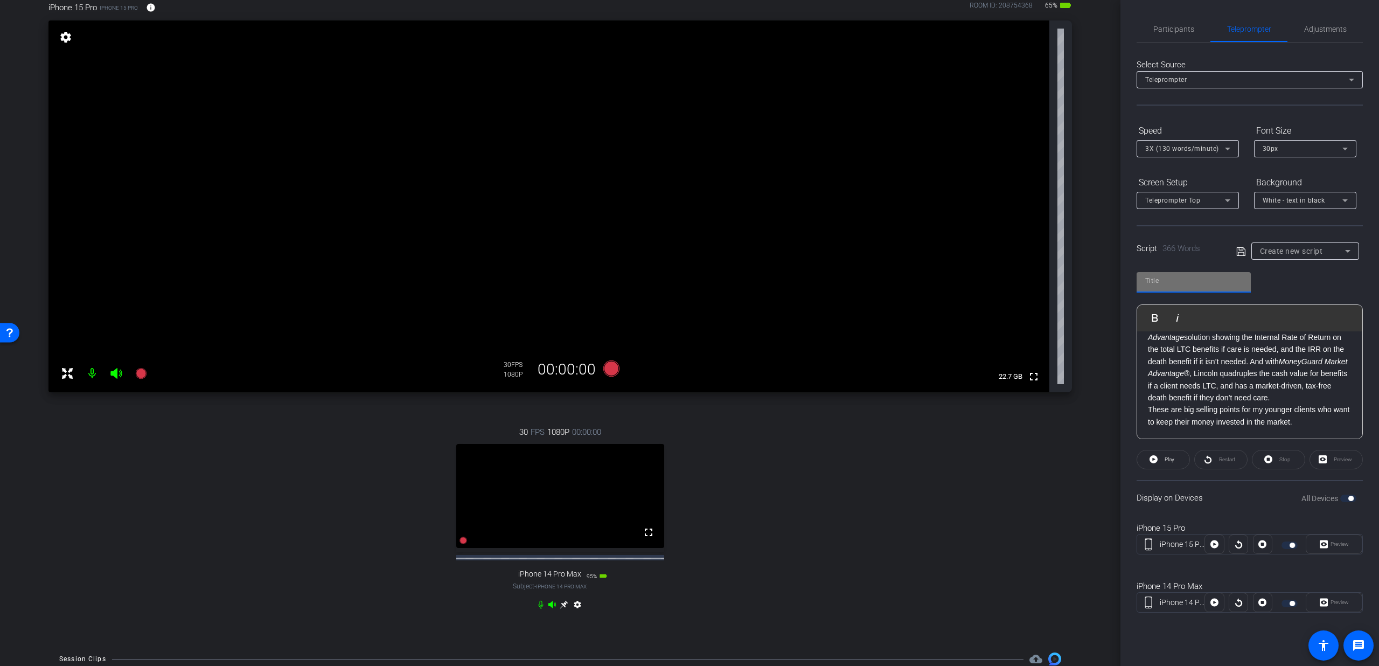
click at [1171, 280] on input "text" at bounding box center [1193, 280] width 97 height 13
type input "pick up"
click at [1246, 254] on span at bounding box center [1243, 251] width 15 height 10
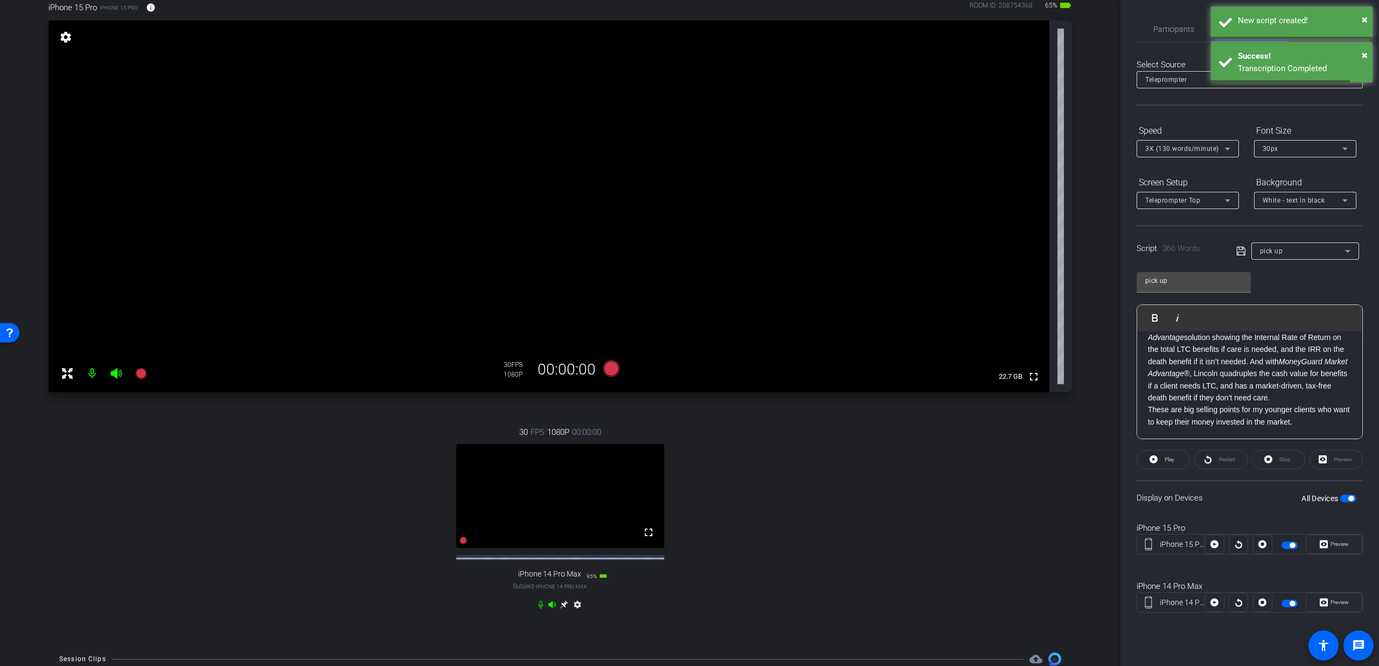
click at [1242, 253] on icon at bounding box center [1241, 251] width 10 height 13
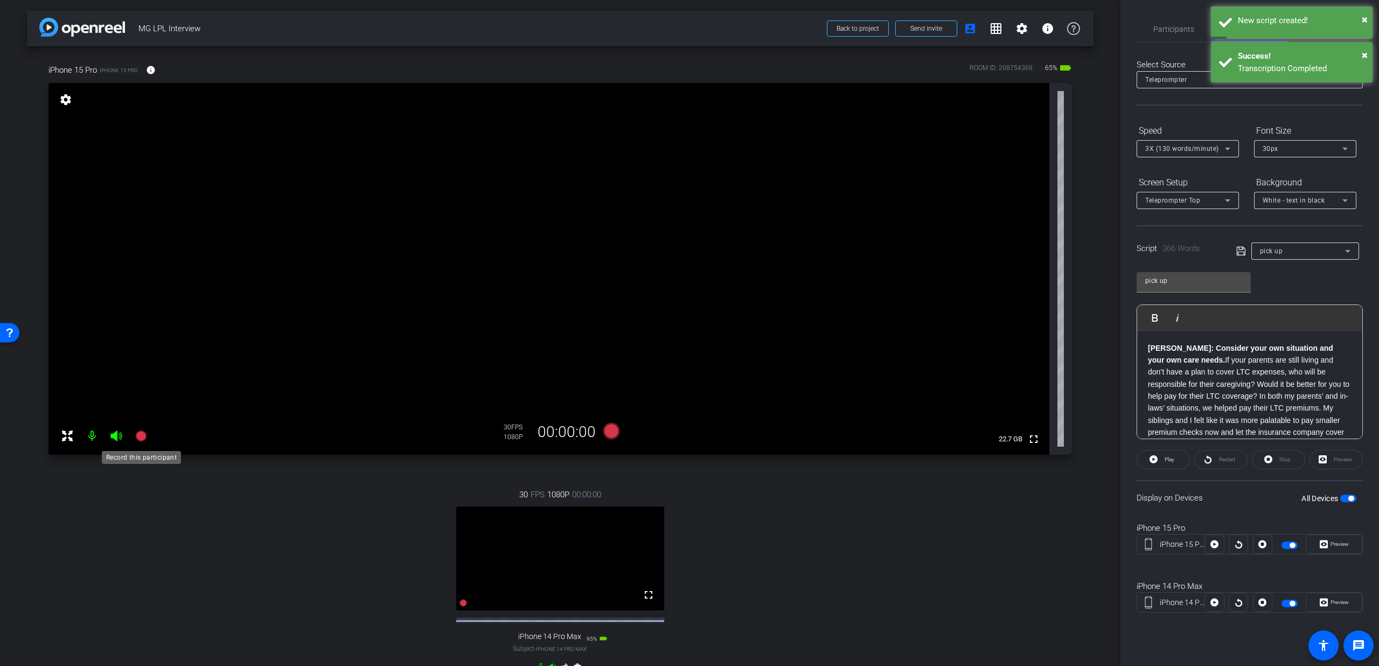
click at [138, 436] on icon at bounding box center [140, 435] width 11 height 11
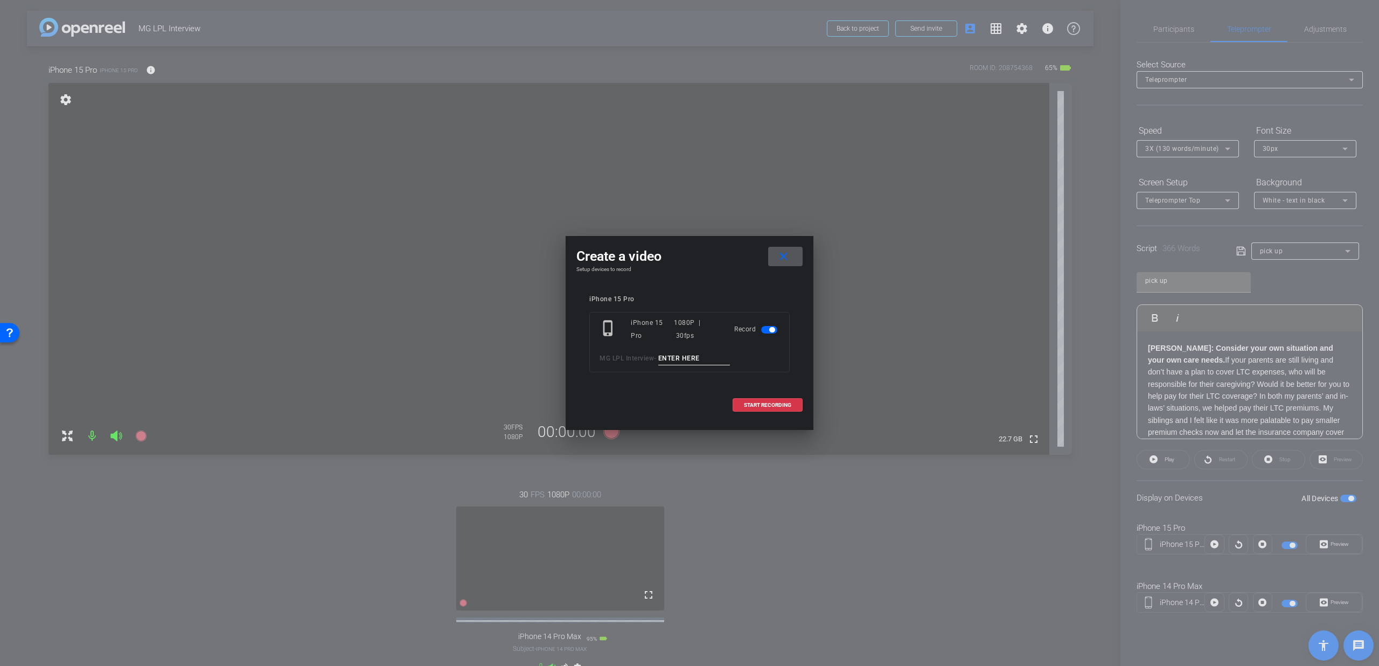
click at [712, 360] on input at bounding box center [694, 358] width 72 height 13
type input "Q9 pick up"
click at [784, 401] on span at bounding box center [767, 405] width 69 height 26
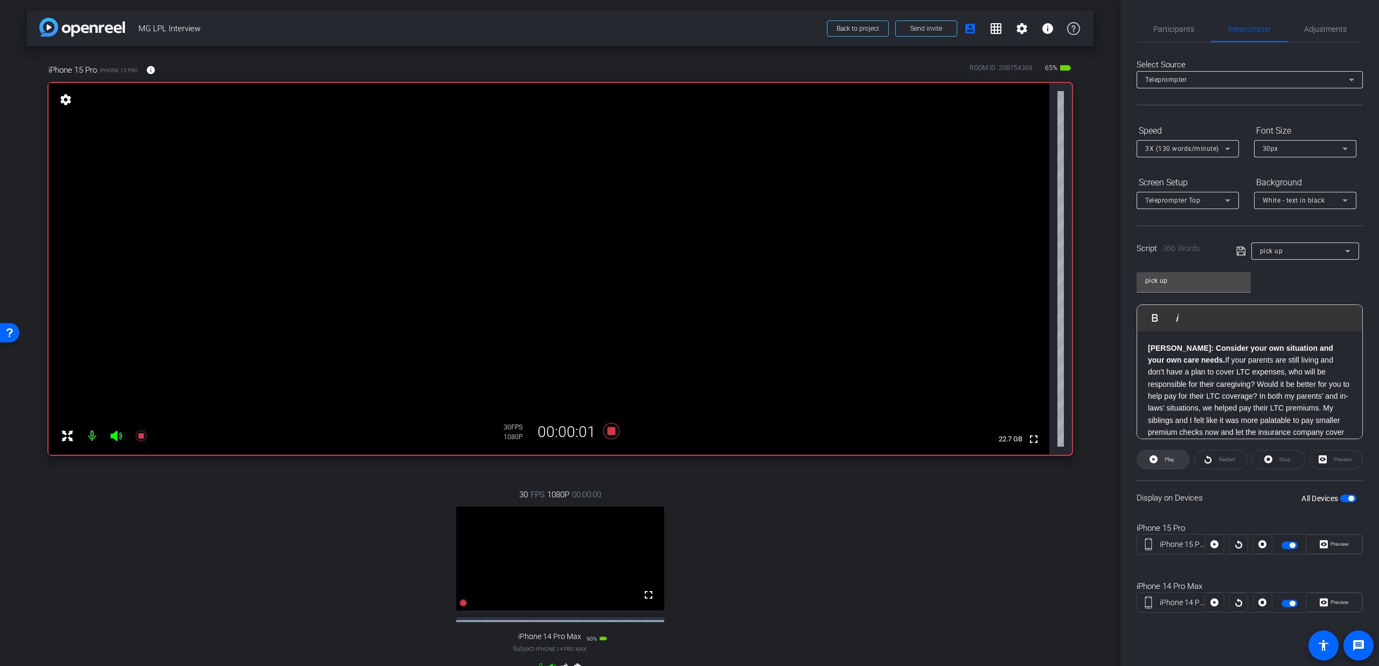
click at [1158, 456] on span at bounding box center [1163, 459] width 52 height 26
click at [1192, 142] on mat-select "3X (130 words/minute)" at bounding box center [1187, 148] width 85 height 13
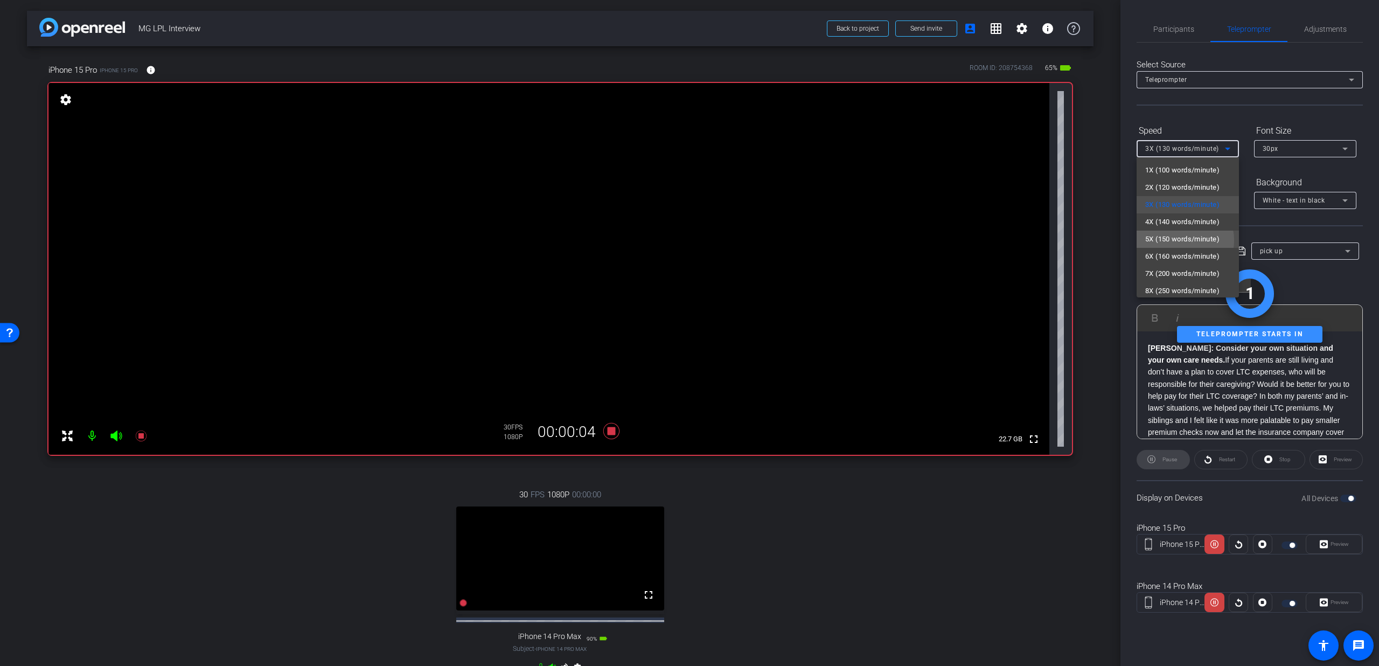
click at [1178, 238] on span "5X (150 words/minute)" at bounding box center [1182, 239] width 74 height 13
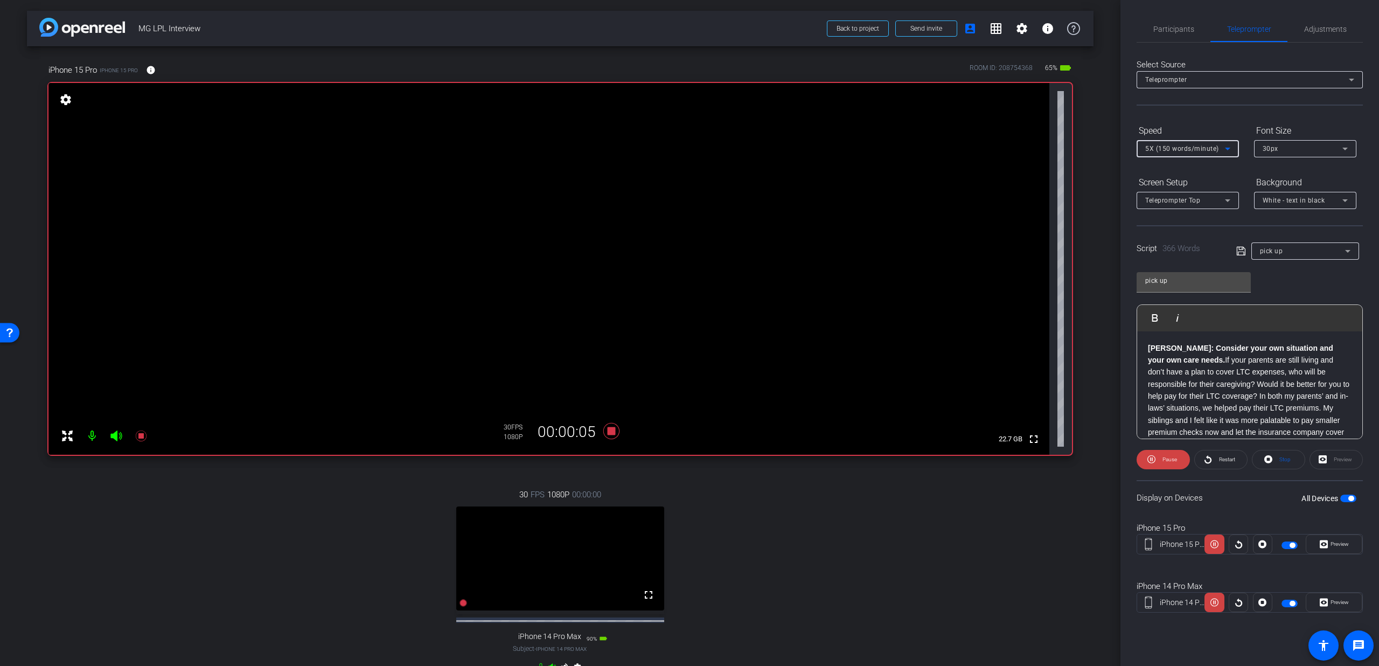
scroll to position [20, 0]
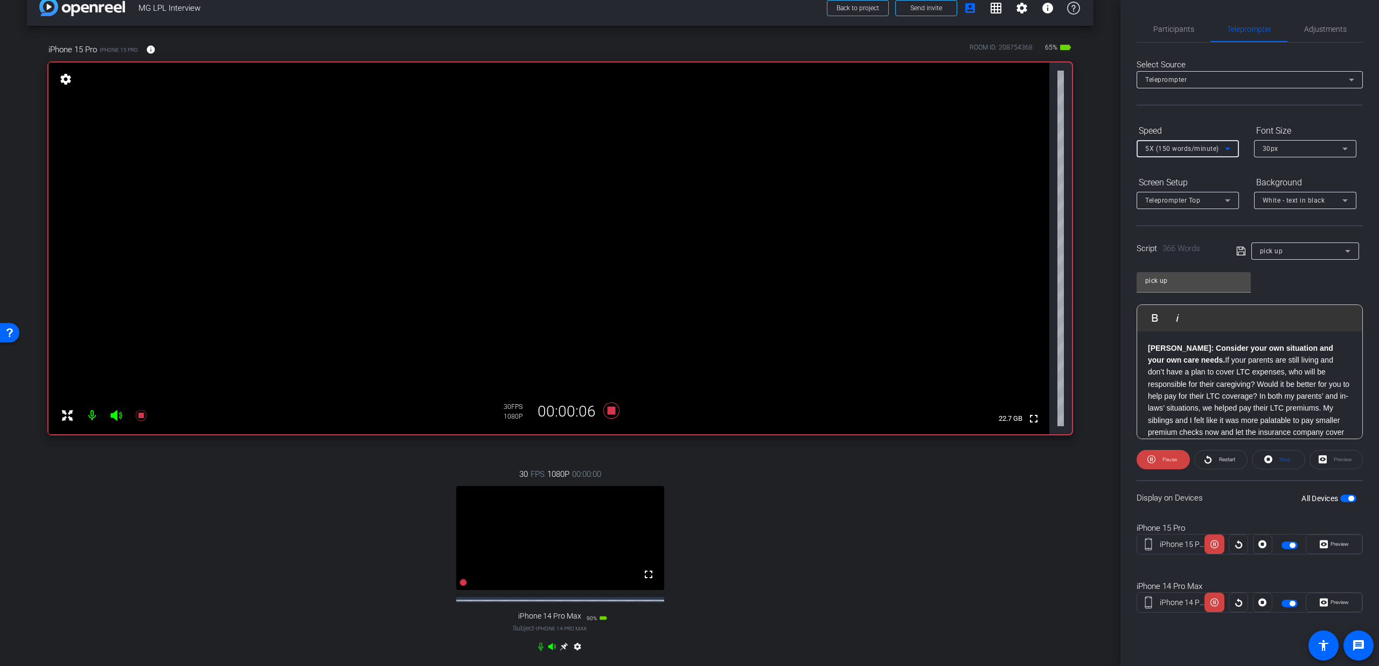
click at [536, 651] on icon at bounding box center [540, 646] width 9 height 9
click at [1353, 547] on span at bounding box center [1333, 544] width 55 height 26
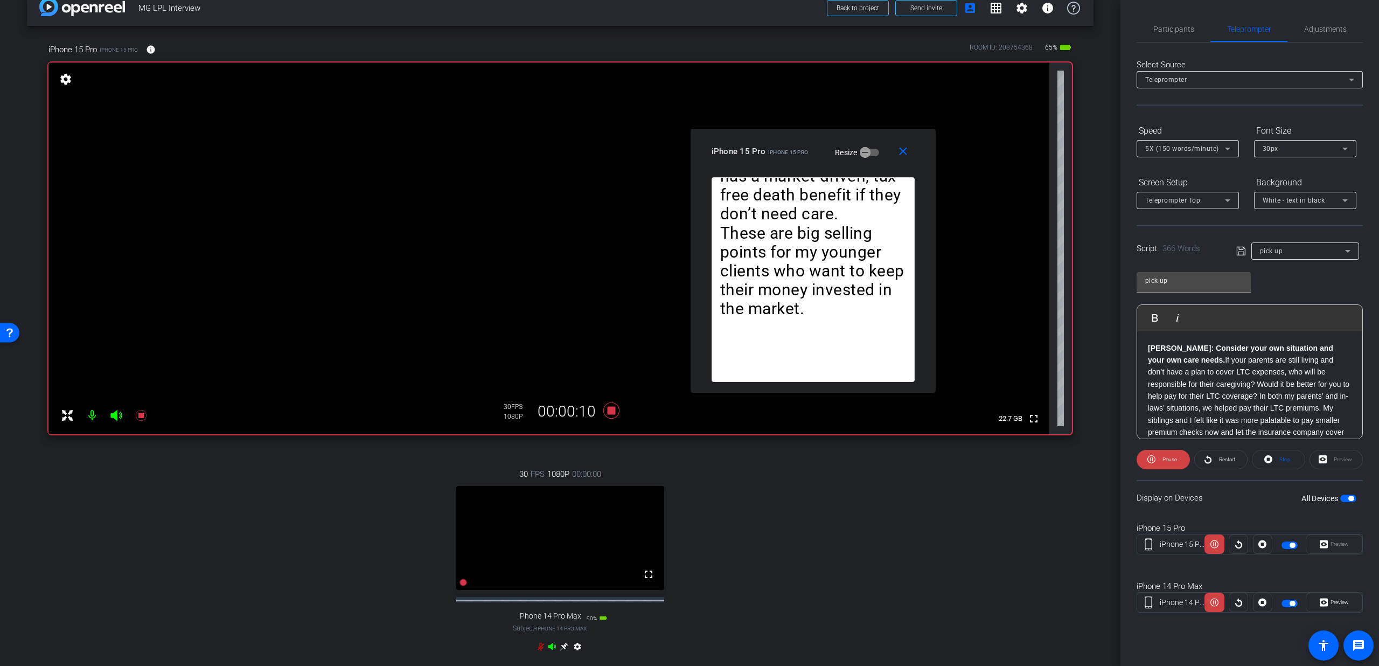
drag, startPoint x: 660, startPoint y: 222, endPoint x: 784, endPoint y: 150, distance: 142.9
click at [784, 150] on span "iPhone 15 Pro" at bounding box center [788, 152] width 40 height 6
click at [1178, 153] on div "5X (150 words/minute)" at bounding box center [1185, 148] width 80 height 13
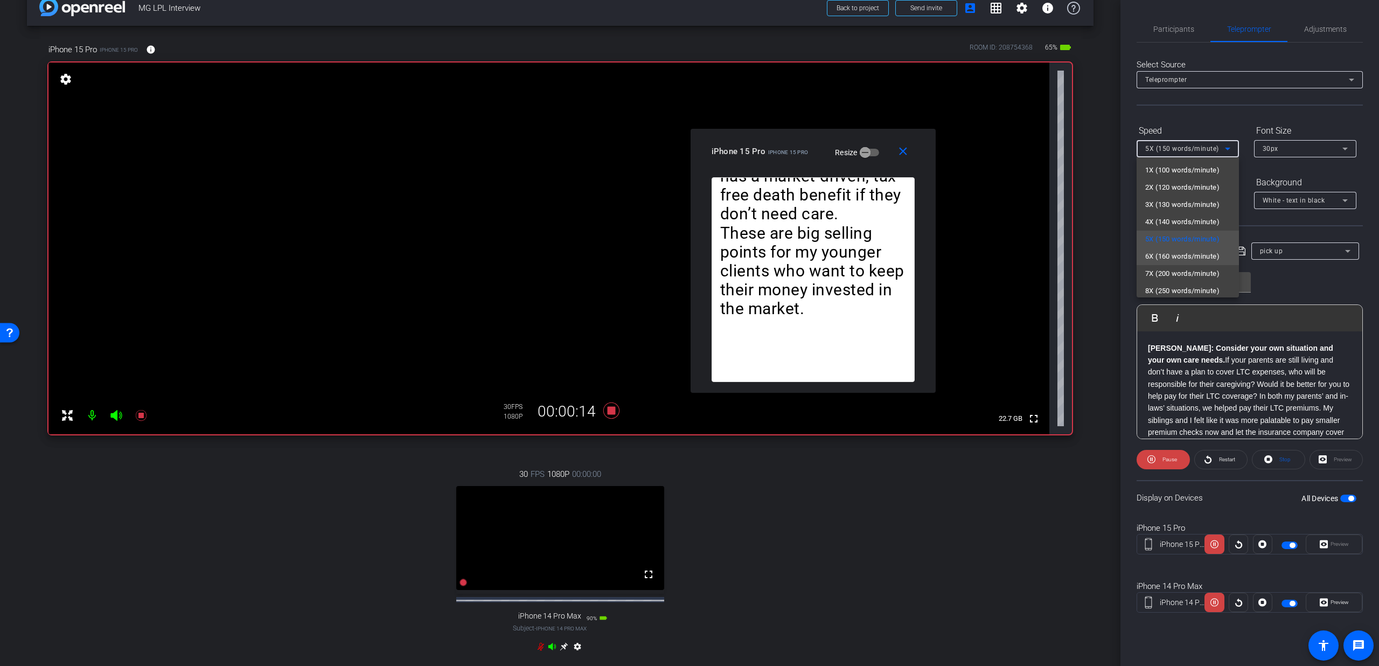
click at [1172, 256] on span "6X (160 words/minute)" at bounding box center [1182, 256] width 74 height 13
click at [1168, 153] on div "6X (160 words/minute)" at bounding box center [1185, 148] width 80 height 13
click at [1182, 270] on span "7X (200 words/minute)" at bounding box center [1182, 273] width 74 height 13
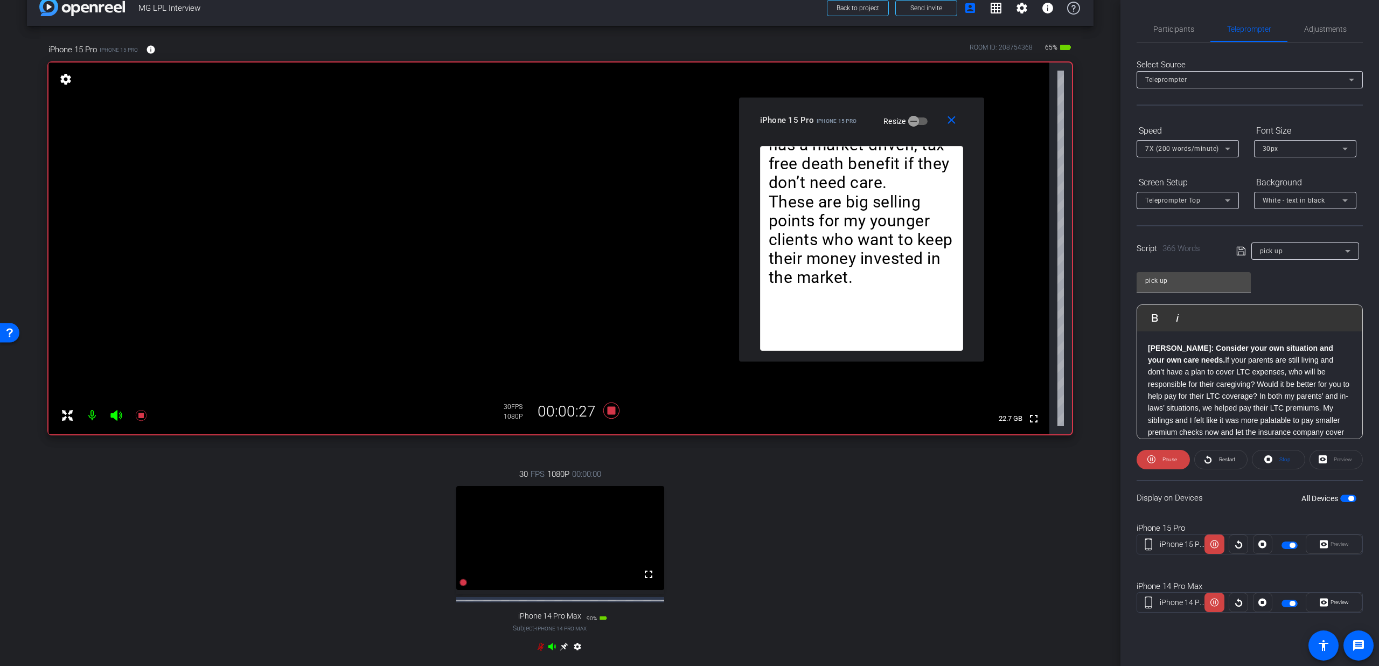
drag, startPoint x: 798, startPoint y: 157, endPoint x: 848, endPoint y: 124, distance: 60.2
click at [848, 124] on div "iPhone 15 Pro iPhone 15 Pro Resize" at bounding box center [865, 119] width 211 height 19
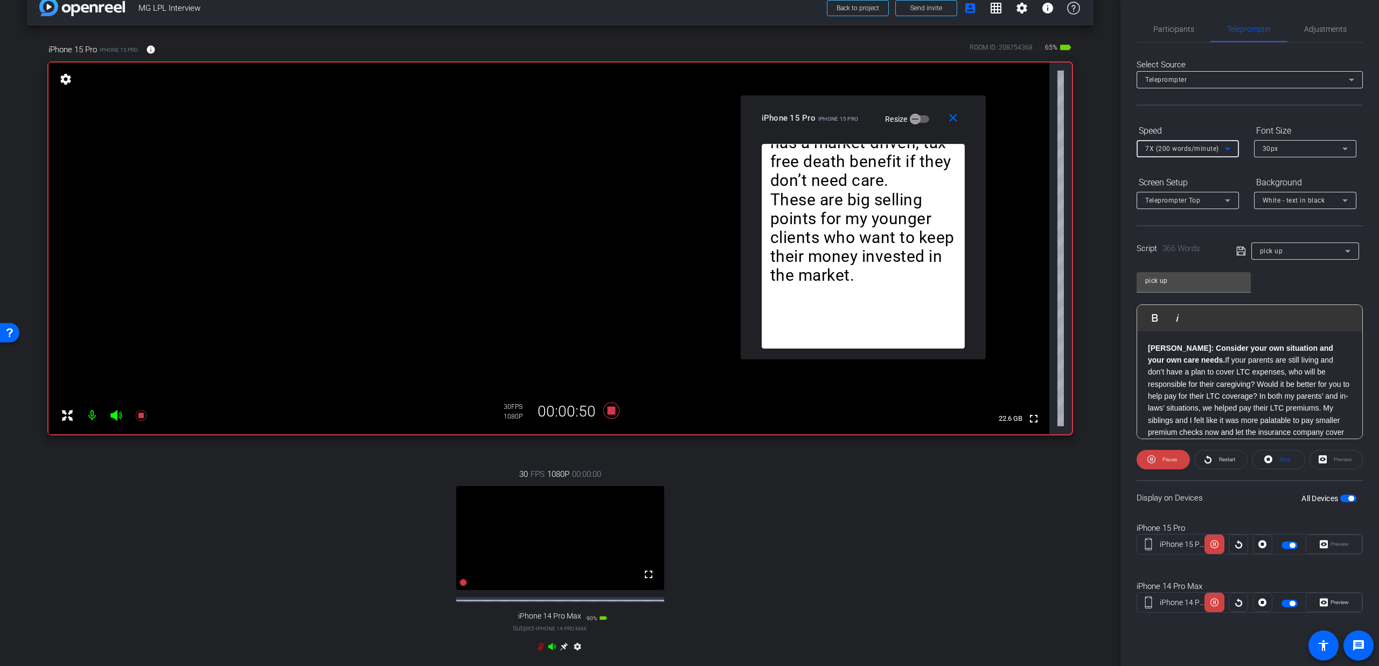
click at [1168, 150] on span "7X (200 words/minute)" at bounding box center [1182, 149] width 74 height 8
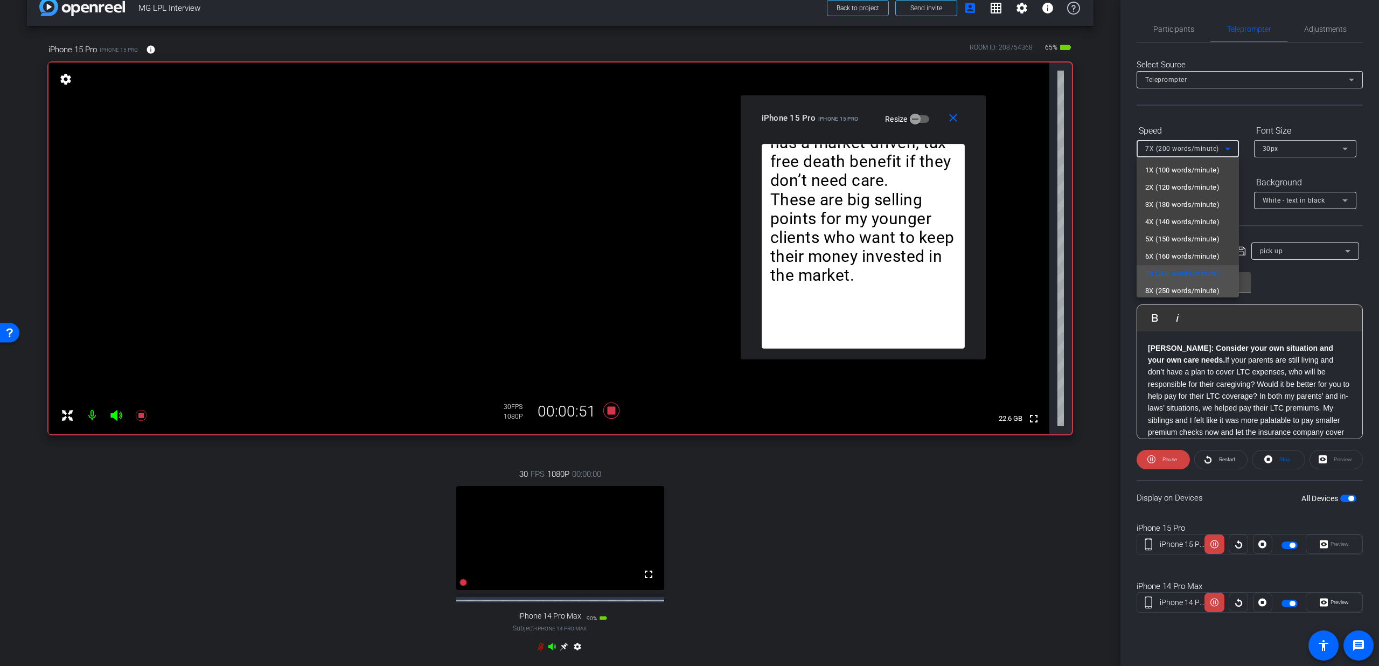
click at [1182, 288] on span "8X (250 words/minute)" at bounding box center [1182, 290] width 74 height 13
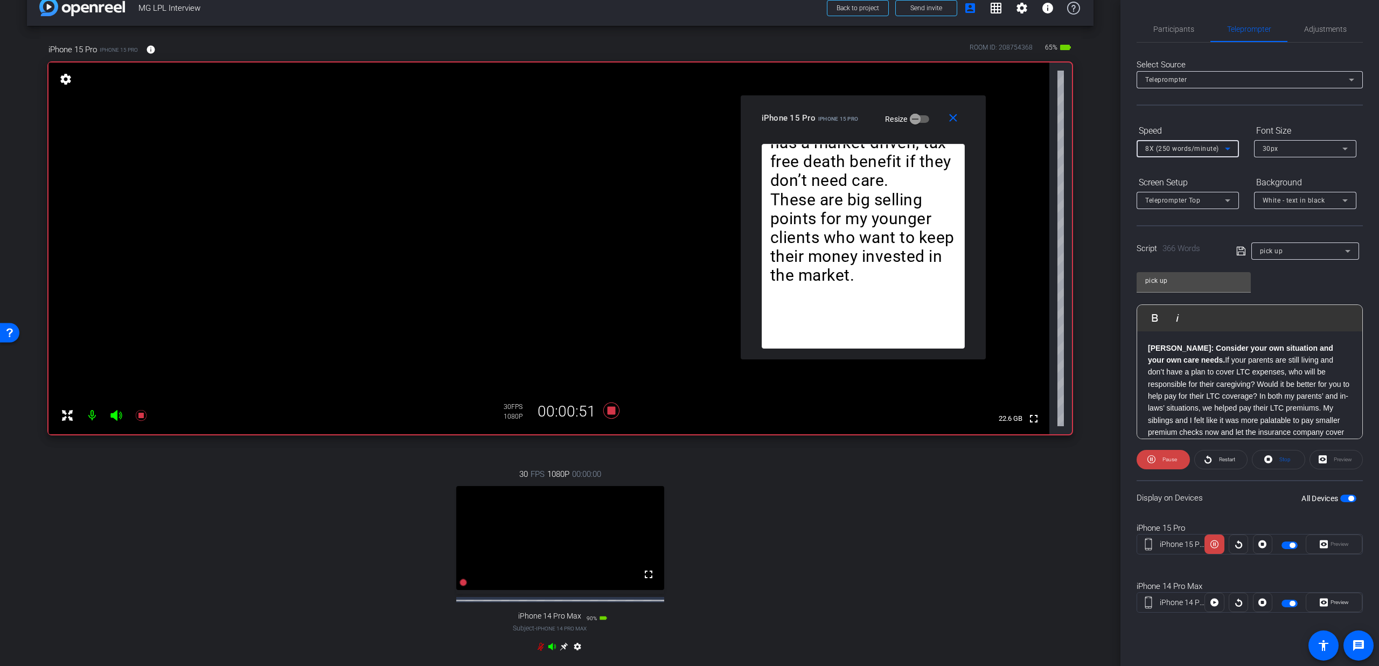
scroll to position [2, 0]
click at [1160, 148] on span "8X (250 words/minute)" at bounding box center [1182, 149] width 74 height 8
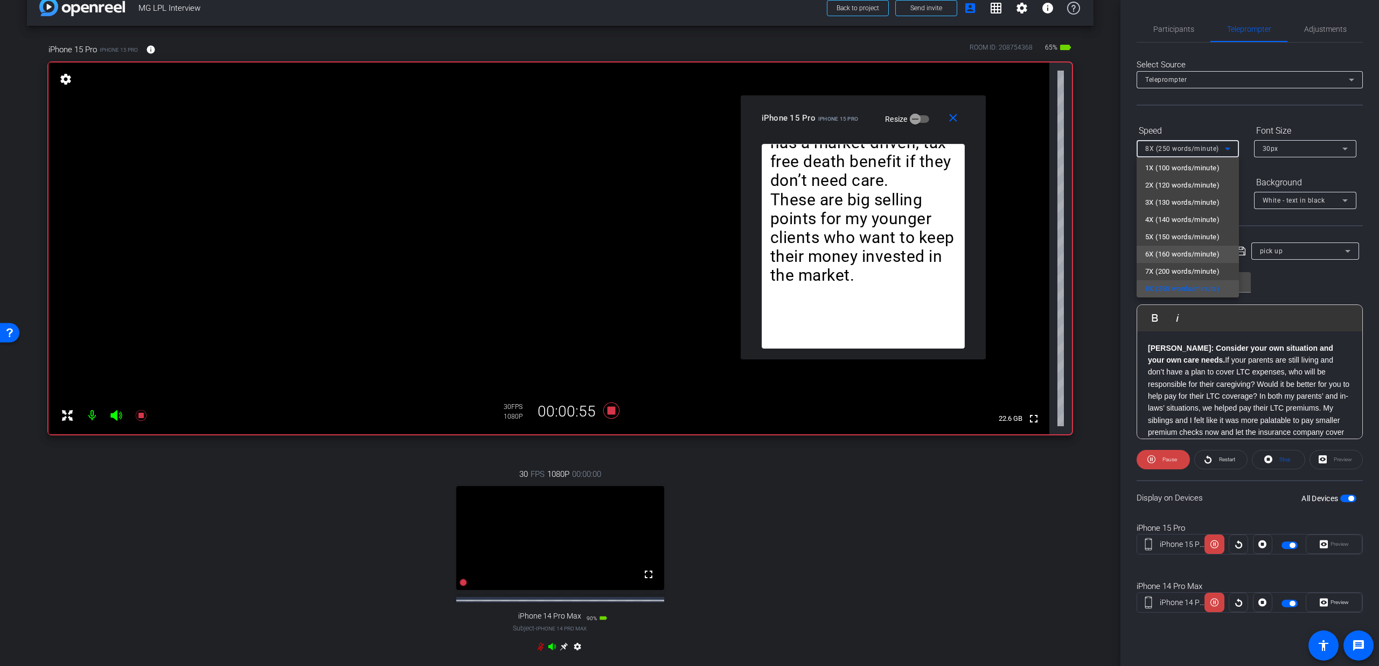
click at [1163, 255] on span "6X (160 words/minute)" at bounding box center [1182, 254] width 74 height 13
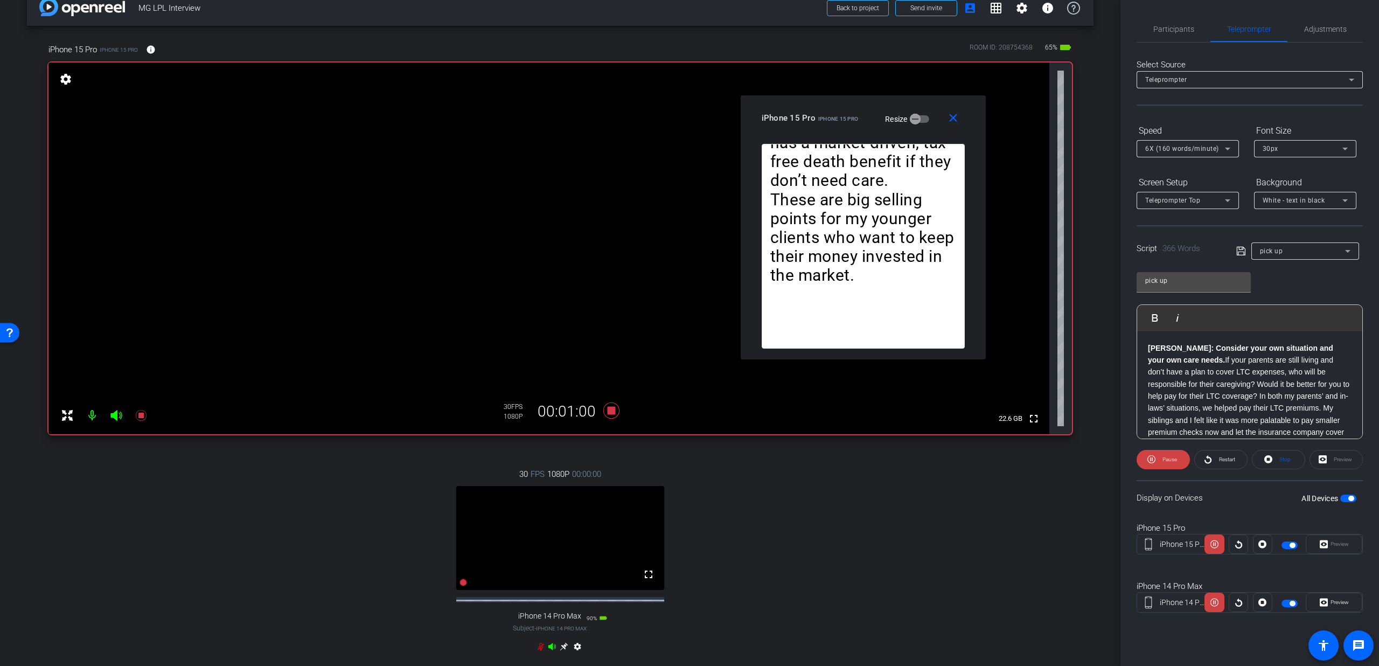
click at [1168, 138] on div "Speed" at bounding box center [1187, 131] width 102 height 18
click at [1169, 144] on div "6X (160 words/minute)" at bounding box center [1185, 148] width 80 height 13
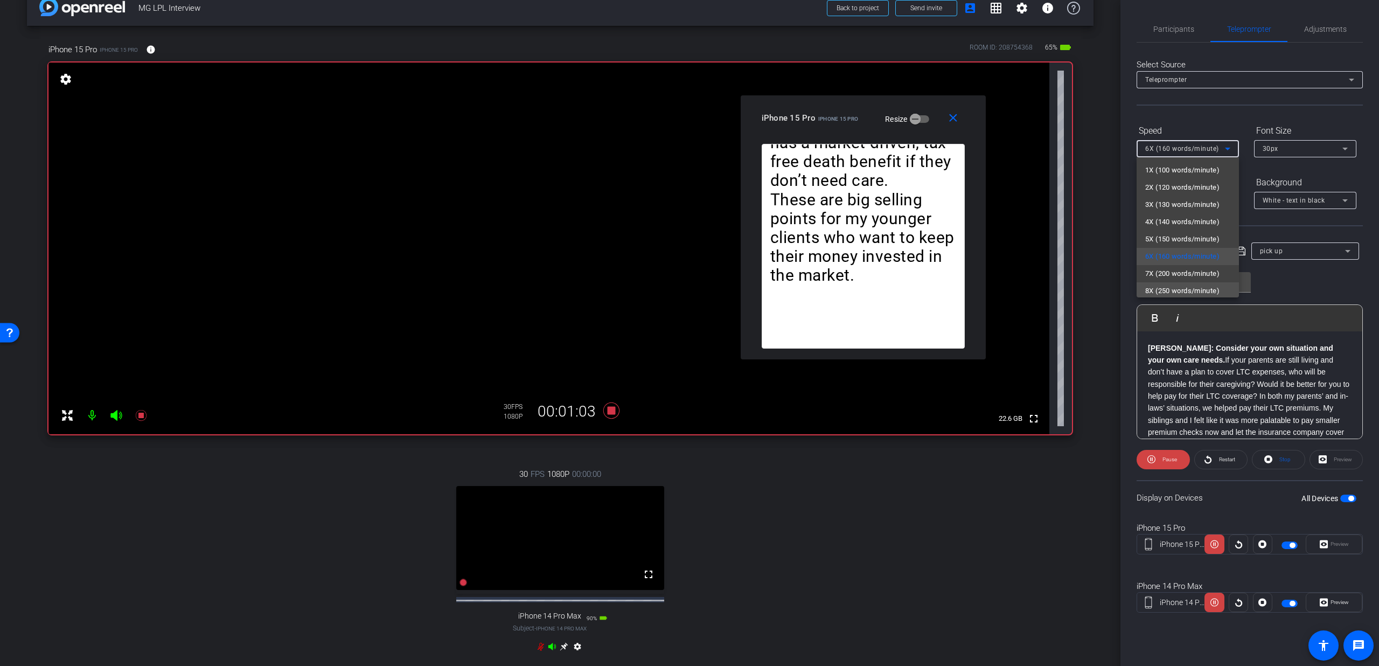
click at [1177, 284] on span "8X (250 words/minute)" at bounding box center [1182, 290] width 74 height 13
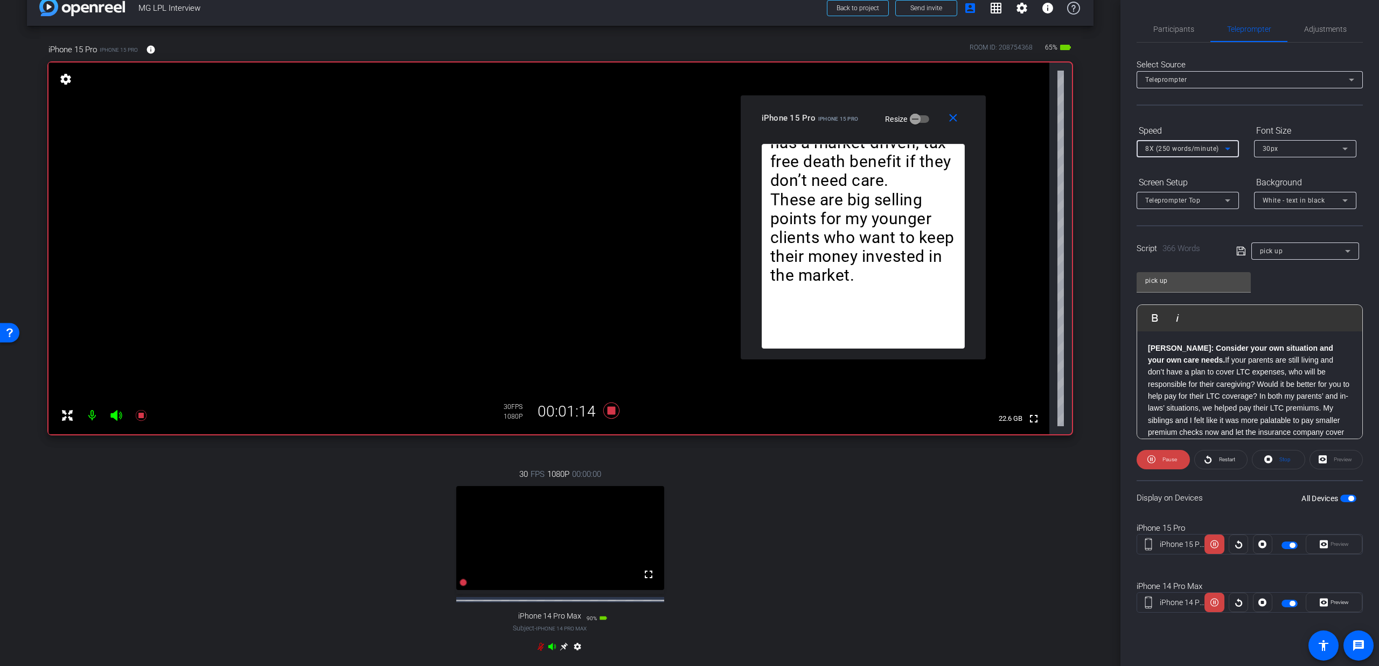
click at [1159, 149] on span "8X (250 words/minute)" at bounding box center [1182, 149] width 74 height 8
click at [1155, 242] on span "5X (150 words/minute)" at bounding box center [1182, 237] width 74 height 13
click at [1165, 147] on span "5X (150 words/minute)" at bounding box center [1182, 149] width 74 height 8
click at [611, 414] on div at bounding box center [689, 333] width 1379 height 666
click at [609, 412] on icon at bounding box center [611, 410] width 16 height 16
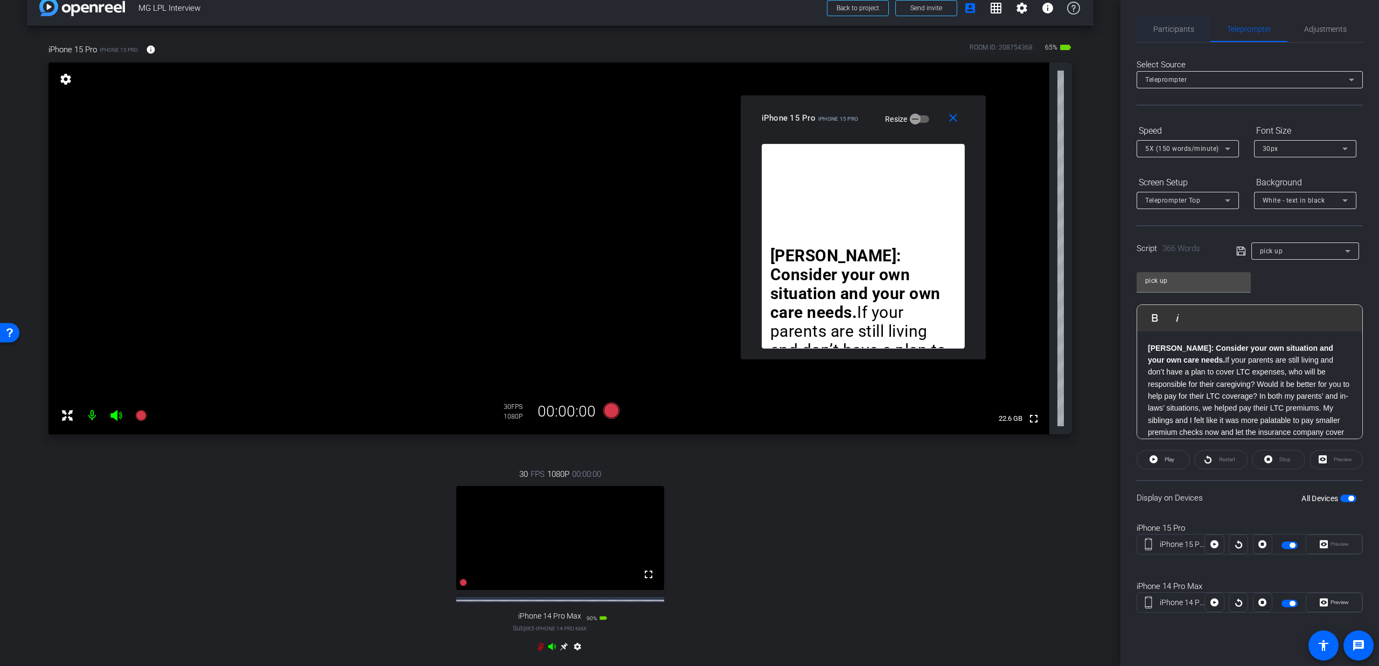
click at [1163, 21] on span "Participants" at bounding box center [1173, 29] width 41 height 26
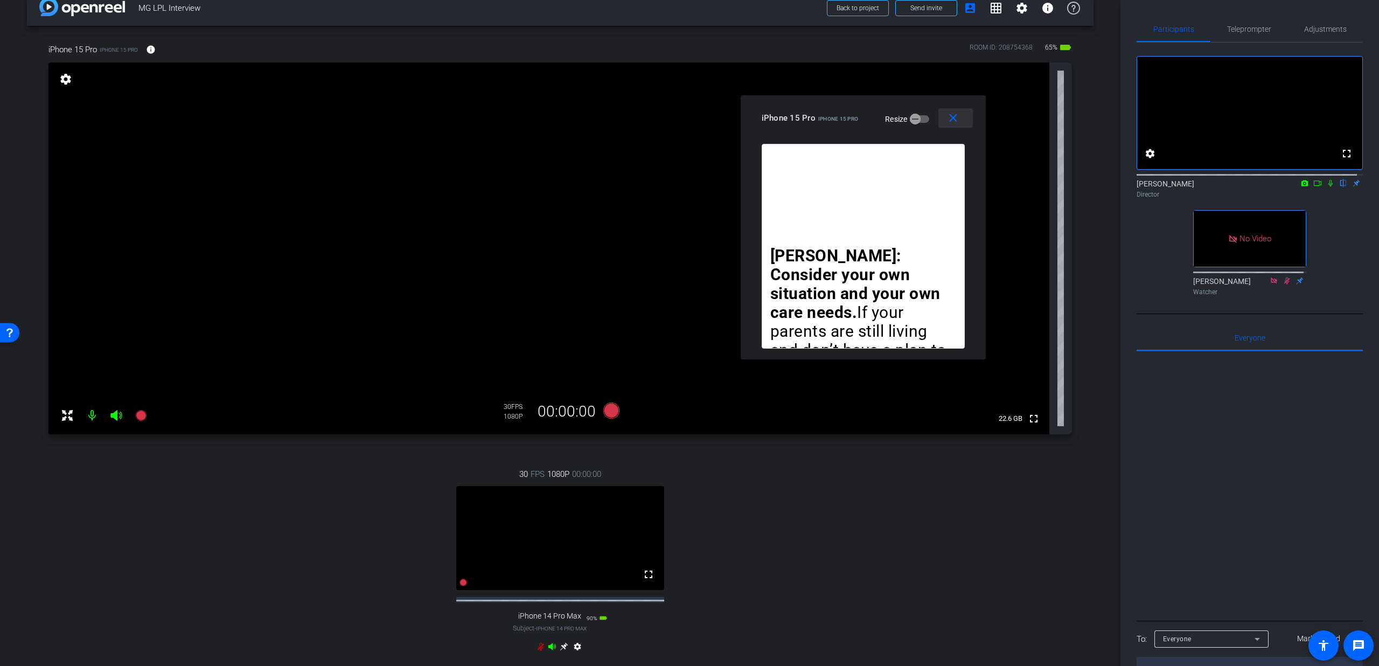
click at [957, 122] on mat-icon "close" at bounding box center [952, 117] width 13 height 13
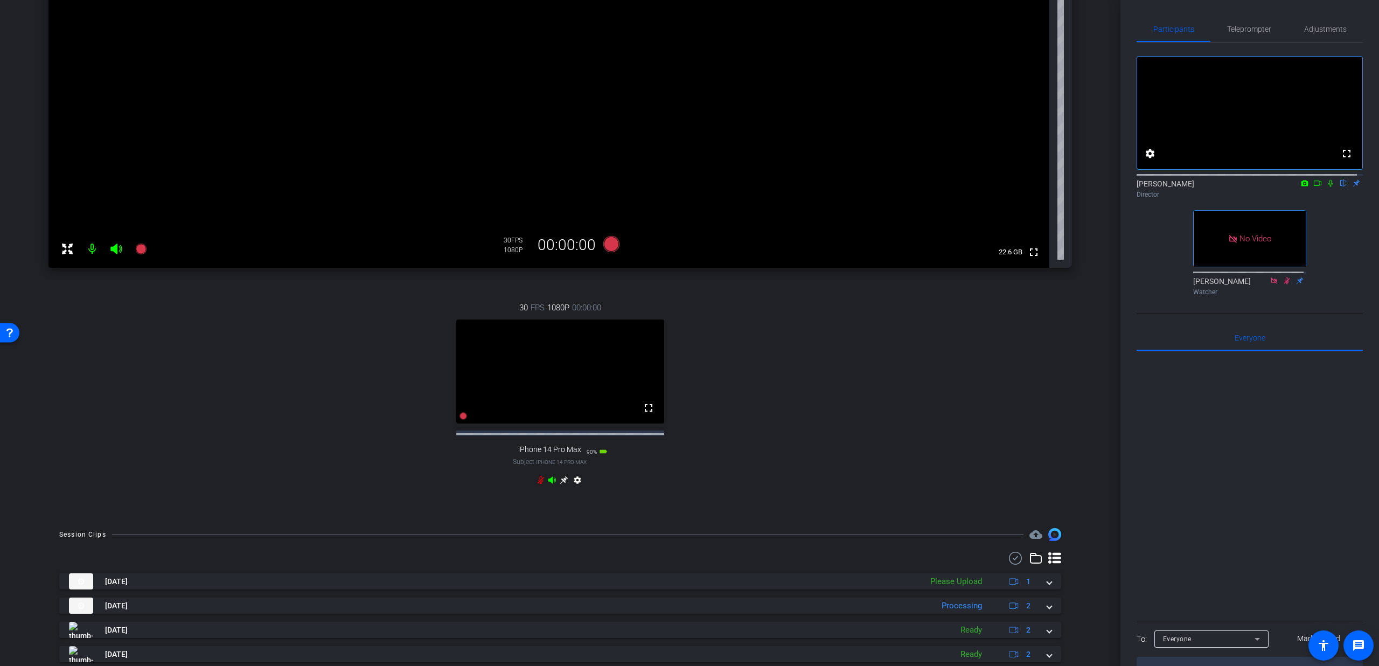
scroll to position [242, 0]
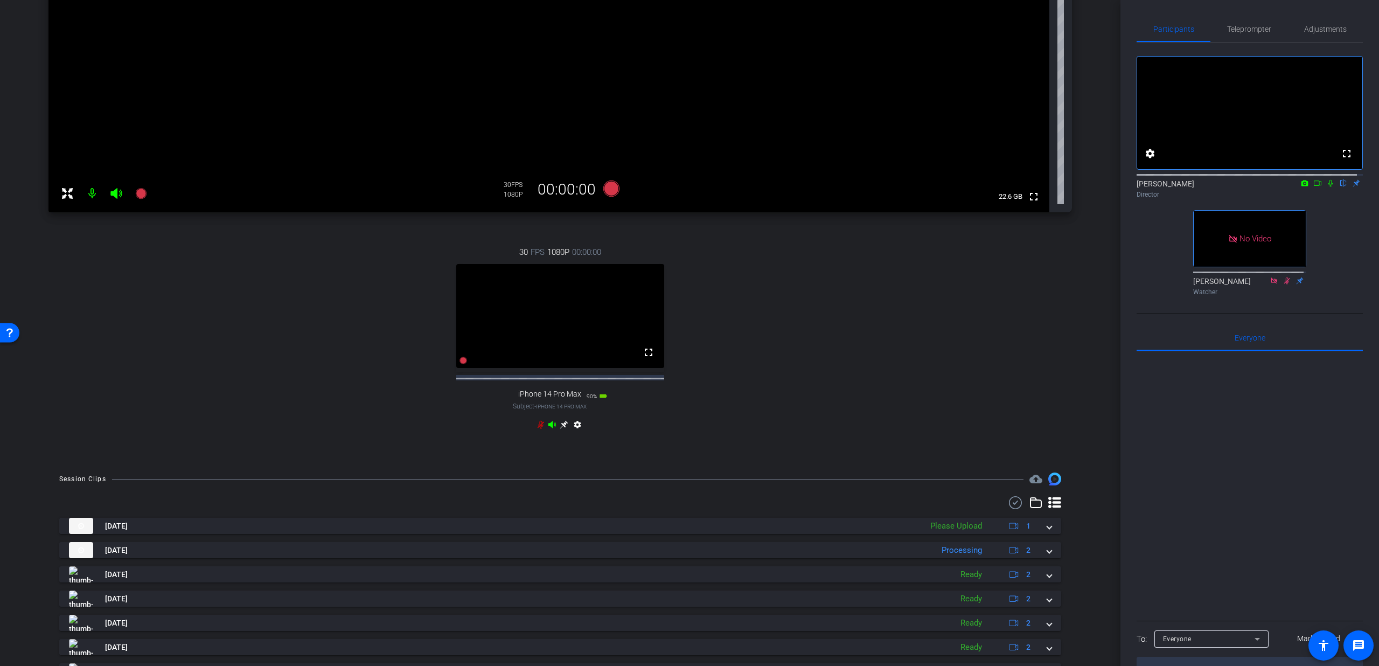
click at [537, 429] on icon at bounding box center [540, 425] width 6 height 8
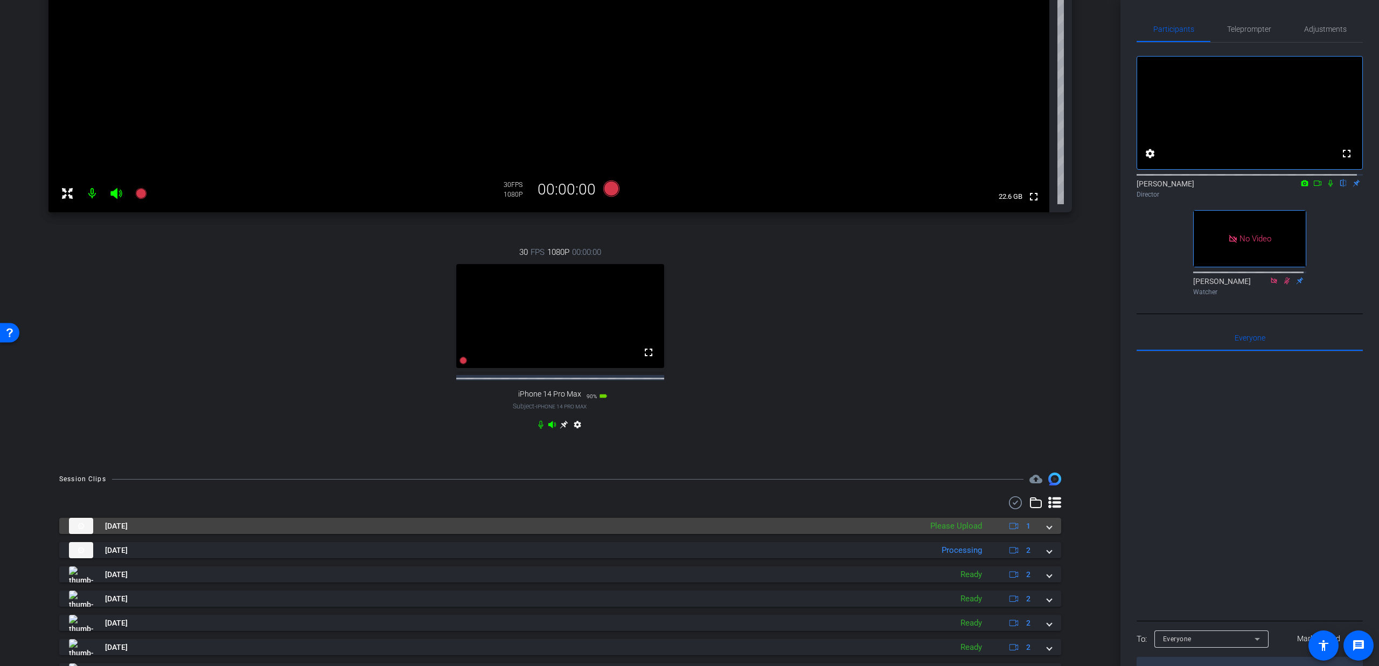
click at [1047, 532] on span at bounding box center [1049, 525] width 4 height 11
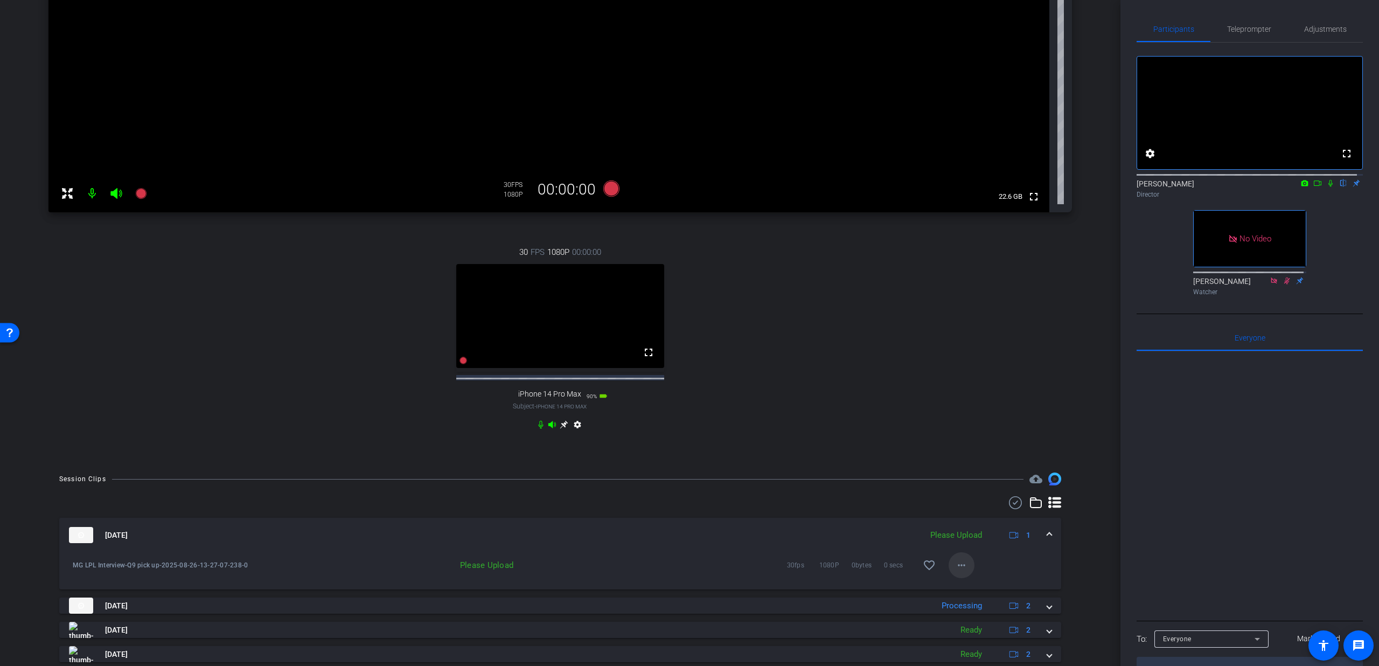
click at [955, 571] on mat-icon "more_horiz" at bounding box center [961, 564] width 13 height 13
click at [959, 595] on span "Upload" at bounding box center [972, 597] width 43 height 13
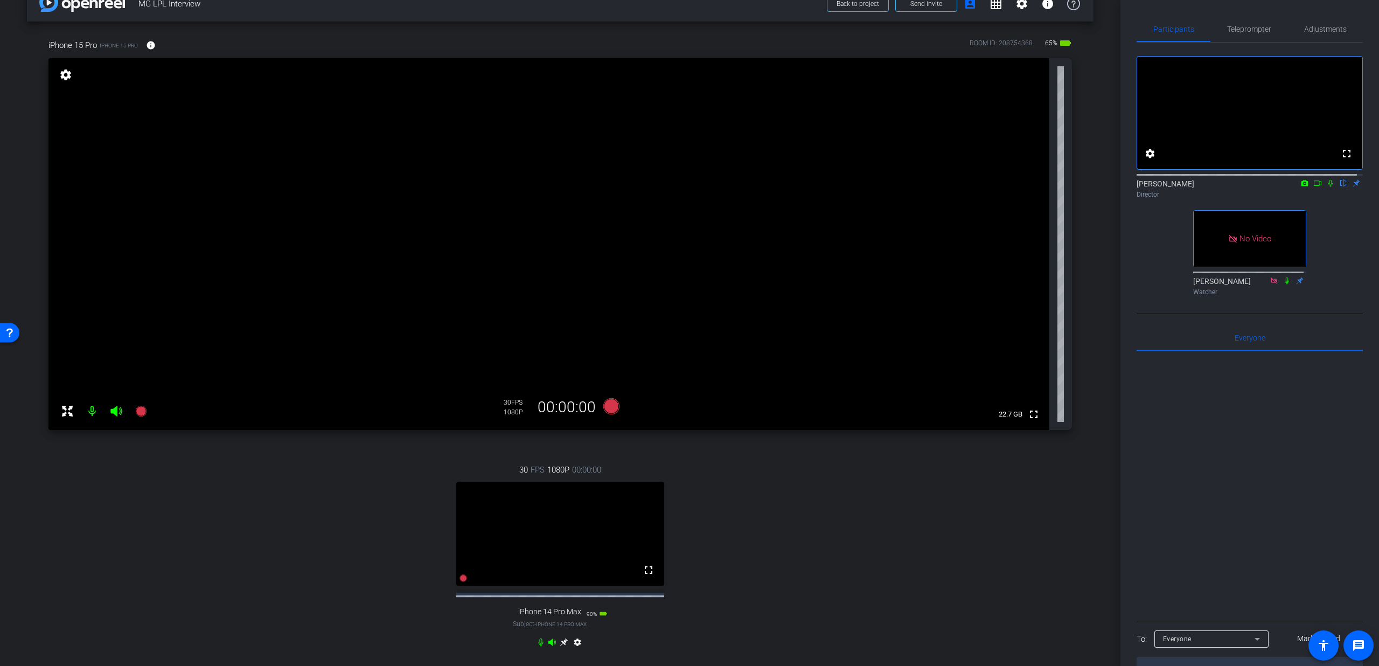
scroll to position [18, 0]
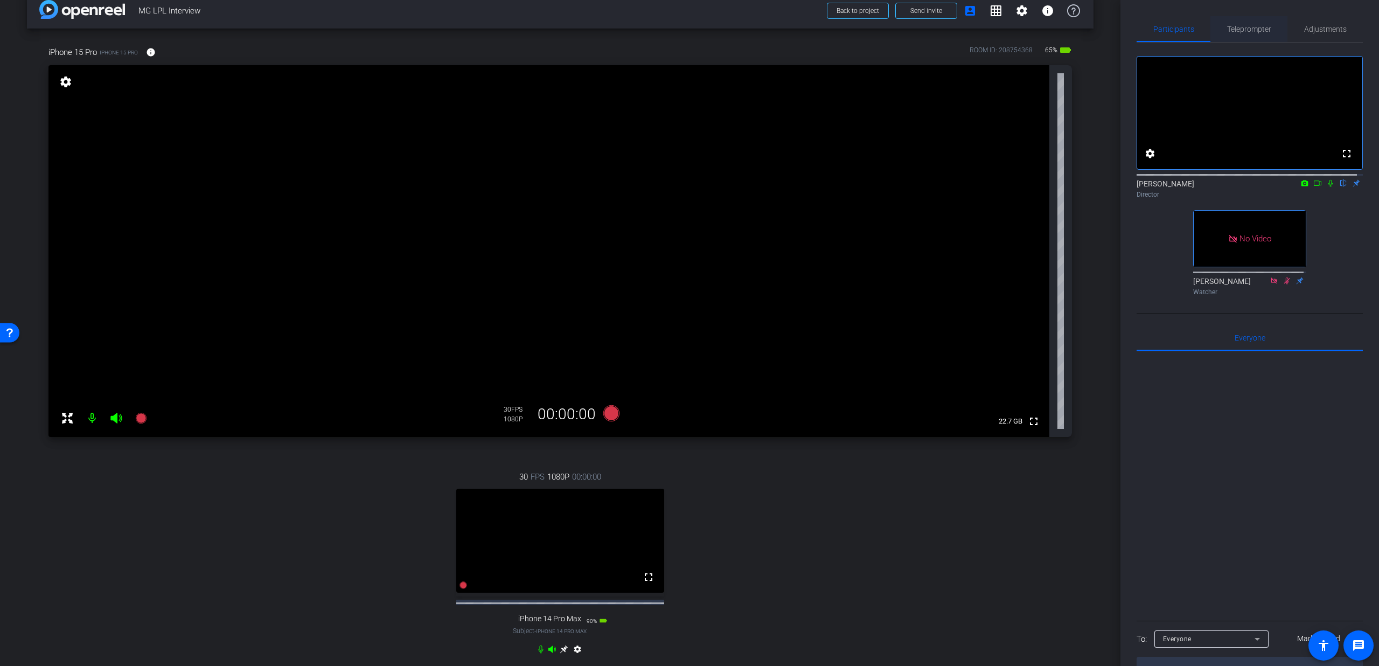
click at [1252, 25] on span "Teleprompter" at bounding box center [1249, 29] width 44 height 8
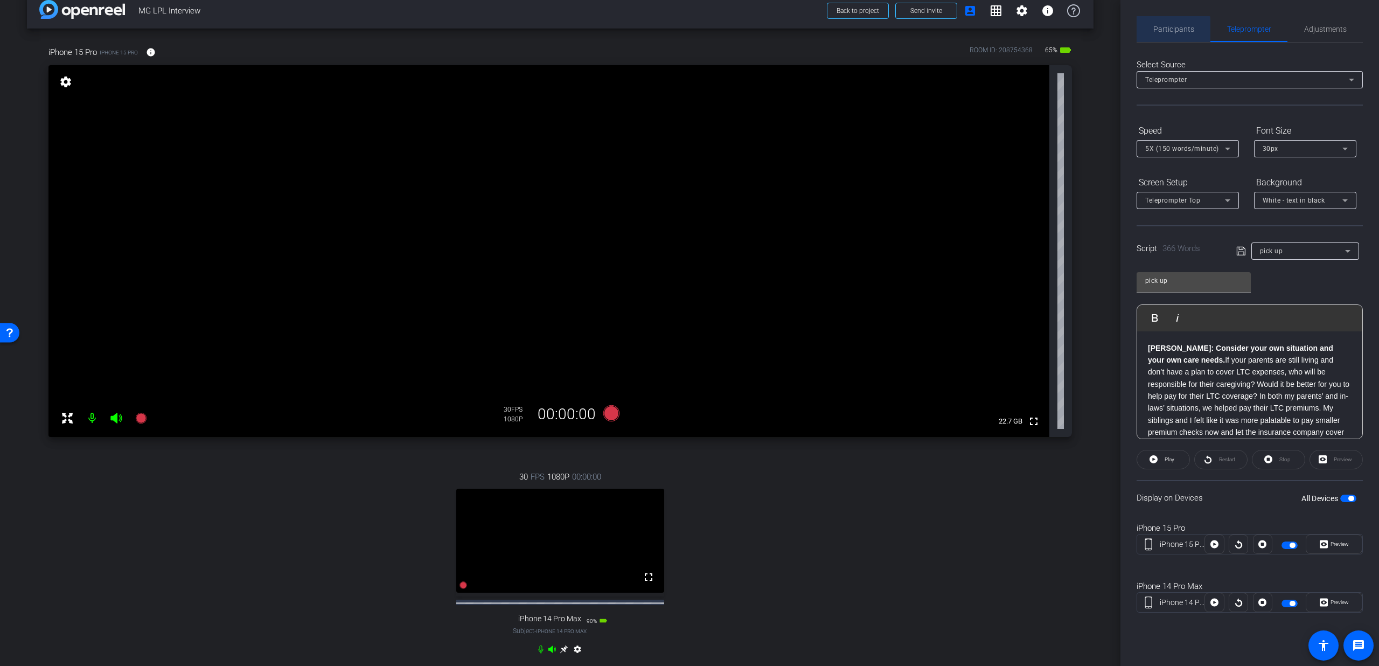
click at [1164, 34] on span "Participants" at bounding box center [1173, 29] width 41 height 26
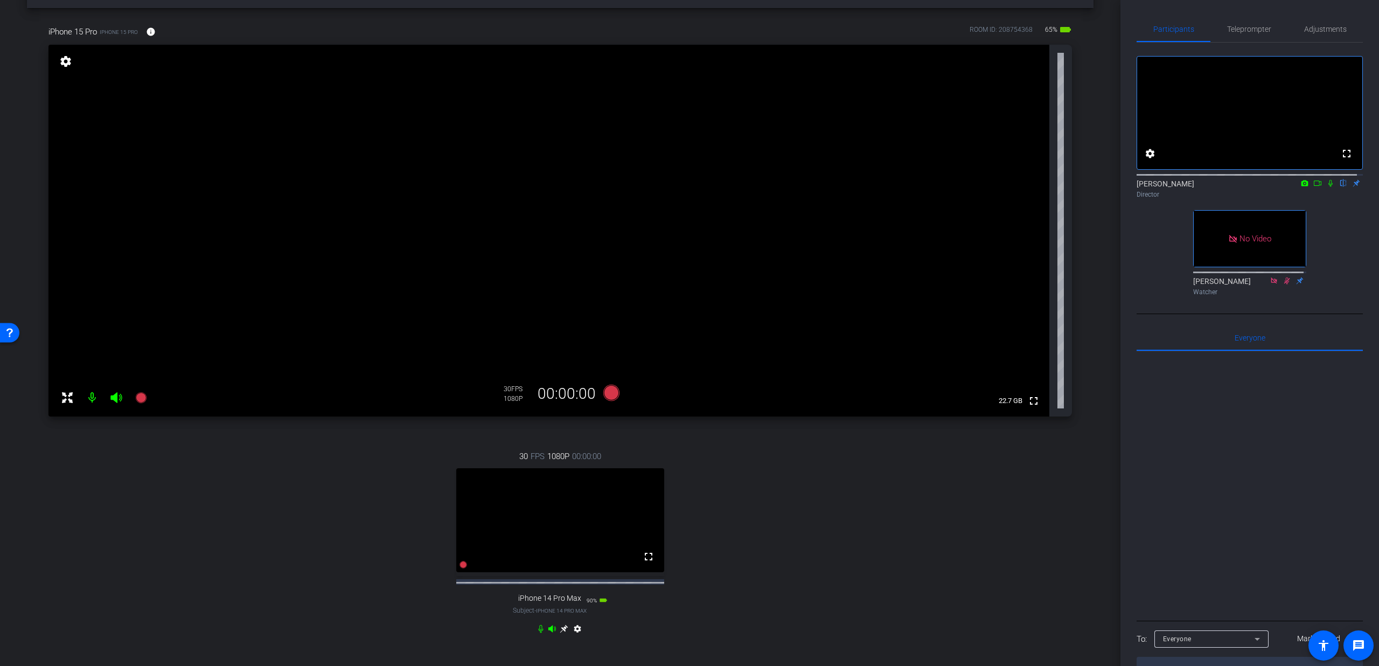
scroll to position [45, 0]
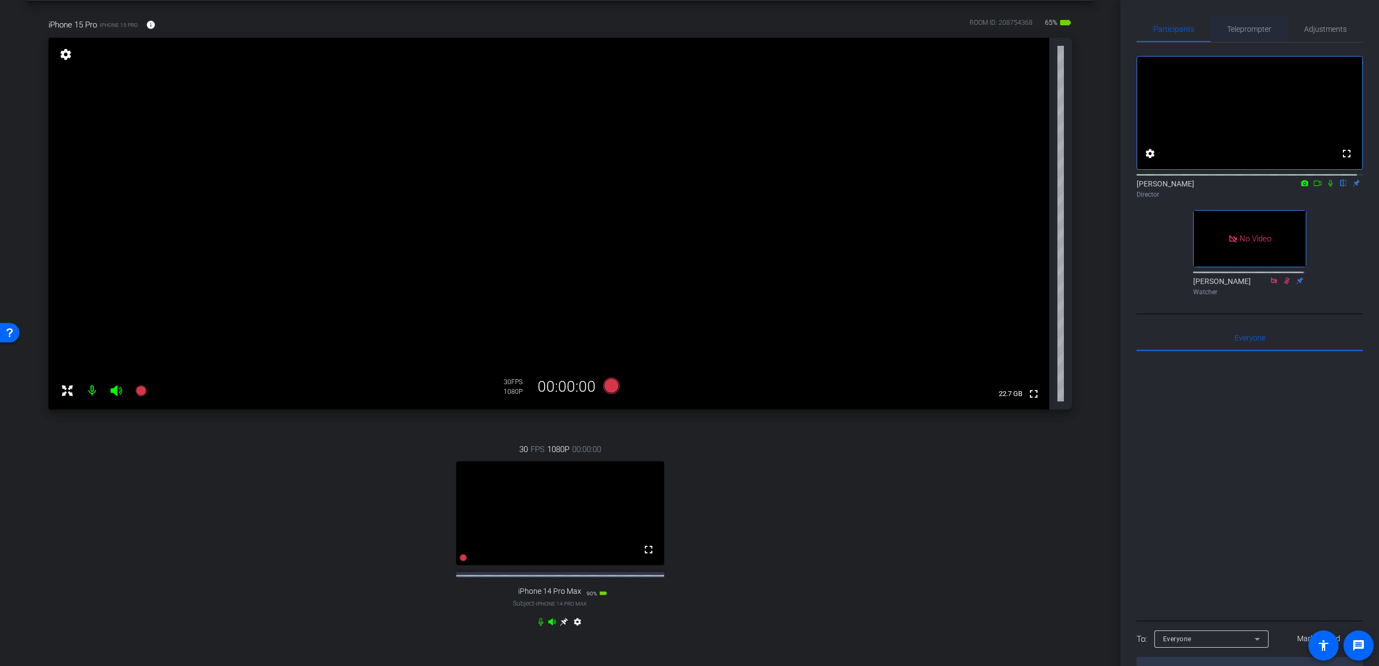
click at [1267, 25] on span "Teleprompter" at bounding box center [1249, 29] width 44 height 8
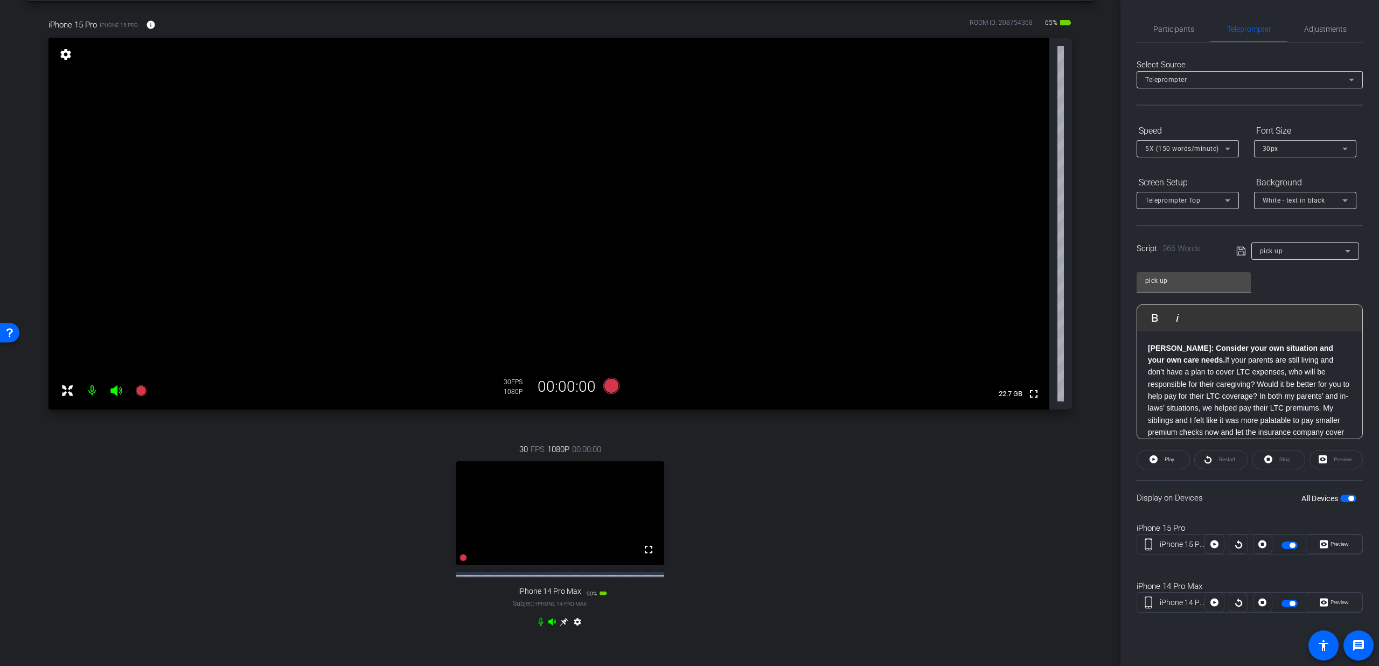
click at [1307, 248] on div "pick up" at bounding box center [1302, 250] width 85 height 13
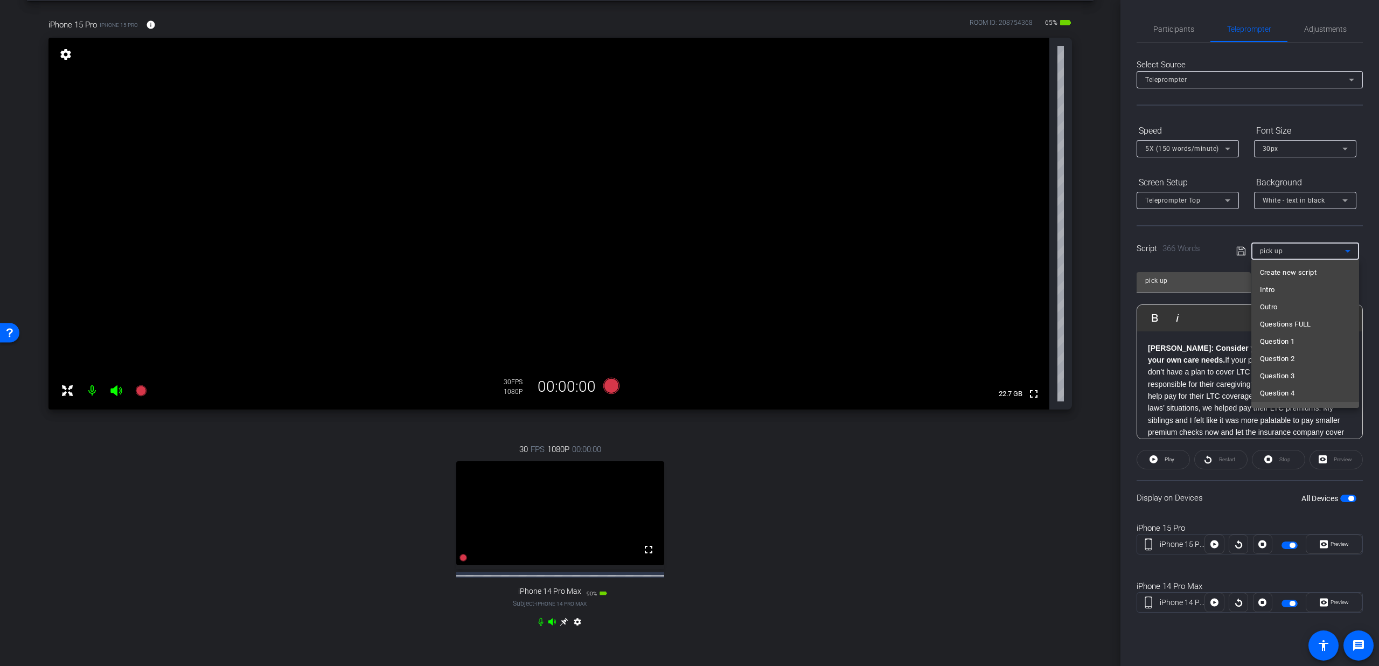
scroll to position [115, 0]
click at [1296, 283] on mat-option "Question 4" at bounding box center [1305, 278] width 108 height 17
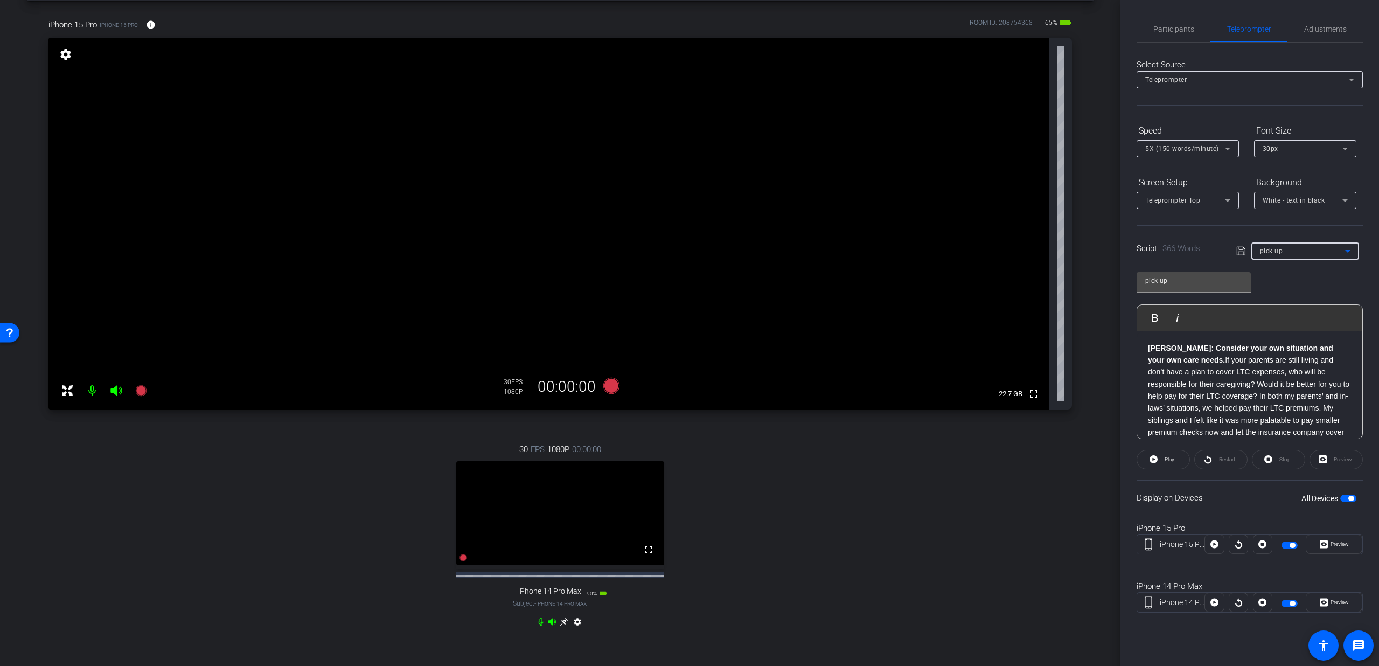
type input "Question 4"
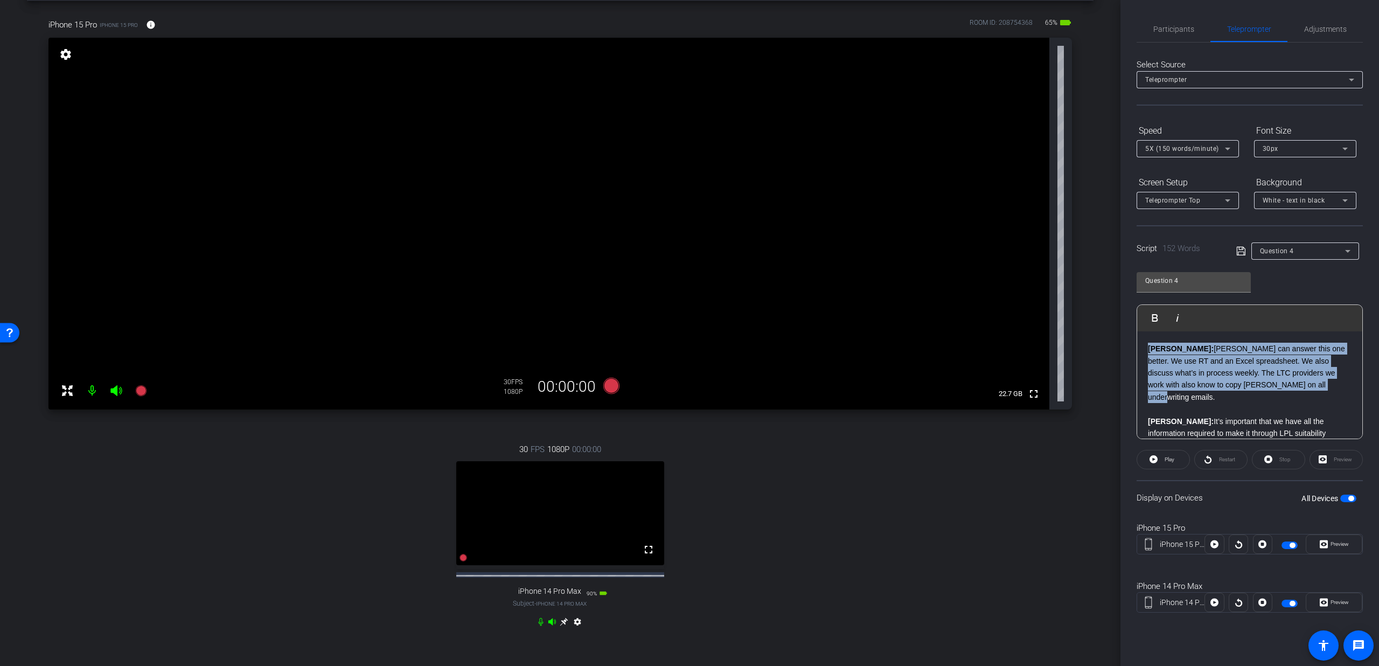
drag, startPoint x: 1266, startPoint y: 389, endPoint x: 1133, endPoint y: 354, distance: 137.6
click at [1133, 354] on div "Participants Teleprompter Adjustments settings Dmitri Floyd flip Director Jimmy…" at bounding box center [1249, 333] width 259 height 666
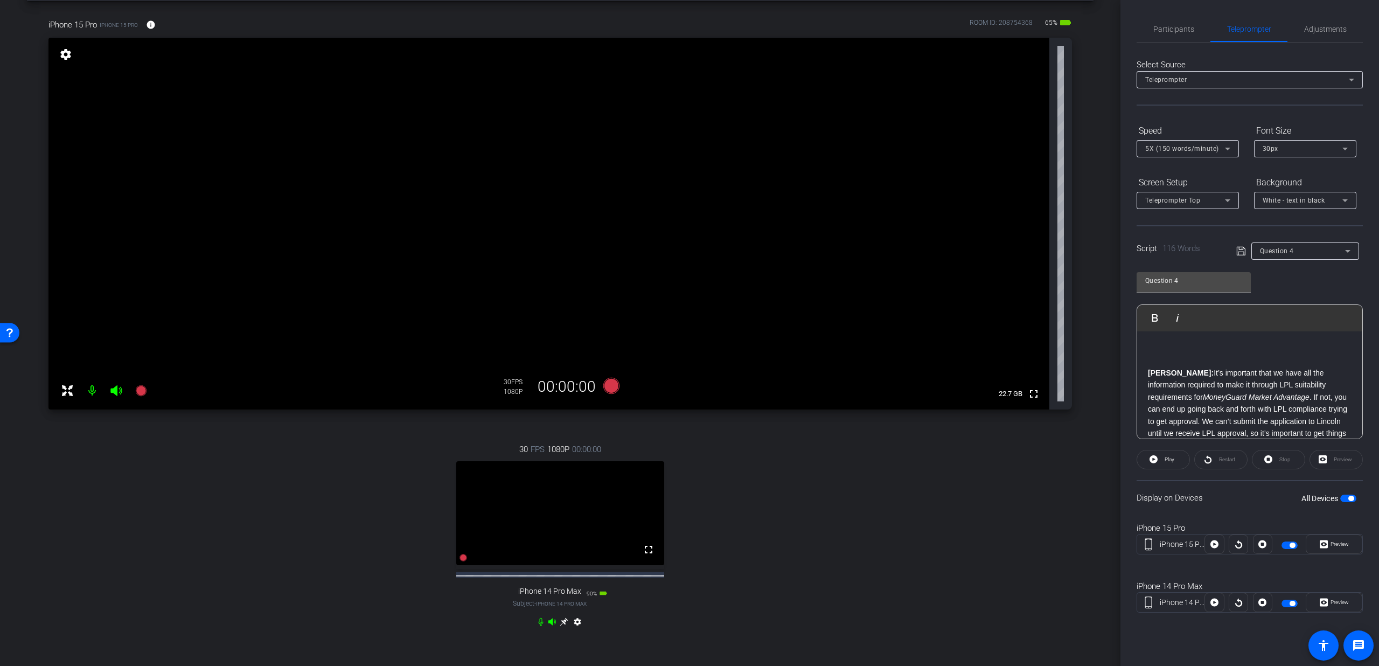
click at [1148, 372] on strong "Bryce:" at bounding box center [1181, 372] width 66 height 9
click at [1239, 253] on icon at bounding box center [1241, 251] width 10 height 13
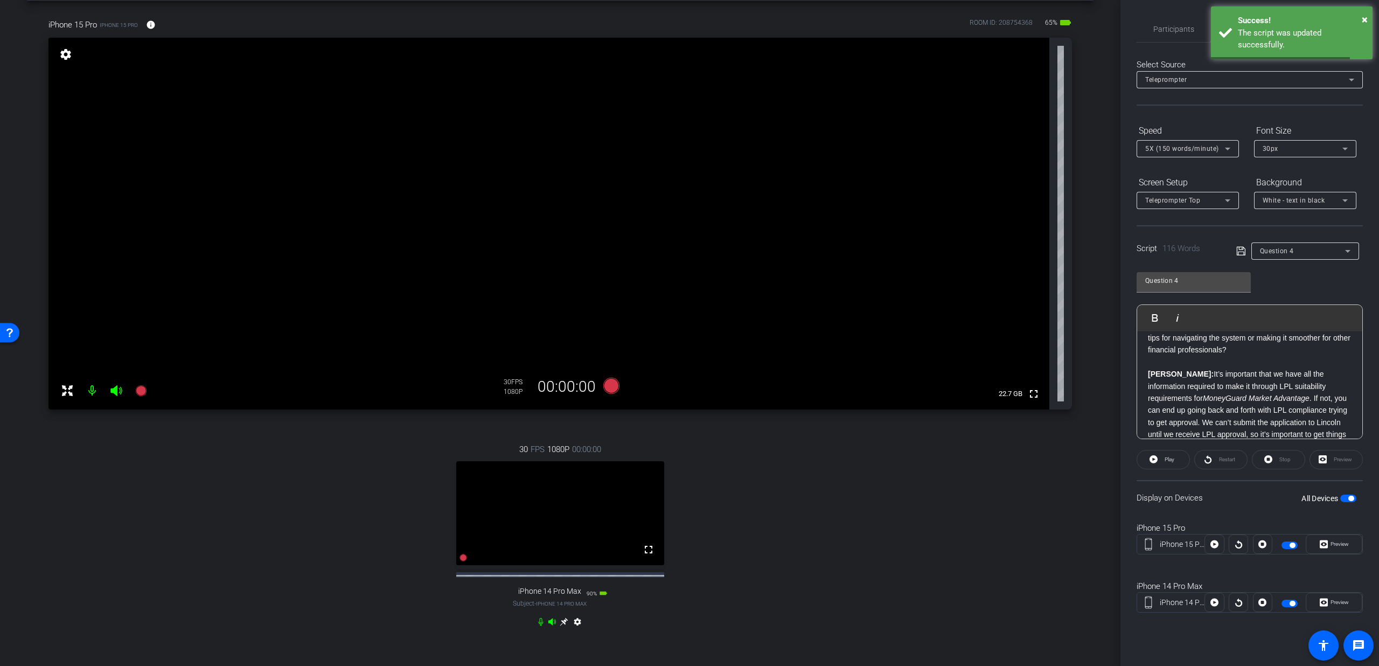
click at [1338, 498] on label "All Devices" at bounding box center [1320, 498] width 39 height 11
click at [1340, 498] on button "All Devices" at bounding box center [1348, 498] width 16 height 8
click at [1344, 498] on span "button" at bounding box center [1342, 497] width 5 height 5
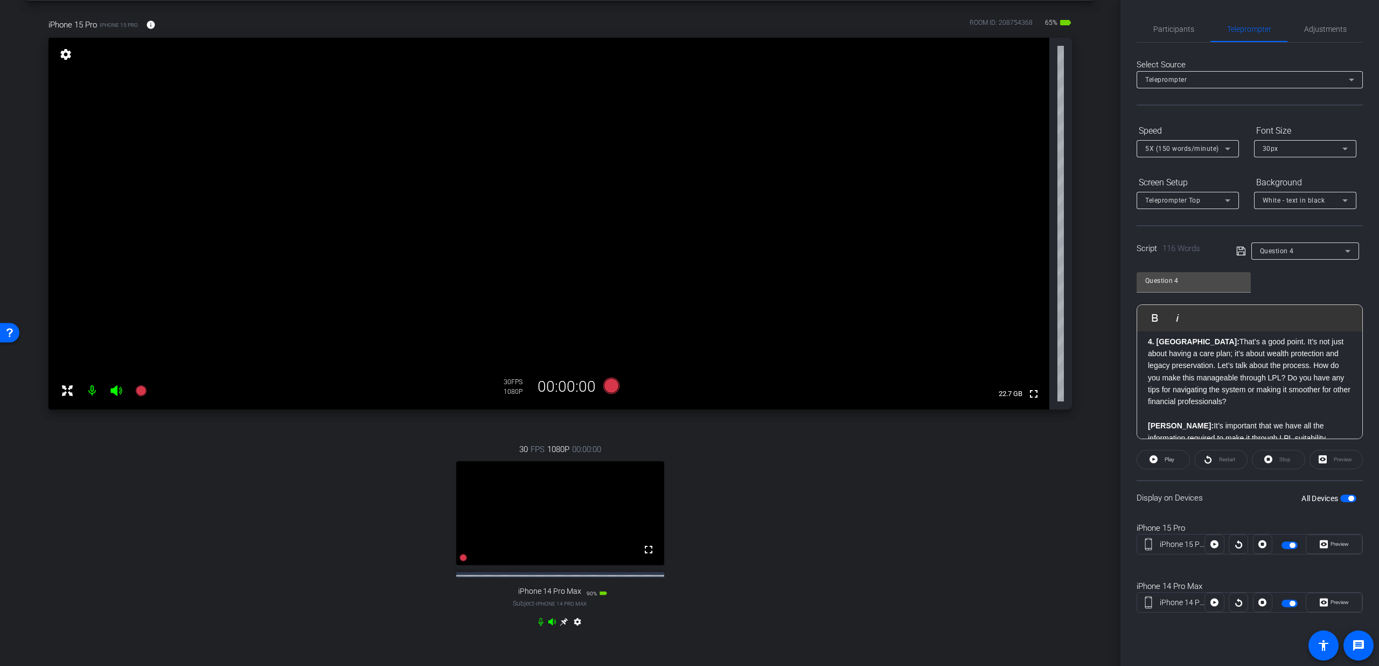
scroll to position [0, 0]
click at [1162, 457] on span "Play" at bounding box center [1168, 459] width 12 height 15
click at [1330, 548] on span "Preview" at bounding box center [1338, 543] width 21 height 15
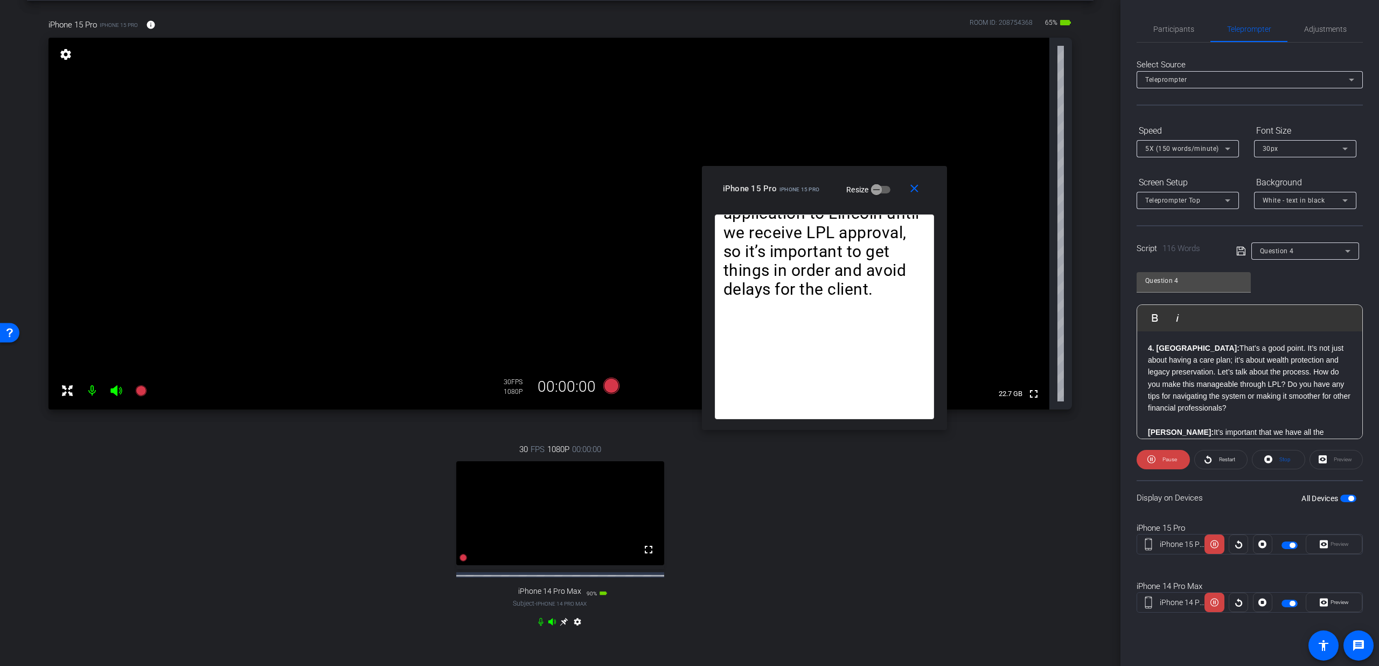
drag, startPoint x: 658, startPoint y: 229, endPoint x: 792, endPoint y: 194, distance: 139.1
click at [792, 194] on div "iPhone 15 Pro iPhone 15 Pro Resize" at bounding box center [828, 188] width 211 height 19
click at [1218, 147] on div "5X (150 words/minute)" at bounding box center [1185, 148] width 80 height 13
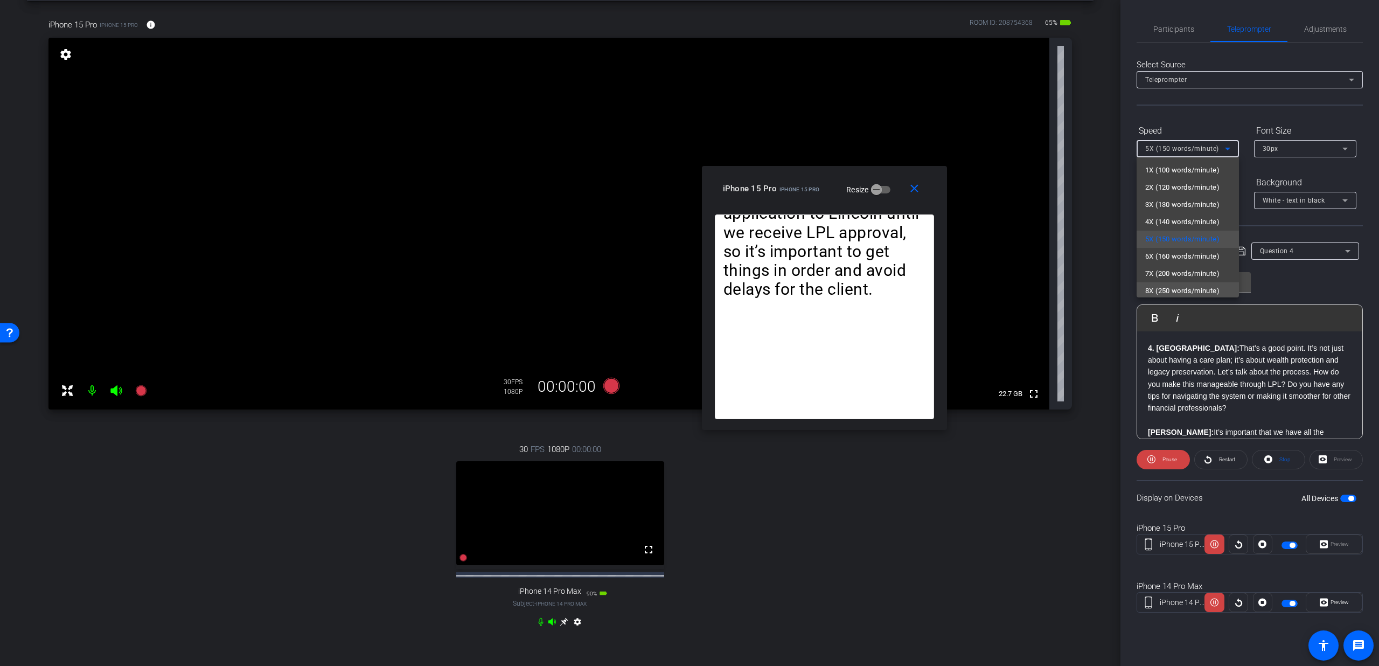
click at [1164, 282] on mat-option "8X (250 words/minute)" at bounding box center [1187, 290] width 102 height 17
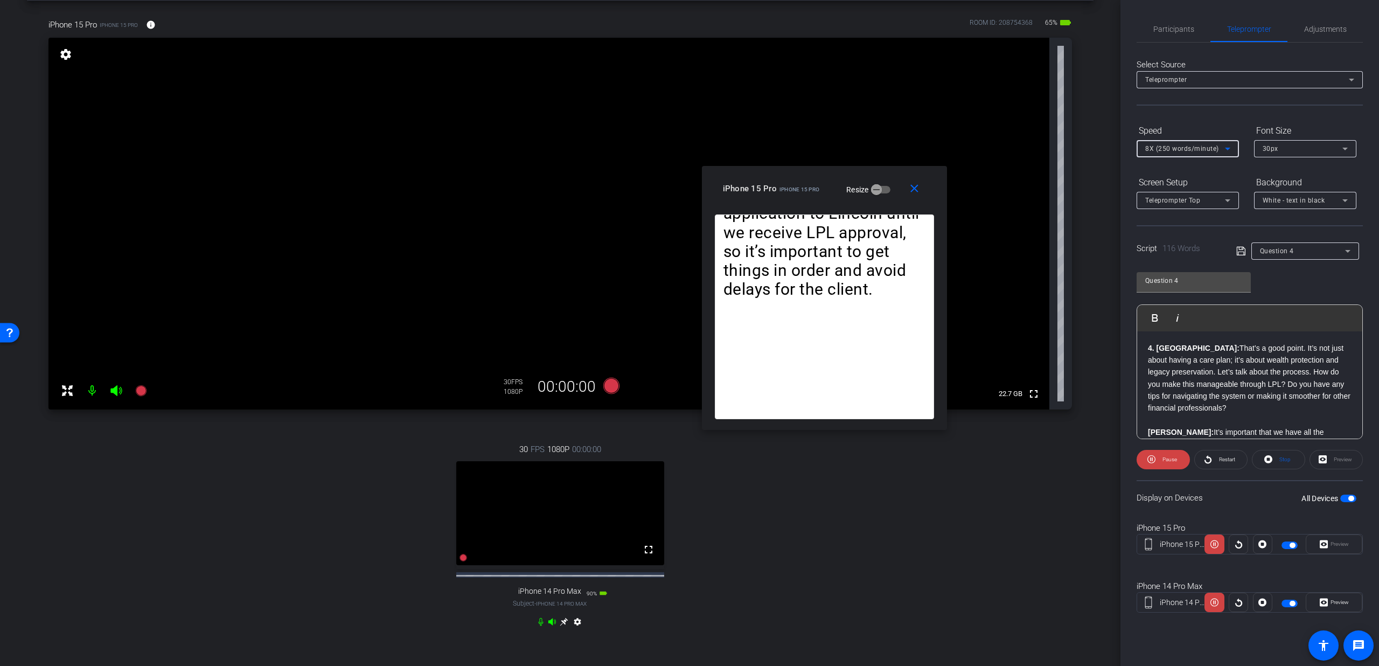
click at [1152, 149] on span "8X (250 words/minute)" at bounding box center [1182, 149] width 74 height 8
click at [1162, 213] on span "4X (140 words/minute)" at bounding box center [1182, 219] width 74 height 13
click at [911, 192] on mat-icon "close" at bounding box center [913, 188] width 13 height 13
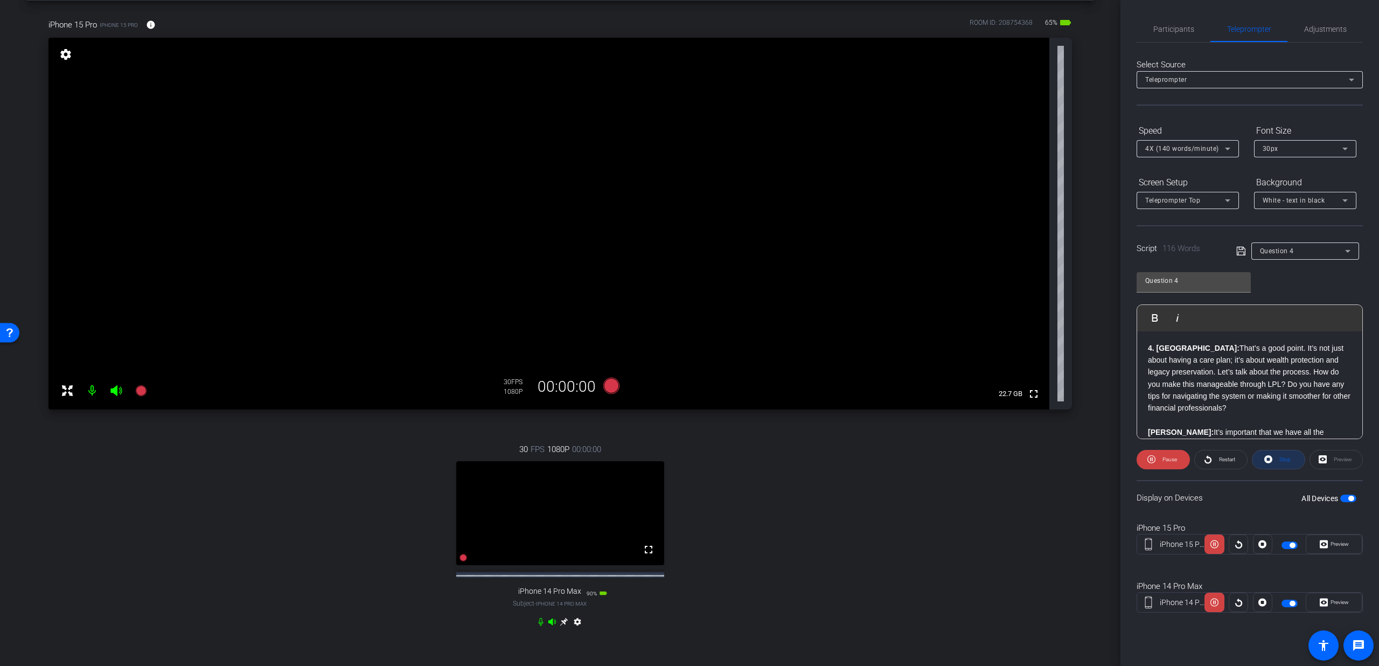
click at [1279, 457] on span "Stop" at bounding box center [1284, 459] width 11 height 6
click at [600, 382] on icon at bounding box center [611, 385] width 26 height 19
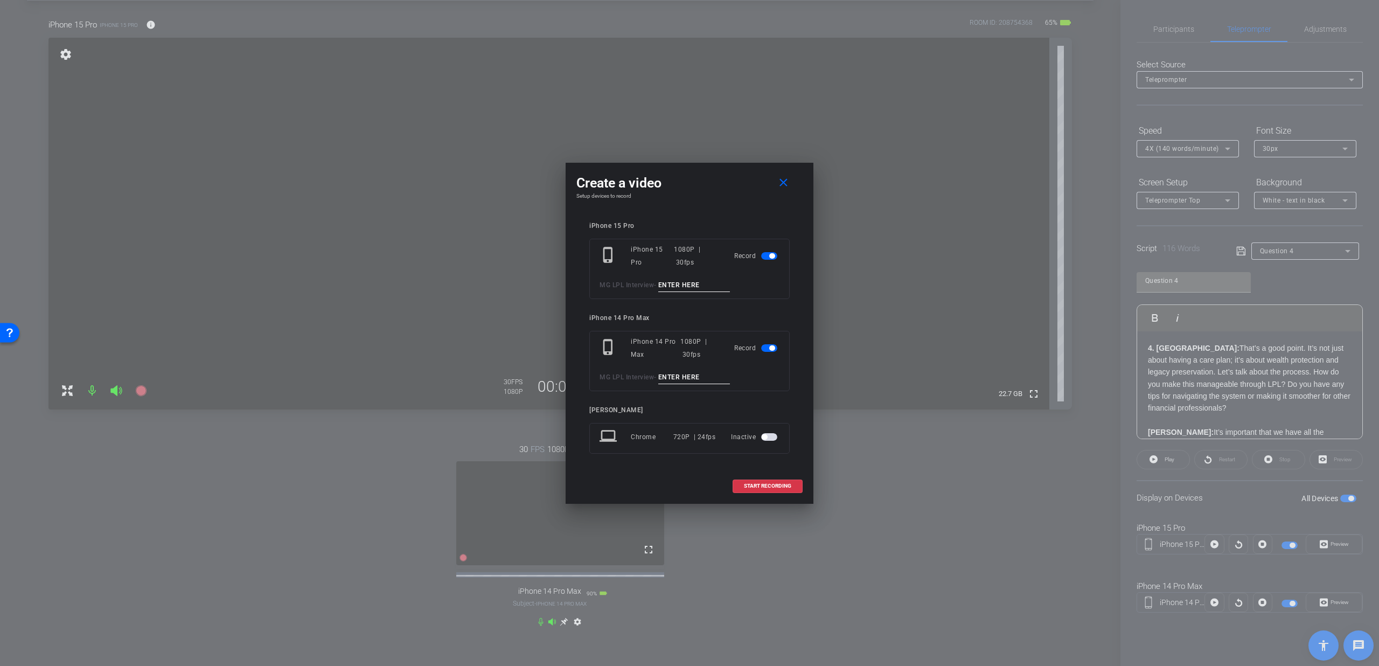
click at [683, 287] on input at bounding box center [694, 284] width 72 height 13
type input "Q4 T2"
click at [698, 375] on input at bounding box center [694, 377] width 72 height 13
type input "Q4 T2"
click at [759, 479] on span at bounding box center [767, 486] width 69 height 26
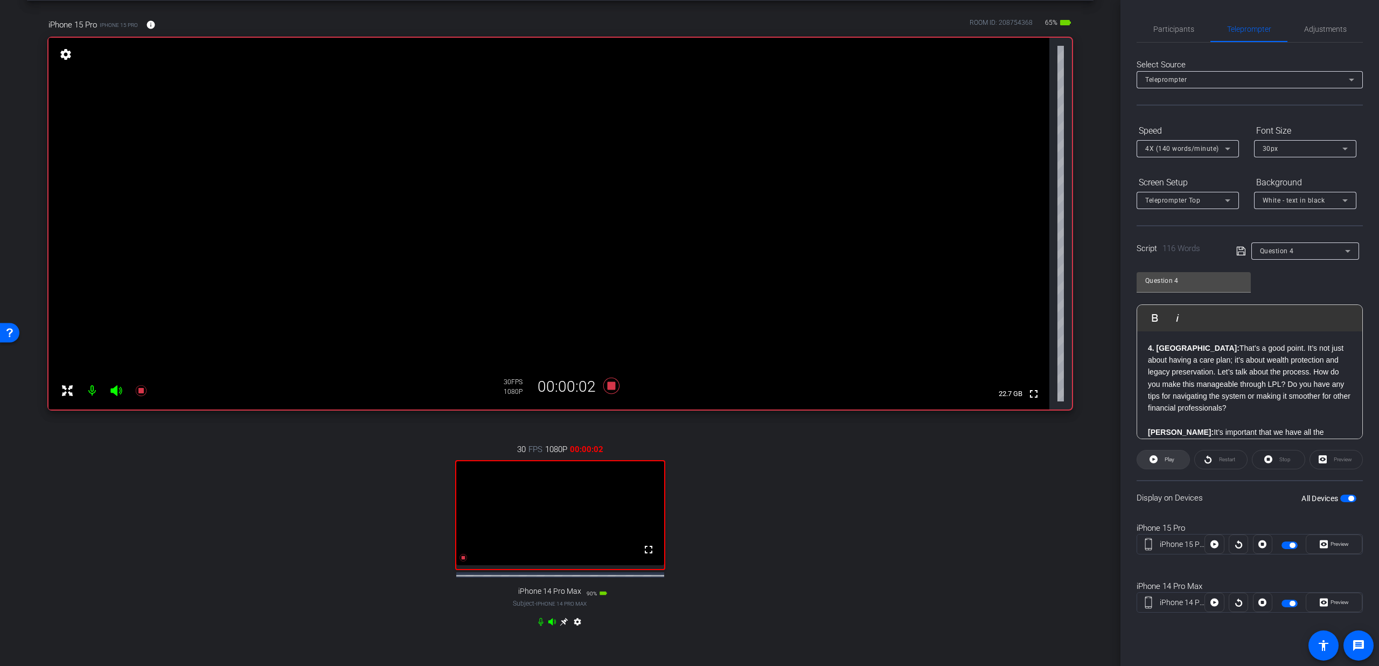
click at [1153, 464] on icon at bounding box center [1153, 458] width 8 height 13
click at [1174, 38] on span "Participants" at bounding box center [1173, 29] width 41 height 26
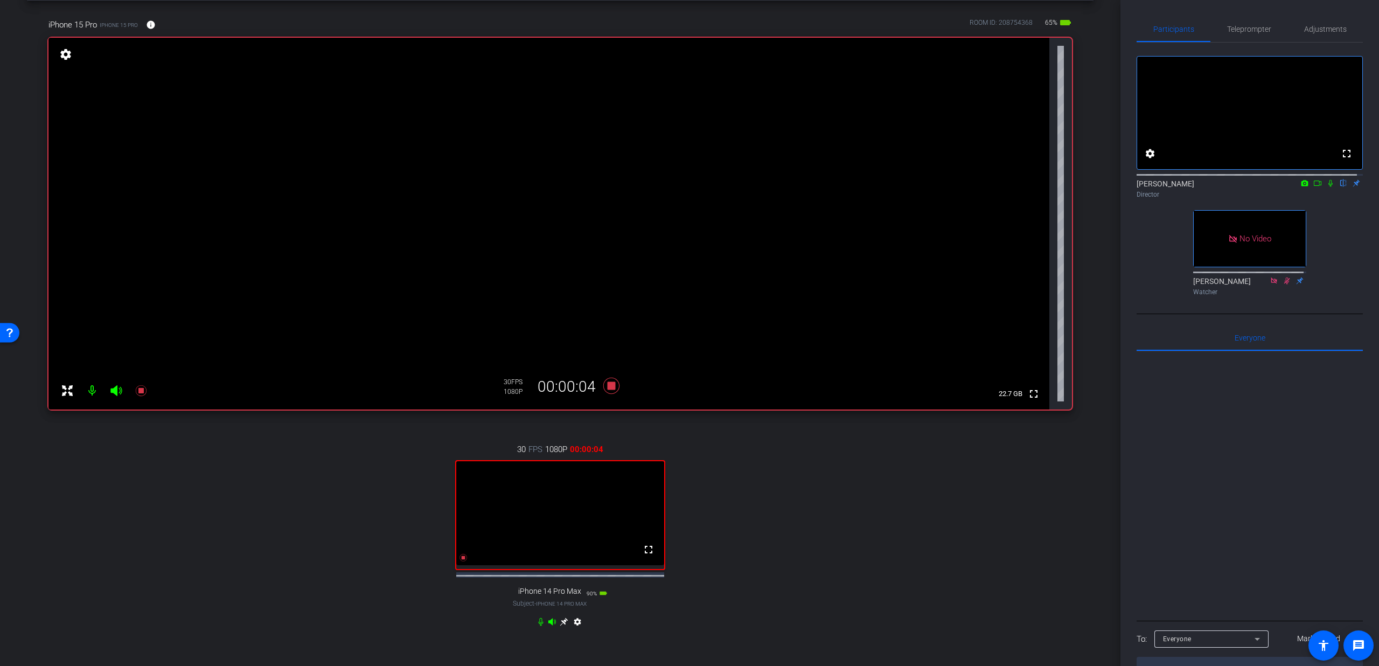
click at [1326, 187] on icon at bounding box center [1330, 183] width 9 height 8
click at [1227, 29] on span "Teleprompter" at bounding box center [1249, 29] width 44 height 8
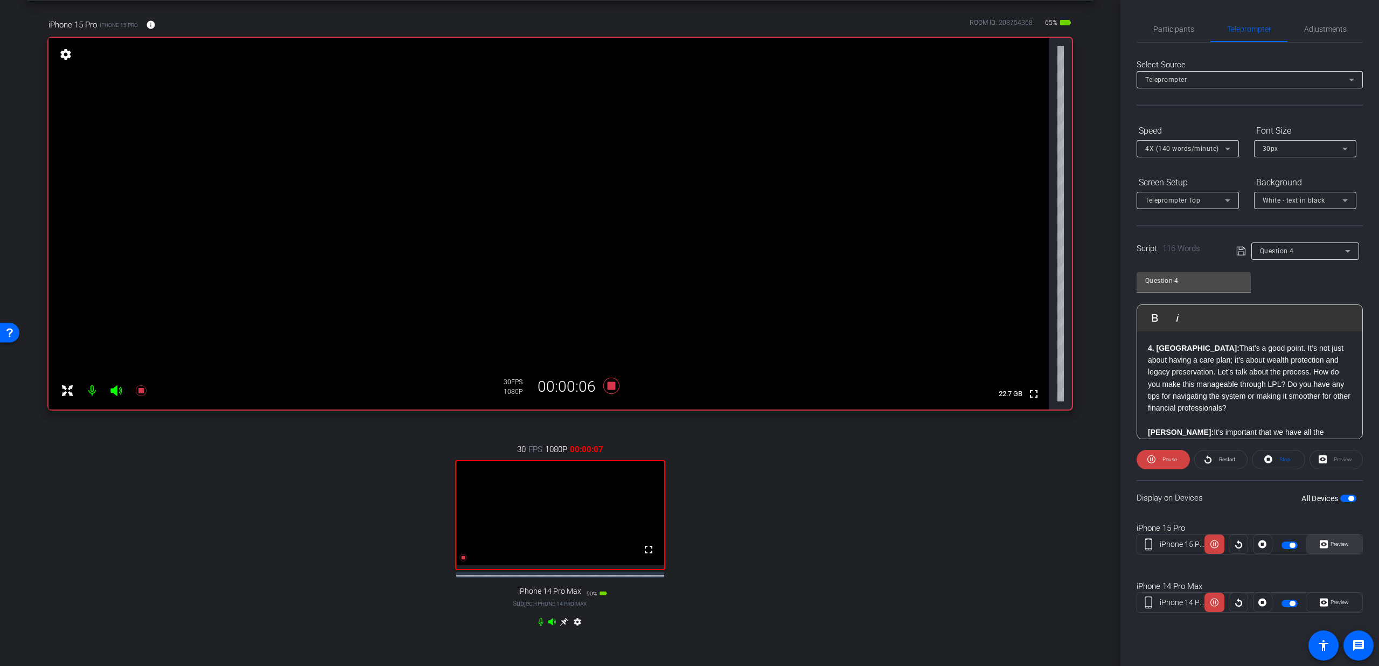
click at [1326, 544] on icon at bounding box center [1323, 544] width 8 height 16
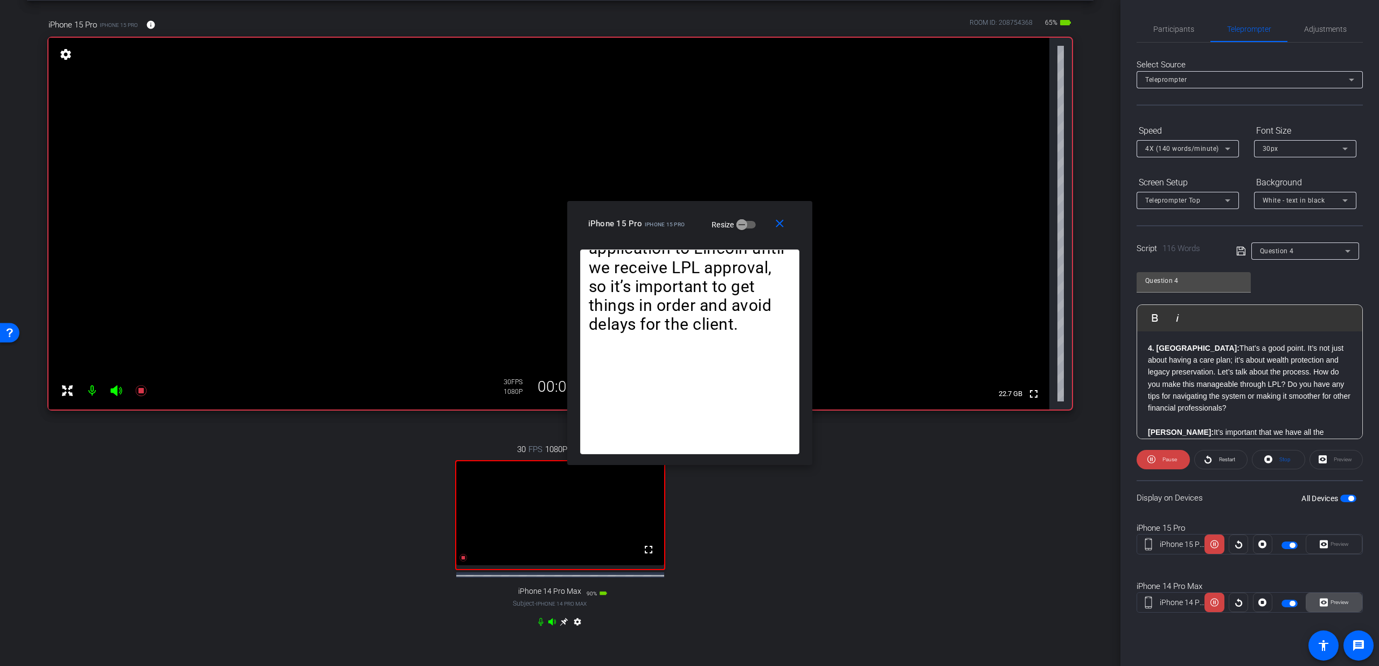
click at [1325, 596] on icon at bounding box center [1323, 602] width 8 height 16
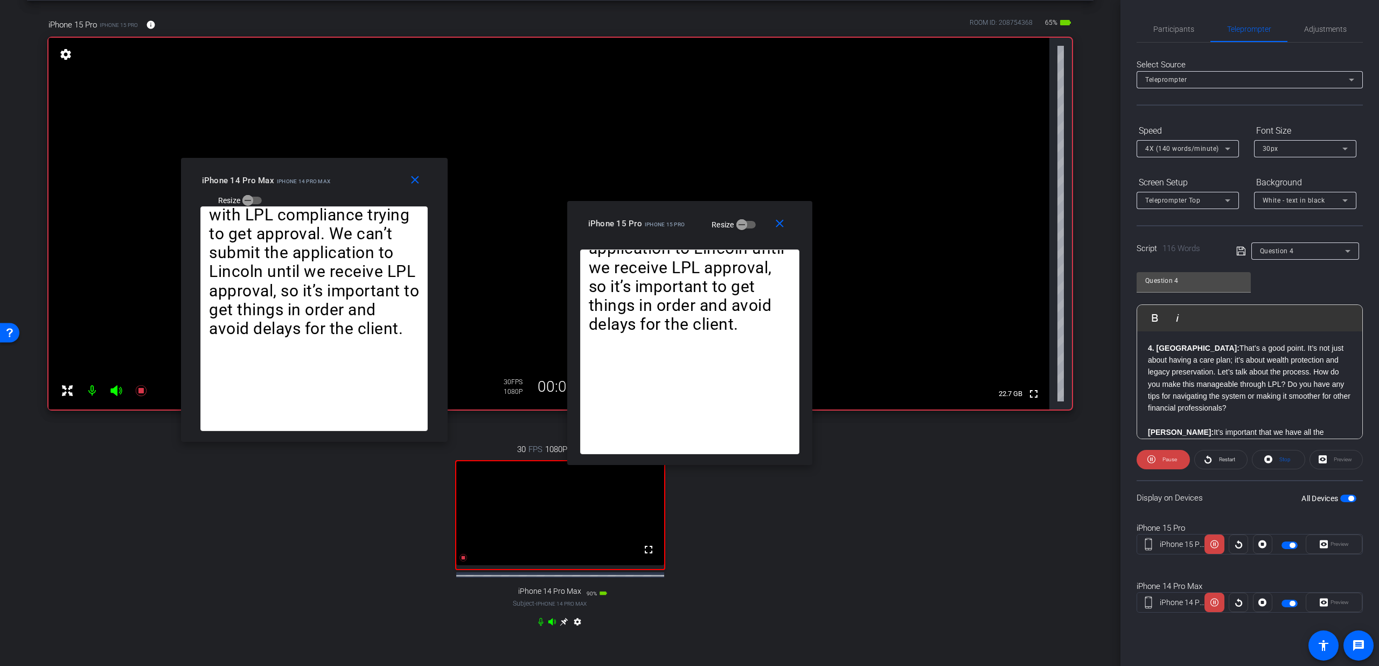
drag, startPoint x: 689, startPoint y: 227, endPoint x: 313, endPoint y: 194, distance: 376.9
click at [313, 194] on div "iPhone 14 Pro Max iPhone 14 Pro Max Resize" at bounding box center [318, 190] width 233 height 38
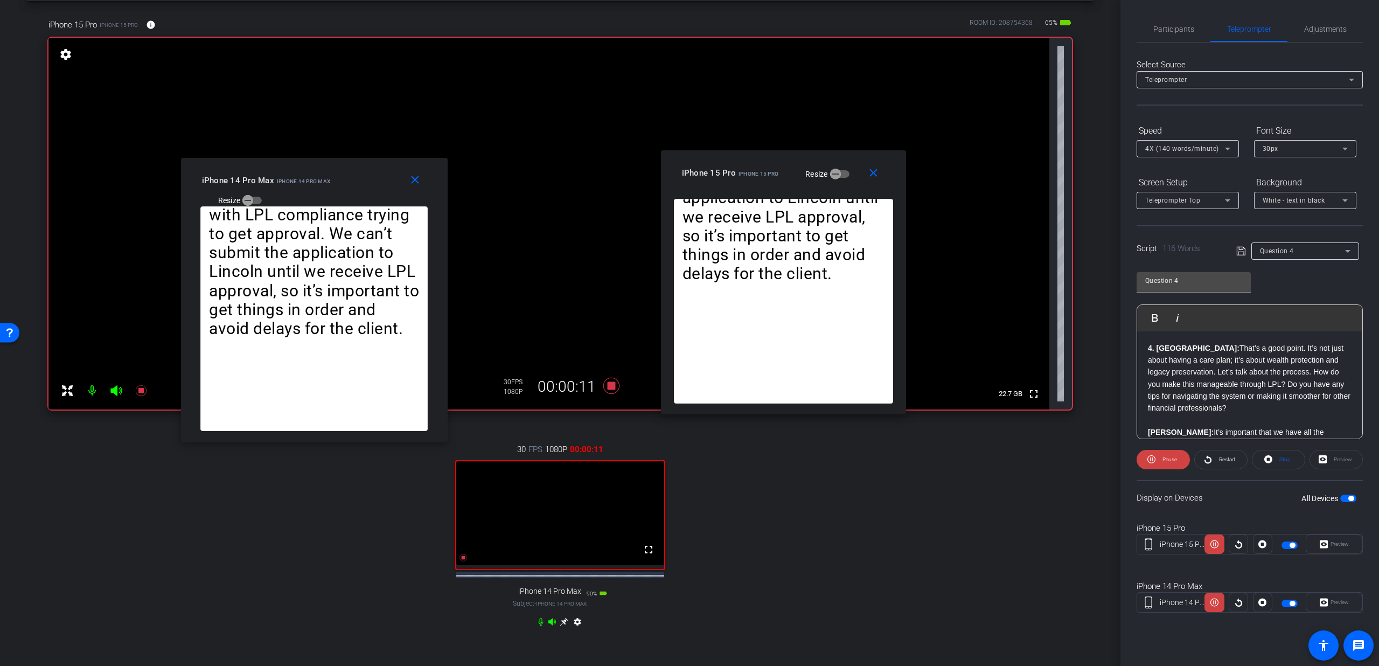
drag, startPoint x: 649, startPoint y: 226, endPoint x: 742, endPoint y: 176, distance: 106.0
click at [742, 176] on span "iPhone 15 Pro" at bounding box center [758, 174] width 40 height 6
click at [1181, 143] on div "4X (140 words/minute)" at bounding box center [1185, 148] width 80 height 13
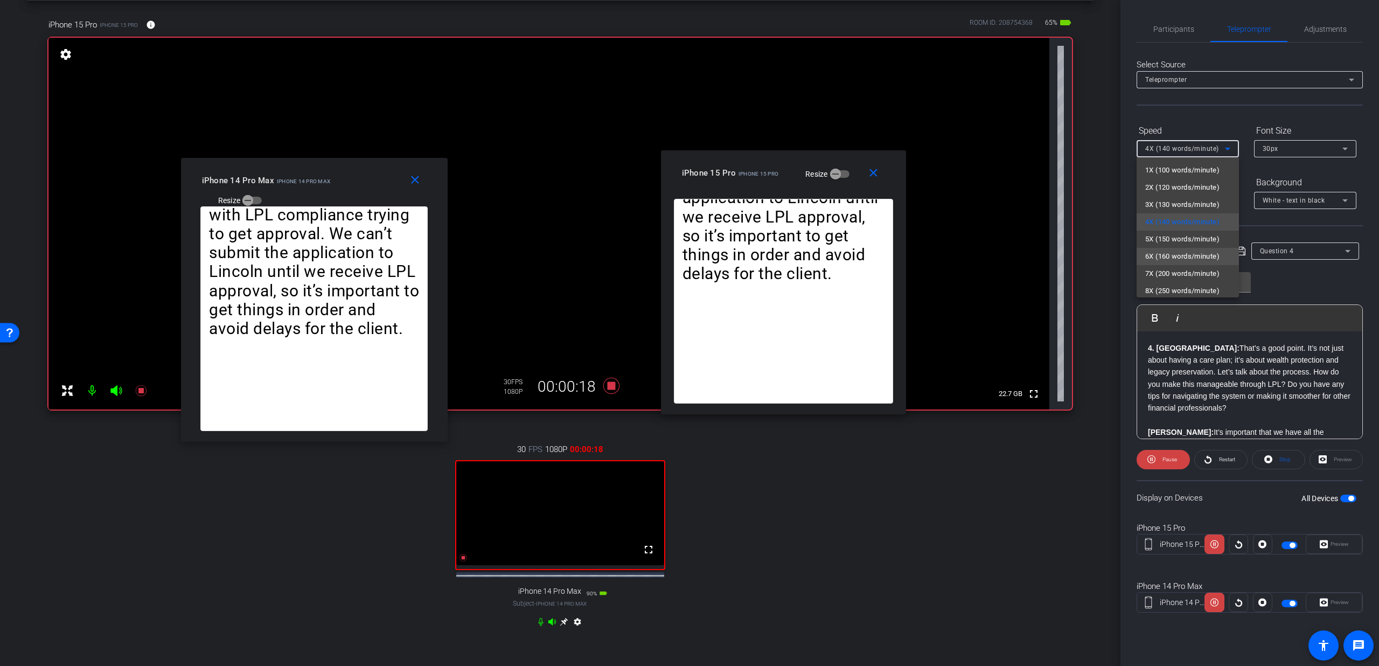
click at [1166, 253] on span "6X (160 words/minute)" at bounding box center [1182, 256] width 74 height 13
click at [1160, 29] on span "Participants" at bounding box center [1173, 29] width 41 height 8
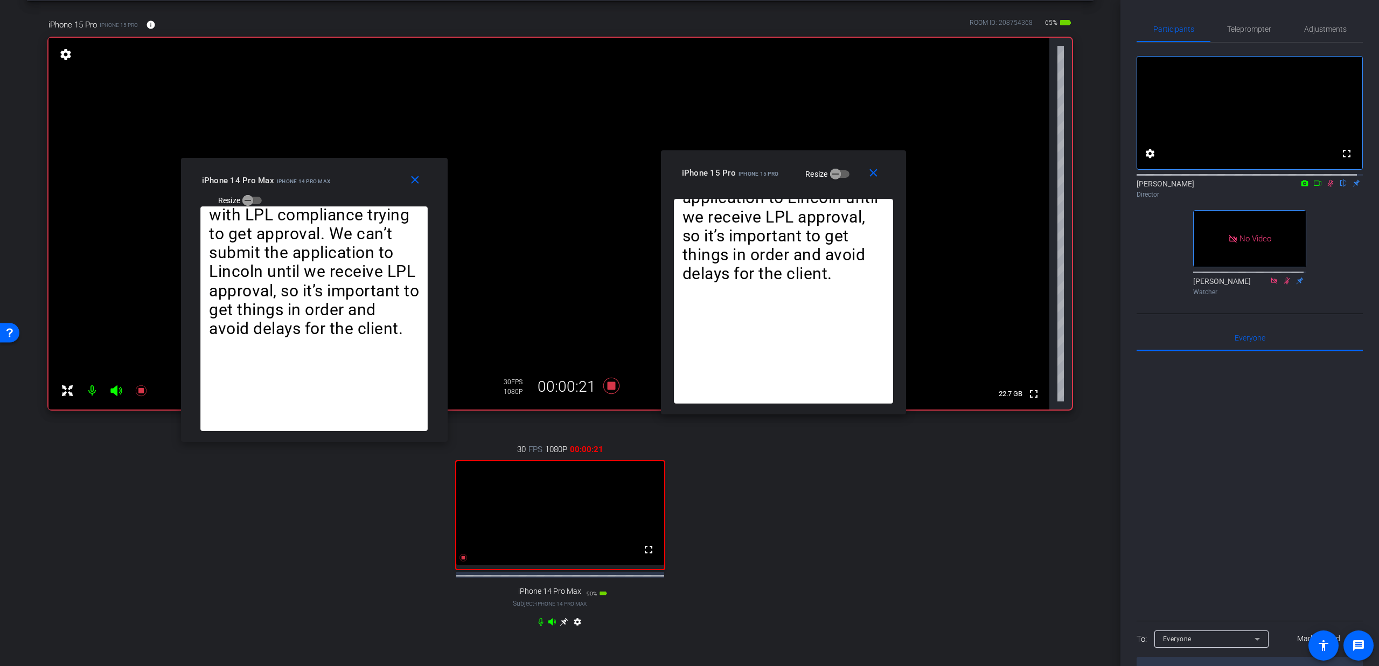
click at [1233, 43] on div "fullscreen settings Dmitri Floyd flip Director No Video Jimmy McConville Watcher" at bounding box center [1249, 171] width 226 height 257
click at [1236, 34] on span "Teleprompter" at bounding box center [1249, 29] width 44 height 26
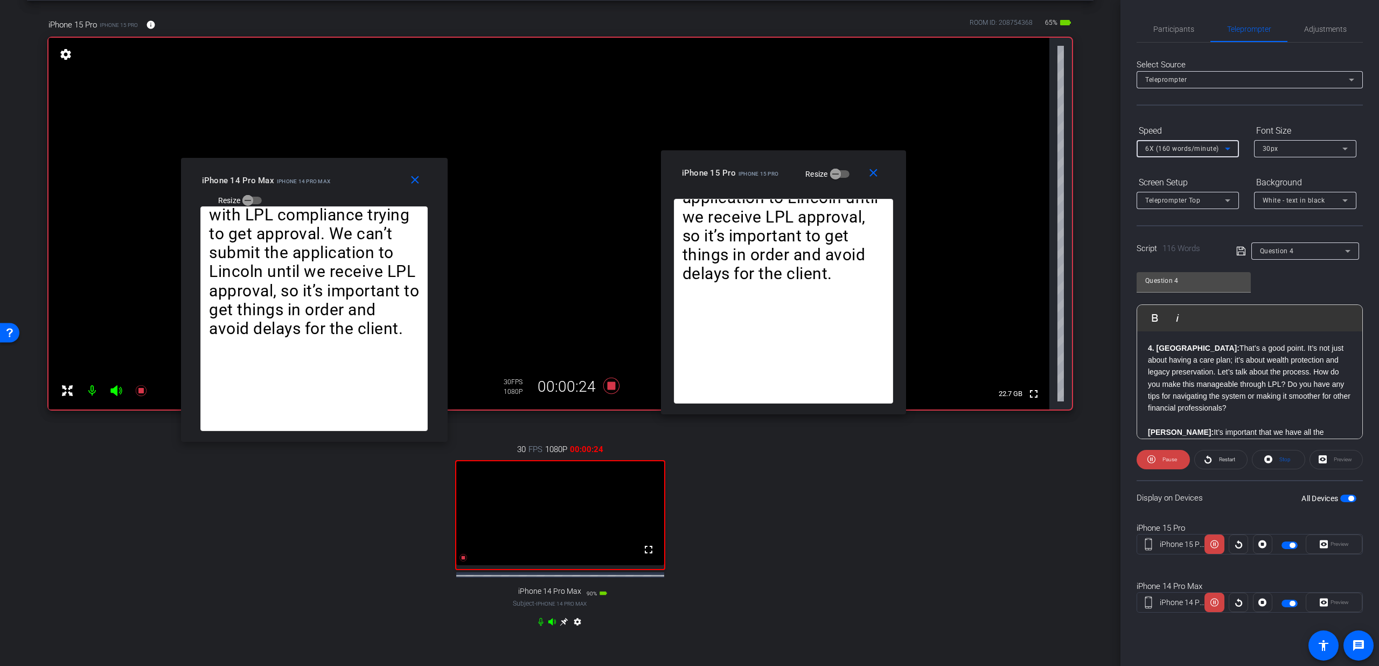
click at [1175, 145] on span "6X (160 words/minute)" at bounding box center [1182, 149] width 74 height 8
click at [1169, 275] on span "7X (200 words/minute)" at bounding box center [1182, 273] width 74 height 13
click at [536, 626] on icon at bounding box center [540, 621] width 9 height 9
click at [611, 386] on icon at bounding box center [611, 386] width 16 height 16
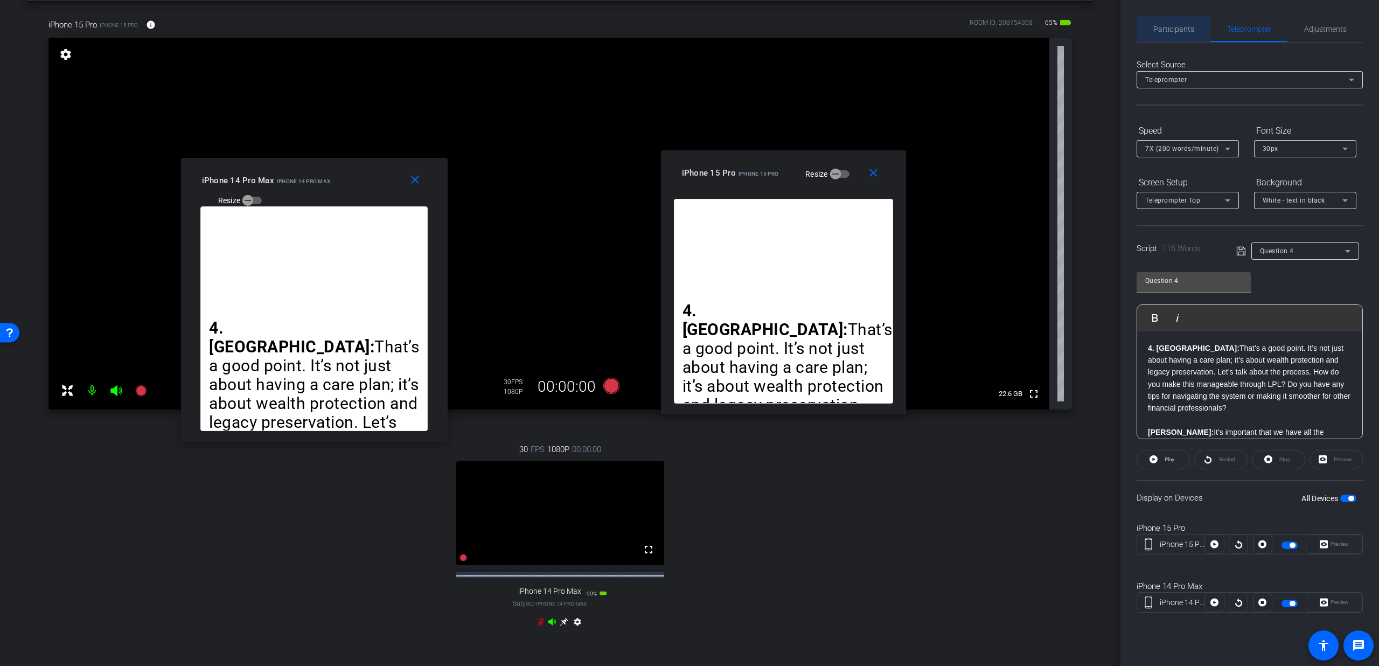
click at [1154, 33] on span "Participants" at bounding box center [1173, 29] width 41 height 8
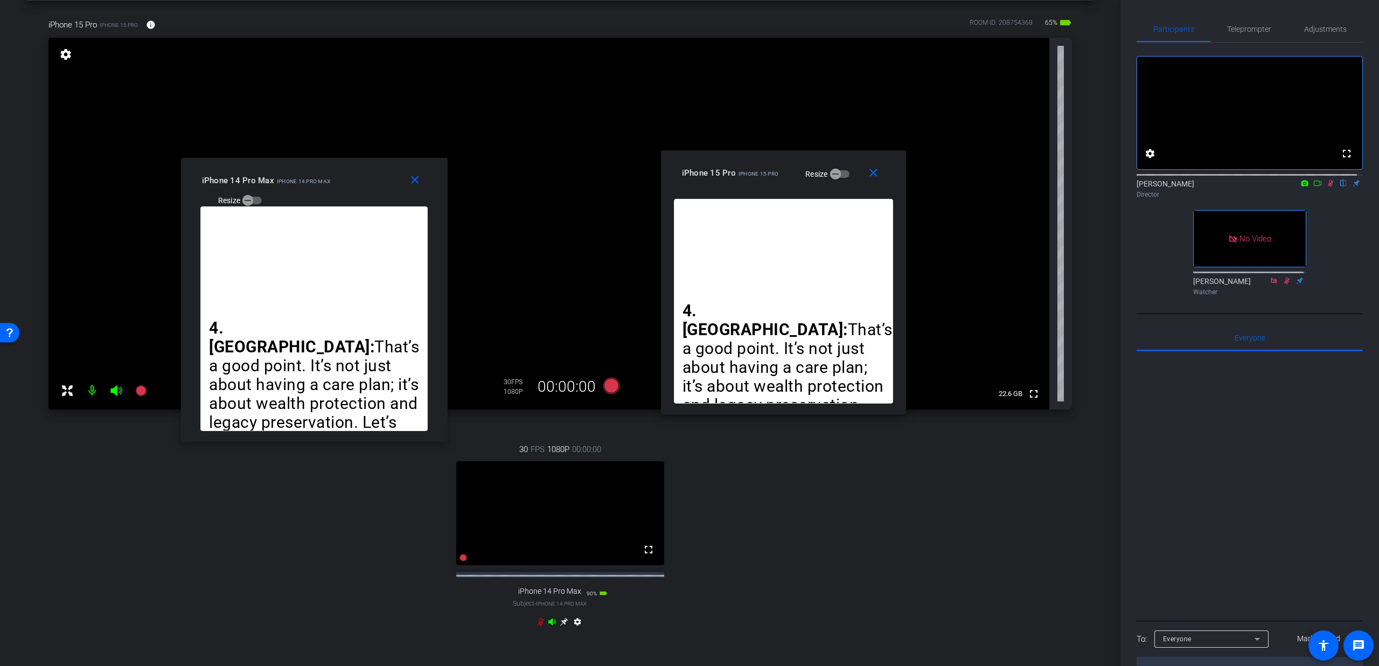
click at [1326, 187] on icon at bounding box center [1330, 183] width 9 height 8
click at [536, 630] on div "settings" at bounding box center [560, 623] width 48 height 13
click at [536, 626] on icon at bounding box center [540, 621] width 9 height 9
click at [879, 170] on mat-icon "close" at bounding box center [873, 172] width 13 height 13
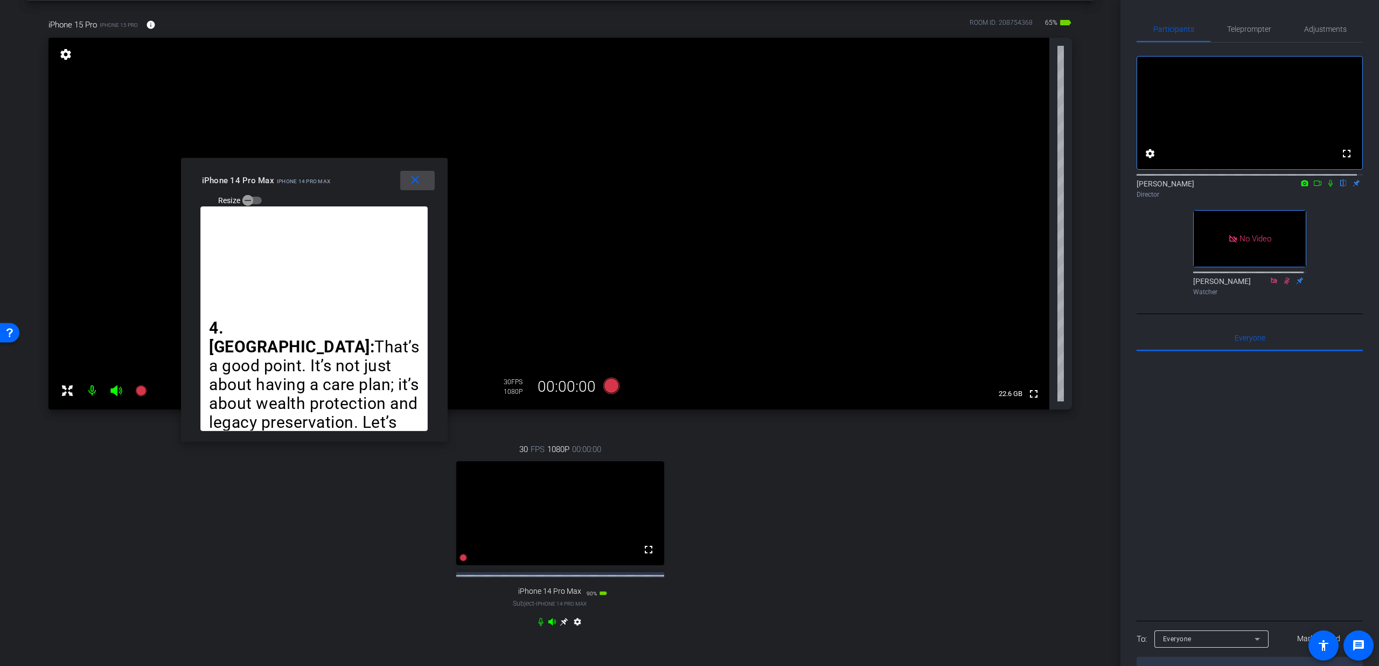
click at [414, 184] on mat-icon "close" at bounding box center [414, 179] width 13 height 13
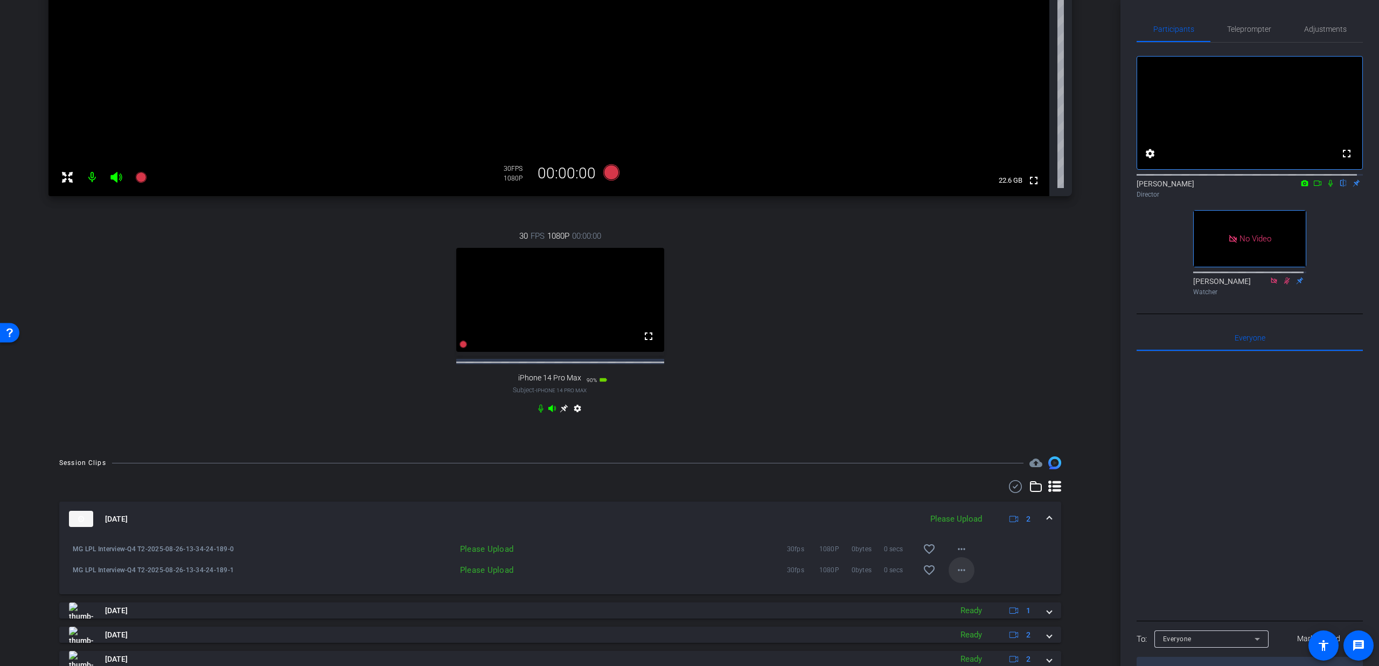
scroll to position [252, 0]
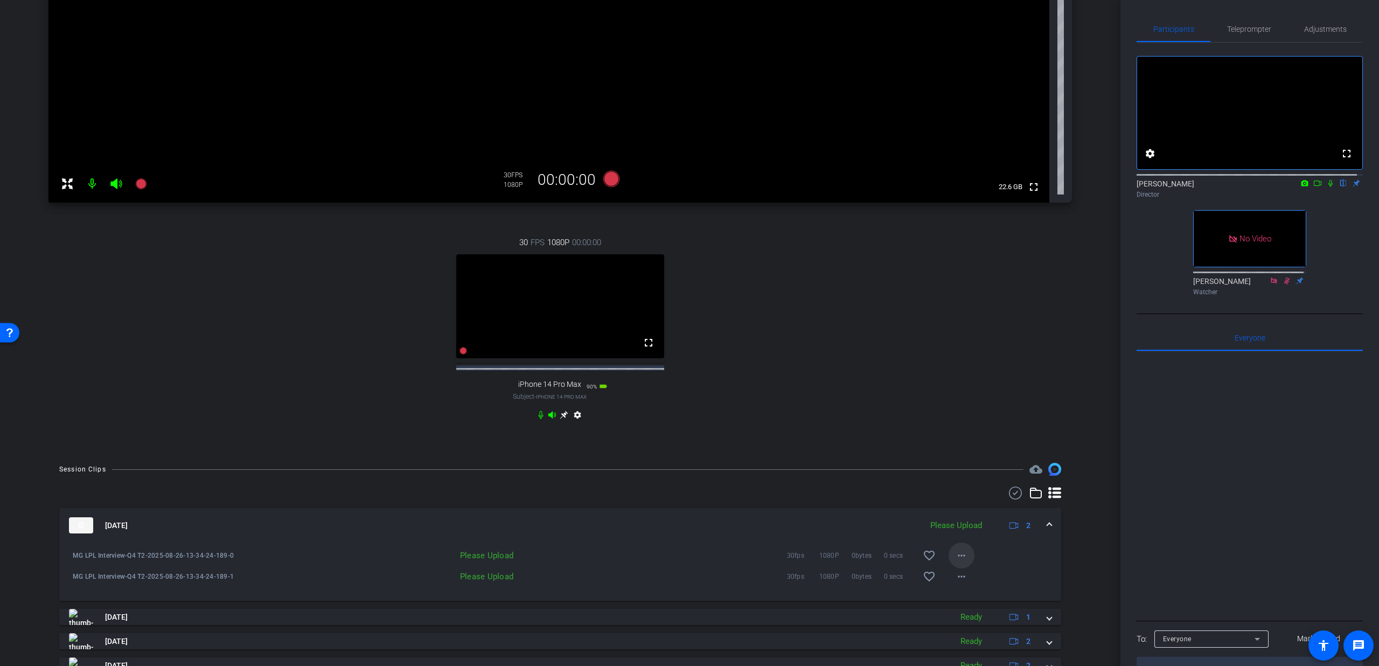
click at [958, 562] on mat-icon "more_horiz" at bounding box center [961, 555] width 13 height 13
click at [958, 588] on span "Upload" at bounding box center [972, 587] width 43 height 13
click at [955, 583] on mat-icon "more_horiz" at bounding box center [961, 576] width 13 height 13
click at [961, 605] on span "Upload" at bounding box center [972, 608] width 43 height 13
click at [1242, 25] on span "Teleprompter" at bounding box center [1249, 29] width 44 height 8
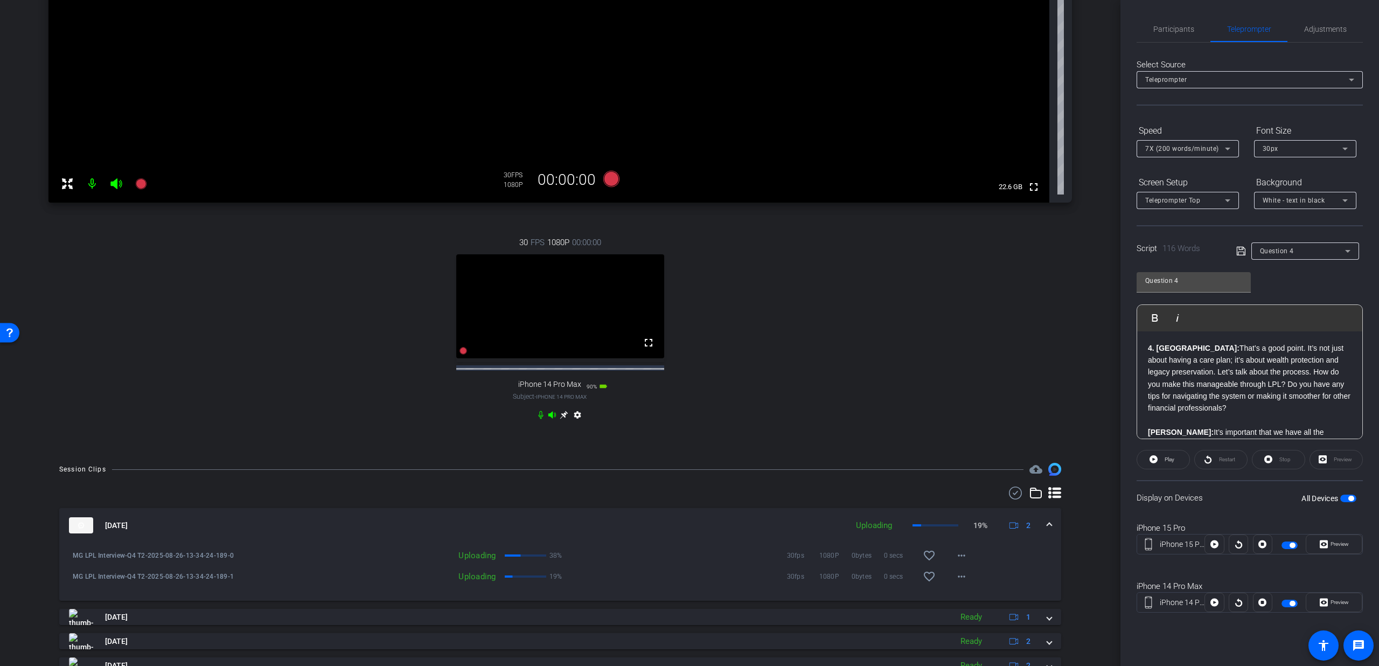
click at [1289, 260] on div at bounding box center [1305, 266] width 108 height 12
click at [1292, 249] on span "Question 4" at bounding box center [1277, 251] width 34 height 8
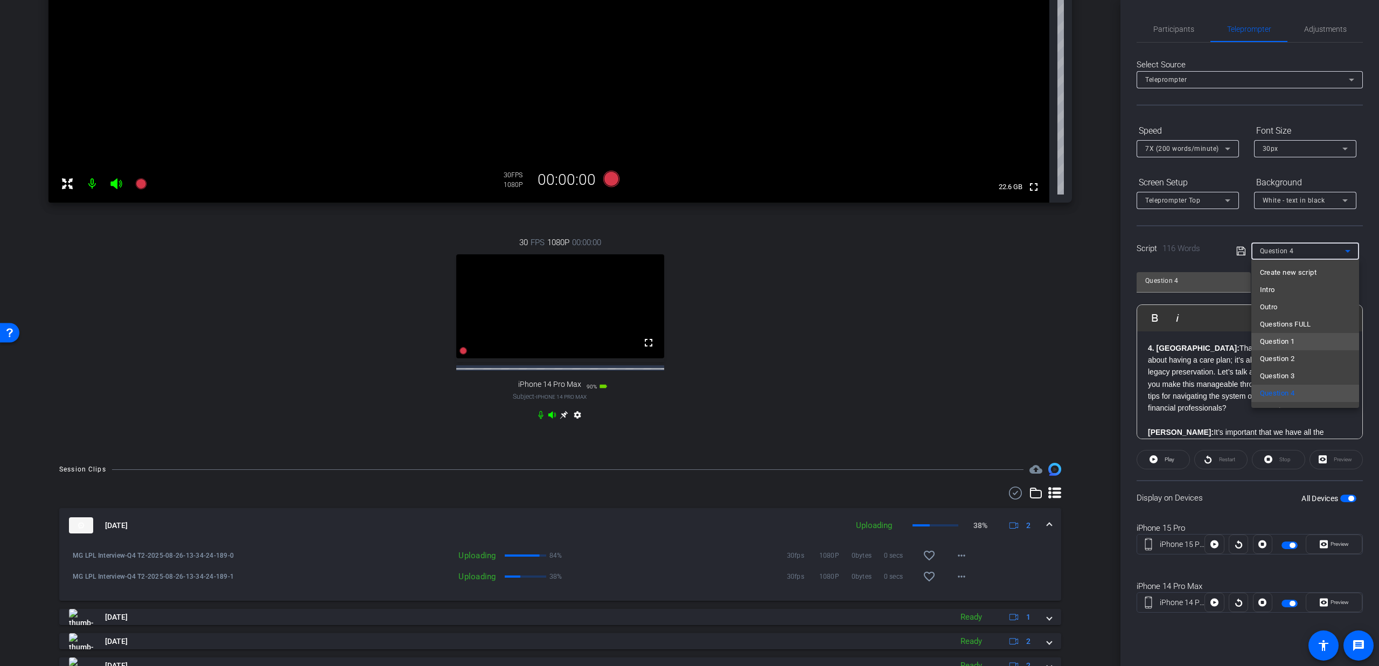
scroll to position [90, 0]
click at [1296, 344] on mat-option "Question 6" at bounding box center [1305, 337] width 108 height 17
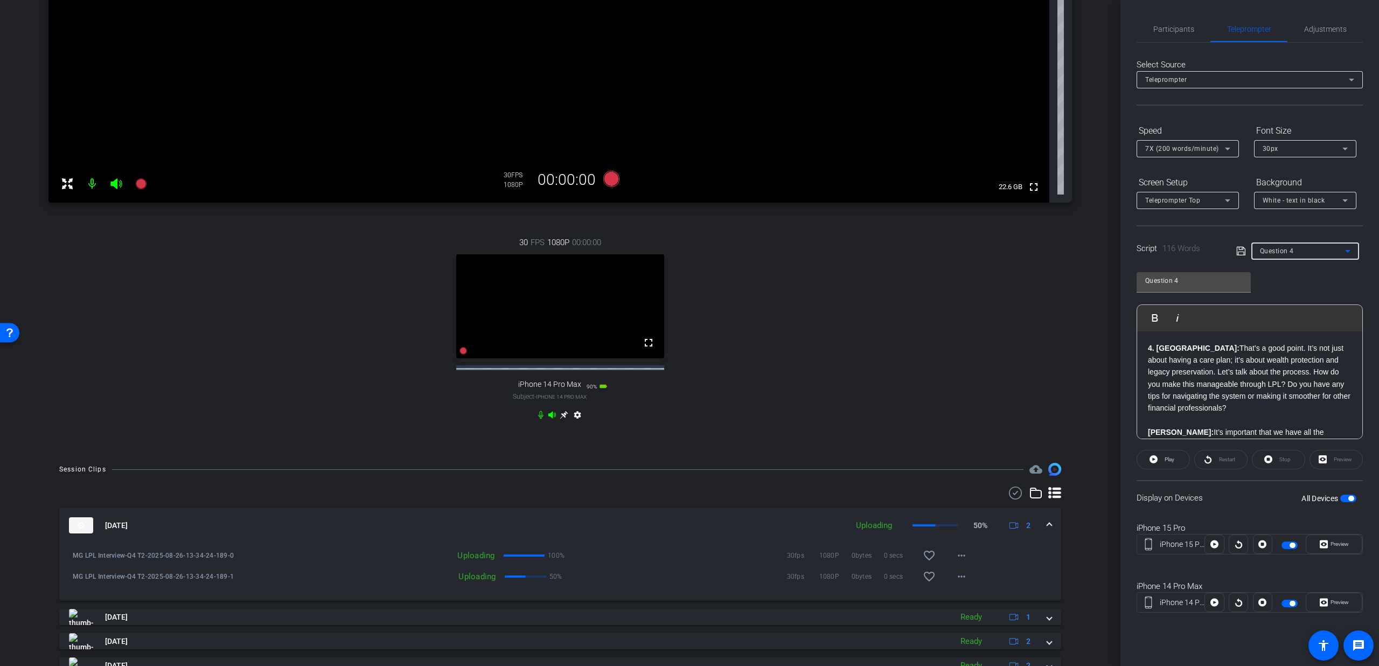
type input "Question 6"
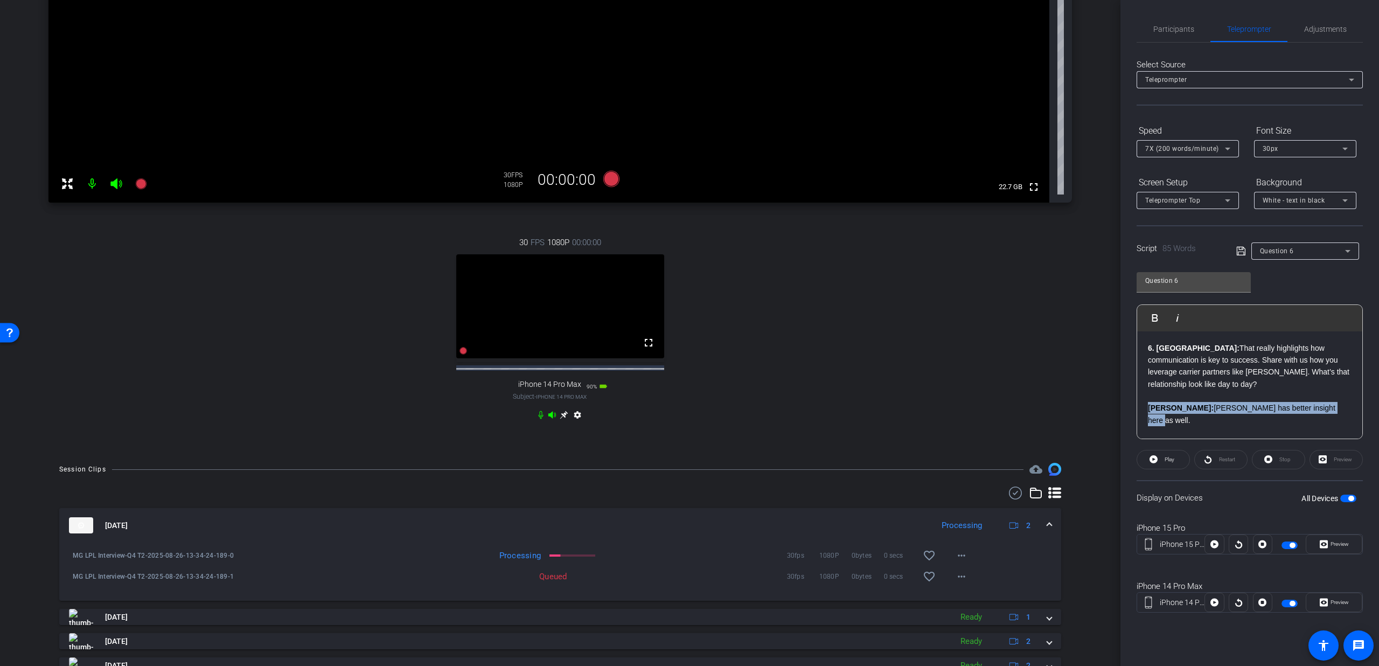
drag, startPoint x: 1319, startPoint y: 410, endPoint x: 1143, endPoint y: 410, distance: 176.1
click at [1143, 410] on div "6. Florrie: That really highlights how communication is key to success. Share w…" at bounding box center [1249, 426] width 225 height 190
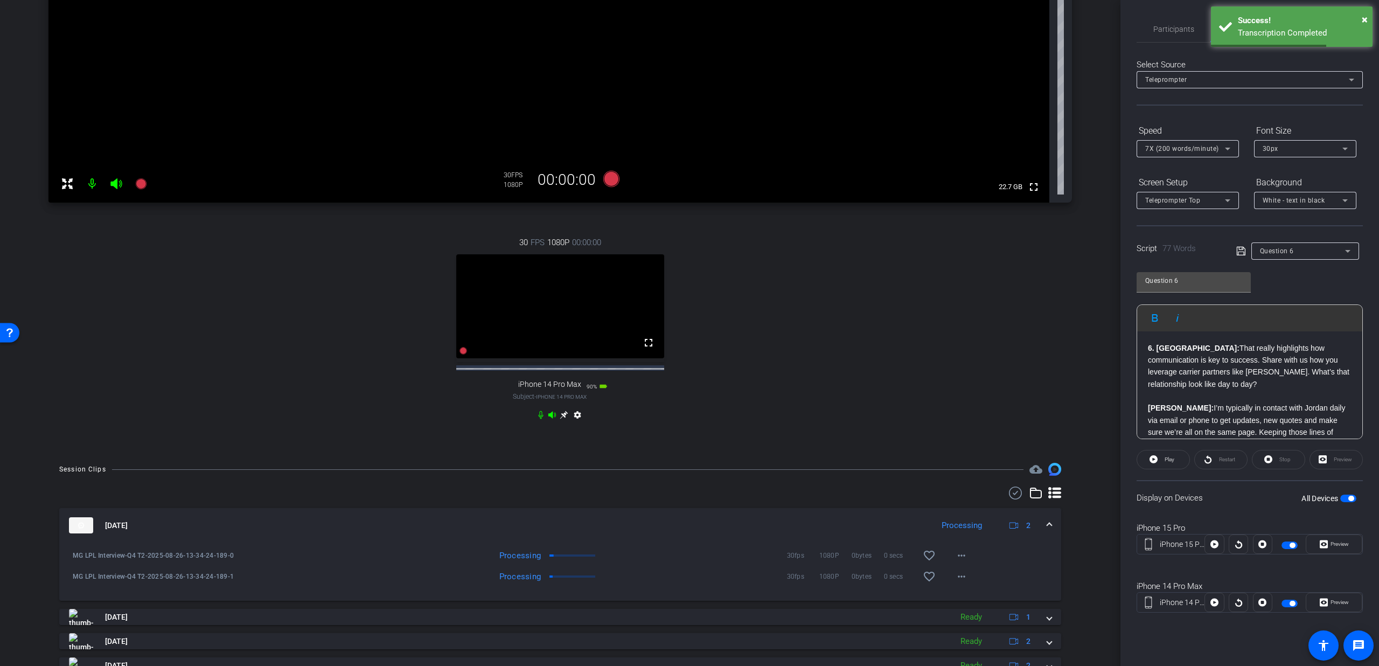
click at [1242, 255] on icon at bounding box center [1241, 251] width 10 height 13
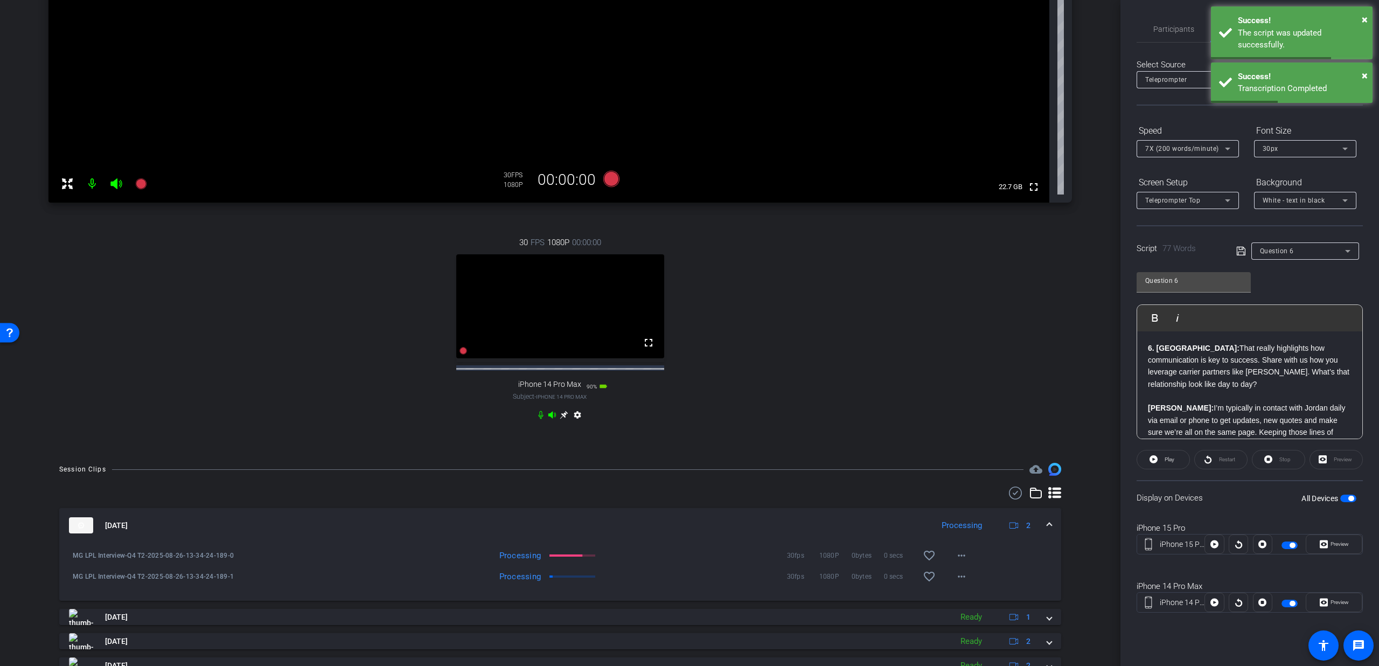
click at [1350, 501] on span "button" at bounding box center [1348, 498] width 16 height 8
click at [1334, 539] on span "Preview" at bounding box center [1338, 543] width 21 height 15
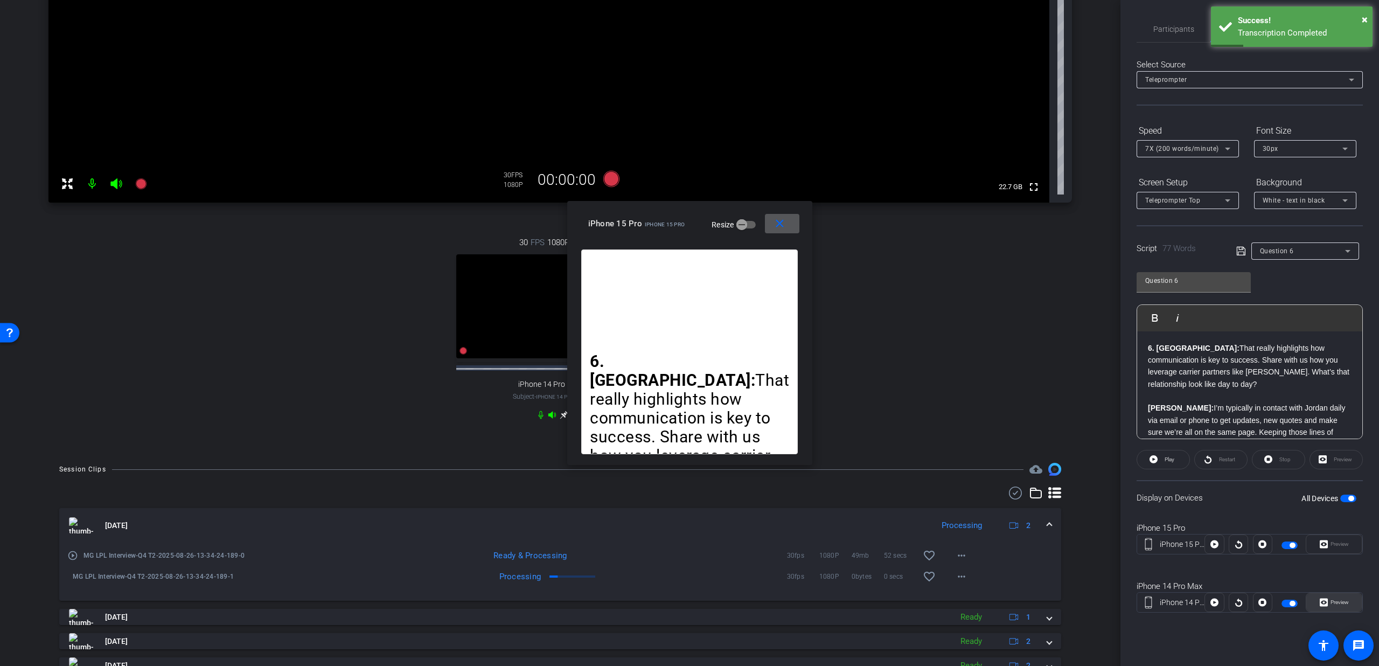
click at [1322, 606] on icon at bounding box center [1323, 602] width 8 height 16
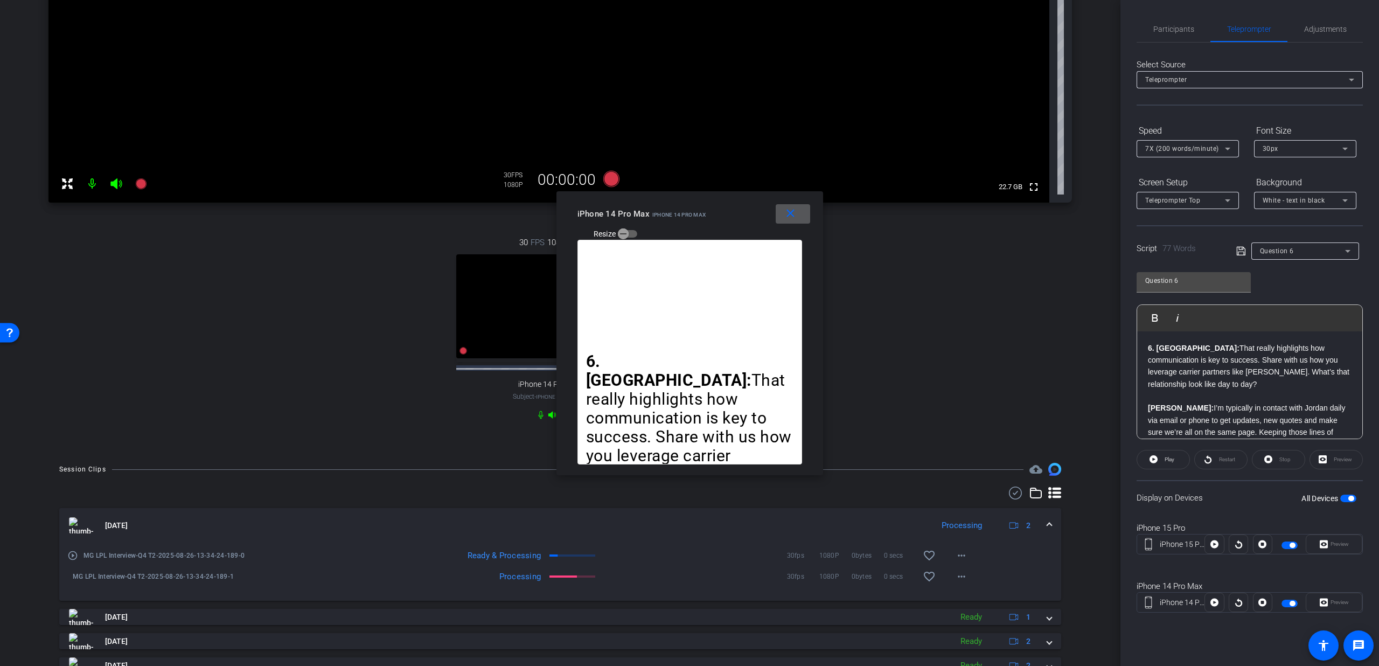
click at [781, 217] on span at bounding box center [793, 214] width 34 height 26
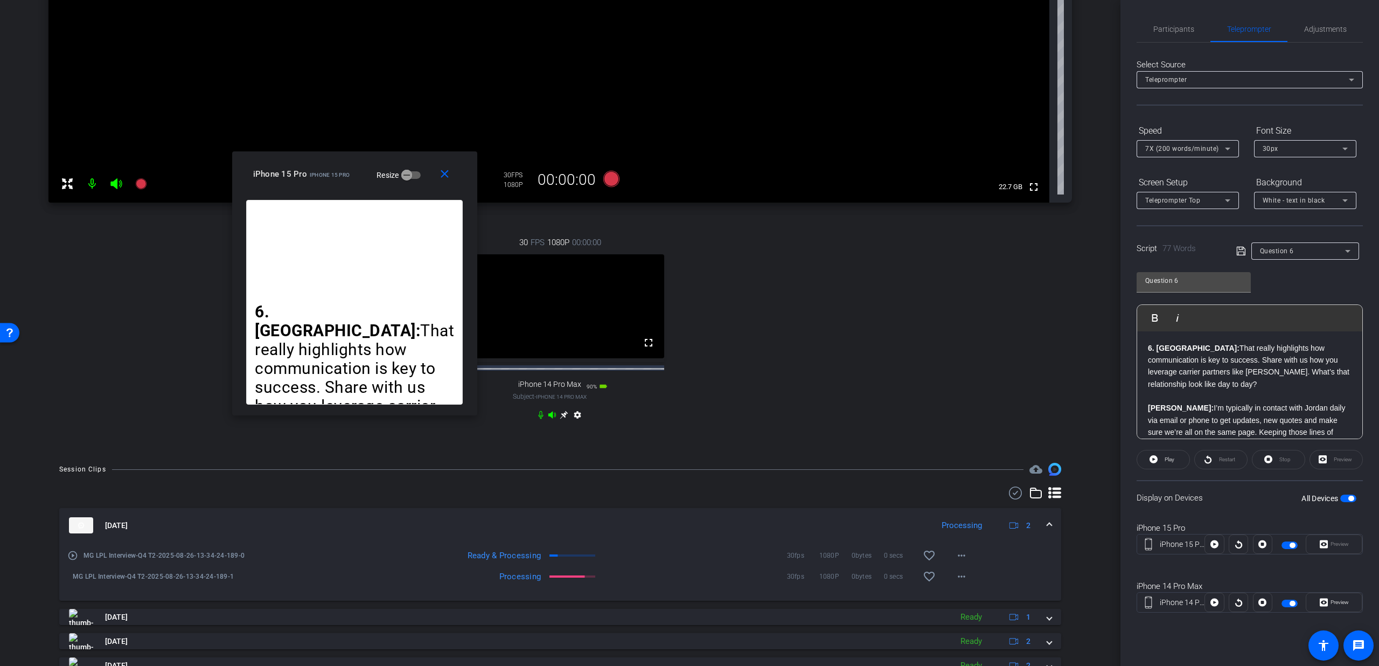
drag, startPoint x: 664, startPoint y: 229, endPoint x: 331, endPoint y: 178, distance: 336.2
click at [329, 179] on div "iPhone 15 Pro iPhone 15 Pro Resize" at bounding box center [358, 173] width 211 height 19
click at [451, 173] on mat-icon "close" at bounding box center [444, 173] width 13 height 13
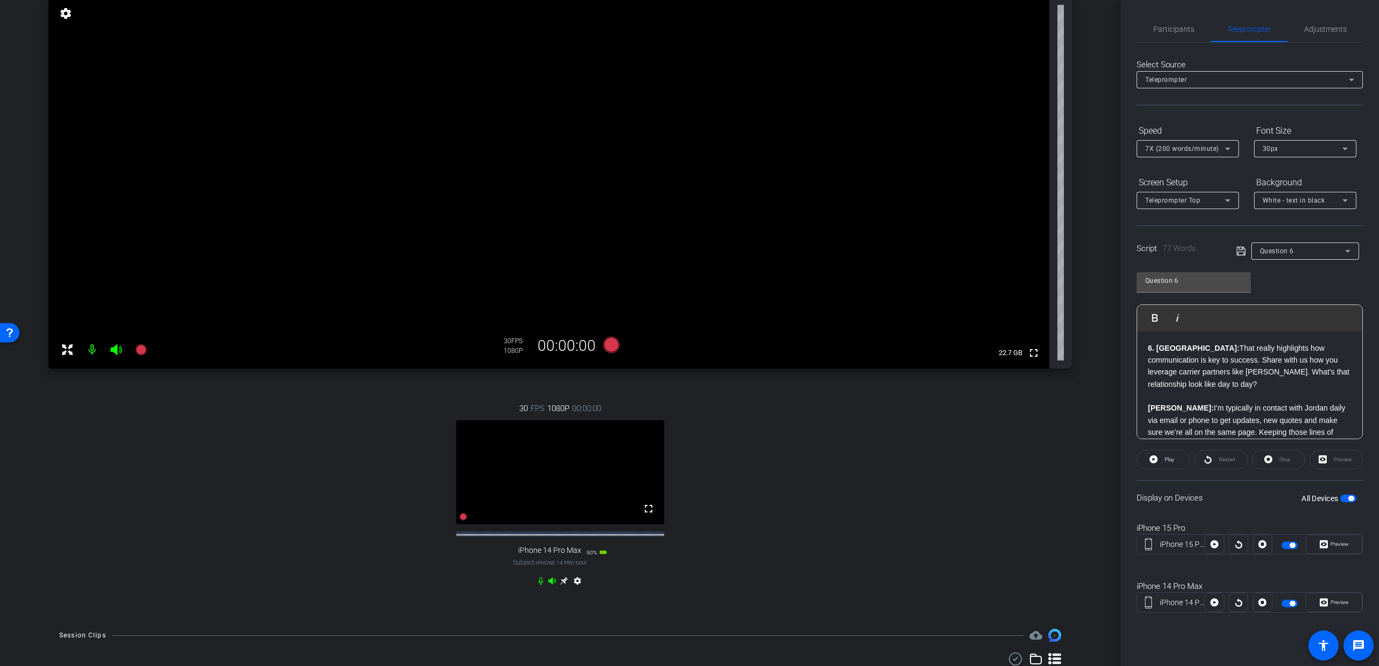
scroll to position [72, 0]
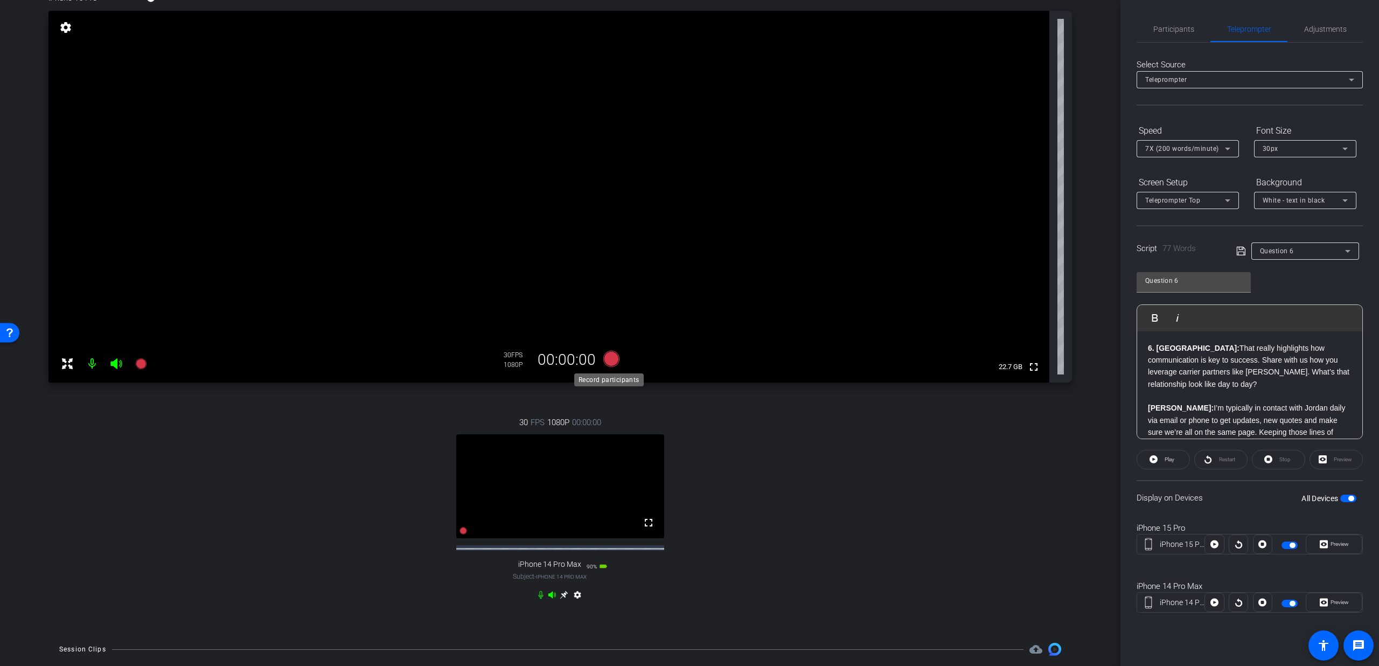
click at [605, 355] on icon at bounding box center [611, 359] width 16 height 16
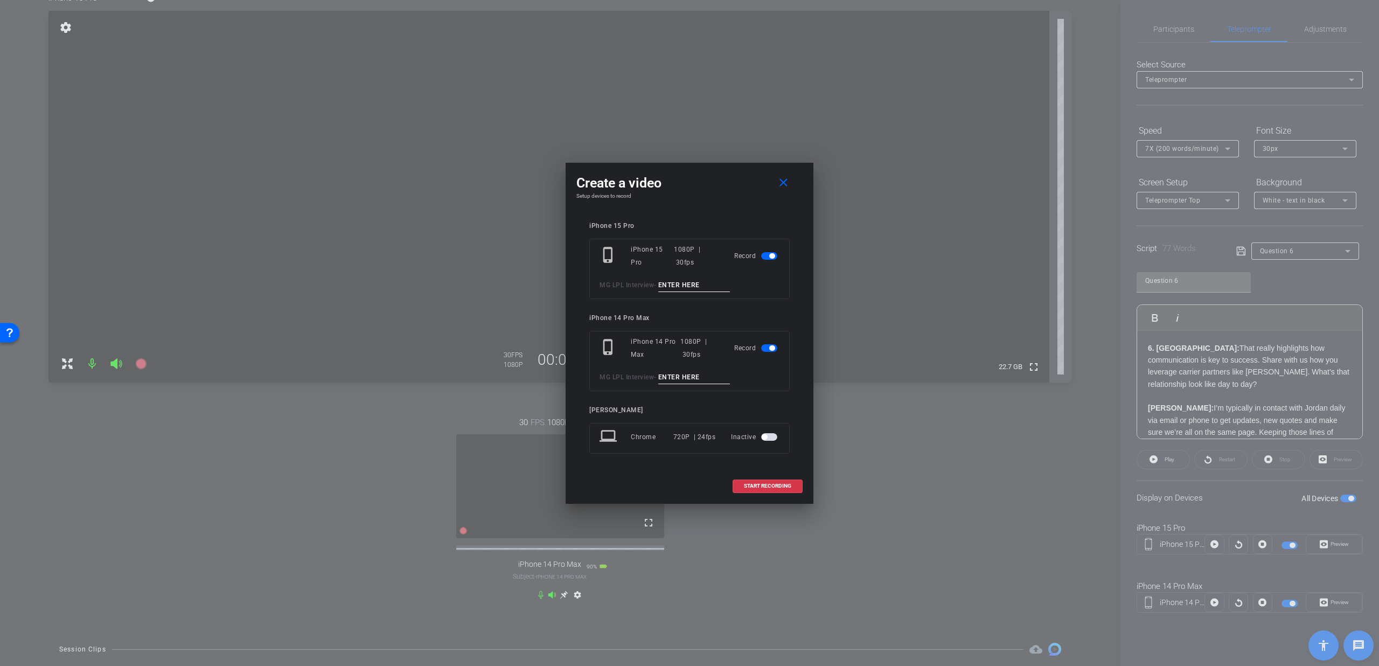
click at [688, 280] on input at bounding box center [694, 284] width 72 height 13
type input "Q6 T1"
click at [681, 378] on input at bounding box center [694, 377] width 72 height 13
type input "Q6 T1"
click at [744, 488] on span "START RECORDING" at bounding box center [767, 485] width 47 height 5
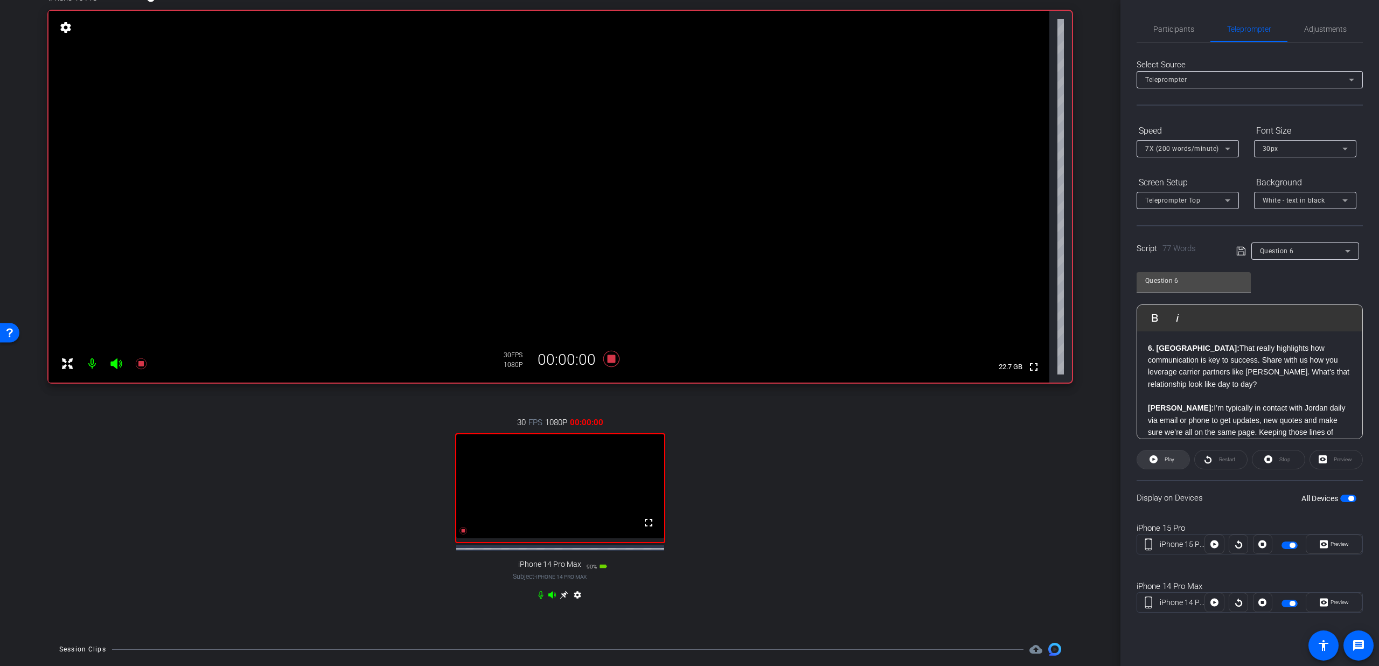
click at [1146, 458] on span at bounding box center [1163, 459] width 52 height 26
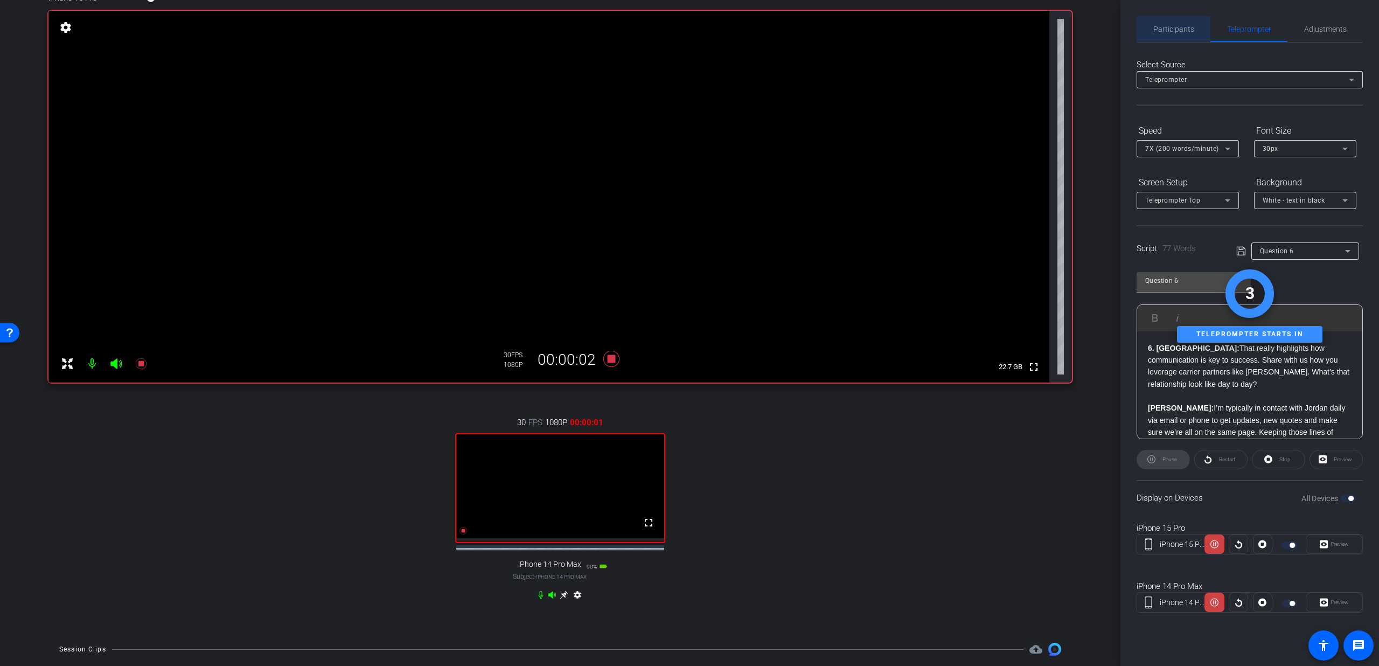
click at [1174, 27] on span "Participants" at bounding box center [1173, 29] width 41 height 8
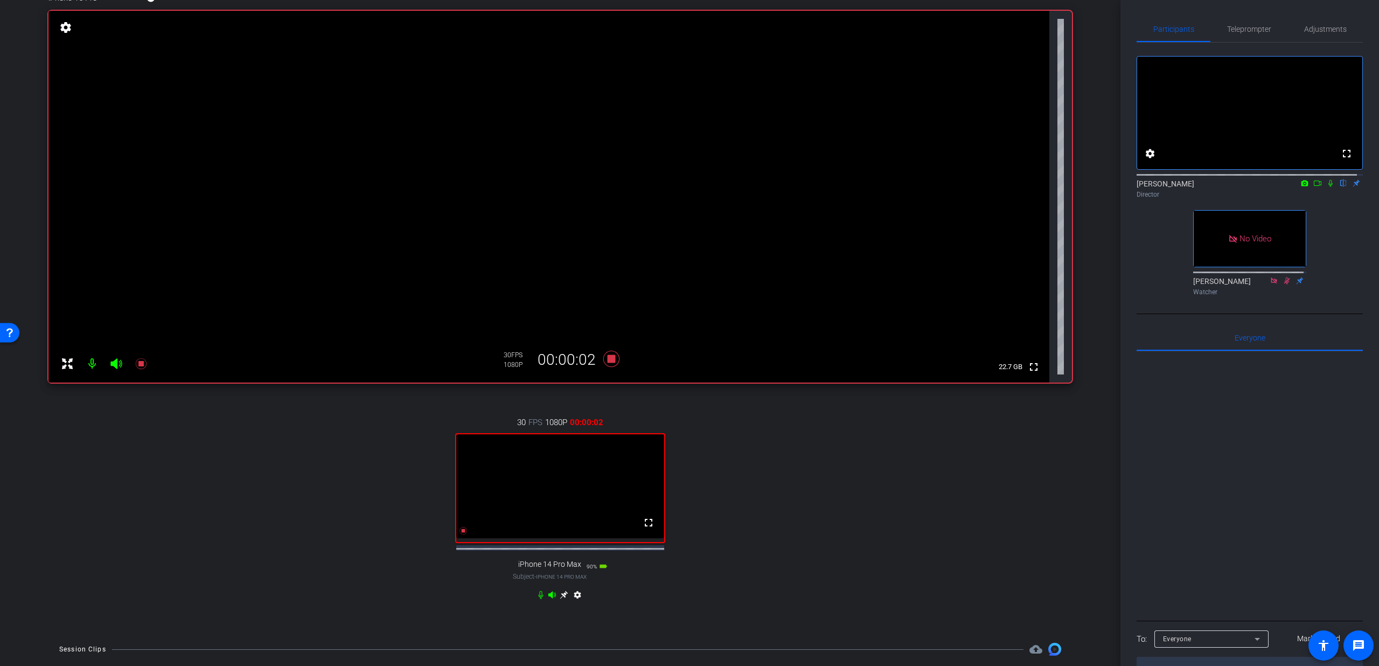
click at [1326, 187] on icon at bounding box center [1330, 183] width 9 height 8
click at [1263, 36] on span "Teleprompter" at bounding box center [1249, 29] width 44 height 26
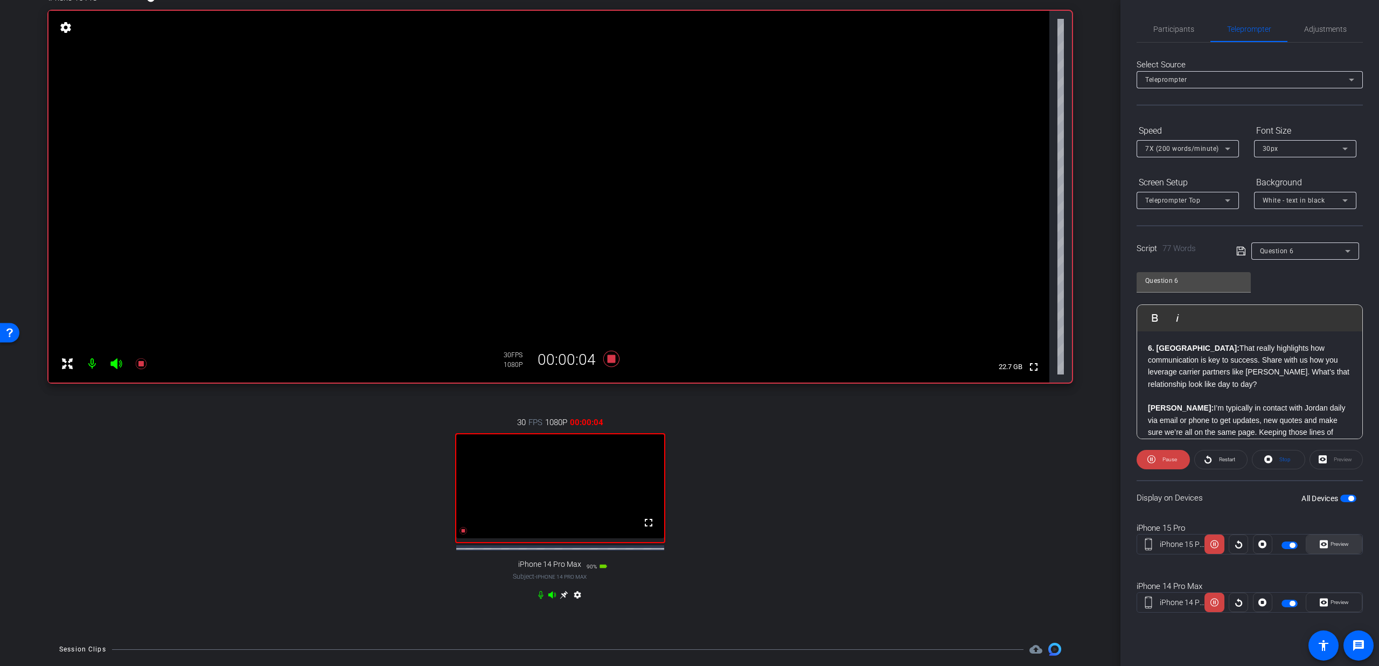
click at [1329, 541] on span "Preview" at bounding box center [1338, 543] width 21 height 15
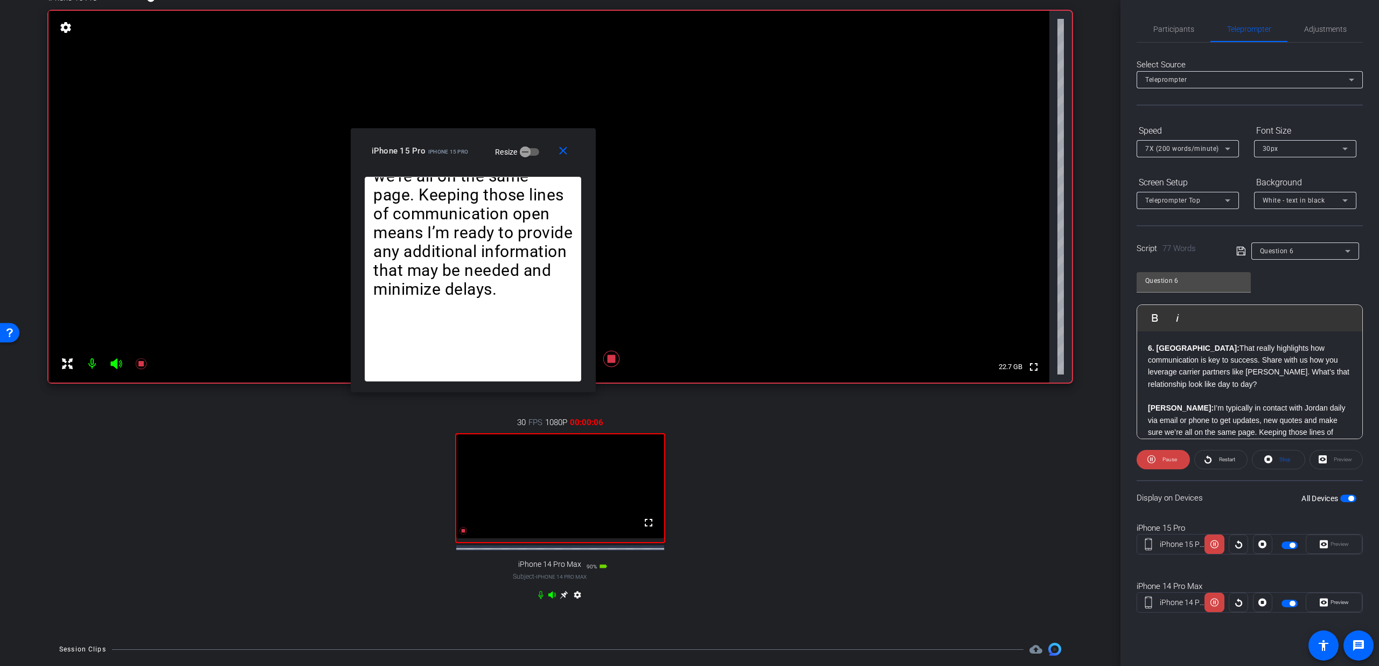
drag, startPoint x: 668, startPoint y: 236, endPoint x: 399, endPoint y: 154, distance: 282.0
click at [399, 154] on div "close iPhone 15 Pro iPhone 15 Pro Resize" at bounding box center [473, 152] width 245 height 48
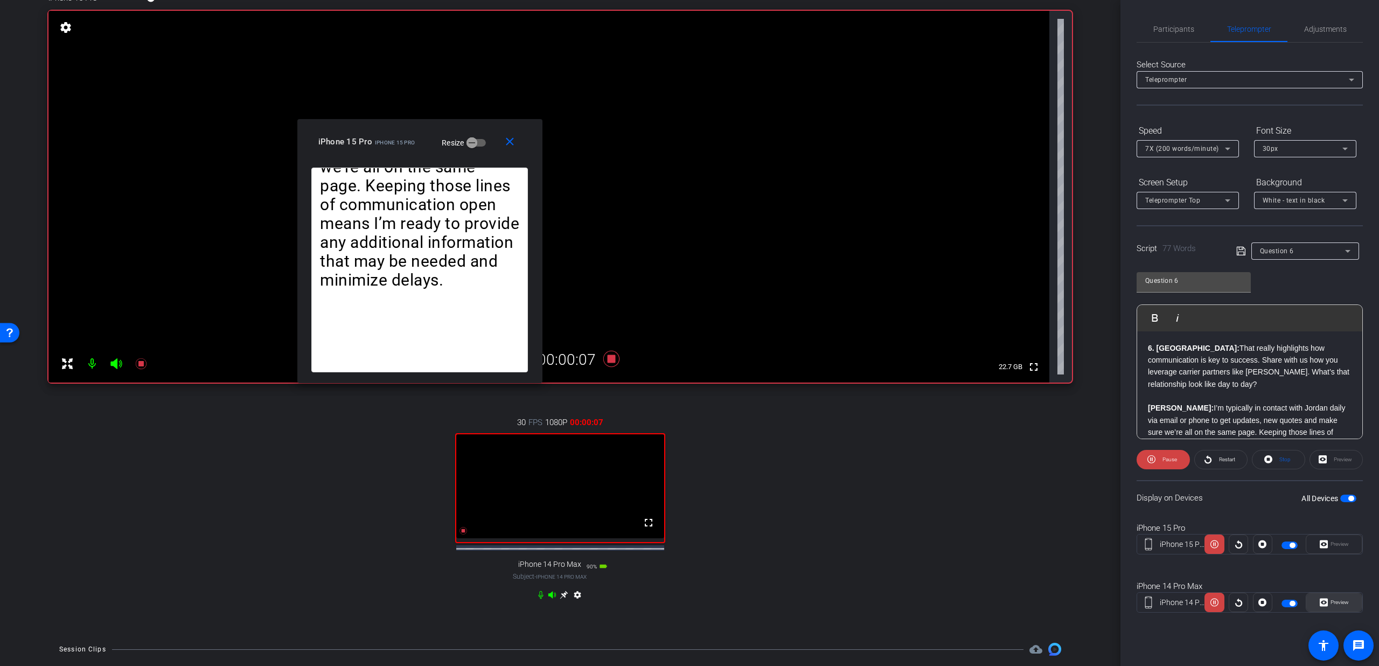
click at [1337, 601] on span "Preview" at bounding box center [1339, 602] width 18 height 6
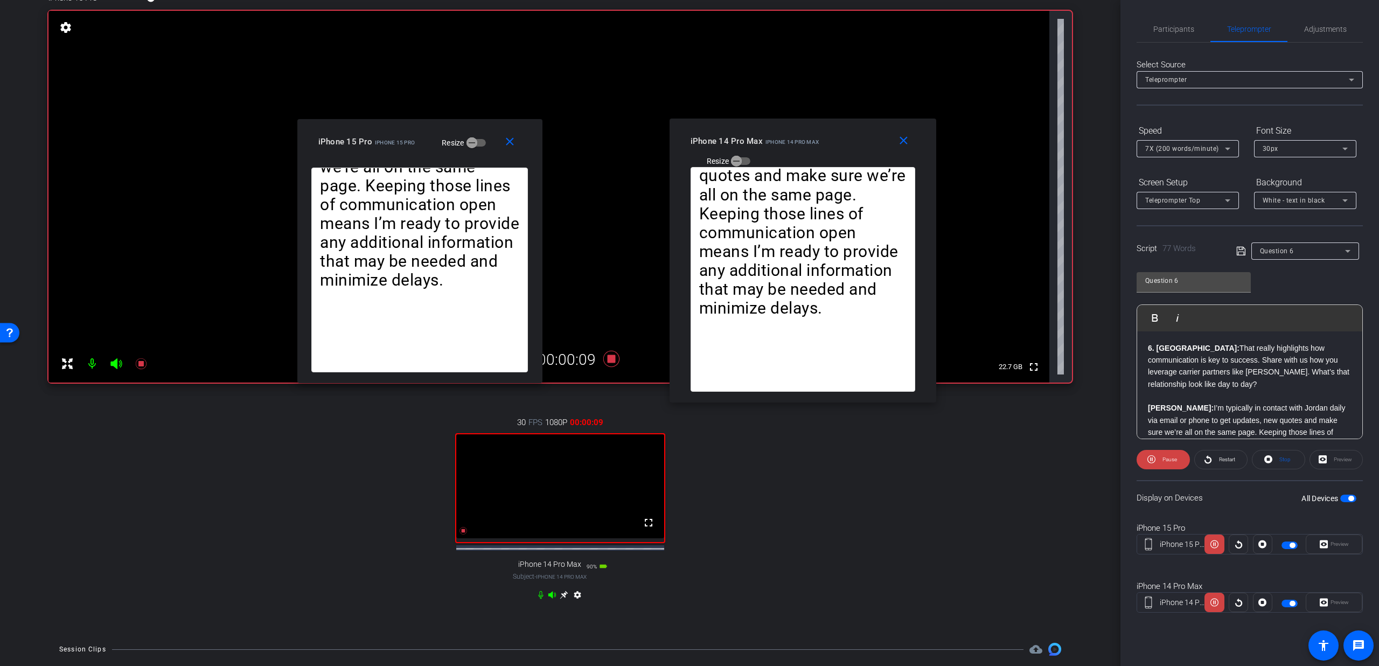
drag, startPoint x: 663, startPoint y: 214, endPoint x: 770, endPoint y: 143, distance: 128.2
click at [770, 143] on span "iPhone 14 Pro Max" at bounding box center [791, 142] width 53 height 6
click at [1146, 454] on span at bounding box center [1162, 459] width 53 height 26
click at [1245, 463] on span at bounding box center [1221, 459] width 52 height 26
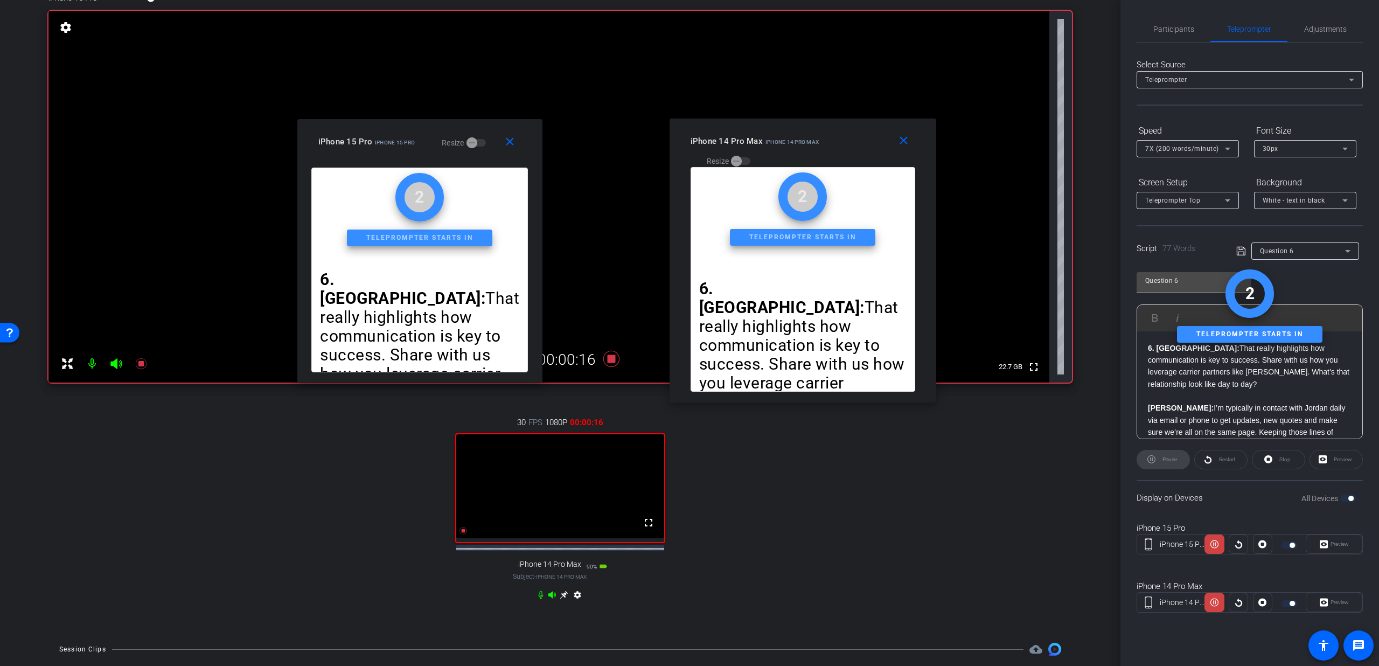
click at [1270, 454] on div "Stop" at bounding box center [1278, 459] width 53 height 19
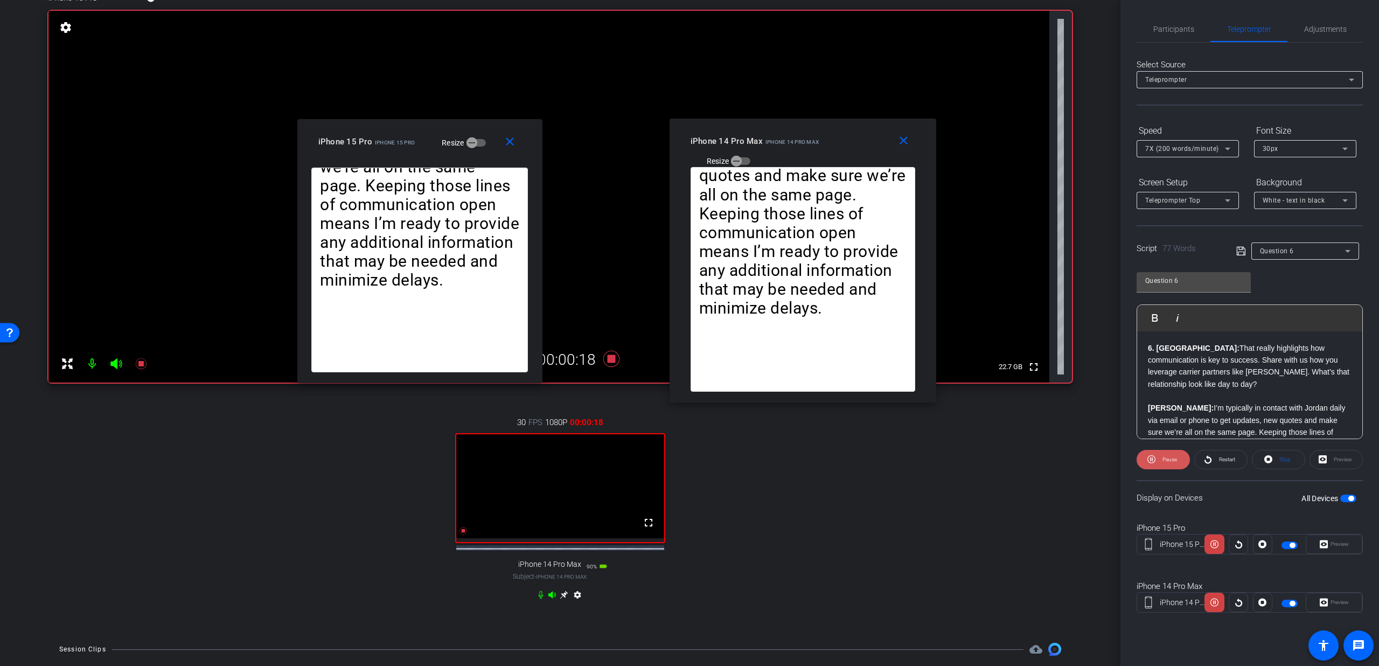
click at [1167, 458] on span "Pause" at bounding box center [1169, 459] width 15 height 6
click at [1171, 27] on span "Participants" at bounding box center [1173, 29] width 41 height 8
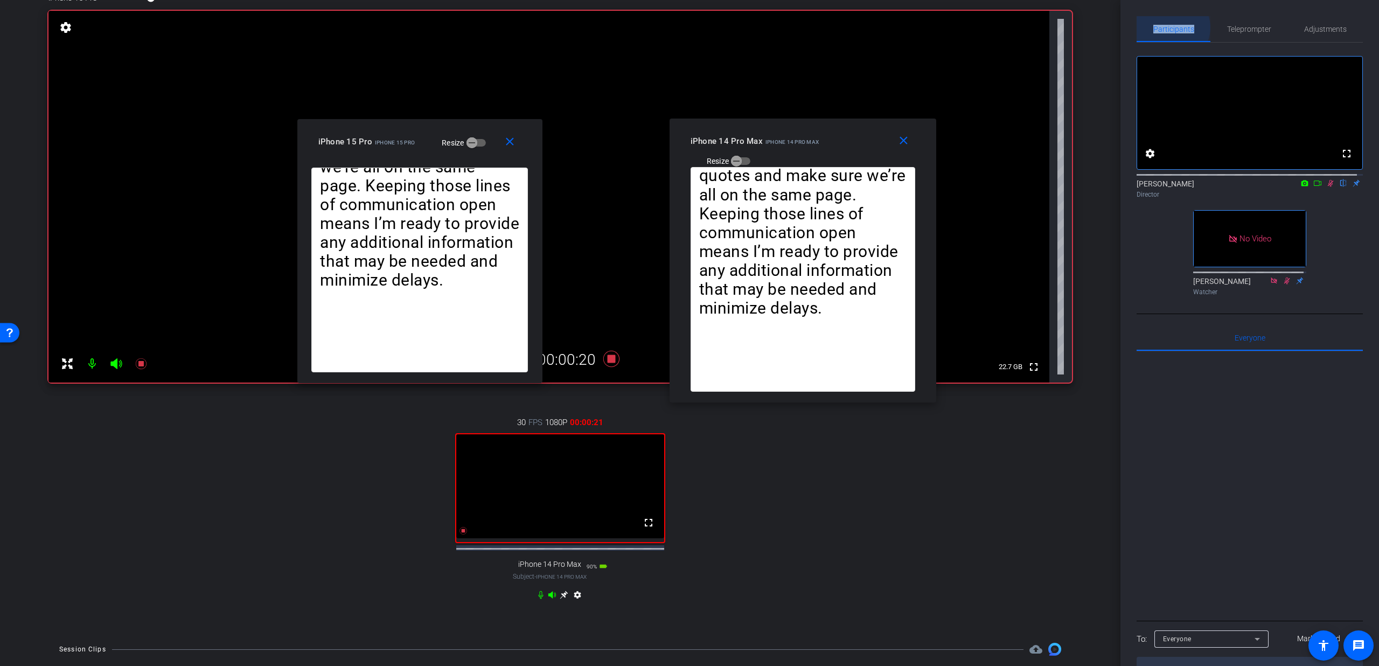
click at [1171, 27] on span "Participants" at bounding box center [1173, 29] width 41 height 8
click at [1227, 36] on span "Teleprompter" at bounding box center [1249, 29] width 44 height 26
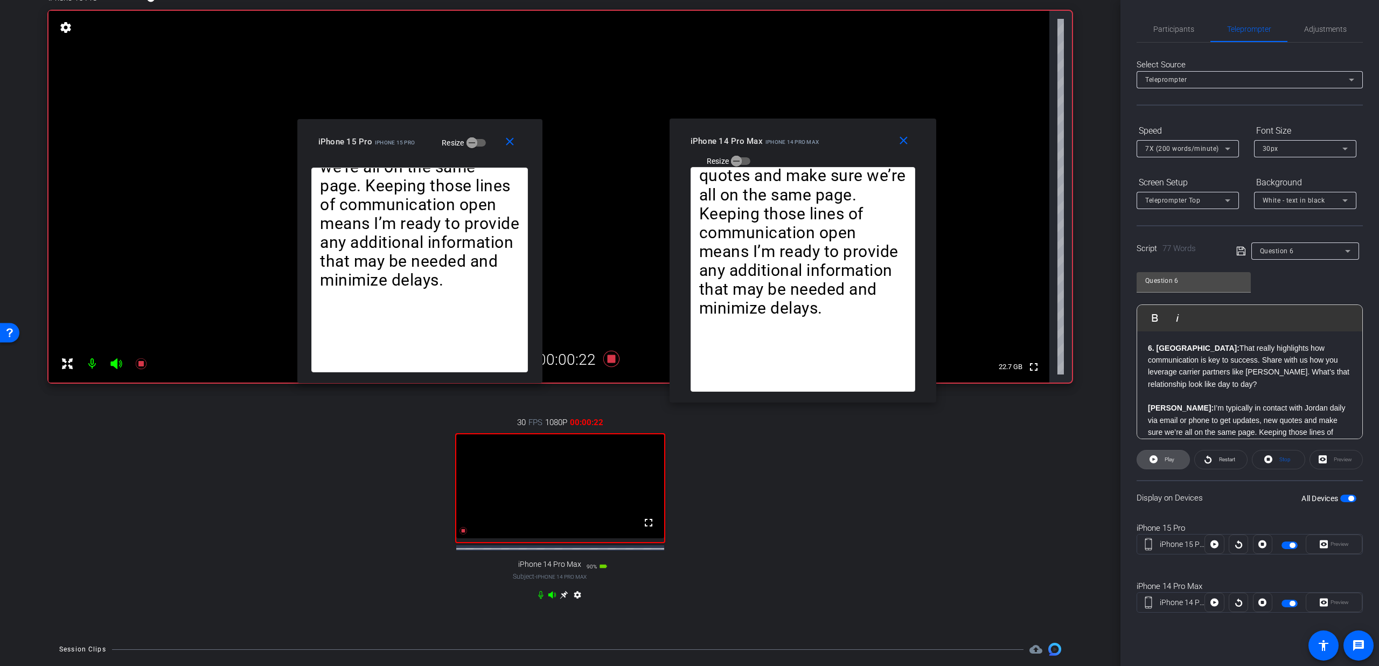
click at [1157, 456] on span at bounding box center [1163, 459] width 52 height 26
click at [1208, 147] on span "7X (200 words/minute)" at bounding box center [1182, 149] width 74 height 8
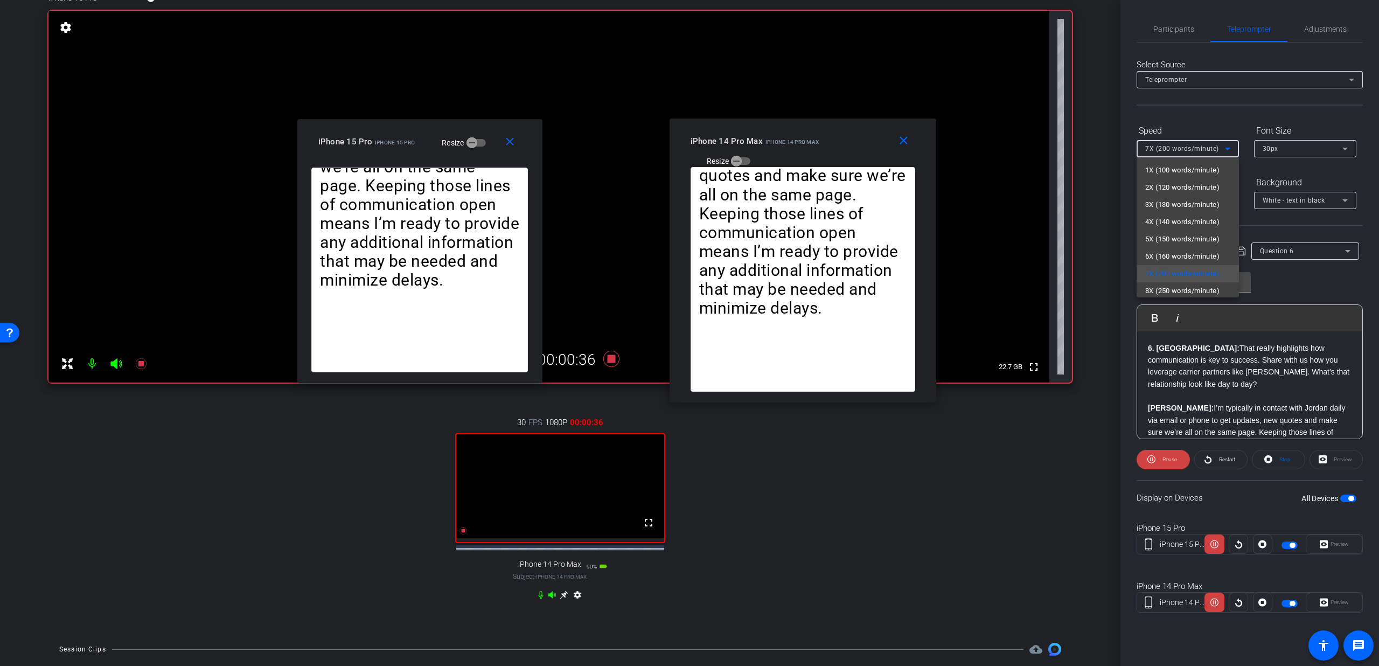
click at [537, 602] on div at bounding box center [689, 333] width 1379 height 666
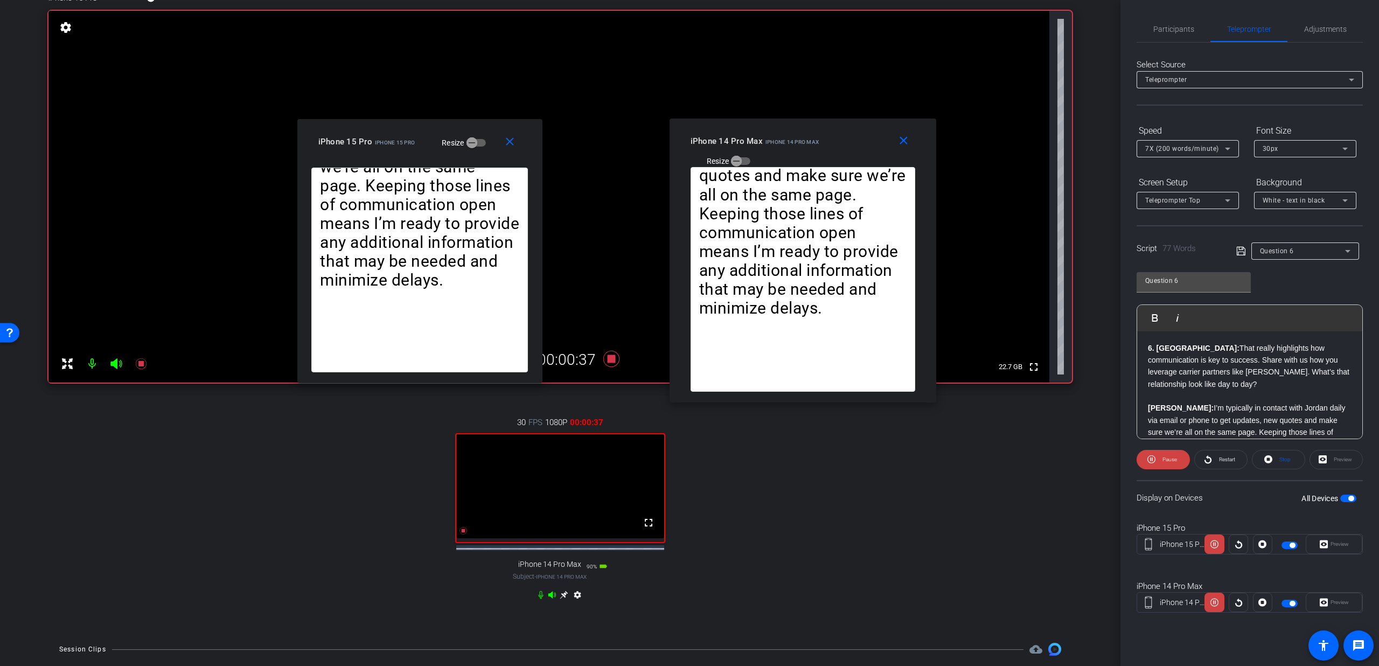
click at [537, 599] on icon at bounding box center [540, 594] width 9 height 9
click at [607, 359] on icon at bounding box center [611, 359] width 16 height 16
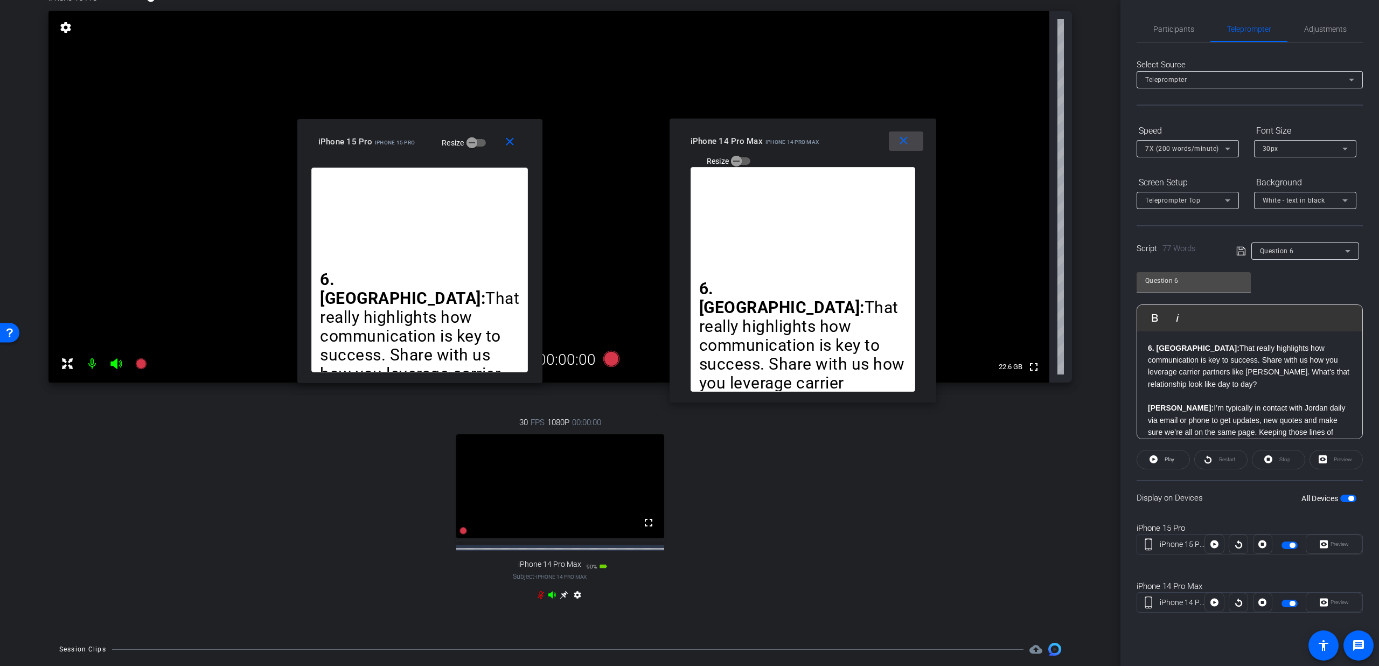
click at [897, 141] on mat-icon "close" at bounding box center [903, 140] width 13 height 13
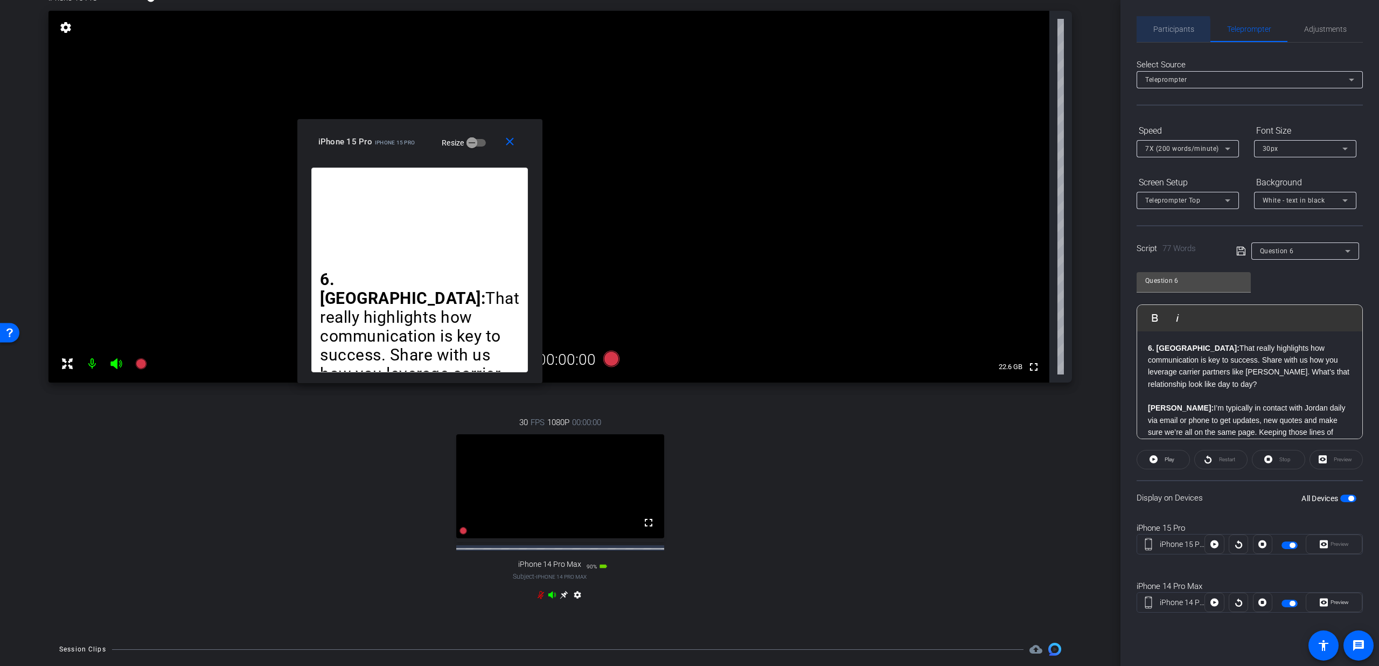
click at [1142, 34] on div "Participants" at bounding box center [1173, 29] width 74 height 26
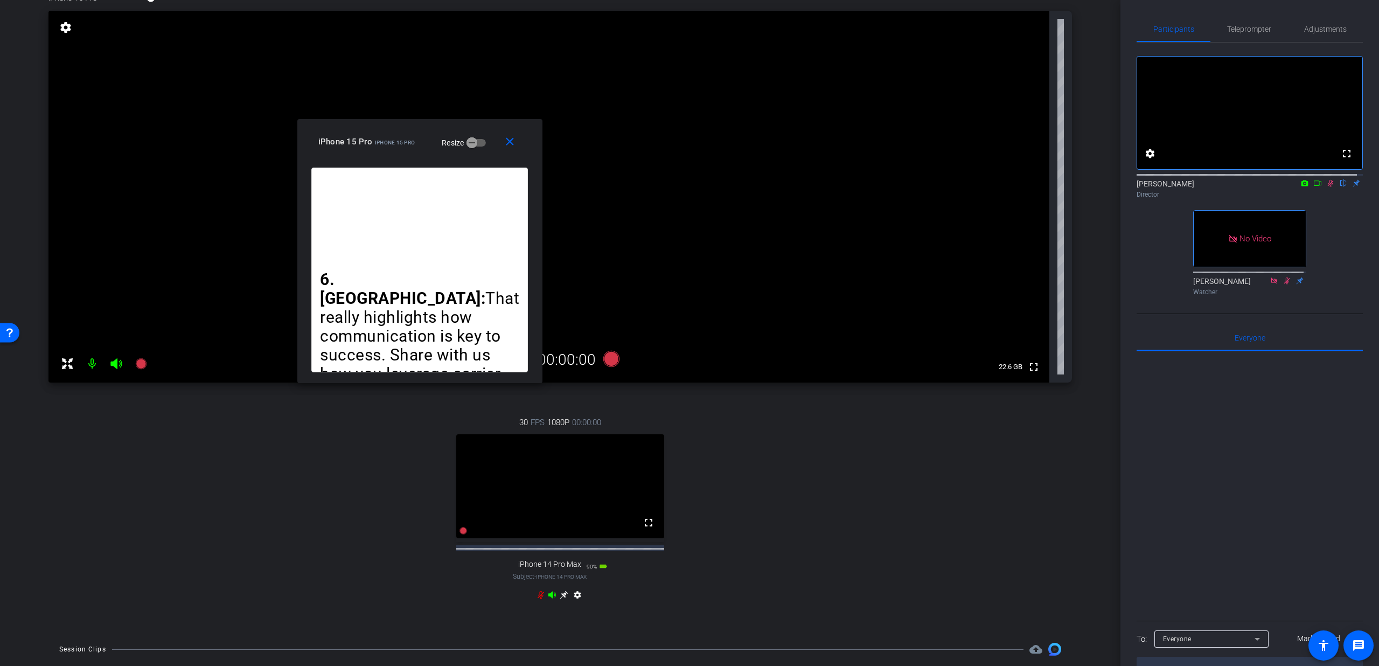
click at [1328, 187] on icon at bounding box center [1331, 183] width 6 height 7
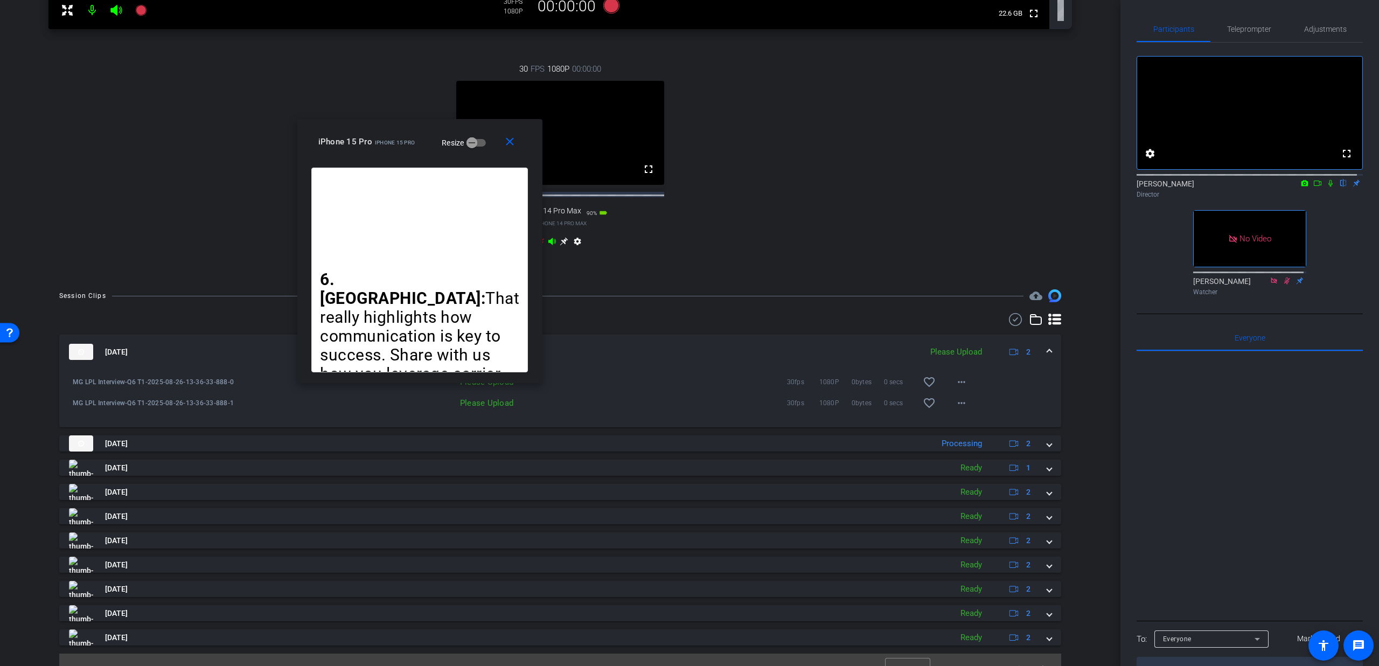
scroll to position [255, 0]
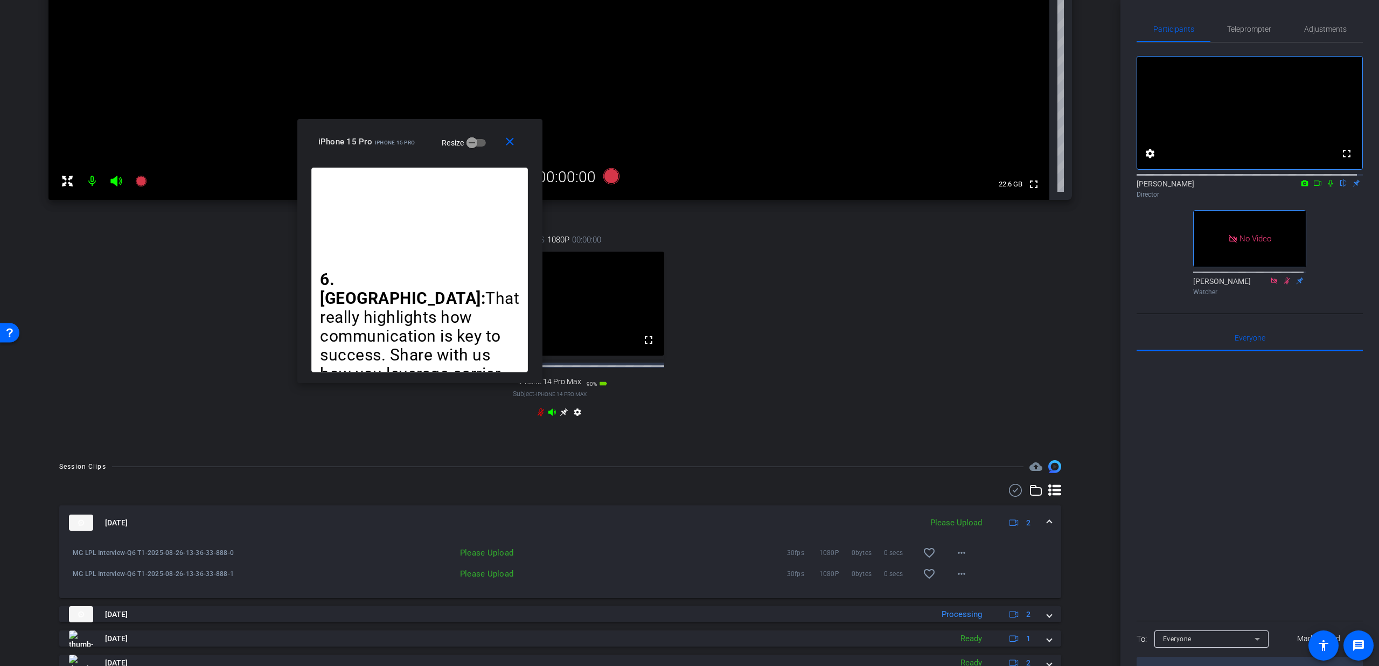
click at [536, 416] on icon at bounding box center [540, 412] width 9 height 9
click at [514, 134] on span at bounding box center [512, 142] width 34 height 26
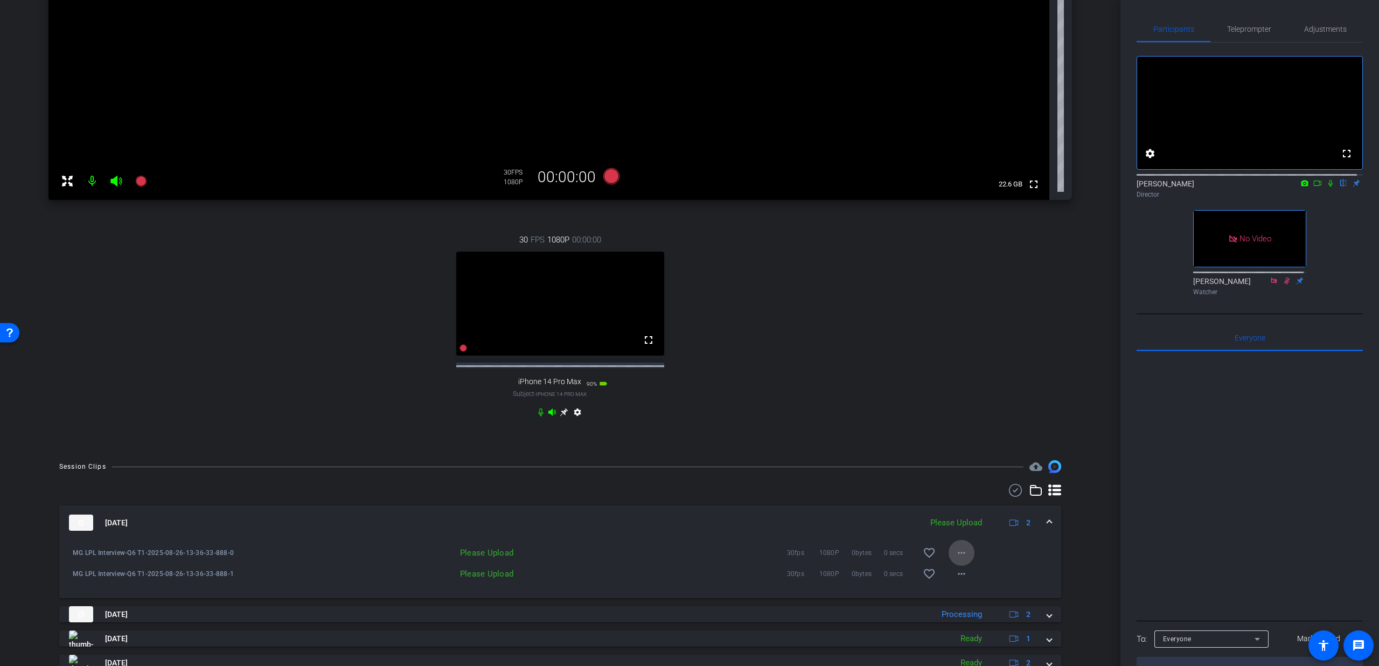
click at [955, 559] on mat-icon "more_horiz" at bounding box center [961, 552] width 13 height 13
click at [960, 584] on span "Upload" at bounding box center [972, 584] width 43 height 13
click at [958, 580] on mat-icon "more_horiz" at bounding box center [961, 573] width 13 height 13
click at [956, 605] on span "Upload" at bounding box center [972, 605] width 43 height 13
click at [1048, 533] on mat-expansion-panel-header "Aug 26, 2025 Uploading 2" at bounding box center [560, 522] width 1002 height 34
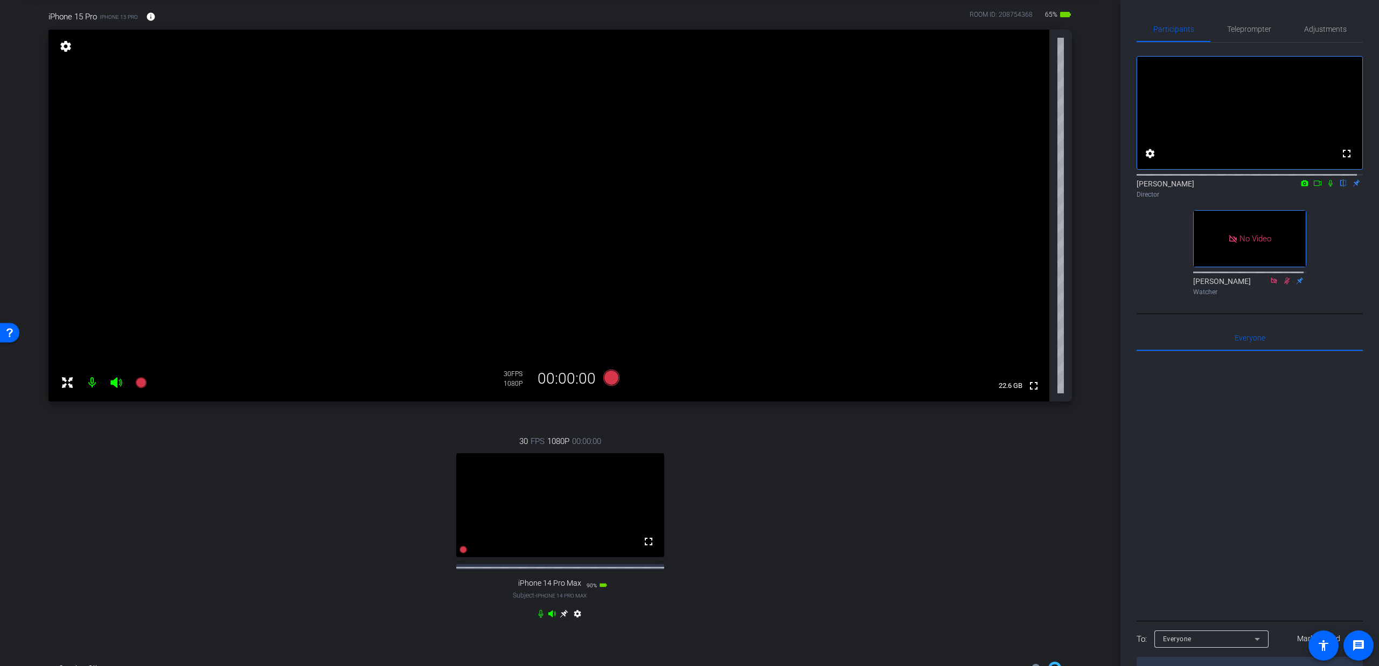
scroll to position [4, 0]
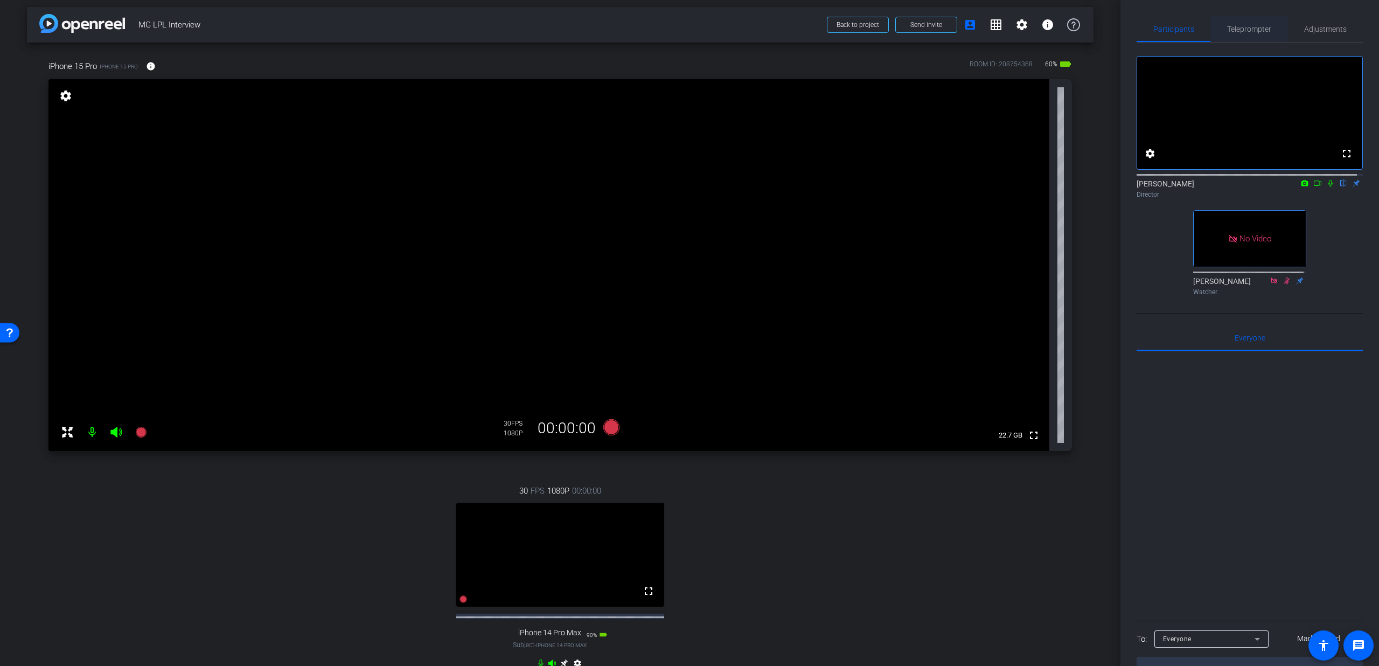
click at [1214, 31] on div "Teleprompter" at bounding box center [1248, 29] width 77 height 26
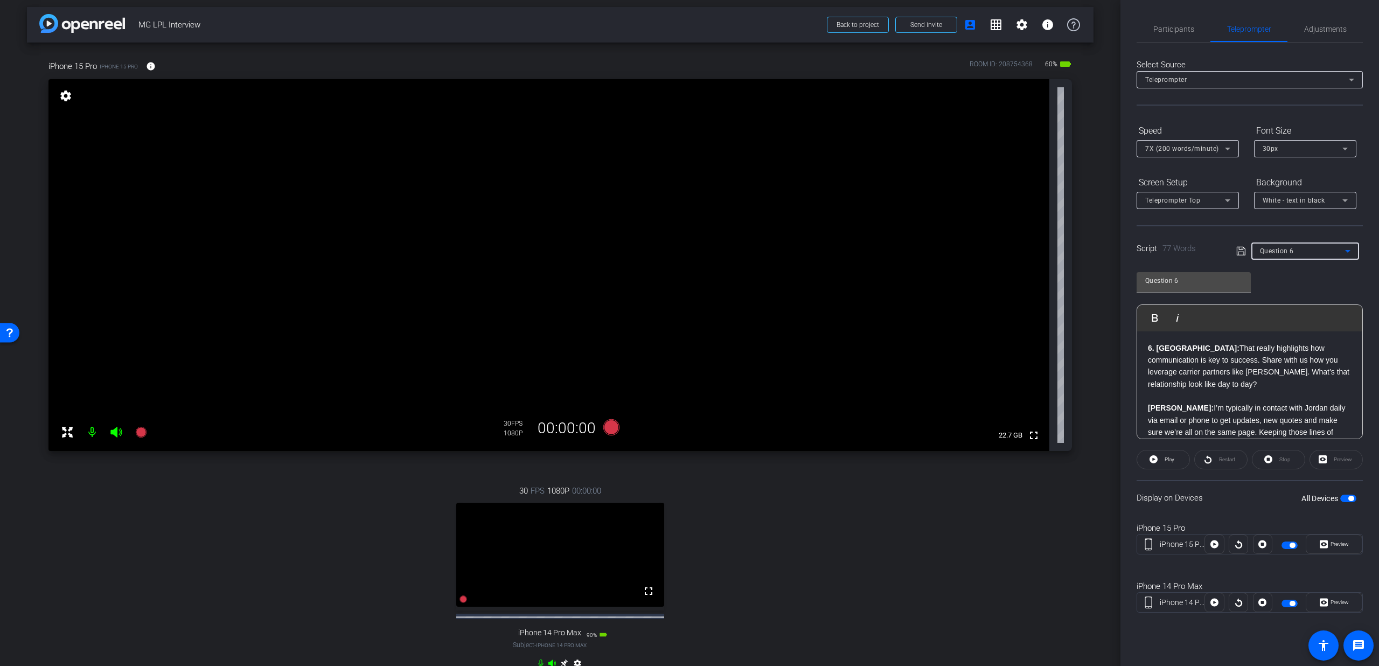
click at [1280, 257] on div "Question 6" at bounding box center [1302, 250] width 85 height 13
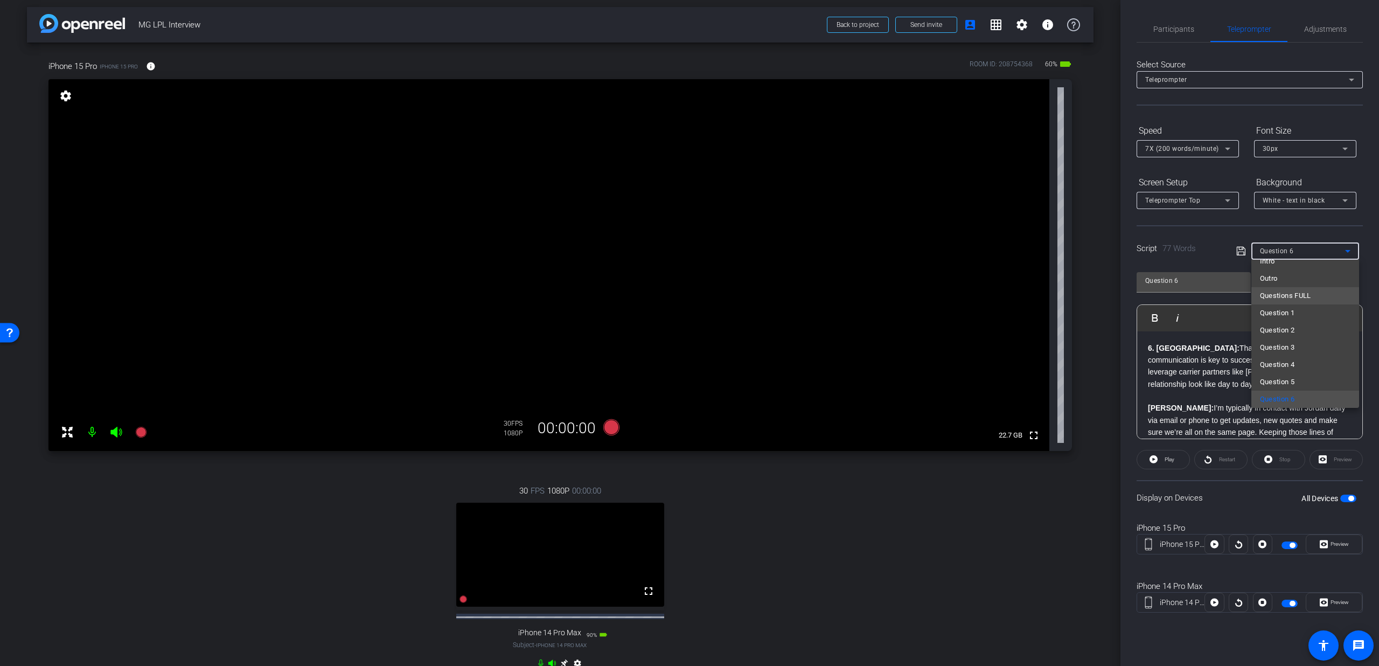
scroll to position [8, 0]
click at [1276, 284] on mat-option "Intro" at bounding box center [1305, 282] width 108 height 17
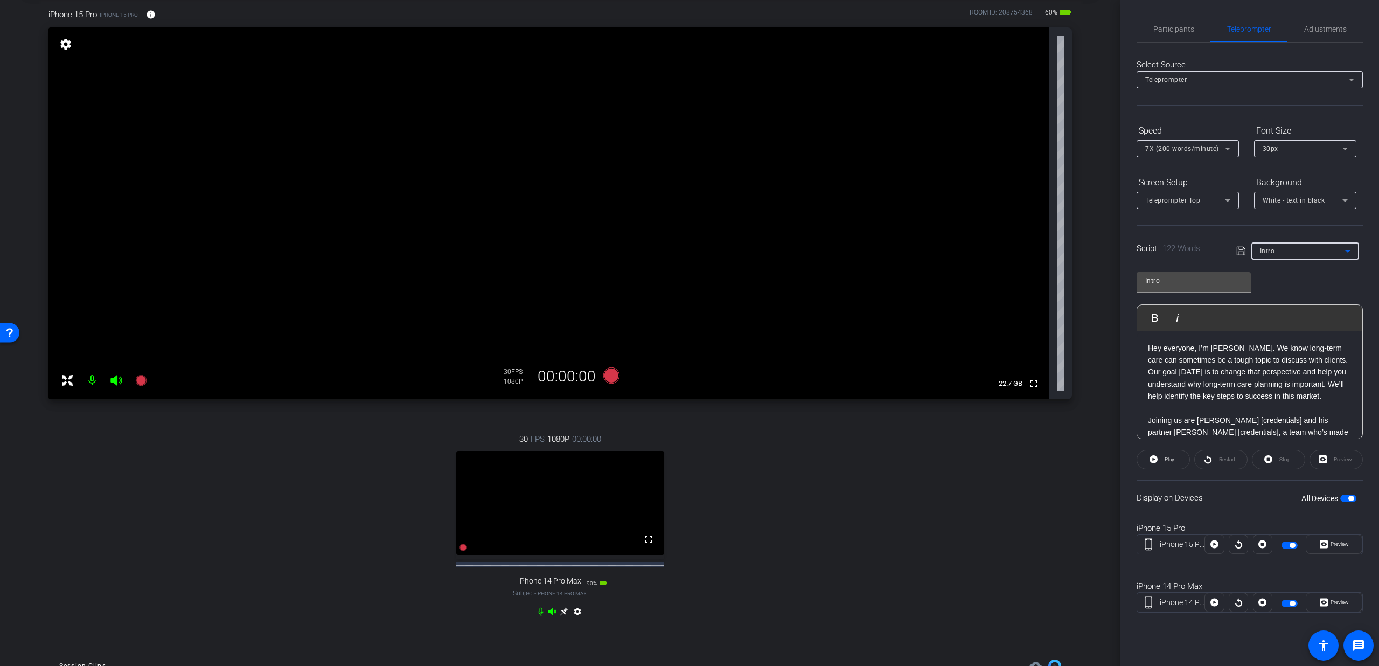
scroll to position [48, 0]
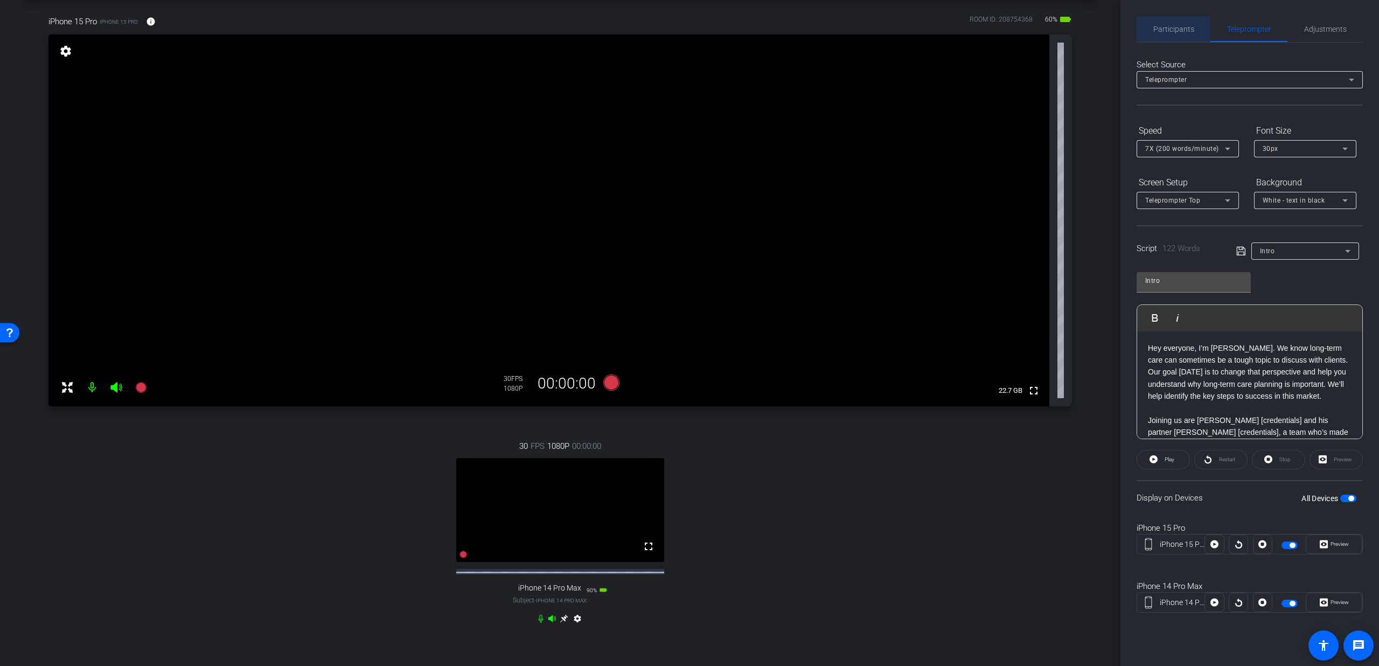
click at [1185, 34] on span "Participants" at bounding box center [1173, 29] width 41 height 26
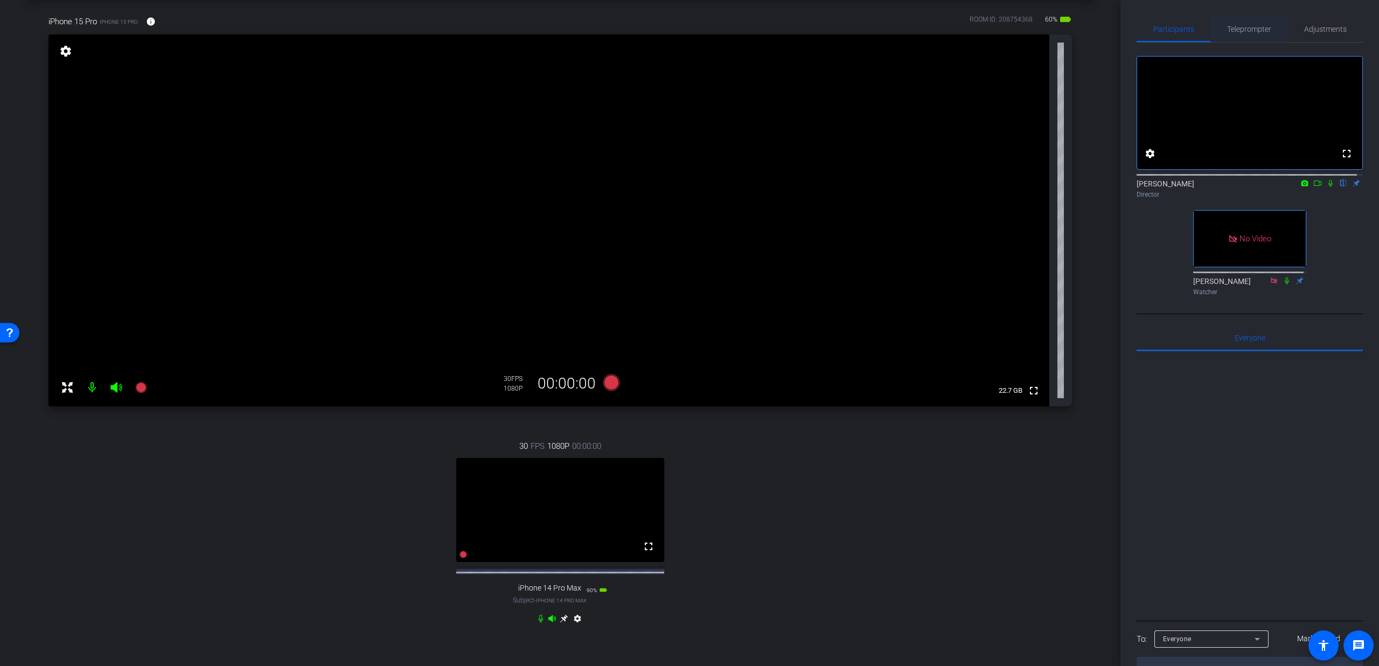
click at [1239, 25] on span "Teleprompter" at bounding box center [1249, 29] width 44 height 8
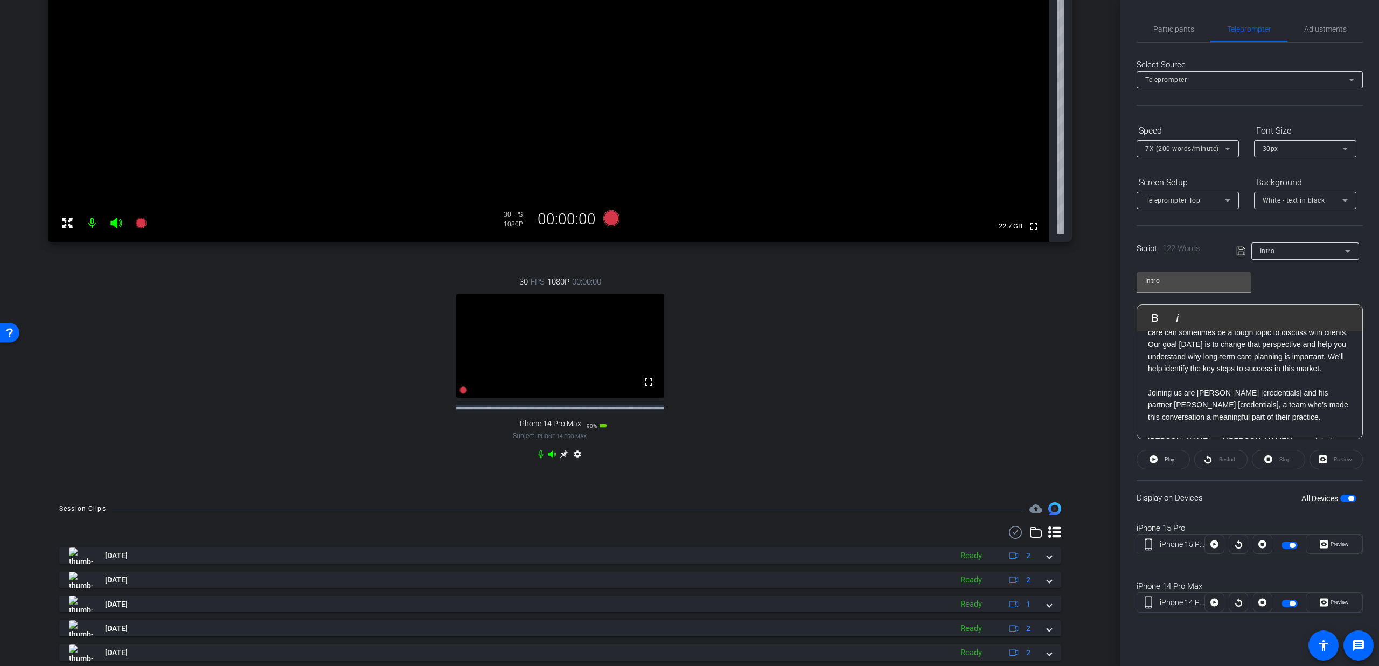
scroll to position [268, 0]
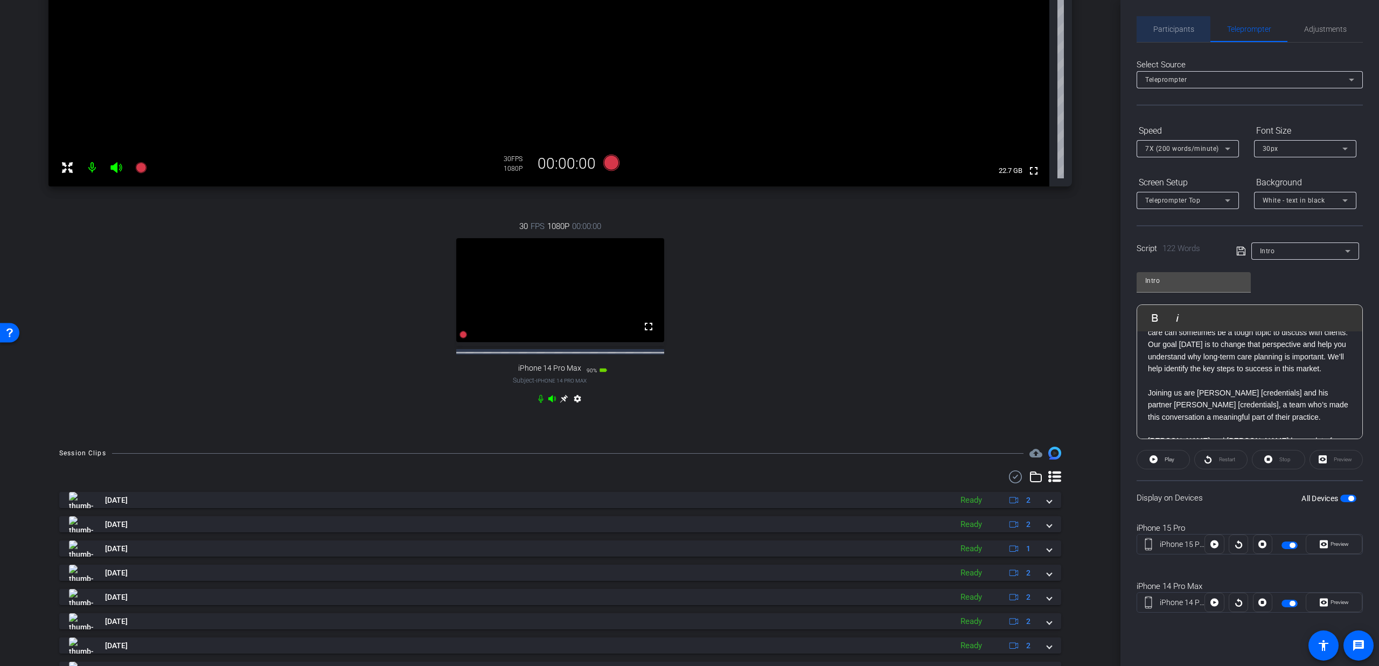
click at [1146, 37] on div "Participants" at bounding box center [1173, 29] width 74 height 26
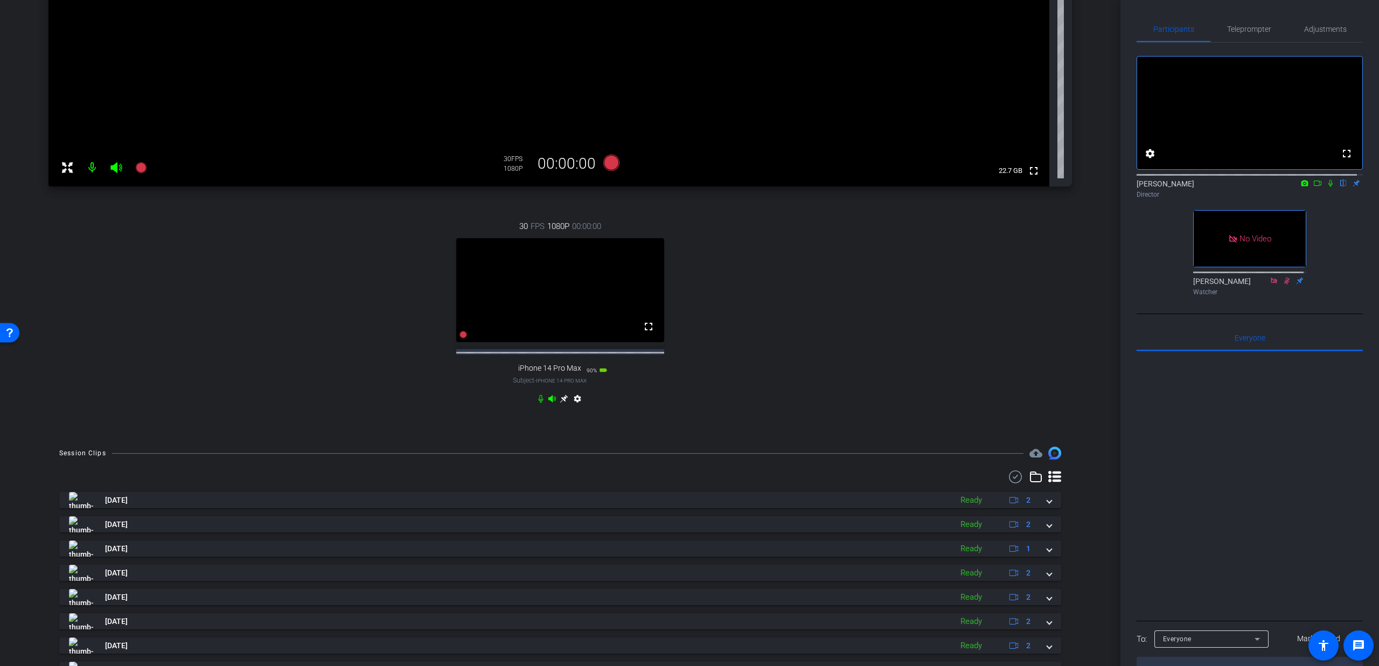
click at [1326, 187] on icon at bounding box center [1330, 183] width 9 height 8
click at [1328, 187] on icon at bounding box center [1330, 183] width 4 height 7
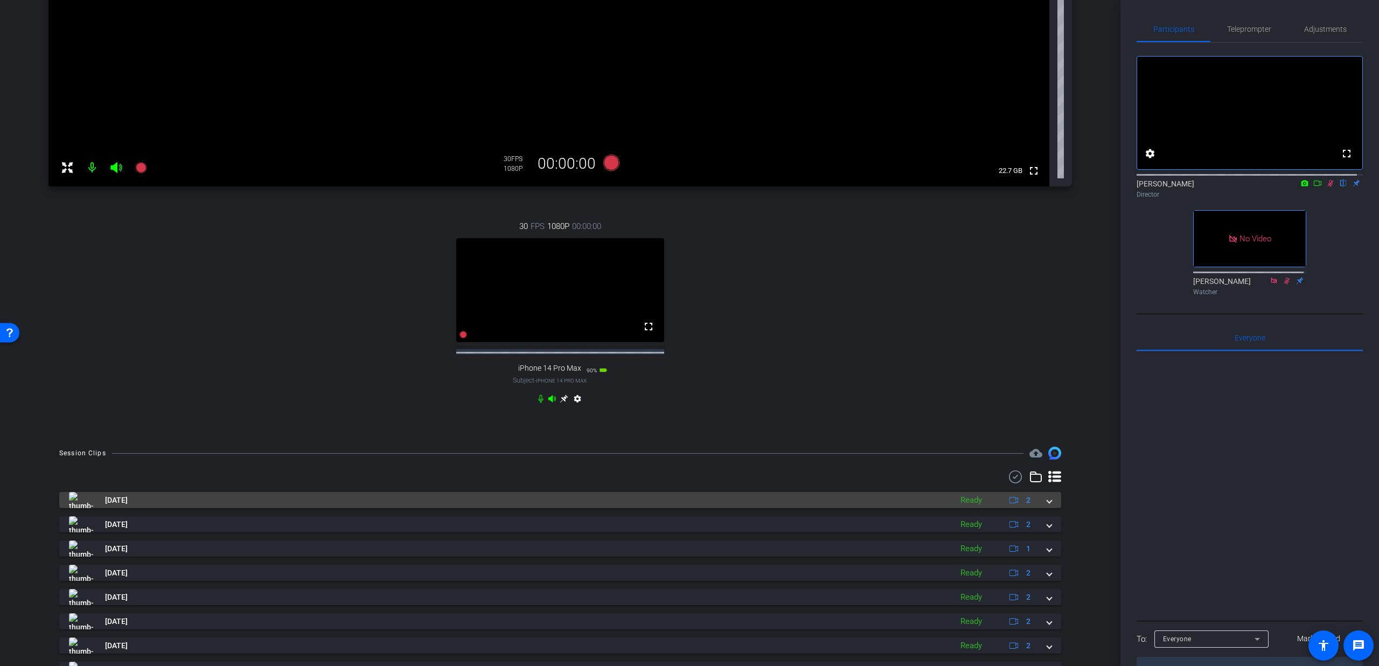
click at [170, 508] on mat-panel-title "Aug 26, 2025" at bounding box center [507, 500] width 877 height 16
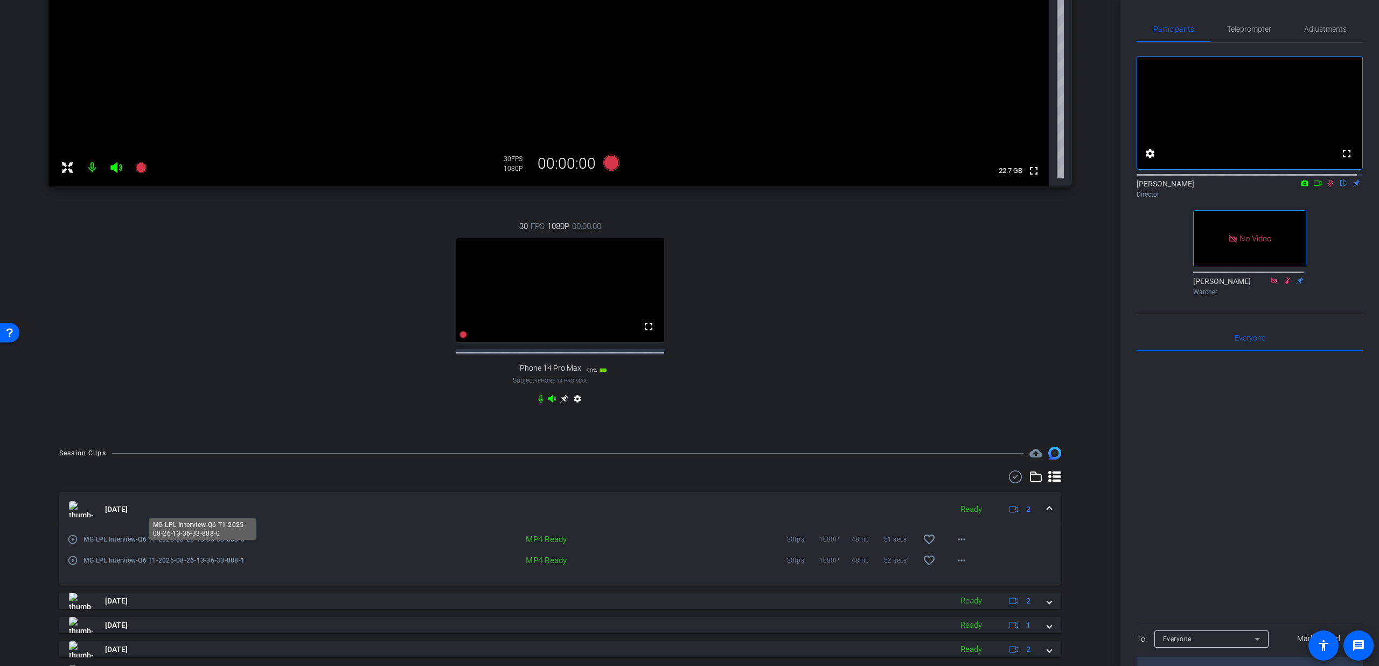
click at [93, 544] on span "MG LPL Interview-Q6 T1-2025-08-26-13-36-33-888-0" at bounding box center [203, 539] width 240 height 11
click at [68, 544] on mat-icon "play_circle_outline" at bounding box center [72, 539] width 11 height 11
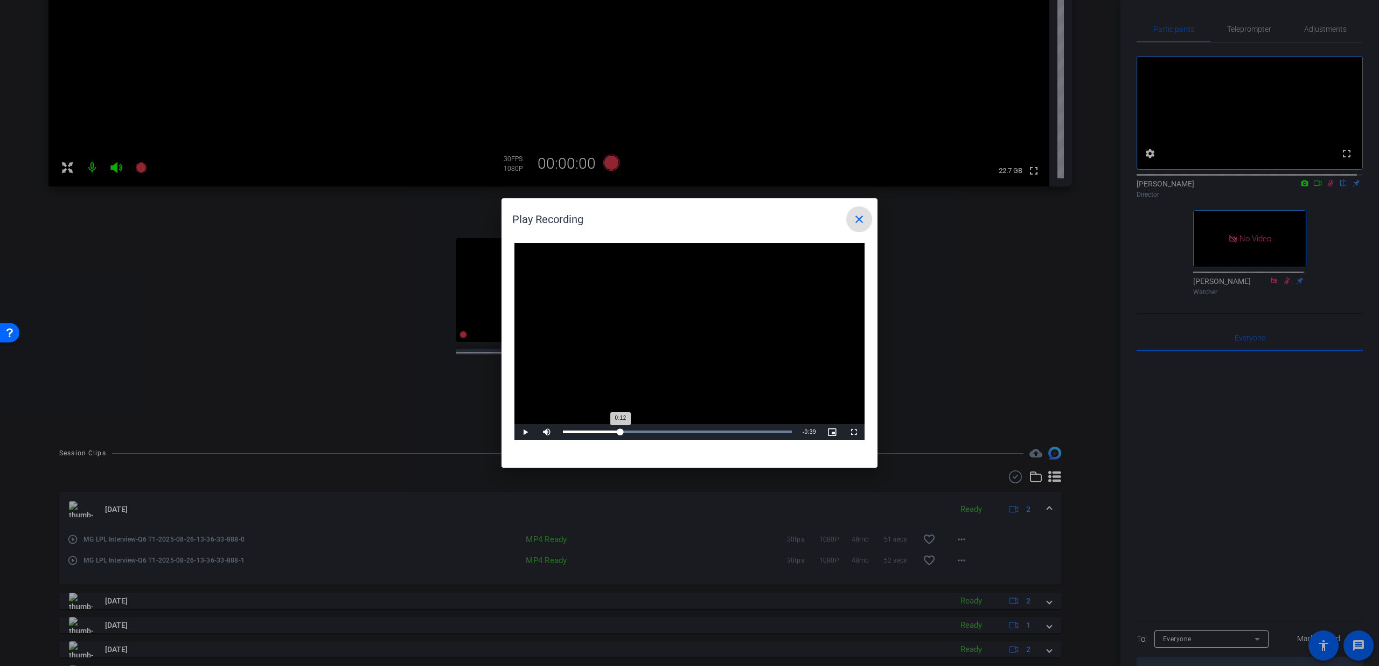
click at [620, 432] on div "Loaded : 100.00% 0:12 0:12" at bounding box center [677, 431] width 229 height 3
click at [674, 427] on div "Loaded : 100.00% 0:24 0:16" at bounding box center [677, 432] width 240 height 16
click at [711, 428] on div "Loaded : 100.00% 0:33 0:33" at bounding box center [677, 432] width 240 height 16
click at [854, 218] on mat-icon "close" at bounding box center [859, 219] width 13 height 13
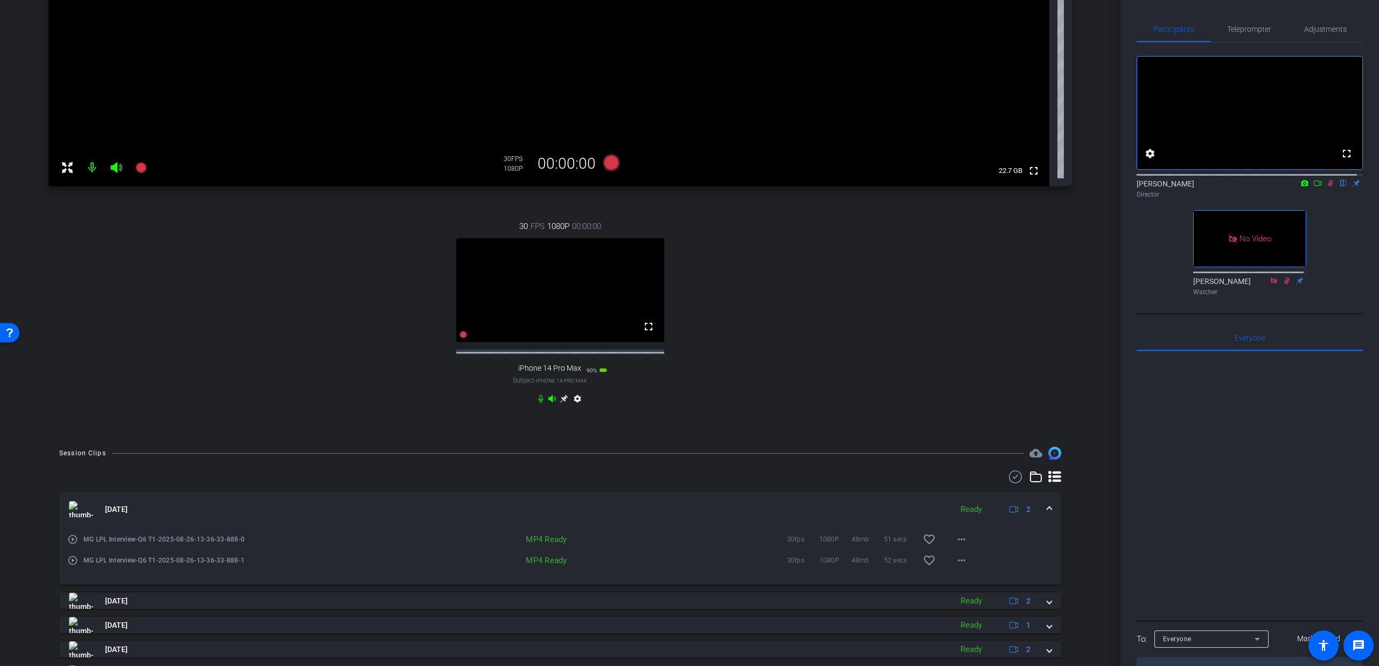
click at [1037, 517] on div "Aug 26, 2025 Ready 2" at bounding box center [558, 509] width 978 height 16
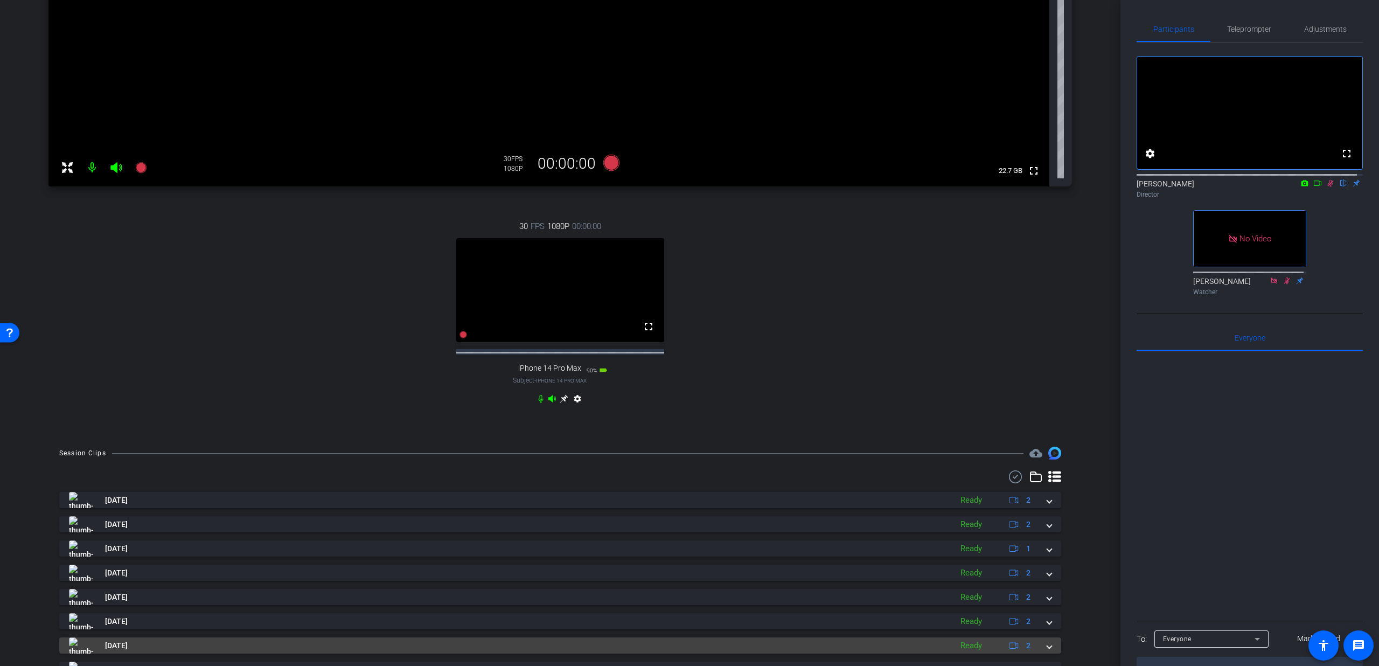
scroll to position [376, 0]
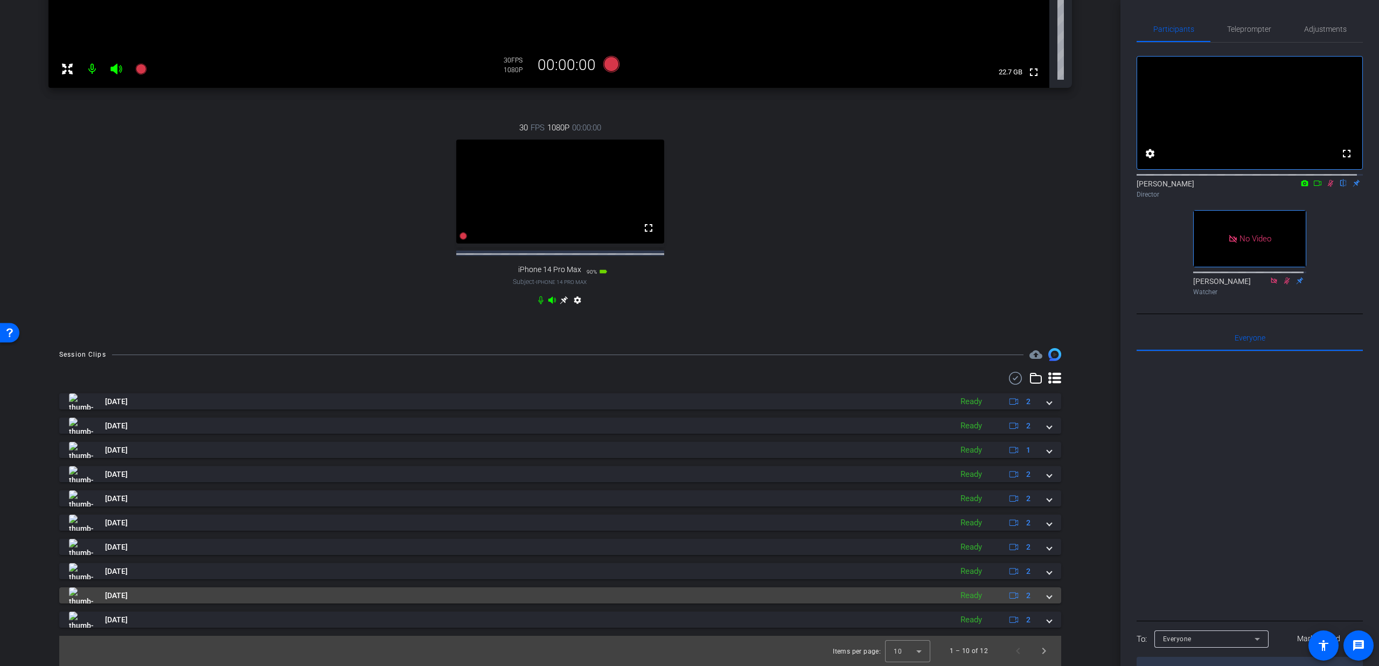
click at [186, 592] on mat-panel-title "Aug 26, 2025" at bounding box center [507, 595] width 877 height 16
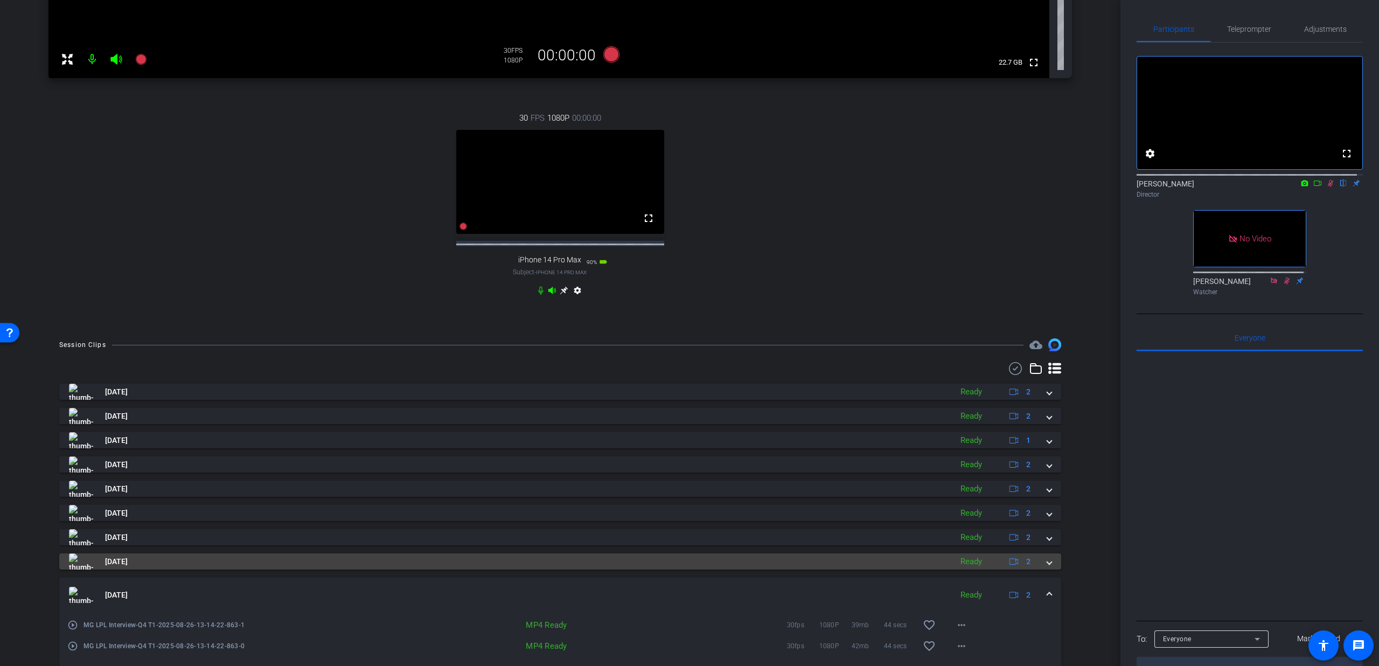
click at [158, 569] on mat-panel-title "Aug 26, 2025" at bounding box center [507, 561] width 877 height 16
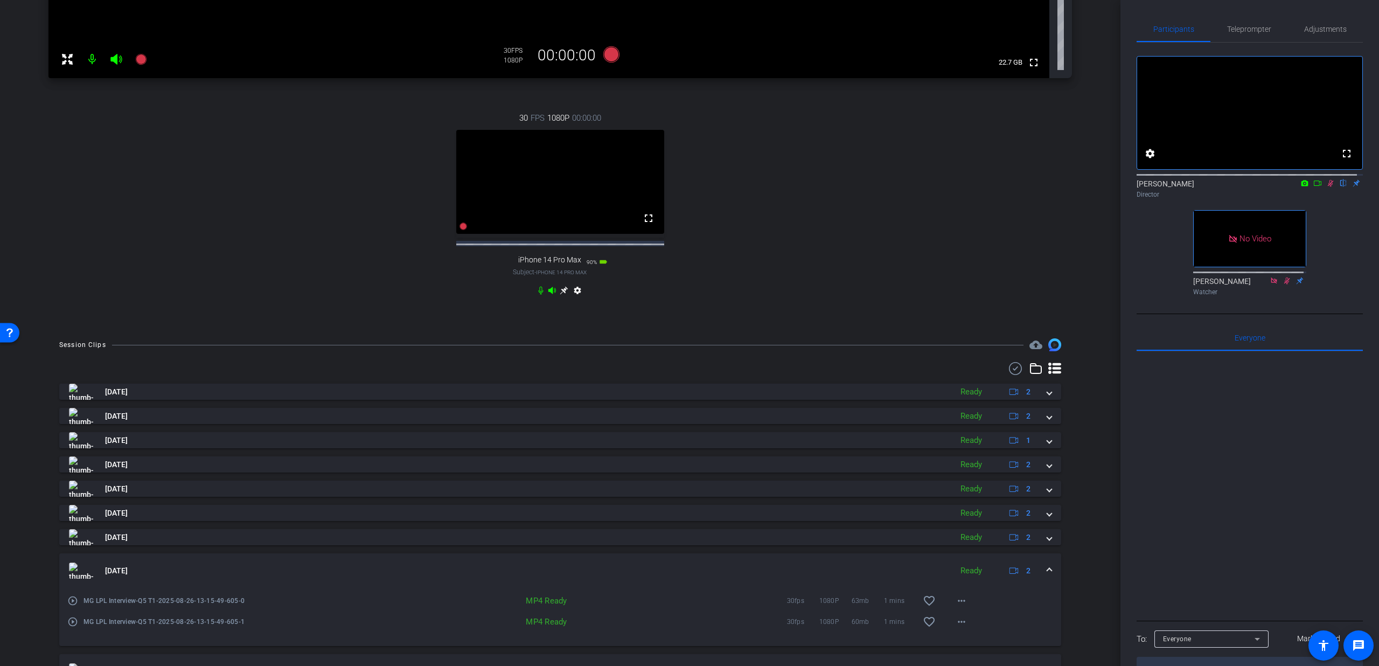
click at [71, 606] on mat-icon "play_circle_outline" at bounding box center [72, 600] width 11 height 11
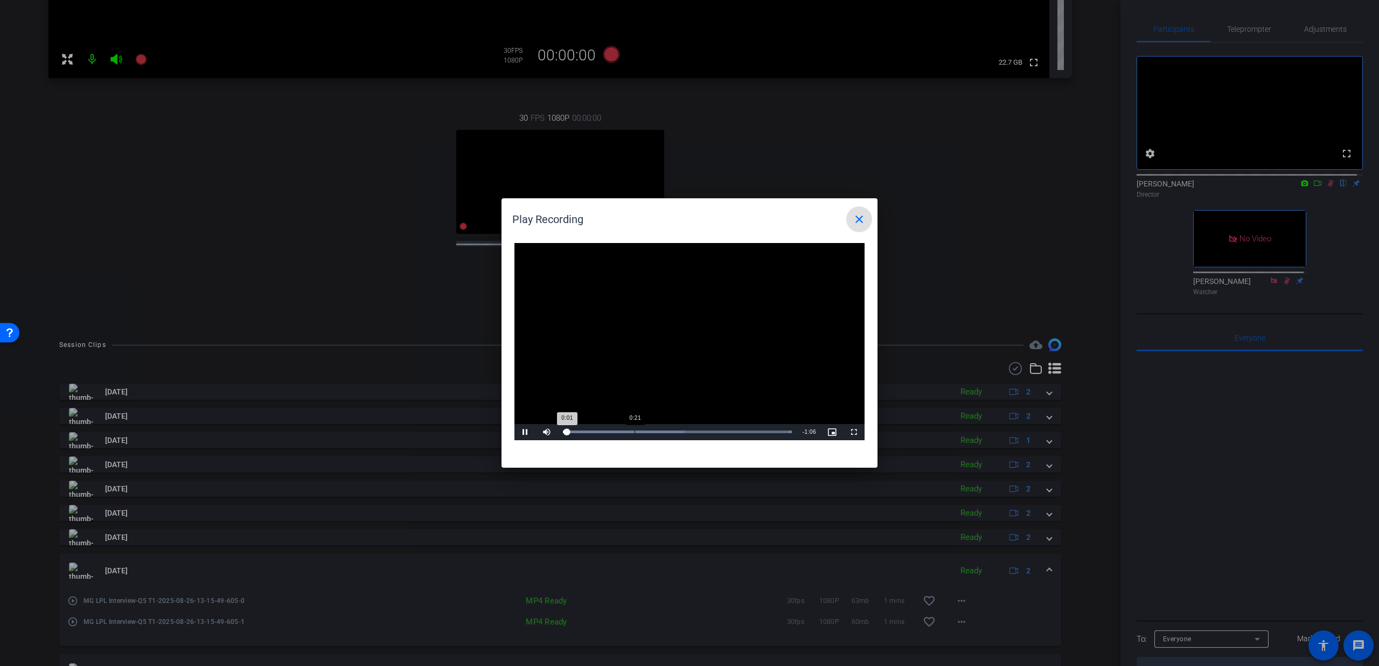
click at [634, 430] on div "Loaded : 100.00% 0:21 0:01" at bounding box center [677, 431] width 229 height 3
click at [680, 431] on div "Loaded : 100.00% 0:34 0:22" at bounding box center [677, 431] width 229 height 3
click at [853, 215] on mat-icon "close" at bounding box center [859, 219] width 13 height 13
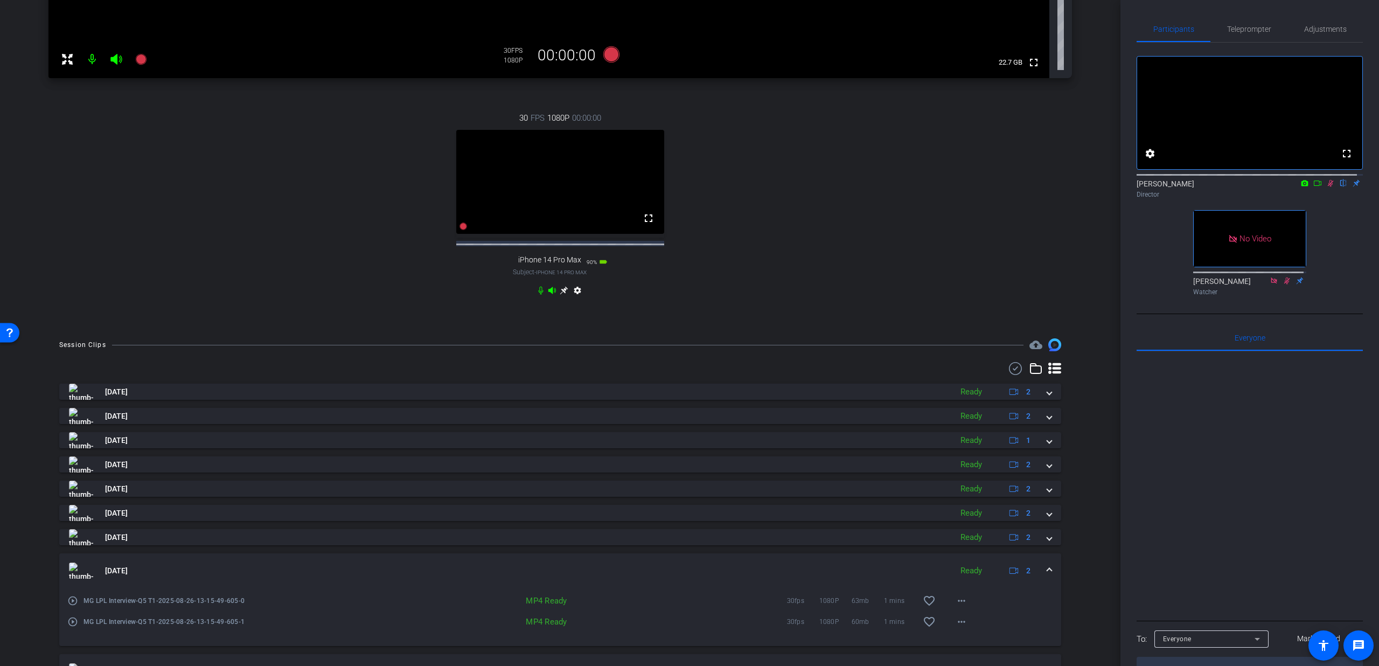
click at [1038, 577] on div "Aug 26, 2025 Ready 2" at bounding box center [558, 570] width 978 height 16
click at [1046, 604] on mat-expansion-panel-header "Aug 26, 2025 Ready 2" at bounding box center [560, 594] width 1002 height 34
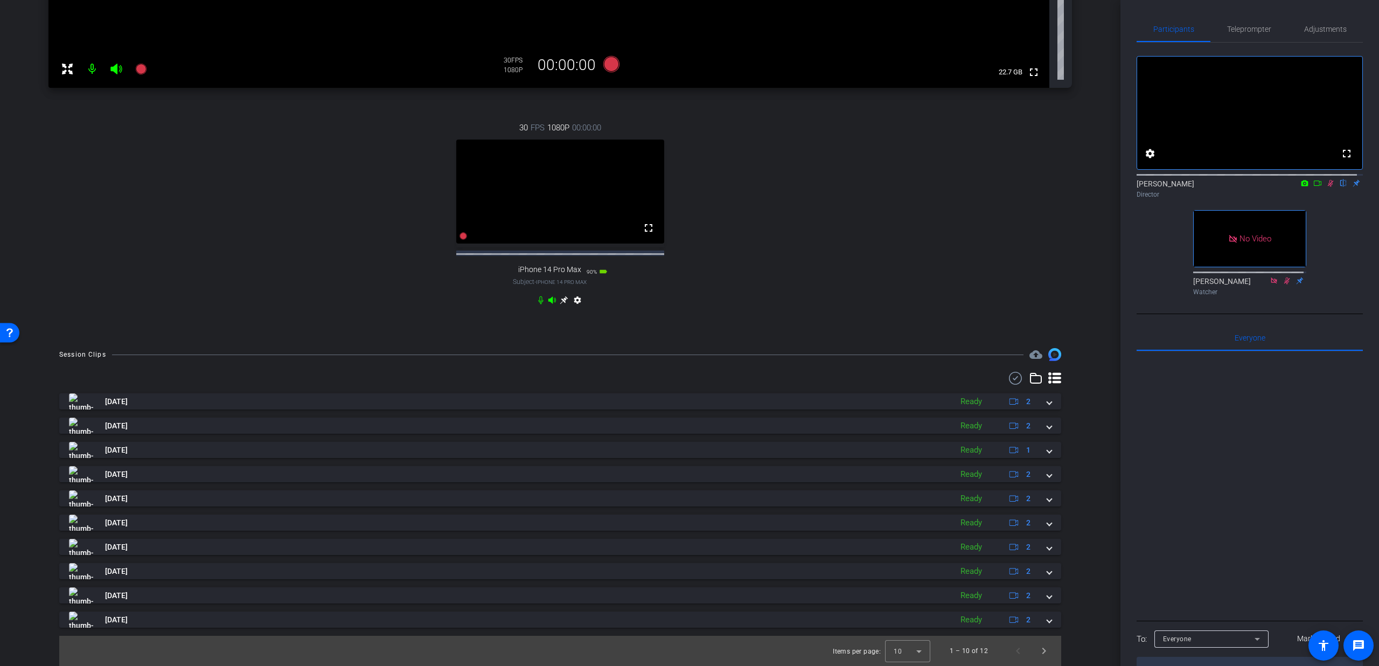
click at [1326, 187] on icon at bounding box center [1330, 183] width 9 height 8
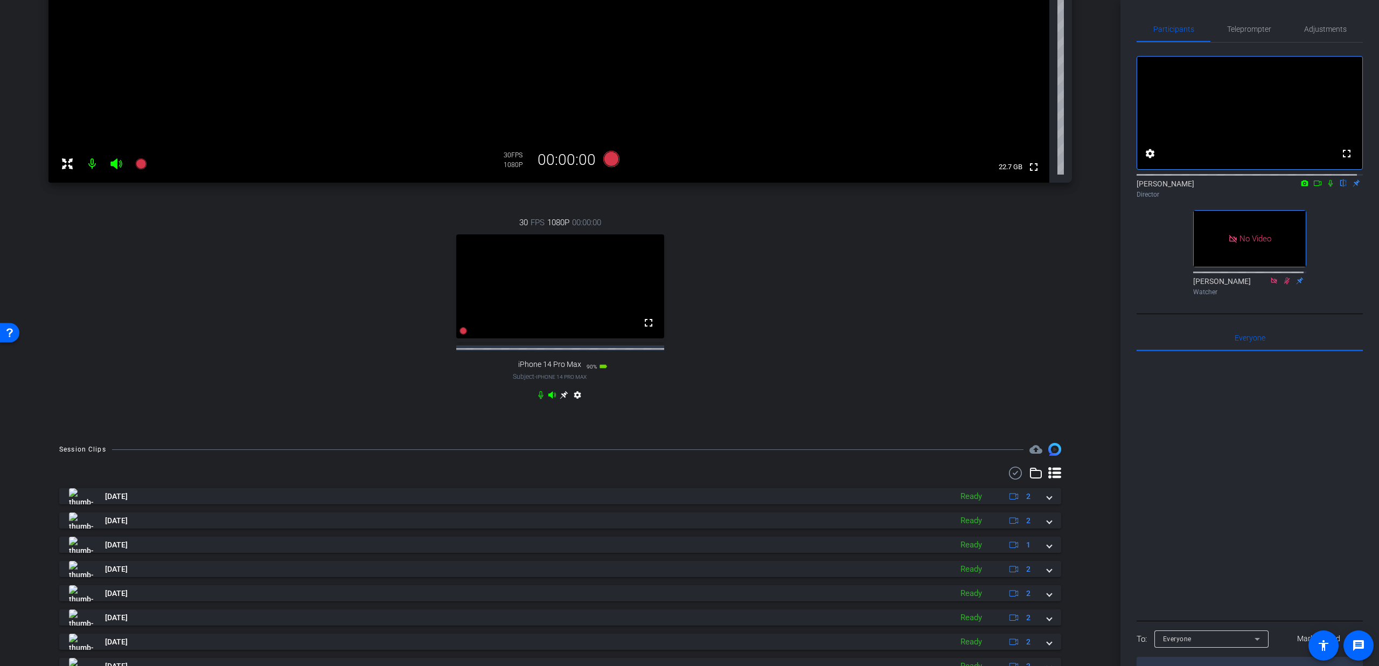
scroll to position [33, 0]
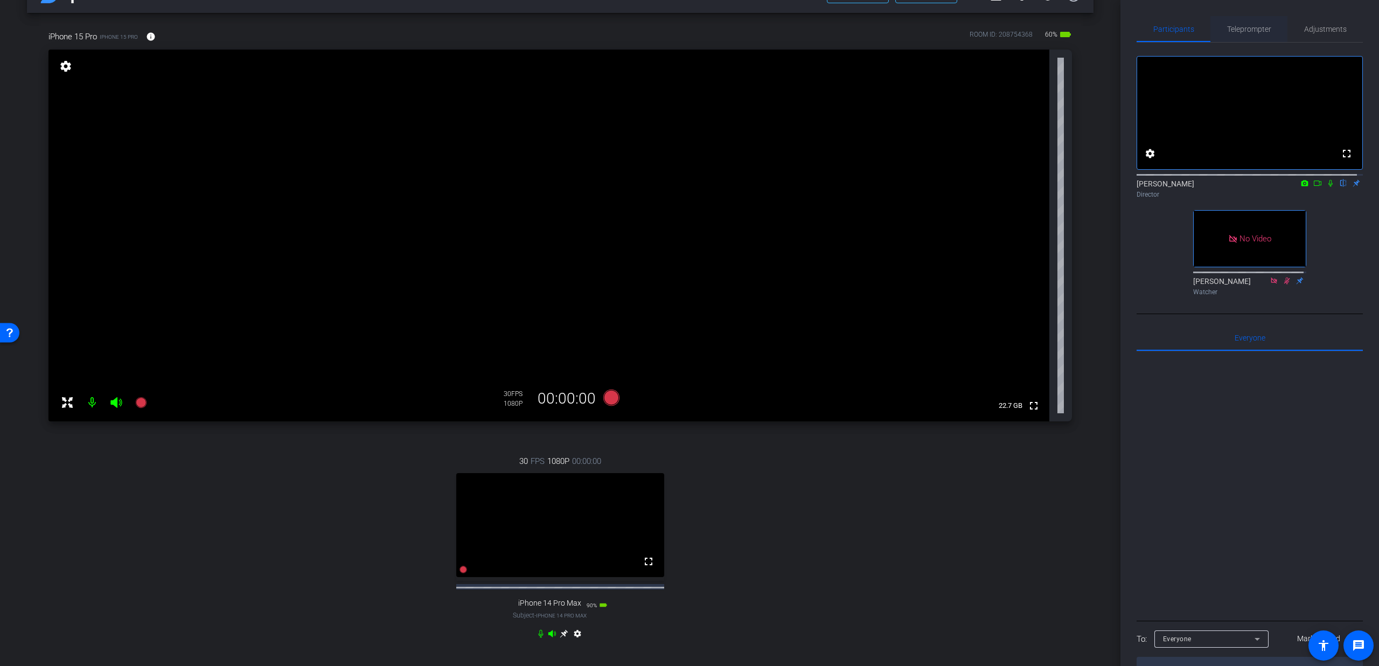
click at [1241, 35] on span "Teleprompter" at bounding box center [1249, 29] width 44 height 26
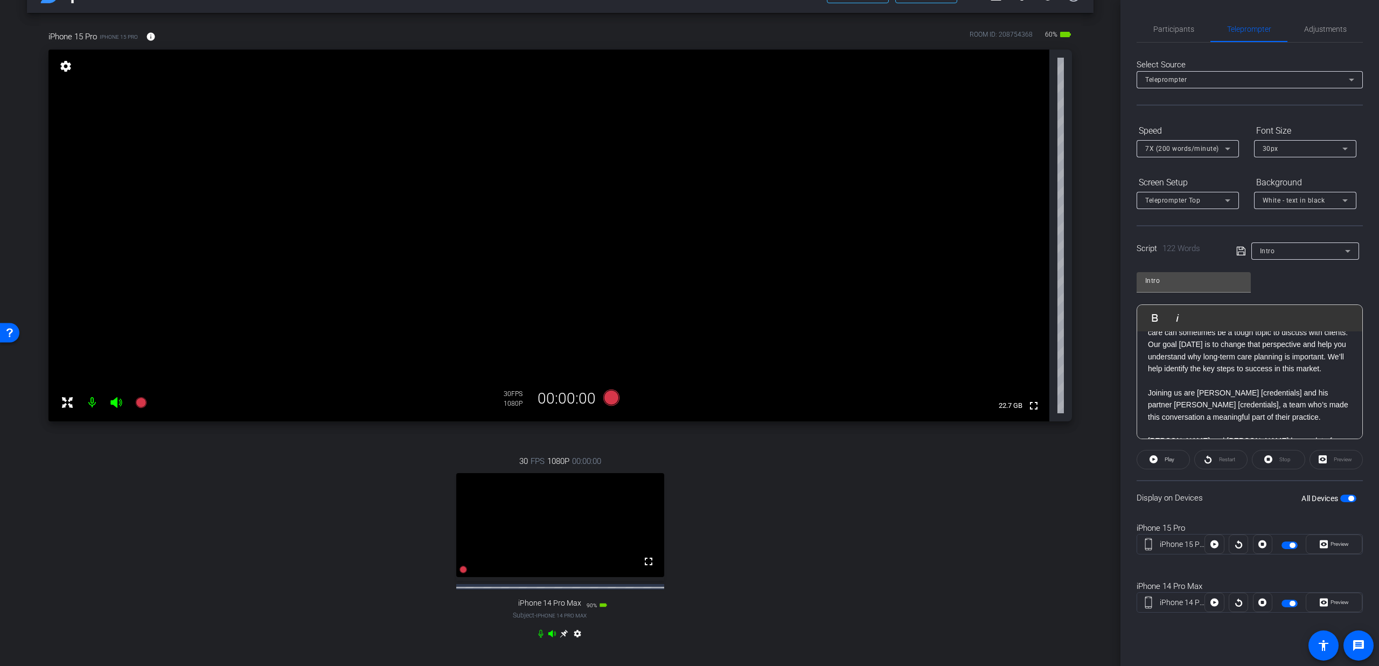
click at [1294, 252] on div "Intro" at bounding box center [1302, 250] width 85 height 13
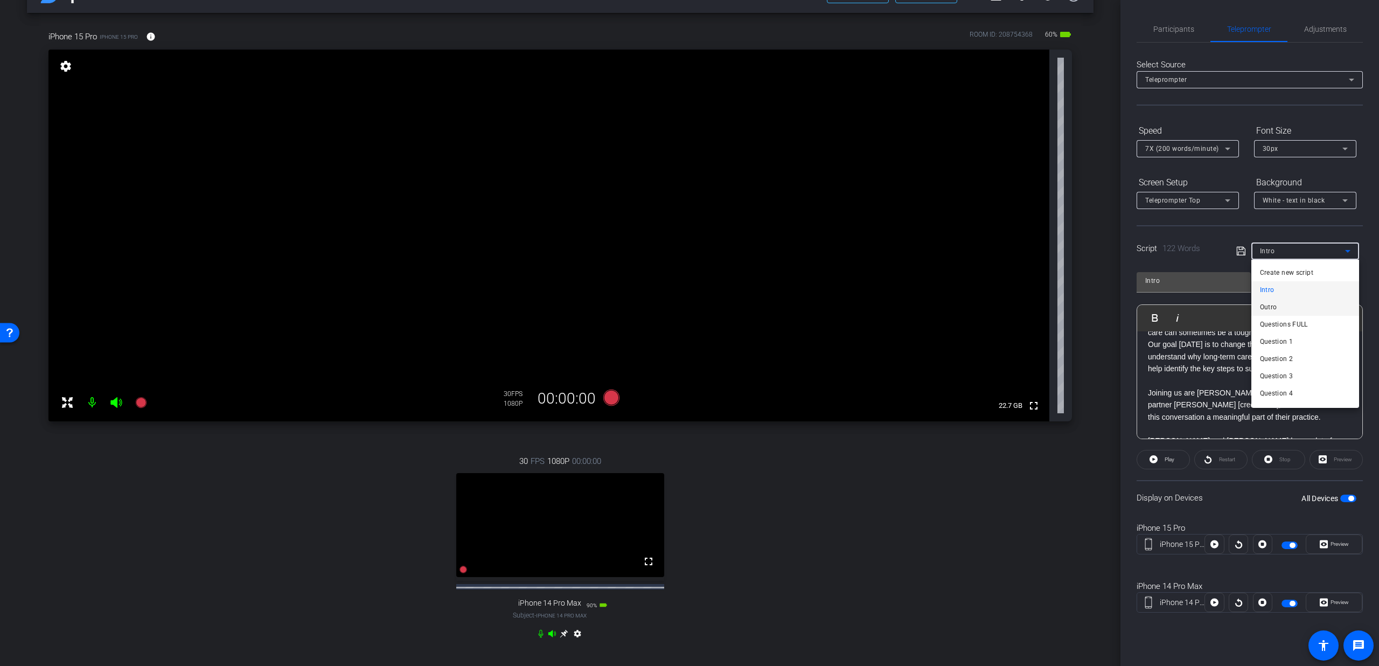
click at [1291, 305] on mat-option "Outro" at bounding box center [1305, 306] width 108 height 17
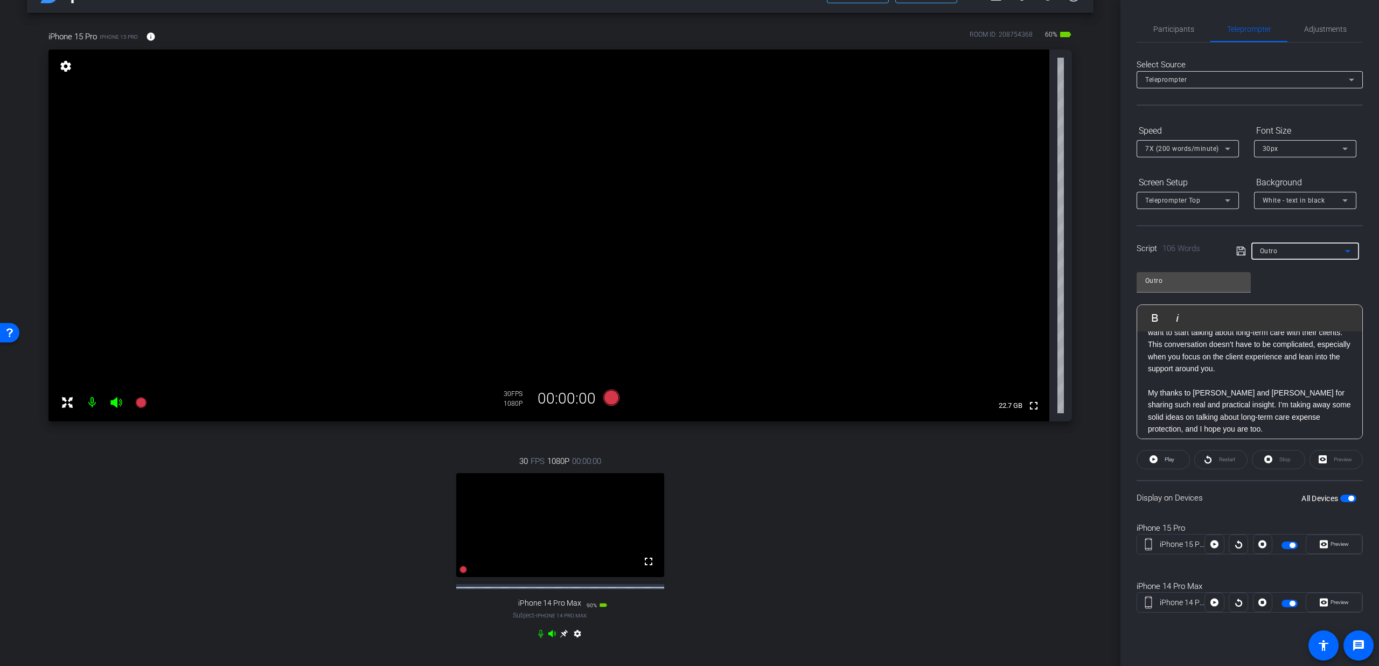
click at [1301, 255] on div "Outro" at bounding box center [1302, 250] width 85 height 13
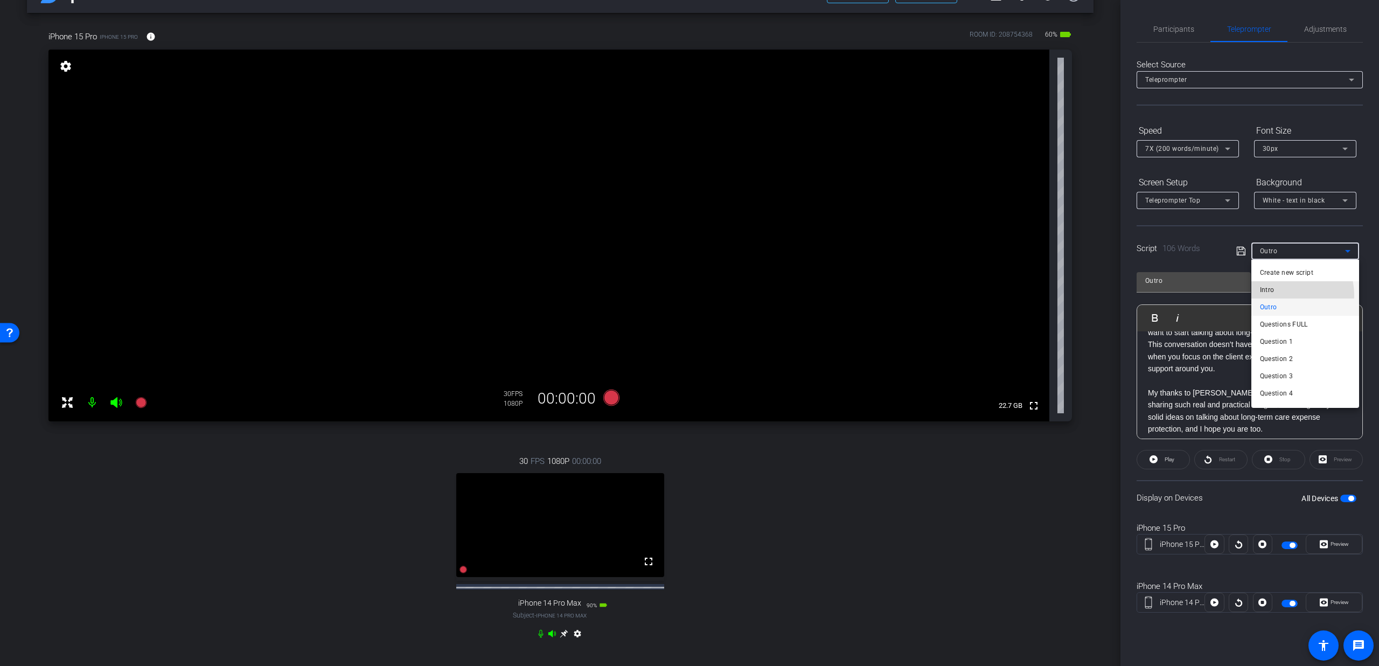
click at [1279, 288] on mat-option "Intro" at bounding box center [1305, 289] width 108 height 17
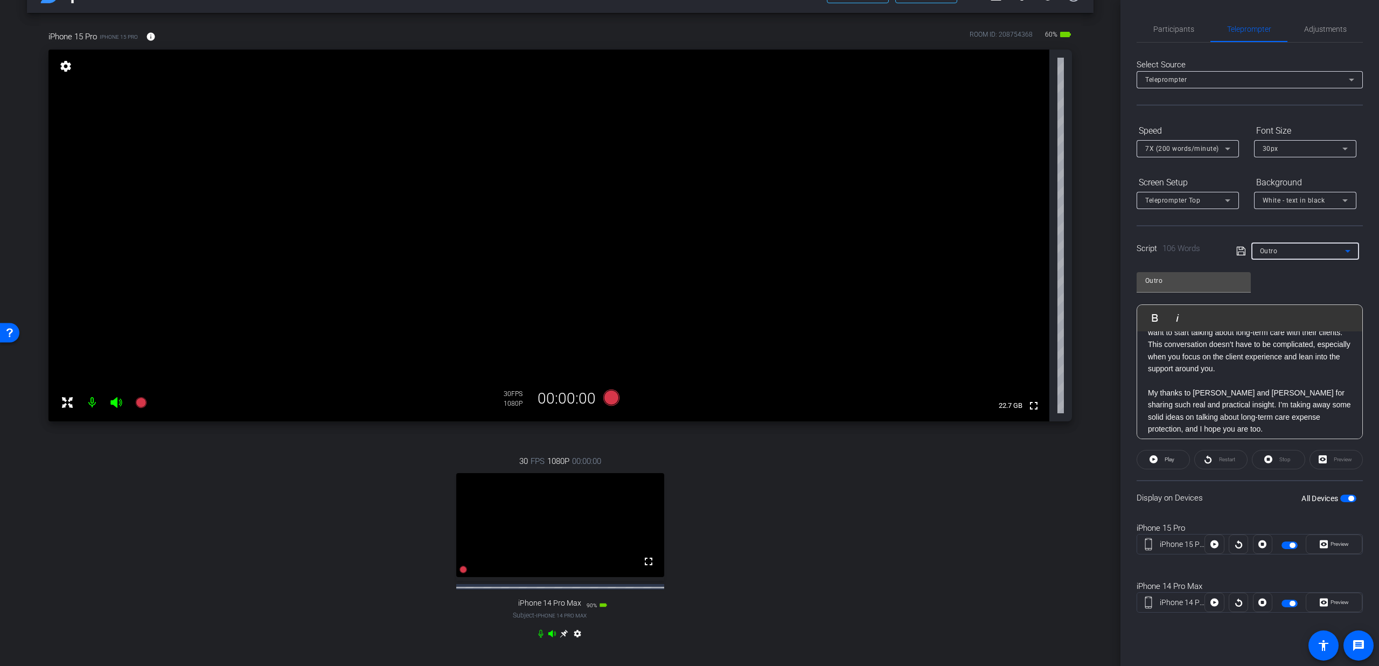
type input "Intro"
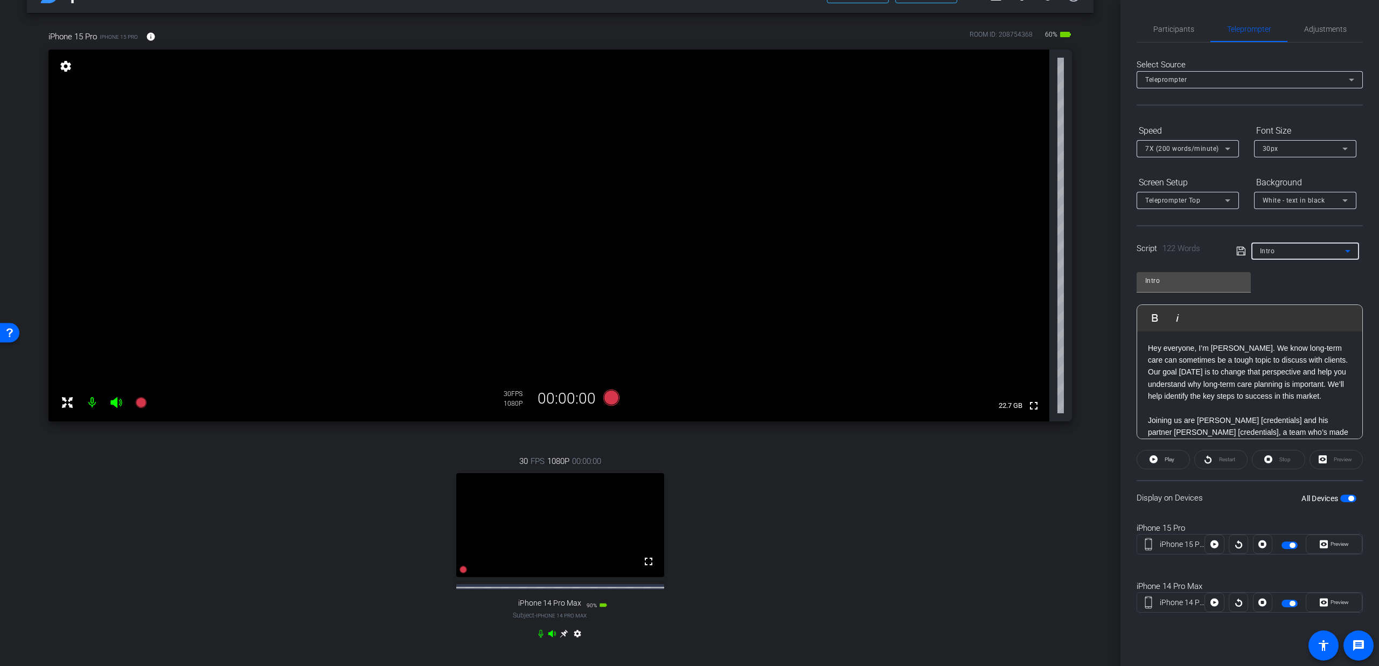
click at [117, 401] on icon at bounding box center [116, 402] width 13 height 13
click at [91, 404] on mat-icon at bounding box center [92, 403] width 22 height 22
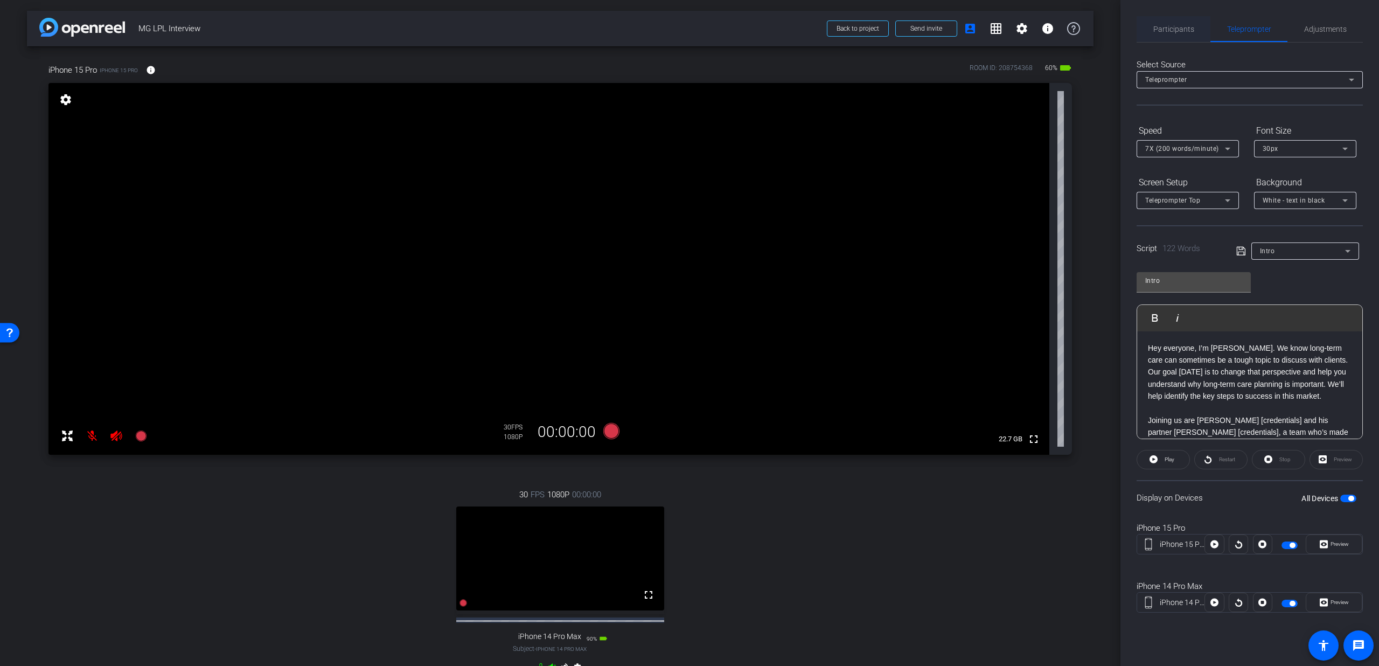
click at [1189, 31] on span "Participants" at bounding box center [1173, 29] width 41 height 8
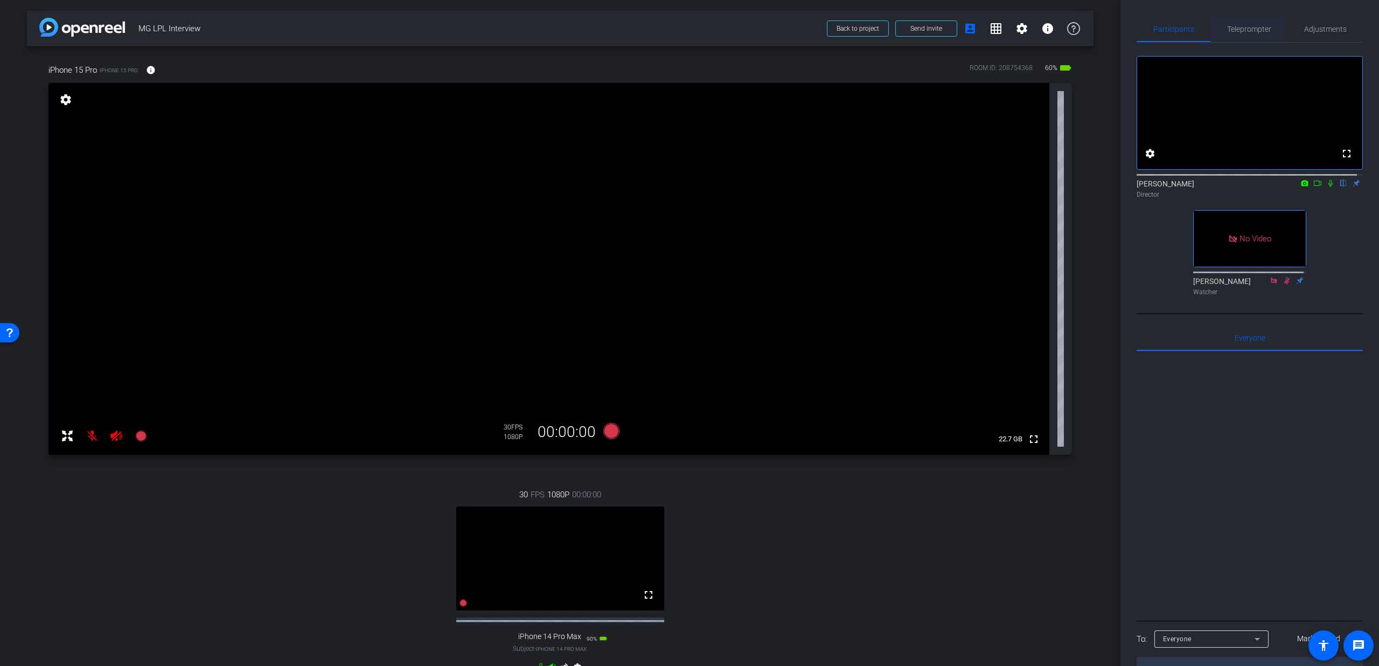
click at [1260, 33] on span "Teleprompter" at bounding box center [1249, 29] width 44 height 8
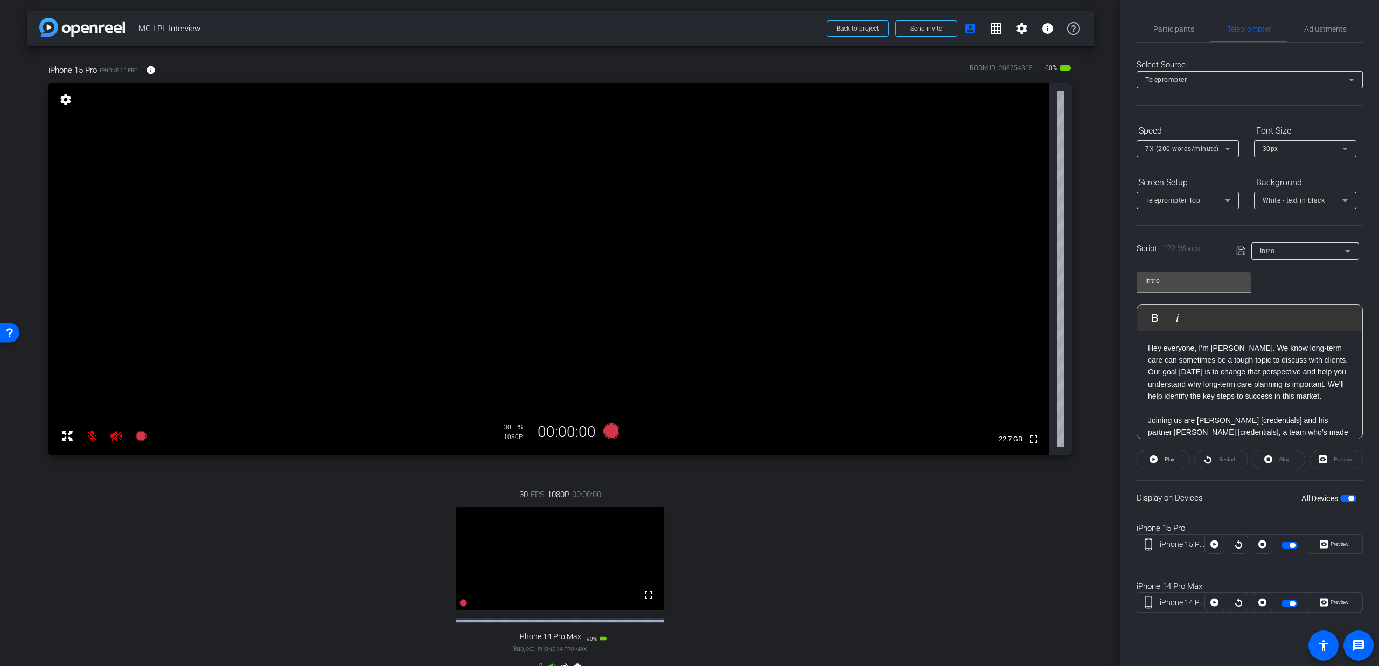
click at [1302, 248] on div "Intro" at bounding box center [1302, 250] width 85 height 13
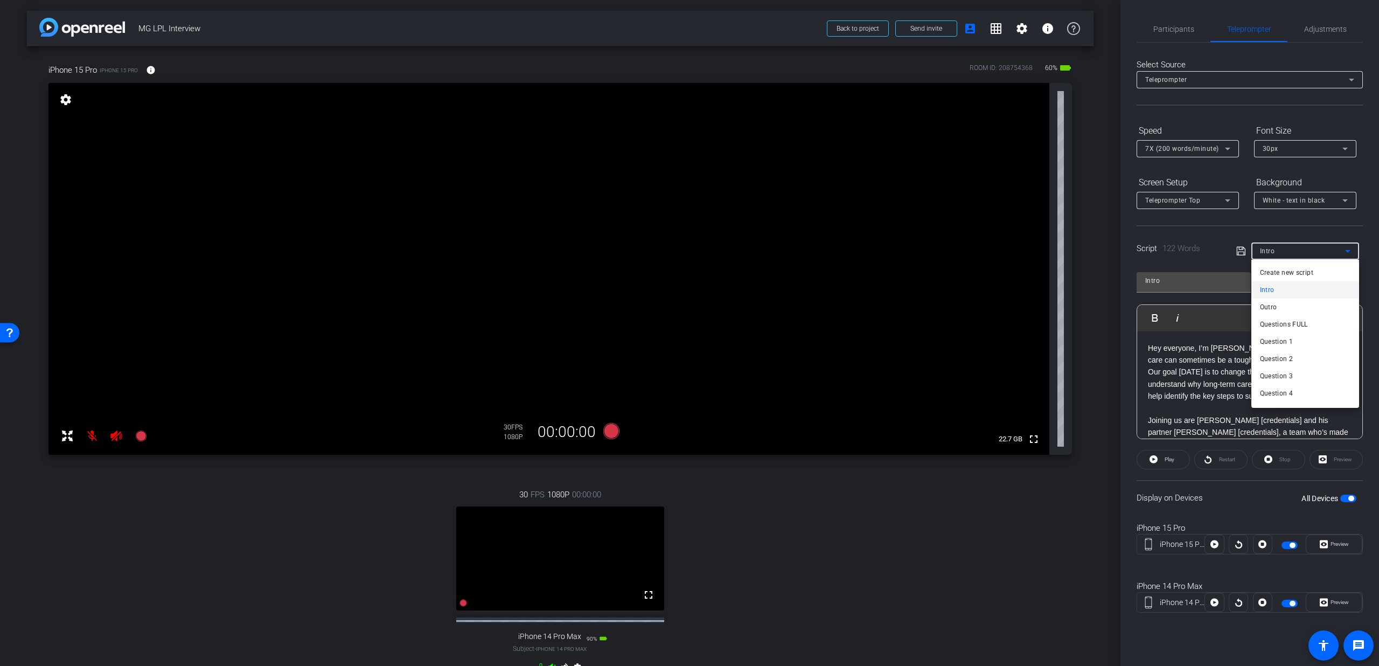
click at [1302, 248] on div at bounding box center [689, 333] width 1379 height 666
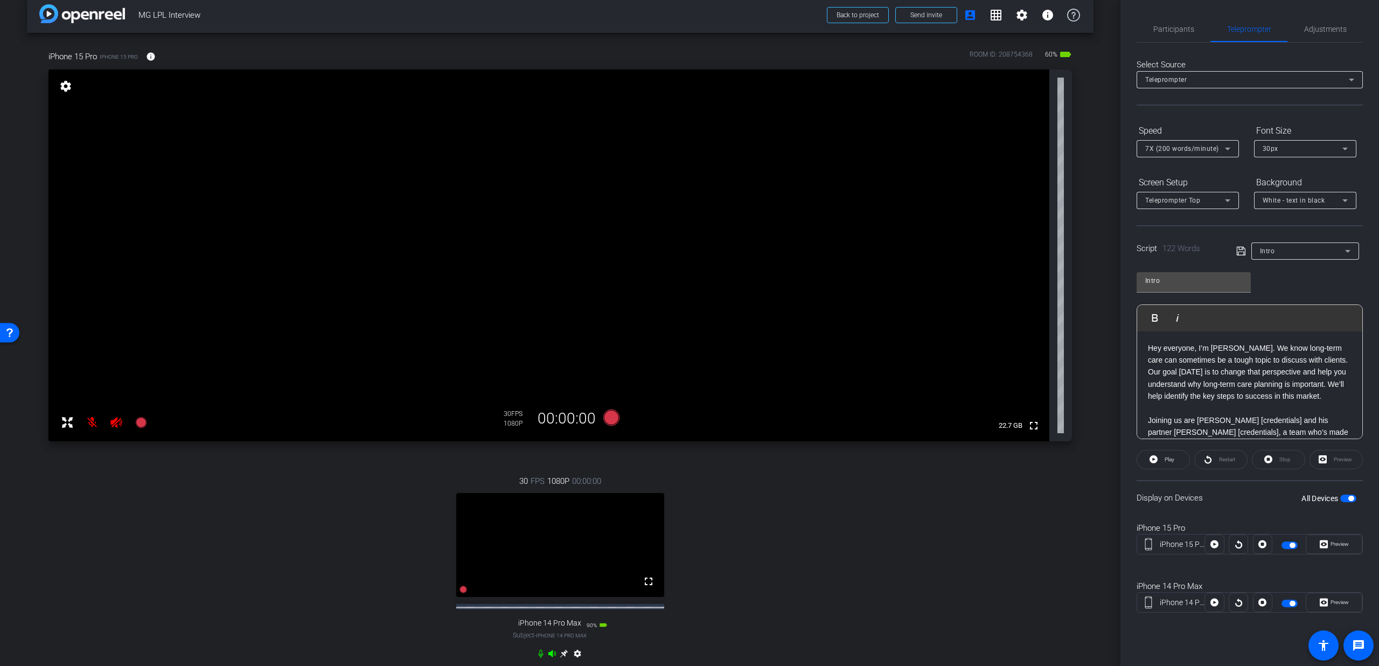
scroll to position [20, 0]
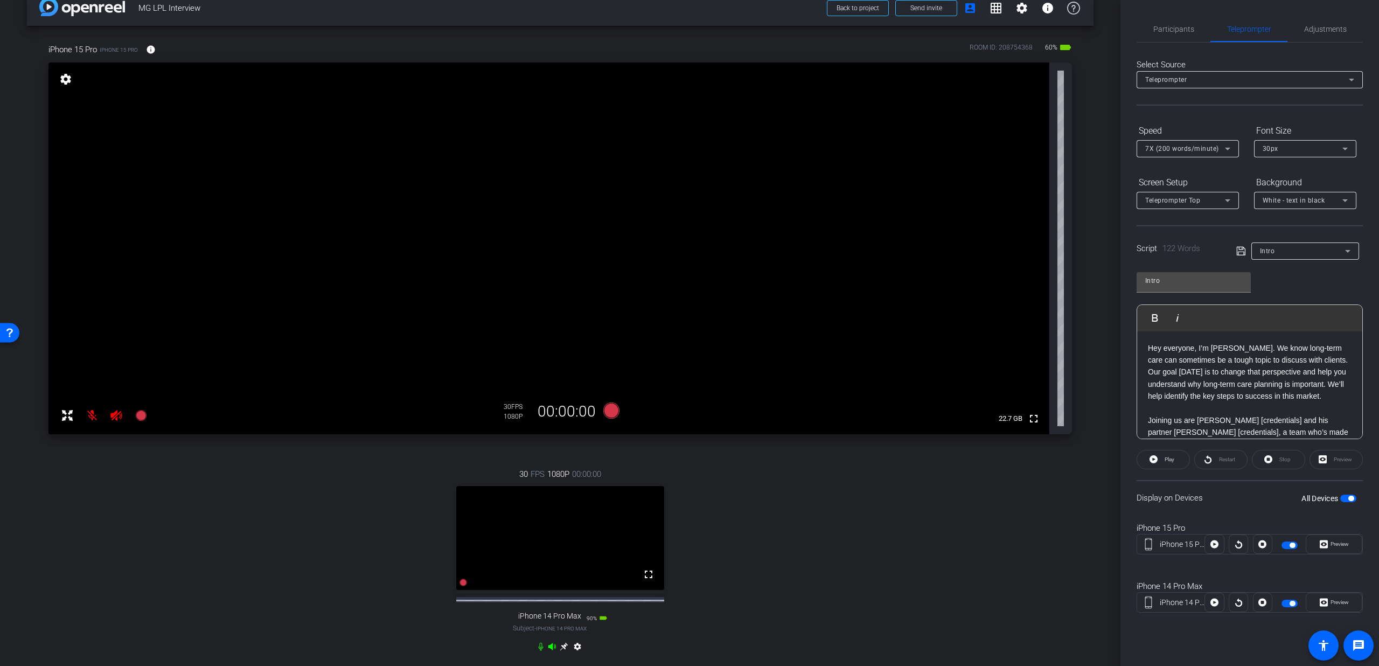
click at [1208, 146] on span "7X (200 words/minute)" at bounding box center [1182, 149] width 74 height 8
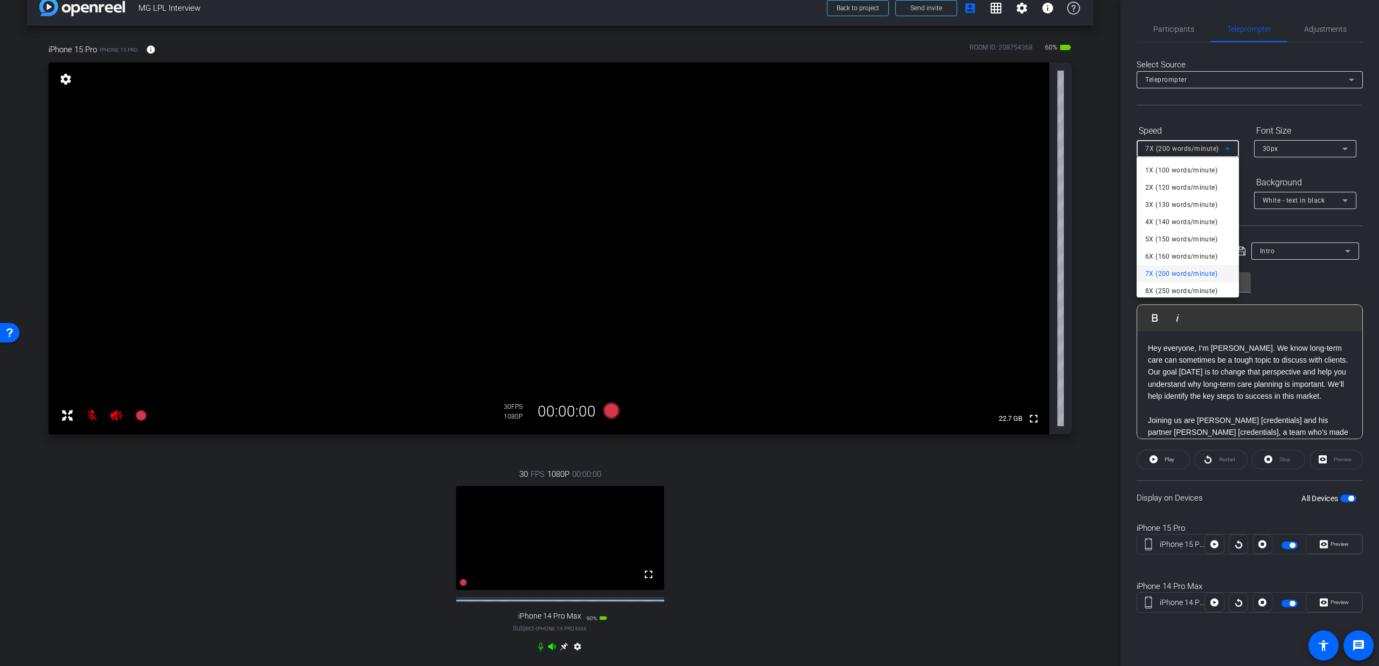
click at [1246, 404] on div at bounding box center [689, 333] width 1379 height 666
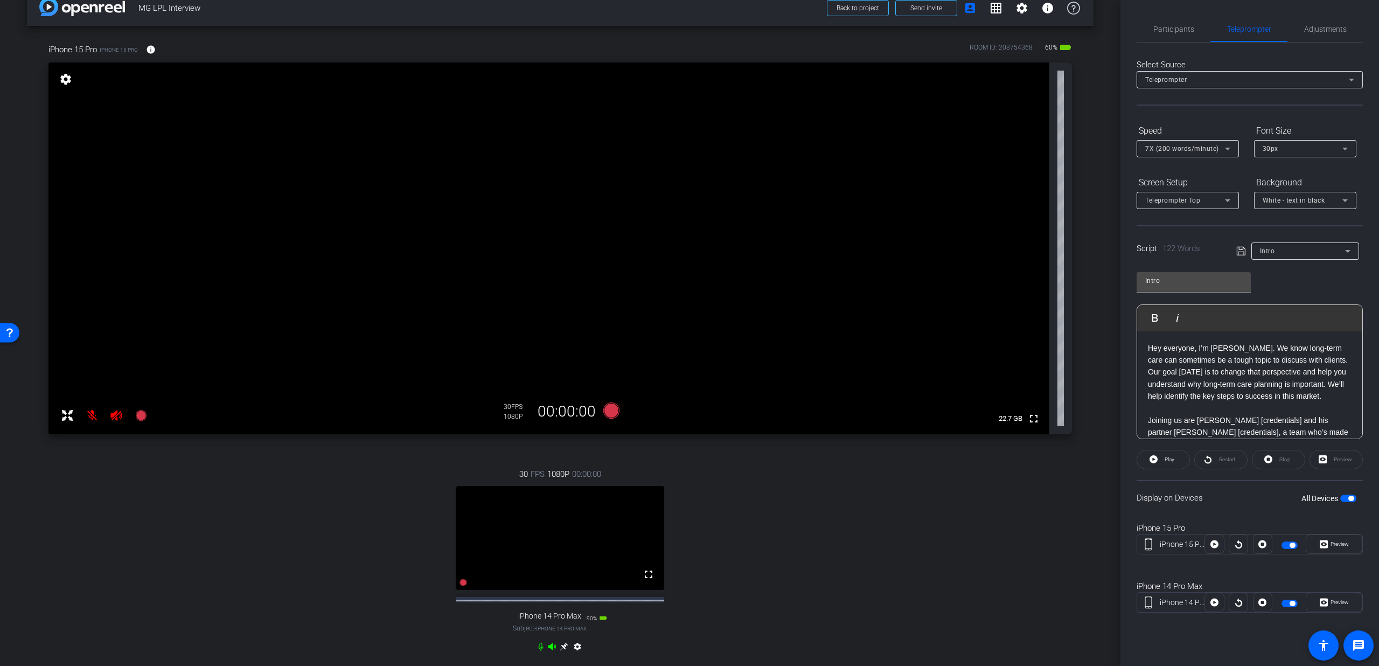
scroll to position [14, 0]
click at [1182, 462] on span at bounding box center [1163, 459] width 52 height 26
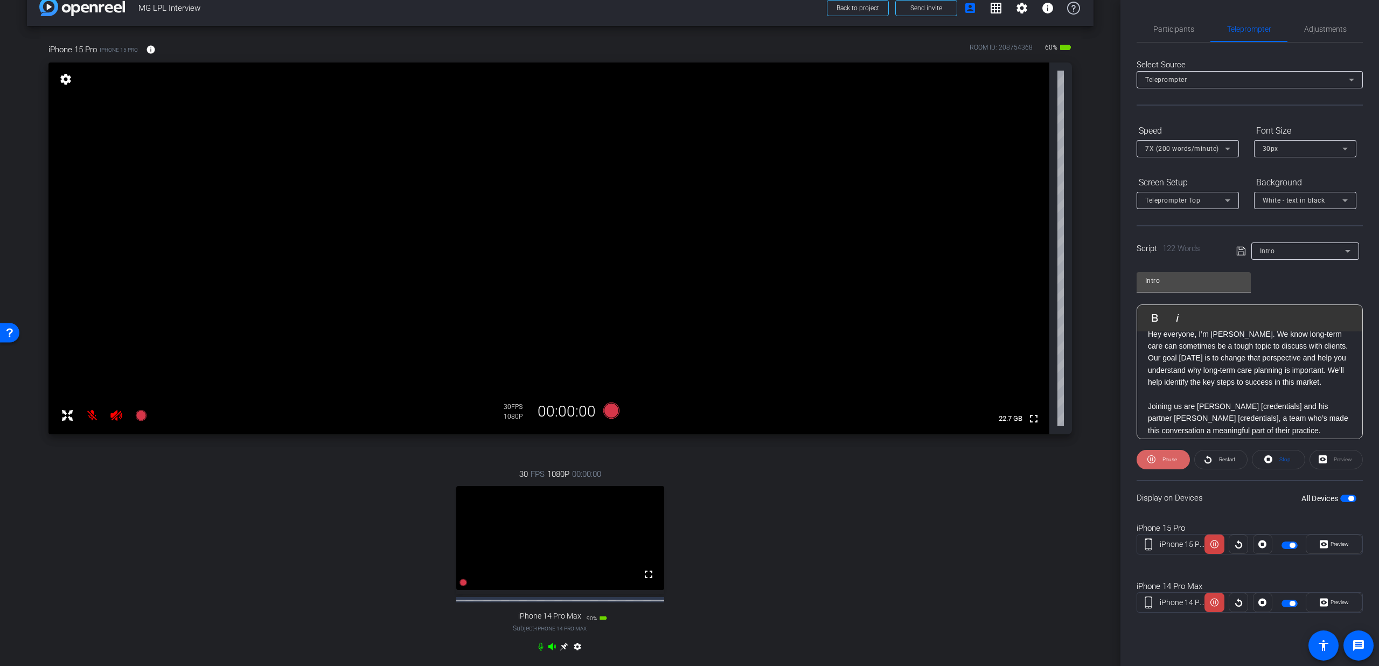
click at [1158, 452] on span at bounding box center [1162, 459] width 53 height 26
click at [1350, 497] on span "button" at bounding box center [1350, 497] width 5 height 5
click at [1278, 462] on span "Stop" at bounding box center [1283, 459] width 14 height 15
click at [1271, 460] on icon at bounding box center [1268, 459] width 8 height 8
click at [1281, 404] on p "Joining us are Brian Wong [credentials] and his partner Bryce Heringer [credent…" at bounding box center [1250, 418] width 204 height 36
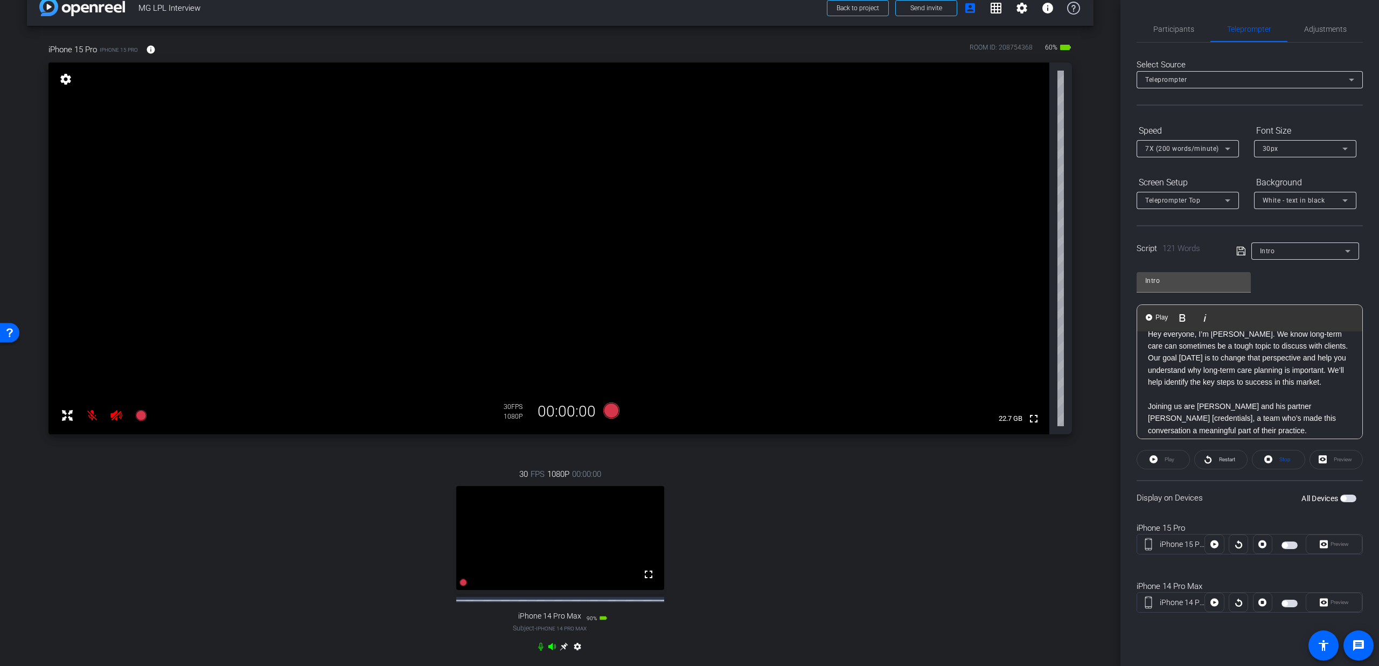
click at [1189, 418] on p "Joining us are Brian Wong and his partner Bryce Heringer [credentials], a team …" at bounding box center [1250, 418] width 204 height 36
click at [1192, 408] on p "Joining us are Brian Wong and his partner Bryce Heringer, a team who’s made thi…" at bounding box center [1250, 418] width 204 height 36
click at [1245, 250] on icon at bounding box center [1241, 251] width 10 height 13
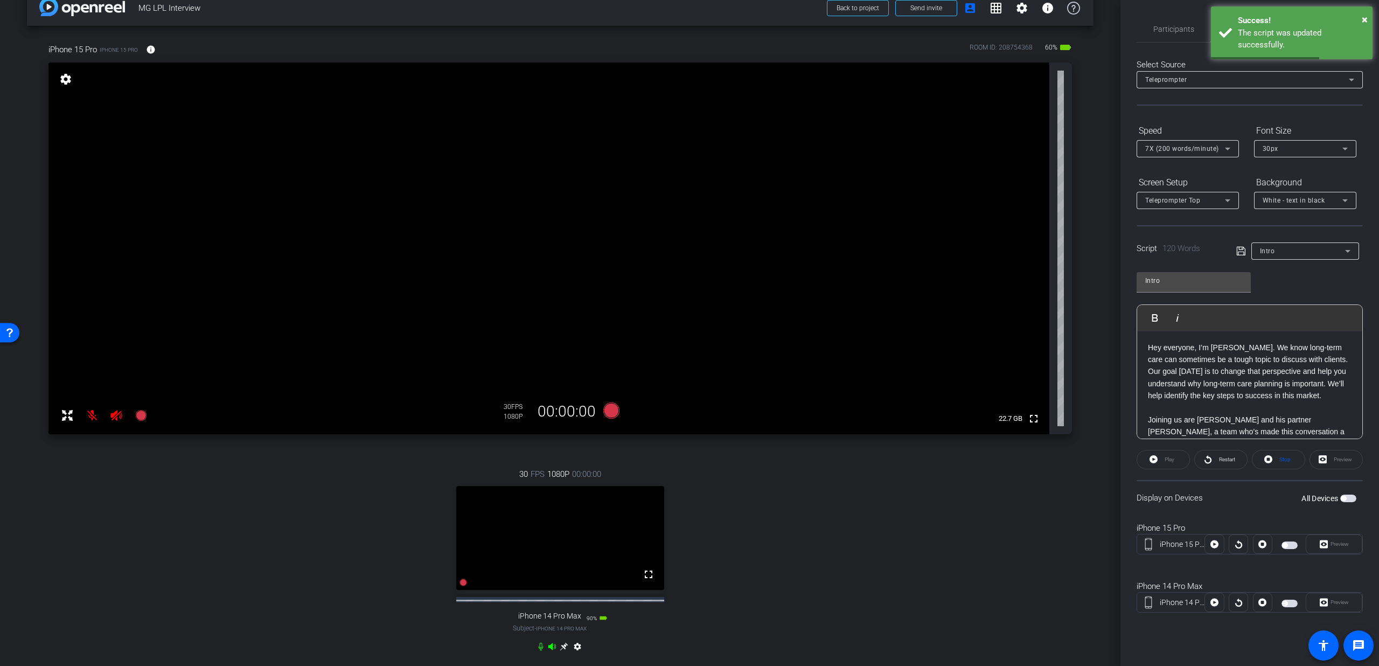
scroll to position [0, 0]
click at [1338, 496] on label "All Devices" at bounding box center [1320, 498] width 39 height 11
click at [1340, 496] on button "All Devices" at bounding box center [1348, 498] width 16 height 8
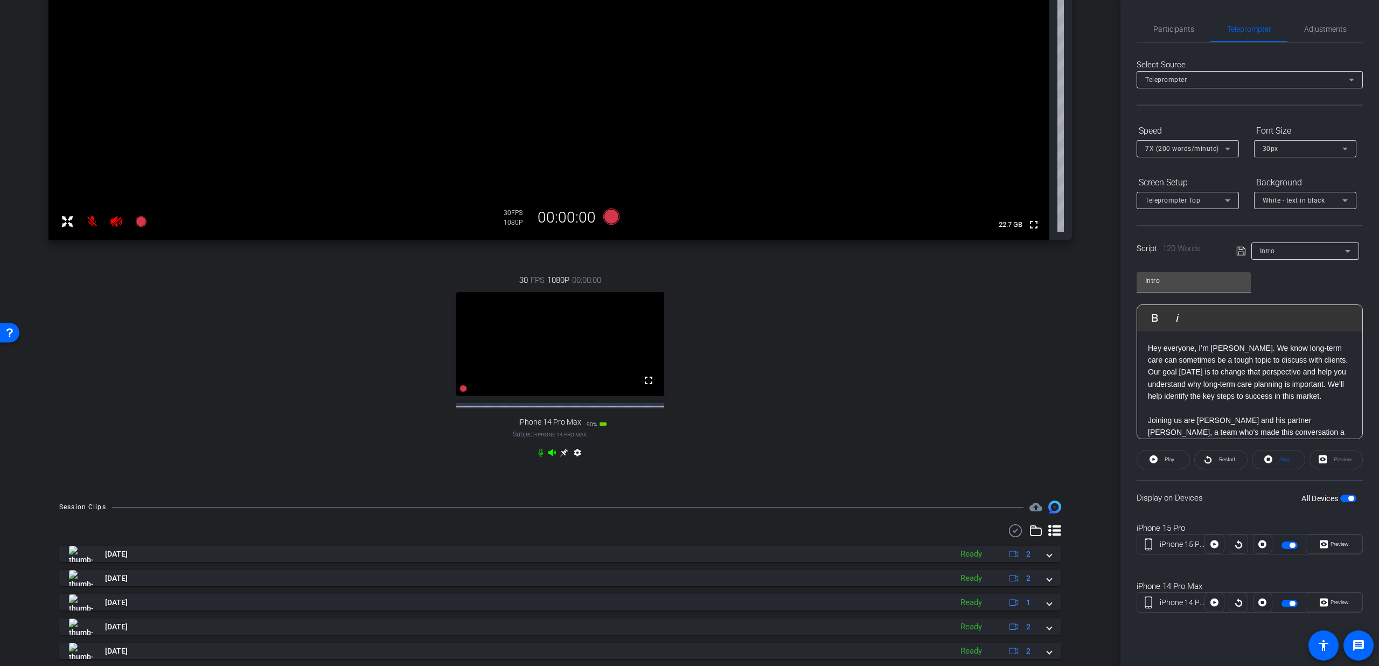
scroll to position [159, 0]
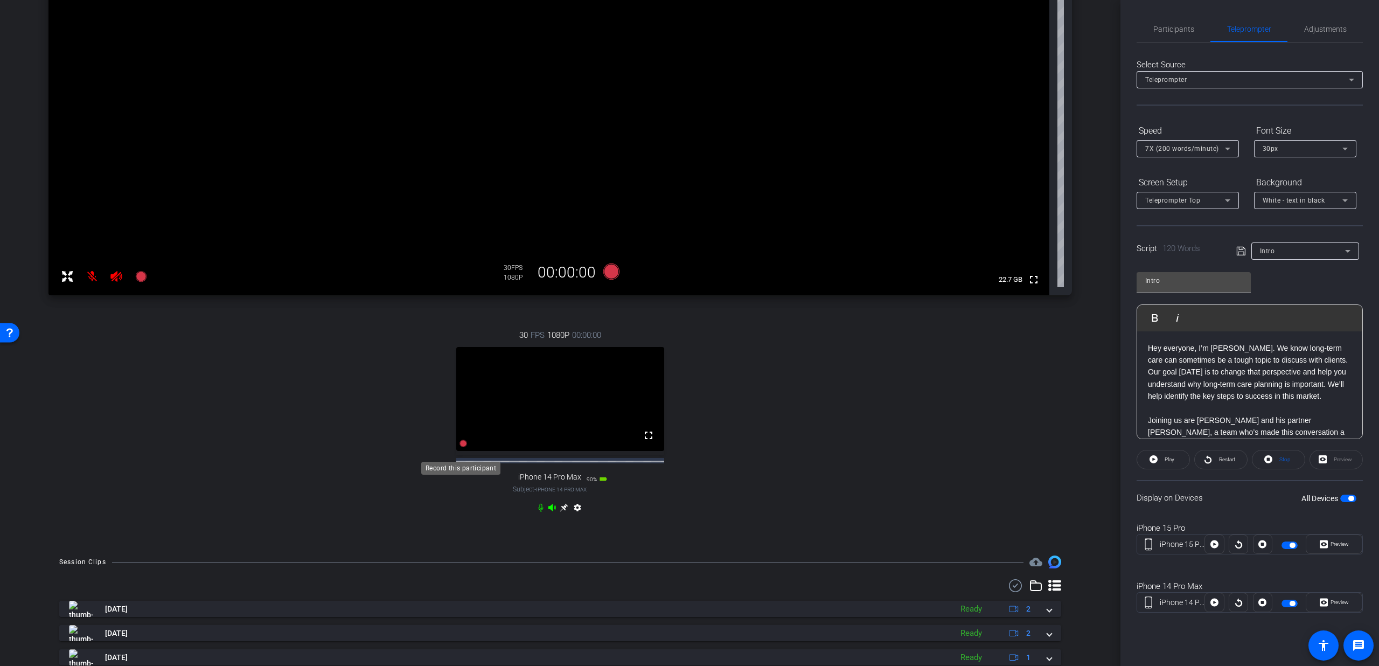
click at [459, 447] on icon at bounding box center [463, 443] width 8 height 8
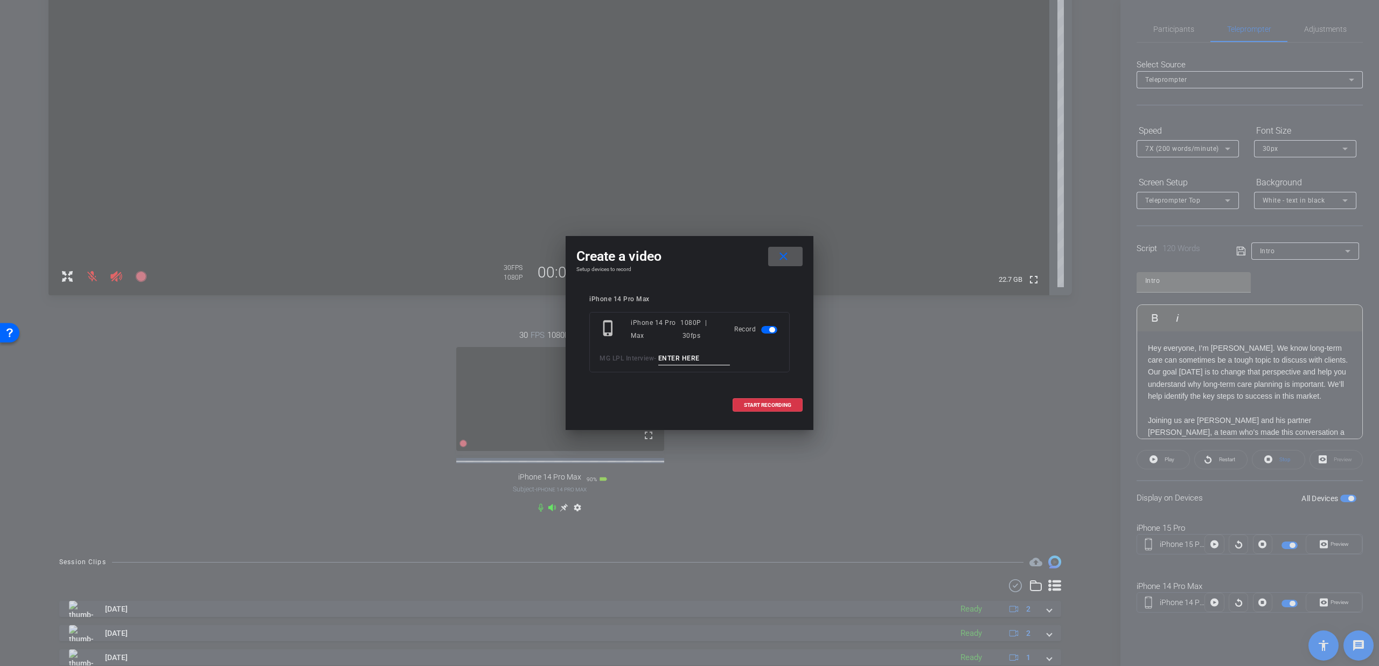
click at [682, 358] on input at bounding box center [694, 358] width 72 height 13
type input "Intro T1"
click at [772, 399] on span at bounding box center [767, 405] width 69 height 26
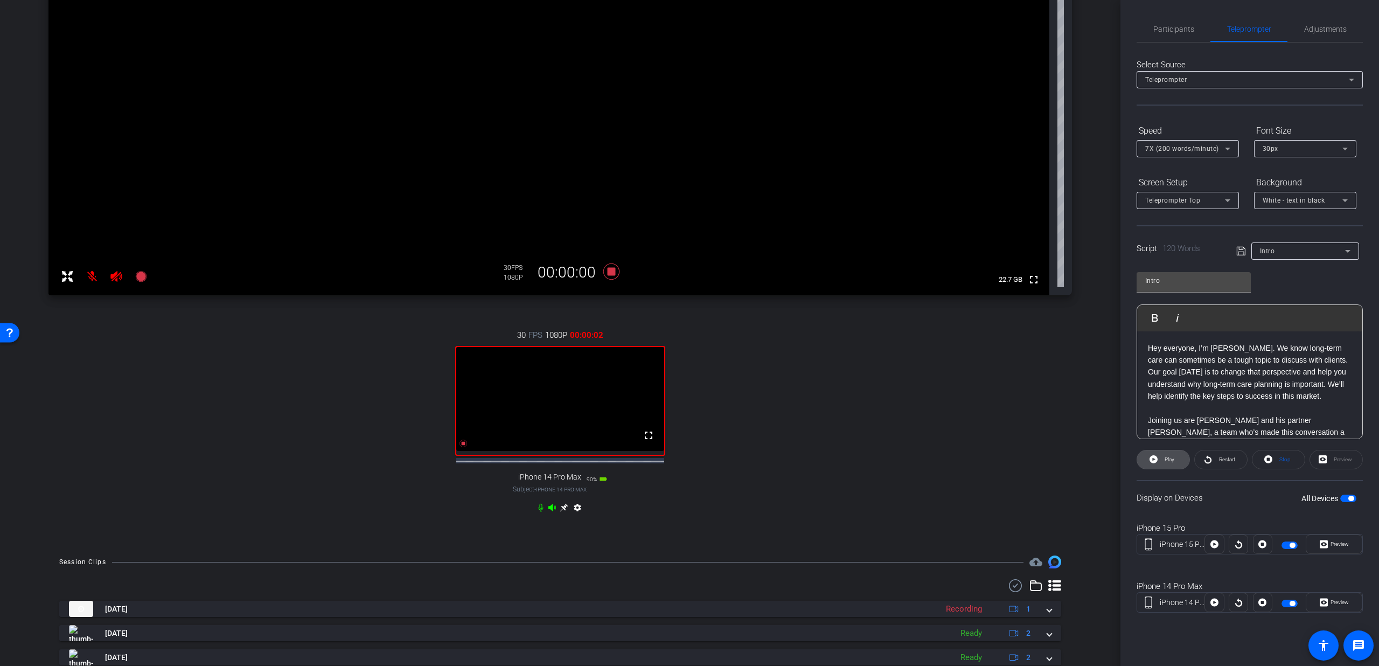
click at [1159, 457] on span at bounding box center [1163, 459] width 52 height 26
click at [1181, 32] on span "Participants" at bounding box center [1173, 29] width 41 height 8
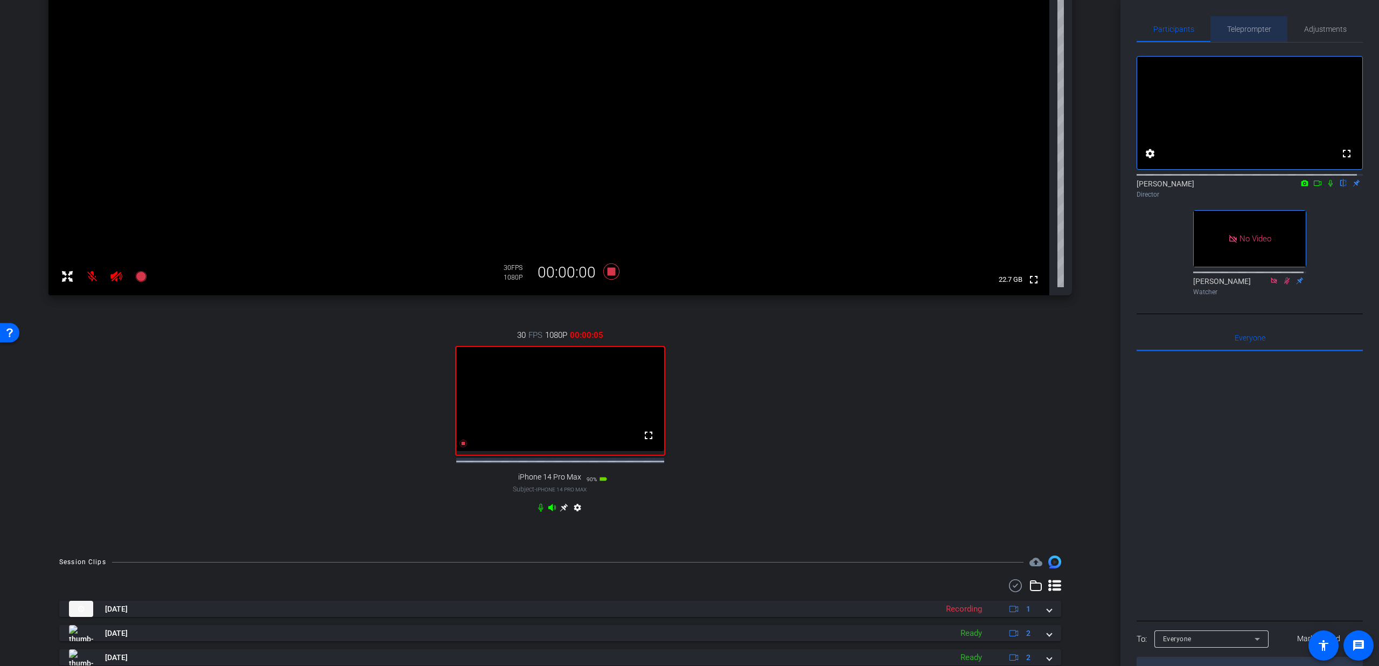
click at [1237, 34] on span "Teleprompter" at bounding box center [1249, 29] width 44 height 26
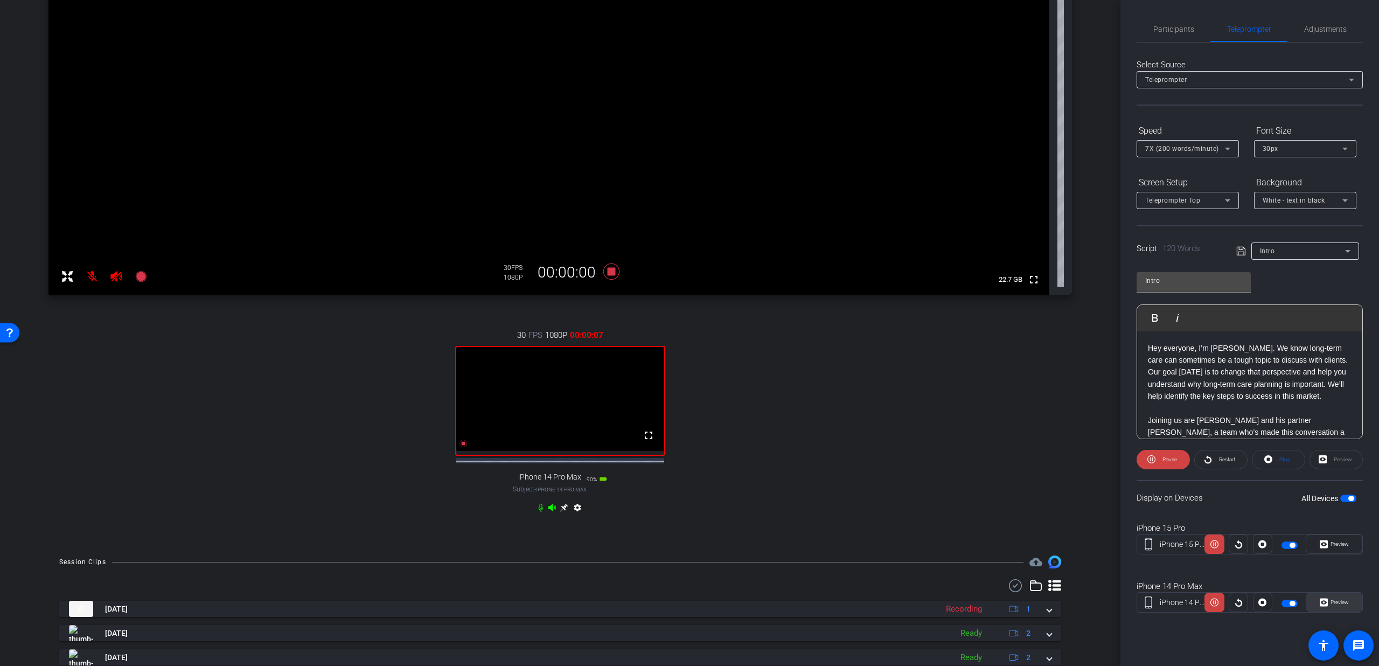
click at [1332, 602] on span "Preview" at bounding box center [1339, 602] width 18 height 6
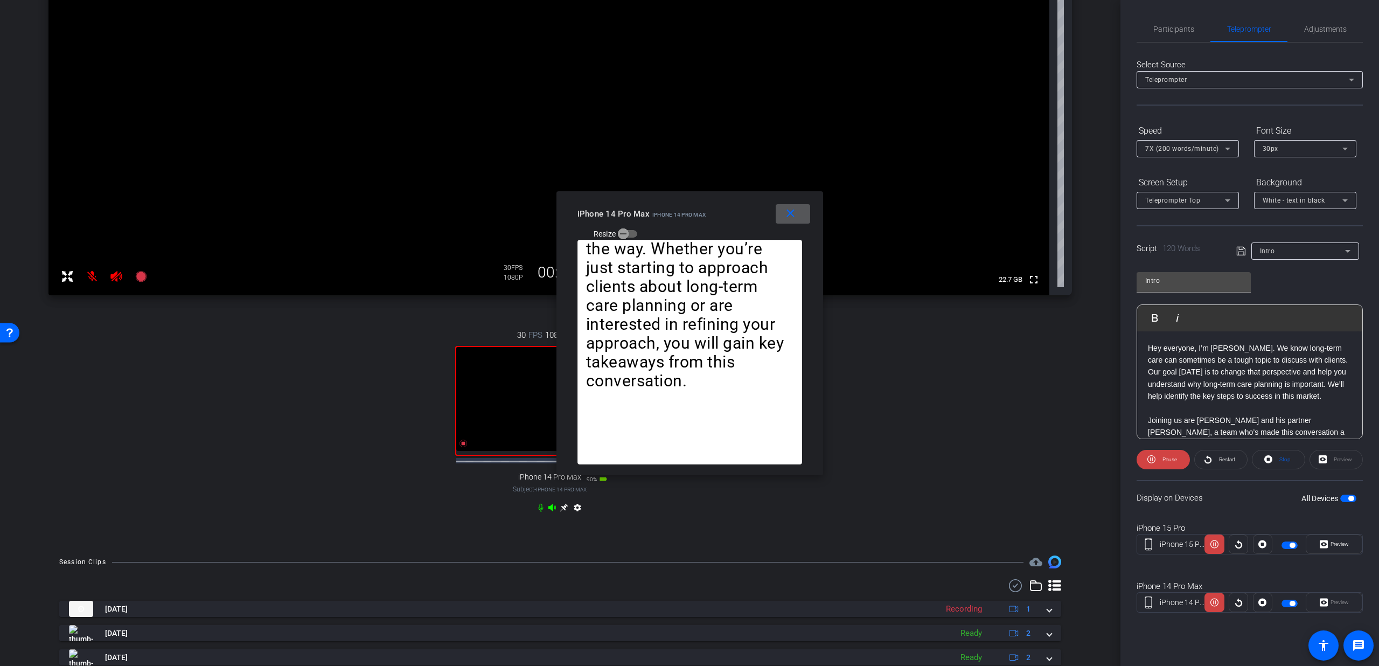
click at [1162, 144] on div "7X (200 words/minute)" at bounding box center [1185, 148] width 80 height 13
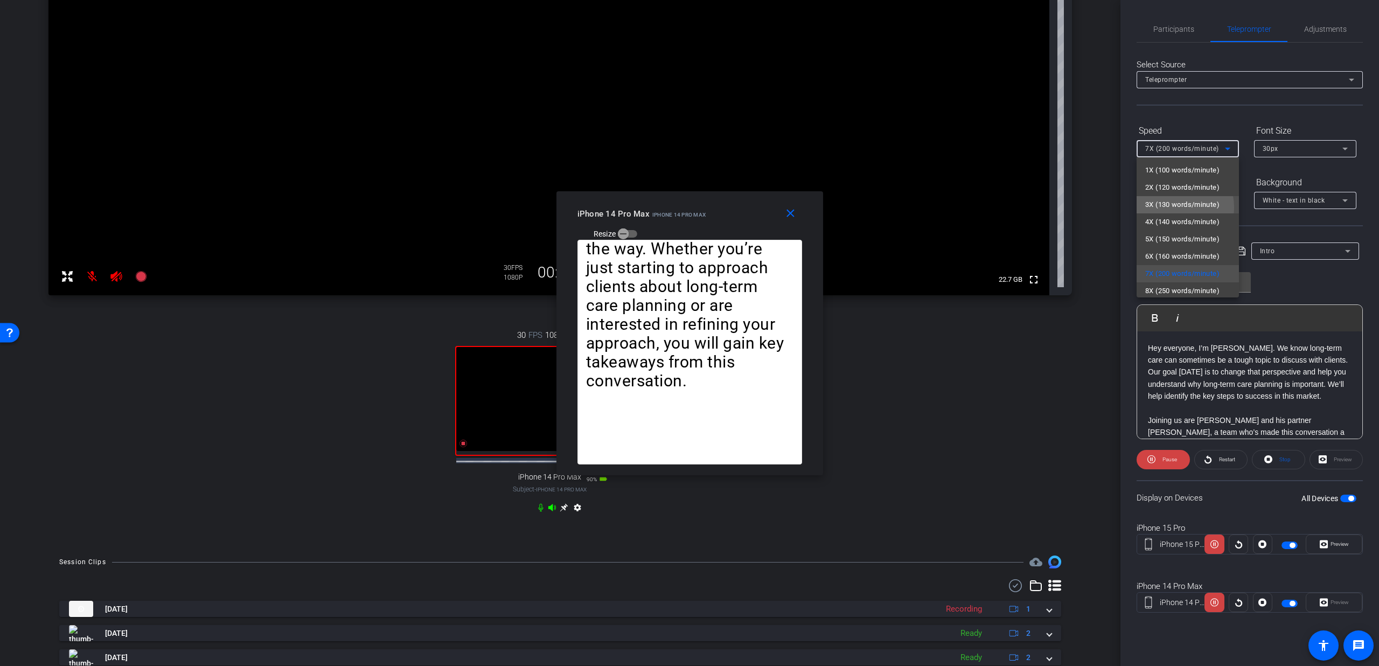
click at [1169, 207] on span "3X (130 words/minute)" at bounding box center [1182, 204] width 74 height 13
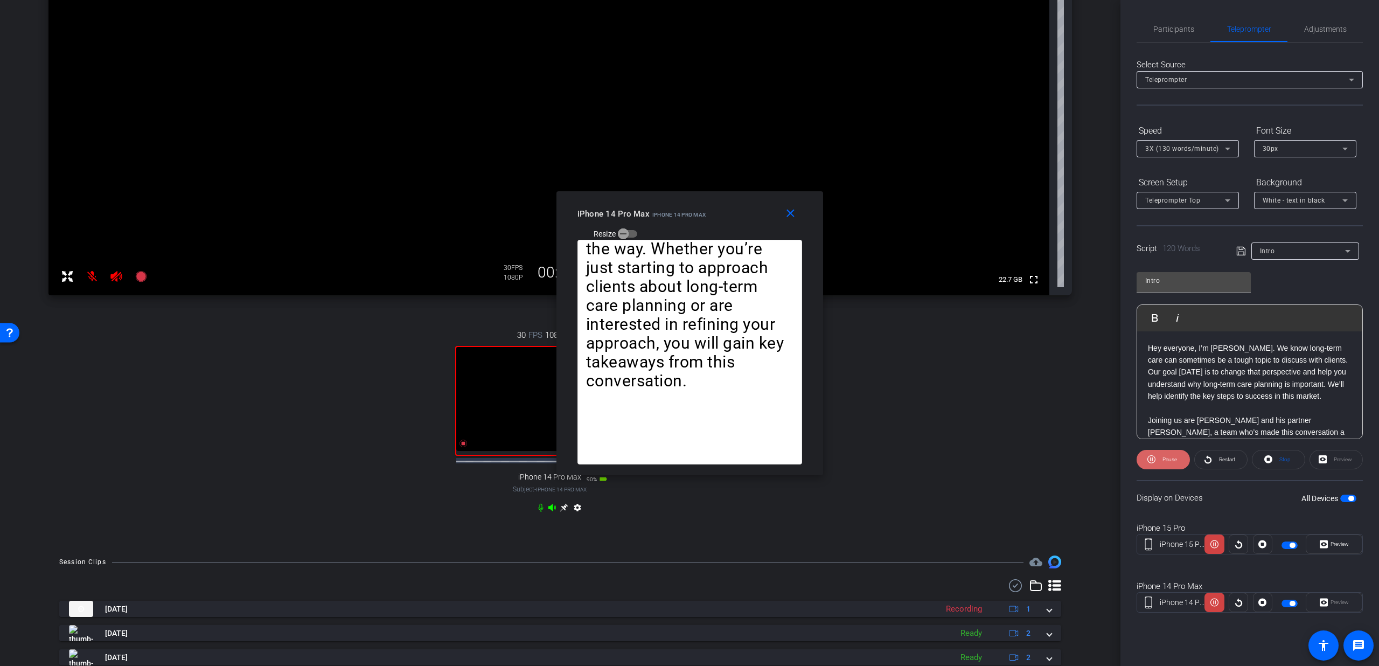
click at [1162, 455] on span "Pause" at bounding box center [1168, 459] width 17 height 15
click at [777, 217] on span at bounding box center [793, 214] width 34 height 26
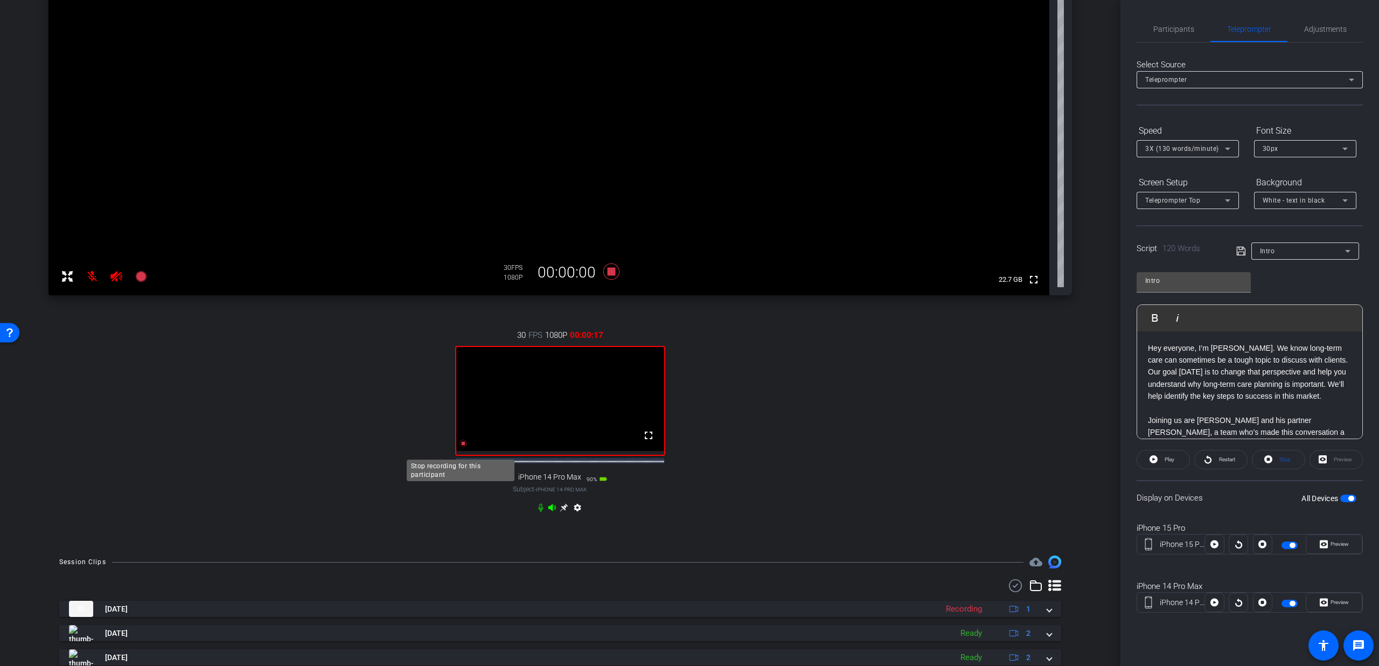
click at [463, 448] on icon at bounding box center [463, 443] width 9 height 9
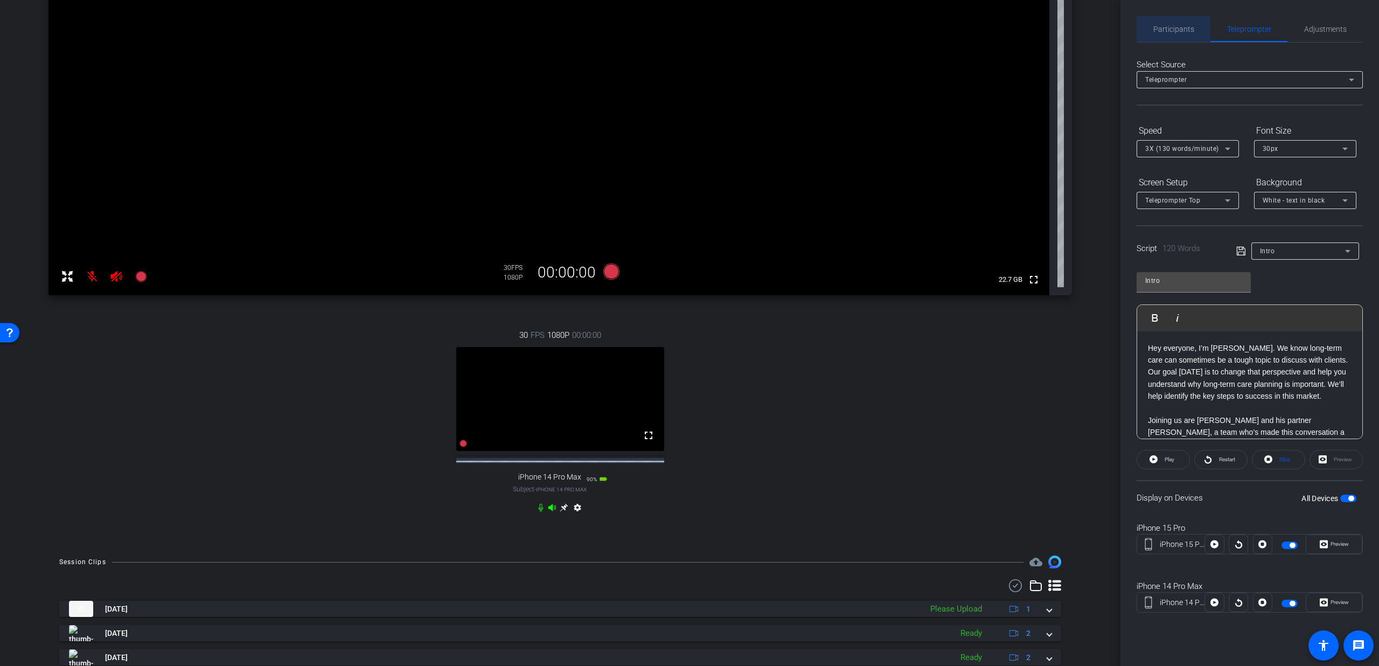
click at [1204, 30] on div "Participants" at bounding box center [1173, 29] width 74 height 26
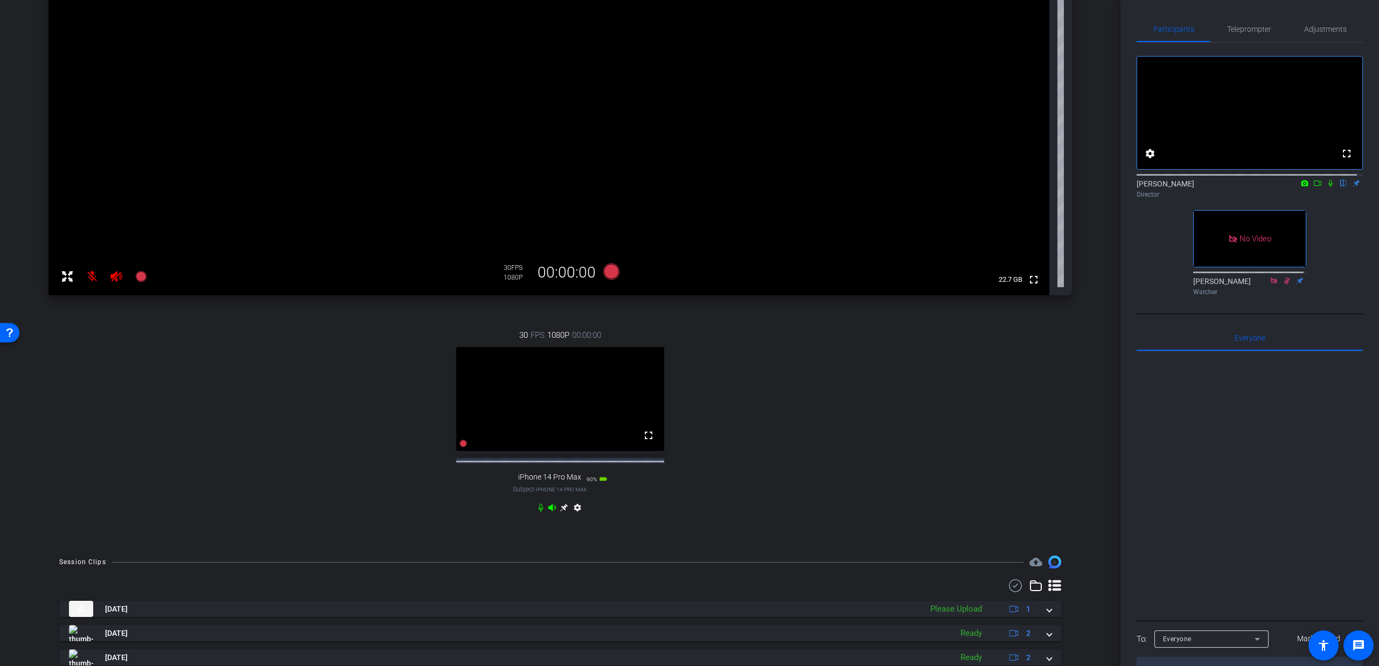
click at [1326, 187] on icon at bounding box center [1330, 183] width 9 height 8
click at [1328, 187] on icon at bounding box center [1331, 183] width 6 height 7
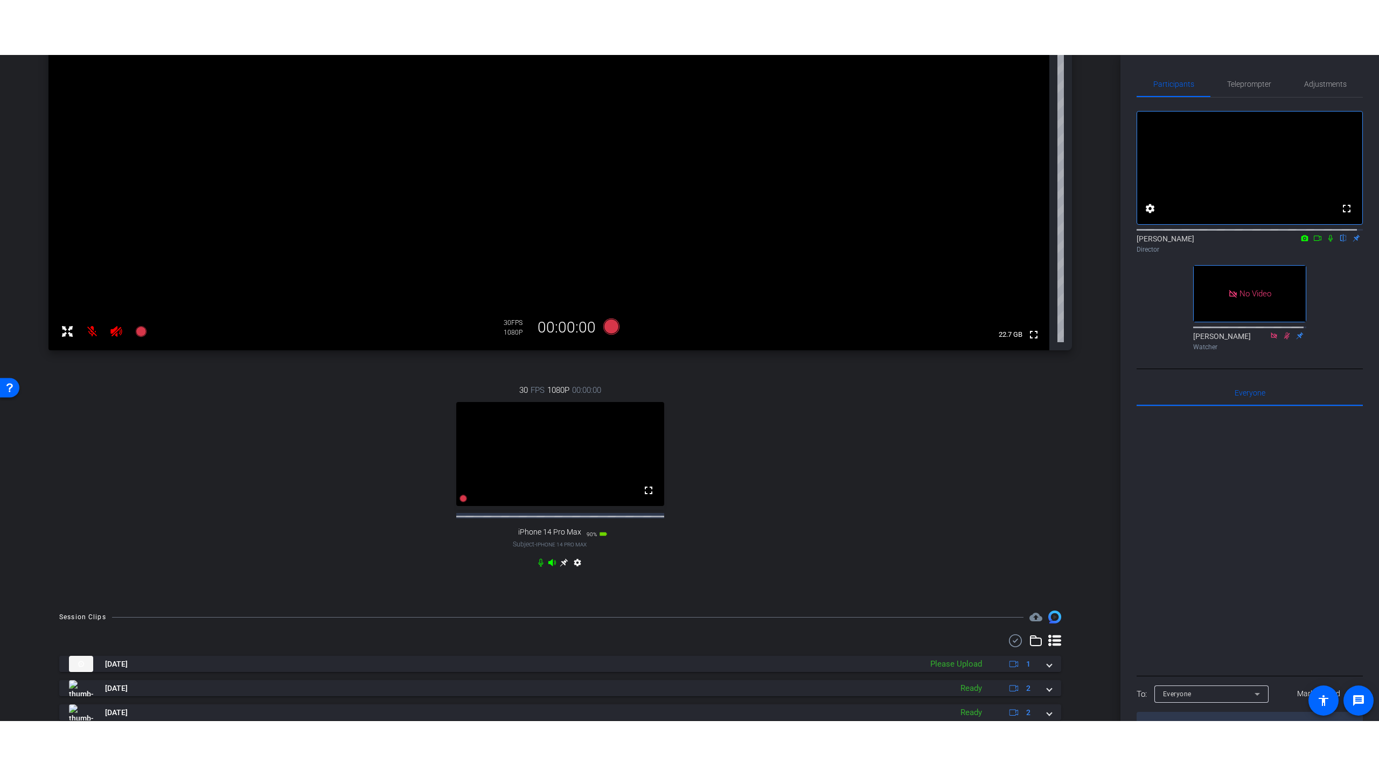
scroll to position [188, 0]
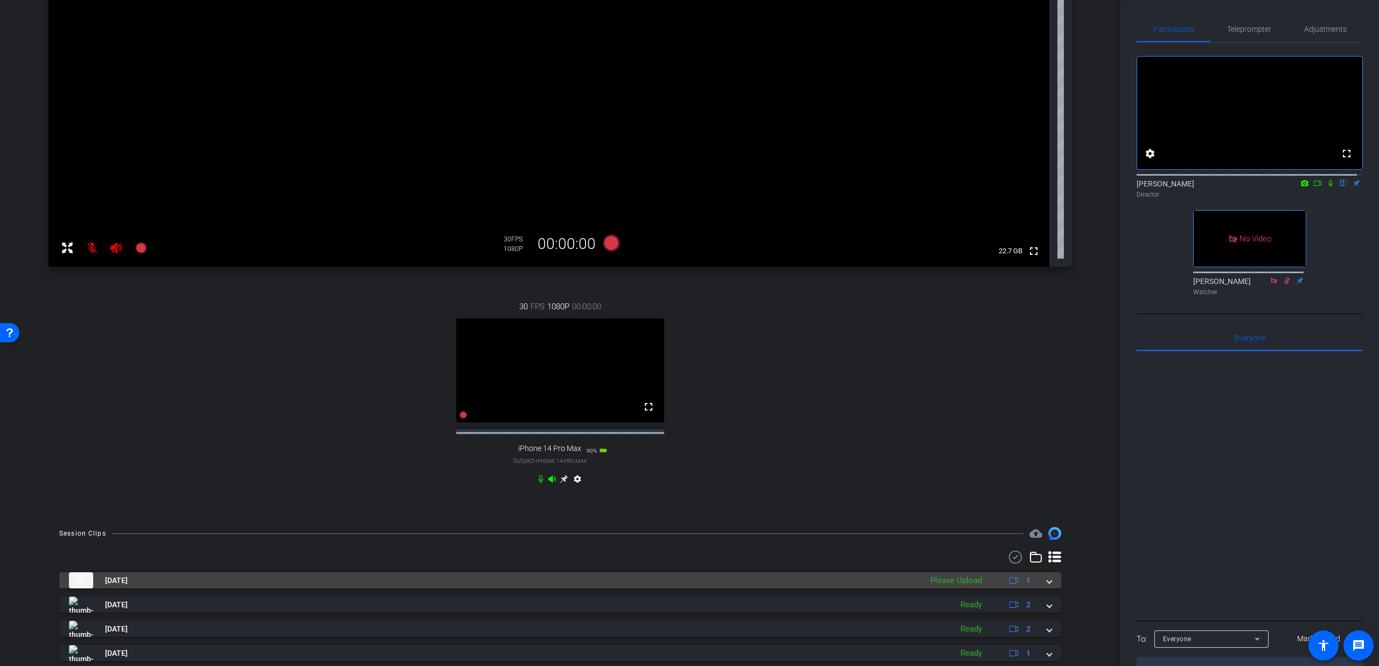
click at [1037, 588] on div "Aug 26, 2025 Please Upload 1" at bounding box center [558, 580] width 978 height 16
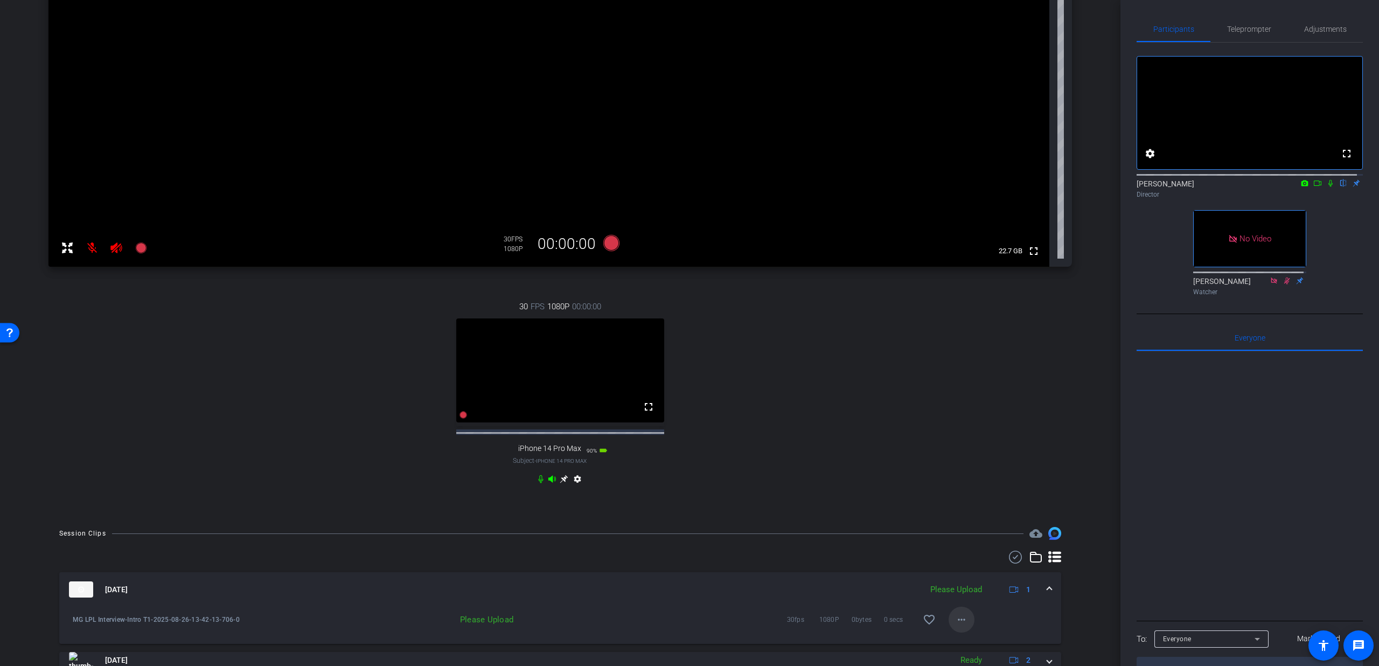
click at [948, 627] on span at bounding box center [961, 619] width 26 height 26
click at [960, 581] on span "Upload" at bounding box center [972, 580] width 43 height 13
click at [1047, 595] on span at bounding box center [1049, 589] width 4 height 11
click at [651, 417] on button "fullscreen" at bounding box center [649, 407] width 26 height 26
click at [1245, 32] on span "Teleprompter" at bounding box center [1249, 29] width 44 height 8
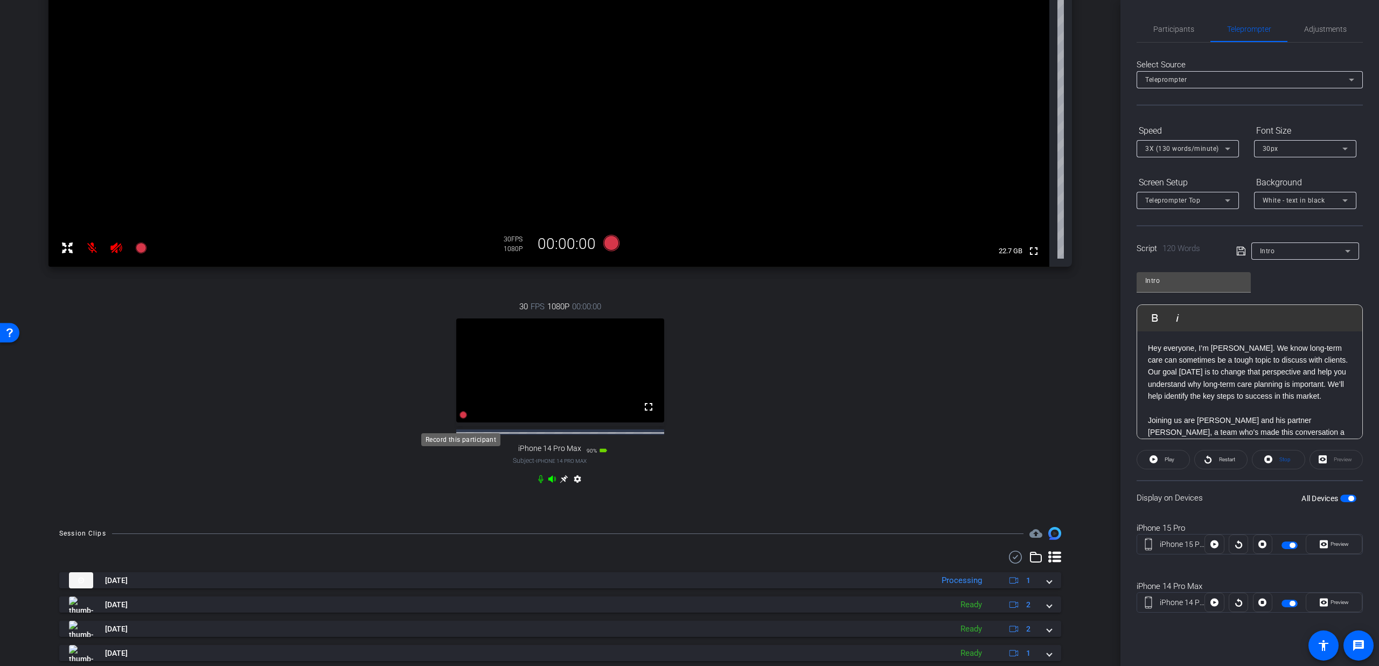
click at [463, 418] on icon at bounding box center [463, 415] width 8 height 8
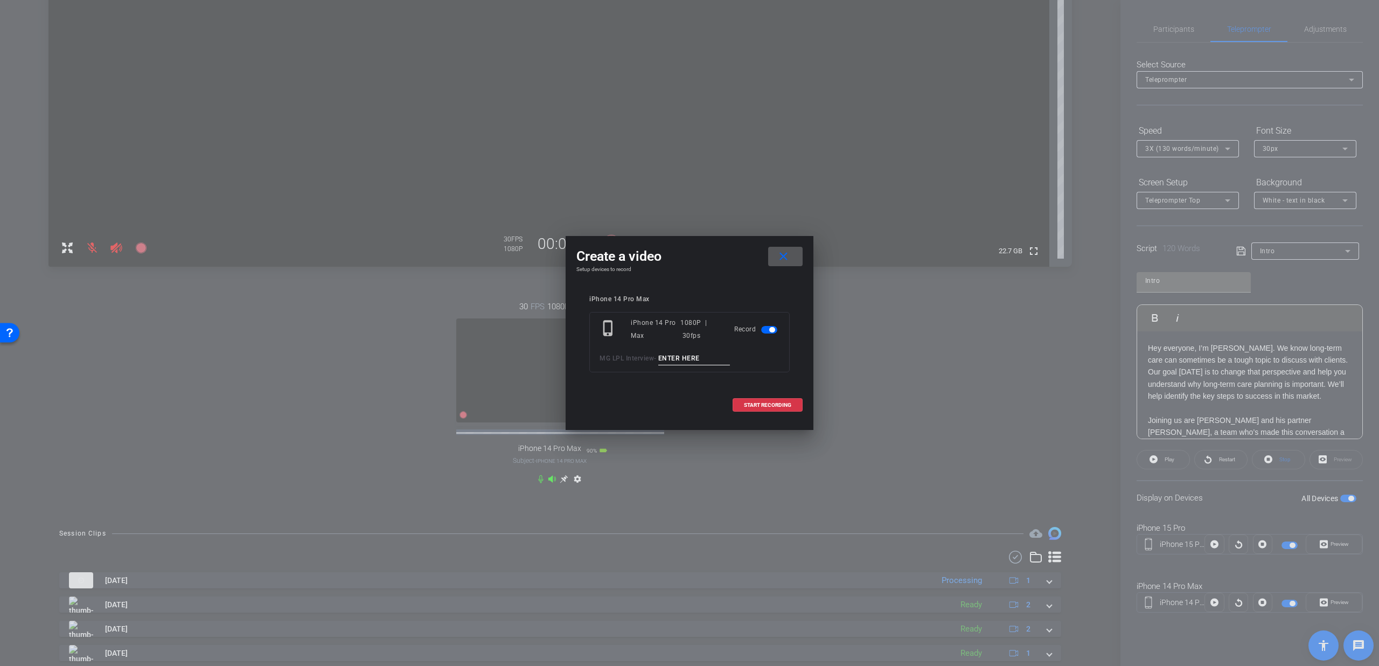
click at [702, 357] on input at bounding box center [694, 358] width 72 height 13
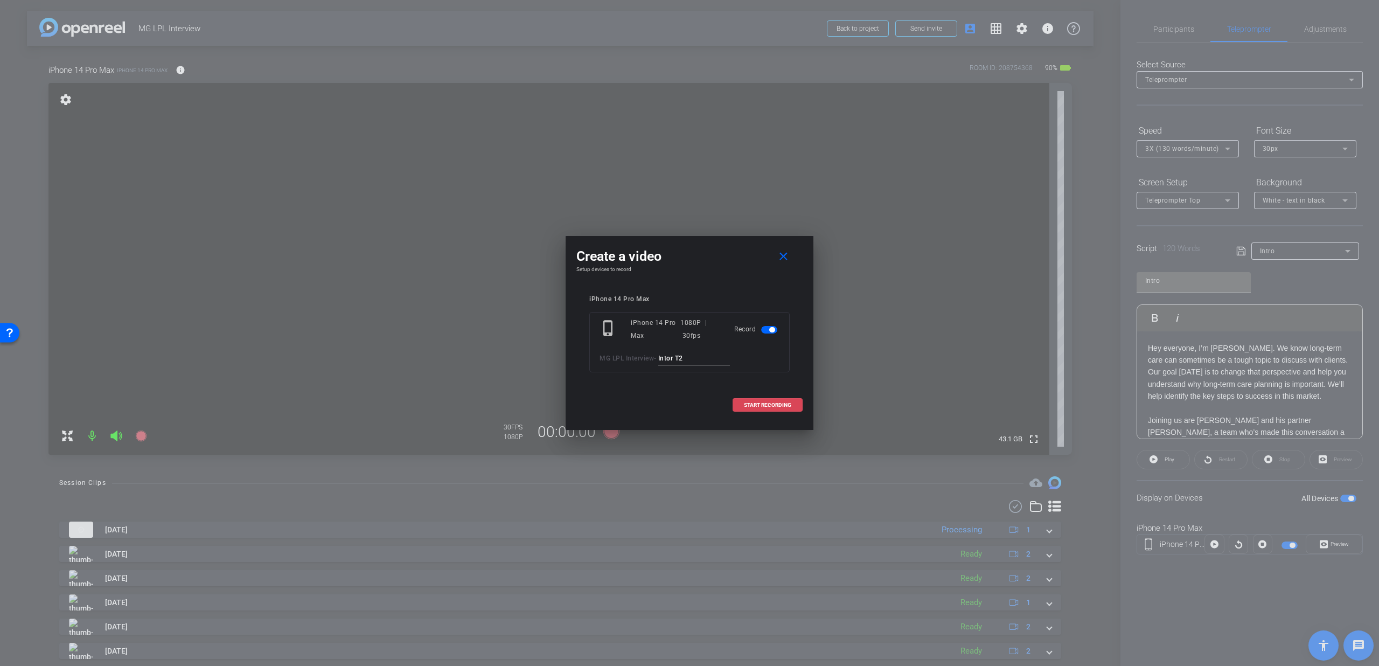
type input "Intor T2"
click at [735, 406] on span at bounding box center [767, 405] width 69 height 26
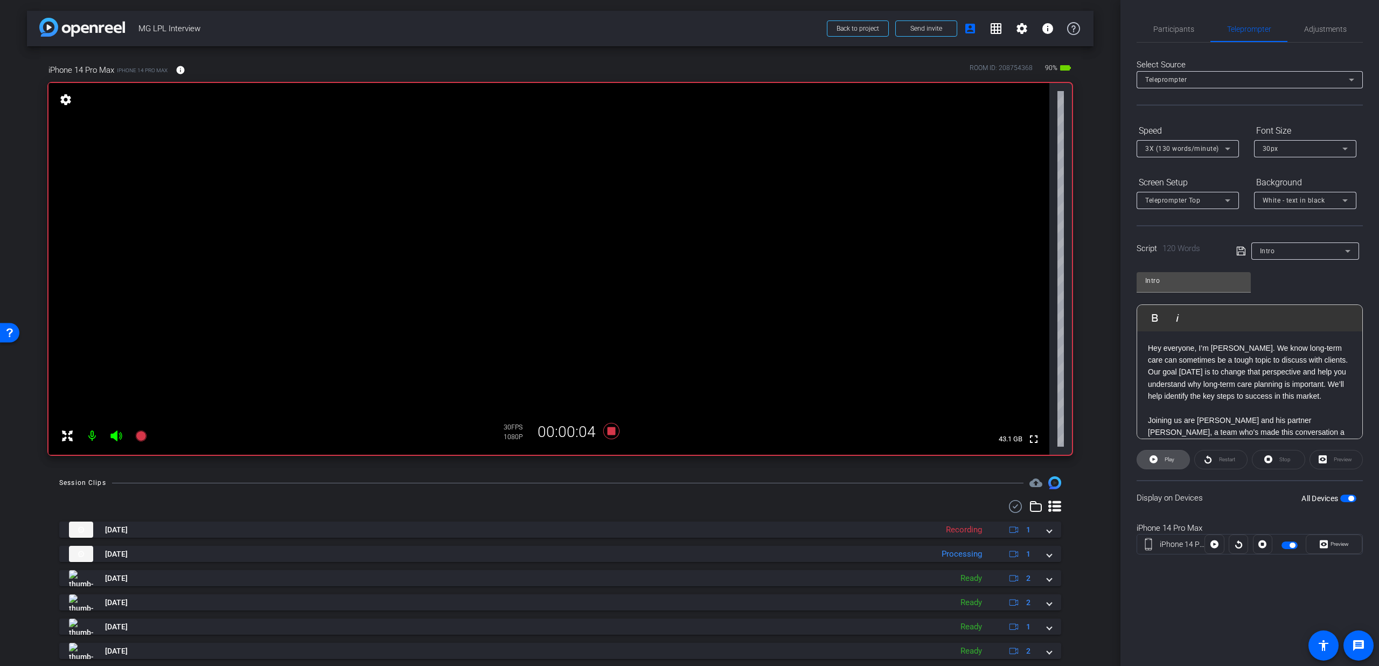
click at [1168, 462] on span "Play" at bounding box center [1168, 459] width 12 height 15
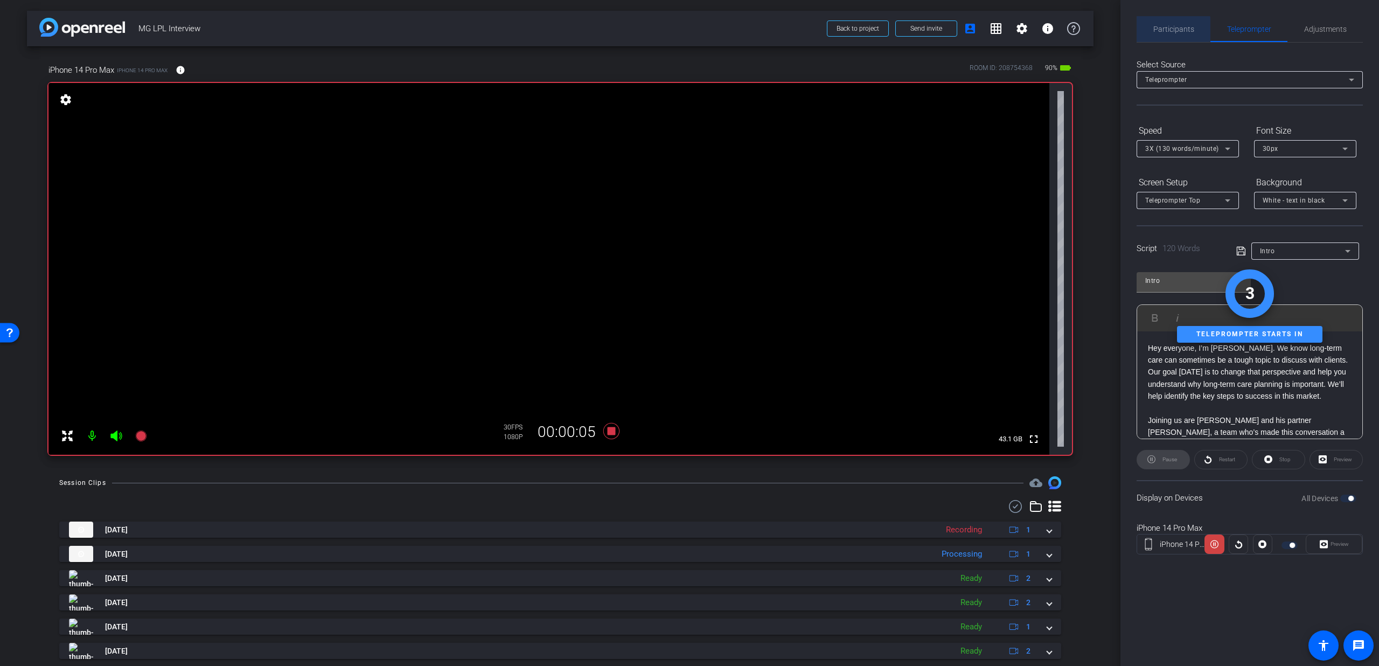
click at [1171, 32] on span "Participants" at bounding box center [1173, 29] width 41 height 8
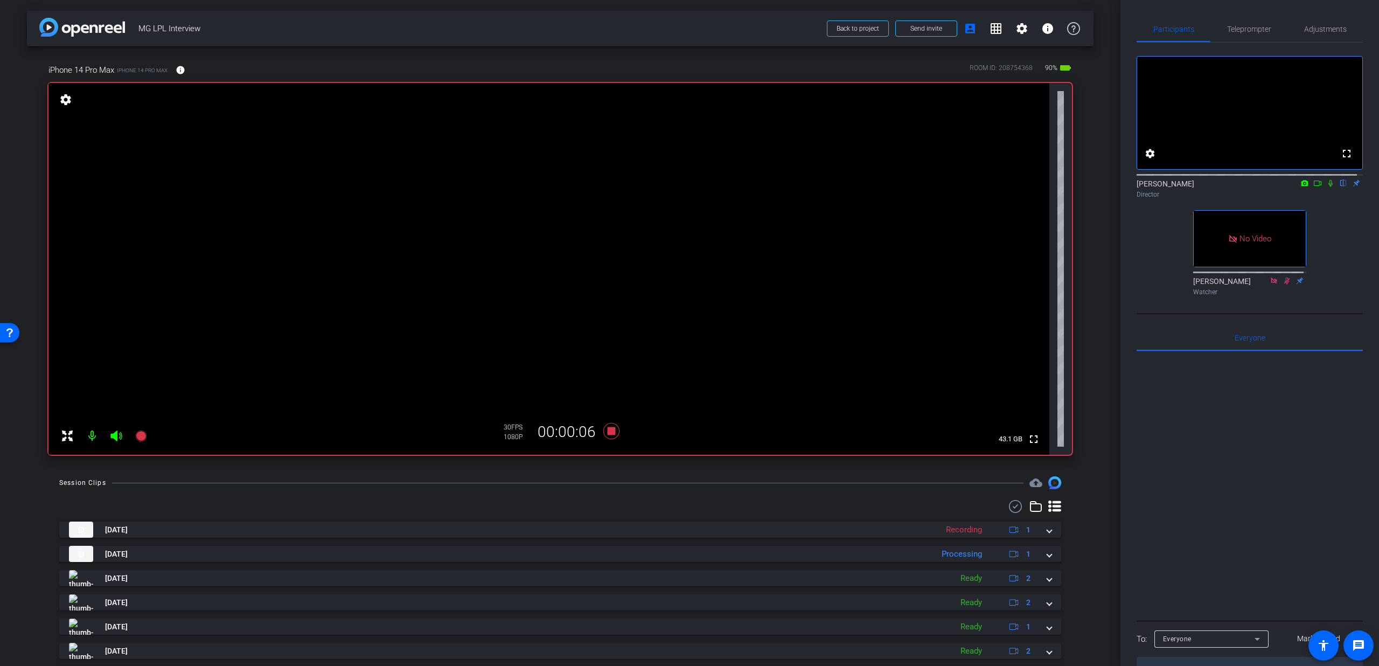
click at [1328, 187] on icon at bounding box center [1330, 183] width 4 height 7
click at [1254, 41] on span "Teleprompter" at bounding box center [1249, 29] width 44 height 26
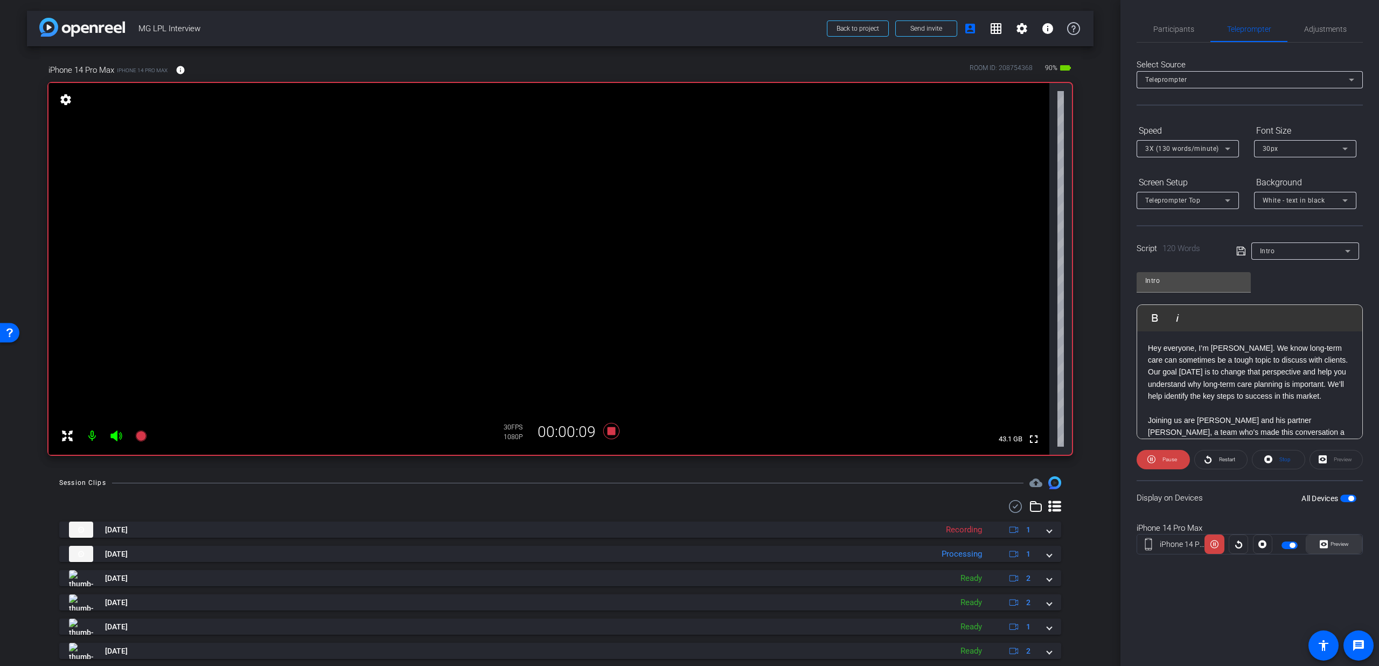
click at [1321, 539] on icon at bounding box center [1323, 544] width 8 height 16
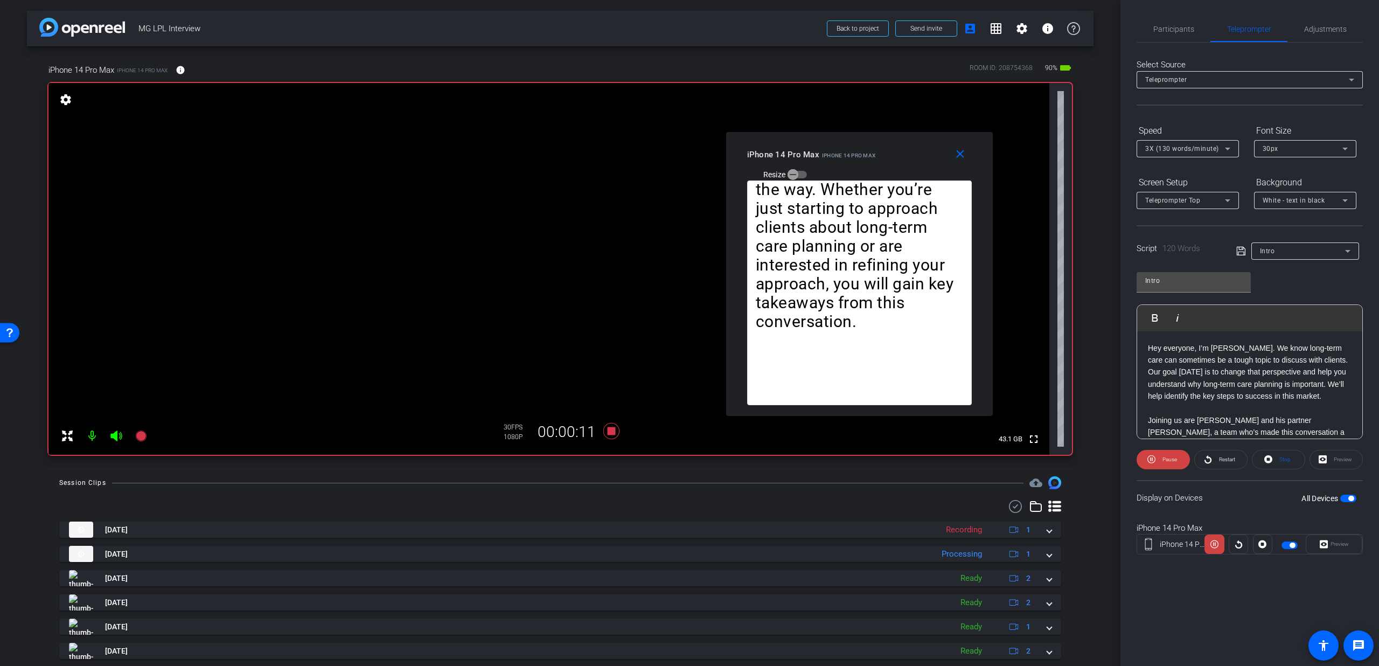
drag, startPoint x: 708, startPoint y: 208, endPoint x: 888, endPoint y: 138, distance: 193.0
click at [888, 145] on div "iPhone 14 Pro Max iPhone 14 Pro Max Resize" at bounding box center [863, 164] width 233 height 38
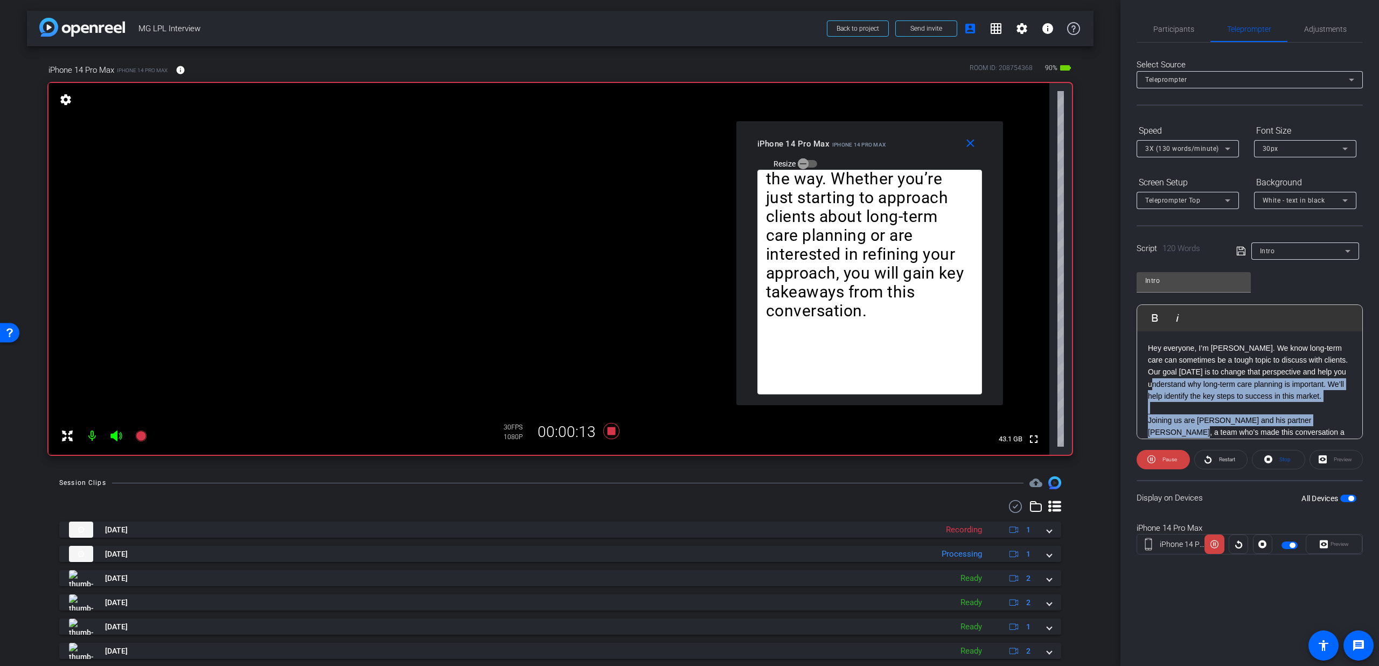
drag, startPoint x: 1137, startPoint y: 419, endPoint x: 1139, endPoint y: 436, distance: 17.3
click at [1137, 432] on div "Hey everyone, I’m Florrie Willis. We know long-term care can sometimes be a tou…" at bounding box center [1249, 444] width 225 height 227
click at [1160, 459] on span "Pause" at bounding box center [1168, 459] width 17 height 15
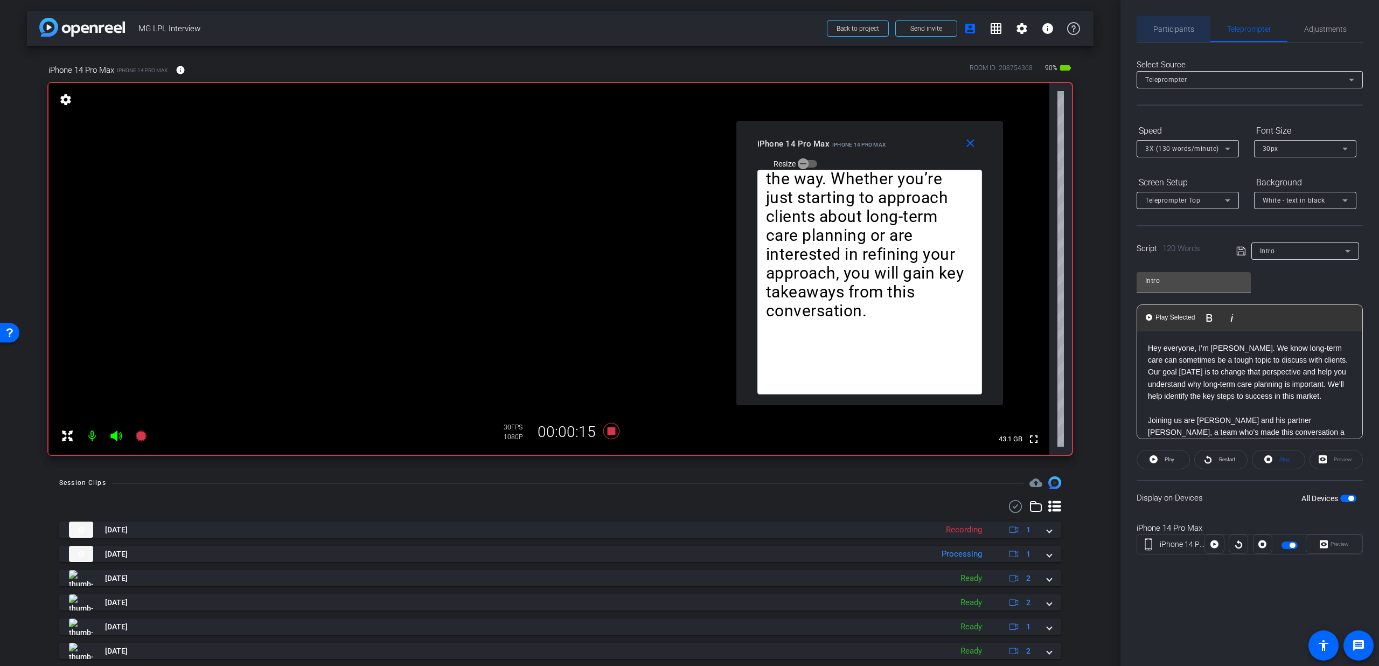
click at [1148, 40] on div "Participants" at bounding box center [1173, 29] width 74 height 26
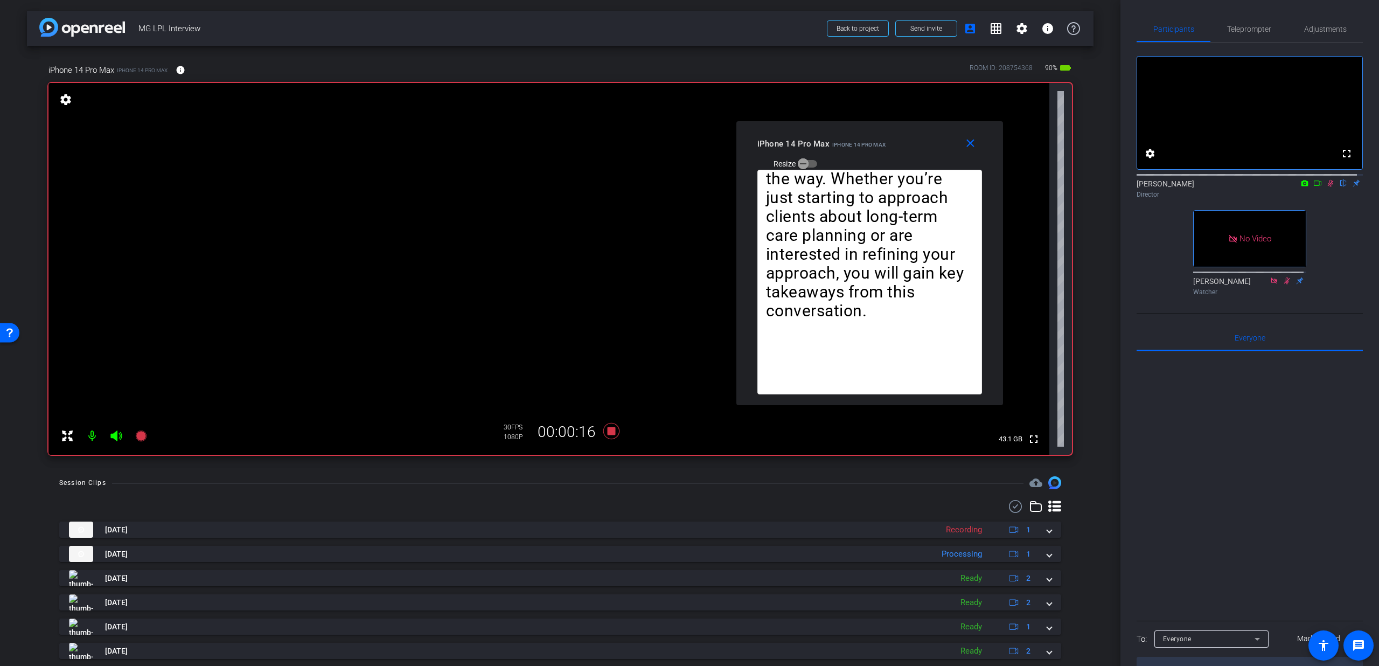
click at [1326, 187] on icon at bounding box center [1330, 183] width 9 height 8
click at [1328, 187] on icon at bounding box center [1330, 183] width 4 height 7
click at [1236, 23] on span "Teleprompter" at bounding box center [1249, 29] width 44 height 26
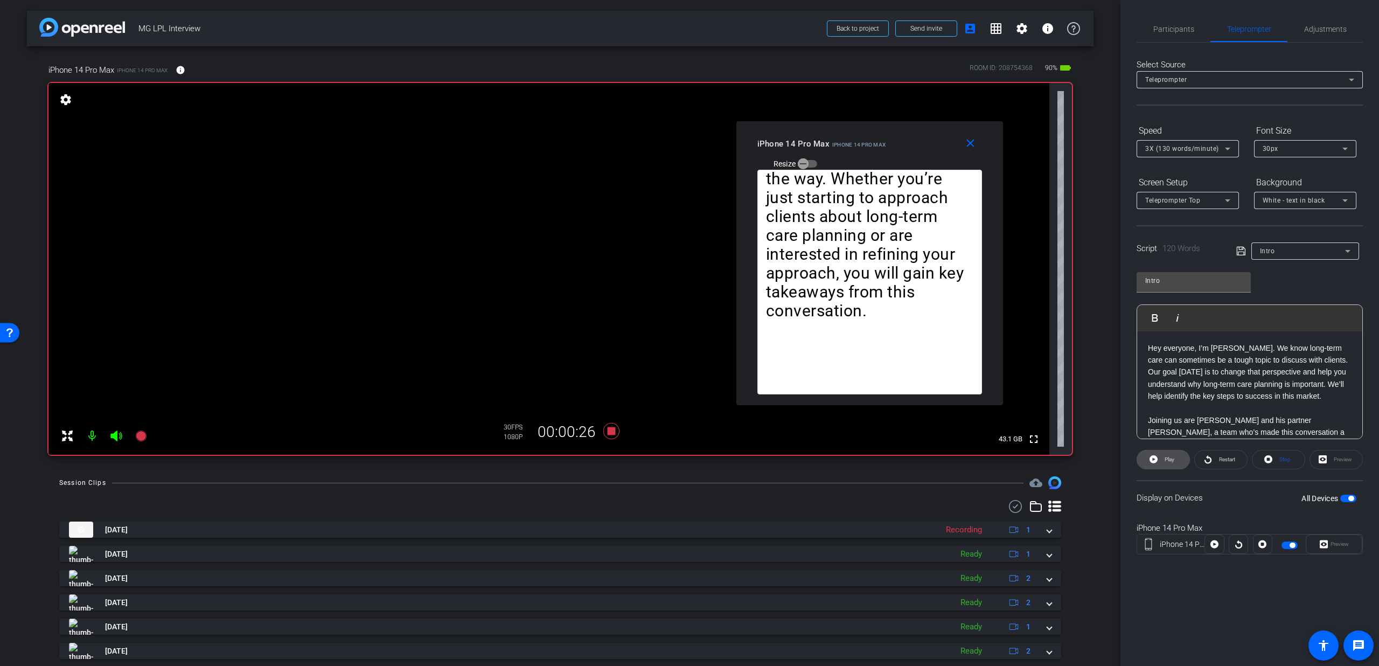
click at [1171, 466] on span at bounding box center [1163, 459] width 52 height 26
click at [1169, 463] on span "Pause" at bounding box center [1168, 459] width 17 height 15
click at [1169, 463] on span "Play" at bounding box center [1168, 459] width 12 height 15
click at [1156, 461] on span at bounding box center [1162, 459] width 53 height 26
click at [1156, 461] on icon at bounding box center [1153, 459] width 8 height 8
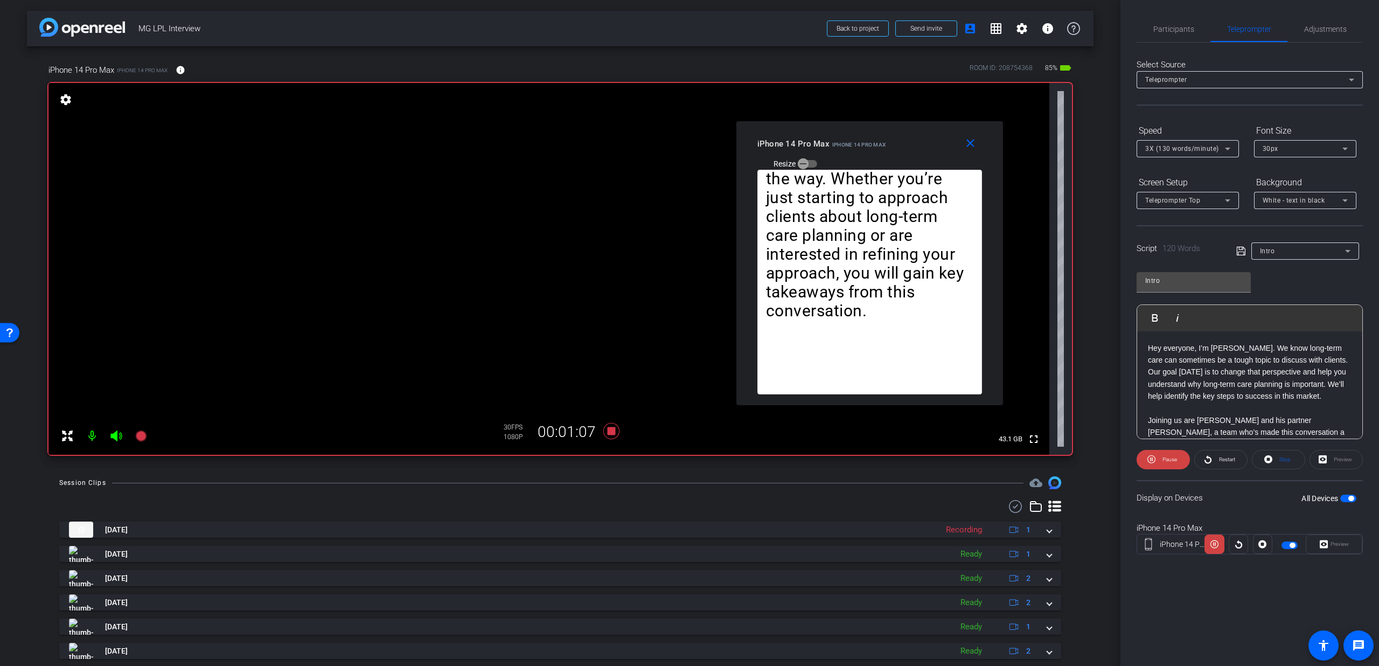
click at [1192, 146] on span "3X (130 words/minute)" at bounding box center [1182, 149] width 74 height 8
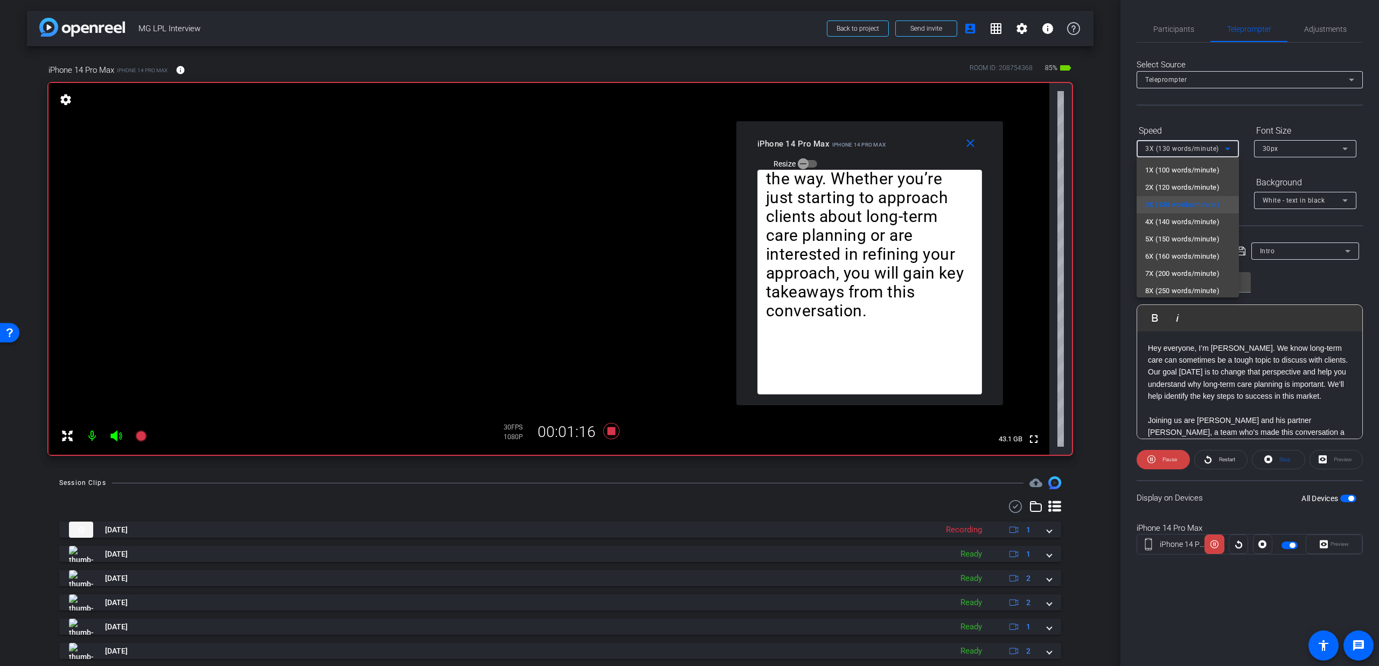
click at [969, 142] on div at bounding box center [689, 333] width 1379 height 666
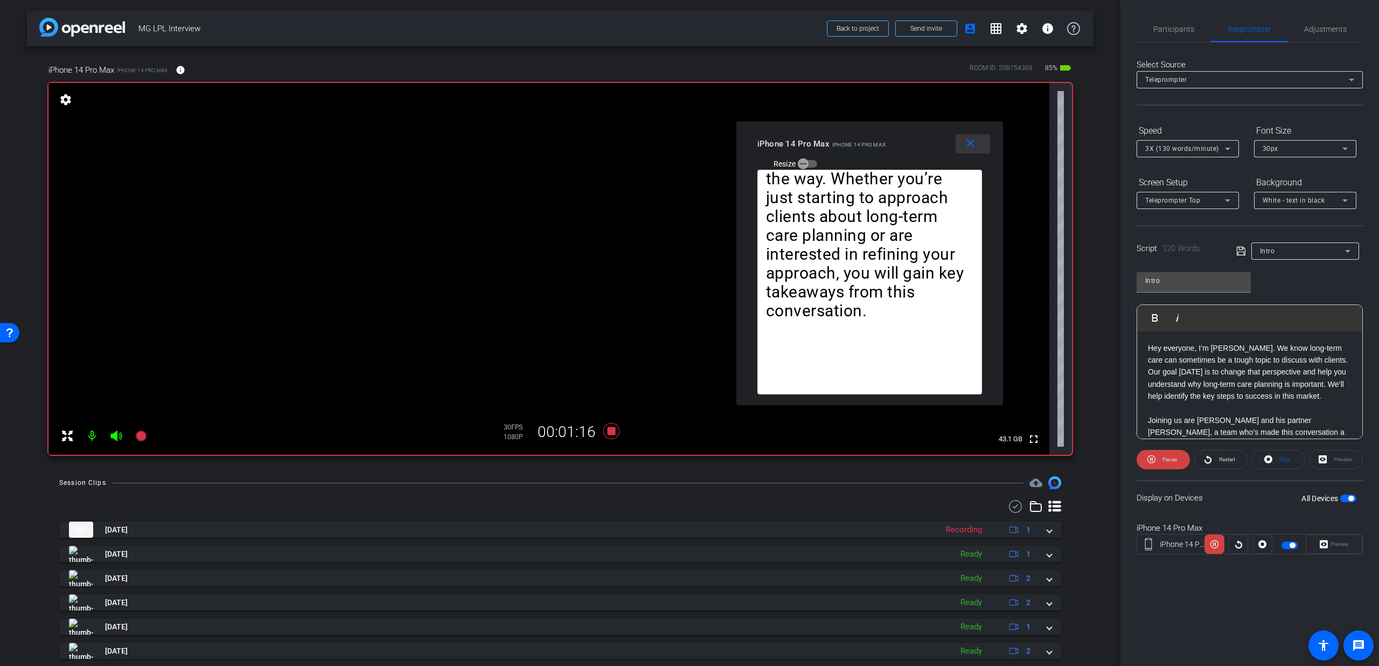
click at [969, 142] on mat-icon "close" at bounding box center [969, 143] width 13 height 13
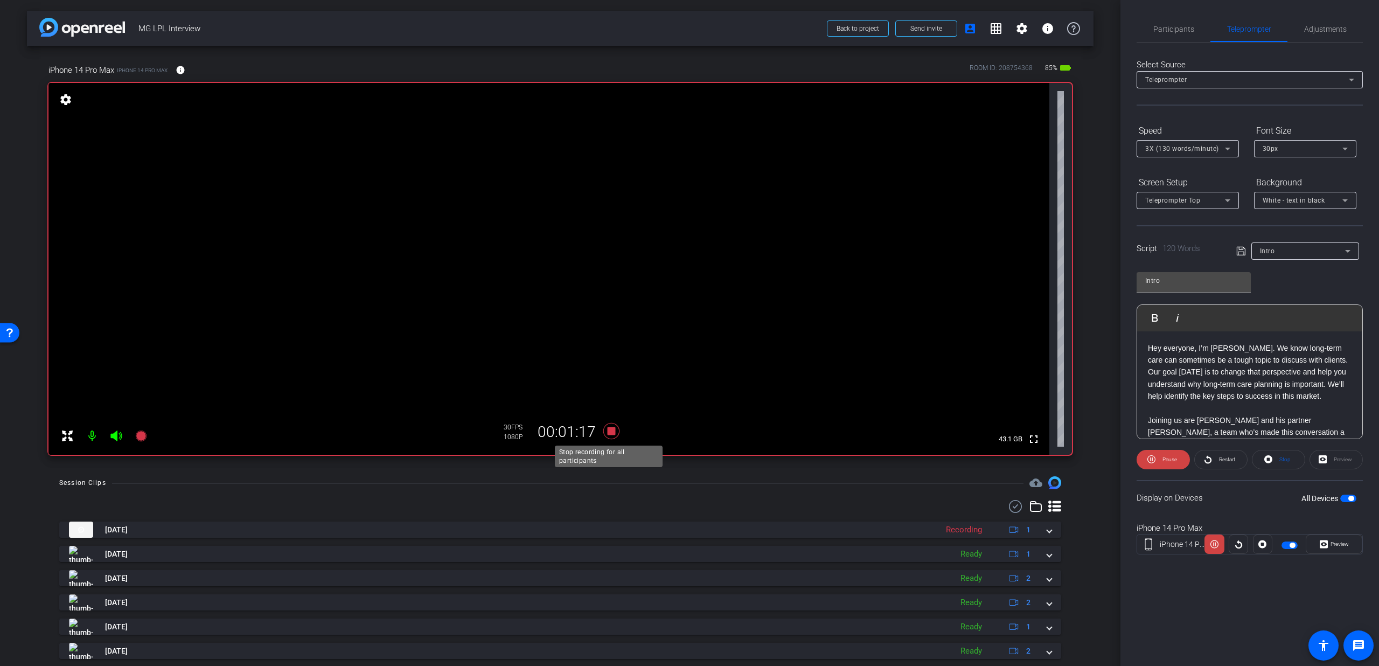
click at [603, 431] on icon at bounding box center [611, 430] width 26 height 19
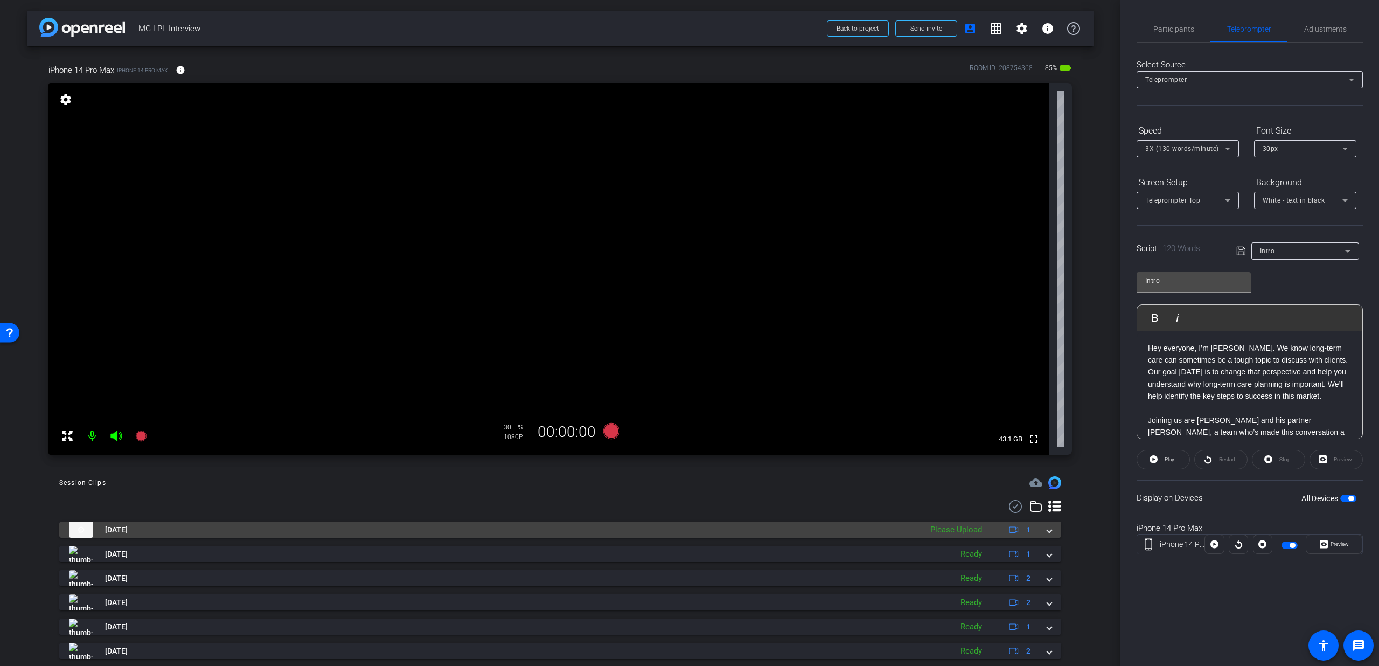
click at [1035, 529] on div "Aug 26, 2025 Please Upload 1" at bounding box center [558, 529] width 978 height 16
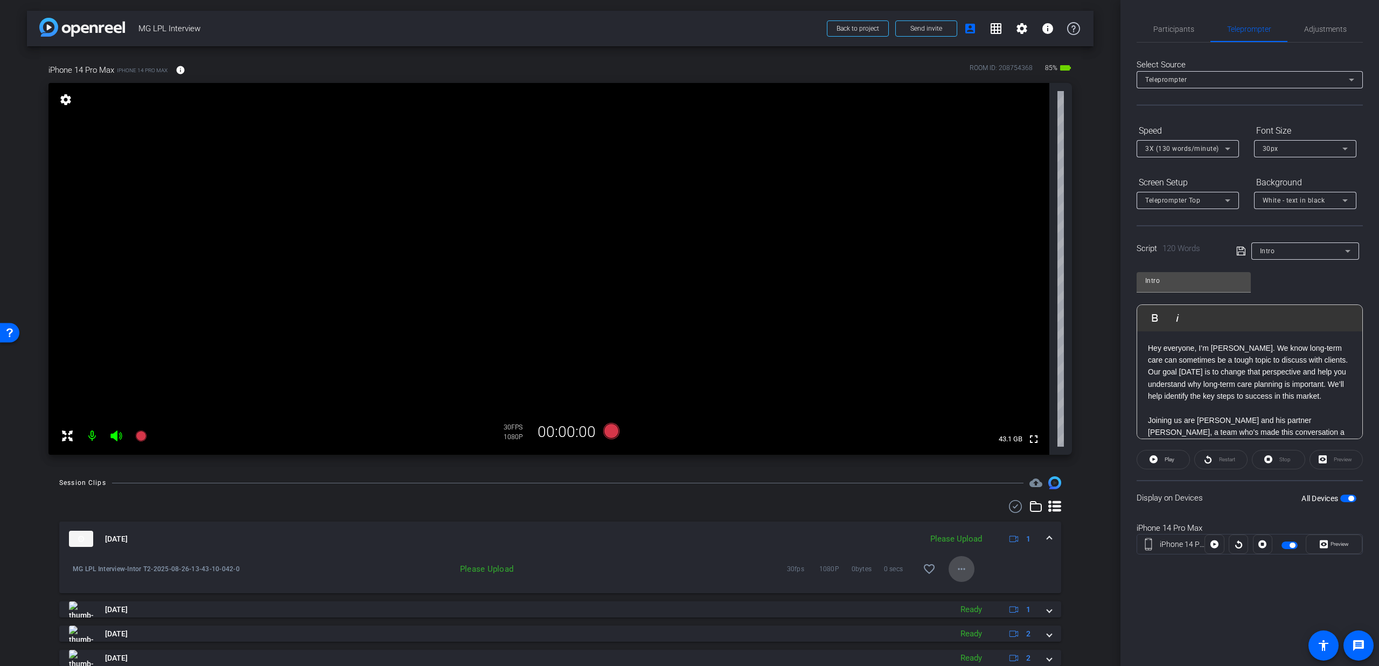
click at [960, 568] on mat-icon "more_horiz" at bounding box center [961, 568] width 13 height 13
click at [960, 585] on button "Upload" at bounding box center [972, 591] width 60 height 13
click at [1189, 42] on div "Participants Teleprompter Adjustments" at bounding box center [1249, 29] width 226 height 26
click at [1189, 37] on span "Participants" at bounding box center [1173, 29] width 41 height 26
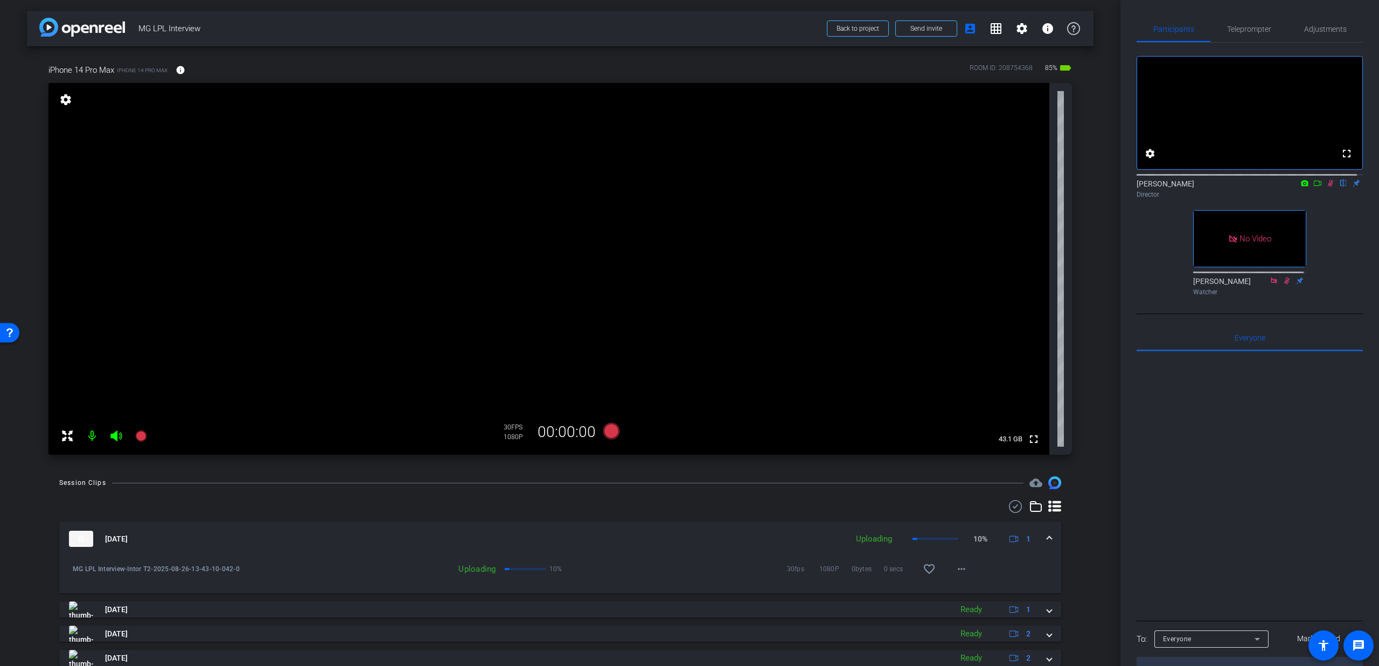
click at [1328, 187] on icon at bounding box center [1331, 183] width 6 height 7
click at [1047, 540] on span at bounding box center [1049, 538] width 4 height 11
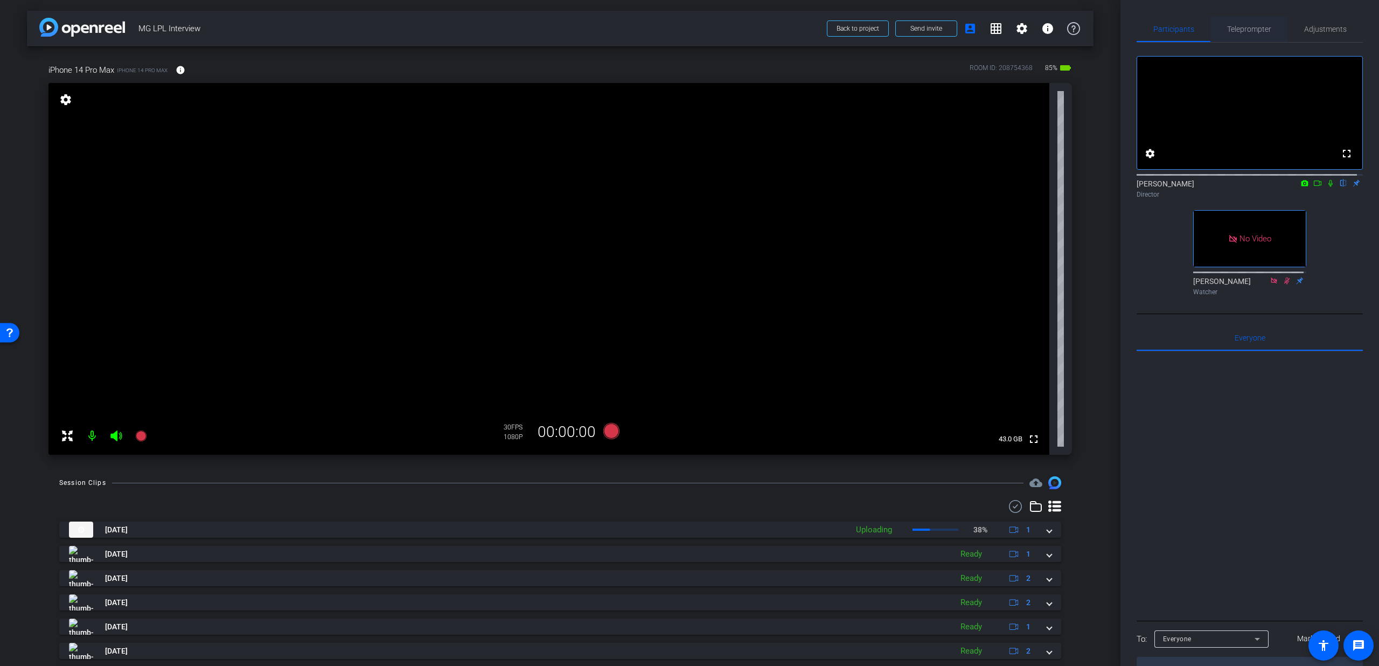
click at [1245, 35] on span "Teleprompter" at bounding box center [1249, 29] width 44 height 26
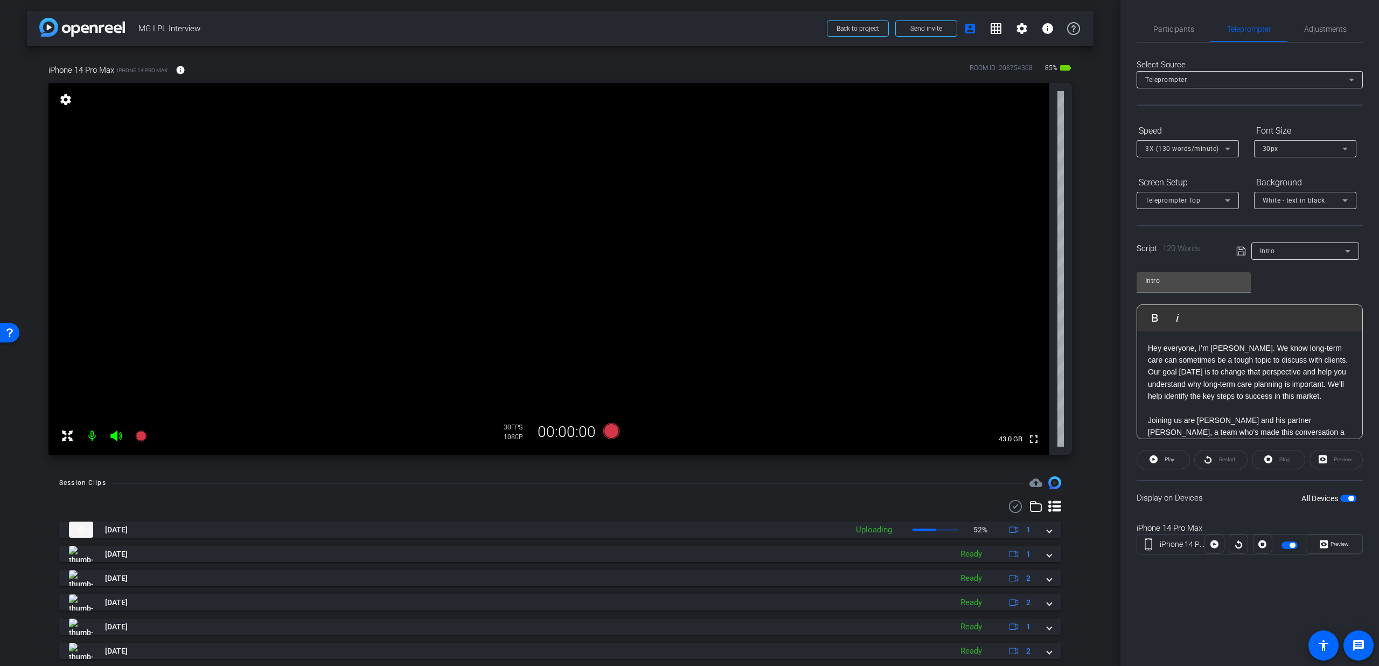
click at [1294, 253] on div "Intro" at bounding box center [1302, 250] width 85 height 13
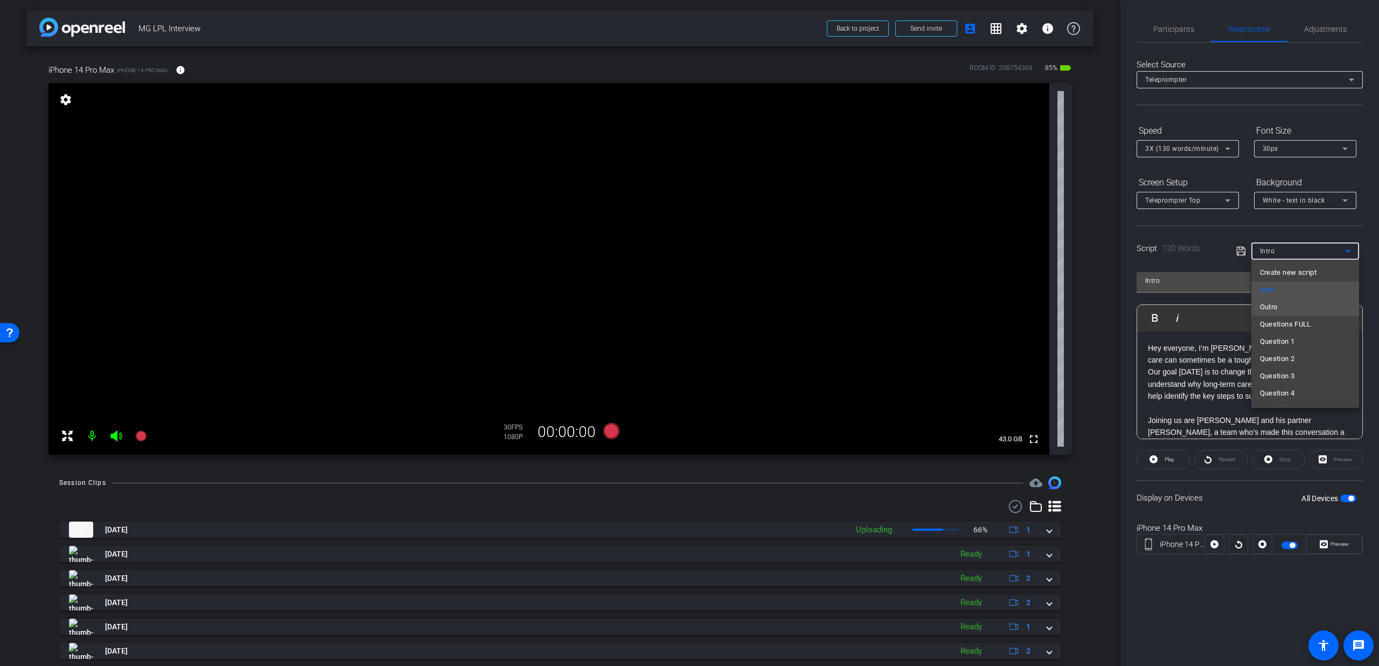
click at [1294, 314] on mat-option "Outro" at bounding box center [1305, 306] width 108 height 17
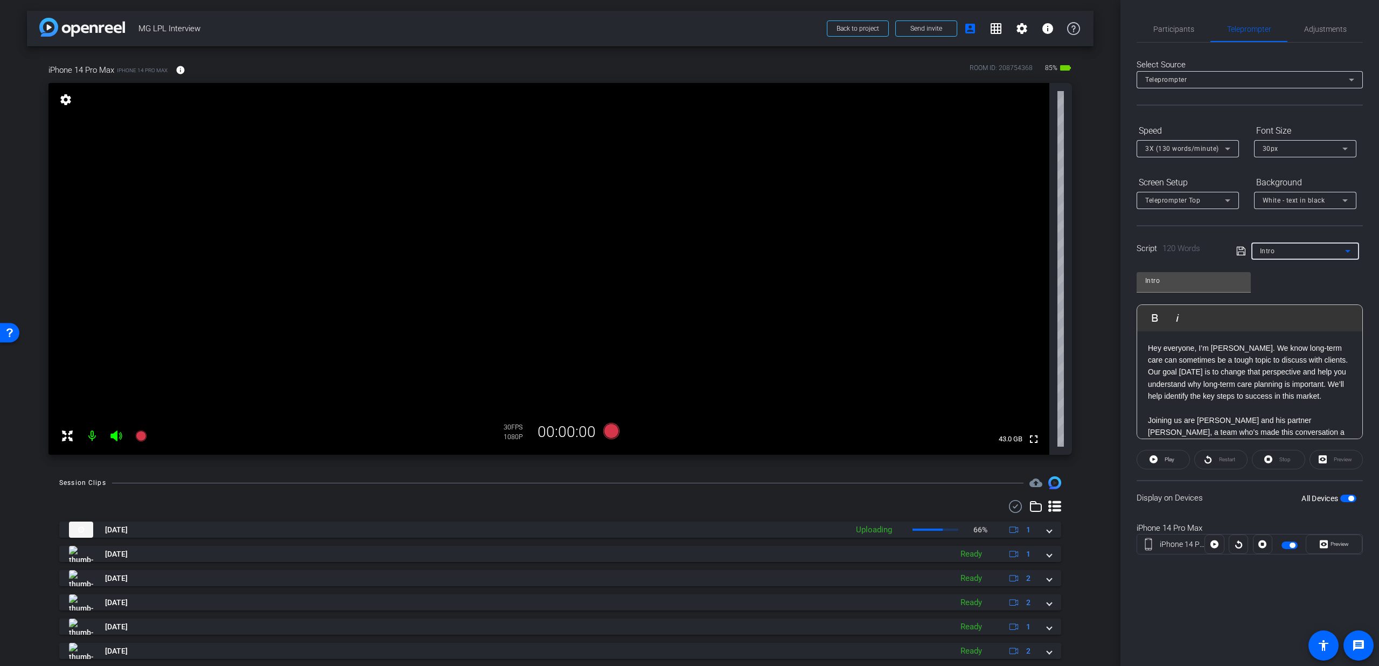
type input "Outro"
click at [1349, 493] on div "All Devices" at bounding box center [1328, 498] width 55 height 11
click at [1349, 498] on span "button" at bounding box center [1350, 497] width 5 height 5
click at [1349, 498] on span "button" at bounding box center [1348, 498] width 16 height 8
click at [605, 434] on icon at bounding box center [611, 431] width 16 height 16
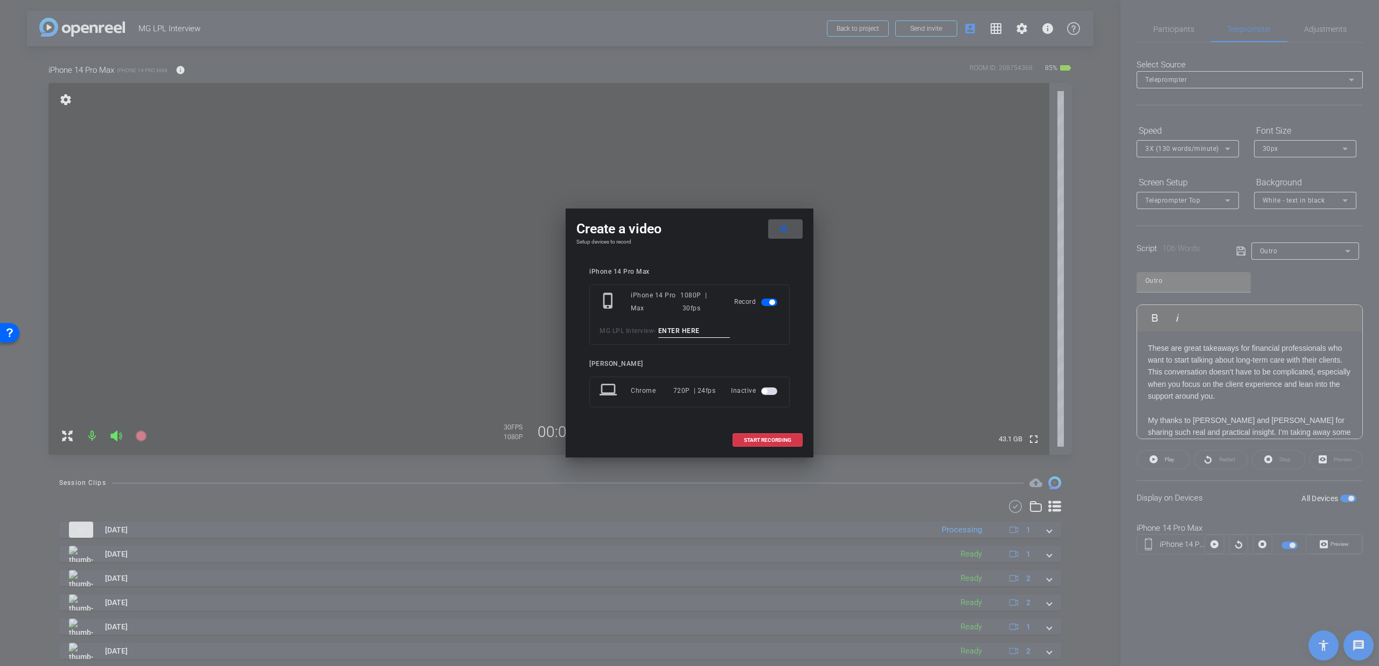
click at [668, 330] on input at bounding box center [694, 330] width 72 height 13
type input "Outro T1"
click at [739, 434] on span at bounding box center [767, 440] width 69 height 26
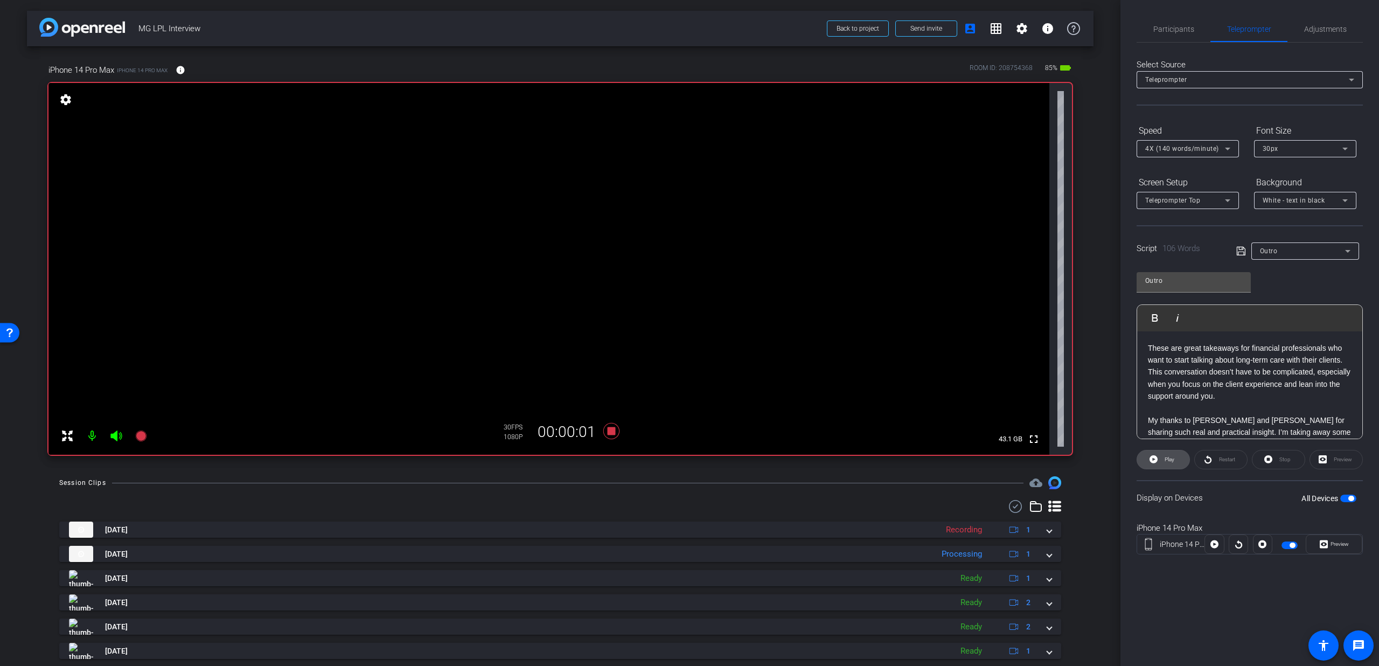
click at [1173, 460] on span "Play" at bounding box center [1169, 459] width 10 height 6
click at [1175, 32] on span "Participants" at bounding box center [1173, 29] width 41 height 8
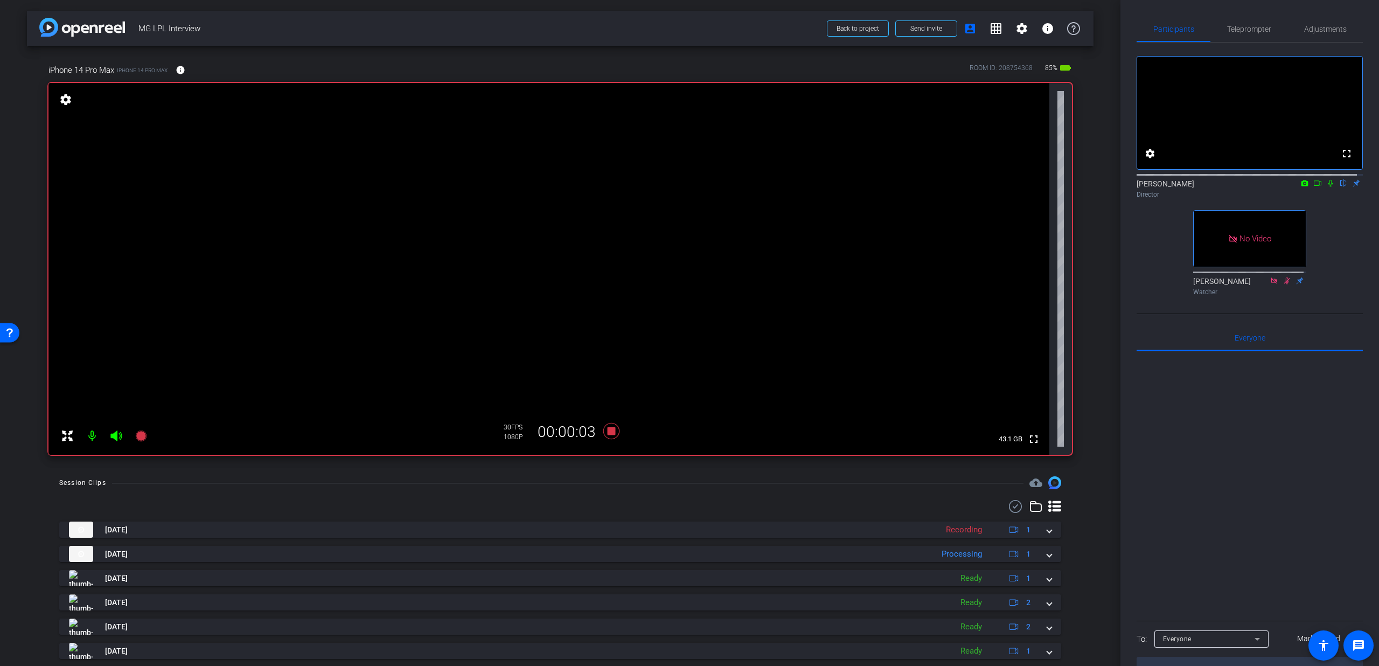
click at [1328, 187] on icon at bounding box center [1330, 183] width 9 height 8
click at [1262, 30] on span "Teleprompter" at bounding box center [1249, 29] width 44 height 8
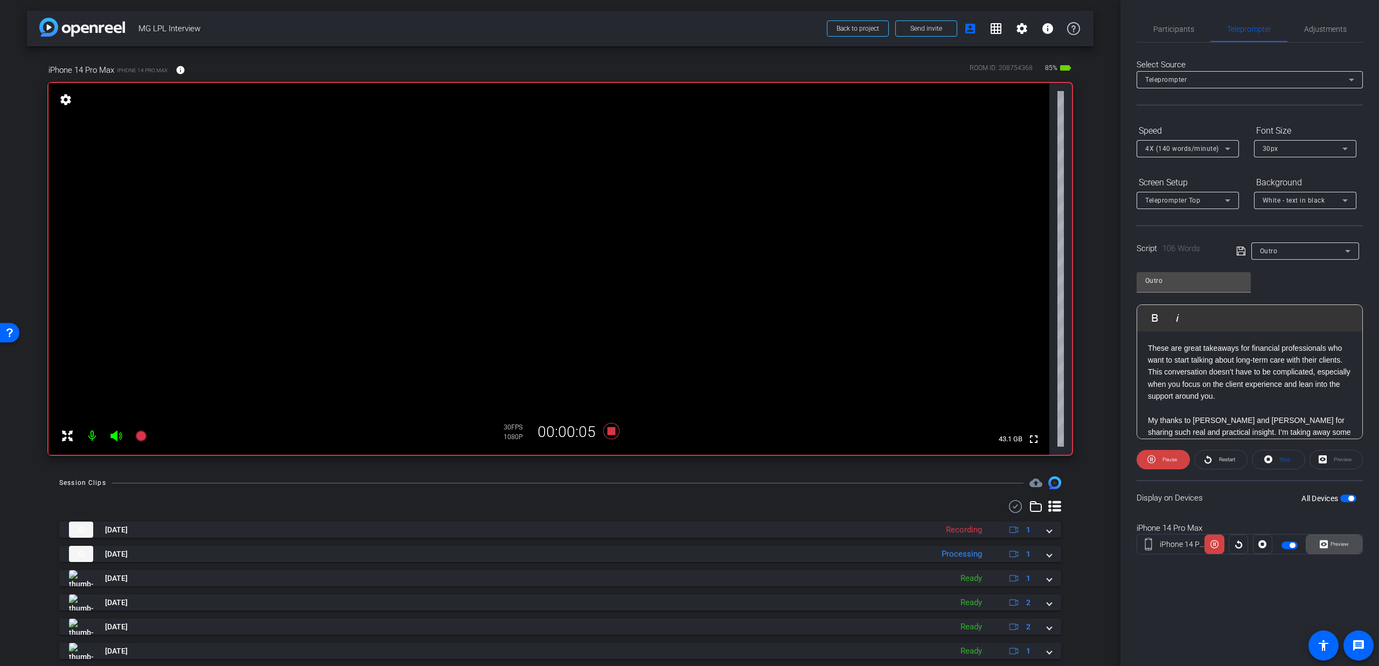
click at [1321, 546] on icon at bounding box center [1323, 544] width 8 height 8
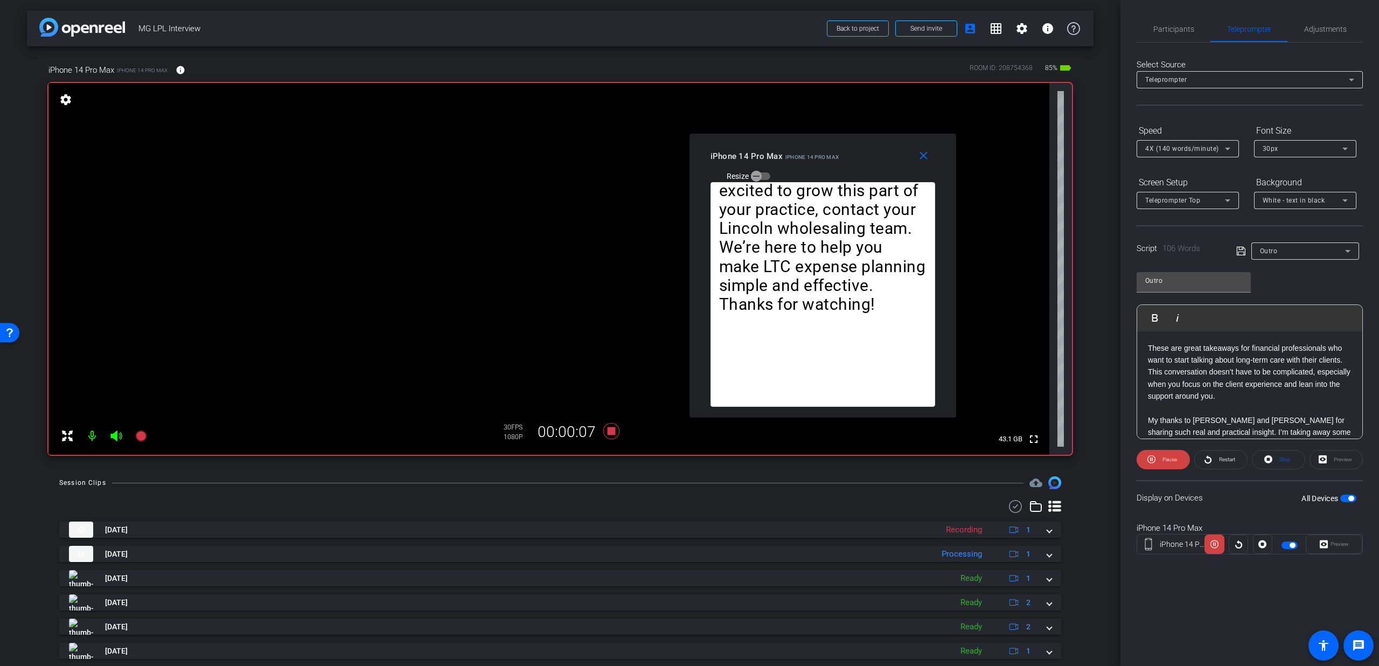
drag, startPoint x: 711, startPoint y: 222, endPoint x: 844, endPoint y: 165, distance: 145.0
click at [844, 165] on div "iPhone 14 Pro Max iPhone 14 Pro Max Resize" at bounding box center [826, 165] width 233 height 38
click at [1162, 145] on span "4X (140 words/minute)" at bounding box center [1182, 149] width 74 height 8
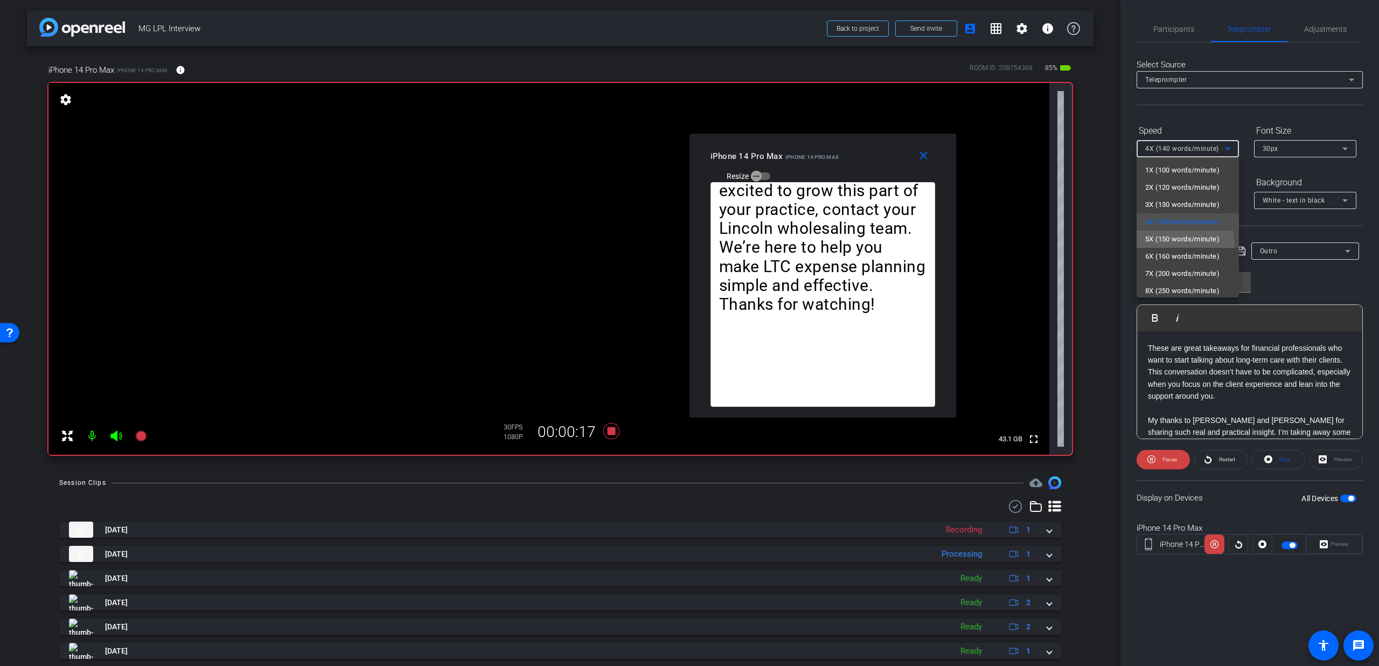
click at [1164, 243] on span "5X (150 words/minute)" at bounding box center [1182, 239] width 74 height 13
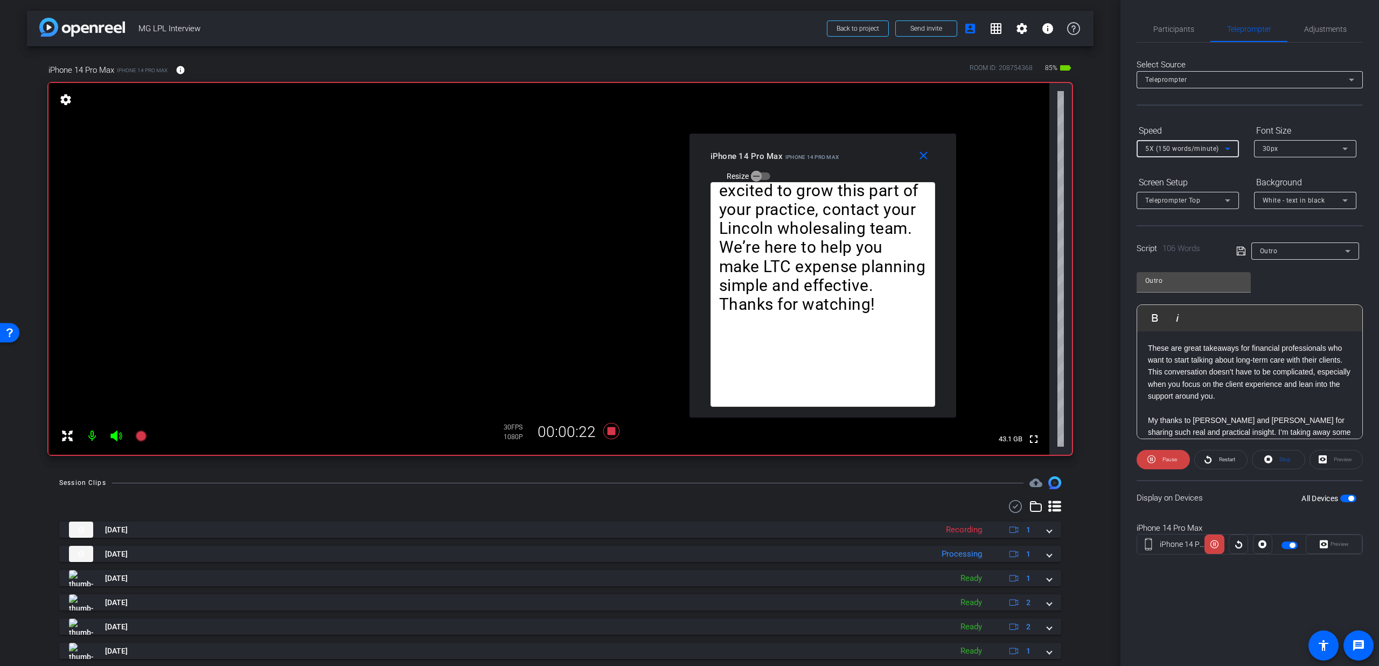
click at [1174, 143] on div "5X (150 words/minute)" at bounding box center [1185, 148] width 80 height 13
click at [1157, 456] on div at bounding box center [689, 333] width 1379 height 666
click at [1158, 457] on span at bounding box center [1162, 459] width 53 height 26
click at [605, 428] on icon at bounding box center [611, 431] width 16 height 16
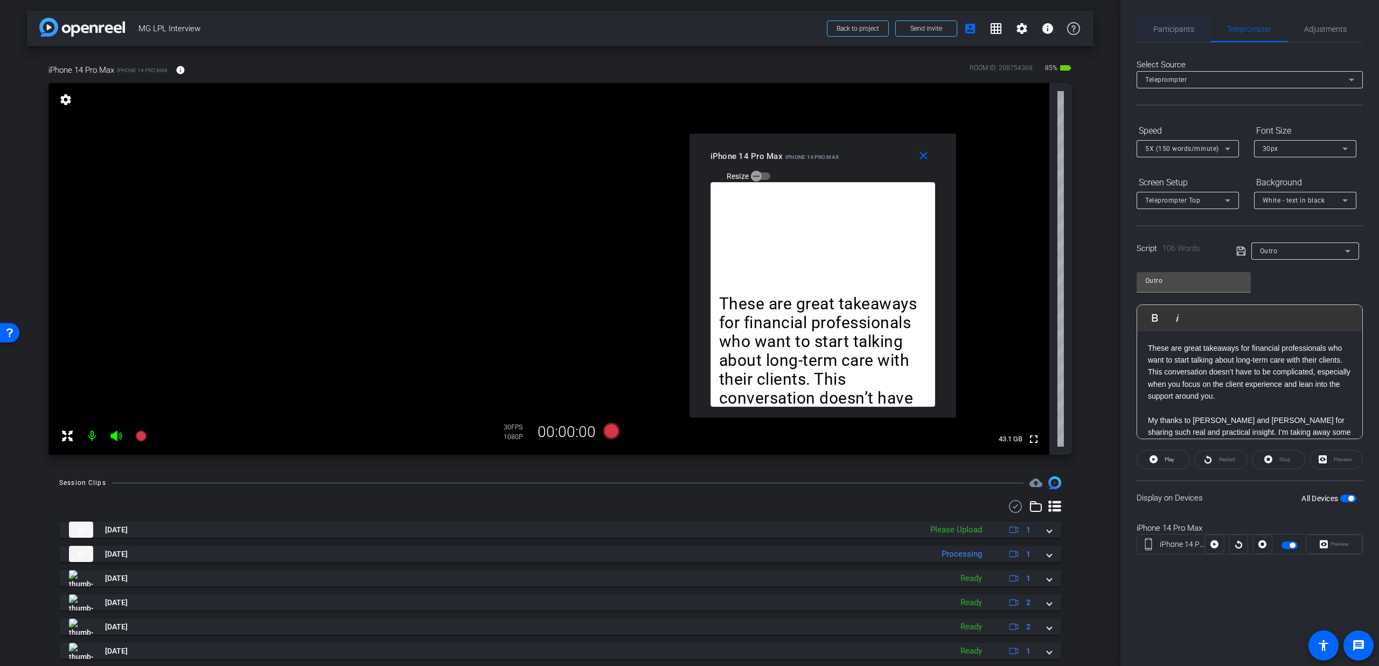
click at [1164, 33] on span "Participants" at bounding box center [1173, 29] width 41 height 26
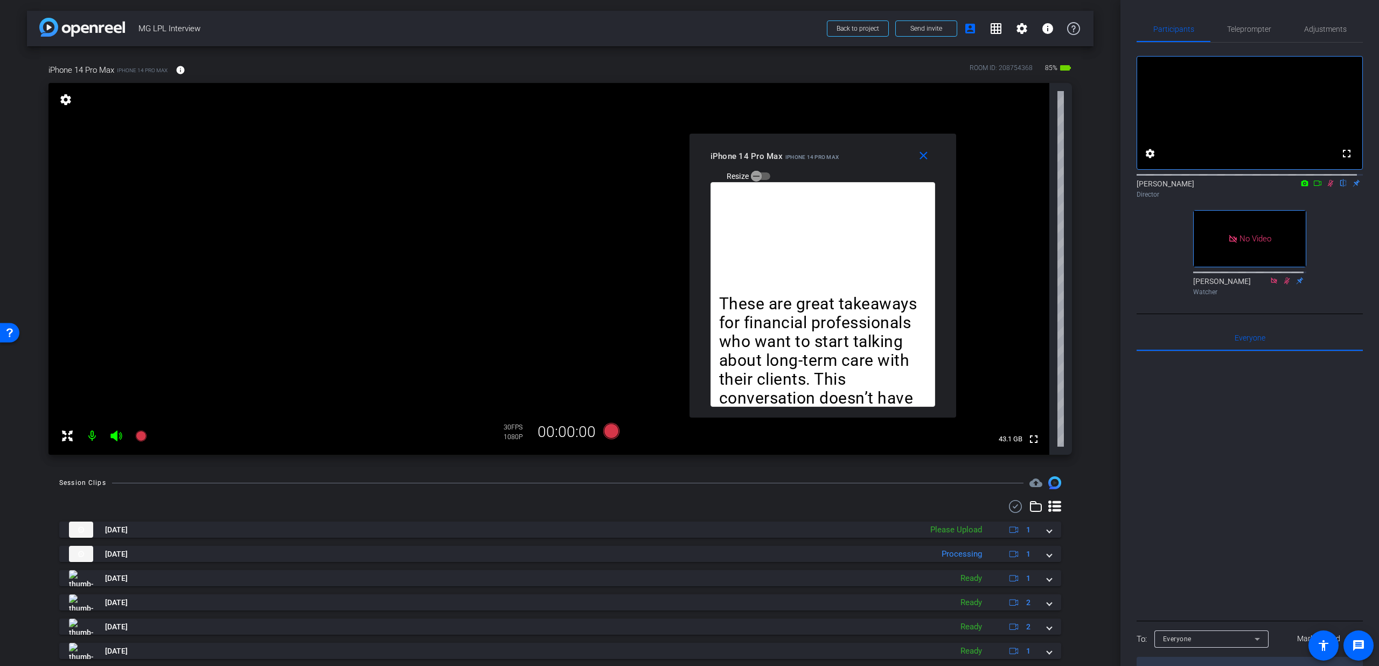
click at [1326, 187] on icon at bounding box center [1330, 183] width 9 height 8
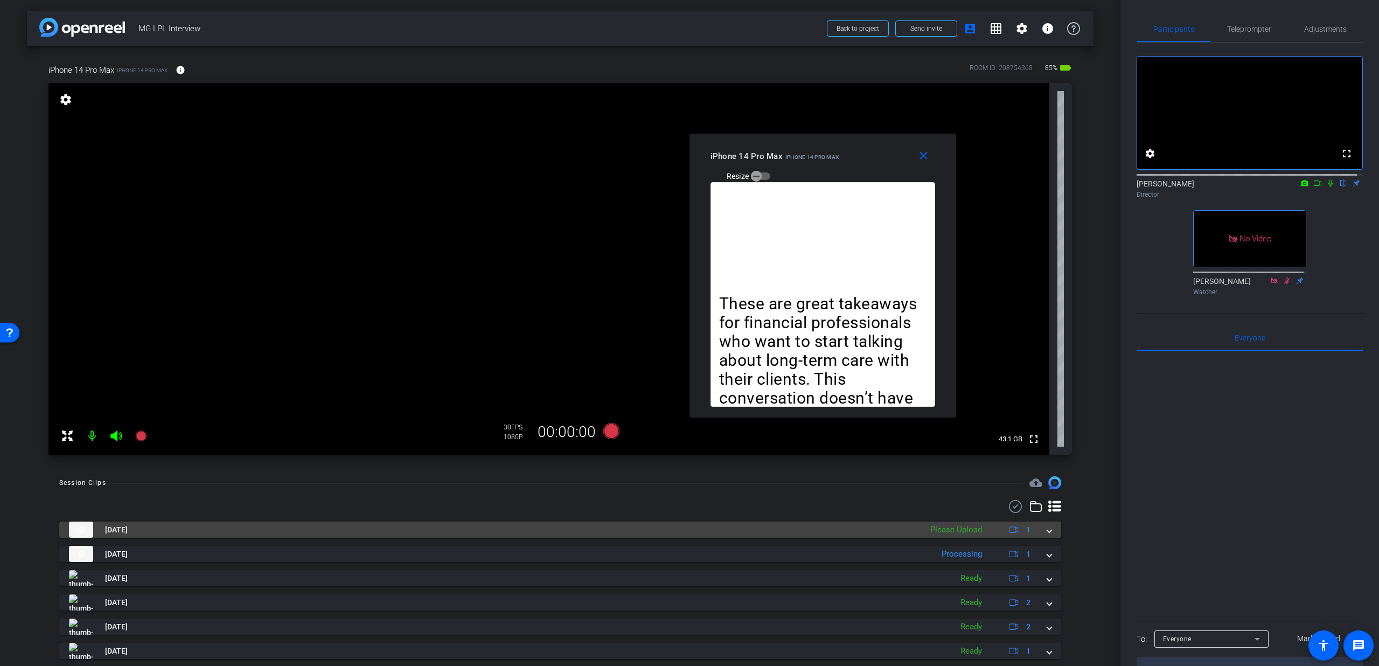
click at [1047, 530] on span at bounding box center [1049, 529] width 4 height 11
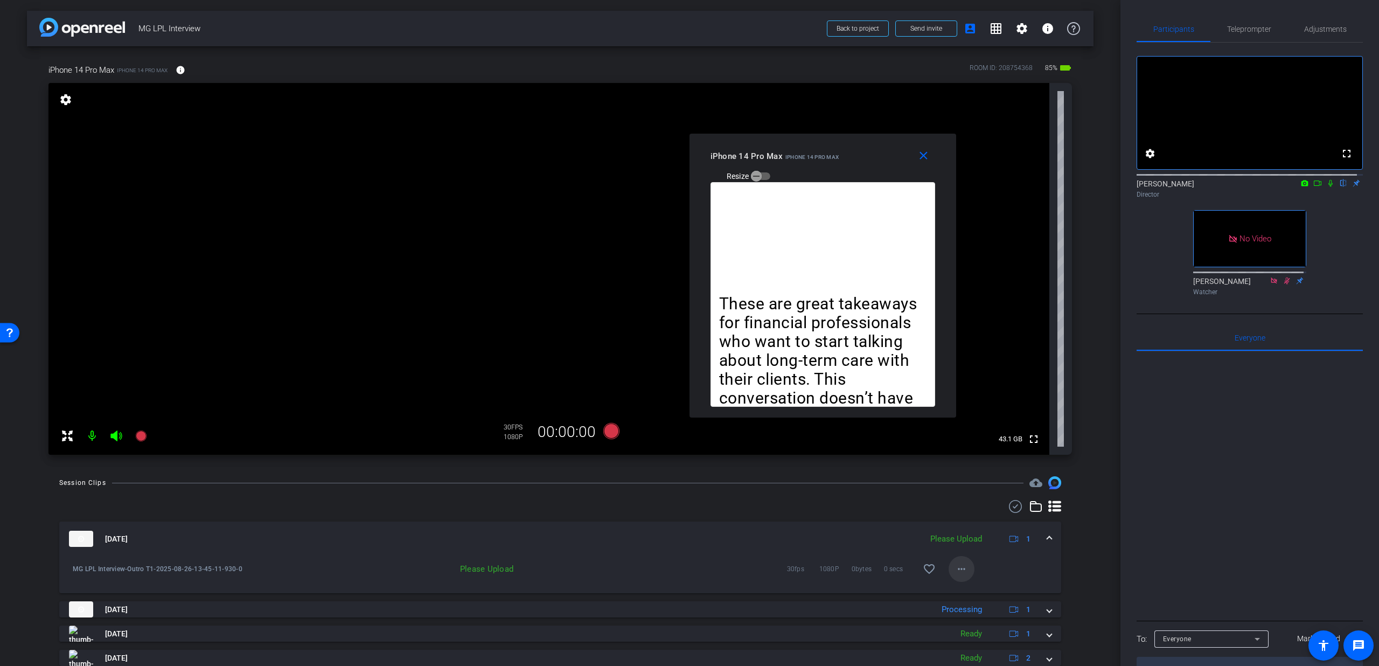
click at [962, 568] on span at bounding box center [961, 569] width 26 height 26
click at [953, 585] on span "Upload" at bounding box center [972, 591] width 43 height 13
click at [1047, 537] on mat-expansion-panel-header "Aug 26, 2025 Uploading 1" at bounding box center [560, 538] width 1002 height 34
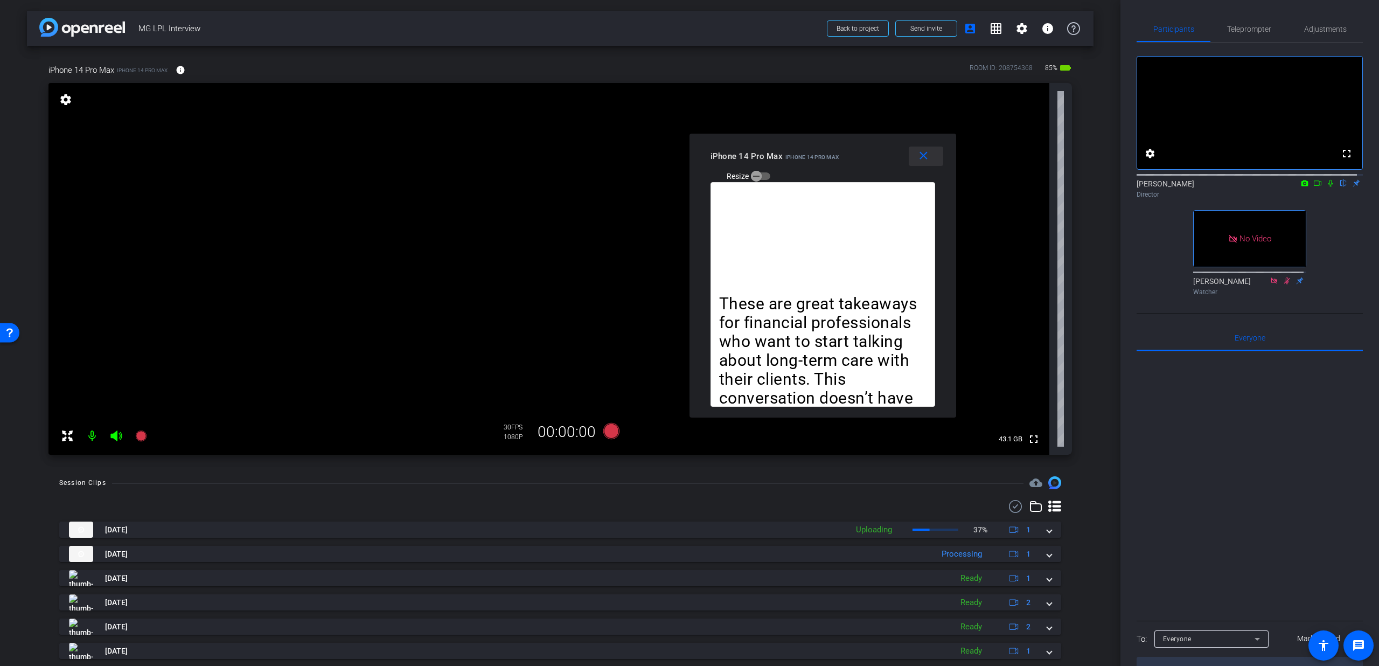
click at [914, 153] on span at bounding box center [926, 156] width 34 height 26
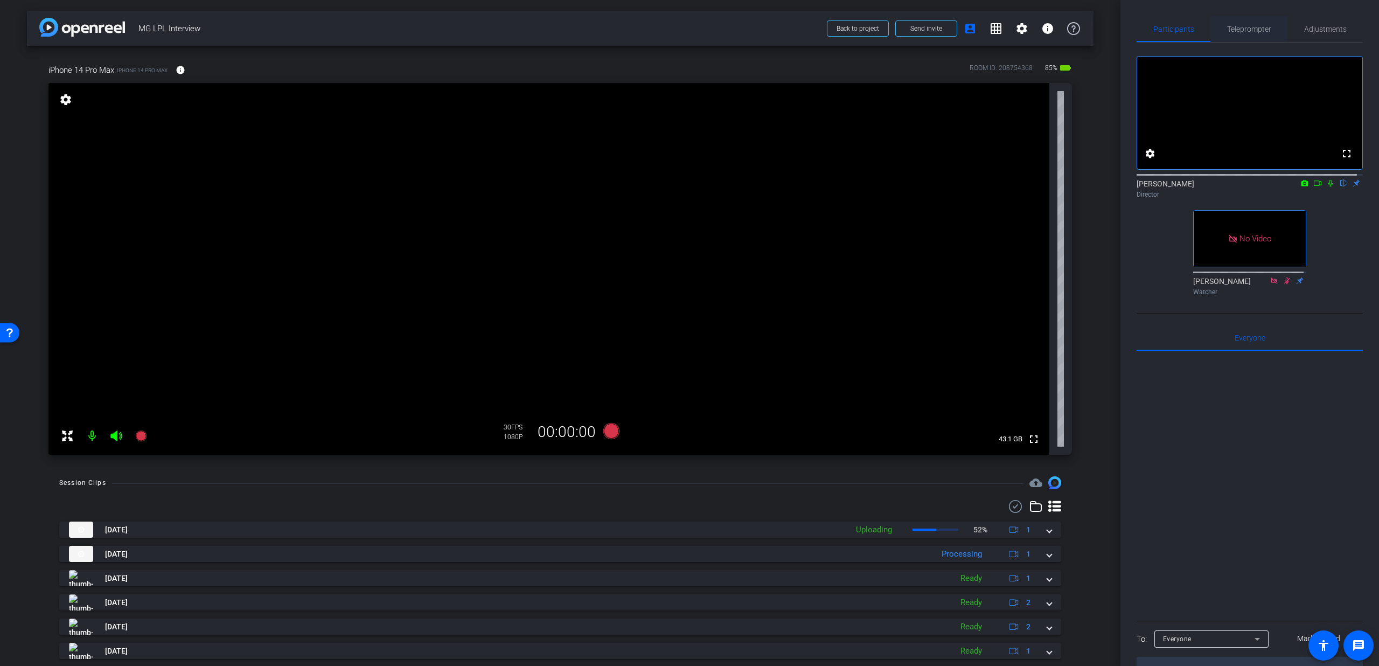
click at [1268, 36] on div "Teleprompter" at bounding box center [1248, 29] width 77 height 26
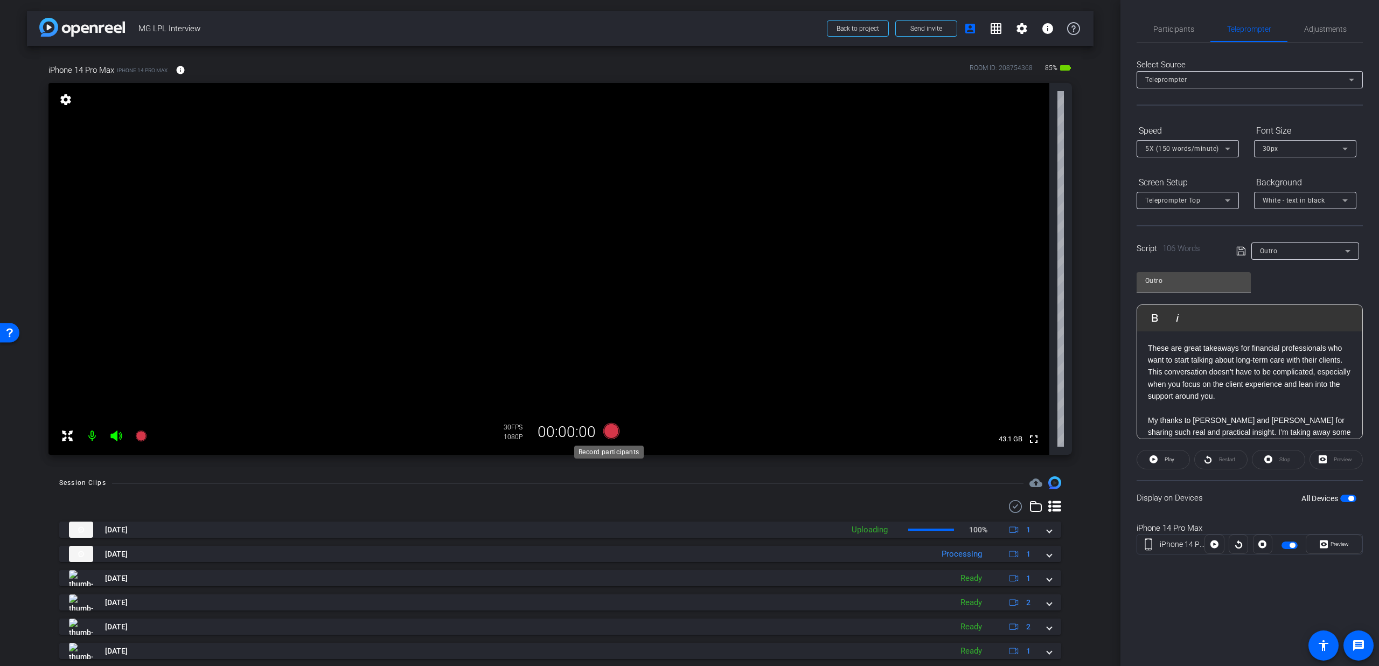
click at [606, 434] on icon at bounding box center [611, 431] width 16 height 16
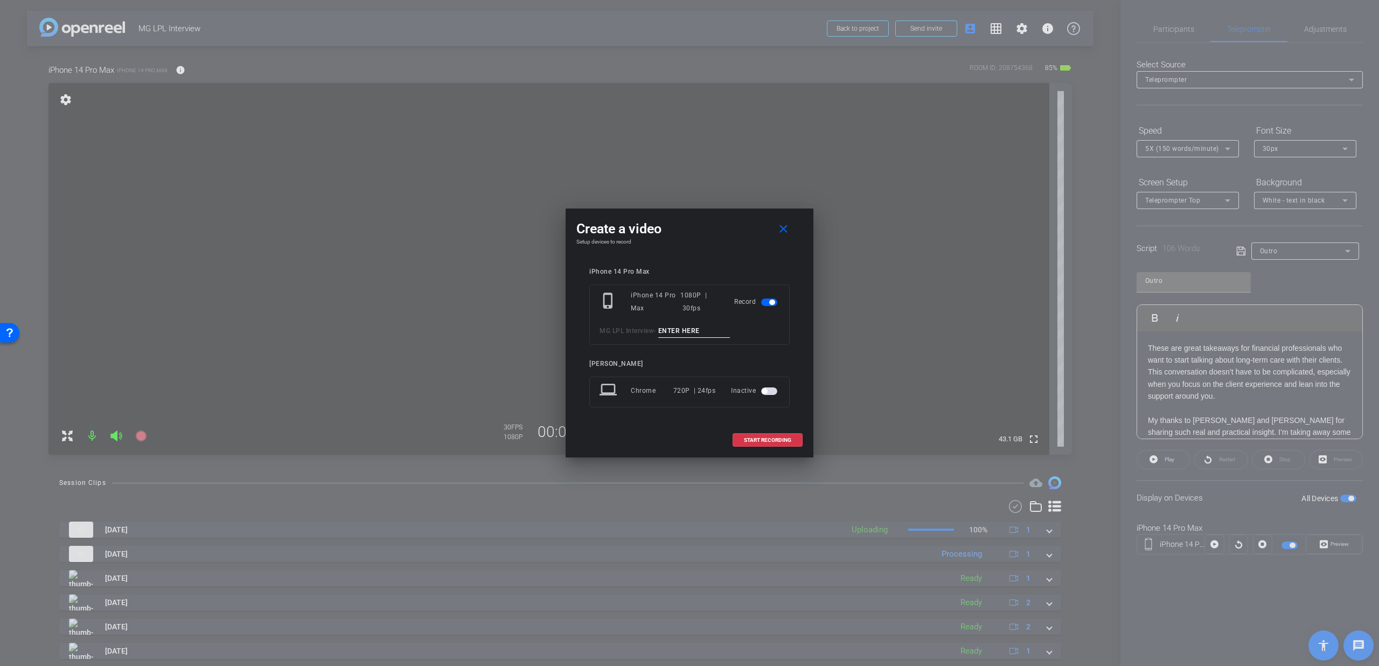
click at [674, 332] on input at bounding box center [694, 330] width 72 height 13
type input "Outro T3"
click at [738, 441] on span at bounding box center [767, 440] width 69 height 26
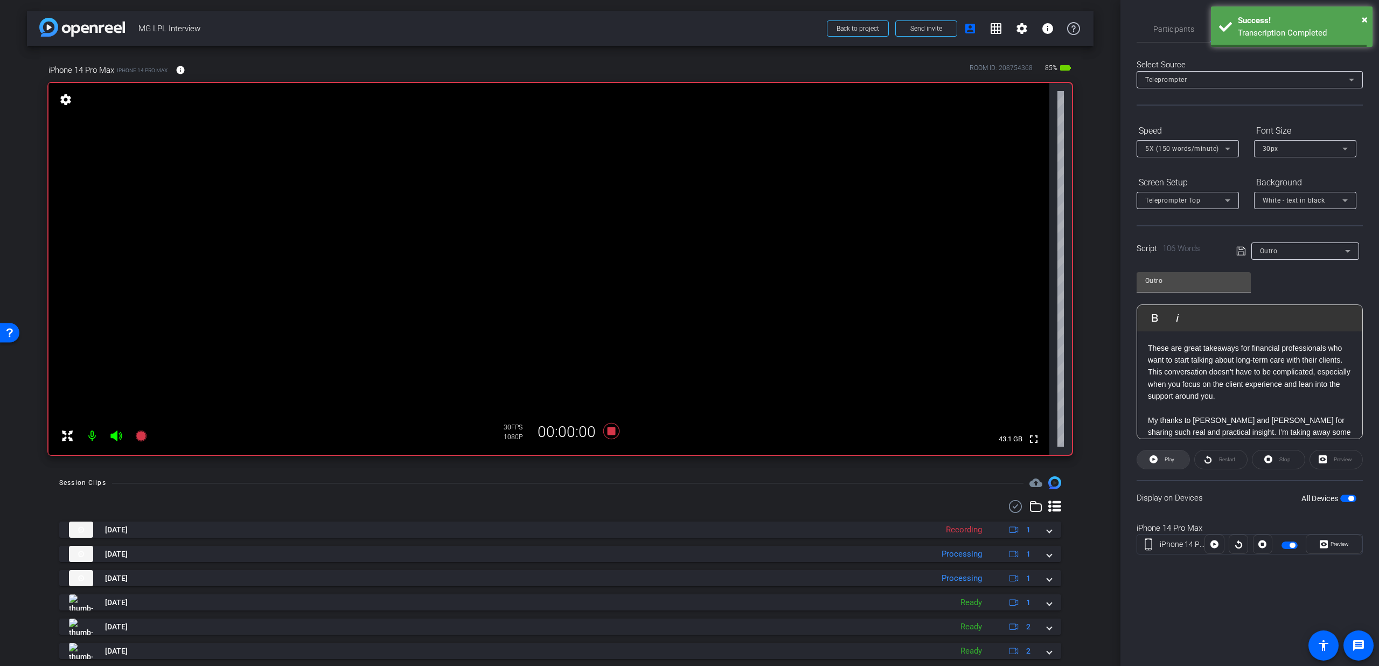
click at [1167, 458] on span "Play" at bounding box center [1169, 459] width 10 height 6
click at [1182, 39] on span "Participants" at bounding box center [1173, 29] width 41 height 26
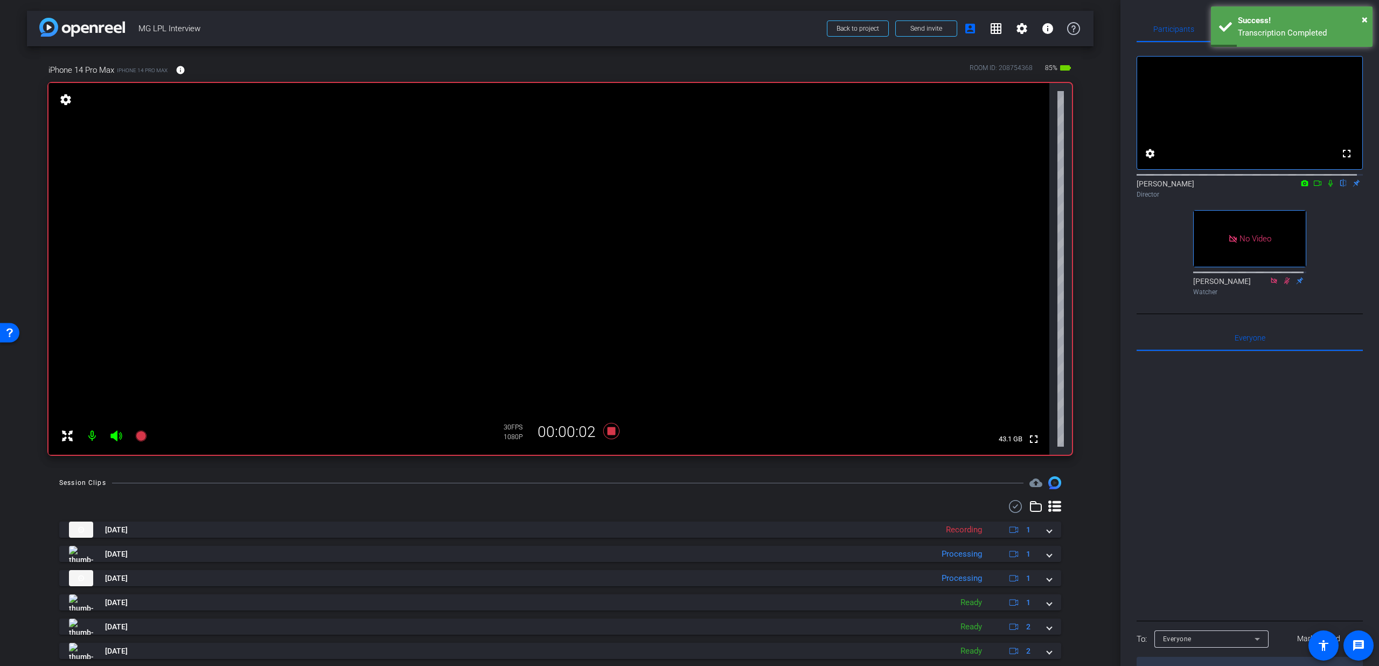
click at [1326, 187] on icon at bounding box center [1330, 183] width 9 height 8
click at [1241, 25] on span "Teleprompter" at bounding box center [1249, 29] width 44 height 8
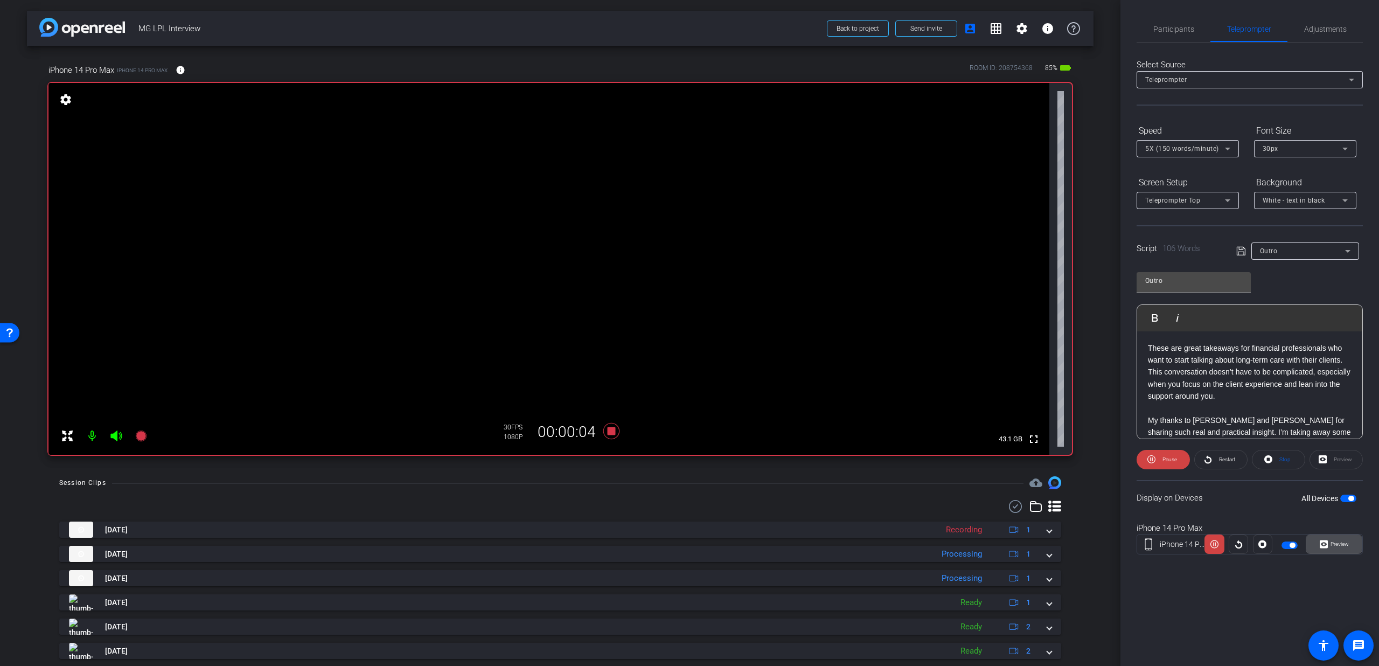
click at [1322, 543] on icon at bounding box center [1323, 544] width 8 height 16
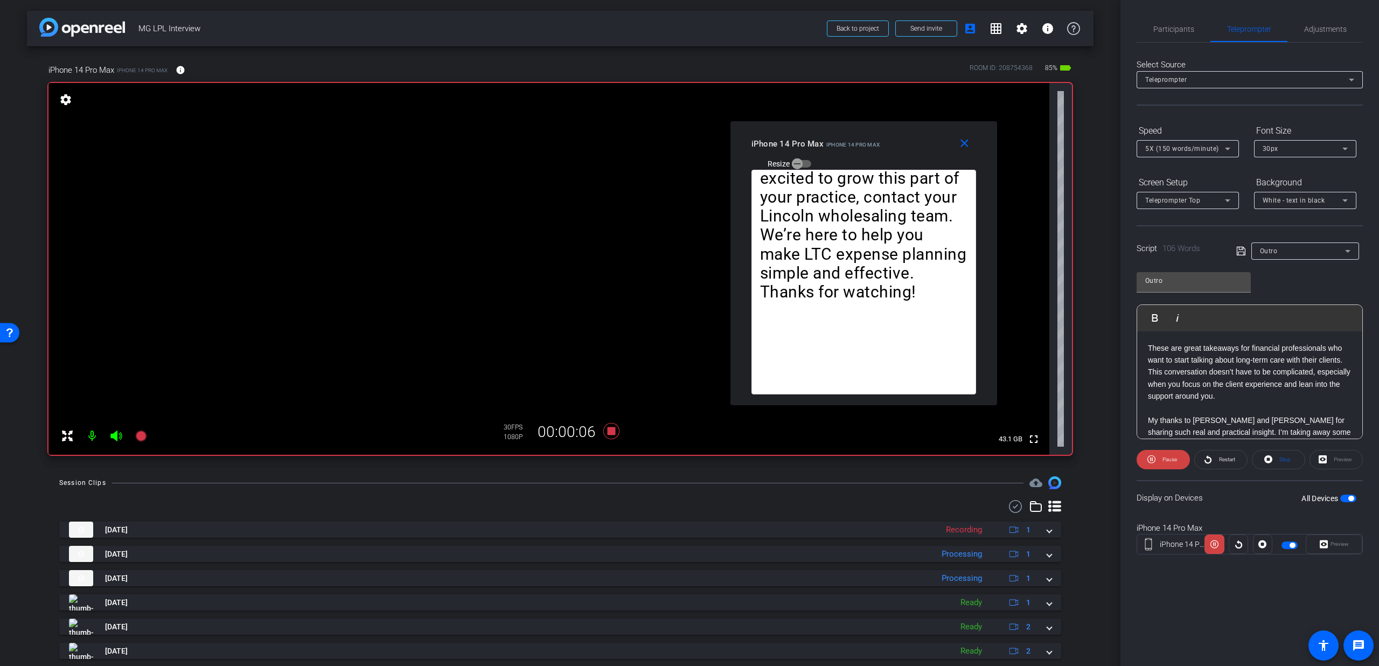
drag, startPoint x: 724, startPoint y: 219, endPoint x: 898, endPoint y: 149, distance: 187.5
click at [898, 149] on div "iPhone 14 Pro Max iPhone 14 Pro Max Resize" at bounding box center [867, 153] width 233 height 38
click at [1167, 149] on span "5X (150 words/minute)" at bounding box center [1182, 149] width 74 height 8
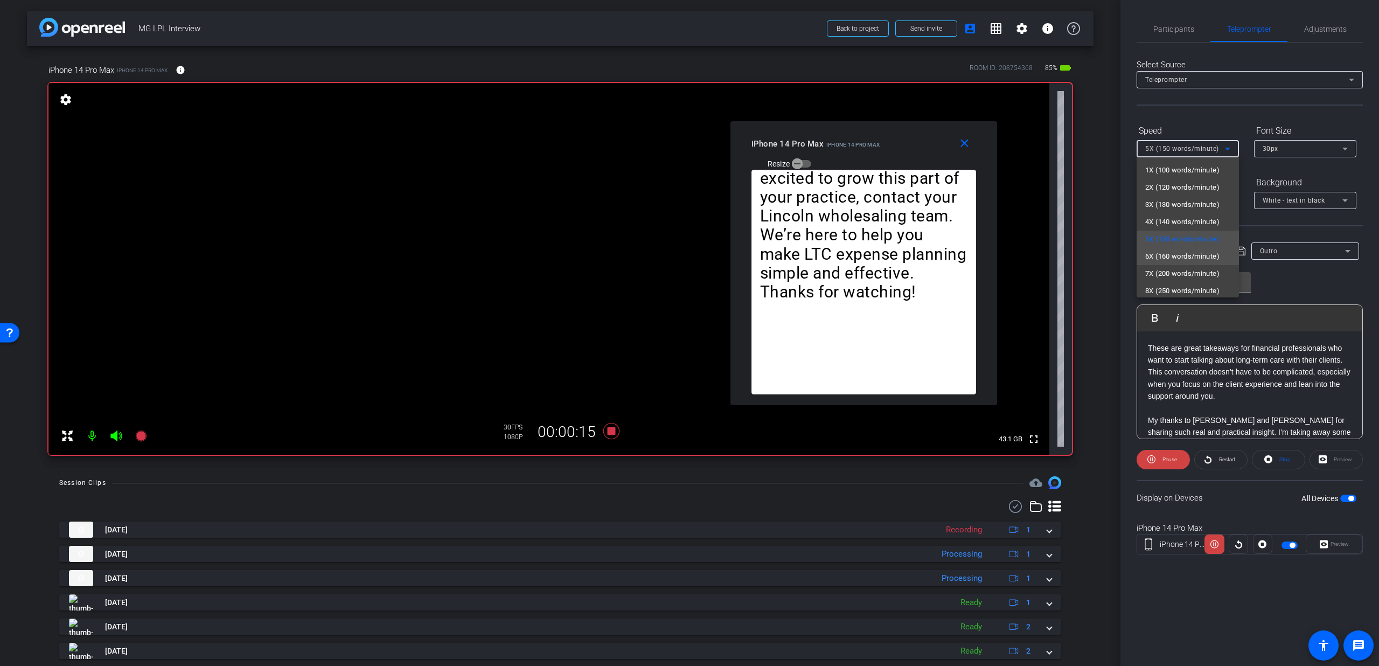
click at [1164, 259] on span "6X (160 words/minute)" at bounding box center [1182, 256] width 74 height 13
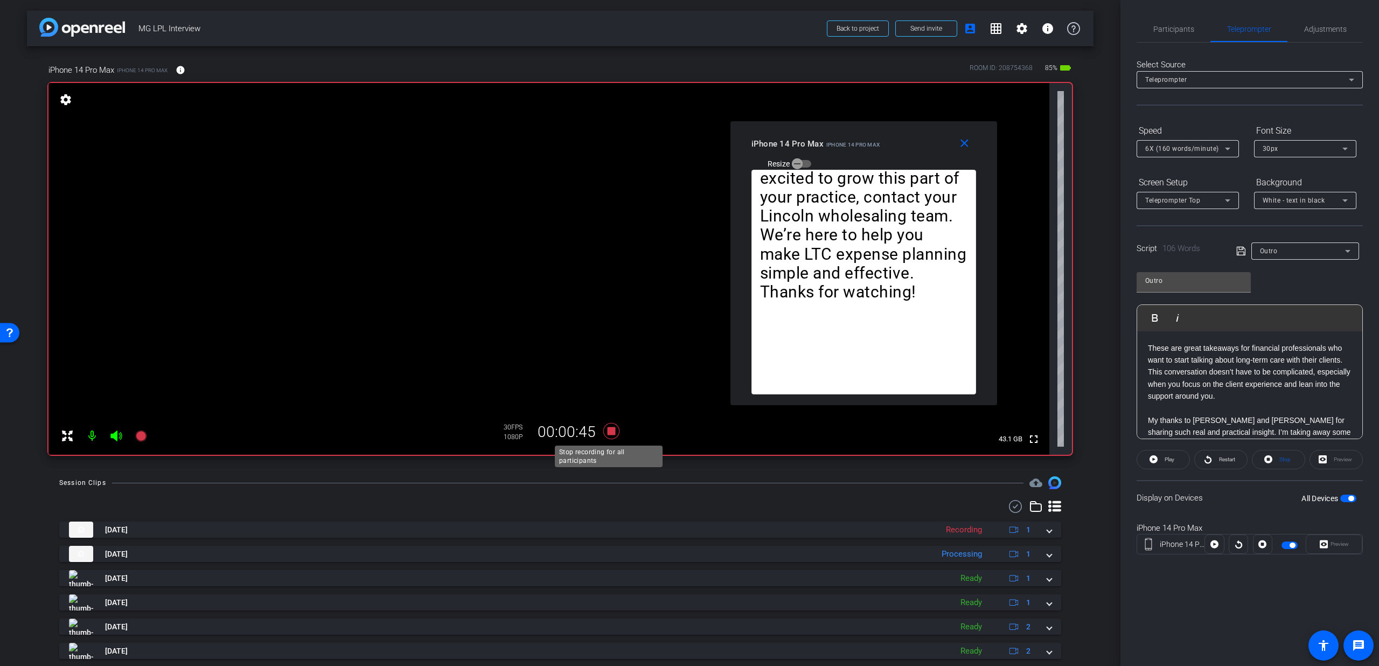
click at [607, 436] on icon at bounding box center [611, 430] width 26 height 19
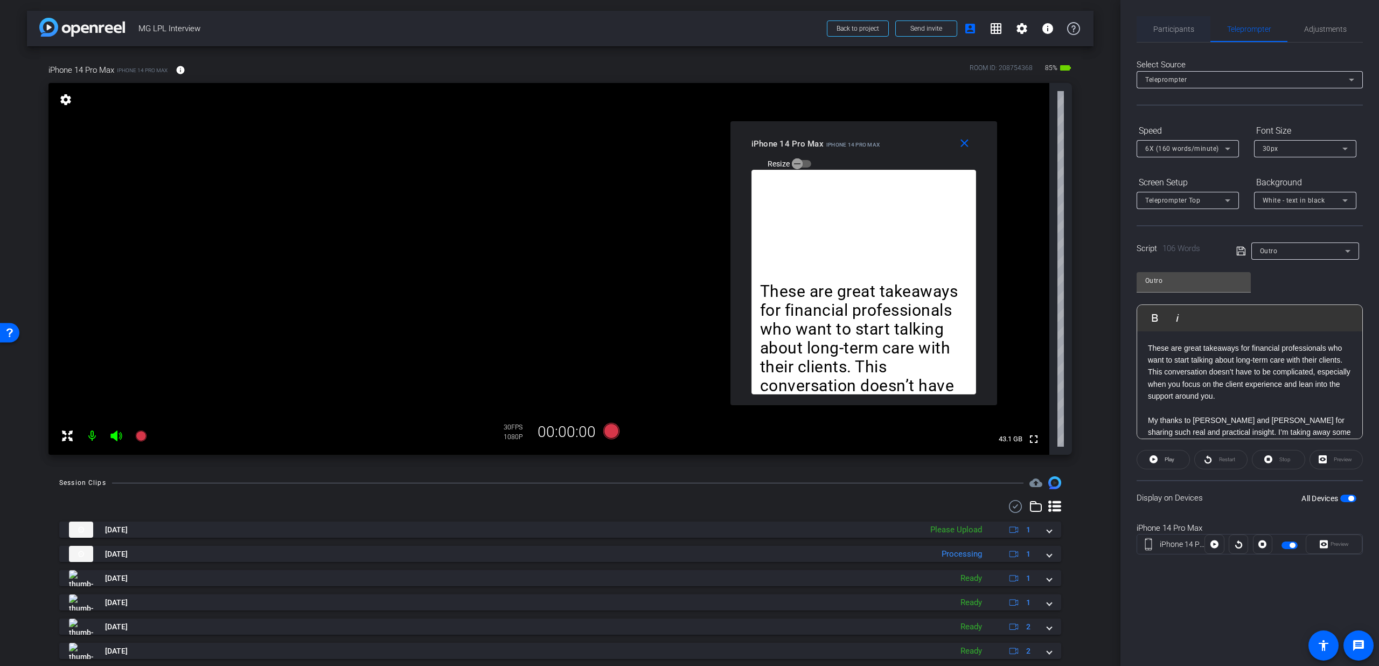
click at [1191, 32] on span "Participants" at bounding box center [1173, 29] width 41 height 8
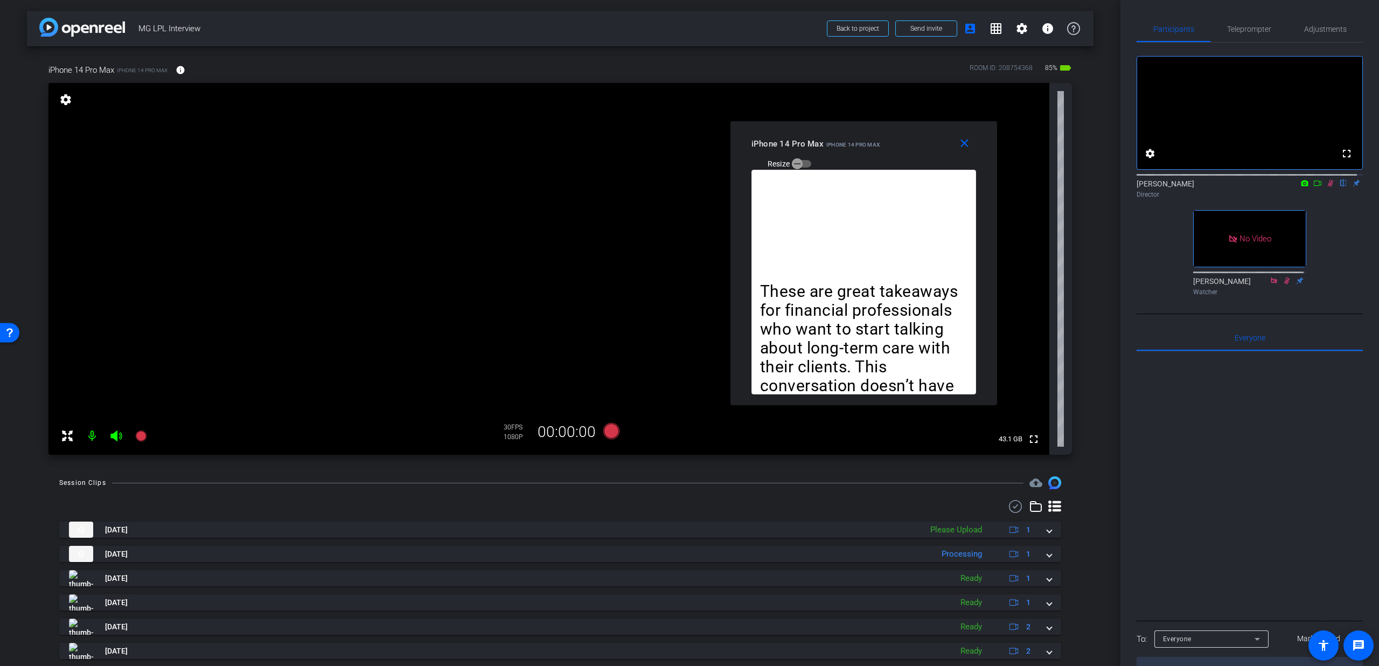
click at [1326, 187] on icon at bounding box center [1330, 183] width 9 height 8
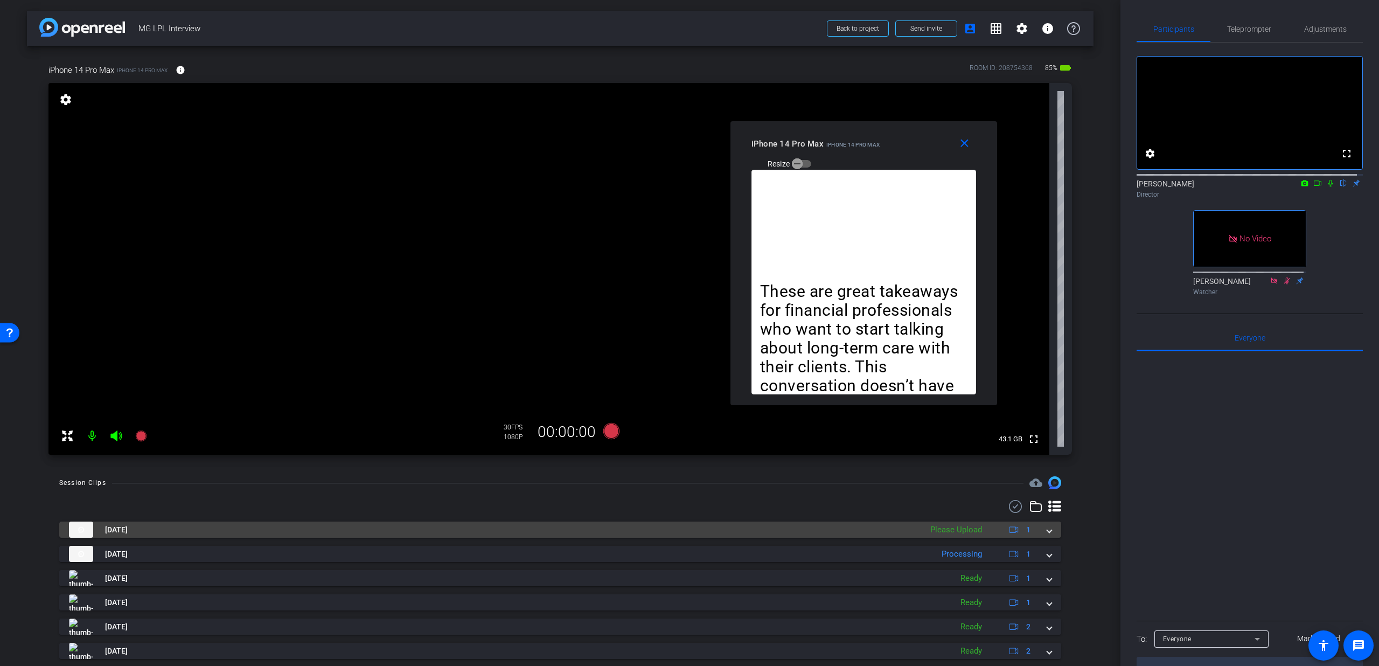
click at [1037, 530] on div "Aug 26, 2025 Please Upload 1" at bounding box center [558, 529] width 978 height 16
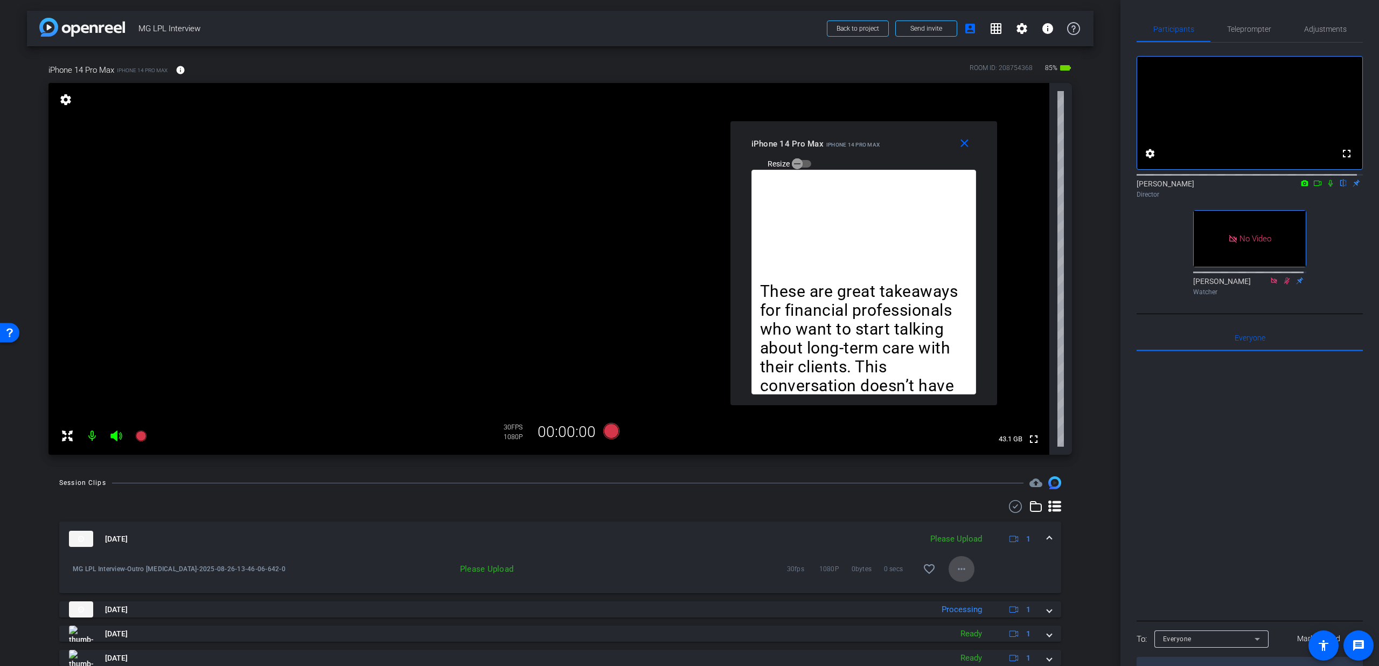
click at [958, 569] on mat-icon "more_horiz" at bounding box center [961, 568] width 13 height 13
click at [954, 587] on span "Upload" at bounding box center [972, 591] width 43 height 13
click at [966, 157] on div "iPhone 14 Pro Max iPhone 14 Pro Max Resize" at bounding box center [867, 153] width 233 height 38
click at [966, 145] on mat-icon "close" at bounding box center [964, 143] width 13 height 13
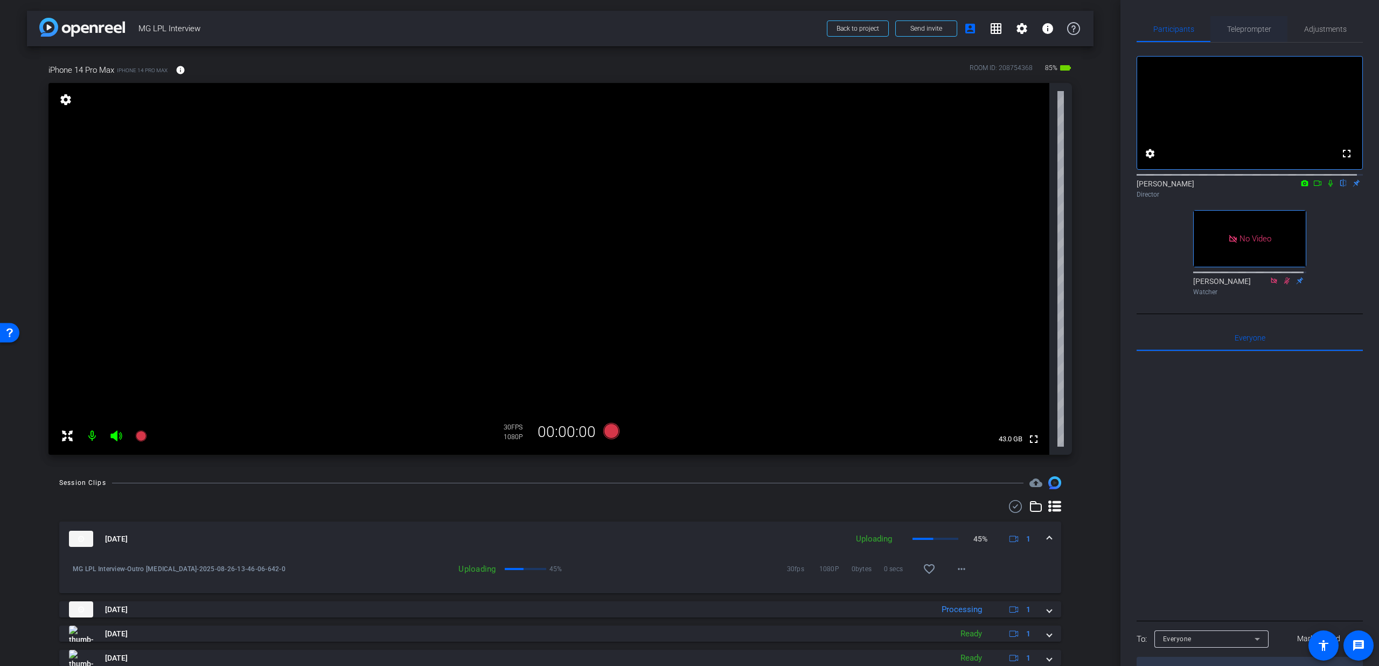
click at [1255, 23] on span "Teleprompter" at bounding box center [1249, 29] width 44 height 26
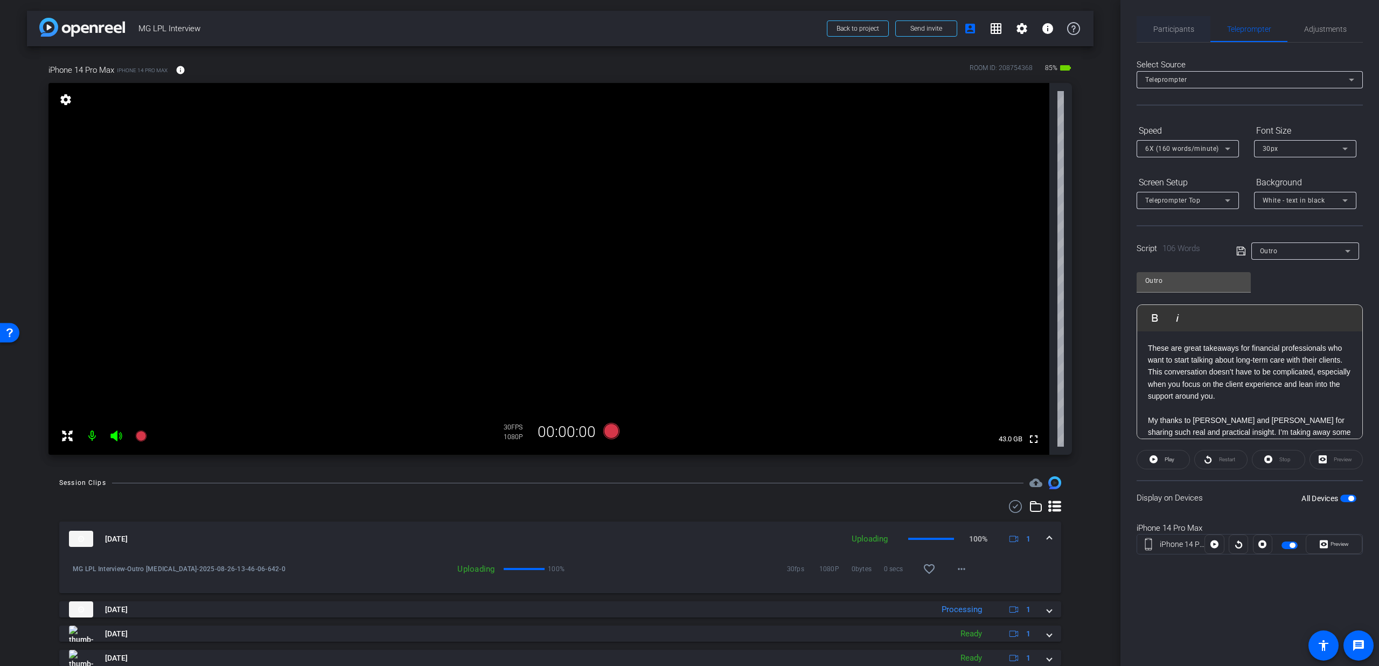
click at [1172, 34] on span "Participants" at bounding box center [1173, 29] width 41 height 26
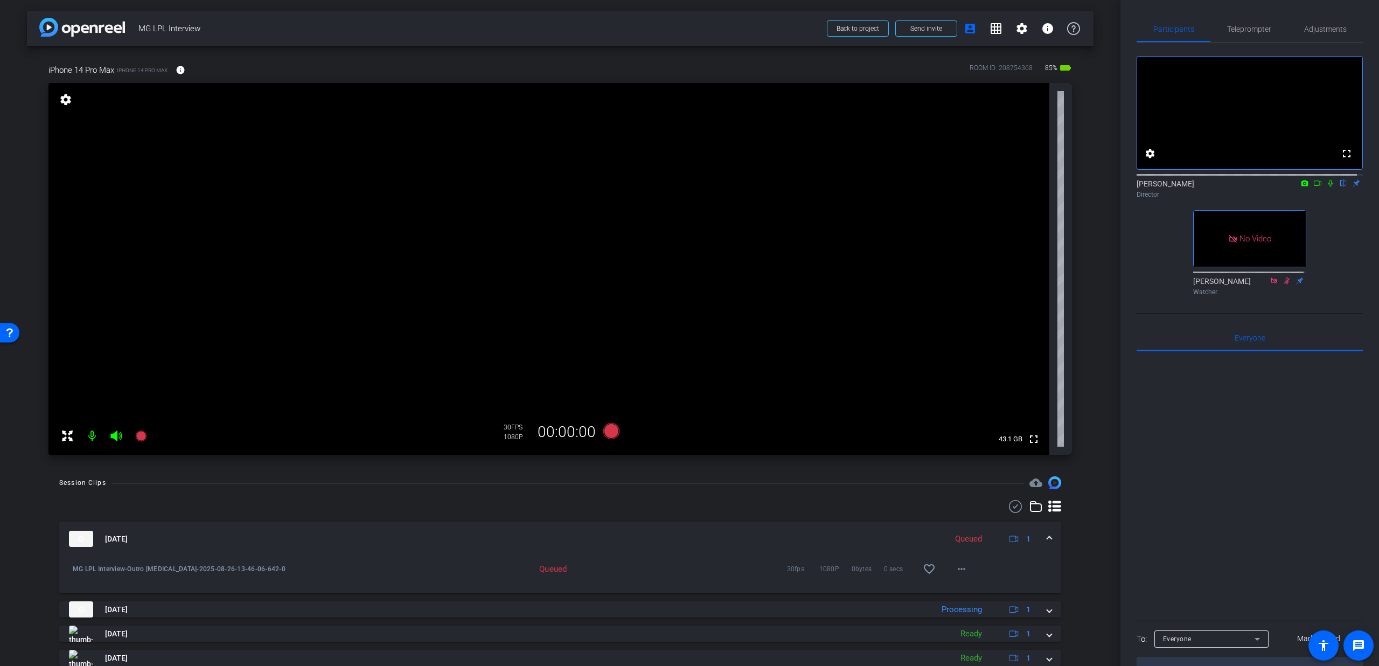
click at [612, 434] on icon at bounding box center [611, 431] width 16 height 16
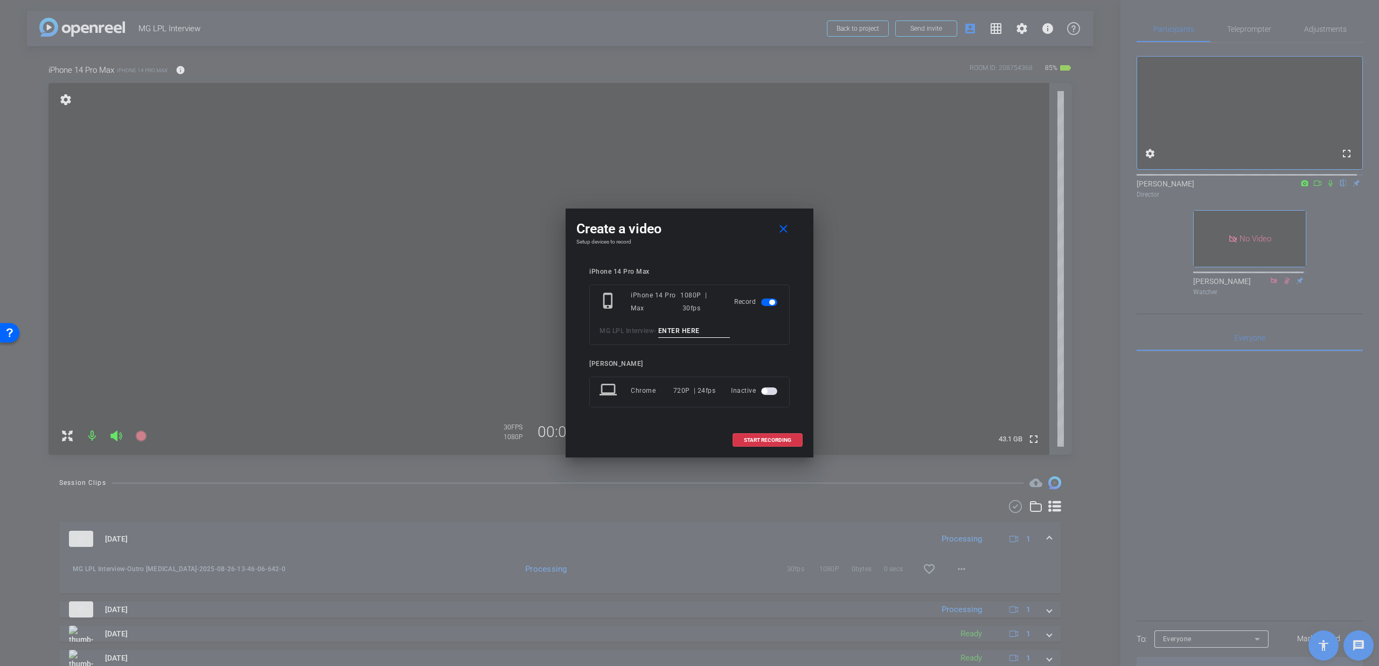
click at [671, 321] on div "phone_iphone iPhone 14 Pro Max 1080P | 30fps Record MG LPL Interview -" at bounding box center [689, 314] width 200 height 60
click at [676, 333] on input at bounding box center [694, 330] width 72 height 13
type input "Outro T4"
click at [755, 439] on span "START RECORDING" at bounding box center [767, 439] width 47 height 5
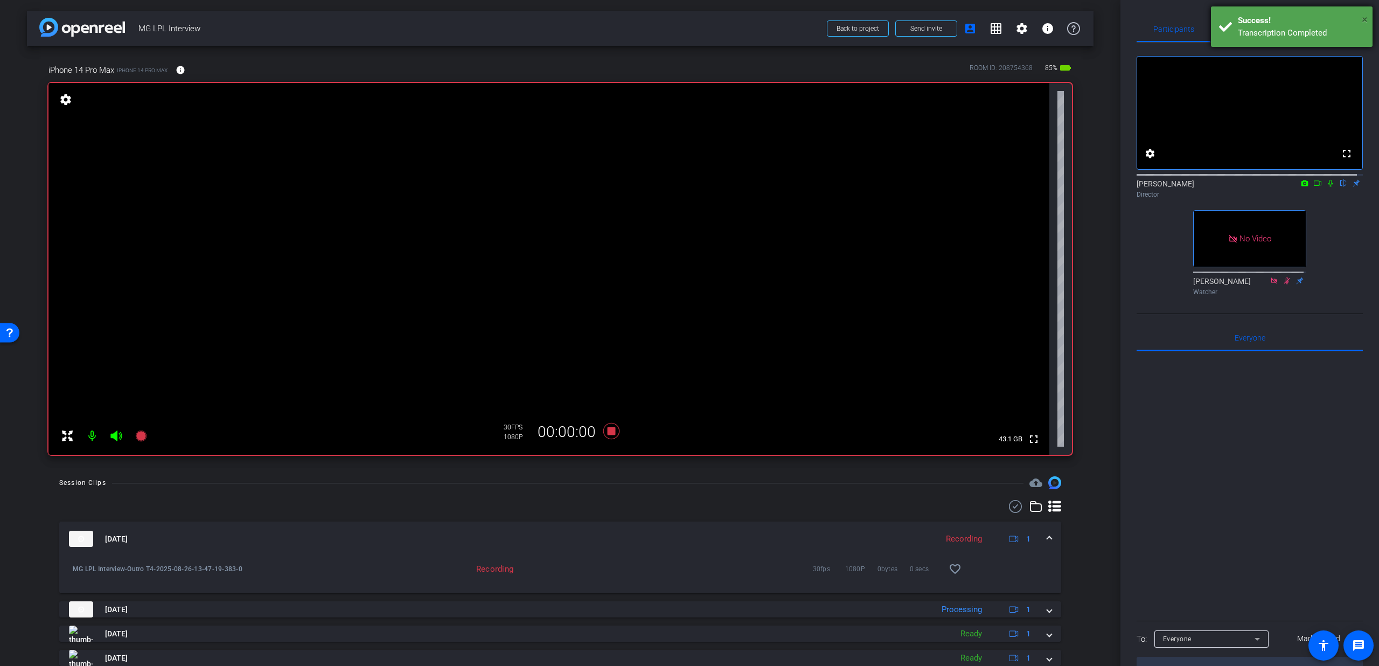
click at [1364, 17] on span "×" at bounding box center [1364, 19] width 6 height 13
click at [1254, 30] on span "Teleprompter" at bounding box center [1249, 29] width 44 height 8
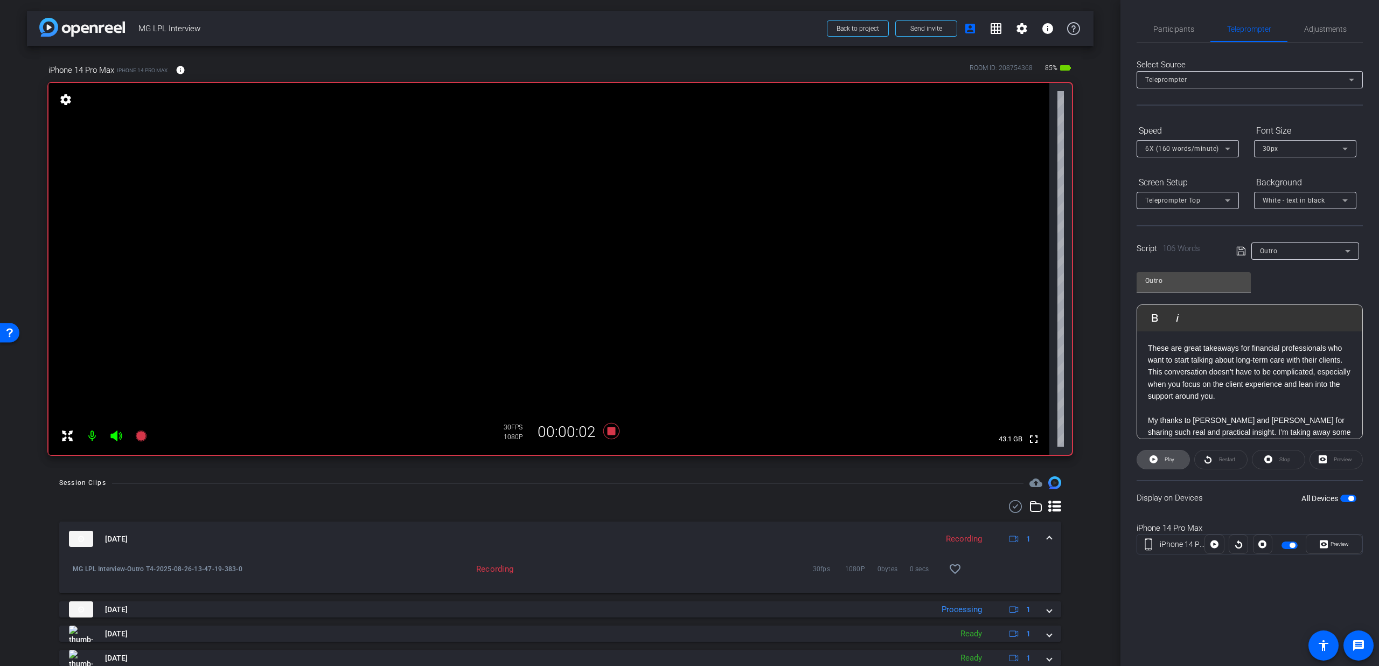
click at [1154, 465] on icon at bounding box center [1153, 458] width 8 height 13
click at [1181, 36] on span "Participants" at bounding box center [1173, 29] width 41 height 26
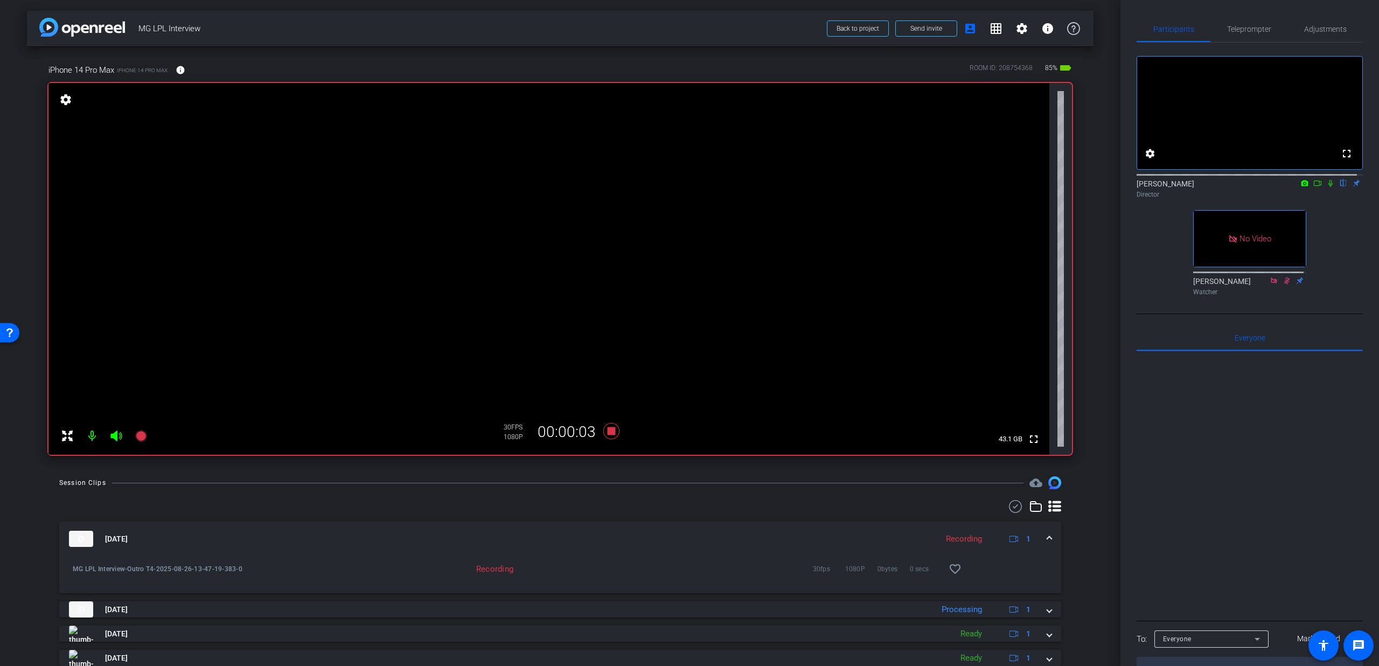
click at [1328, 187] on icon at bounding box center [1330, 183] width 4 height 7
click at [1230, 27] on span "Teleprompter" at bounding box center [1249, 29] width 44 height 8
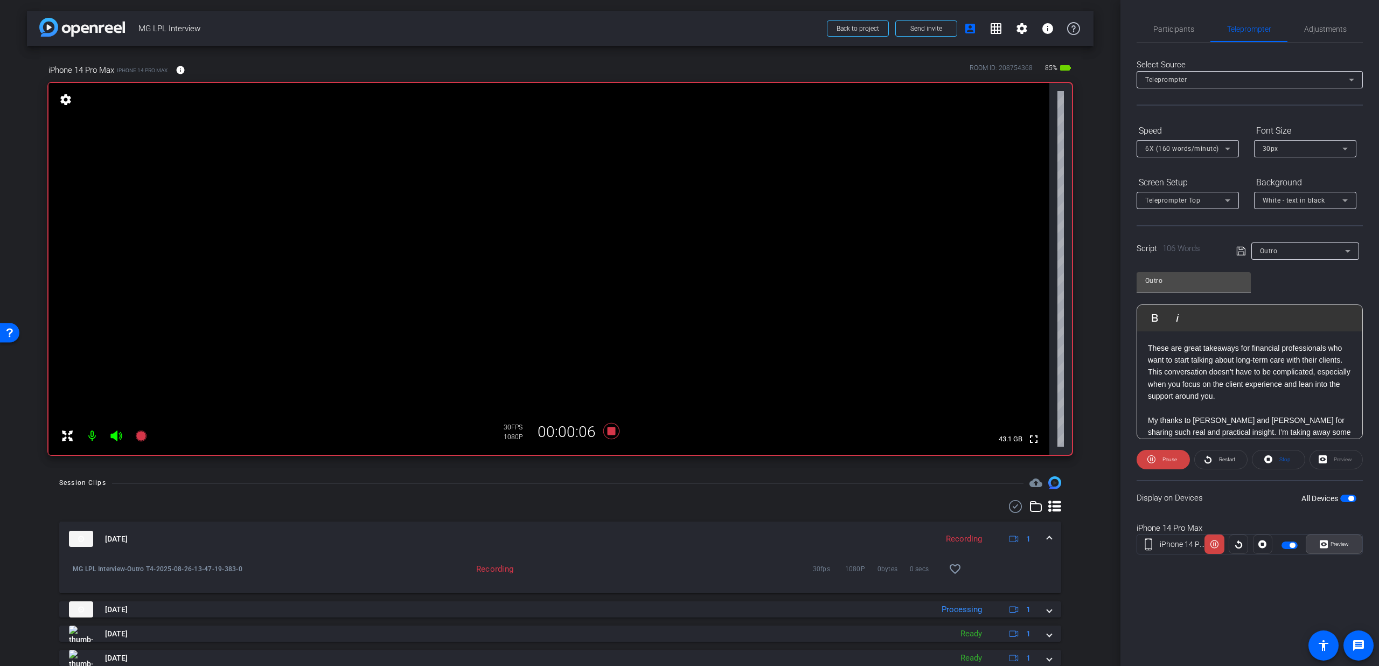
click at [1324, 546] on icon at bounding box center [1323, 544] width 8 height 16
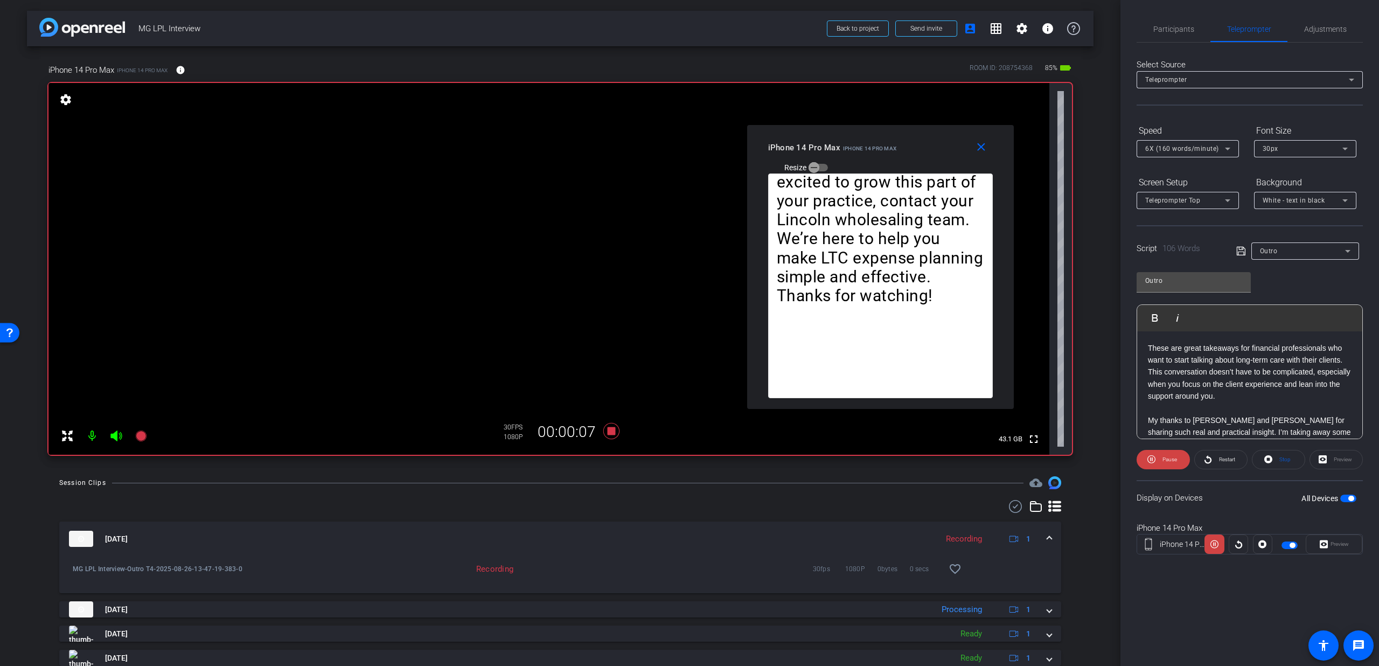
drag, startPoint x: 672, startPoint y: 210, endPoint x: 863, endPoint y: 144, distance: 201.8
click at [863, 144] on div "iPhone 14 Pro Max iPhone 14 Pro Max" at bounding box center [832, 146] width 129 height 13
click at [982, 149] on mat-icon "close" at bounding box center [980, 147] width 13 height 13
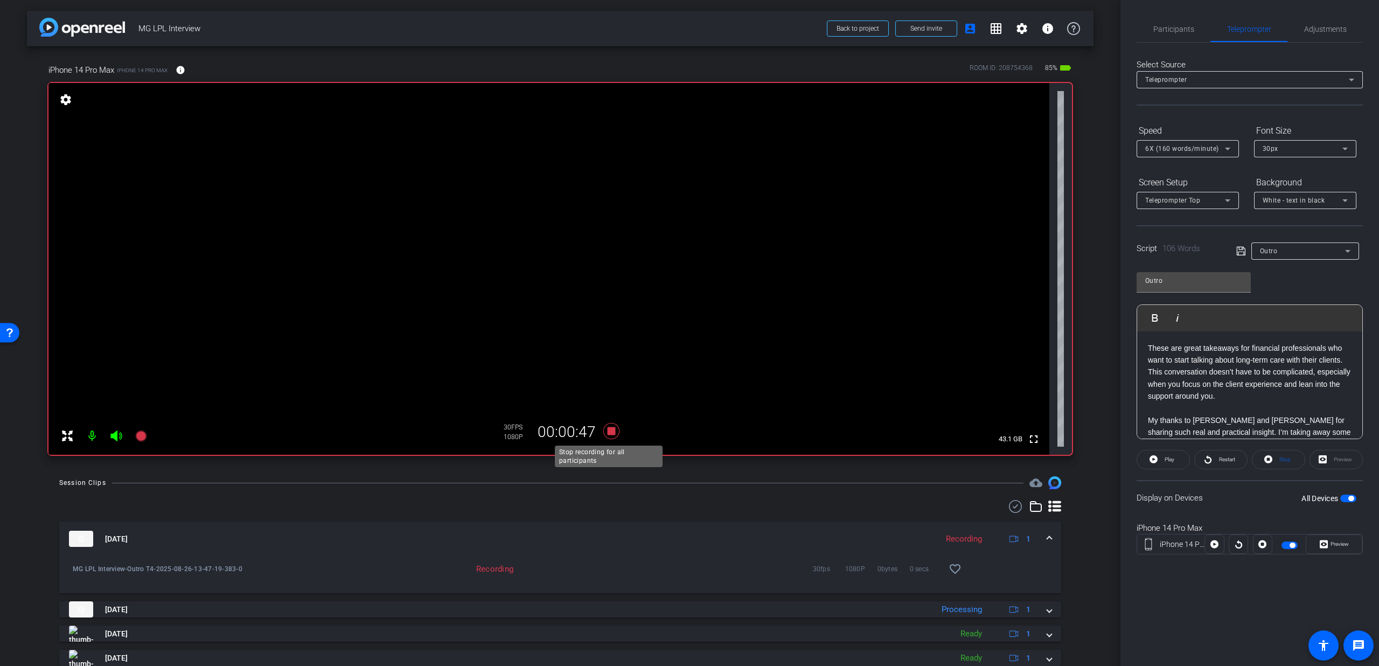
click at [604, 431] on icon at bounding box center [611, 431] width 16 height 16
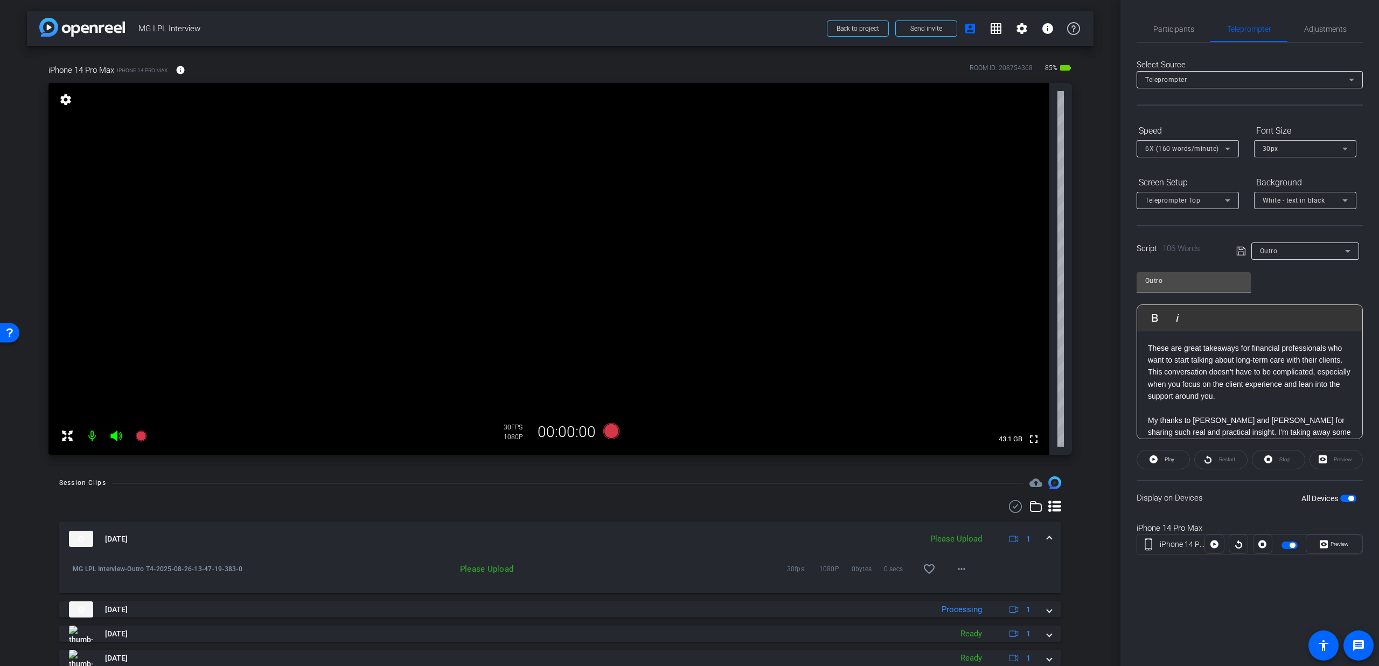
click at [1189, 45] on div "Select Source Teleprompter Speed 6X (160 words/minute) Font Size 30px Screen Se…" at bounding box center [1249, 308] width 226 height 530
click at [1190, 42] on div "Participants Teleprompter Adjustments" at bounding box center [1249, 29] width 226 height 26
click at [1193, 34] on div "Participants" at bounding box center [1173, 29] width 74 height 26
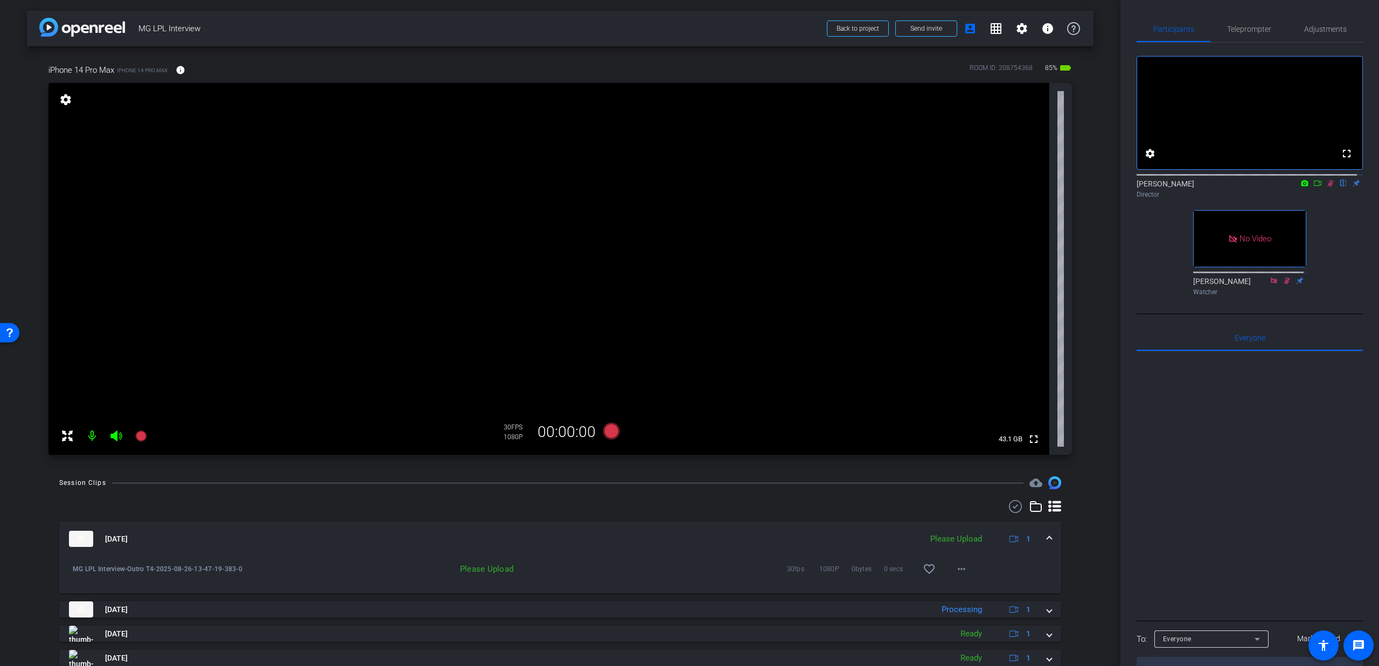
click at [1326, 187] on icon at bounding box center [1330, 183] width 9 height 8
click at [960, 570] on mat-icon "more_horiz" at bounding box center [961, 568] width 13 height 13
click at [953, 590] on span "Upload" at bounding box center [972, 591] width 43 height 13
click at [1036, 537] on div "Aug 26, 2025 Uploading 1" at bounding box center [558, 538] width 978 height 16
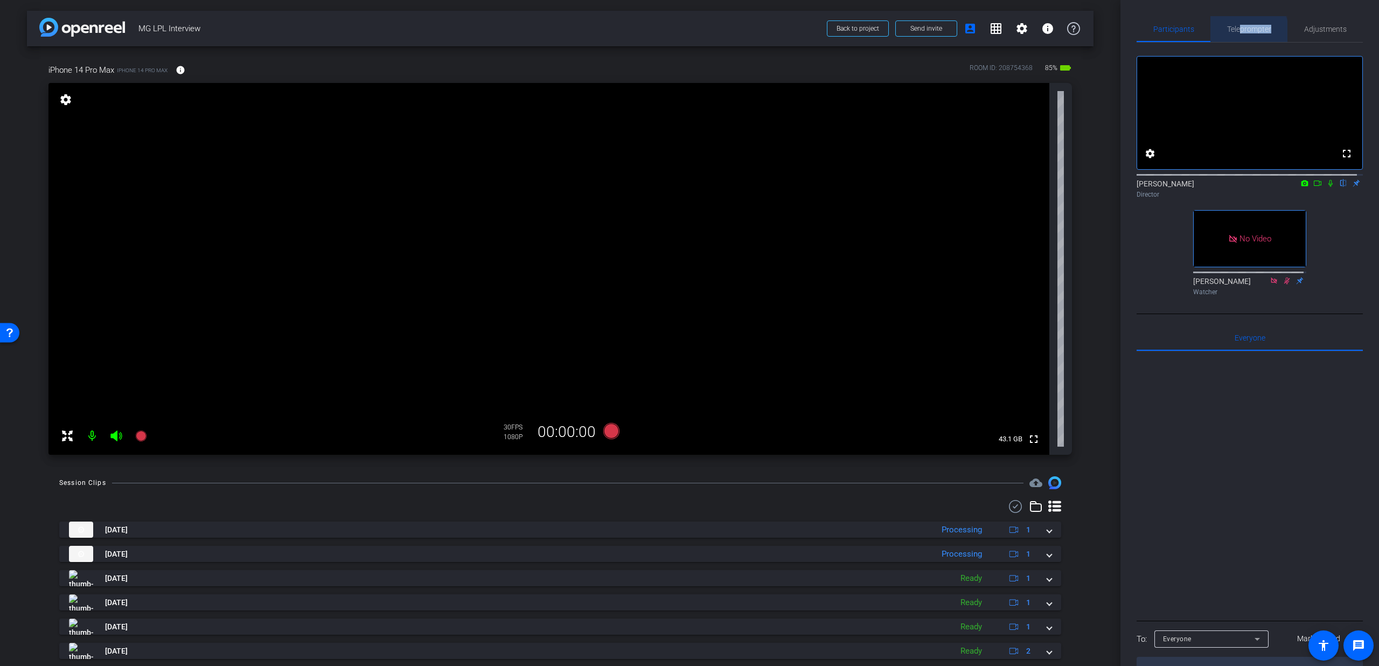
click at [1238, 33] on span "Teleprompter" at bounding box center [1249, 29] width 44 height 26
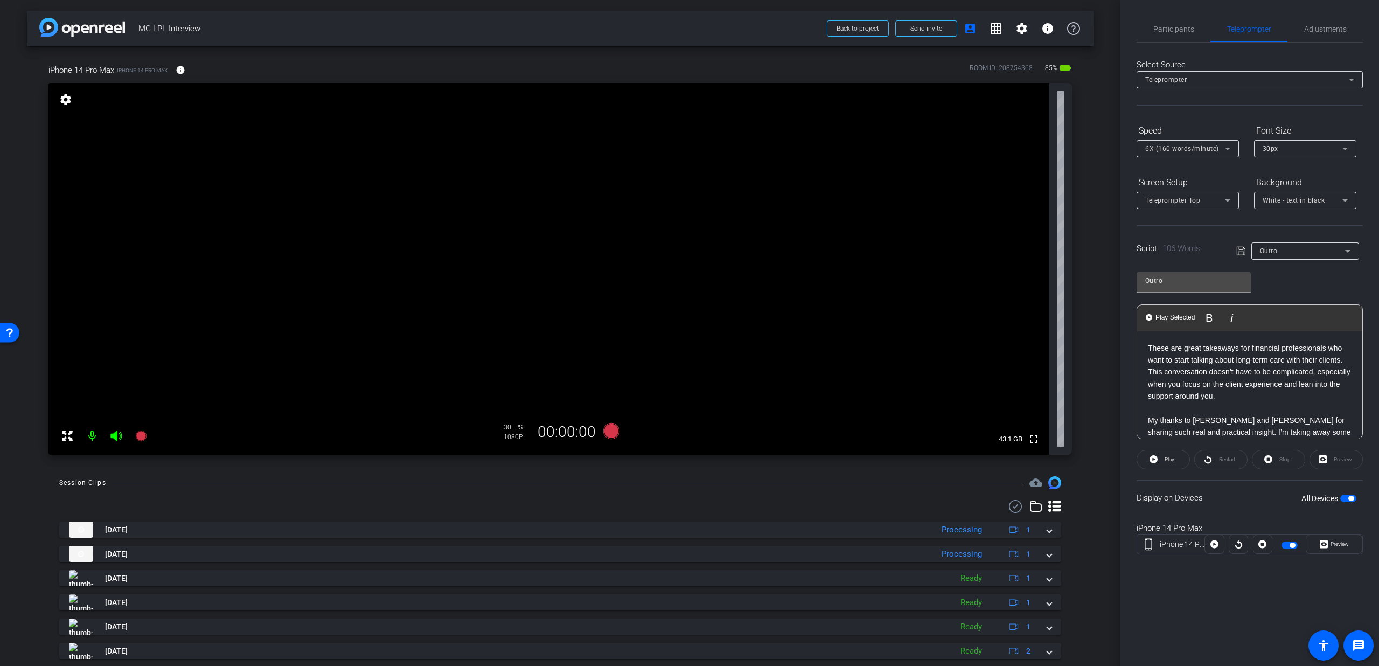
click at [1346, 241] on div "Script 106 Words Outro" at bounding box center [1249, 242] width 226 height 34
click at [1340, 246] on div "Outro" at bounding box center [1302, 250] width 85 height 13
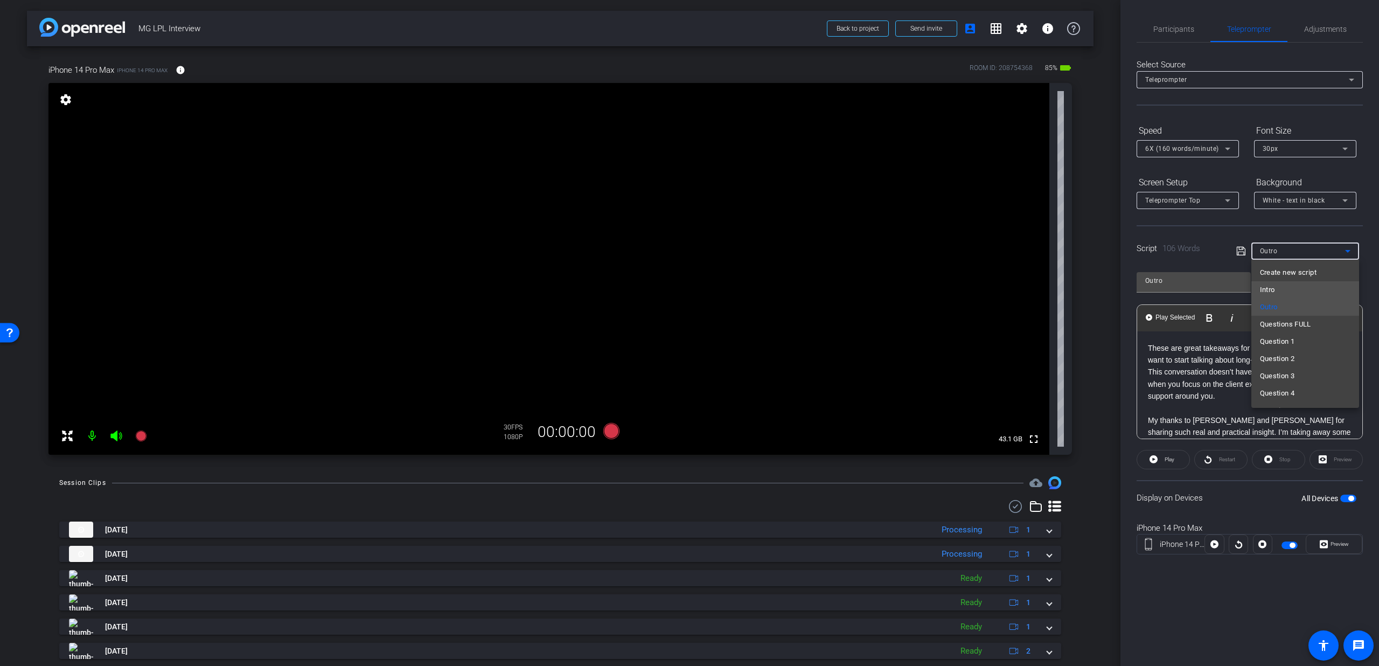
click at [1294, 292] on mat-option "Intro" at bounding box center [1305, 289] width 108 height 17
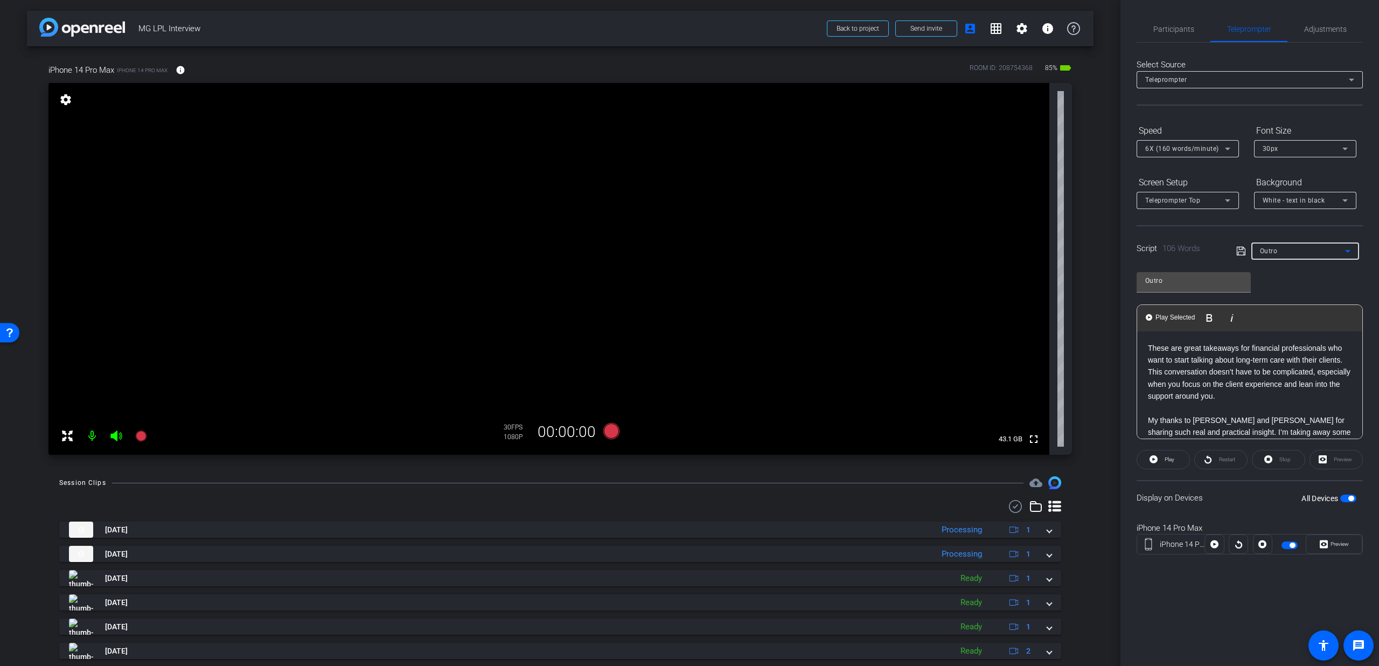
type input "Intro"
click at [1240, 250] on icon at bounding box center [1241, 251] width 10 height 13
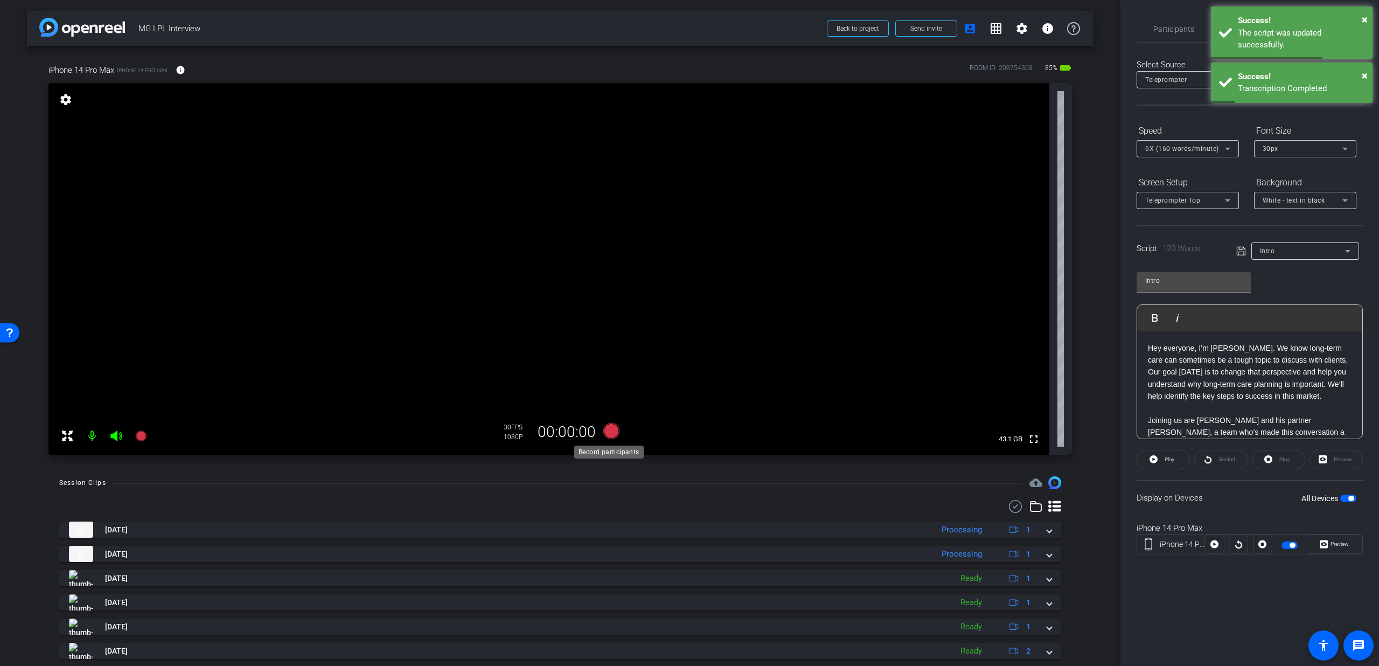
click at [605, 431] on icon at bounding box center [611, 431] width 16 height 16
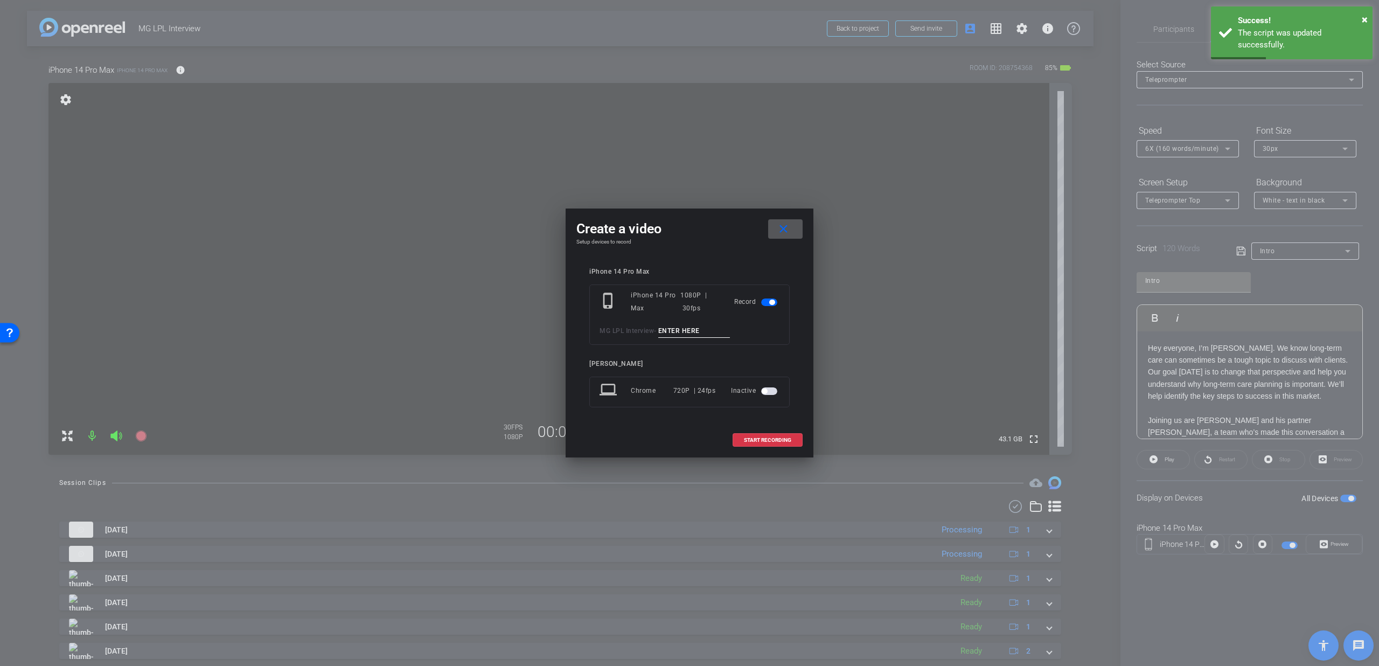
click at [788, 221] on span at bounding box center [785, 229] width 34 height 26
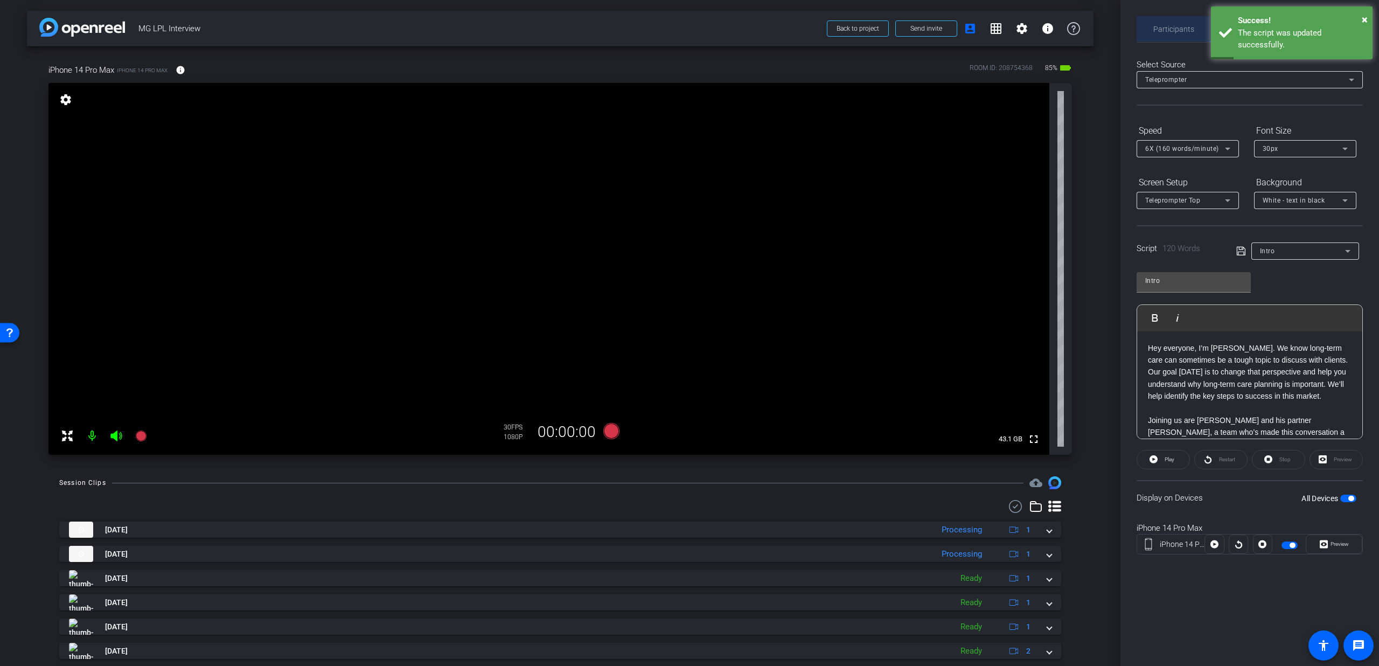
click at [1180, 25] on span "Participants" at bounding box center [1173, 29] width 41 height 8
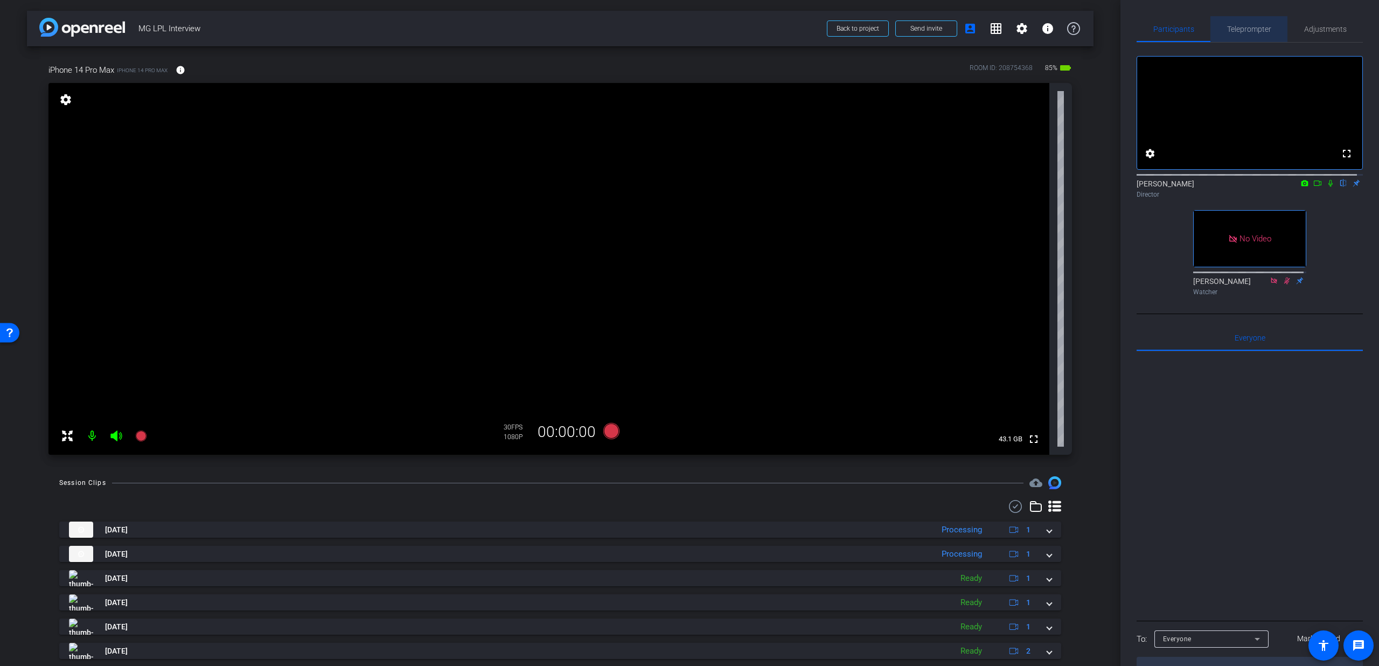
click at [1254, 31] on span "Teleprompter" at bounding box center [1249, 29] width 44 height 8
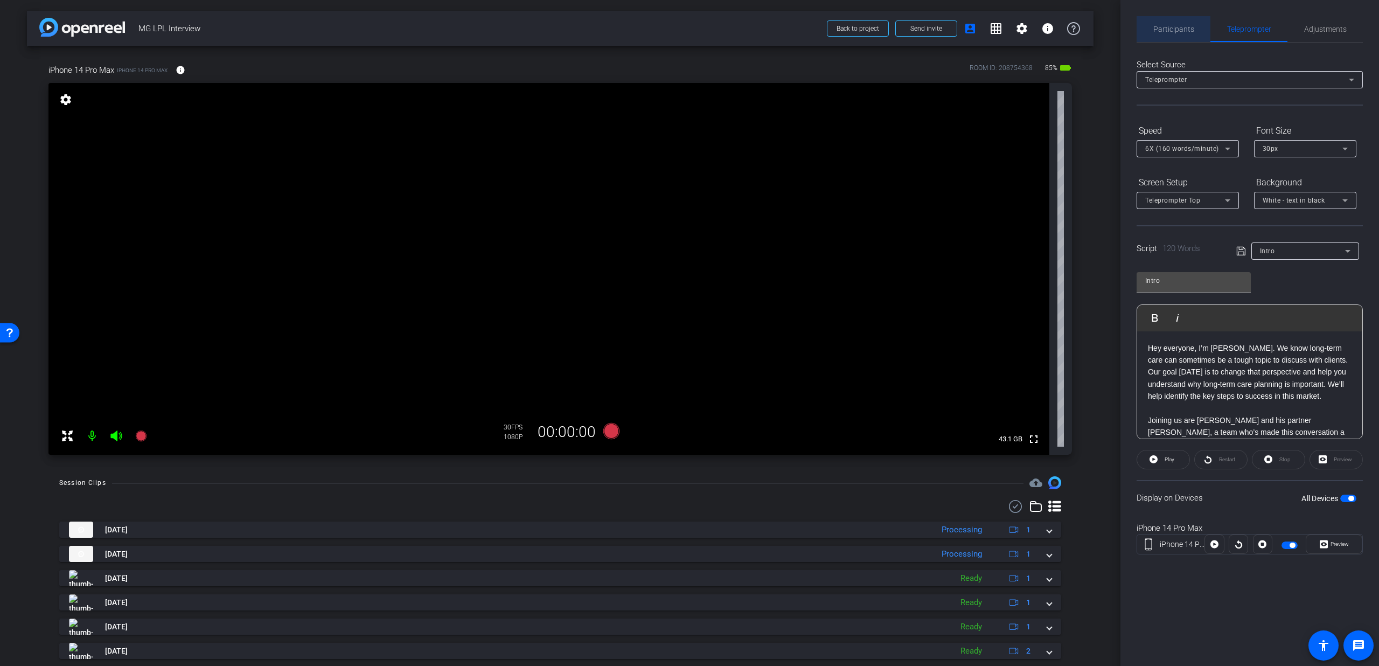
click at [1176, 32] on span "Participants" at bounding box center [1173, 29] width 41 height 8
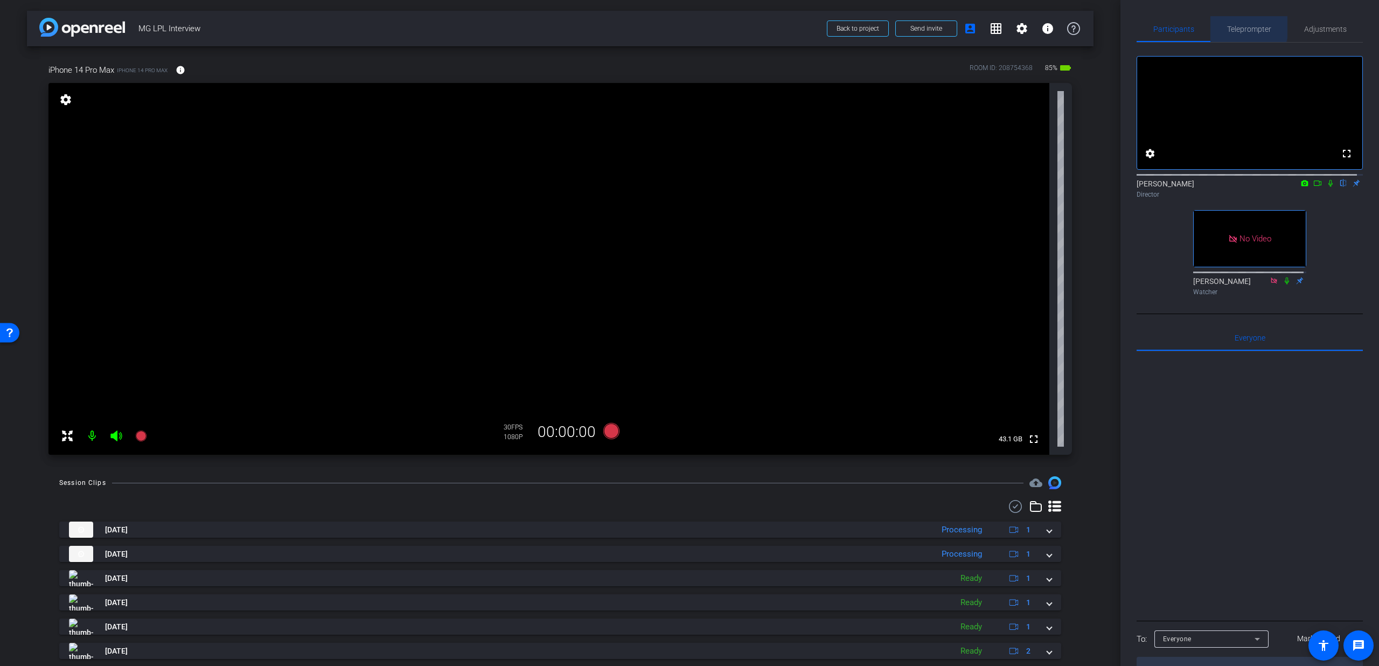
click at [1228, 26] on span "Teleprompter" at bounding box center [1249, 29] width 44 height 8
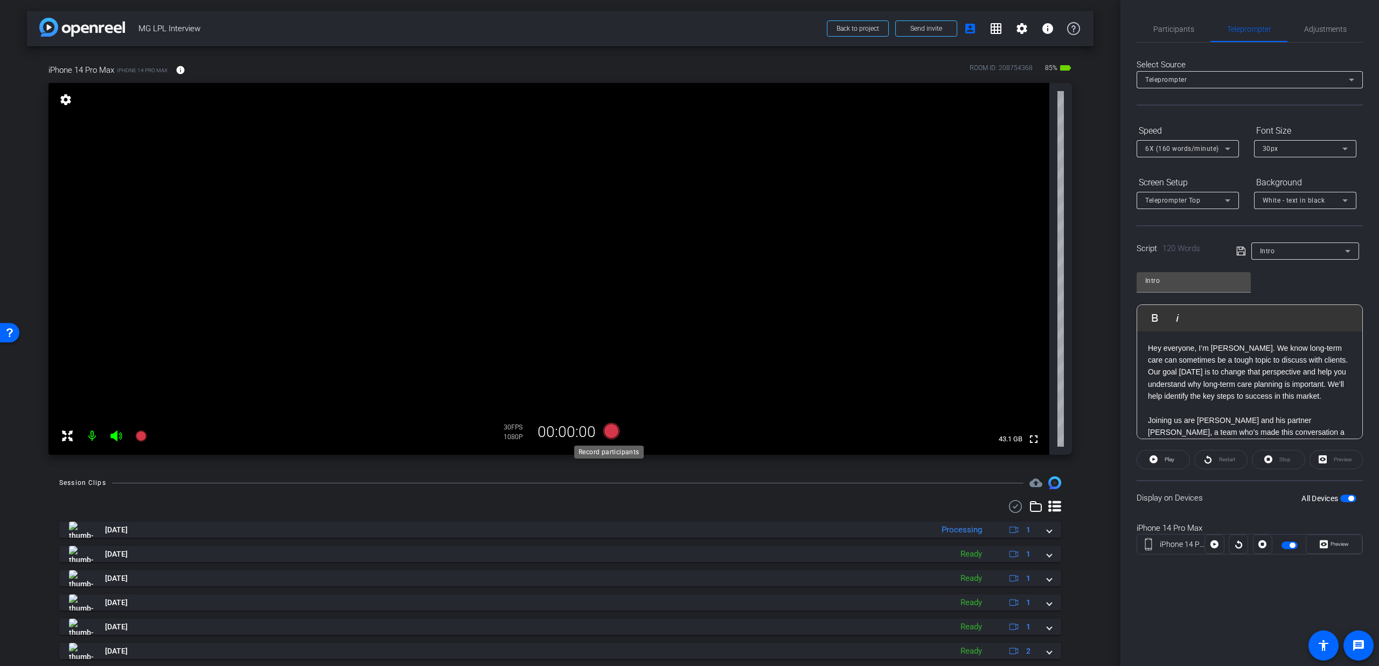
click at [614, 436] on icon at bounding box center [611, 430] width 26 height 19
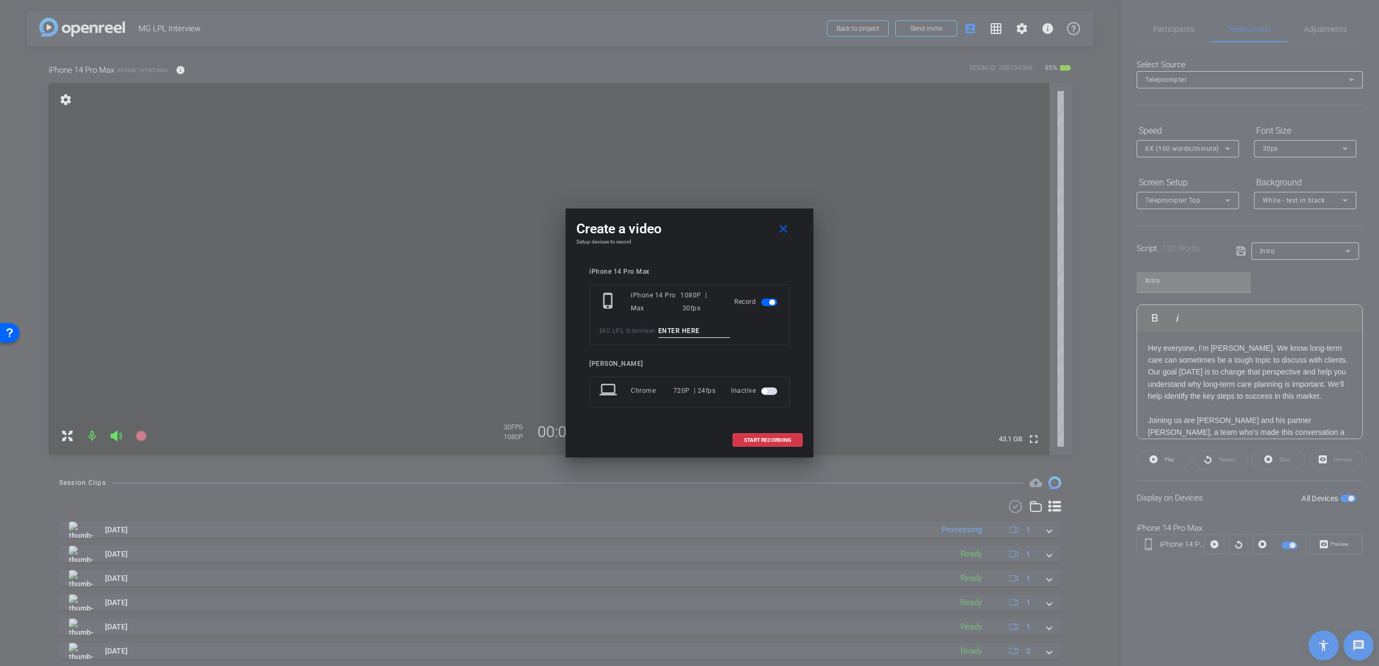
click at [666, 340] on div "phone_iphone iPhone 14 Pro Max 1080P | 30fps Record MG LPL Interview -" at bounding box center [689, 314] width 200 height 60
click at [668, 336] on input at bounding box center [694, 330] width 72 height 13
type input "Intro T3"
click at [740, 435] on span at bounding box center [767, 440] width 69 height 26
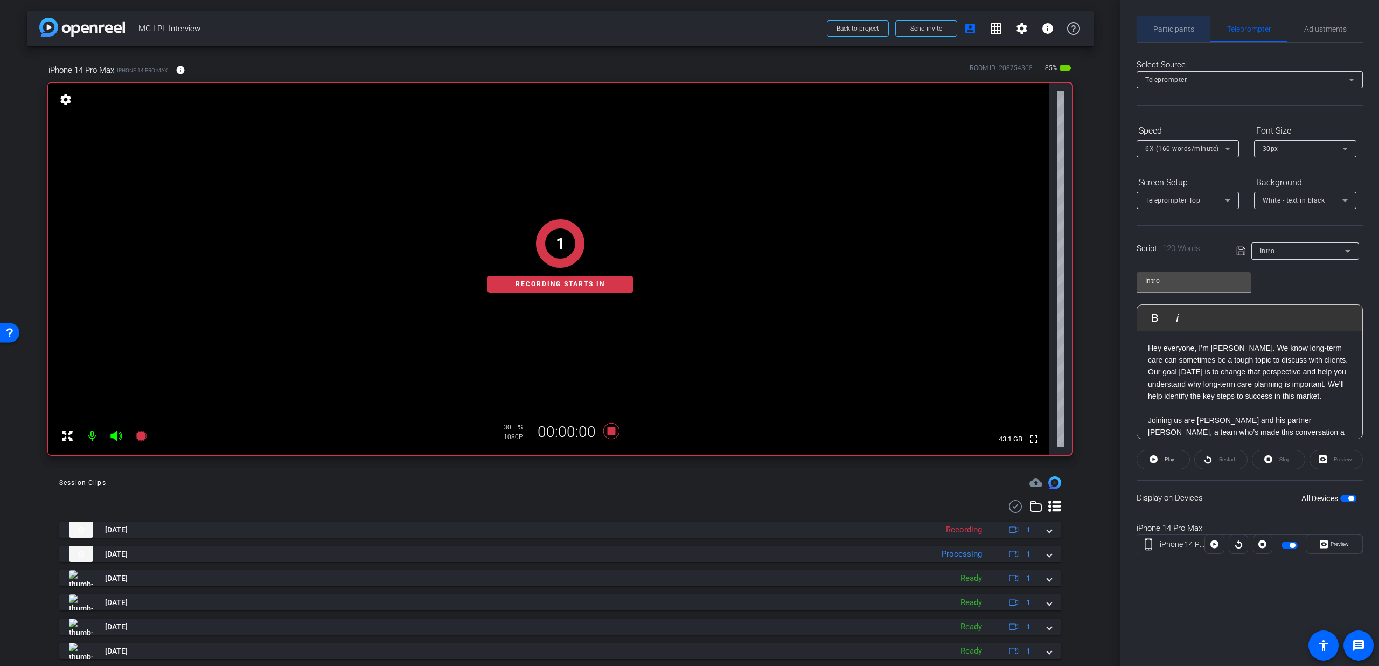
click at [1170, 35] on span "Participants" at bounding box center [1173, 29] width 41 height 26
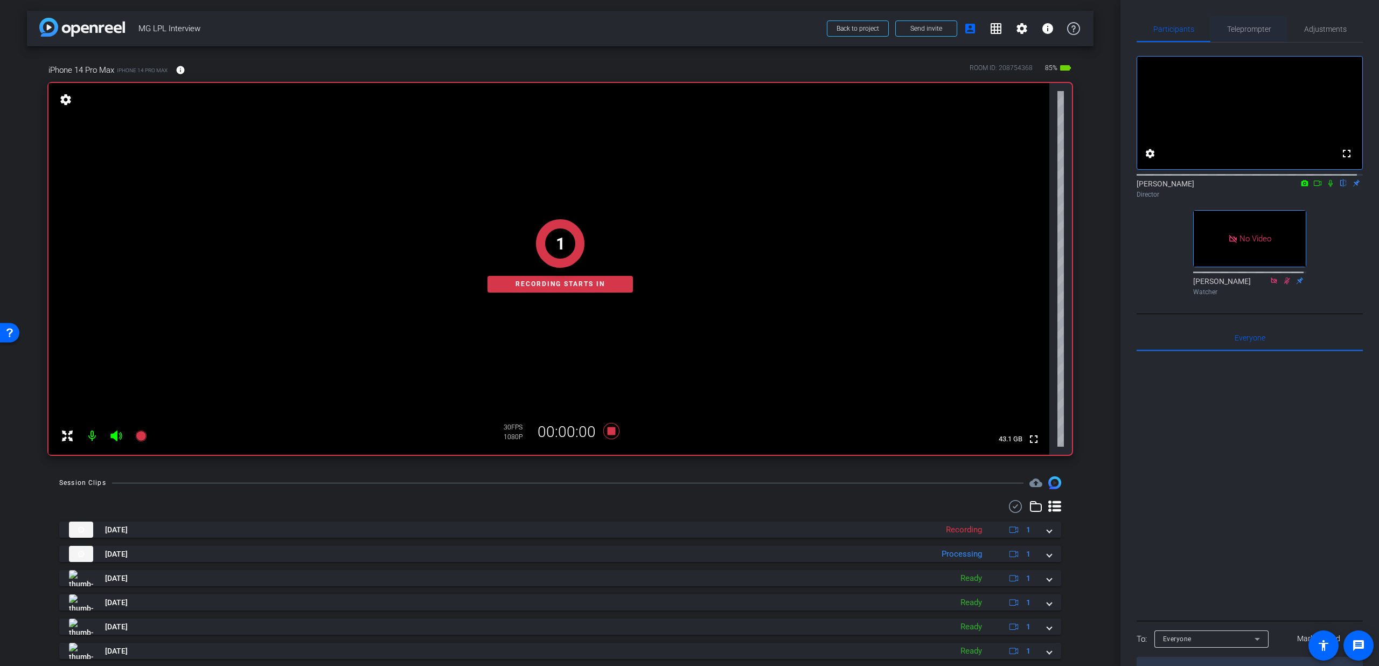
click at [1214, 32] on div "Teleprompter" at bounding box center [1248, 29] width 77 height 26
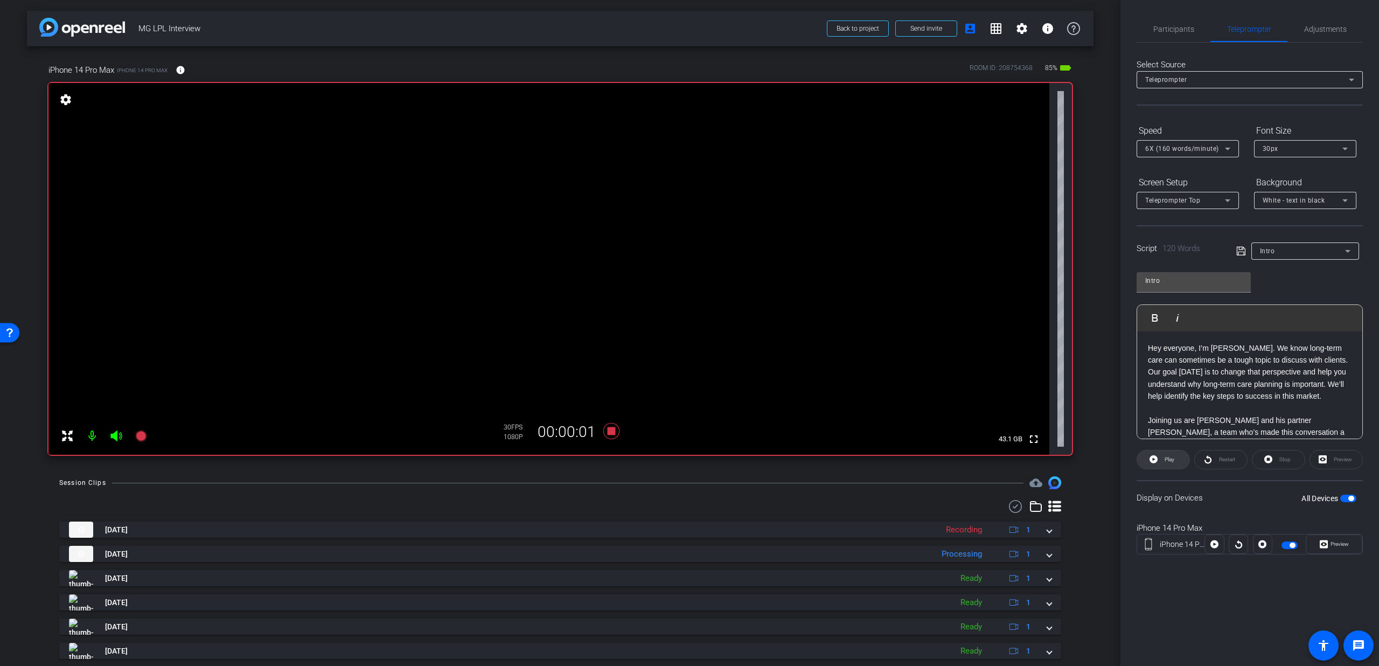
click at [1168, 459] on span "Play" at bounding box center [1169, 459] width 10 height 6
click at [1186, 25] on span "Participants" at bounding box center [1173, 29] width 41 height 8
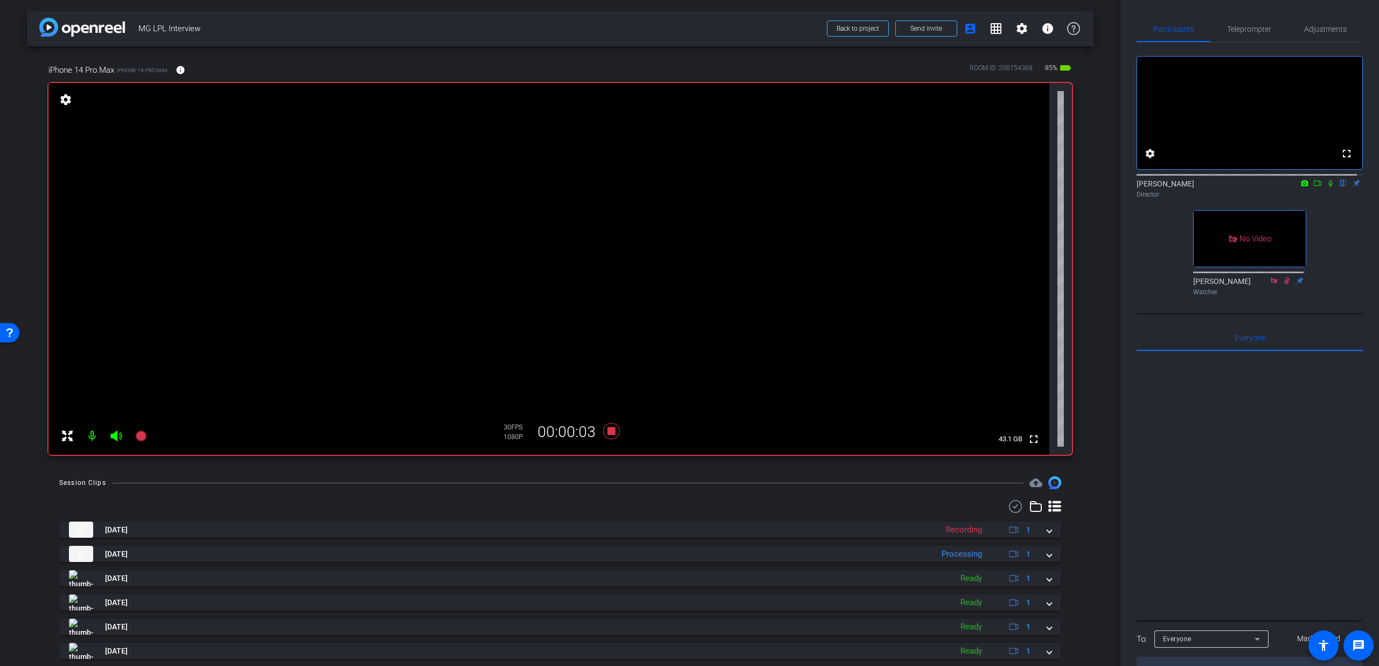
click at [1324, 188] on mat-icon at bounding box center [1330, 183] width 13 height 10
click at [1261, 31] on span "Teleprompter" at bounding box center [1249, 29] width 44 height 8
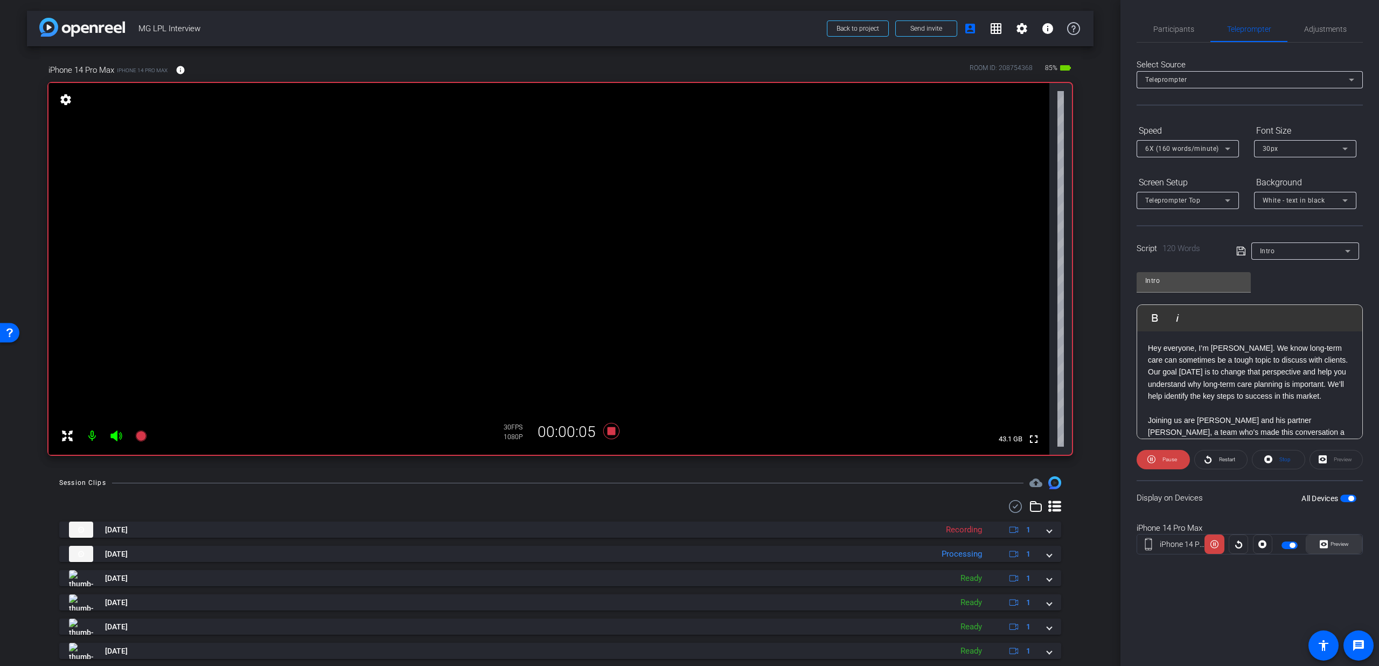
click at [1318, 544] on span at bounding box center [1333, 544] width 55 height 26
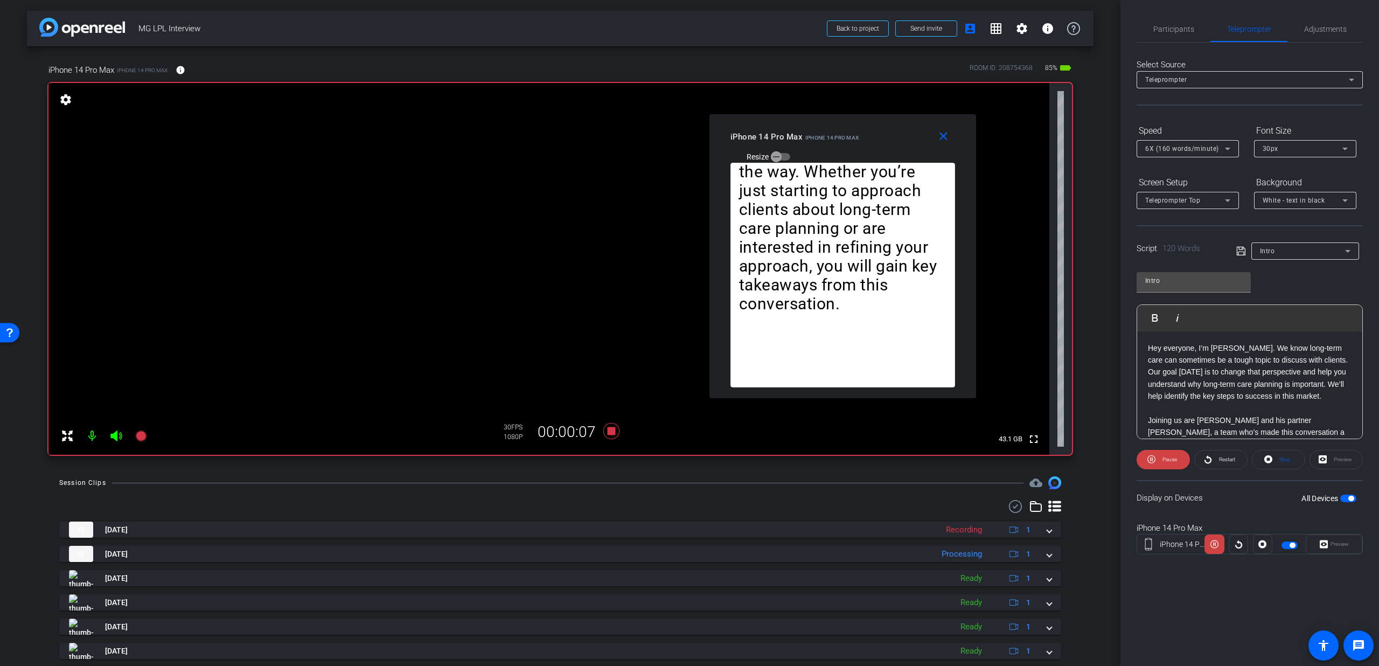
drag, startPoint x: 692, startPoint y: 221, endPoint x: 843, endPoint y: 144, distance: 170.3
click at [843, 144] on div "iPhone 14 Pro Max iPhone 14 Pro Max Resize" at bounding box center [846, 146] width 233 height 38
click at [1203, 142] on div "6X (160 words/minute)" at bounding box center [1185, 148] width 80 height 13
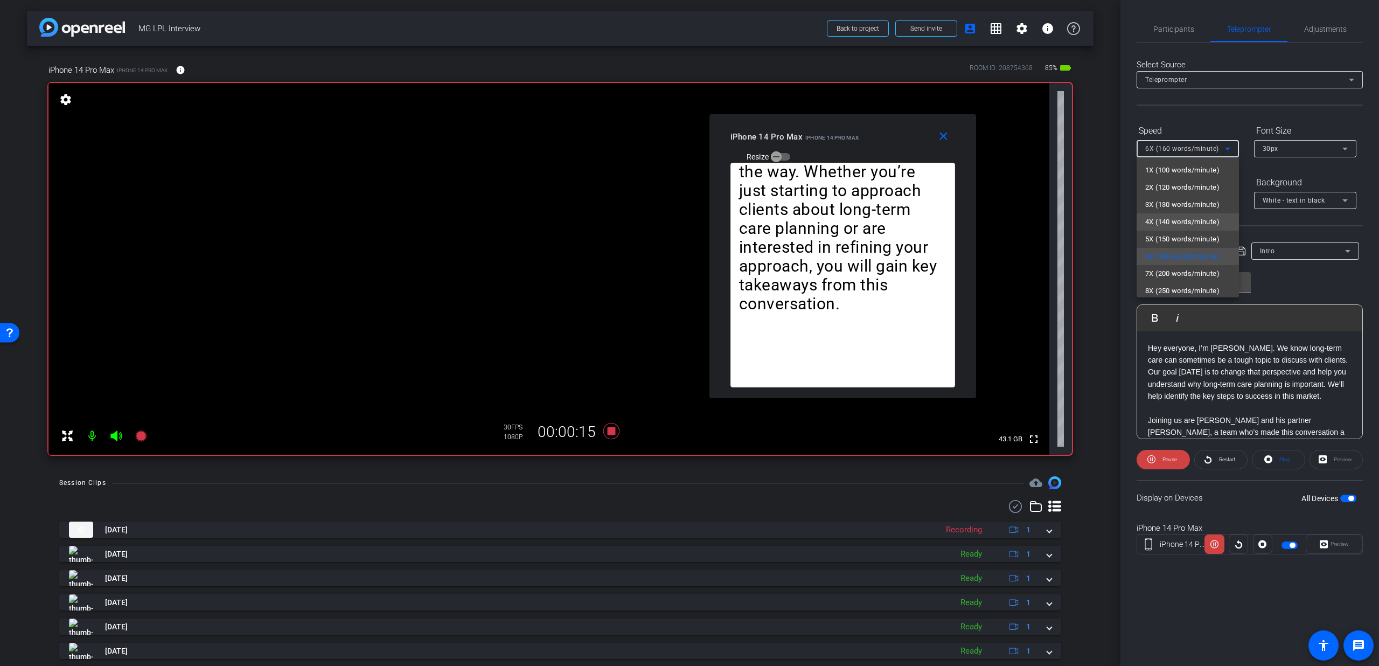
click at [1161, 228] on span "4X (140 words/minute)" at bounding box center [1182, 221] width 74 height 13
click at [1161, 142] on div "4X (140 words/minute)" at bounding box center [1185, 148] width 80 height 13
click at [1150, 199] on span "3X (130 words/minute)" at bounding box center [1182, 204] width 74 height 13
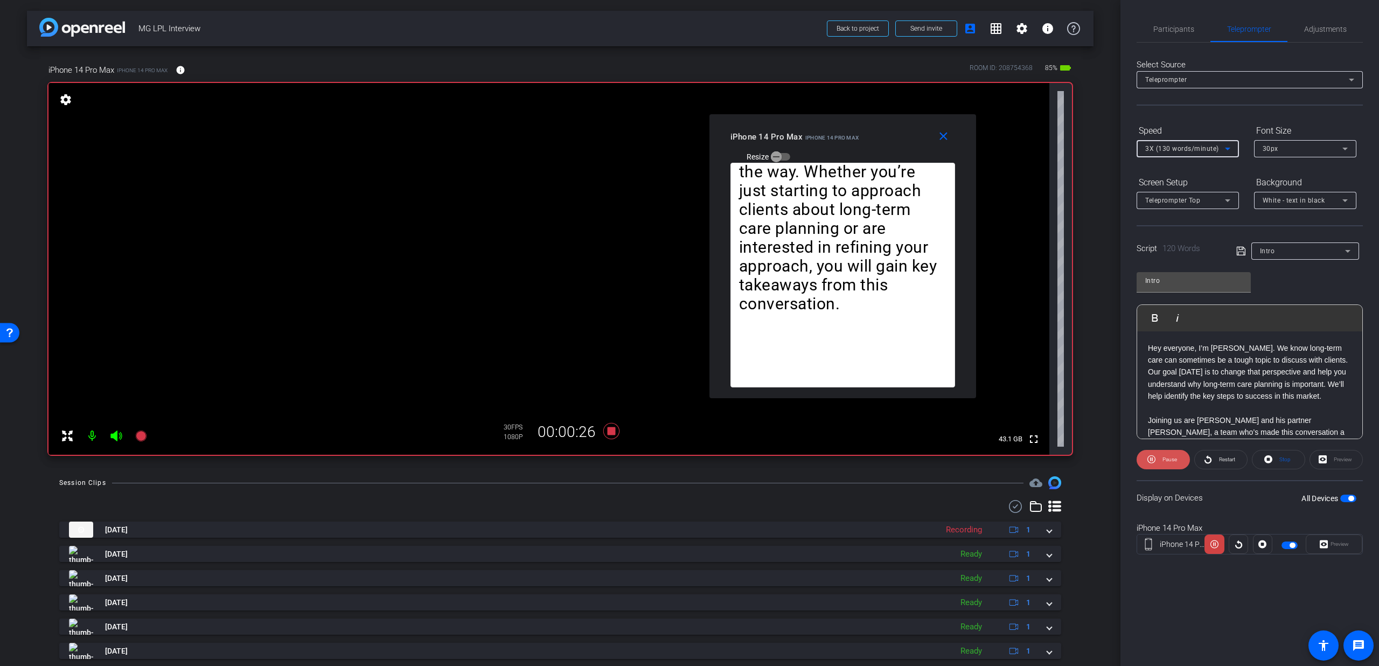
click at [1154, 458] on icon at bounding box center [1151, 458] width 8 height 13
click at [1154, 458] on icon at bounding box center [1153, 458] width 8 height 13
click at [938, 138] on mat-icon "close" at bounding box center [943, 136] width 13 height 13
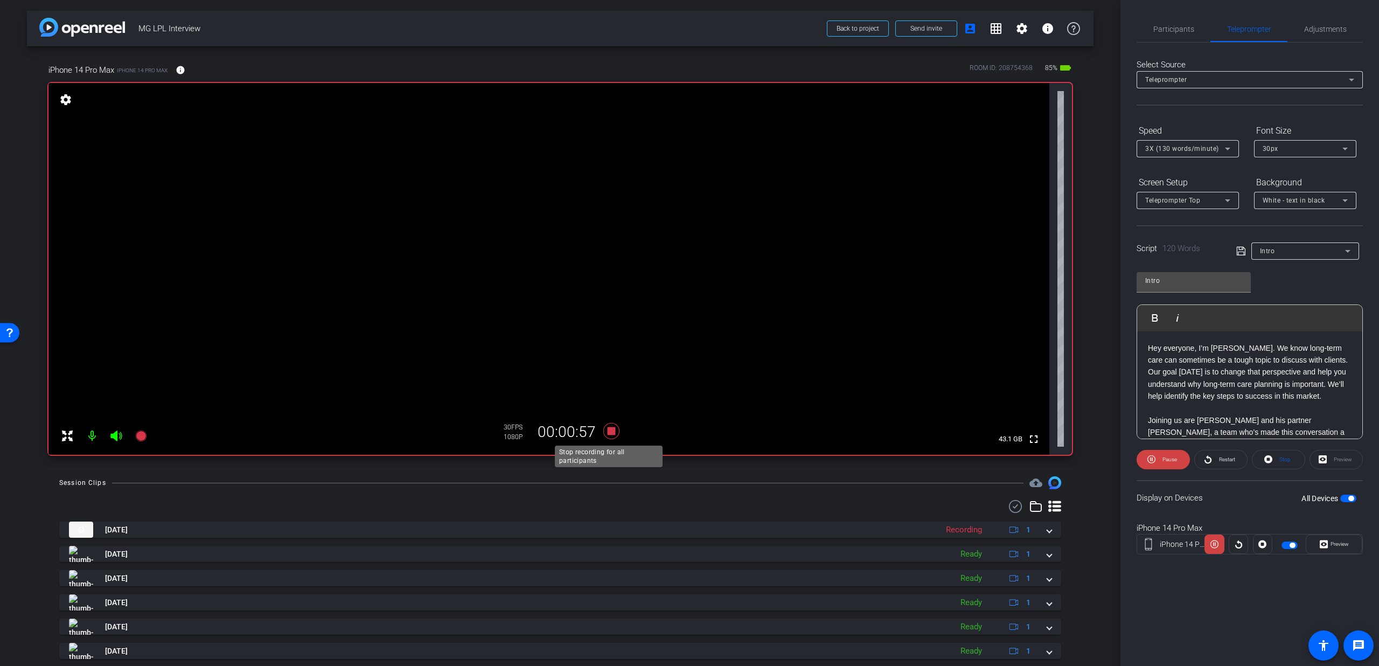
click at [607, 428] on icon at bounding box center [611, 431] width 16 height 16
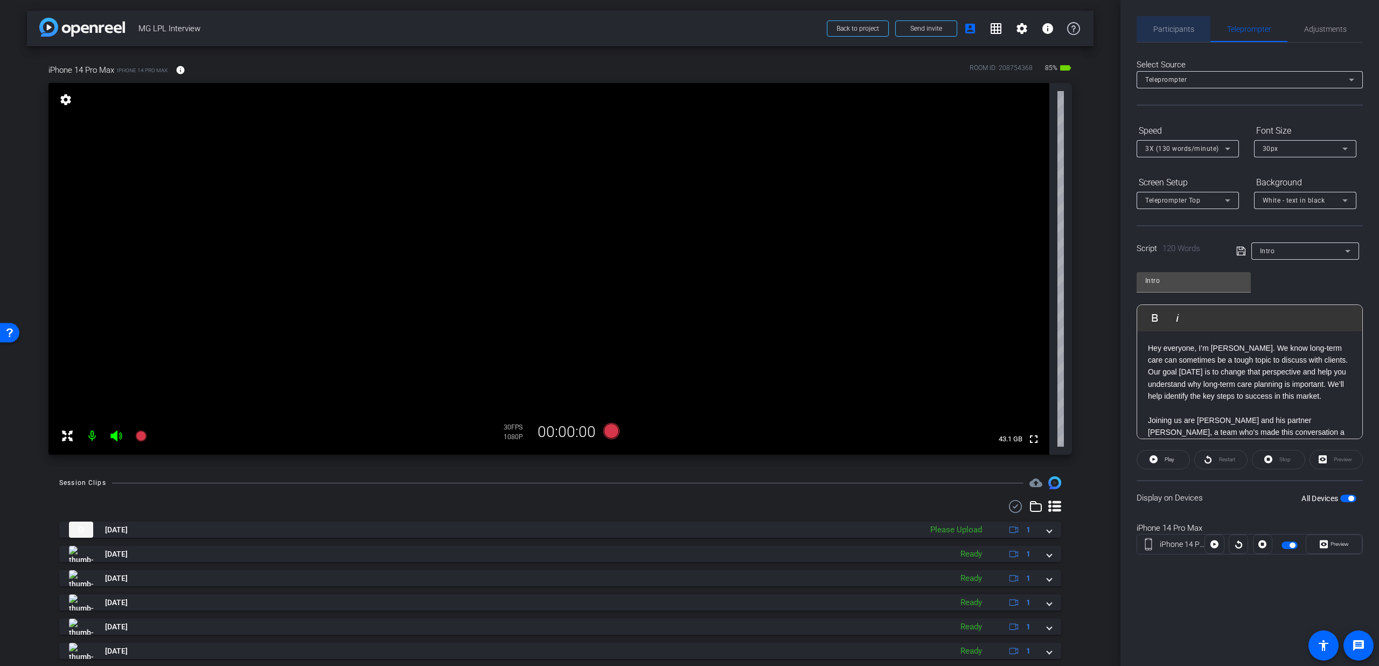
click at [1165, 26] on span "Participants" at bounding box center [1173, 29] width 41 height 8
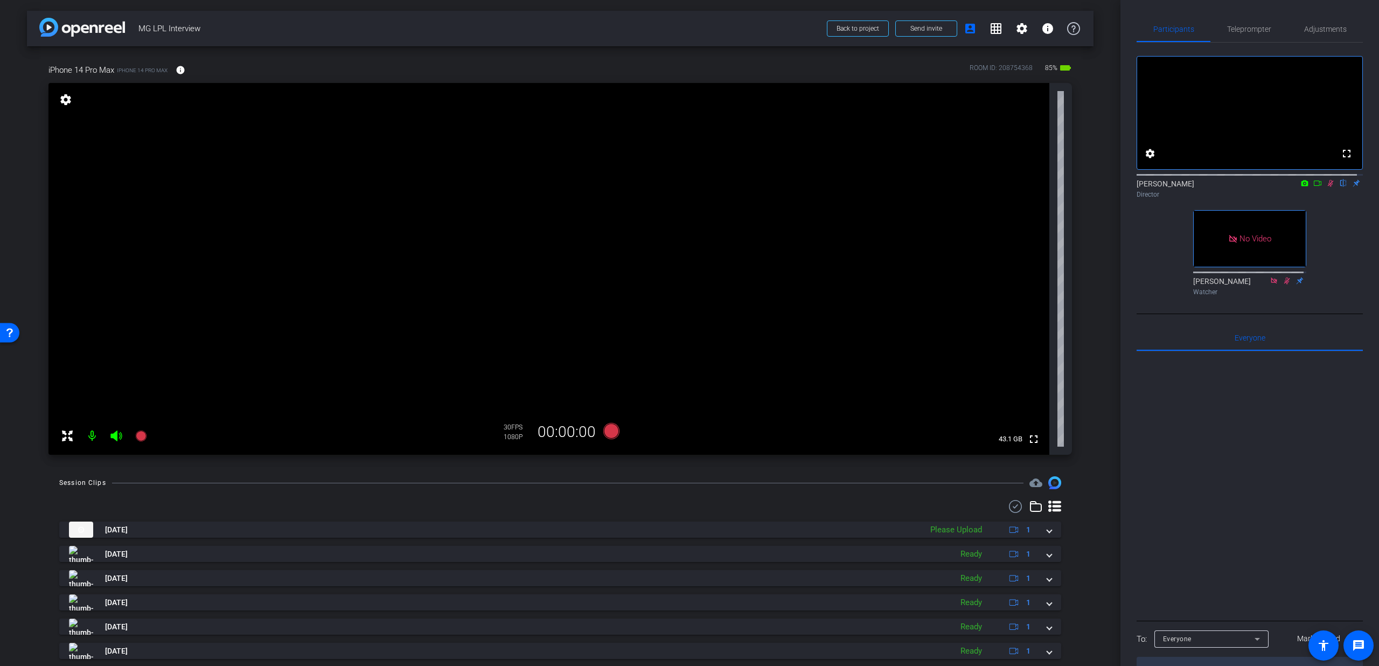
click at [1326, 187] on icon at bounding box center [1330, 183] width 9 height 8
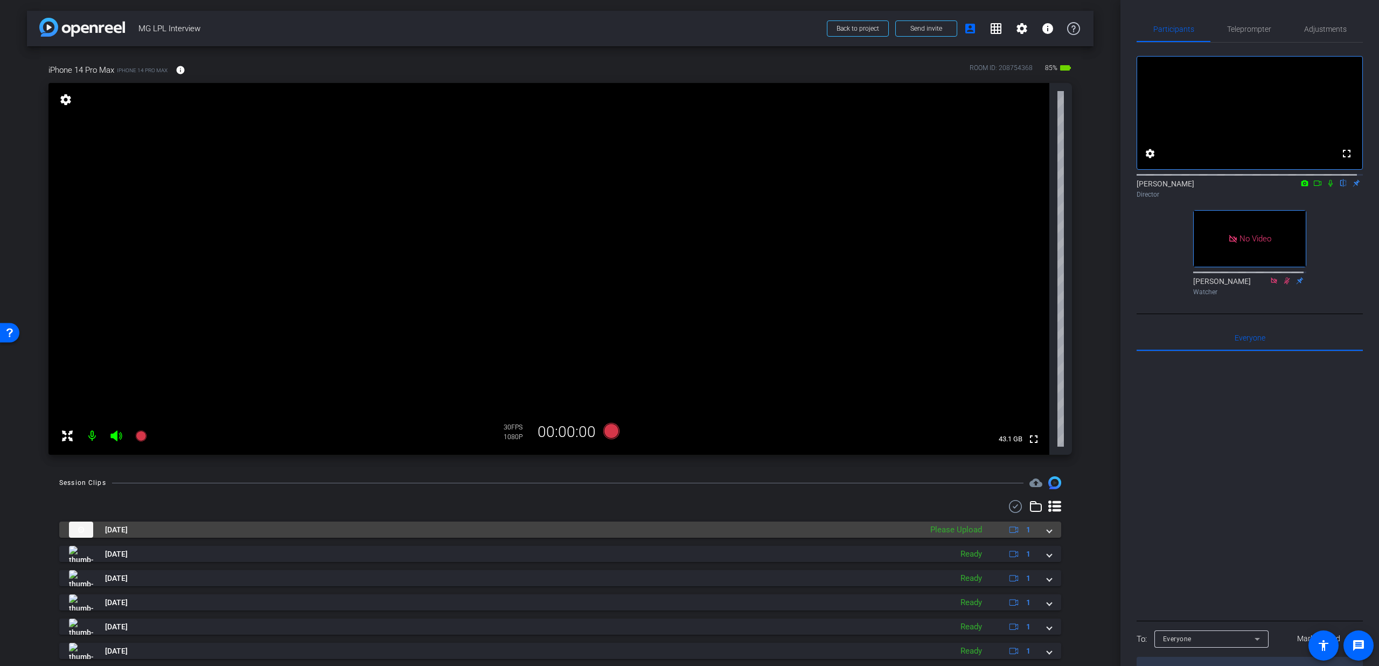
click at [1034, 538] on div "Aug 26, 2025 Please Upload 1 MG LPL Interview-Intro T3-2025-08-26-13-49-09-298-…" at bounding box center [560, 638] width 1002 height 234
click at [1047, 531] on span at bounding box center [1049, 529] width 4 height 11
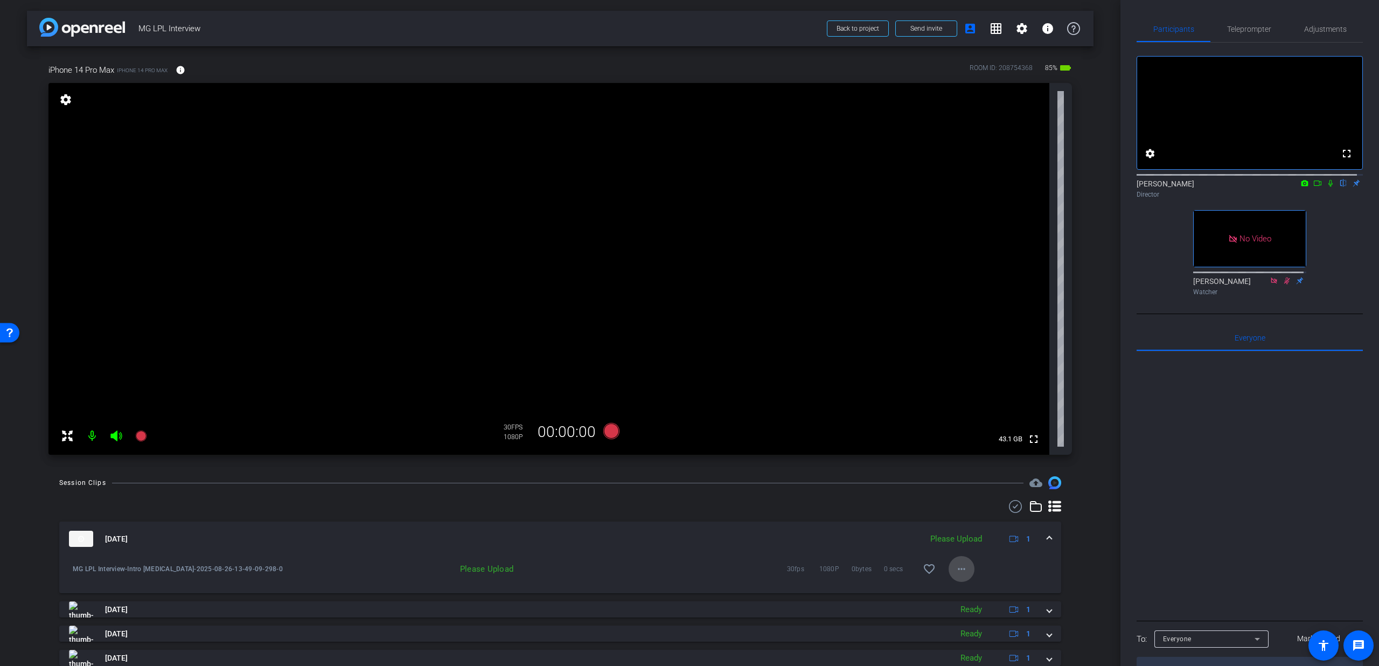
click at [958, 567] on mat-icon "more_horiz" at bounding box center [961, 568] width 13 height 13
click at [965, 591] on span "Upload" at bounding box center [972, 591] width 43 height 13
click at [1045, 536] on mat-expansion-panel-header "Aug 26, 2025 Uploading 1" at bounding box center [560, 538] width 1002 height 34
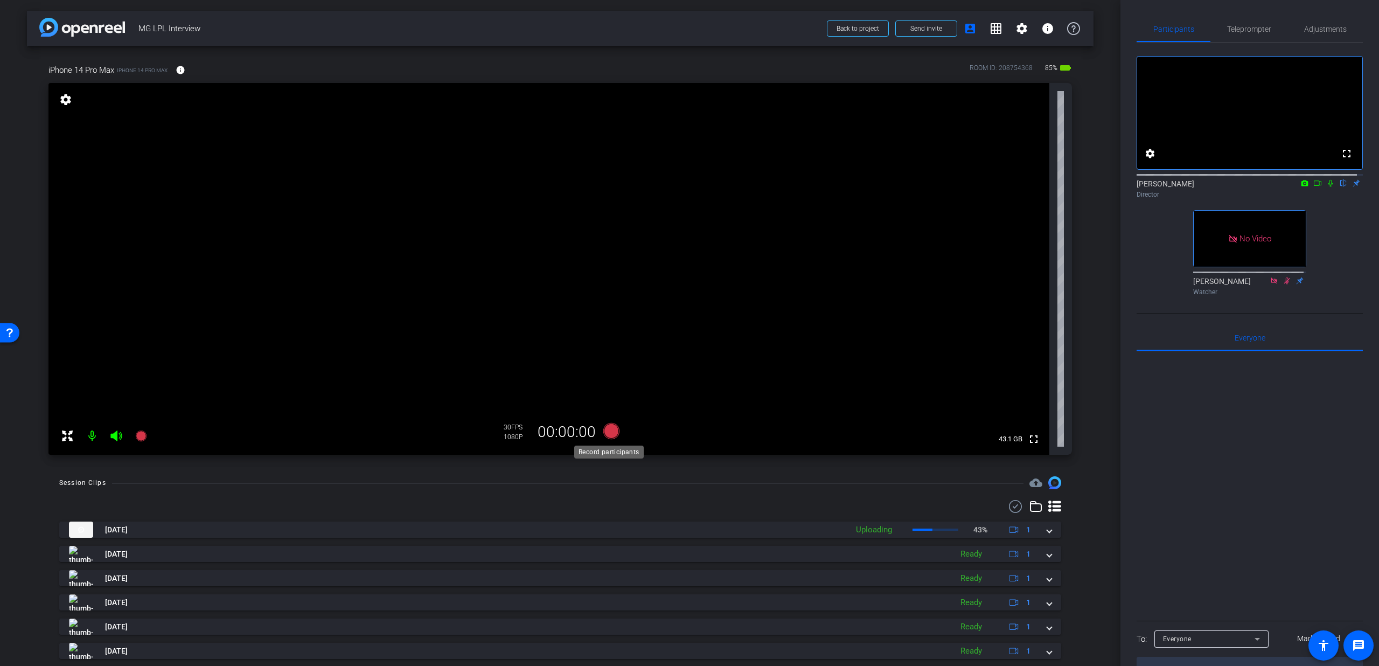
click at [609, 434] on icon at bounding box center [611, 431] width 16 height 16
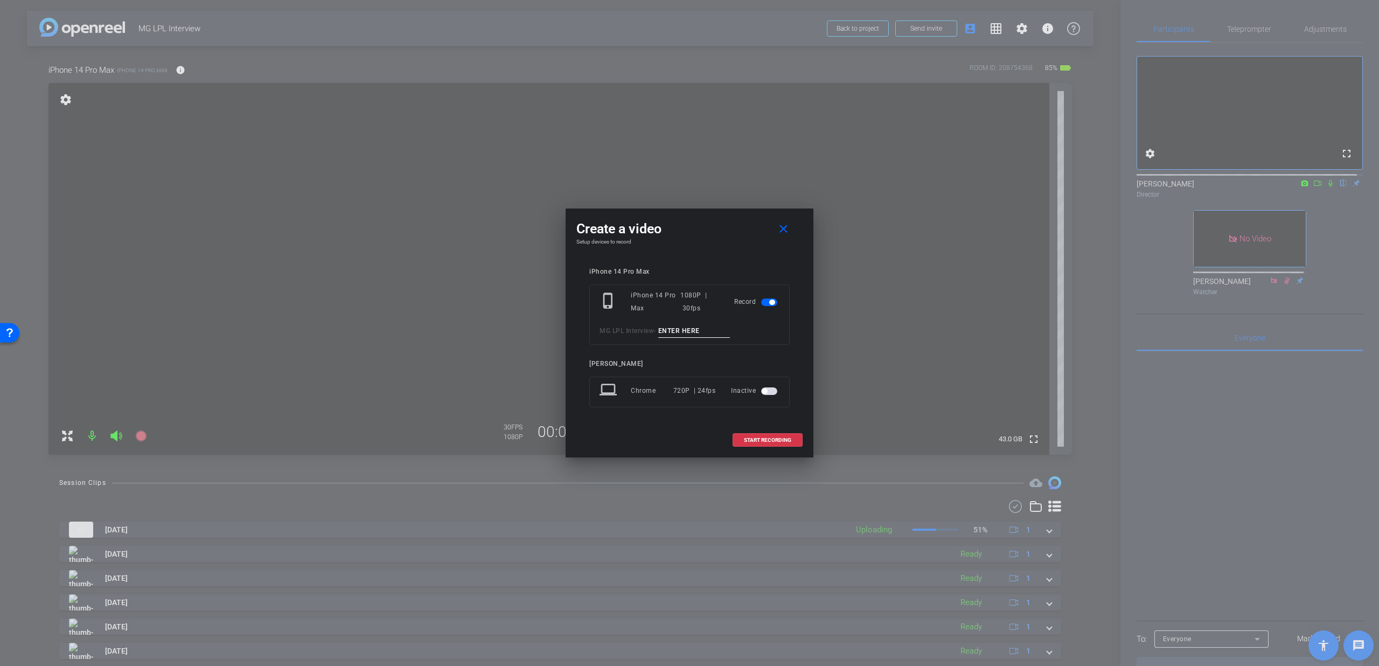
click at [674, 326] on input at bounding box center [694, 330] width 72 height 13
type input "Intro T5"
click at [753, 439] on span "START RECORDING" at bounding box center [767, 439] width 47 height 5
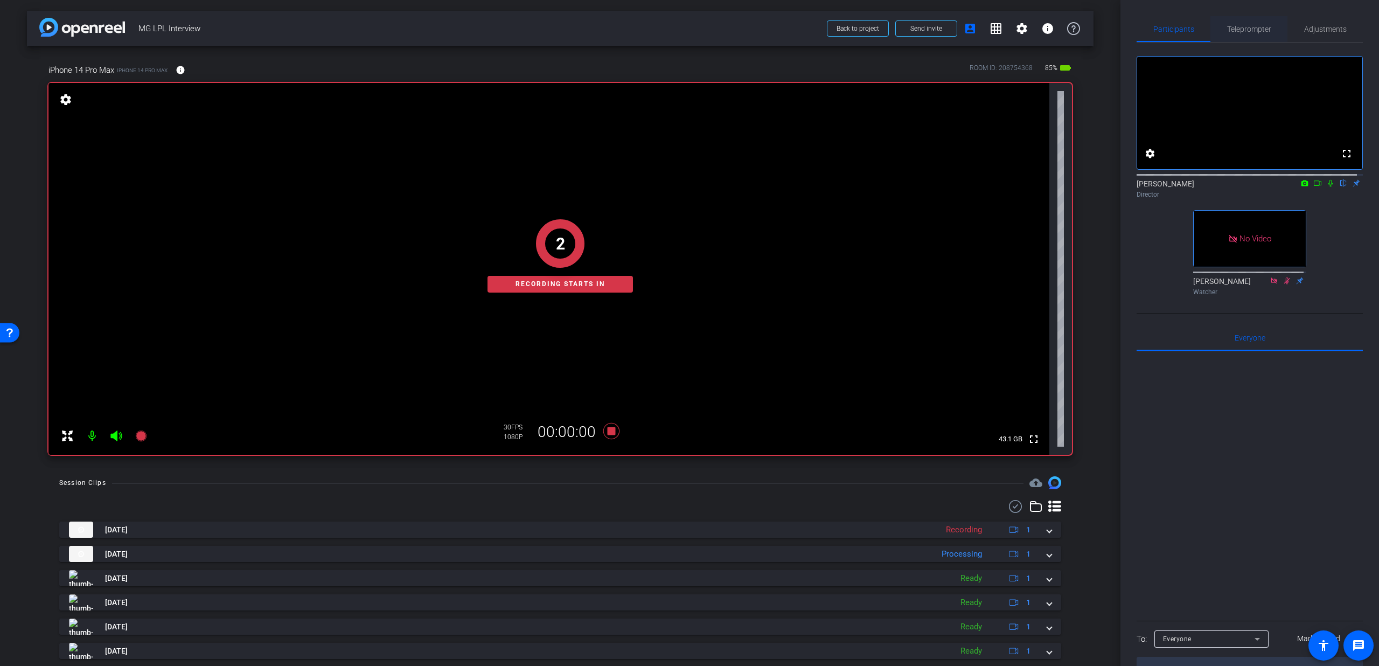
click at [1221, 27] on div "Teleprompter" at bounding box center [1248, 29] width 77 height 26
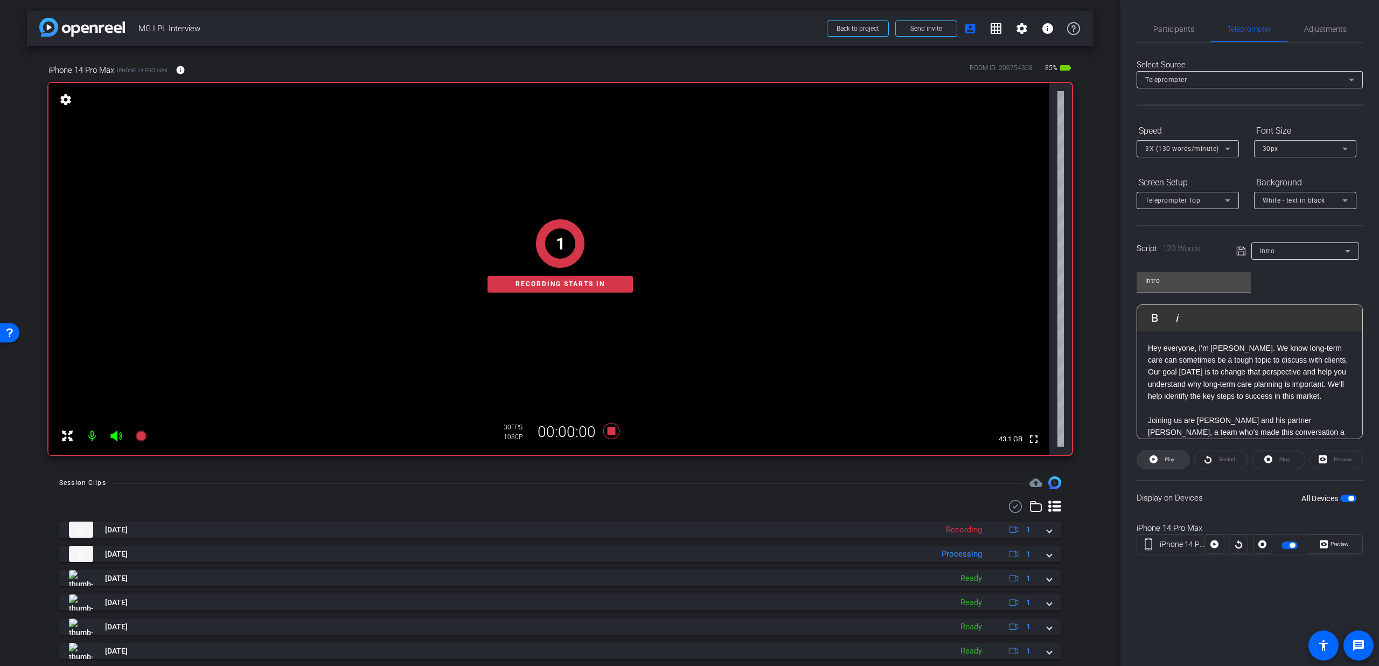
click at [1175, 463] on span at bounding box center [1163, 459] width 52 height 26
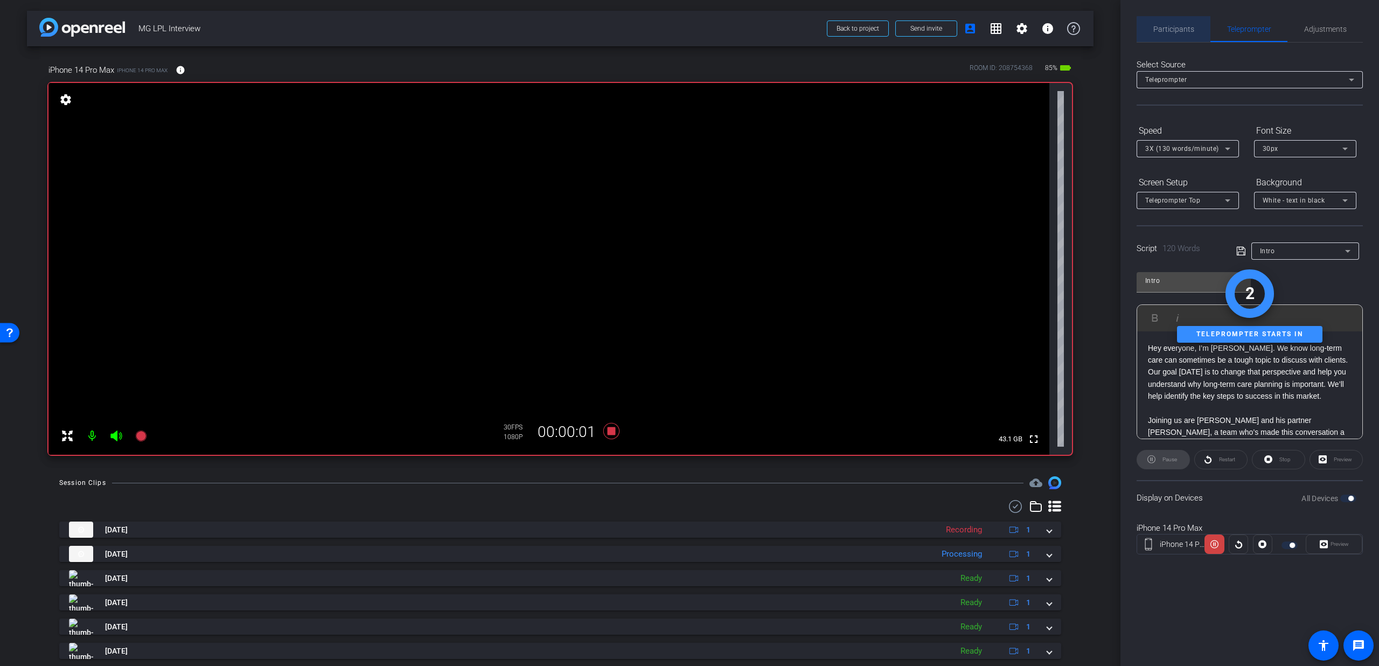
click at [1182, 38] on span "Participants" at bounding box center [1173, 29] width 41 height 26
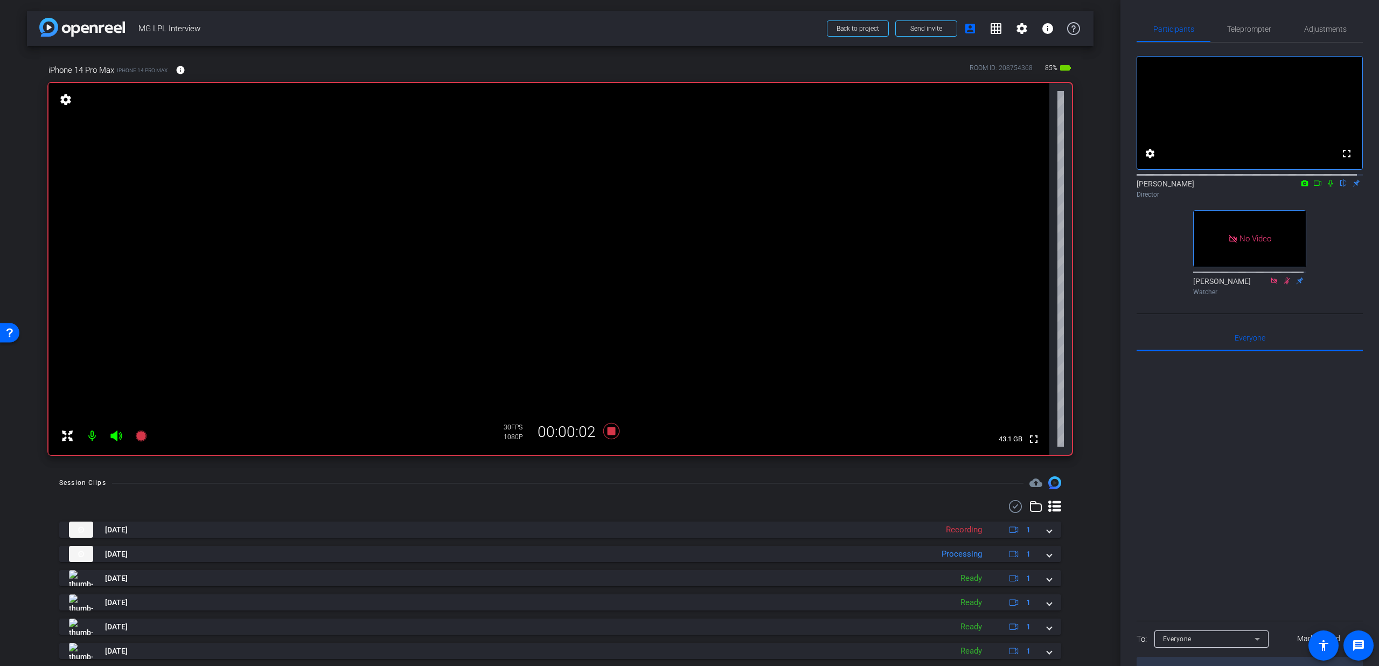
click at [1326, 187] on icon at bounding box center [1330, 183] width 9 height 8
click at [1255, 33] on span "Teleprompter" at bounding box center [1249, 29] width 44 height 26
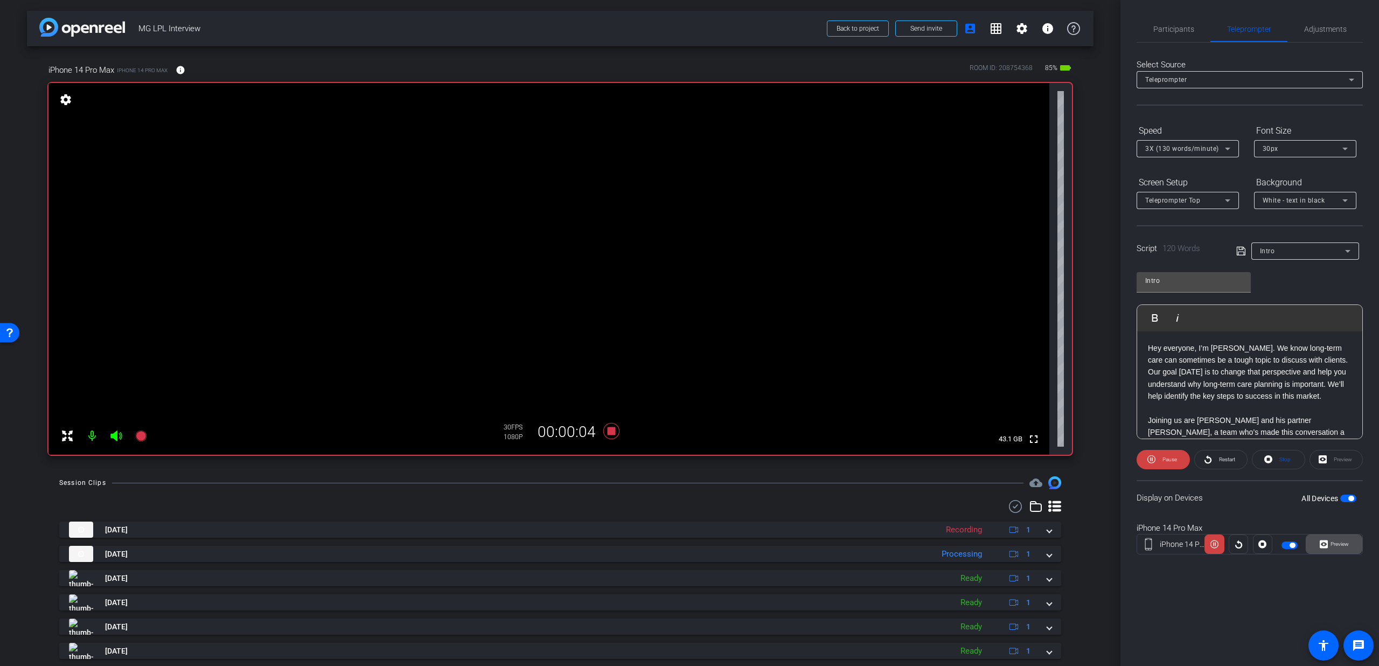
click at [1325, 540] on icon at bounding box center [1323, 544] width 8 height 8
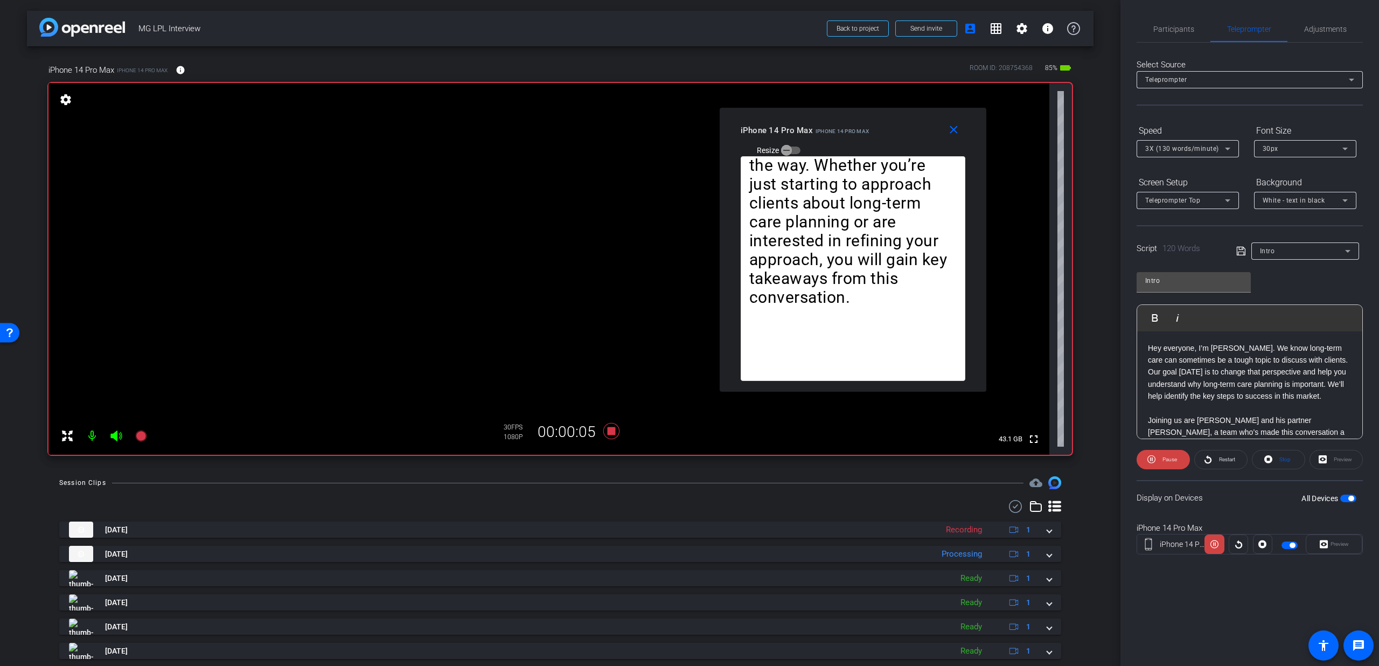
drag, startPoint x: 725, startPoint y: 227, endPoint x: 888, endPoint y: 143, distance: 183.3
click at [888, 143] on div "iPhone 14 Pro Max iPhone 14 Pro Max Resize" at bounding box center [857, 140] width 233 height 38
click at [1173, 151] on span "3X (130 words/minute)" at bounding box center [1182, 149] width 74 height 8
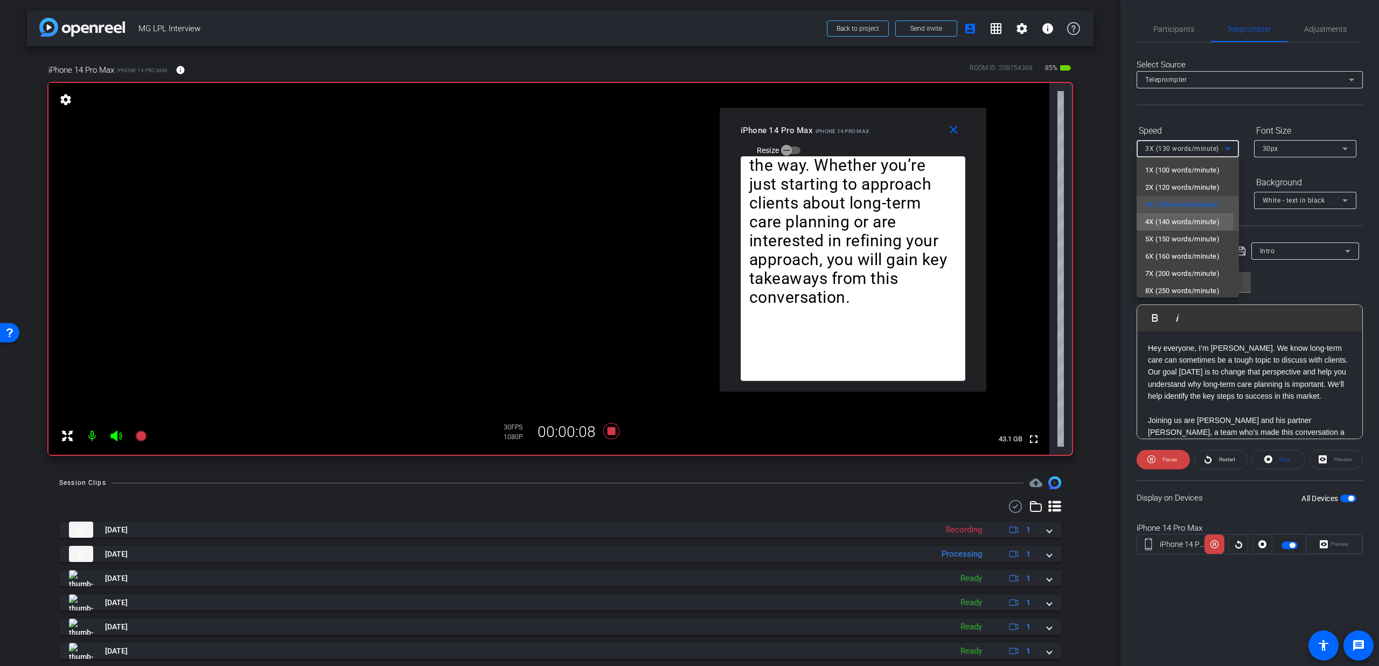
click at [1167, 219] on span "4X (140 words/minute)" at bounding box center [1182, 221] width 74 height 13
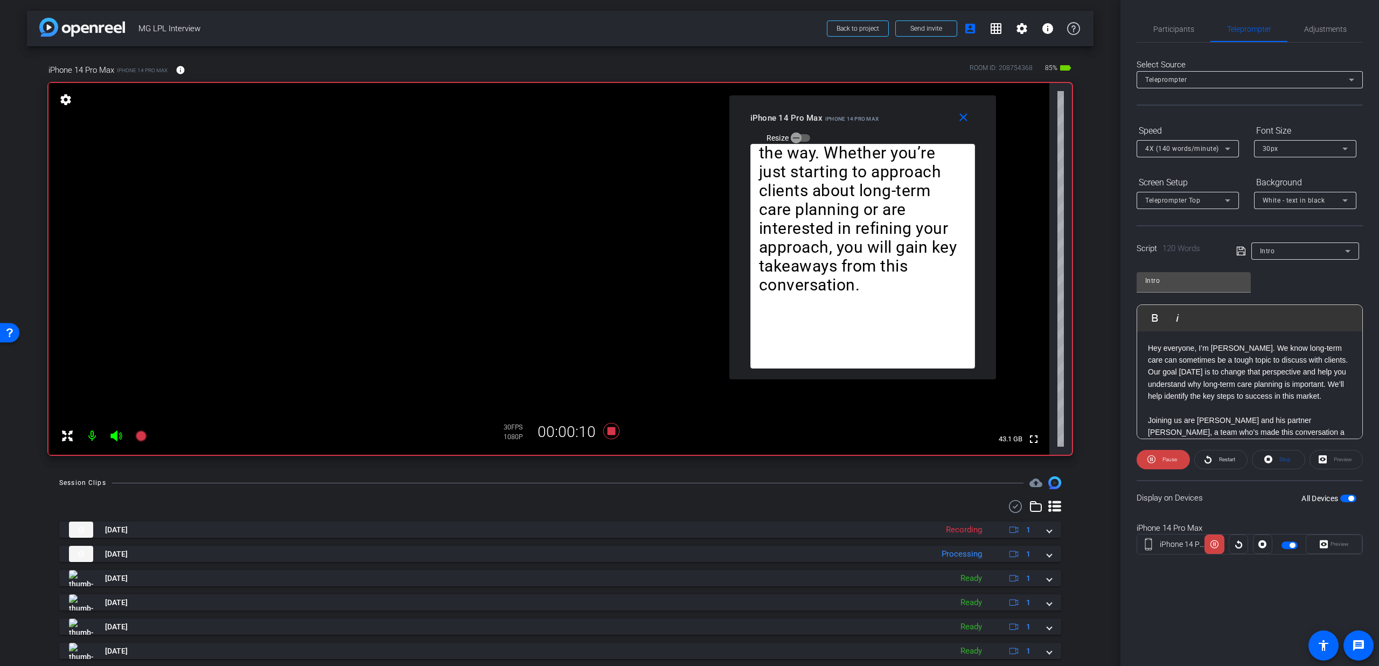
drag, startPoint x: 887, startPoint y: 139, endPoint x: 897, endPoint y: 127, distance: 15.7
click at [897, 127] on div "iPhone 14 Pro Max iPhone 14 Pro Max Resize" at bounding box center [866, 127] width 233 height 38
click at [1156, 462] on span at bounding box center [1162, 459] width 53 height 26
click at [1190, 17] on span "Participants" at bounding box center [1173, 29] width 41 height 26
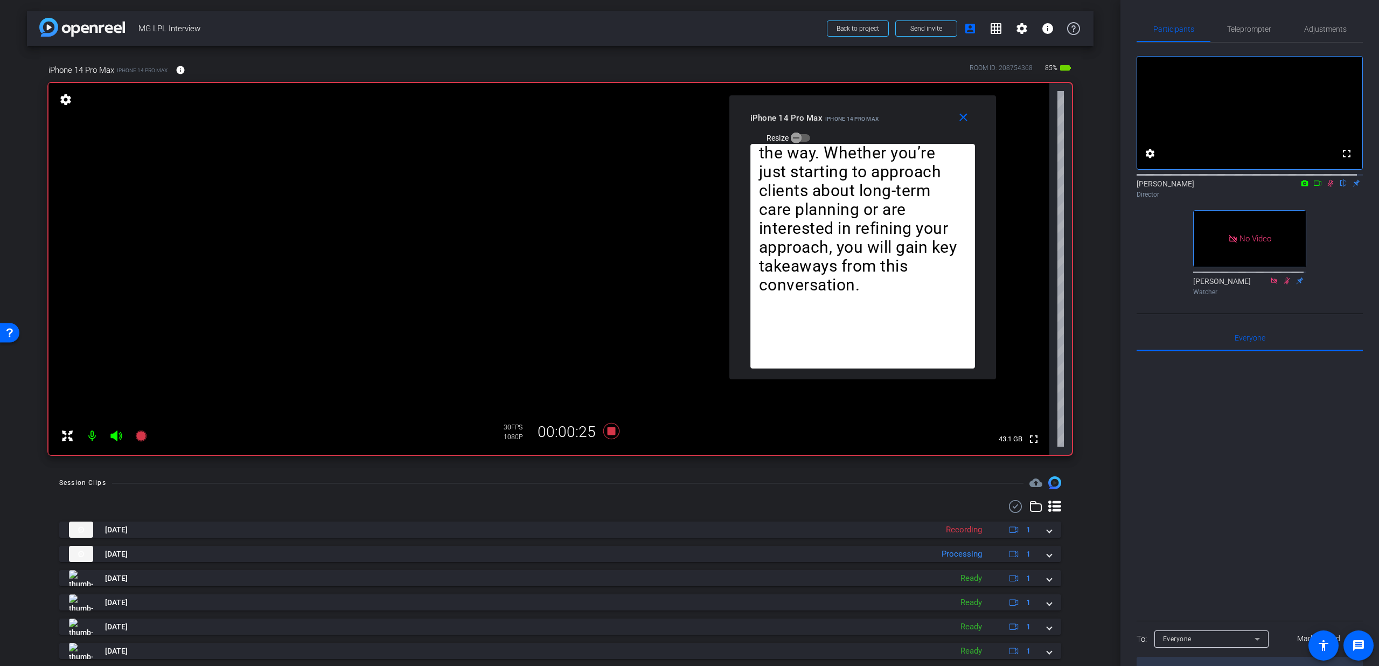
click at [1326, 199] on div "Director" at bounding box center [1249, 195] width 226 height 10
click at [1328, 187] on icon at bounding box center [1331, 183] width 6 height 7
click at [1327, 187] on icon at bounding box center [1330, 183] width 9 height 8
click at [1251, 32] on span "Teleprompter" at bounding box center [1249, 29] width 44 height 8
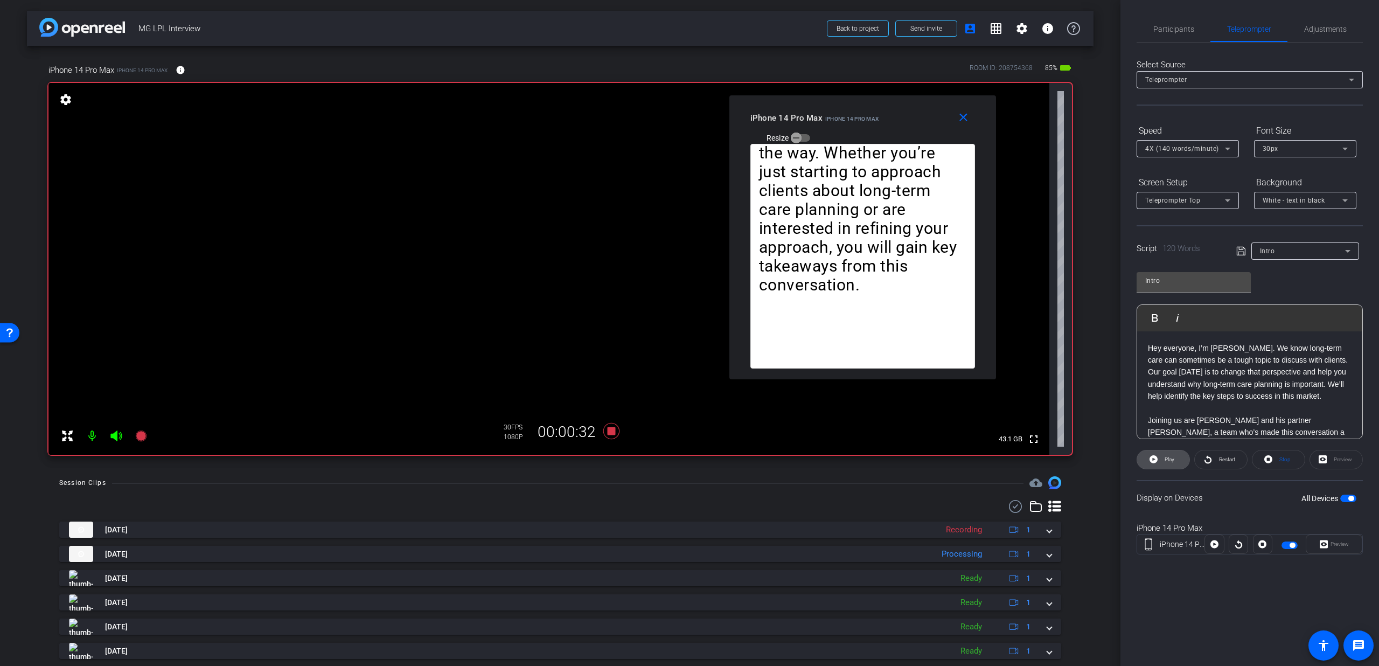
click at [1154, 454] on icon at bounding box center [1153, 458] width 8 height 13
click at [611, 432] on icon at bounding box center [611, 431] width 16 height 16
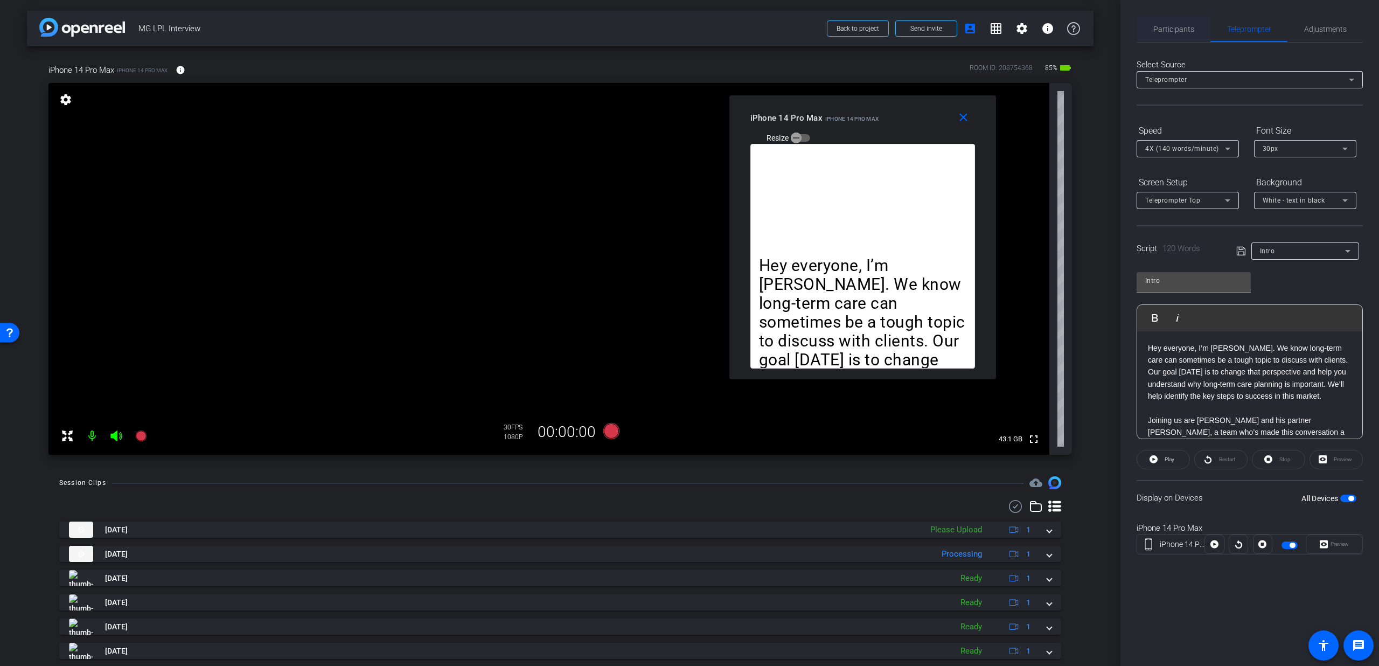
click at [1188, 31] on span "Participants" at bounding box center [1173, 29] width 41 height 8
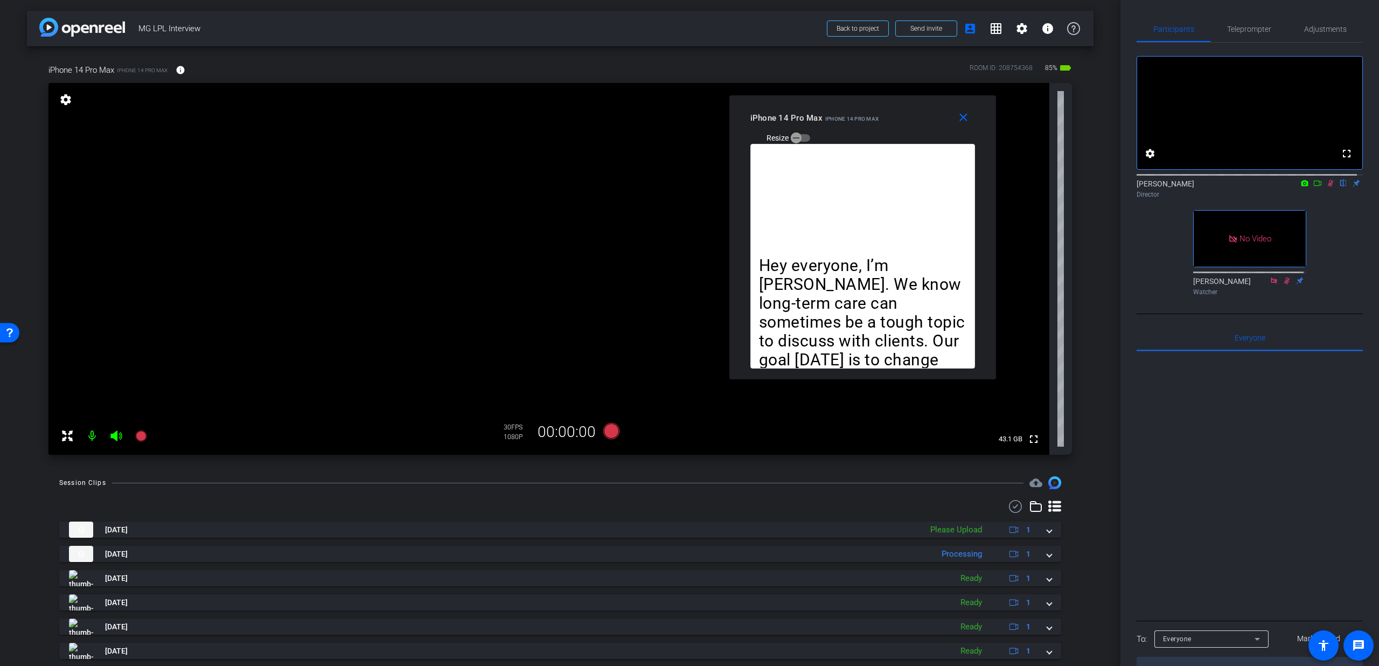
click at [1326, 187] on icon at bounding box center [1330, 183] width 9 height 8
click at [960, 122] on mat-icon "close" at bounding box center [962, 117] width 13 height 13
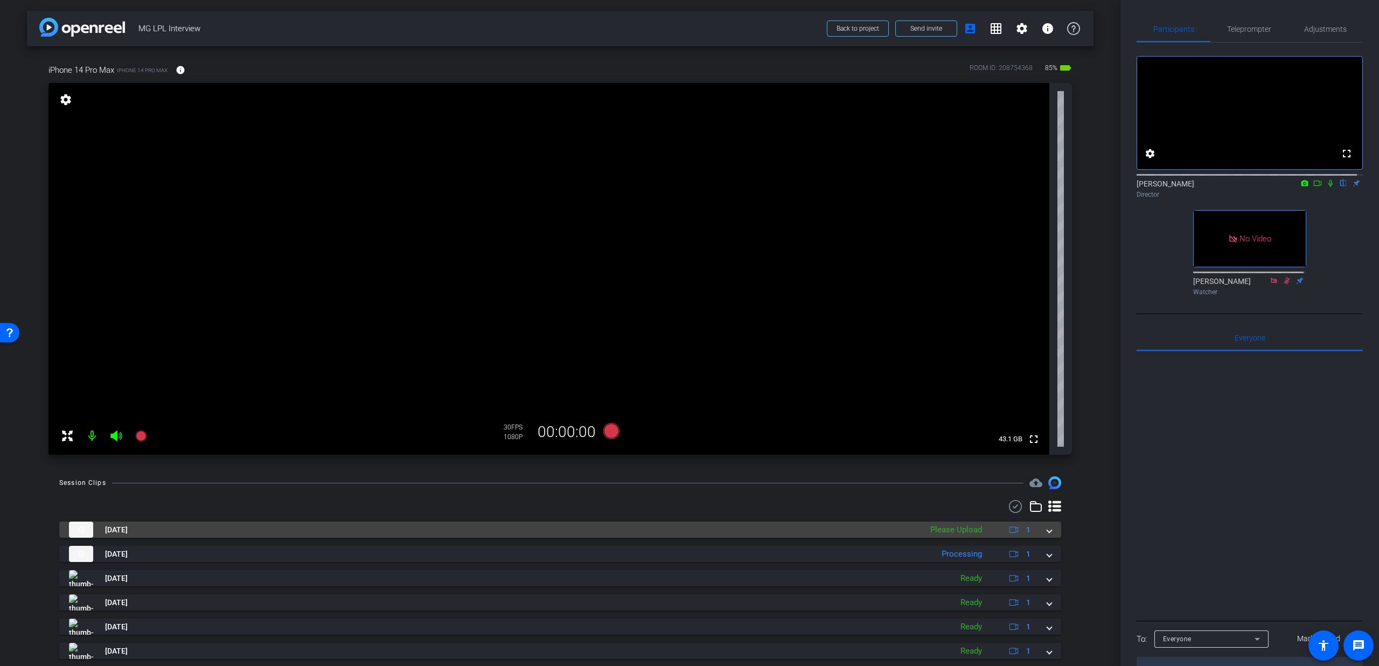
click at [1040, 535] on div "Aug 26, 2025 Please Upload 1" at bounding box center [558, 529] width 978 height 16
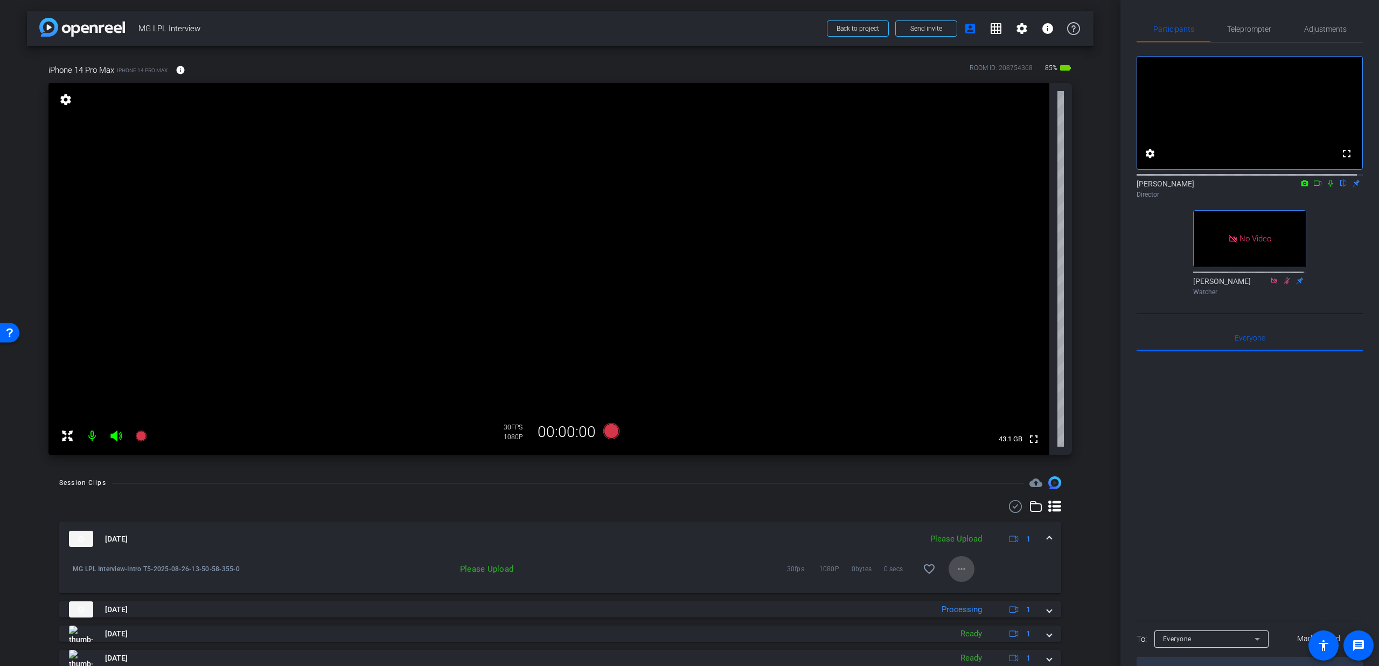
click at [955, 569] on mat-icon "more_horiz" at bounding box center [961, 568] width 13 height 13
click at [968, 589] on span "Upload" at bounding box center [972, 591] width 43 height 13
click at [1047, 536] on span at bounding box center [1049, 538] width 4 height 11
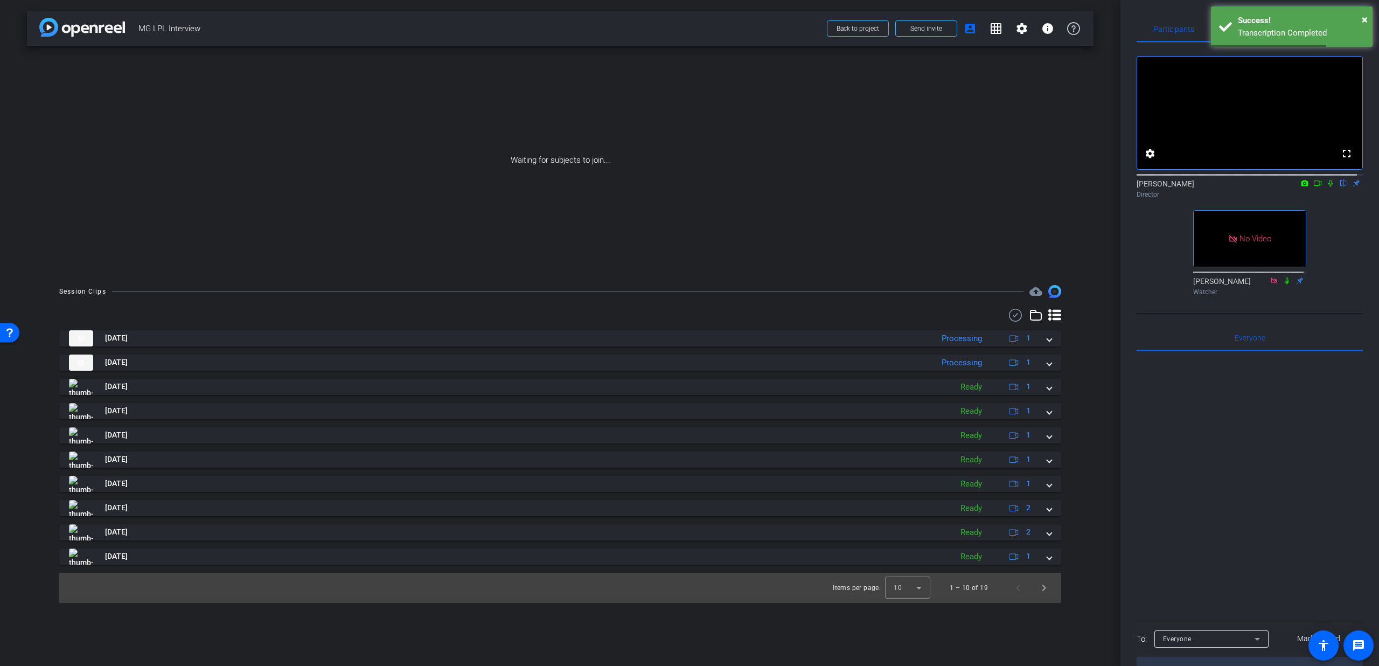
click at [1314, 187] on icon at bounding box center [1317, 183] width 9 height 8
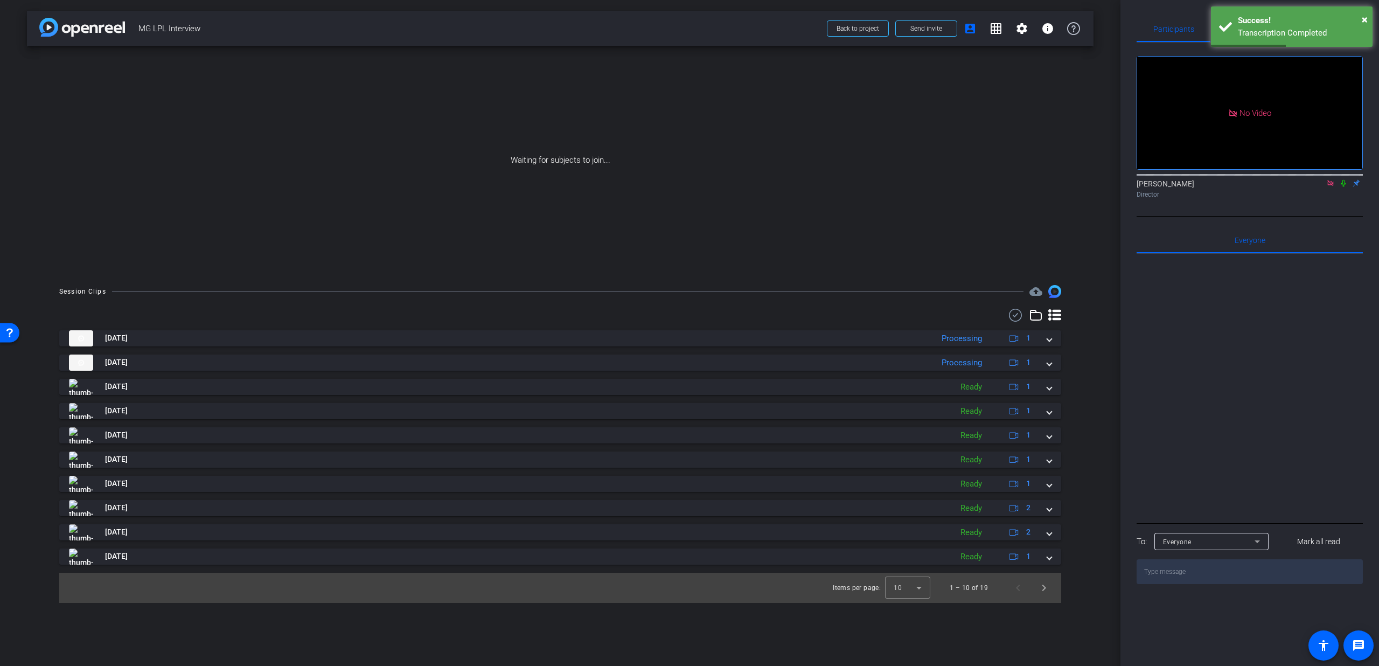
click at [1343, 187] on icon at bounding box center [1343, 183] width 9 height 8
click at [849, 29] on span "Back to project" at bounding box center [857, 29] width 43 height 8
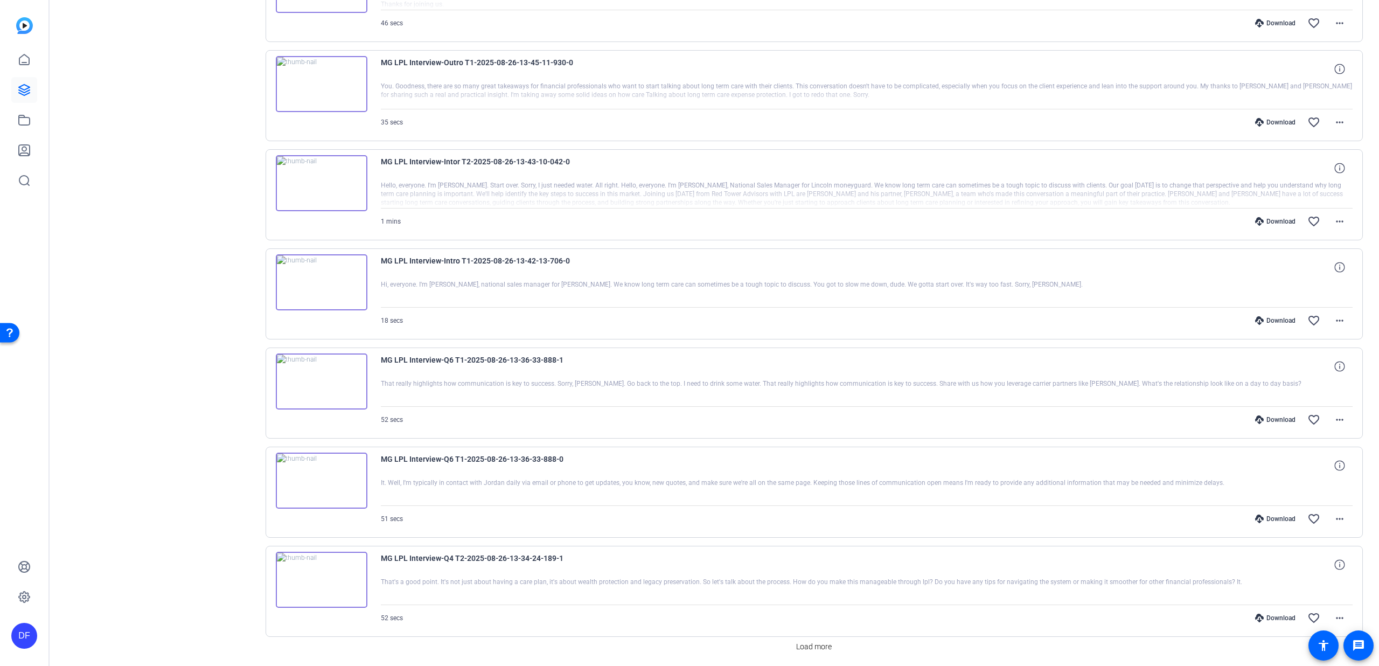
scroll to position [621, 0]
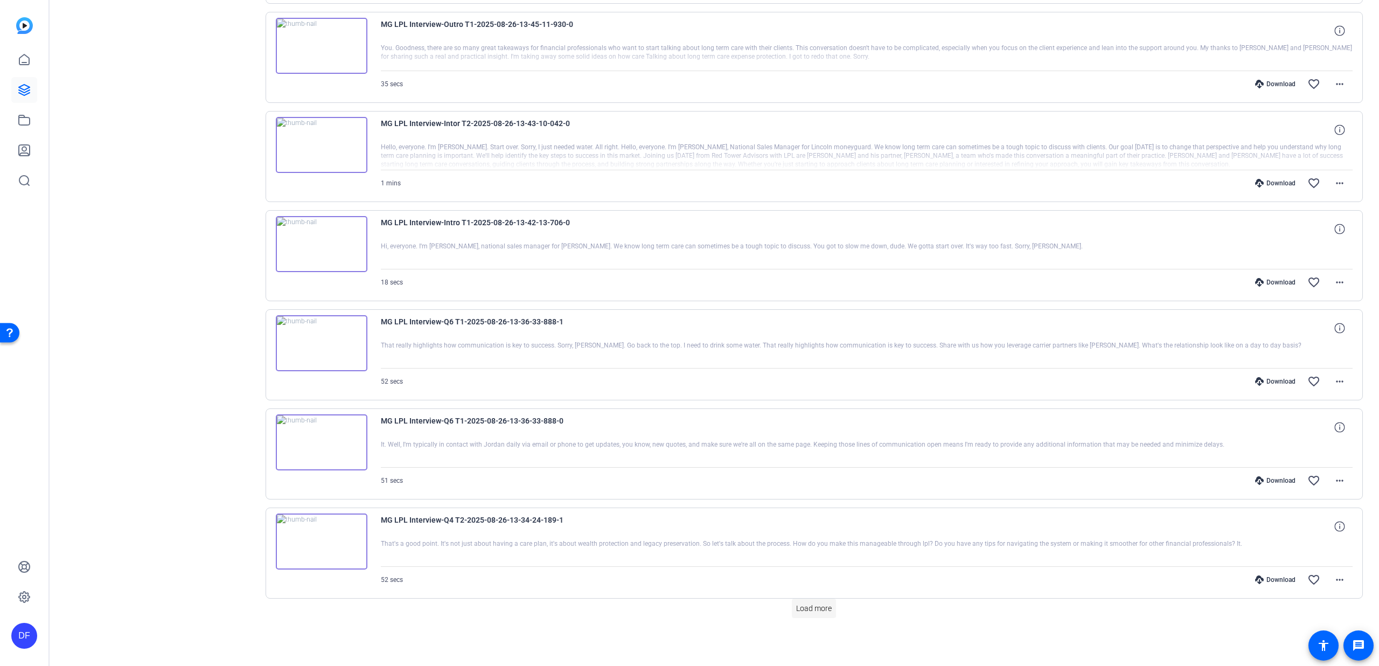
click at [804, 607] on span "Load more" at bounding box center [814, 608] width 36 height 11
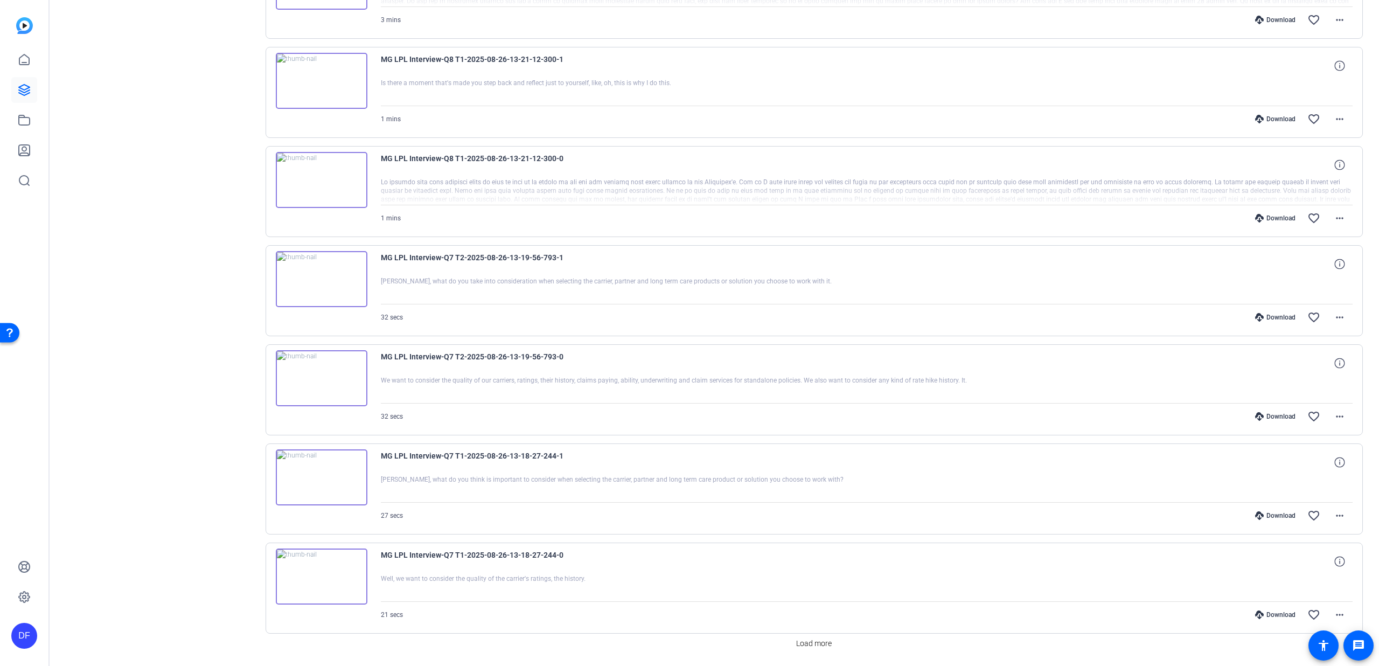
scroll to position [1612, 0]
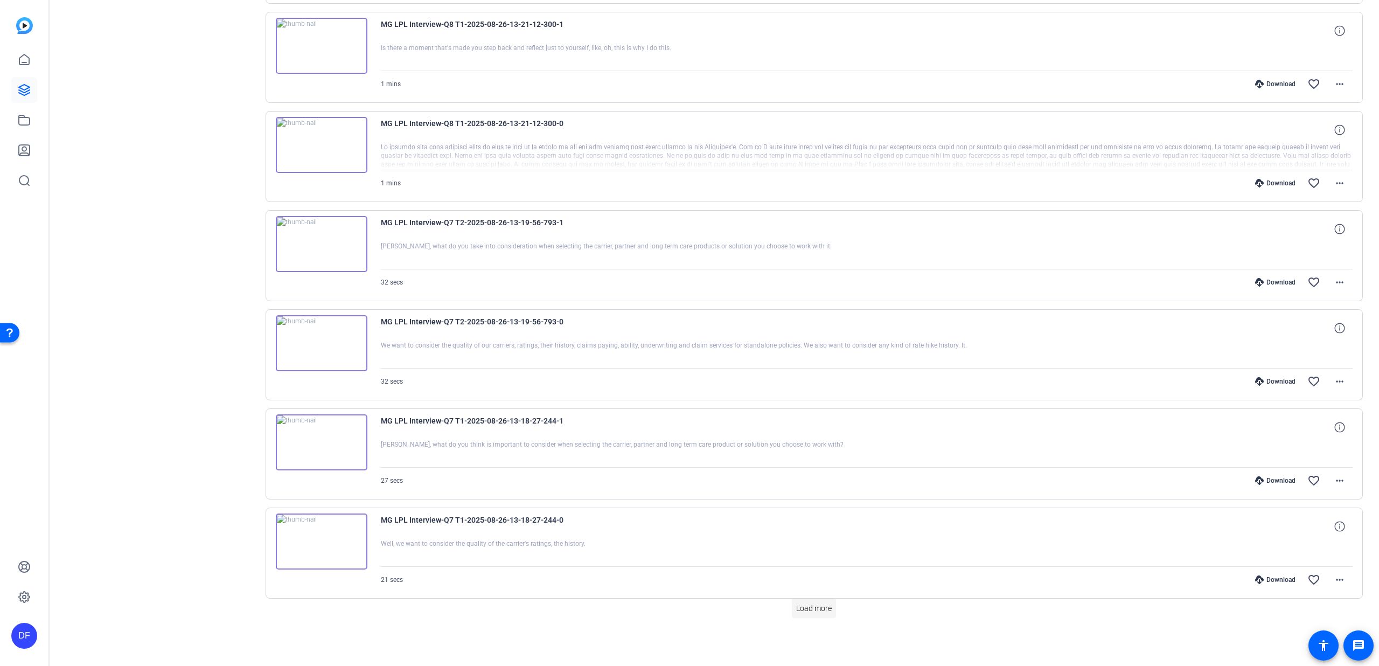
click at [800, 607] on span "Load more" at bounding box center [814, 608] width 36 height 11
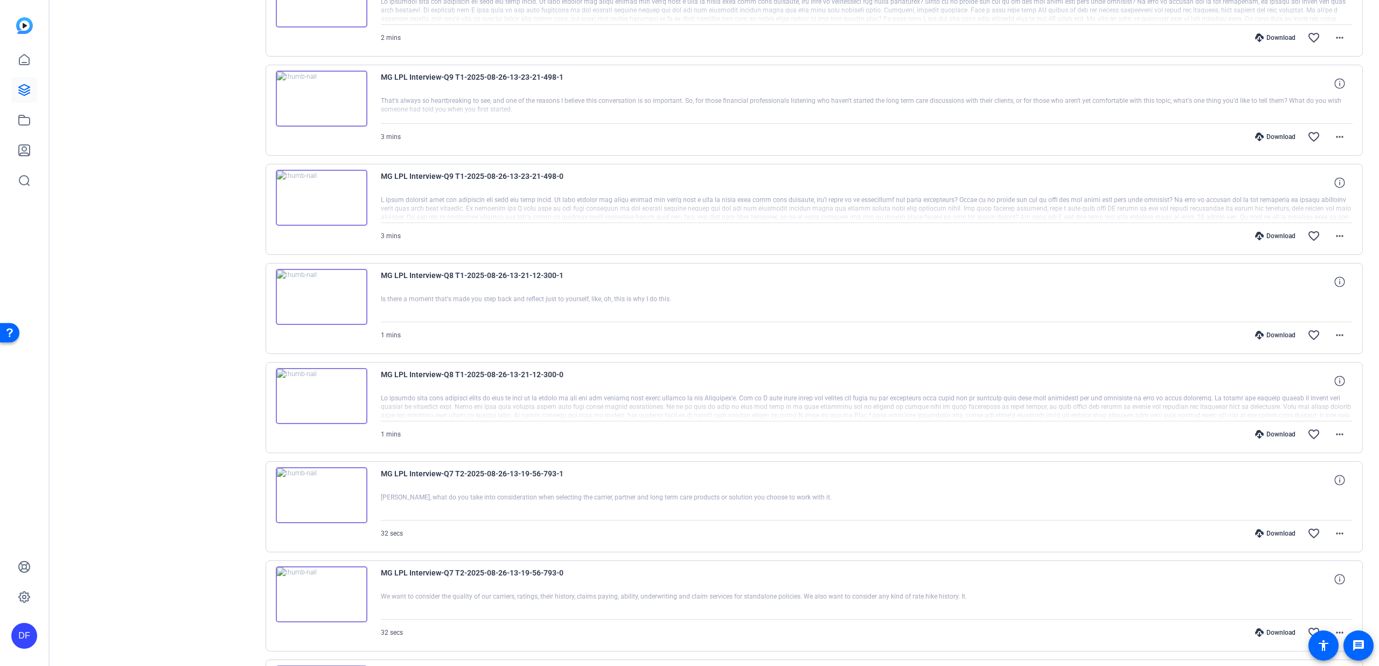
scroll to position [1085, 0]
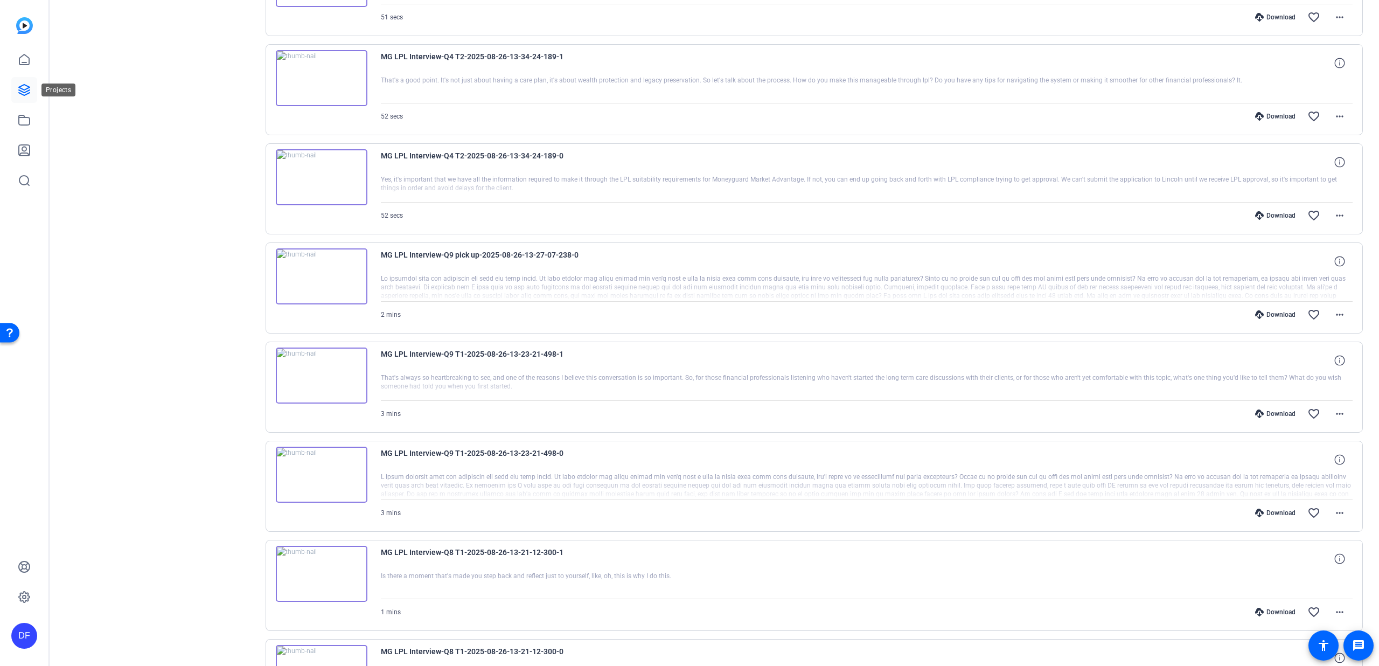
click at [22, 87] on icon at bounding box center [24, 89] width 13 height 13
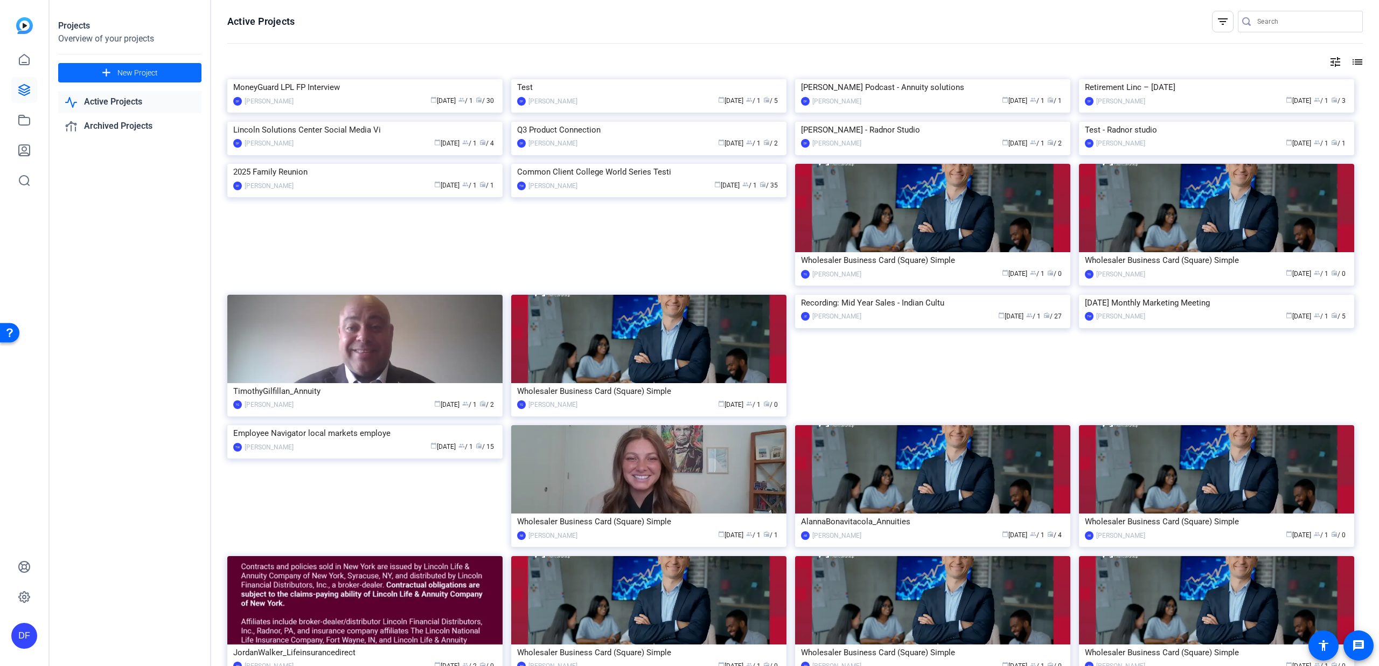
click at [91, 72] on span at bounding box center [129, 73] width 143 height 26
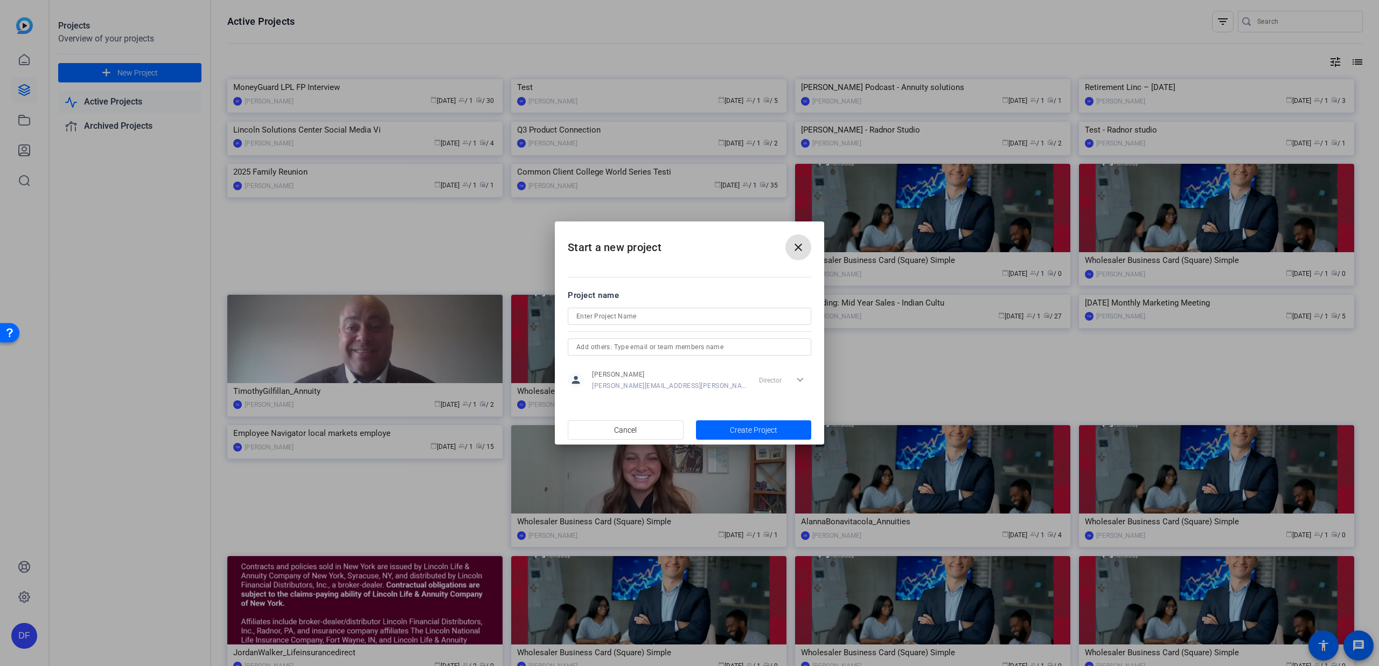
click at [592, 316] on input at bounding box center [689, 316] width 226 height 13
type input "Lincoln/Morningstar Managed Accounts Webinar"
click at [747, 427] on span "Create Project" at bounding box center [753, 429] width 47 height 11
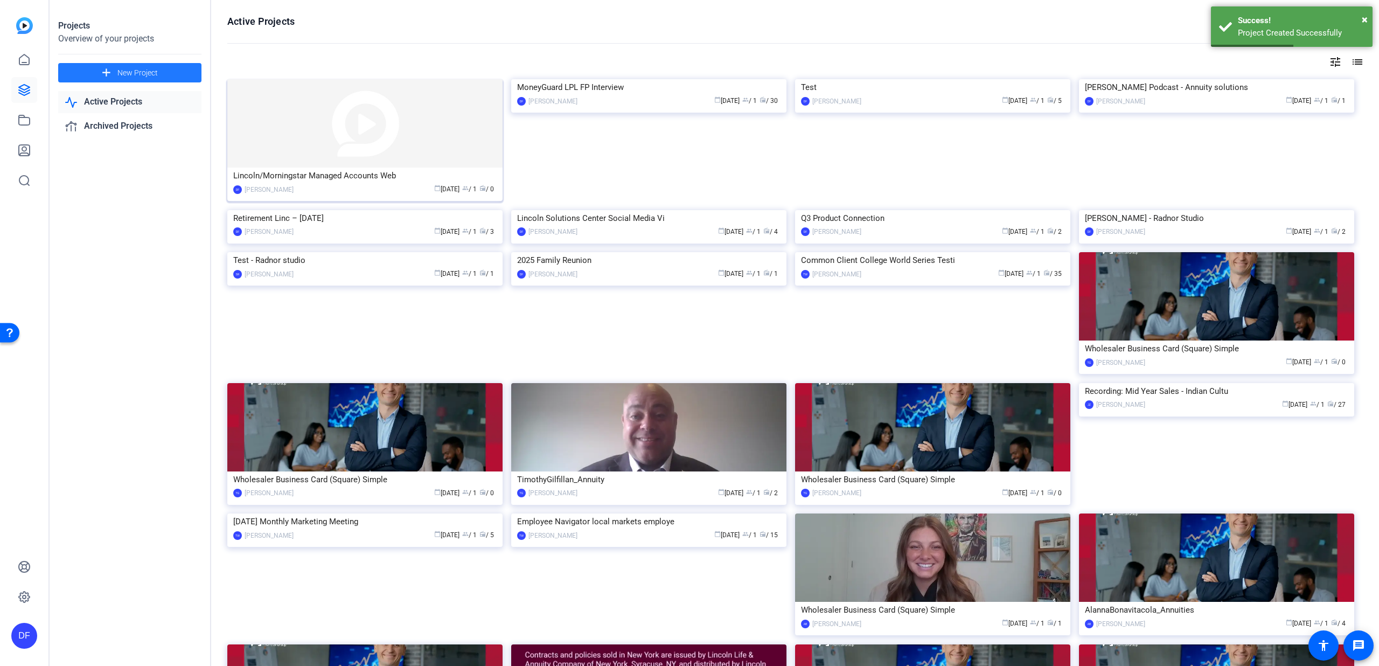
click at [380, 139] on img at bounding box center [364, 123] width 275 height 88
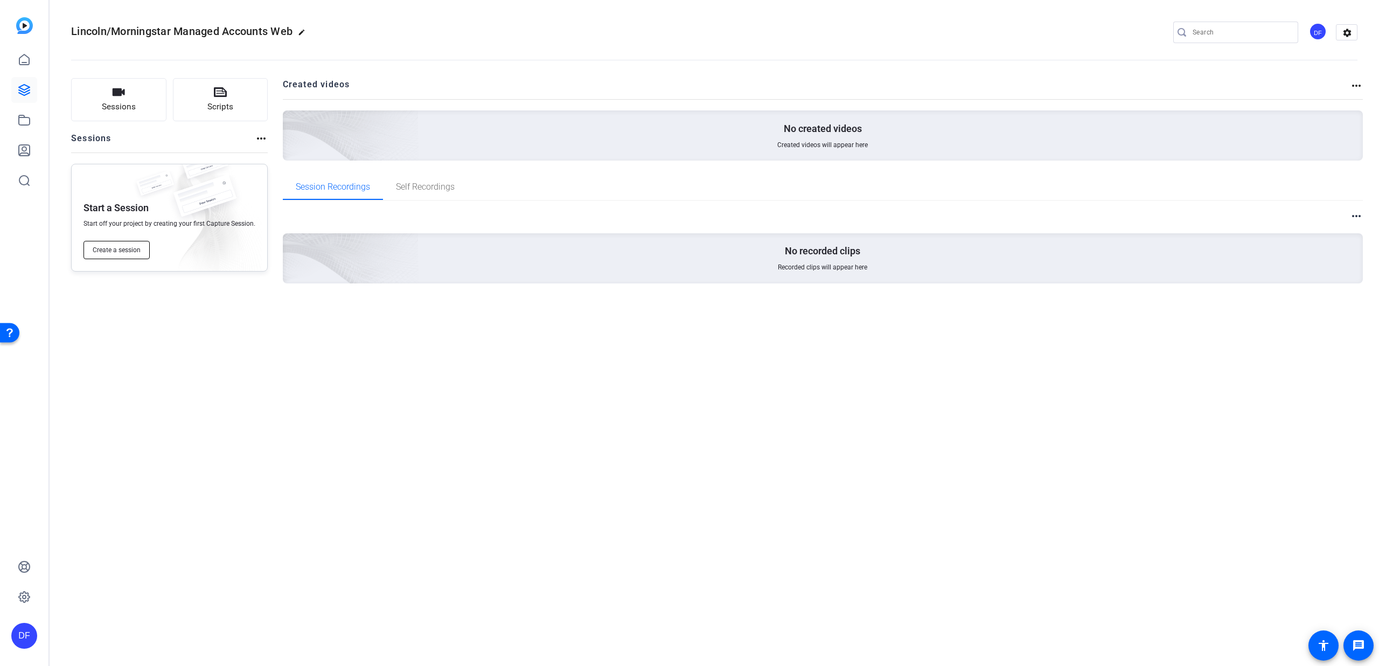
click at [112, 247] on span "Create a session" at bounding box center [117, 250] width 48 height 9
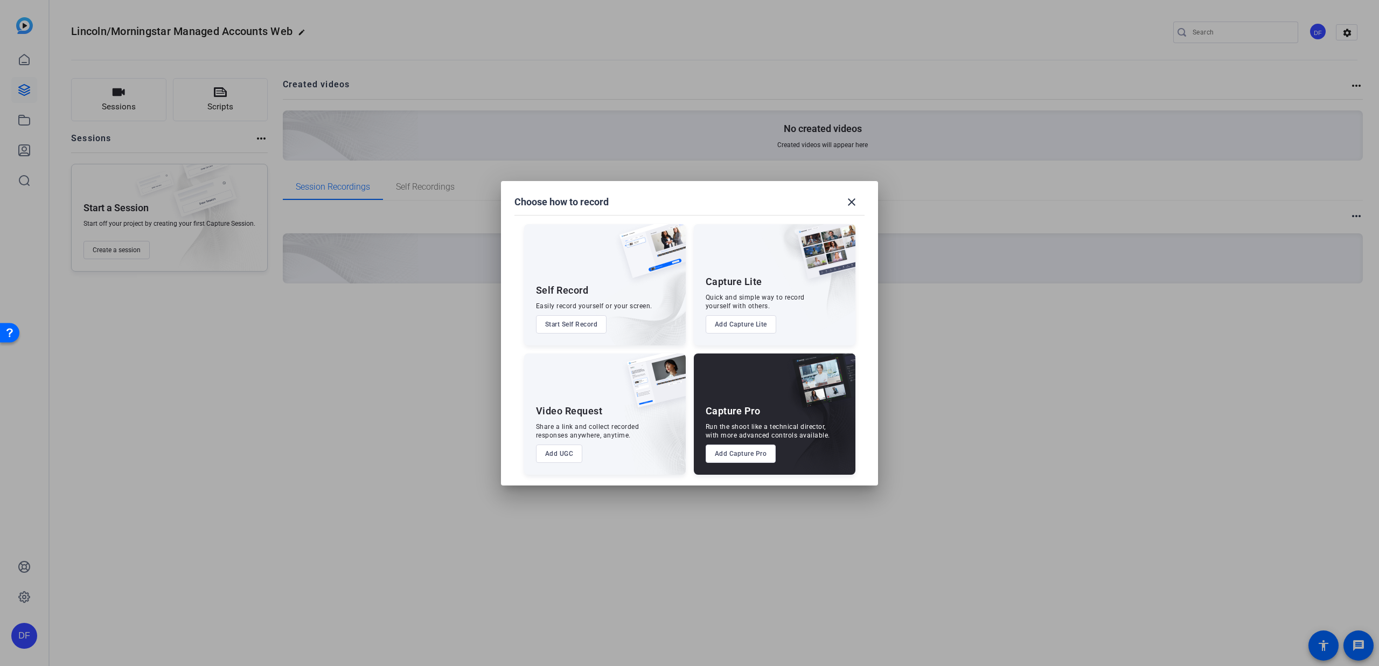
click at [734, 457] on button "Add Capture Pro" at bounding box center [741, 453] width 71 height 18
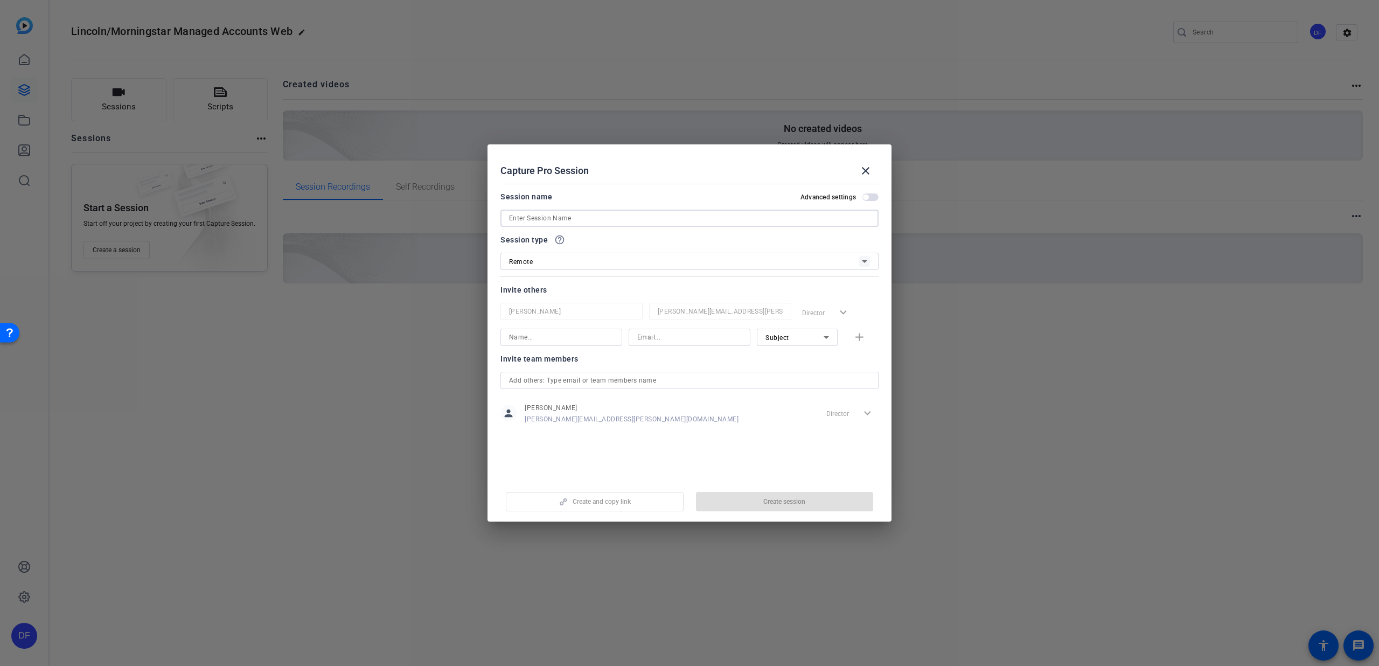
click at [627, 219] on input at bounding box center [689, 218] width 361 height 13
type input "Lincoln/Morningstar Managed Accounts"
click at [778, 502] on span "Create session" at bounding box center [784, 501] width 42 height 9
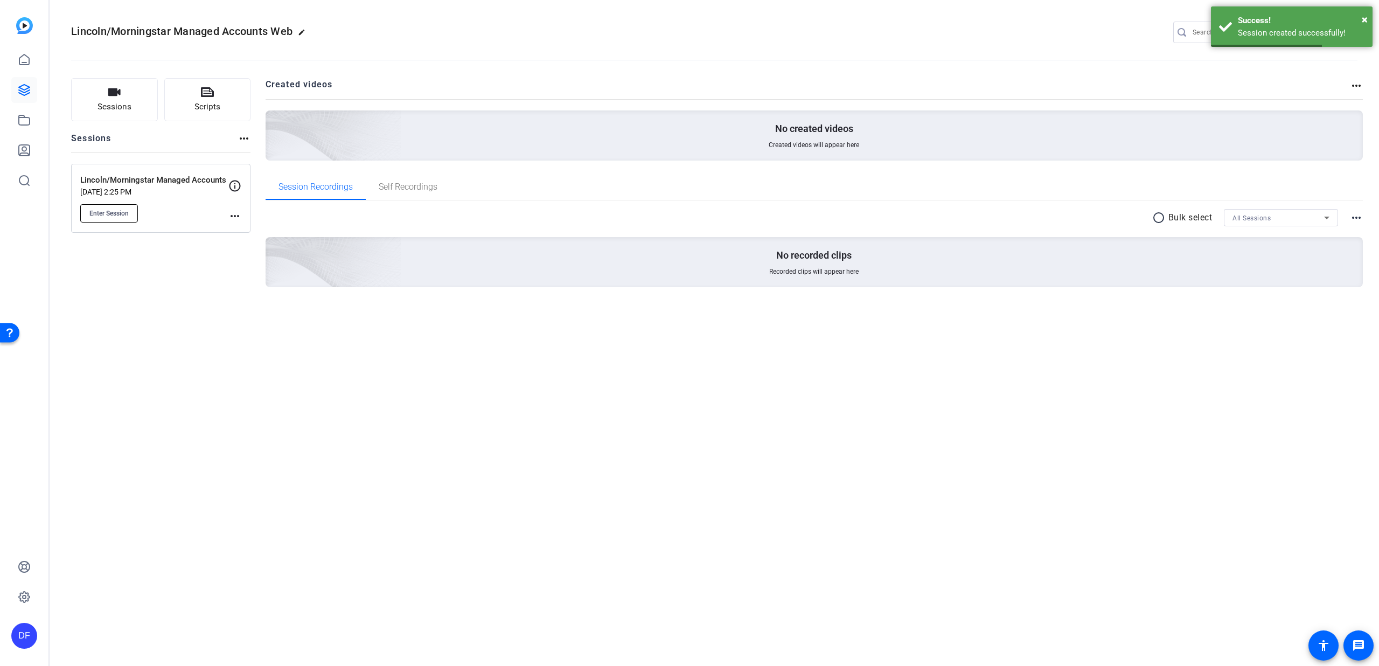
click at [127, 213] on span "Enter Session" at bounding box center [108, 213] width 39 height 9
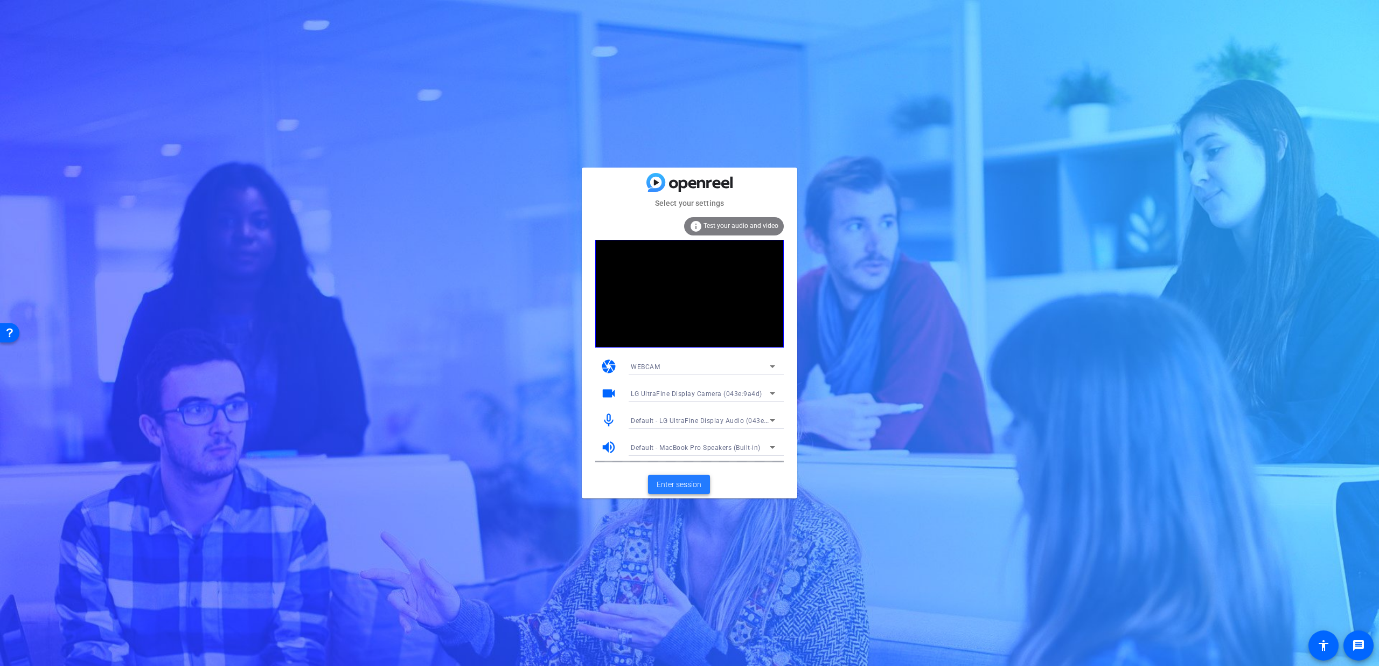
click at [691, 484] on span "Enter session" at bounding box center [679, 484] width 45 height 11
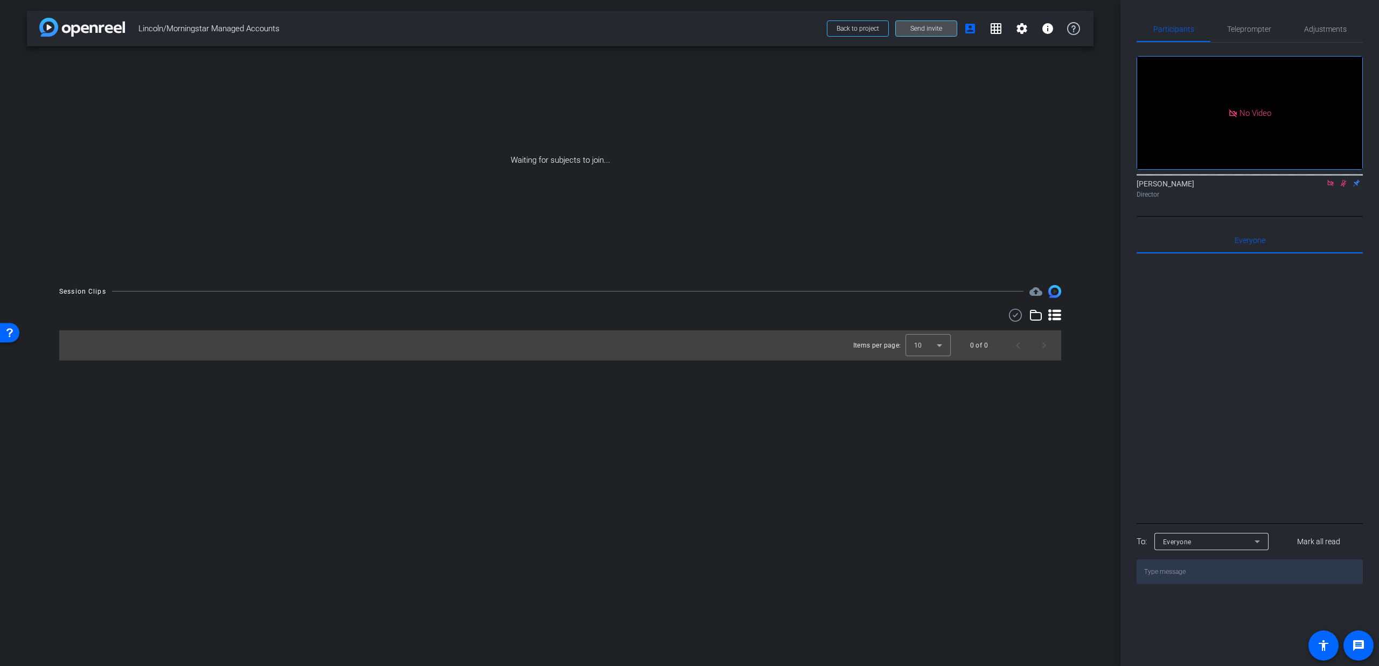
click at [947, 35] on span at bounding box center [926, 29] width 61 height 26
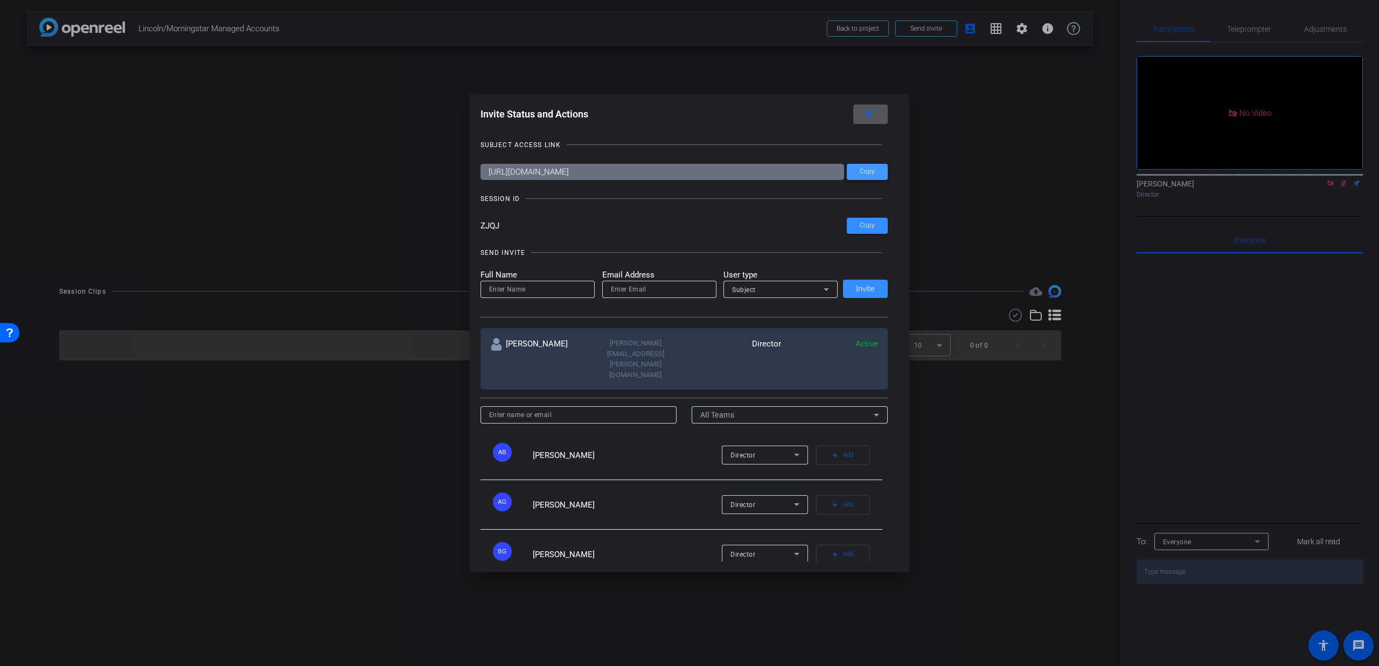
click at [855, 171] on span at bounding box center [867, 172] width 41 height 26
click at [862, 115] on span at bounding box center [870, 114] width 34 height 26
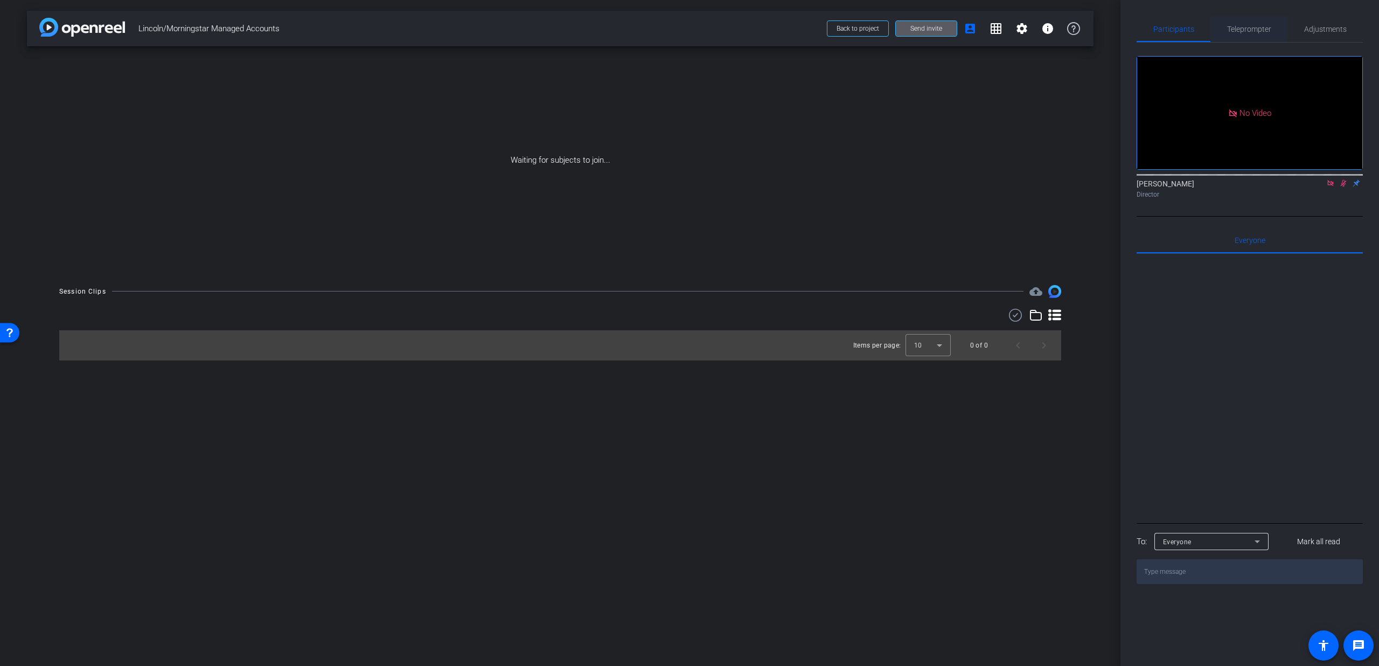
click at [1224, 34] on div "Teleprompter" at bounding box center [1248, 29] width 77 height 26
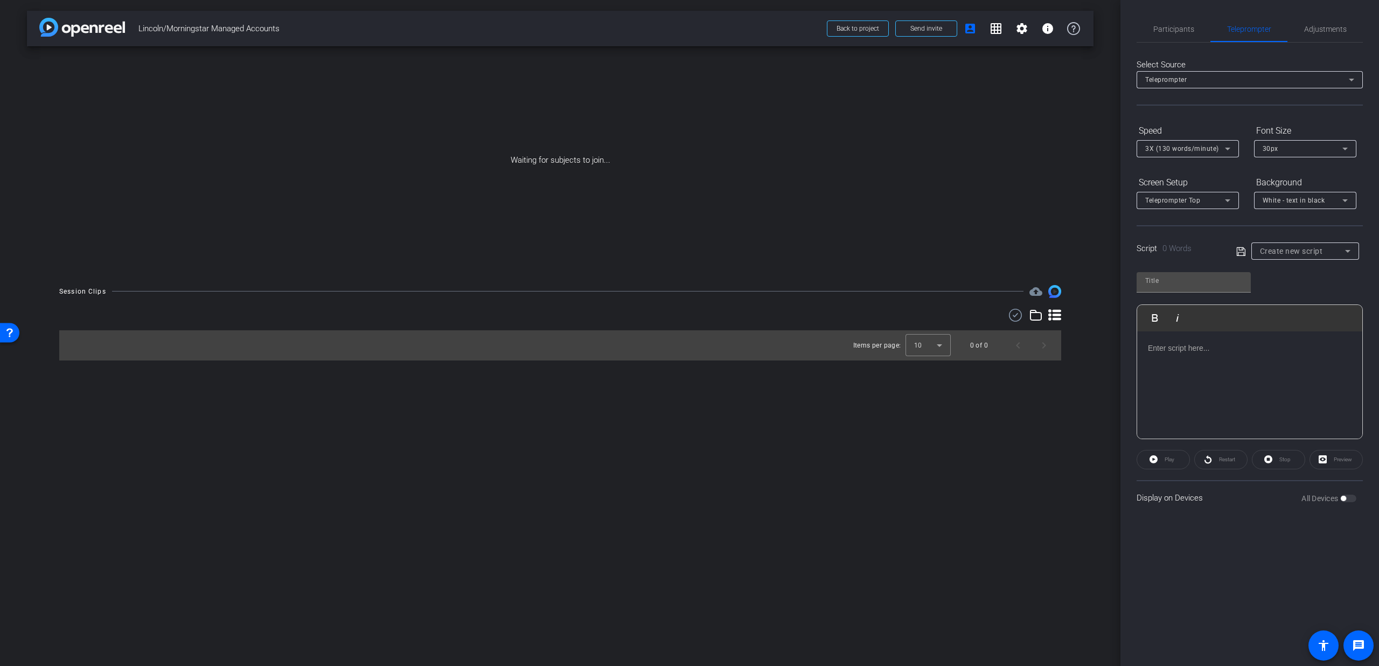
click at [1221, 83] on div "Teleprompter" at bounding box center [1247, 79] width 204 height 13
click at [1205, 113] on mat-option "Presentation" at bounding box center [1249, 118] width 226 height 17
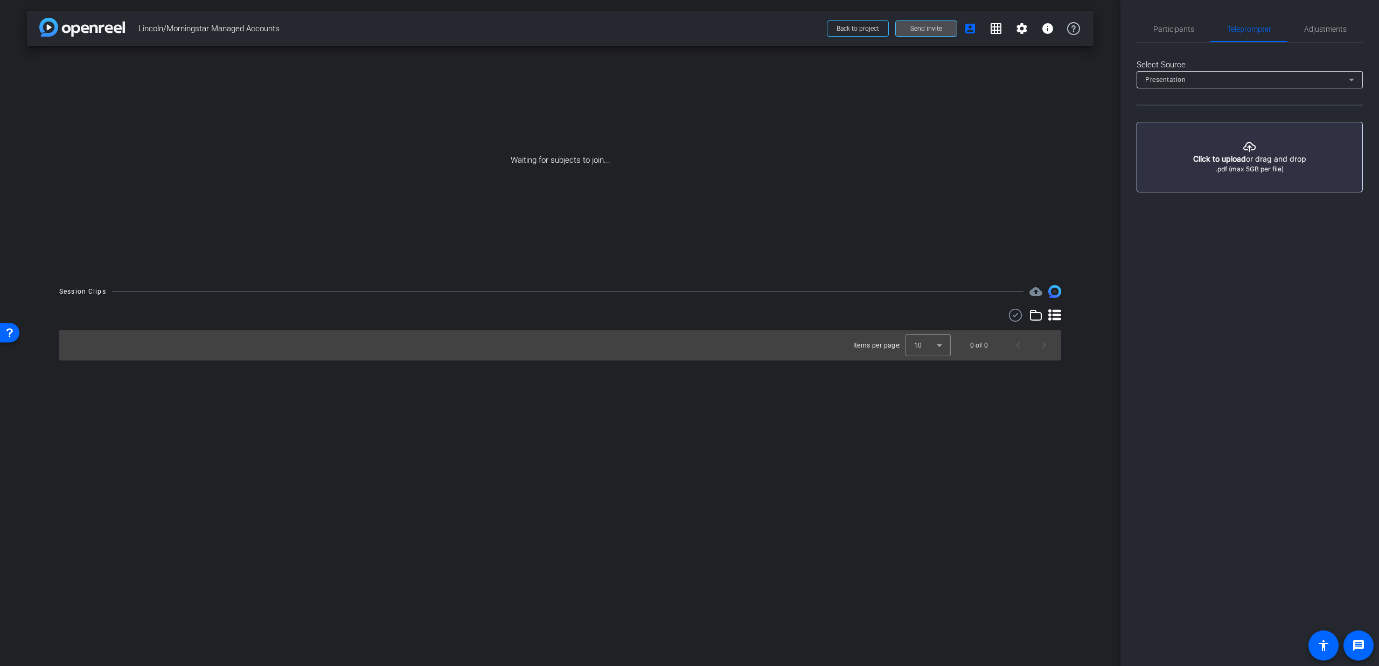
click at [948, 31] on span at bounding box center [926, 29] width 61 height 26
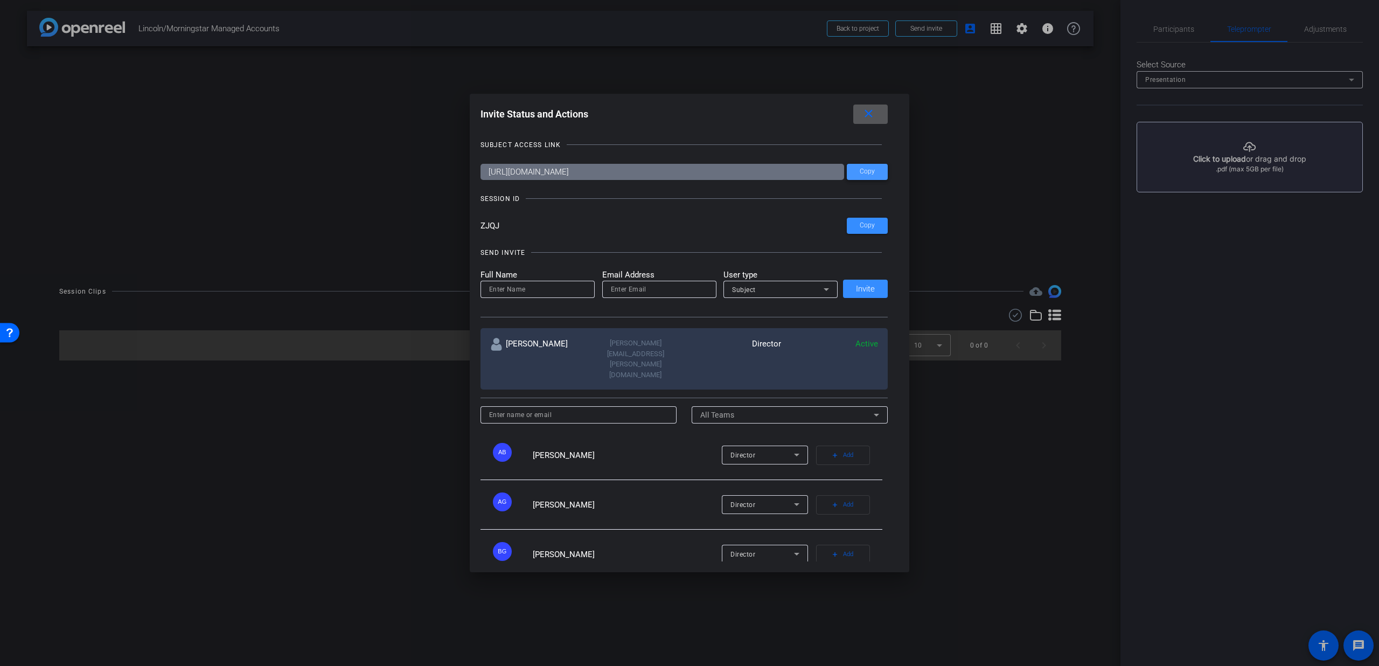
click at [855, 171] on span at bounding box center [867, 172] width 41 height 26
click at [855, 224] on span at bounding box center [867, 226] width 41 height 26
click at [1176, 32] on div at bounding box center [689, 333] width 1379 height 666
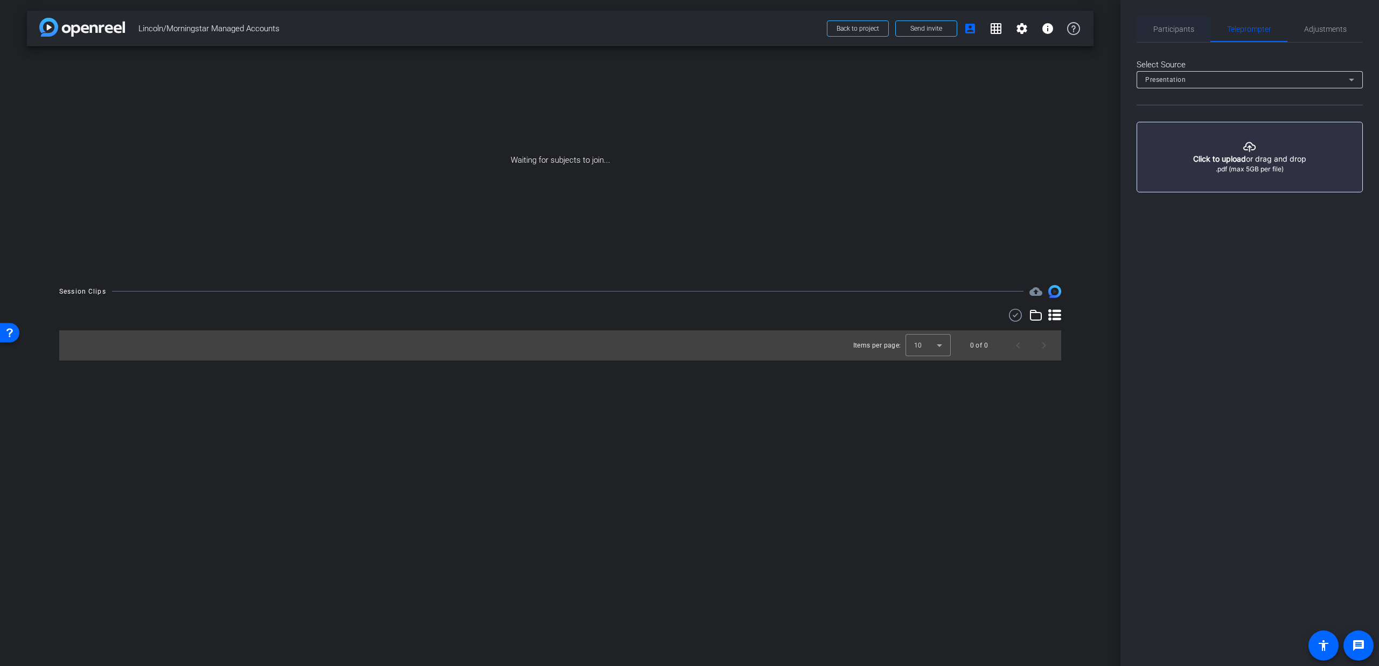
click at [1170, 29] on span "Participants" at bounding box center [1173, 29] width 41 height 8
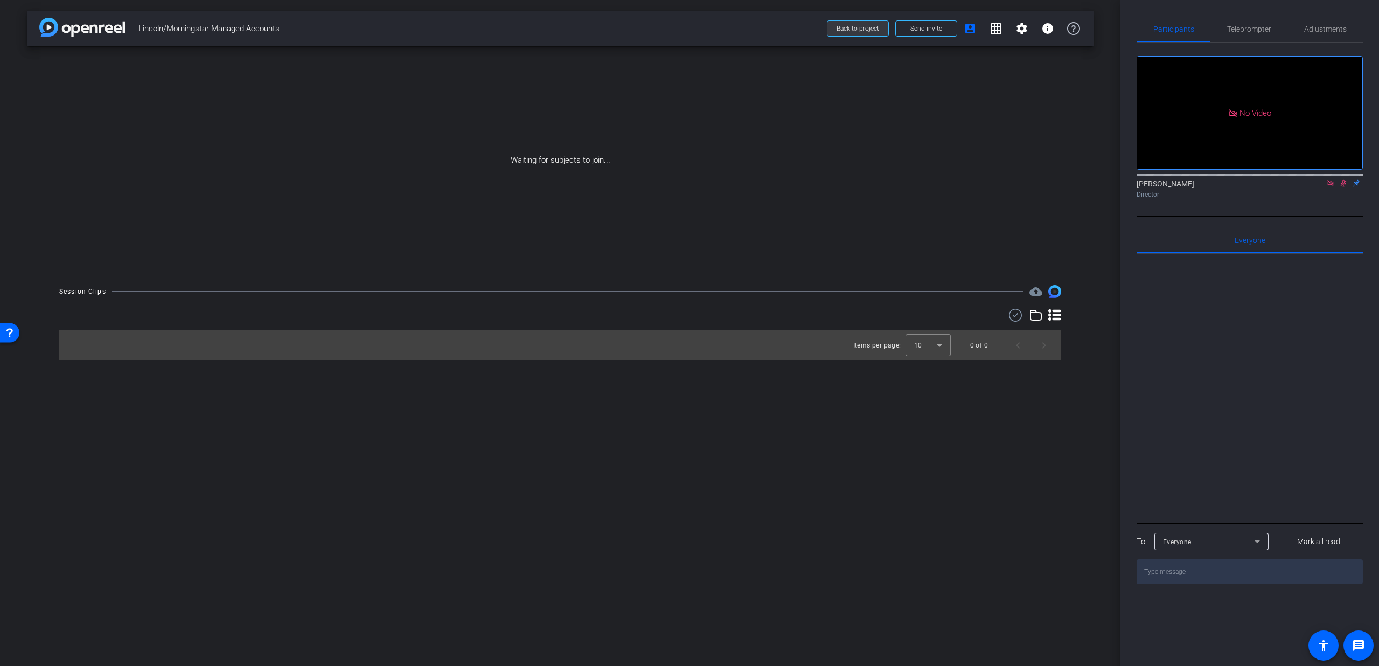
click at [876, 31] on span "Back to project" at bounding box center [857, 29] width 43 height 8
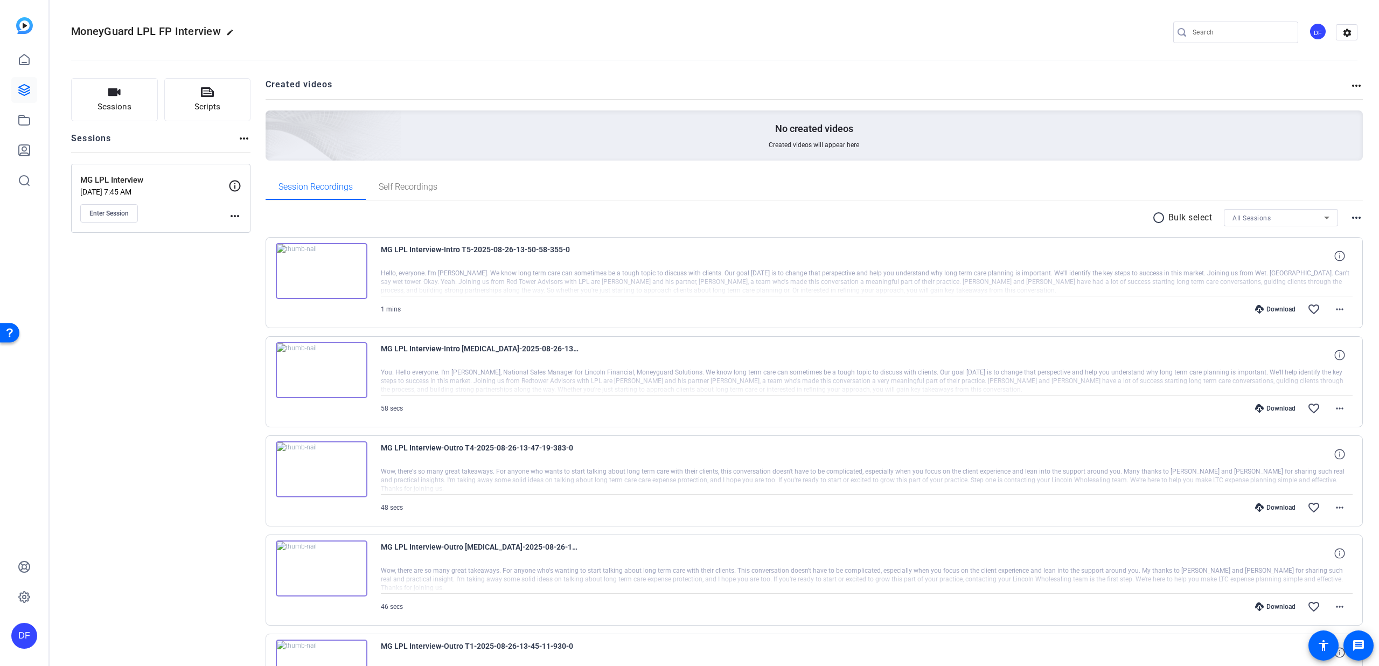
click at [1225, 214] on div "All Sessions" at bounding box center [1281, 217] width 114 height 17
click at [1227, 218] on div at bounding box center [689, 333] width 1379 height 666
click at [1152, 220] on mat-icon "radio_button_unchecked" at bounding box center [1160, 217] width 16 height 13
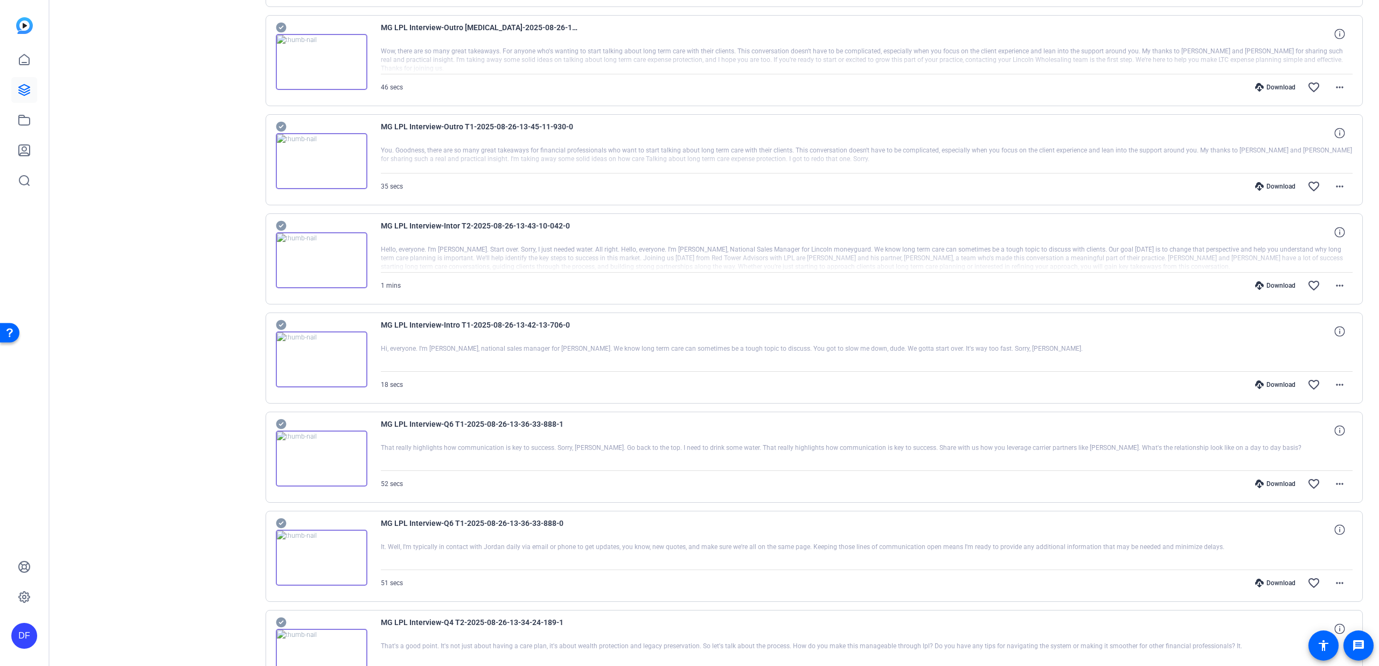
scroll to position [621, 0]
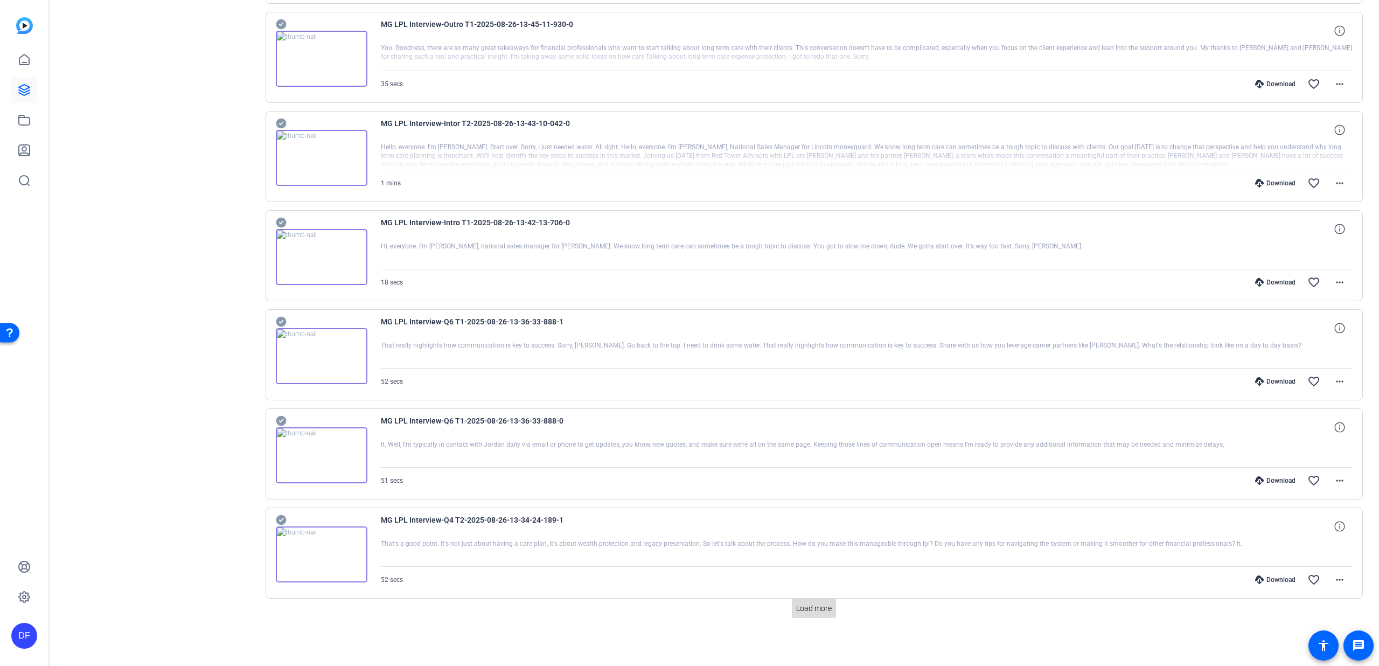
click at [822, 603] on span "Load more" at bounding box center [814, 608] width 36 height 11
click at [812, 610] on span "Load more" at bounding box center [814, 608] width 36 height 11
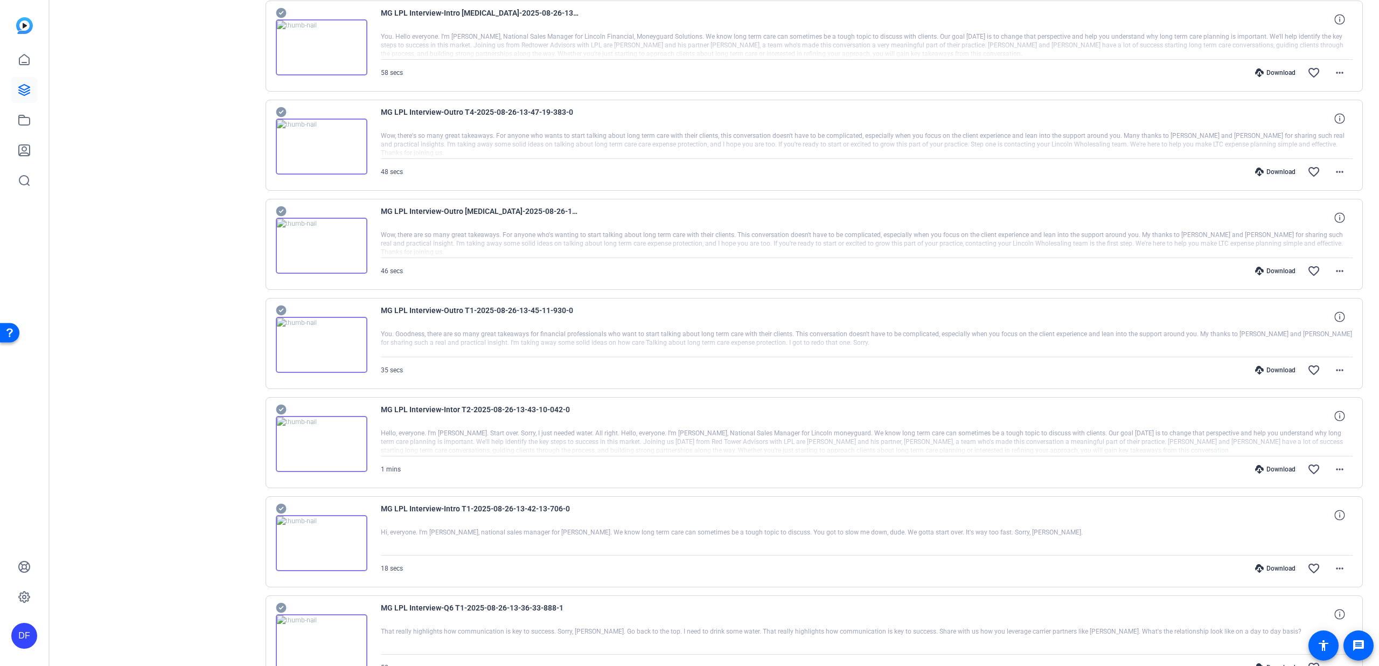
scroll to position [0, 0]
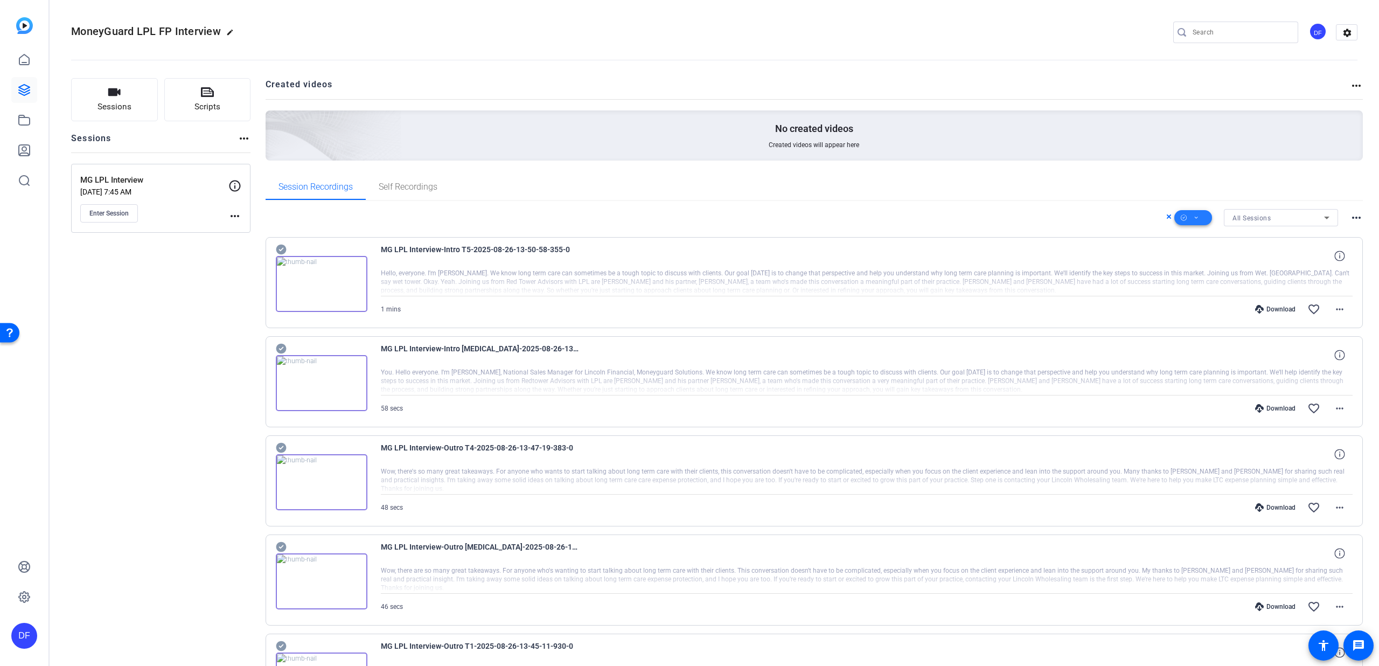
click at [1193, 220] on icon at bounding box center [1195, 217] width 5 height 13
click at [1193, 235] on span "Select All" at bounding box center [1205, 234] width 57 height 13
click at [1205, 273] on span "Download MP4" at bounding box center [1205, 275] width 57 height 13
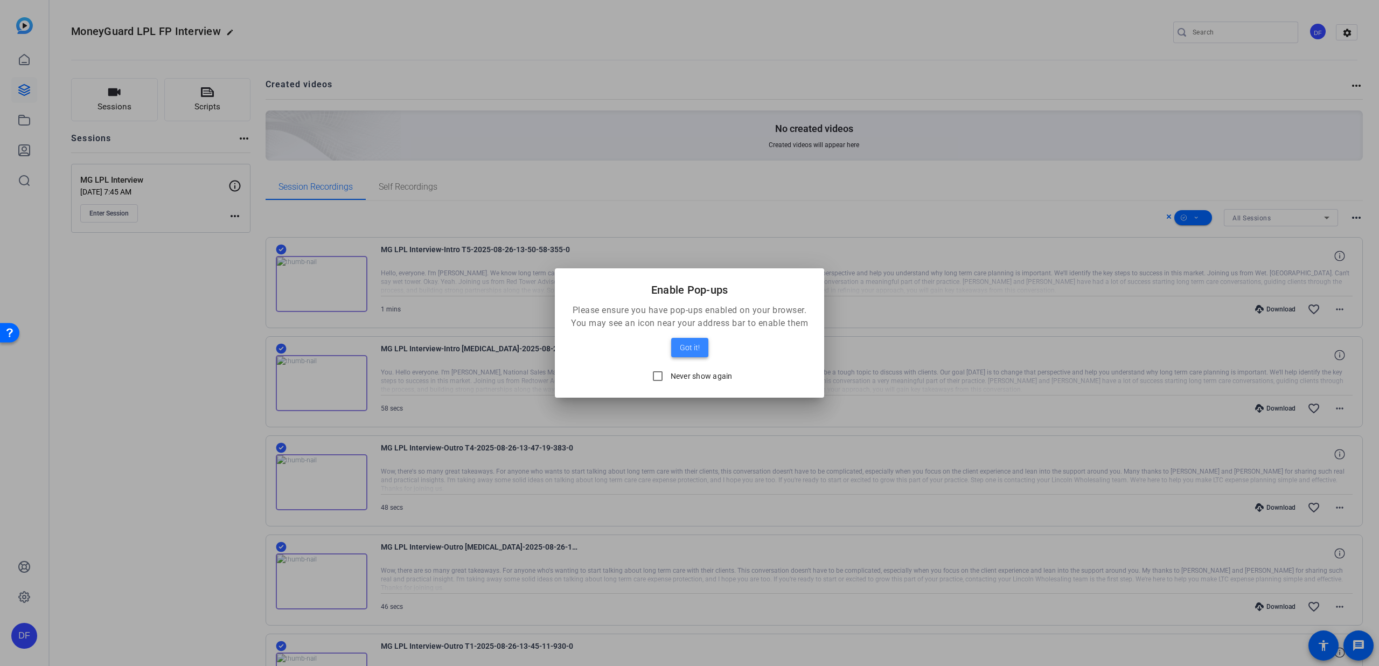
click at [686, 348] on span "Got it!" at bounding box center [690, 347] width 20 height 13
